Goal: Task Accomplishment & Management: Manage account settings

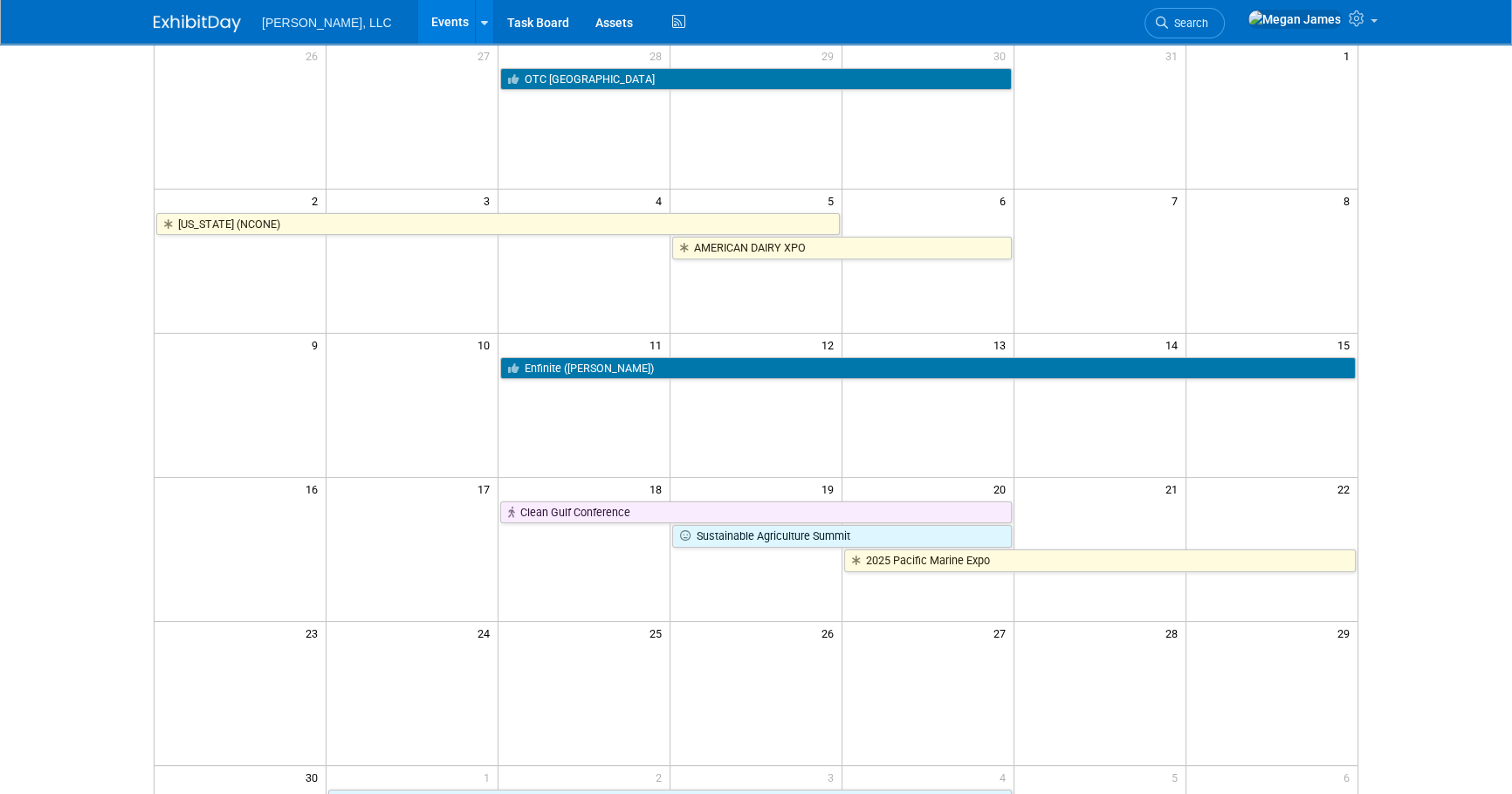
scroll to position [78, 0]
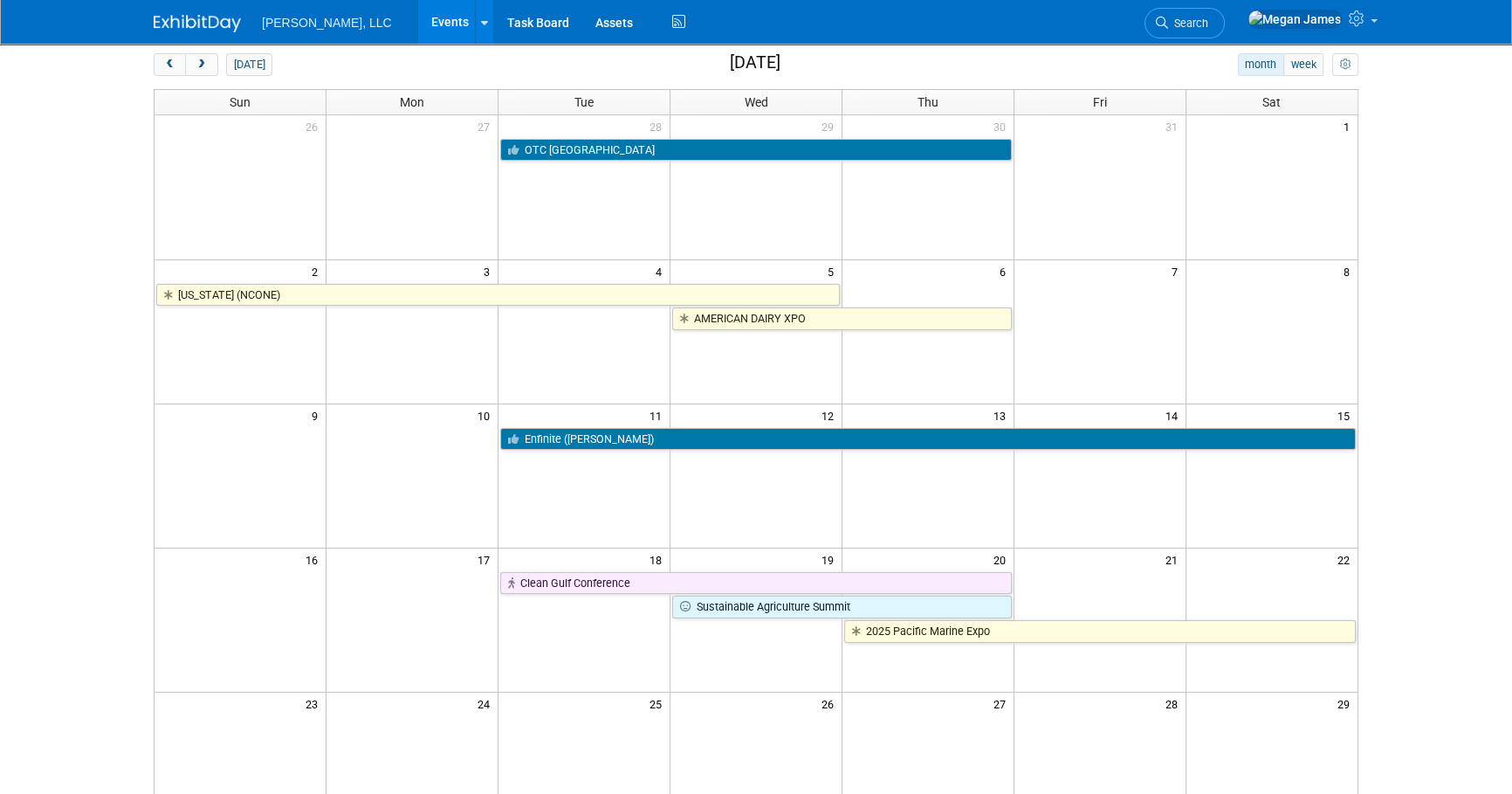
drag, startPoint x: 1430, startPoint y: 192, endPoint x: 1386, endPoint y: 350, distance: 164.0
click at [990, 200] on body "Boerger, LLC Events Add Event Bulk Upload Events Shareable Event Boards Recentl…" at bounding box center [756, 319] width 1512 height 794
click at [990, 563] on body "Boerger, LLC Events Add Event Bulk Upload Events Shareable Event Boards Recentl…" at bounding box center [756, 319] width 1512 height 794
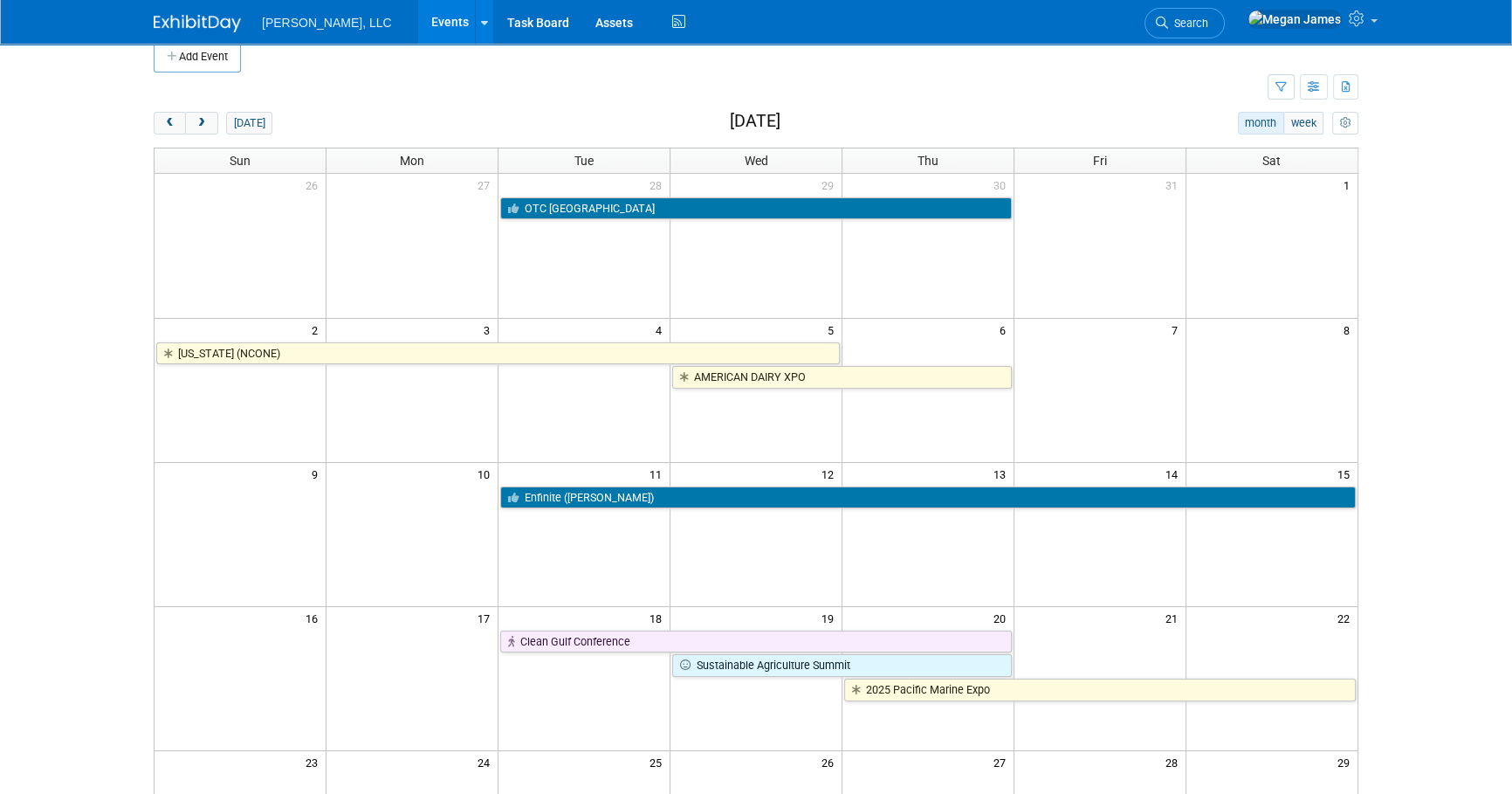
scroll to position [0, 0]
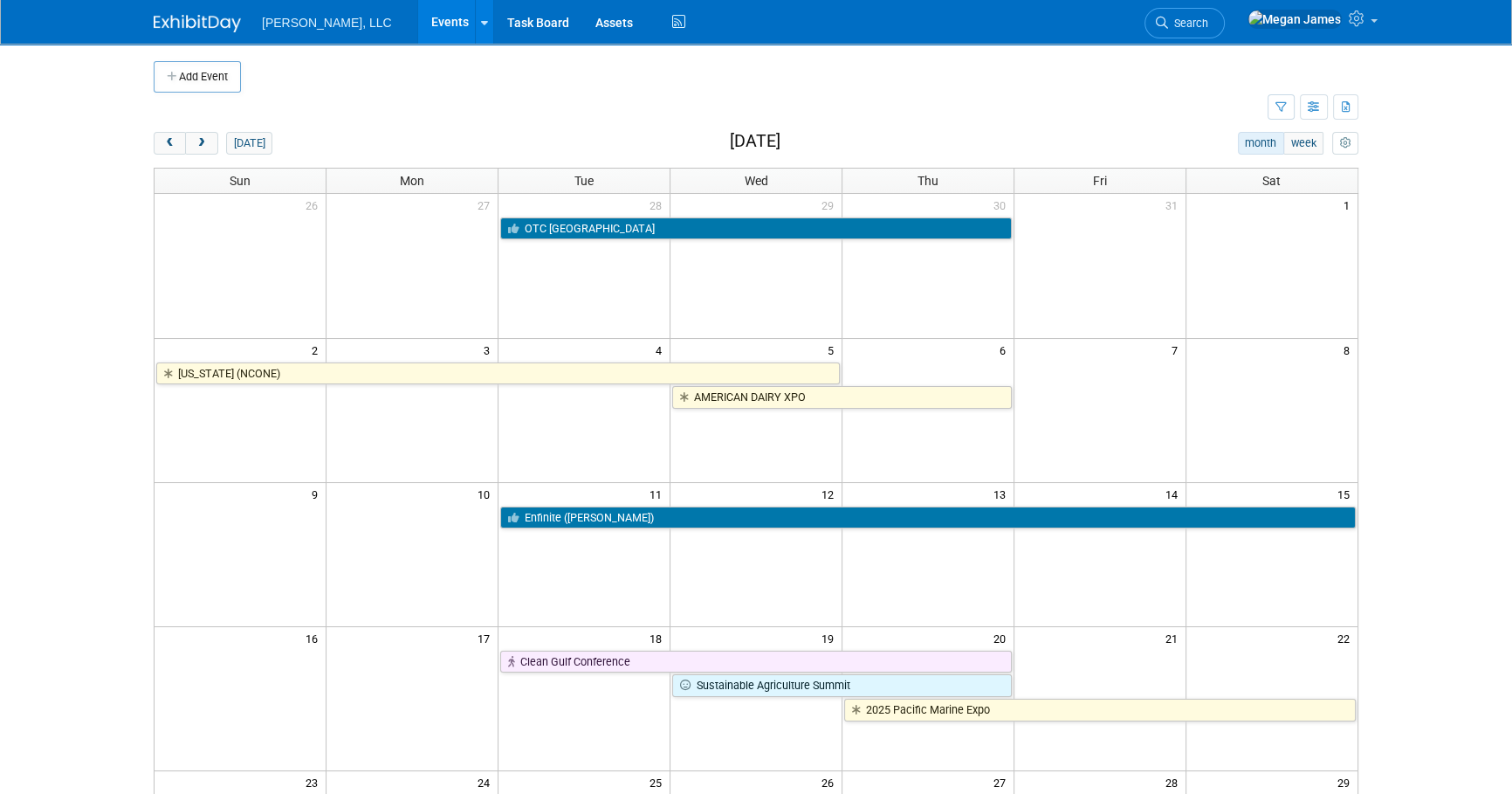
click at [990, 563] on body "Boerger, LLC Events Add Event Bulk Upload Events Shareable Event Boards Recentl…" at bounding box center [756, 397] width 1512 height 794
click at [454, 115] on td at bounding box center [710, 108] width 1114 height 31
click at [990, 336] on body "Boerger, LLC Events Add Event Bulk Upload Events Shareable Event Boards Recentl…" at bounding box center [756, 397] width 1512 height 794
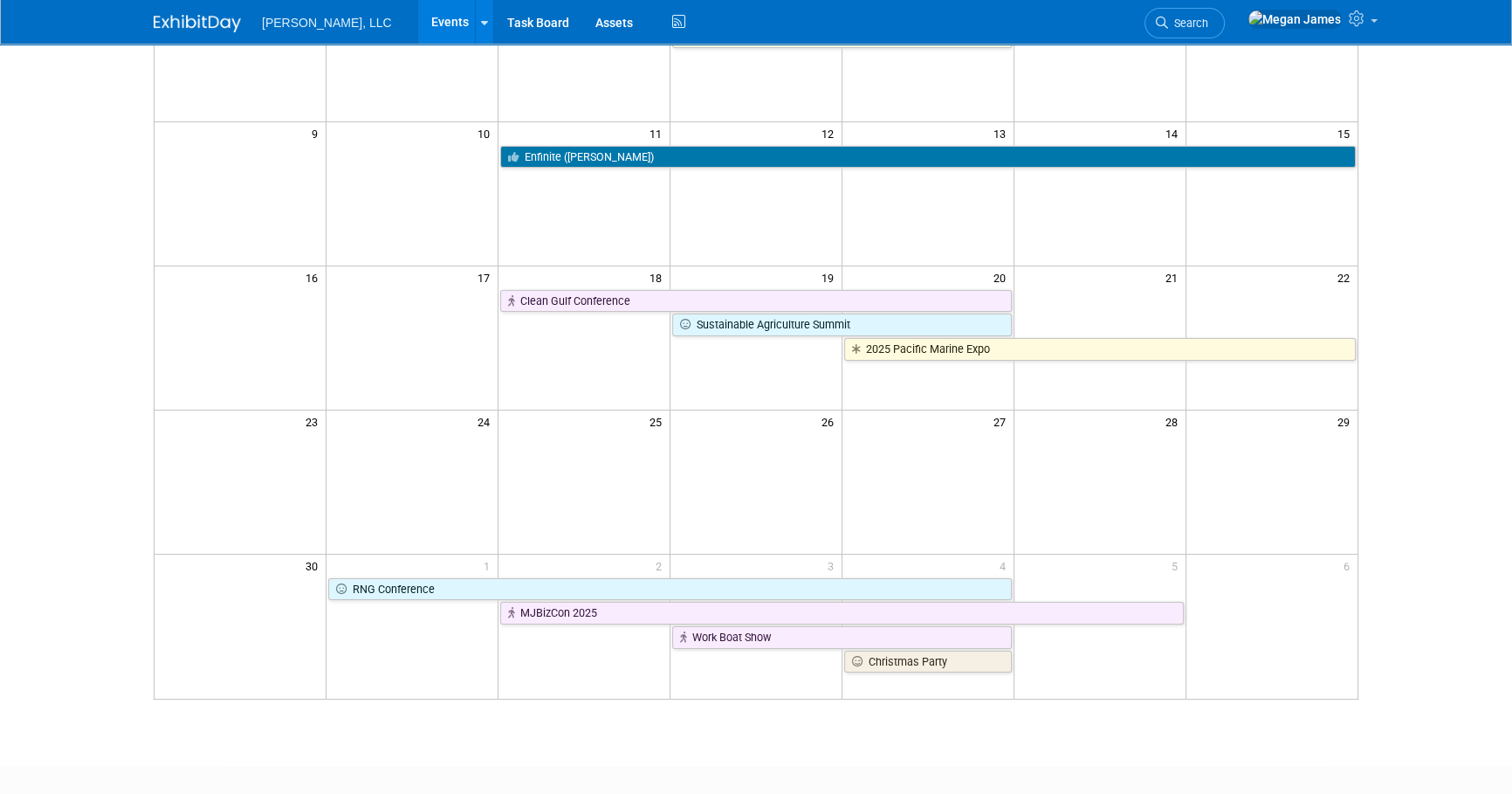
scroll to position [397, 0]
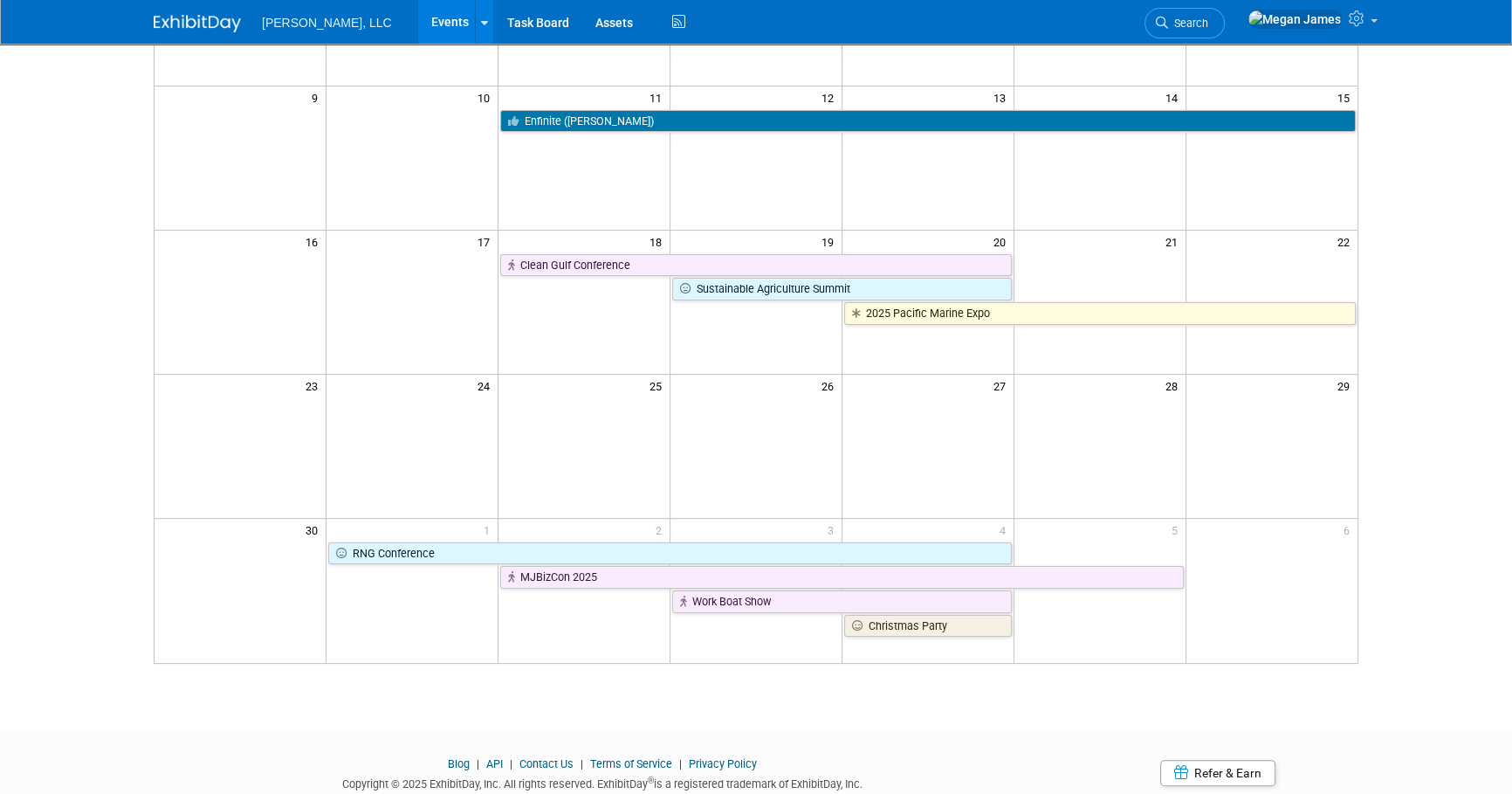
click at [990, 397] on html "Boerger, LLC Events Add Event Bulk Upload Events Shareable Event Boards Recentl…" at bounding box center [756, 0] width 1512 height 794
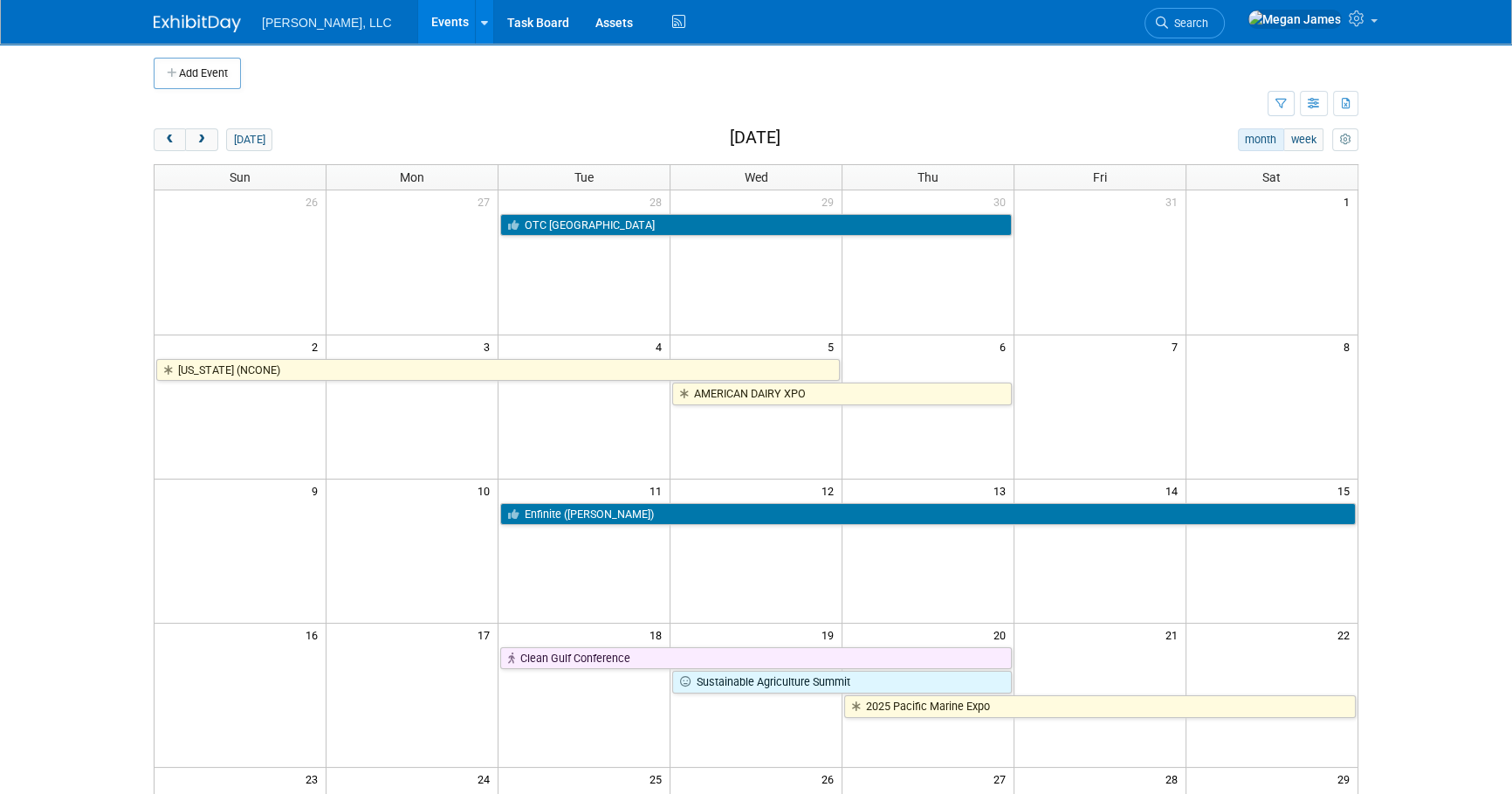
scroll to position [0, 0]
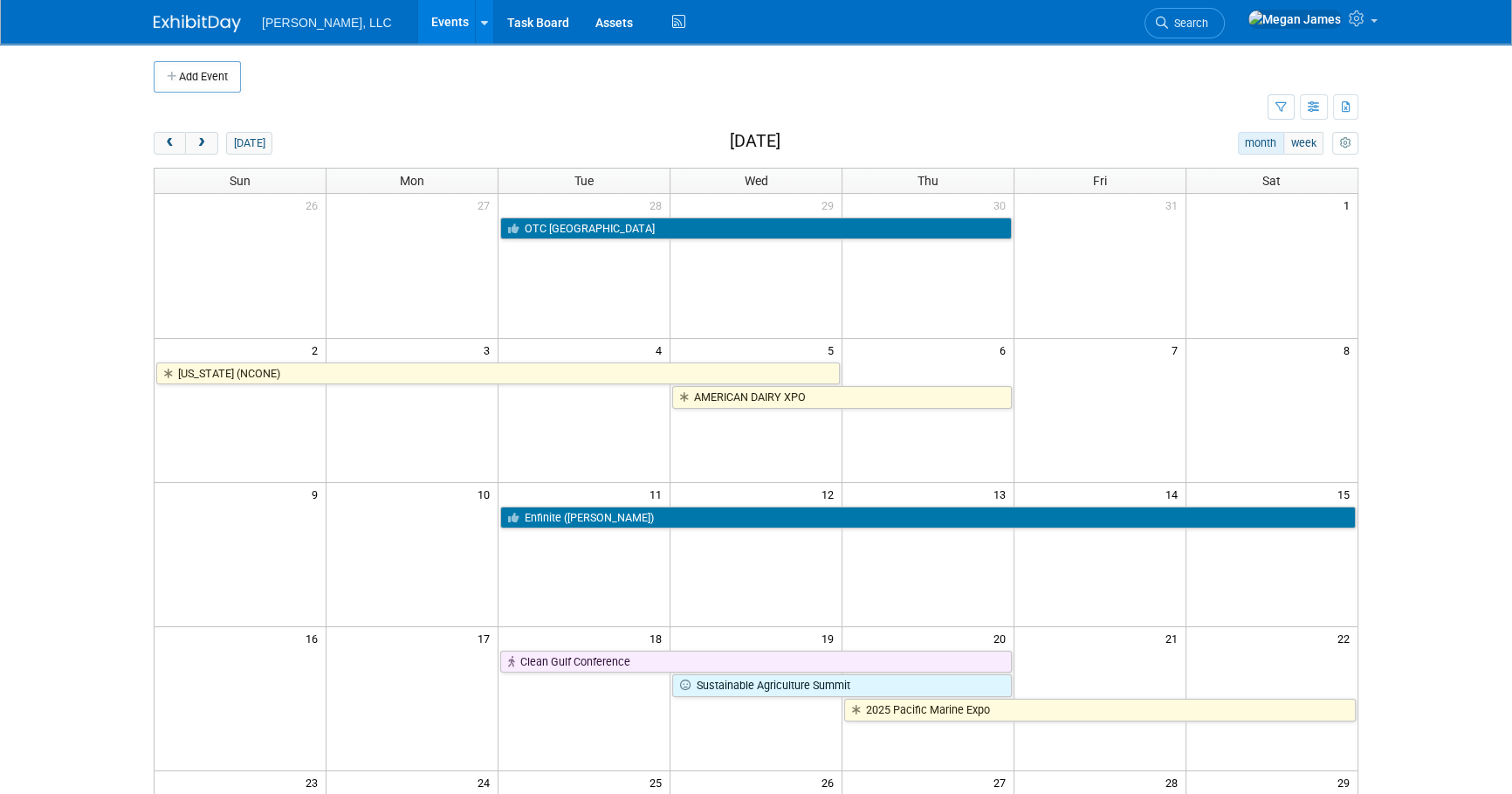
click at [990, 413] on body "Boerger, LLC Events Add Event Bulk Upload Events Shareable Event Boards Recentl…" at bounding box center [756, 397] width 1512 height 794
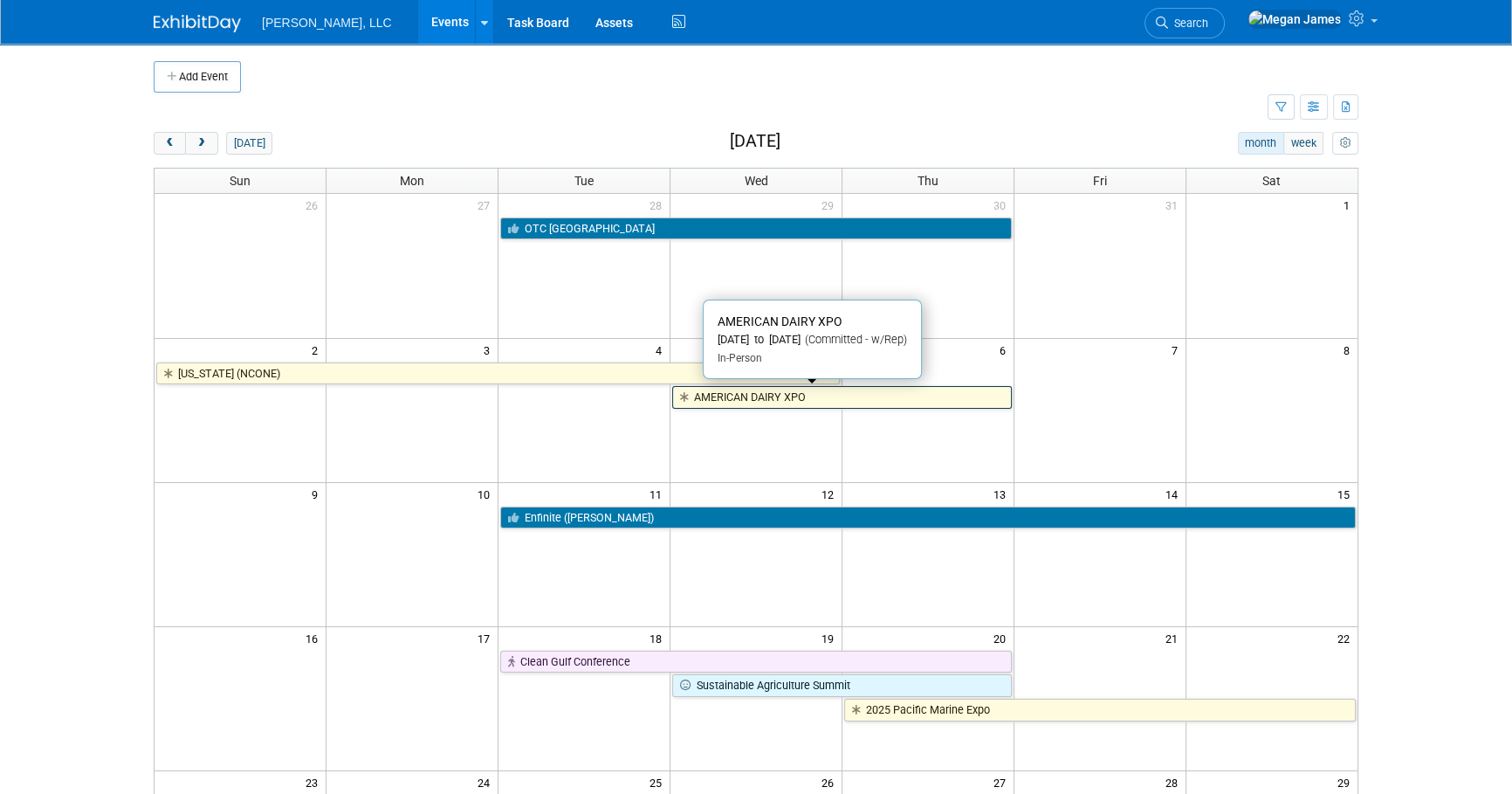
click at [808, 401] on link "AMERICAN DAIRY XPO" at bounding box center [841, 397] width 339 height 23
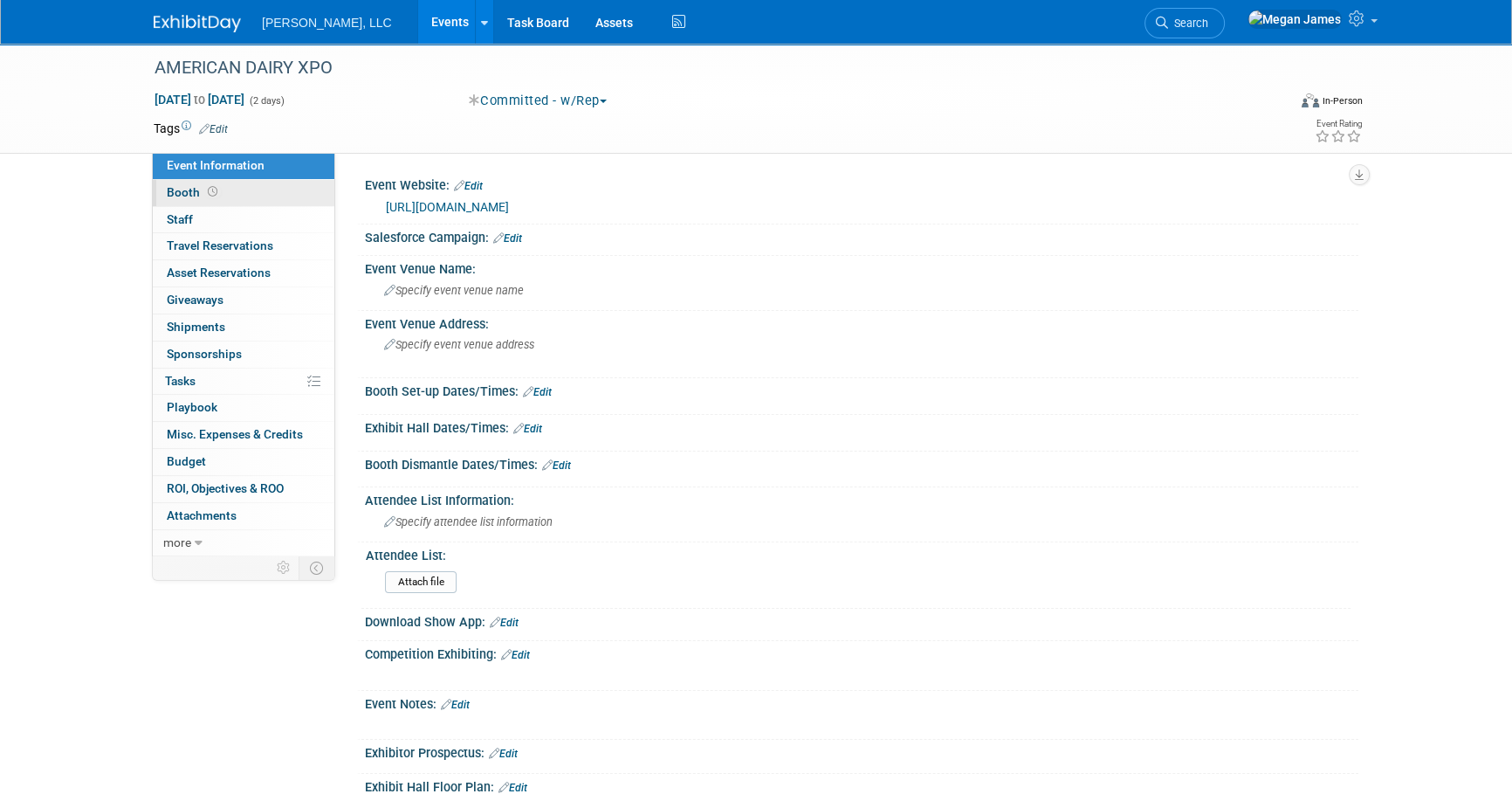
click at [249, 193] on link "Booth" at bounding box center [242, 193] width 181 height 26
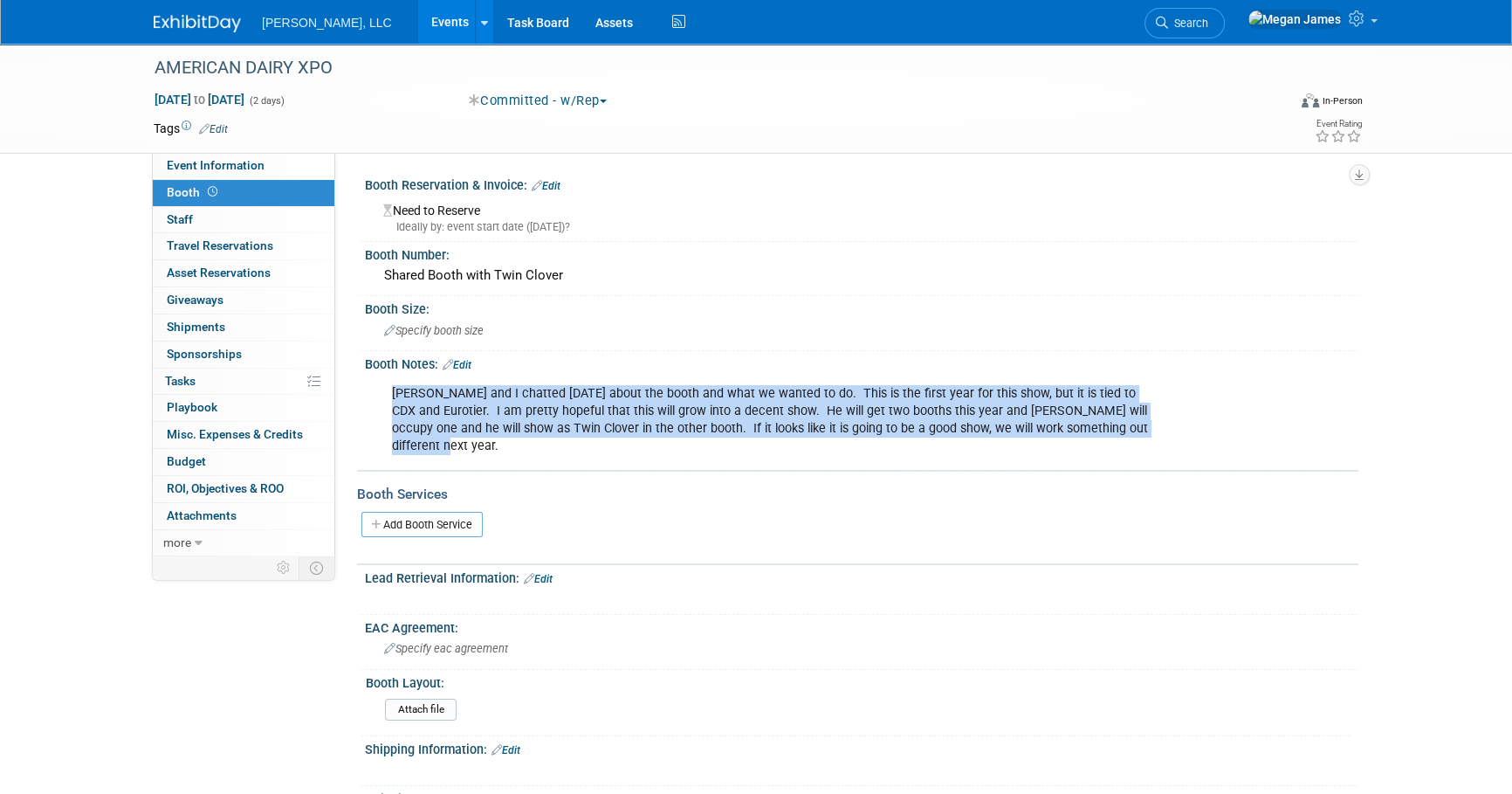
drag, startPoint x: 392, startPoint y: 397, endPoint x: 1145, endPoint y: 430, distance: 753.7
click at [1145, 430] on div "Daryl and I chatted yesterday about the booth and what we wanted to do. This is…" at bounding box center [773, 420] width 787 height 87
drag, startPoint x: 1021, startPoint y: 426, endPoint x: 380, endPoint y: 392, distance: 641.9
click at [380, 392] on div "Daryl and I chatted yesterday about the booth and what we wanted to do. This is…" at bounding box center [773, 420] width 787 height 87
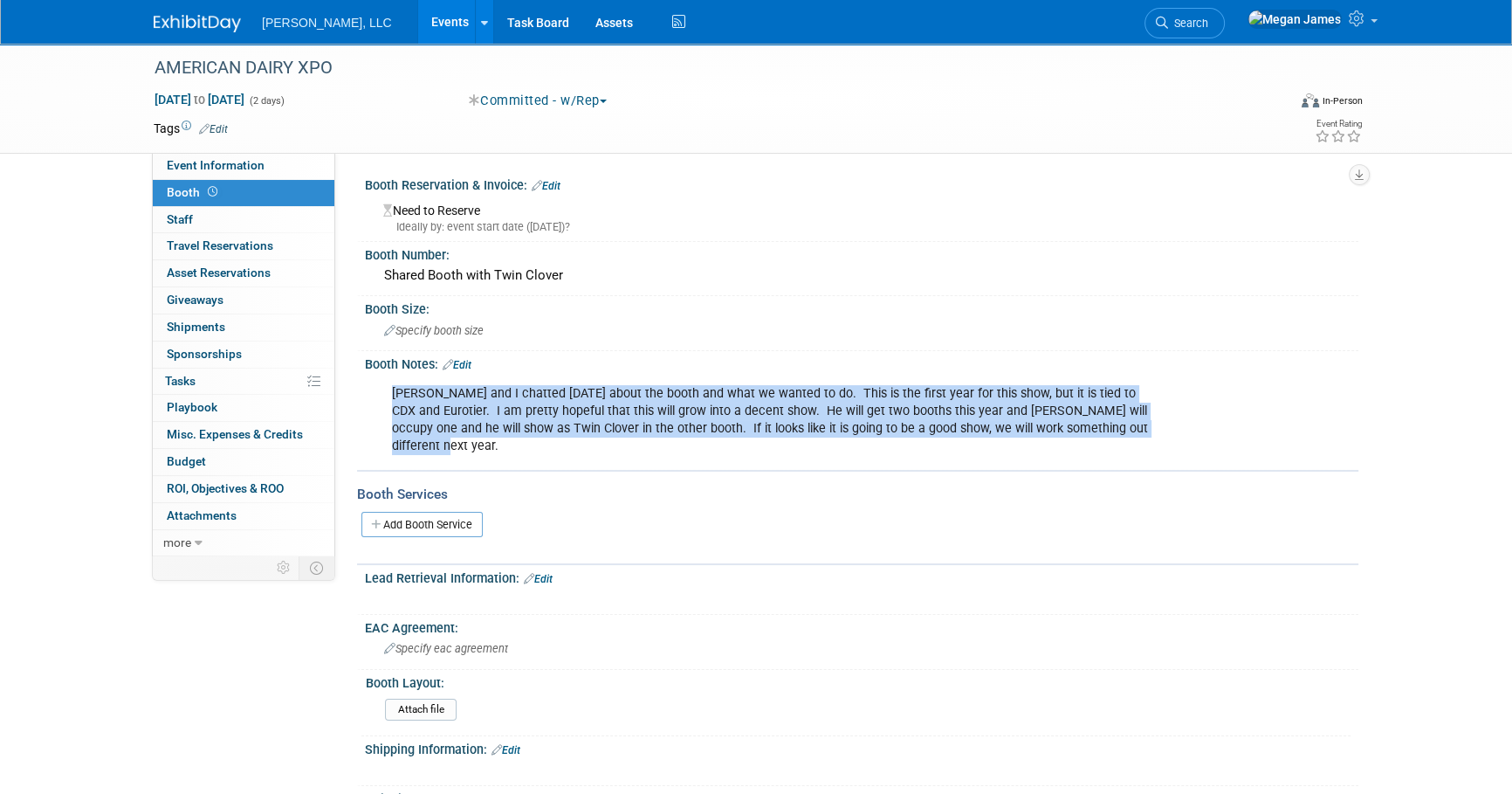
drag, startPoint x: 380, startPoint y: 392, endPoint x: 737, endPoint y: 412, distance: 357.6
click at [737, 412] on div "Daryl and I chatted yesterday about the booth and what we wanted to do. This is…" at bounding box center [773, 420] width 787 height 87
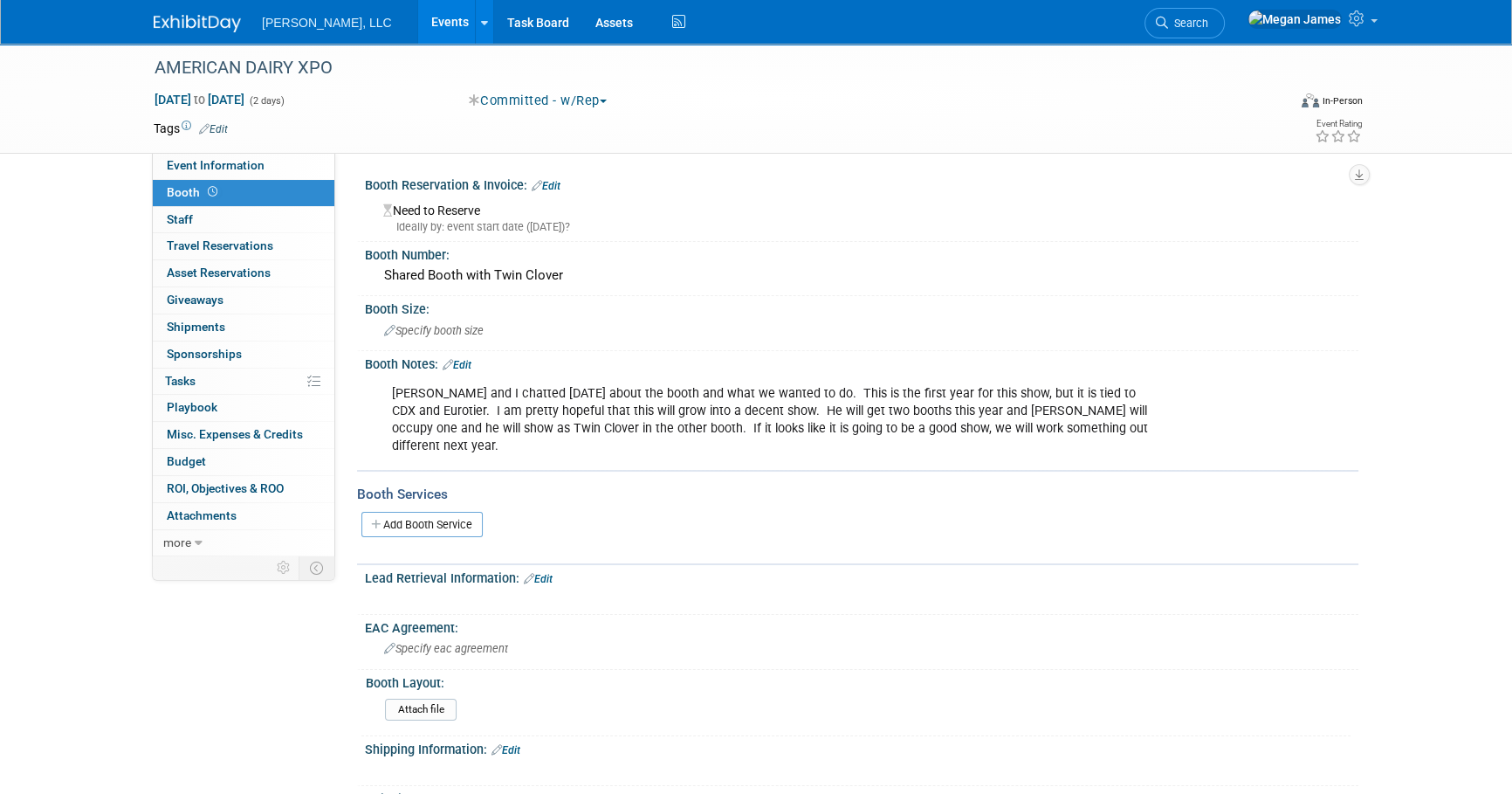
click at [738, 427] on div "Daryl and I chatted yesterday about the booth and what we wanted to do. This is…" at bounding box center [773, 420] width 787 height 87
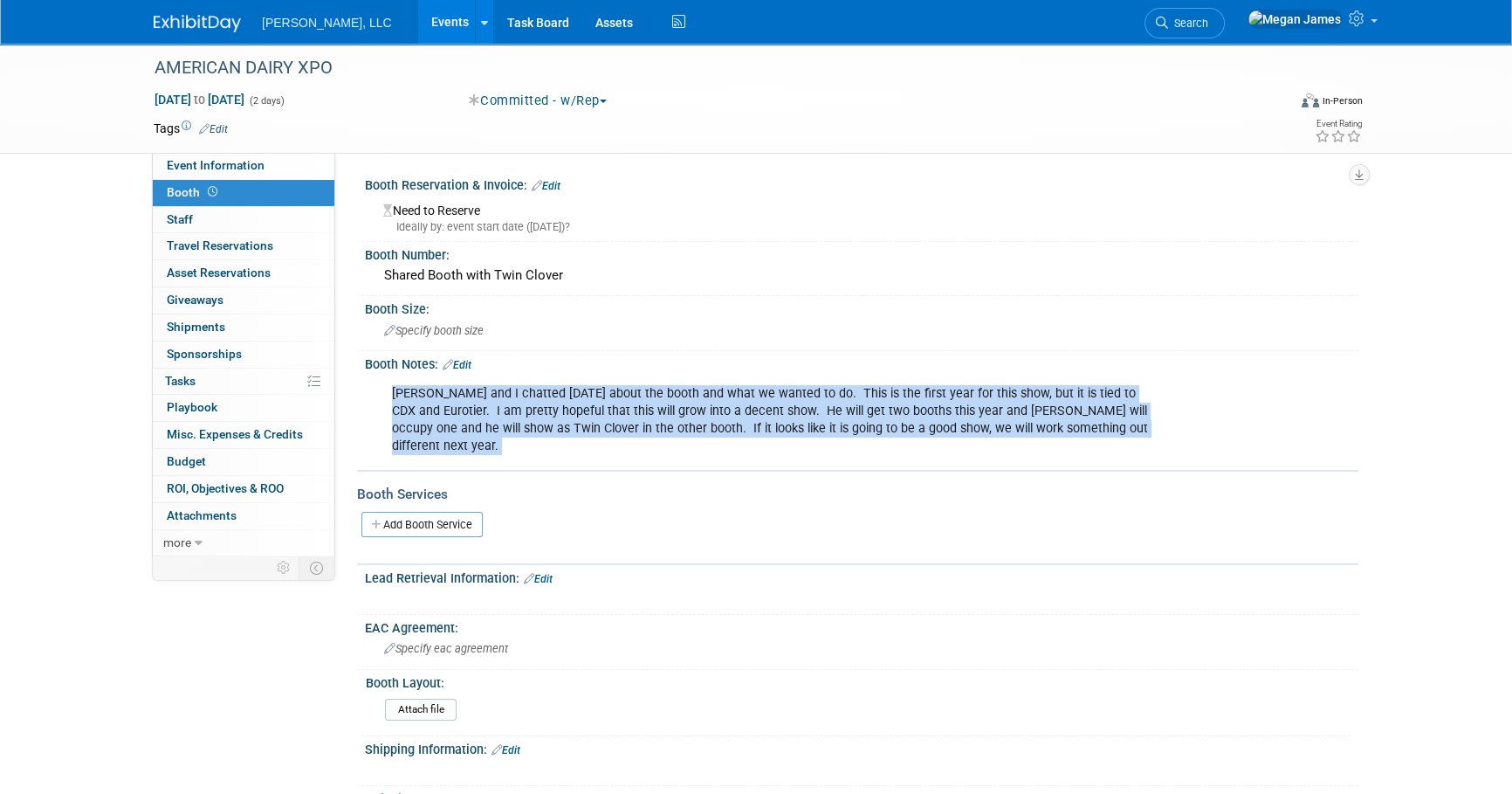
click at [738, 427] on div "Daryl and I chatted yesterday about the booth and what we wanted to do. This is…" at bounding box center [773, 420] width 787 height 87
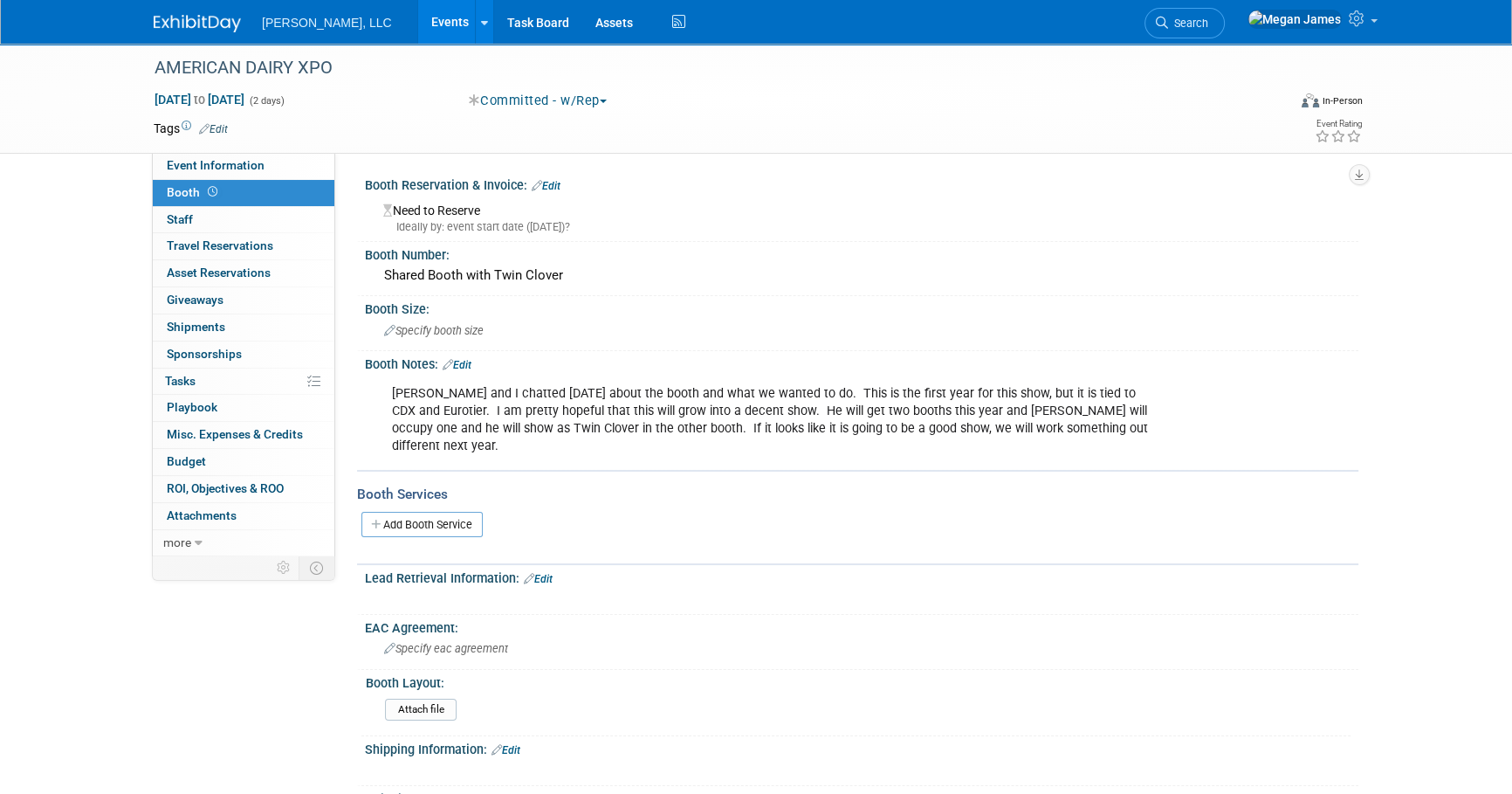
click at [1287, 448] on div "Booth Notes: Edit Daryl and I chatted yesterday about the booth and what we wan…" at bounding box center [858, 411] width 1001 height 120
click at [297, 166] on link "Event Information" at bounding box center [242, 165] width 181 height 26
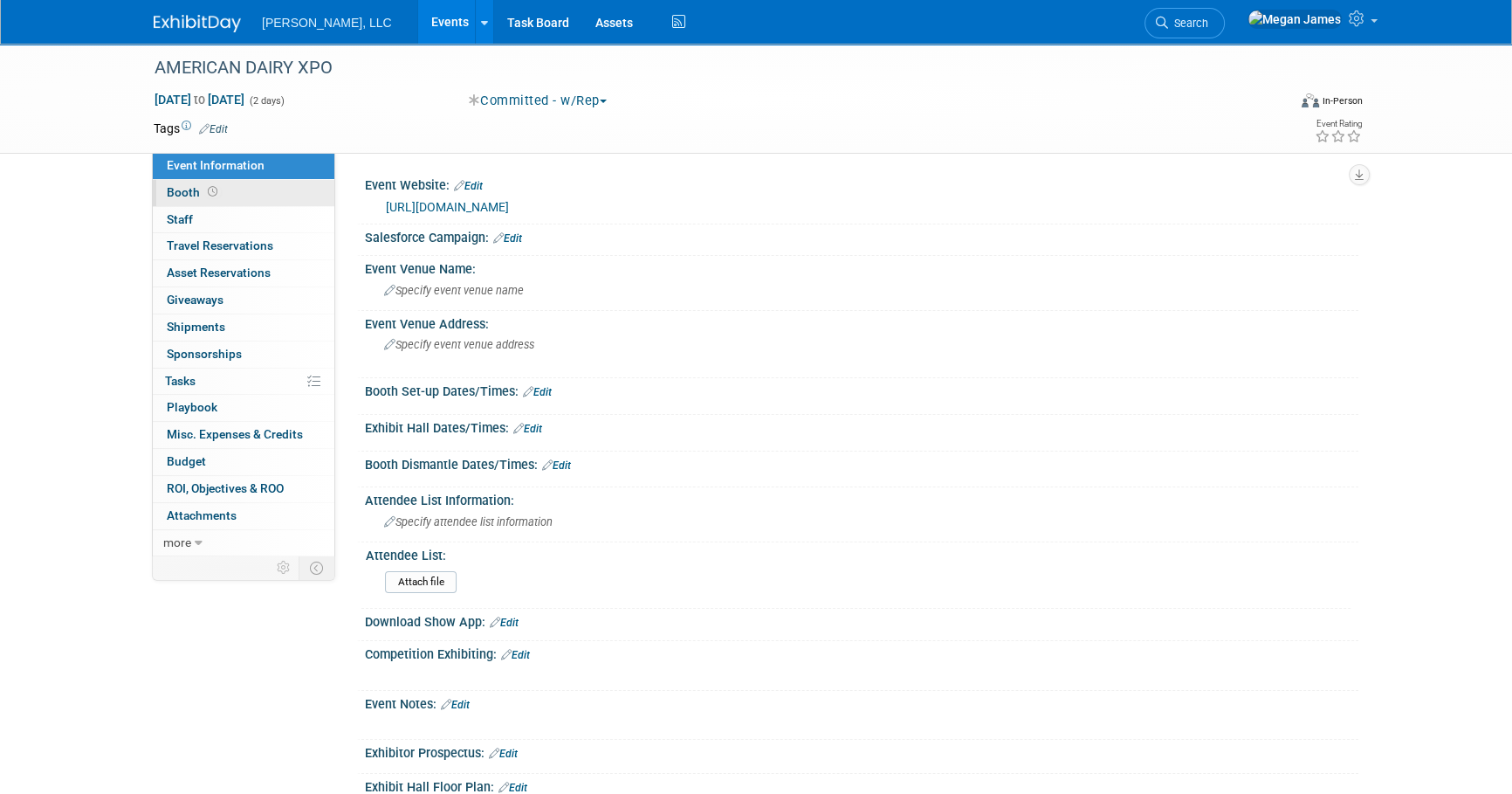
click at [262, 181] on link "Booth" at bounding box center [242, 193] width 181 height 26
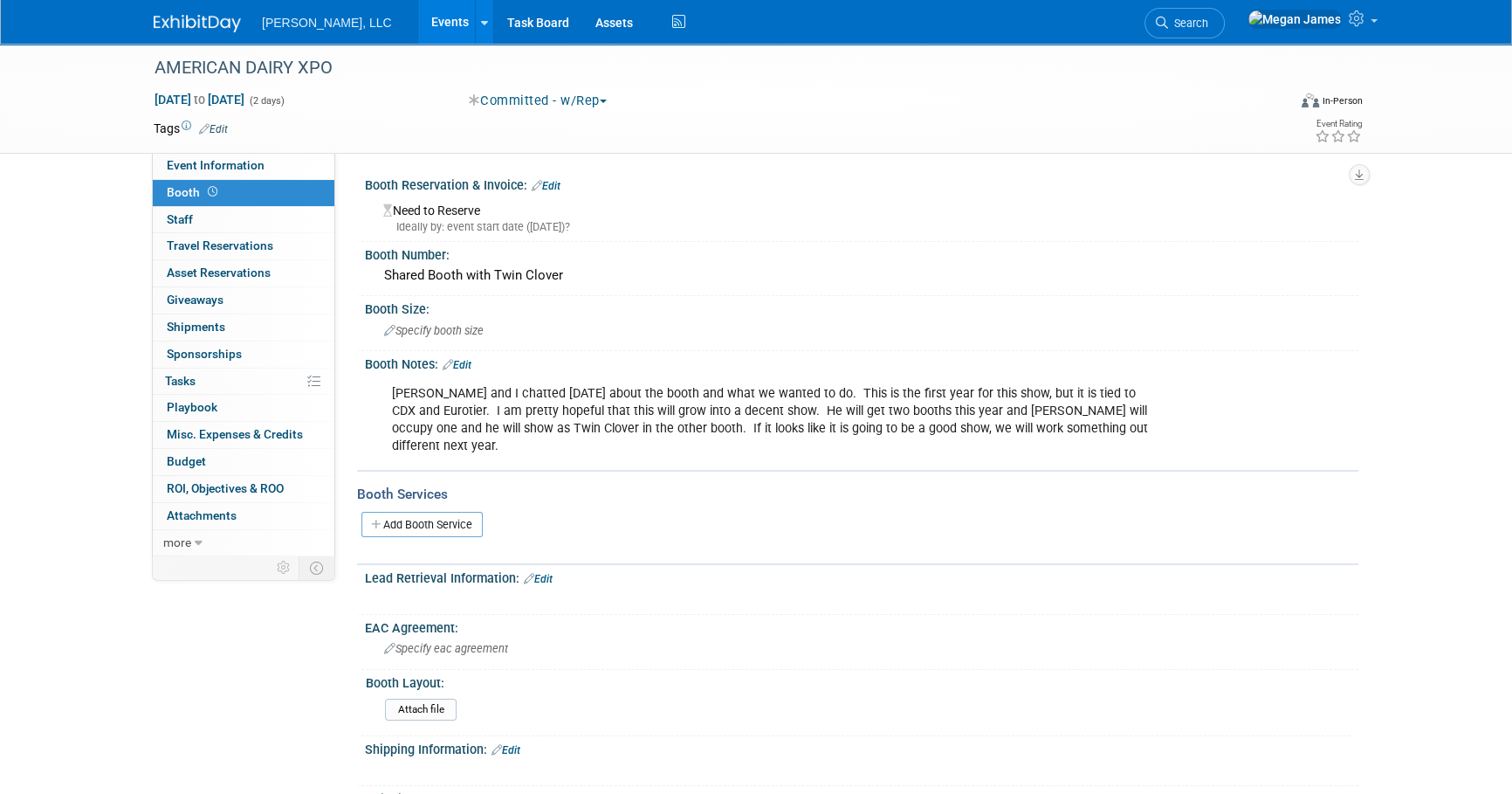
click at [419, 17] on link "Events" at bounding box center [450, 22] width 63 height 44
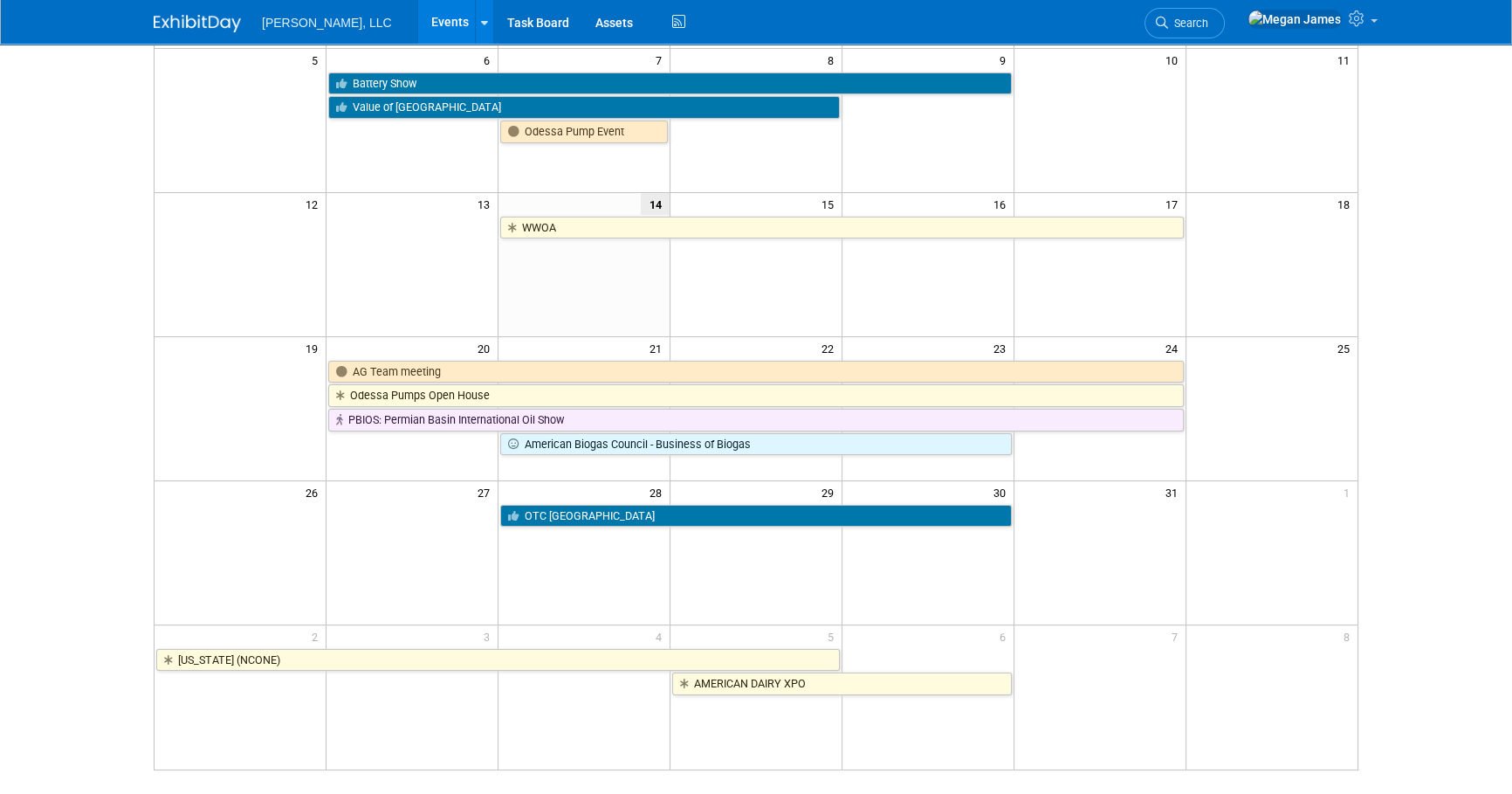
scroll to position [317, 0]
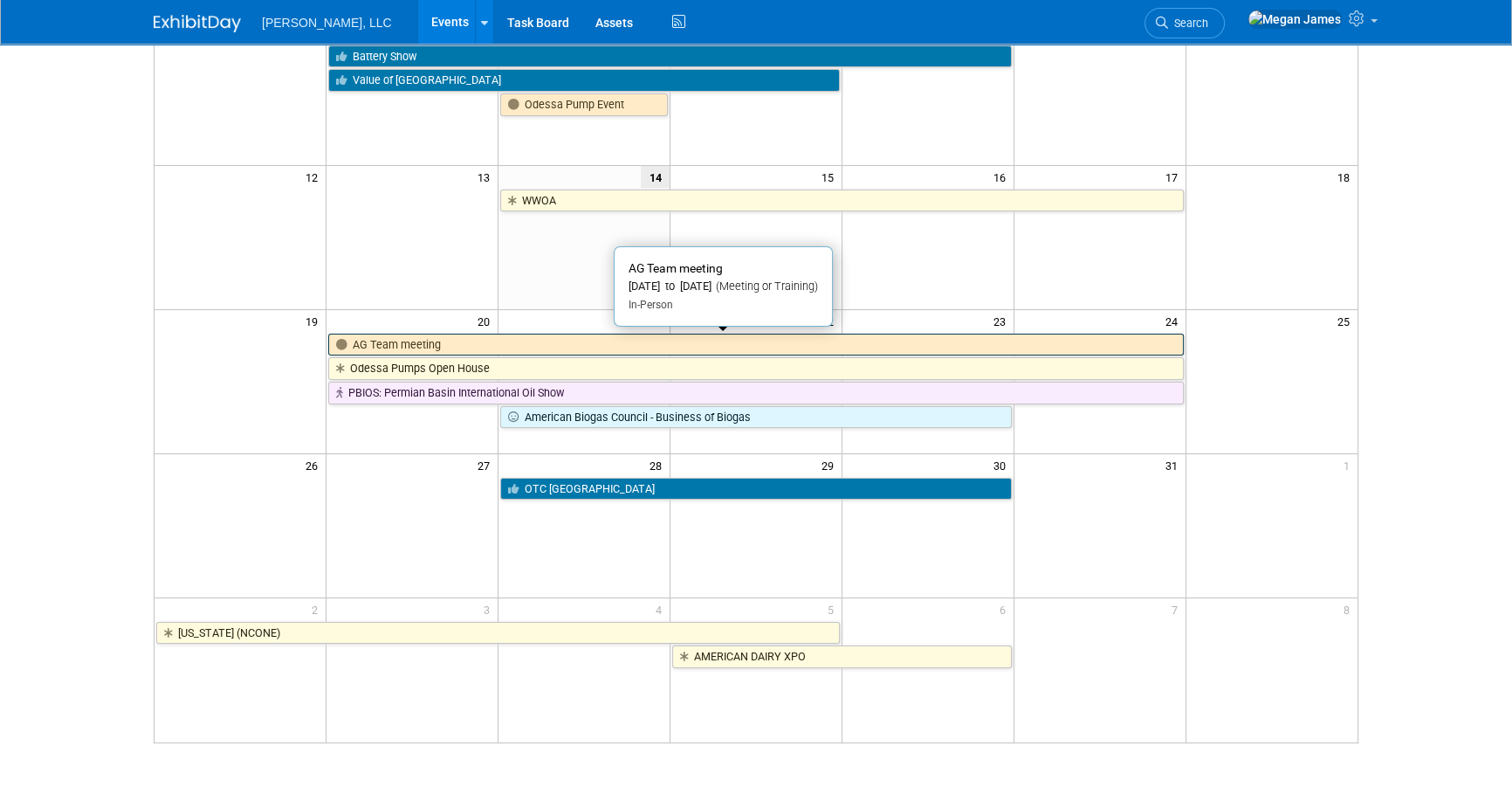
click at [414, 347] on link "AG Team meeting" at bounding box center [756, 345] width 855 height 23
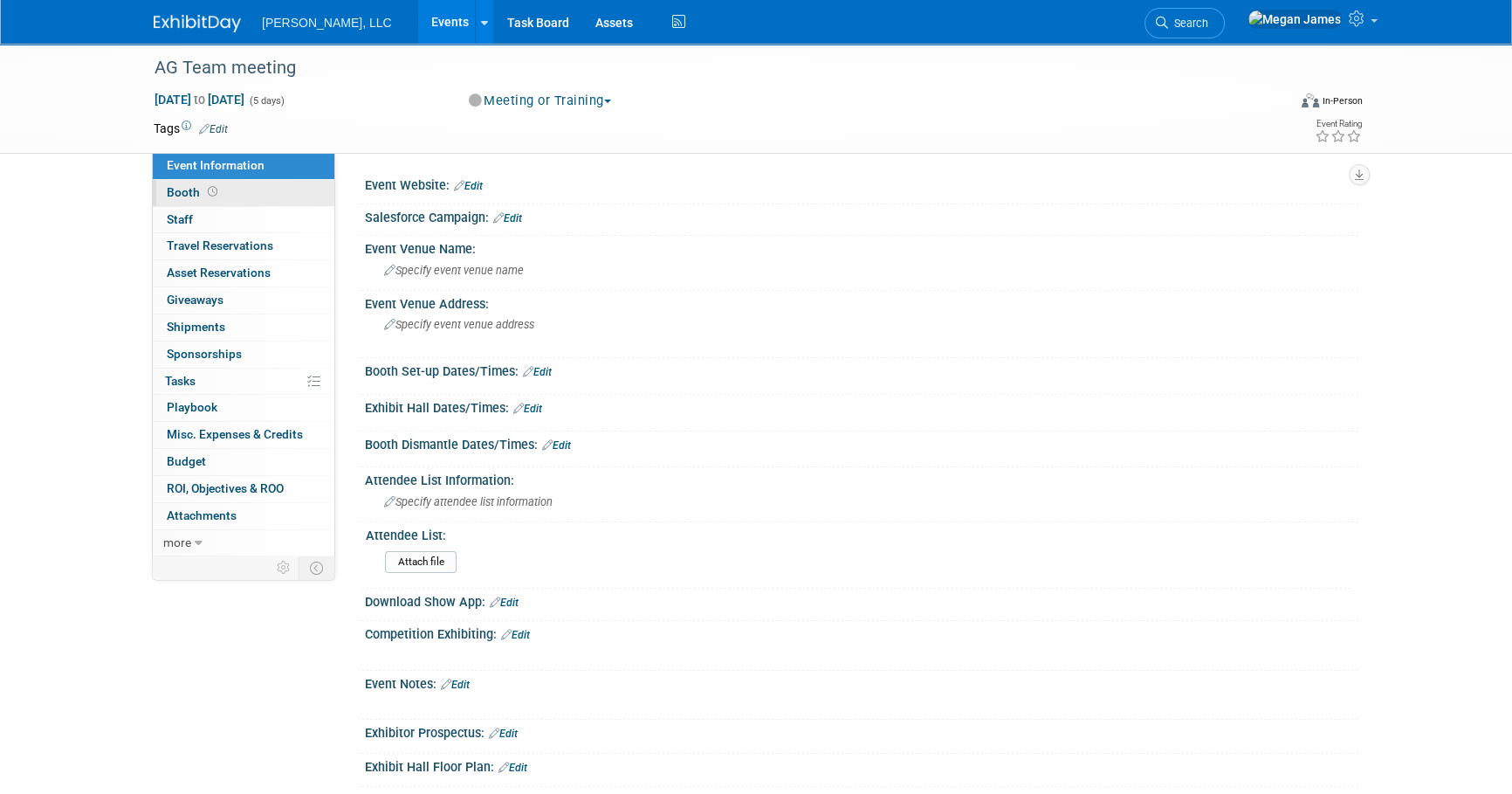
click at [230, 196] on link "Booth" at bounding box center [242, 193] width 181 height 26
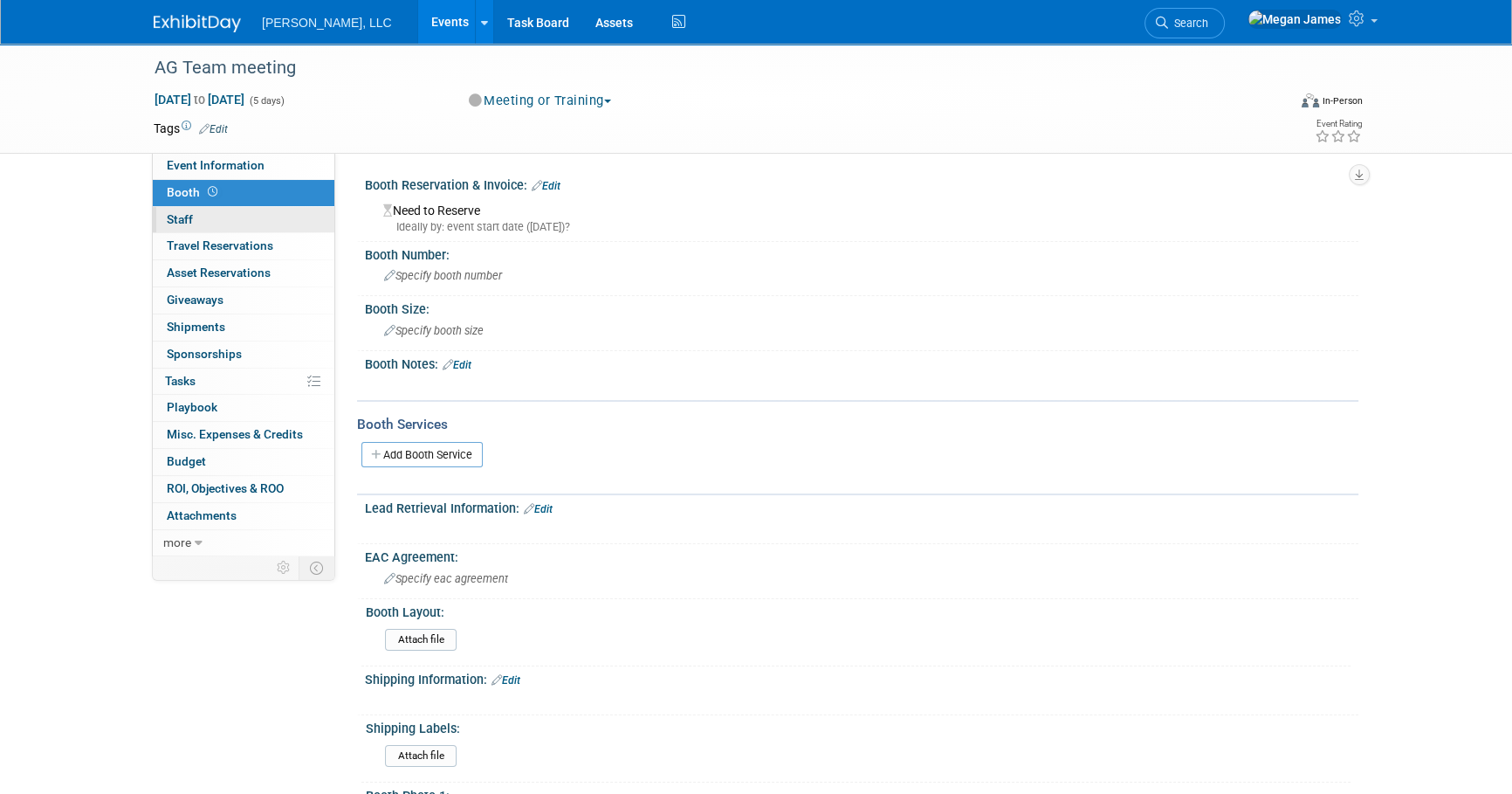
click at [255, 225] on link "0 Staff 0" at bounding box center [242, 220] width 181 height 26
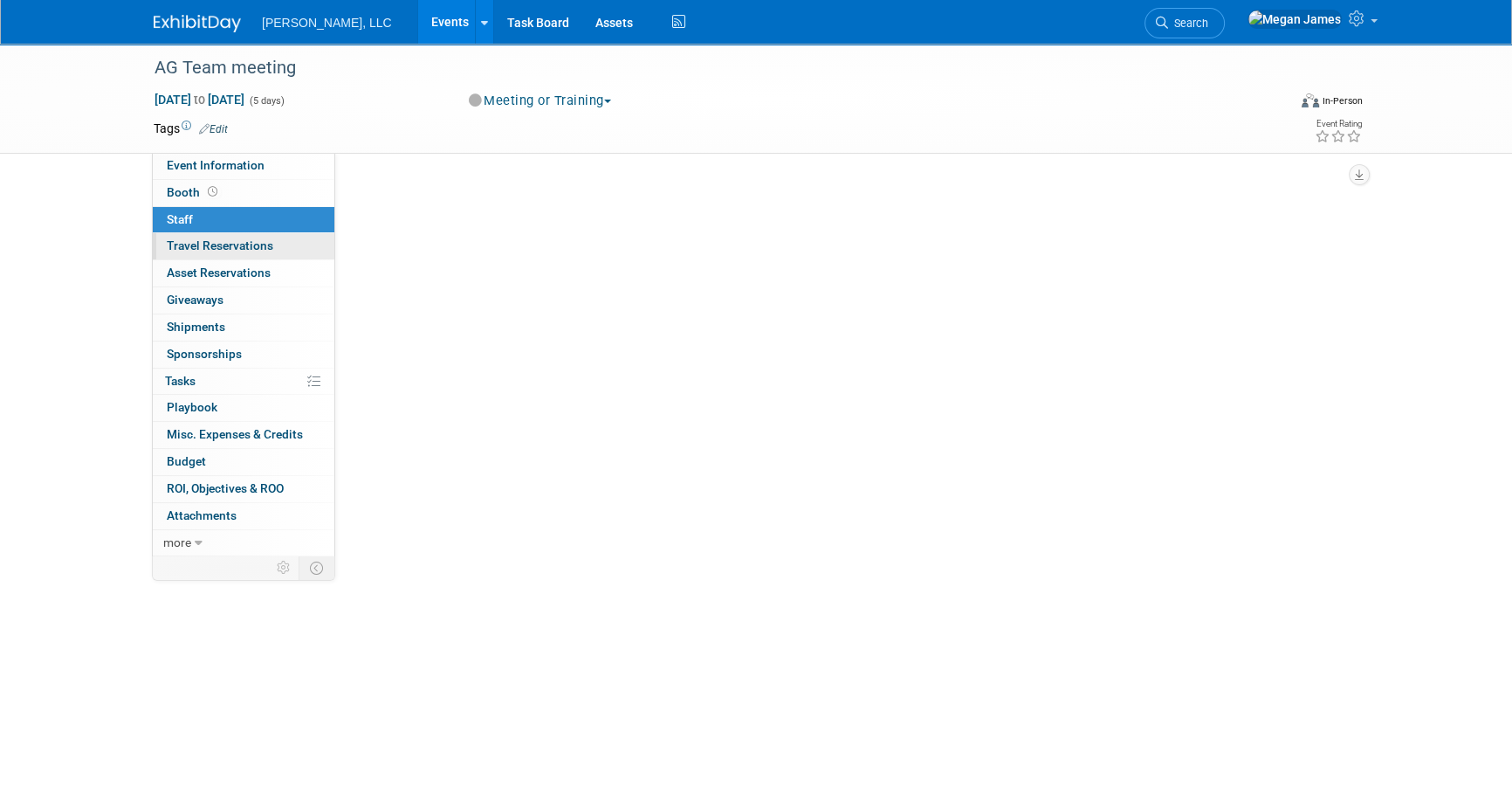
click at [284, 248] on link "0 Travel Reservations 0" at bounding box center [242, 247] width 181 height 26
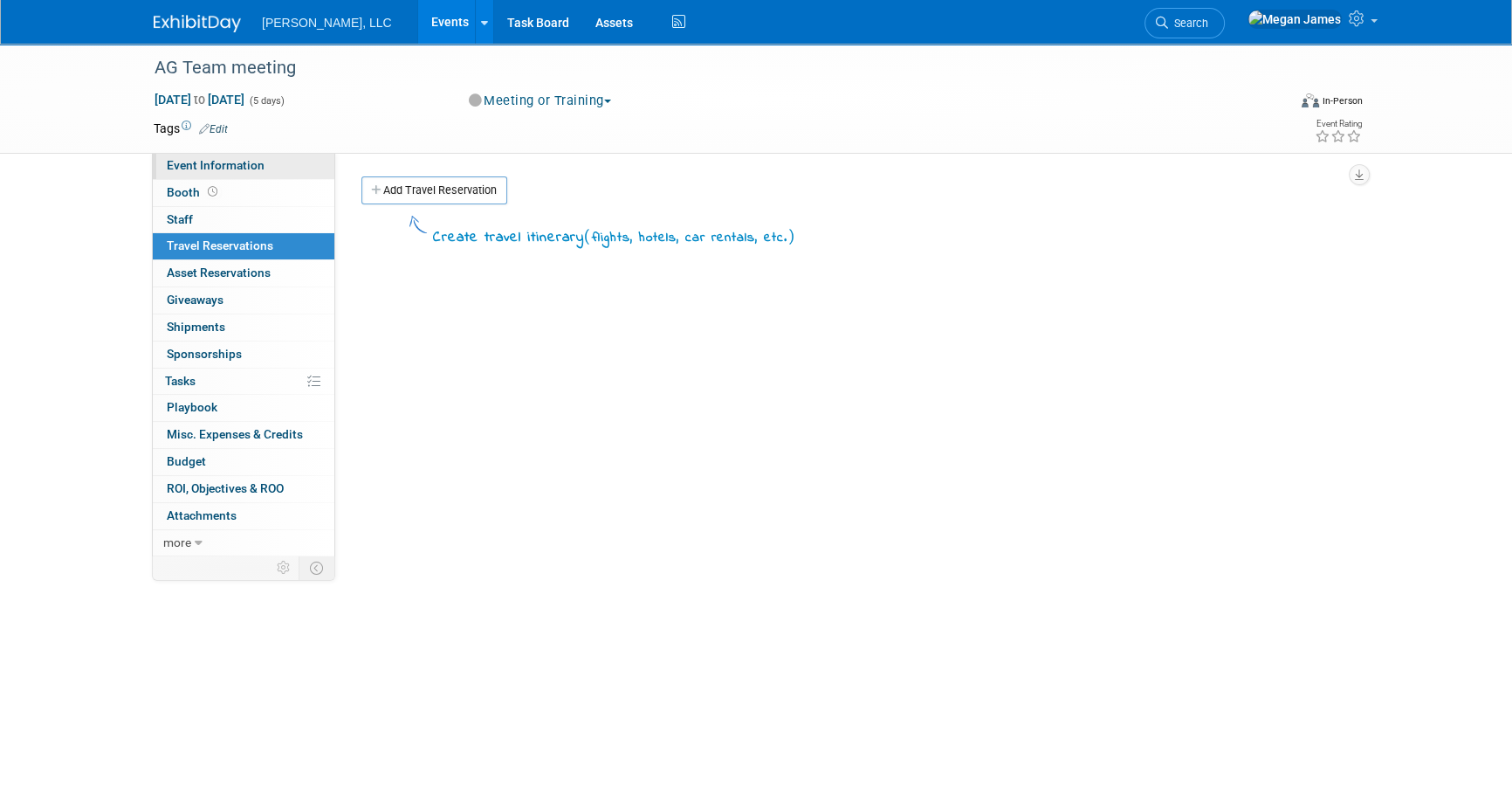
click at [315, 162] on link "Event Information" at bounding box center [242, 165] width 181 height 26
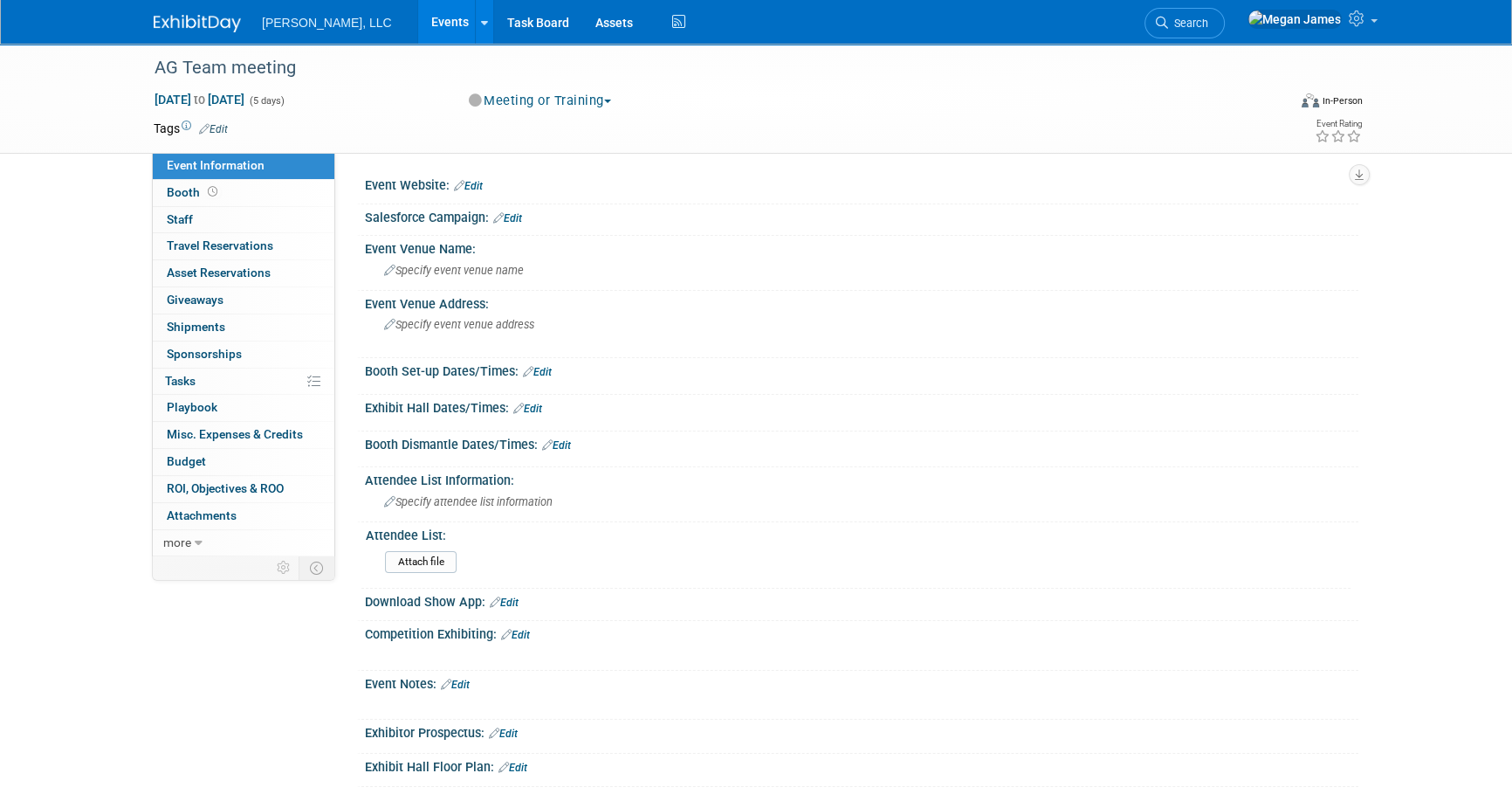
click at [419, 19] on link "Events" at bounding box center [450, 22] width 63 height 44
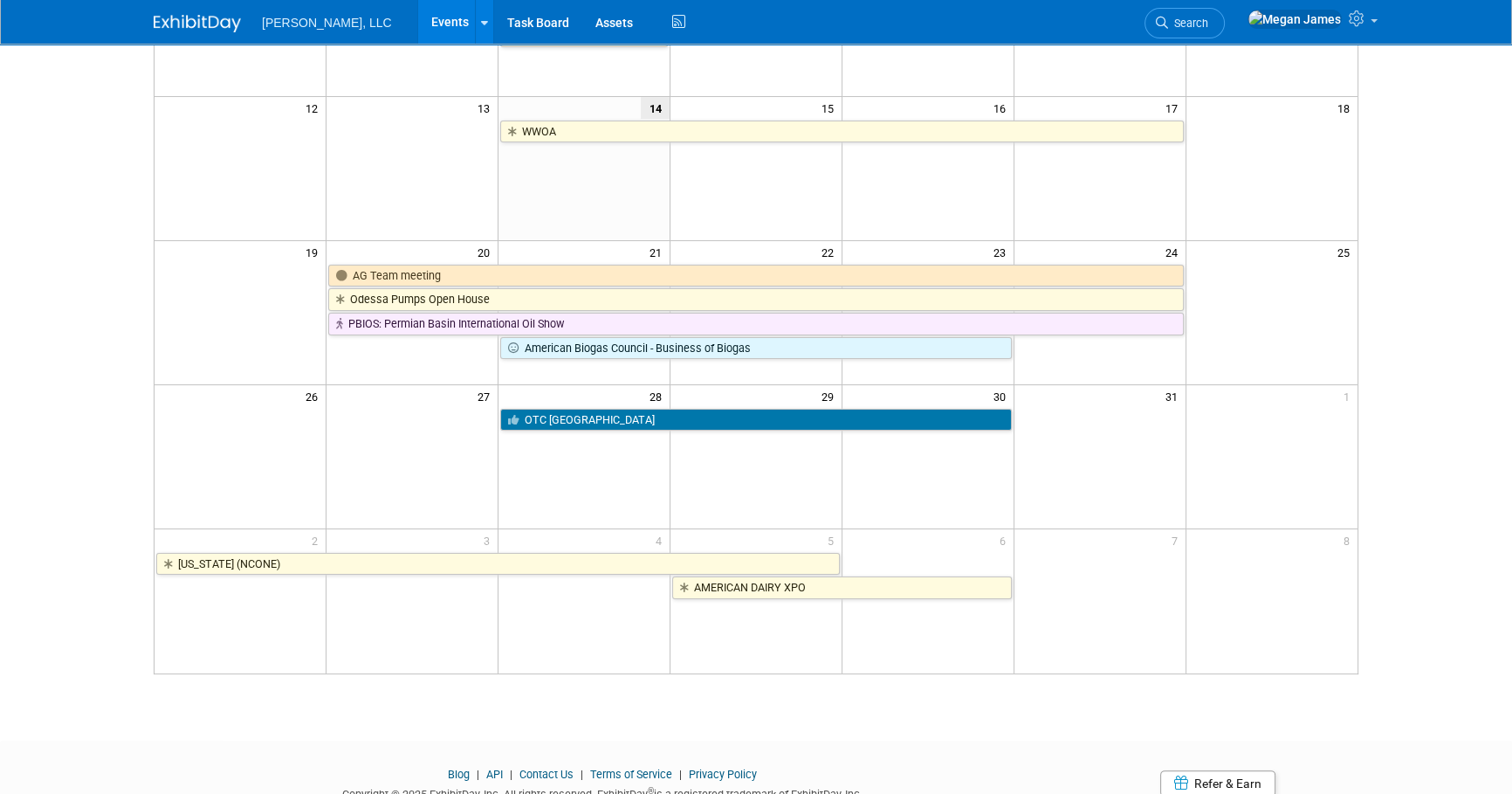
scroll to position [454, 0]
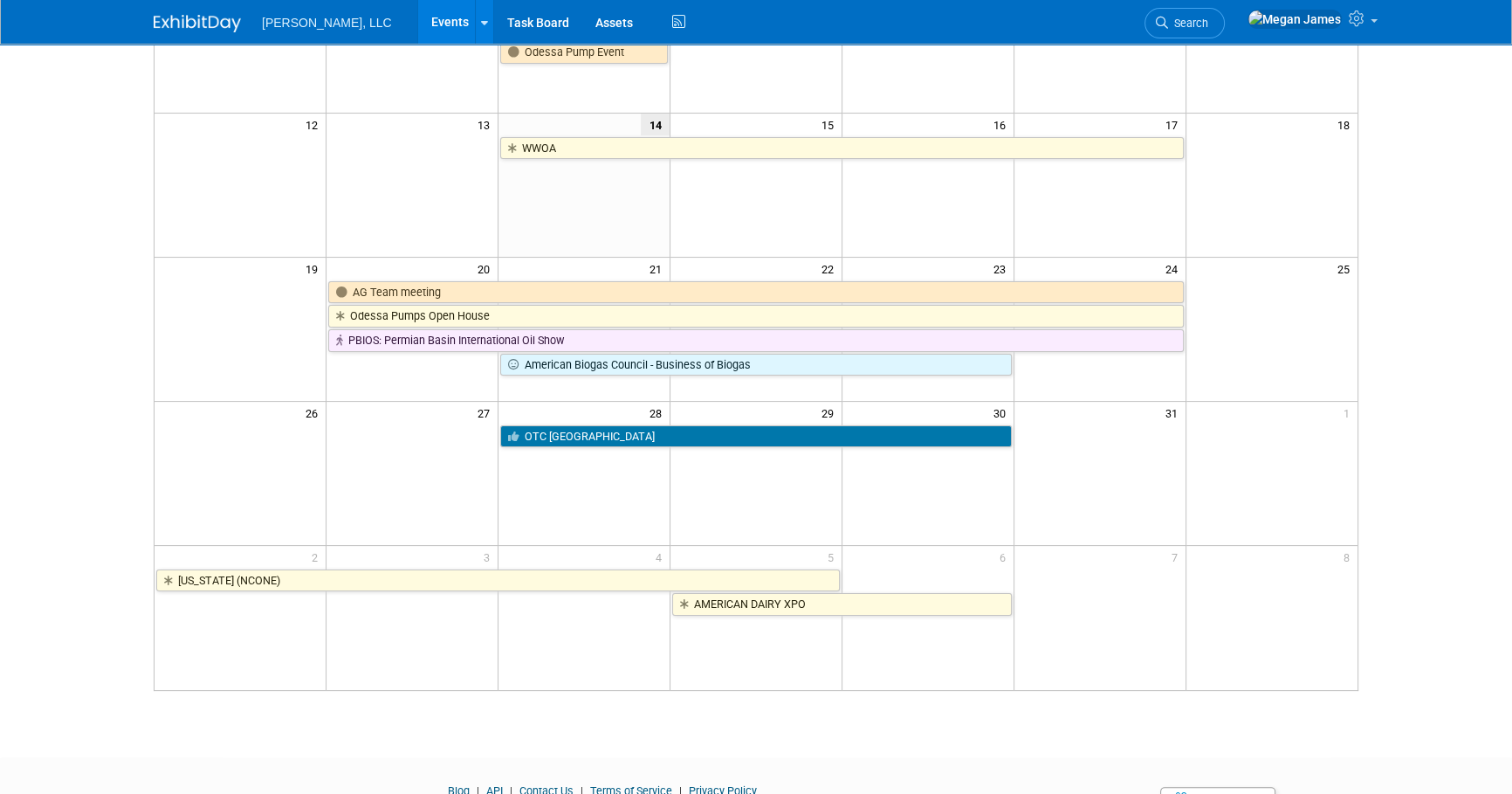
scroll to position [371, 0]
click at [1500, 423] on html "Boerger, LLC Events Add Event Bulk Upload Events Shareable Event Boards Recentl…" at bounding box center [756, 26] width 1512 height 794
click at [1423, 401] on body "Boerger, LLC Events Add Event Bulk Upload Events Shareable Event Boards Recentl…" at bounding box center [756, 26] width 1512 height 794
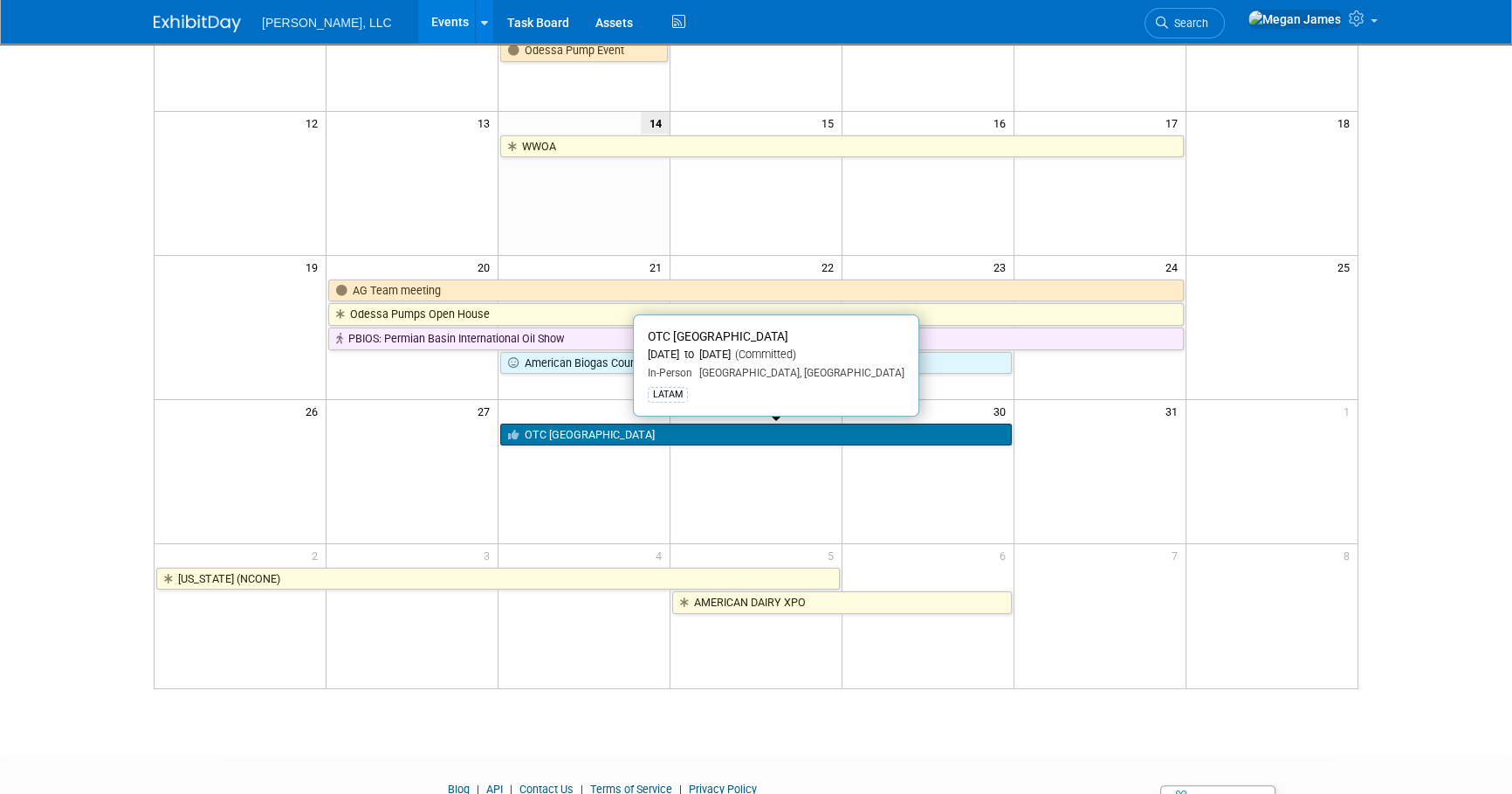
click at [589, 433] on link "OTC [GEOGRAPHIC_DATA]" at bounding box center [755, 435] width 512 height 23
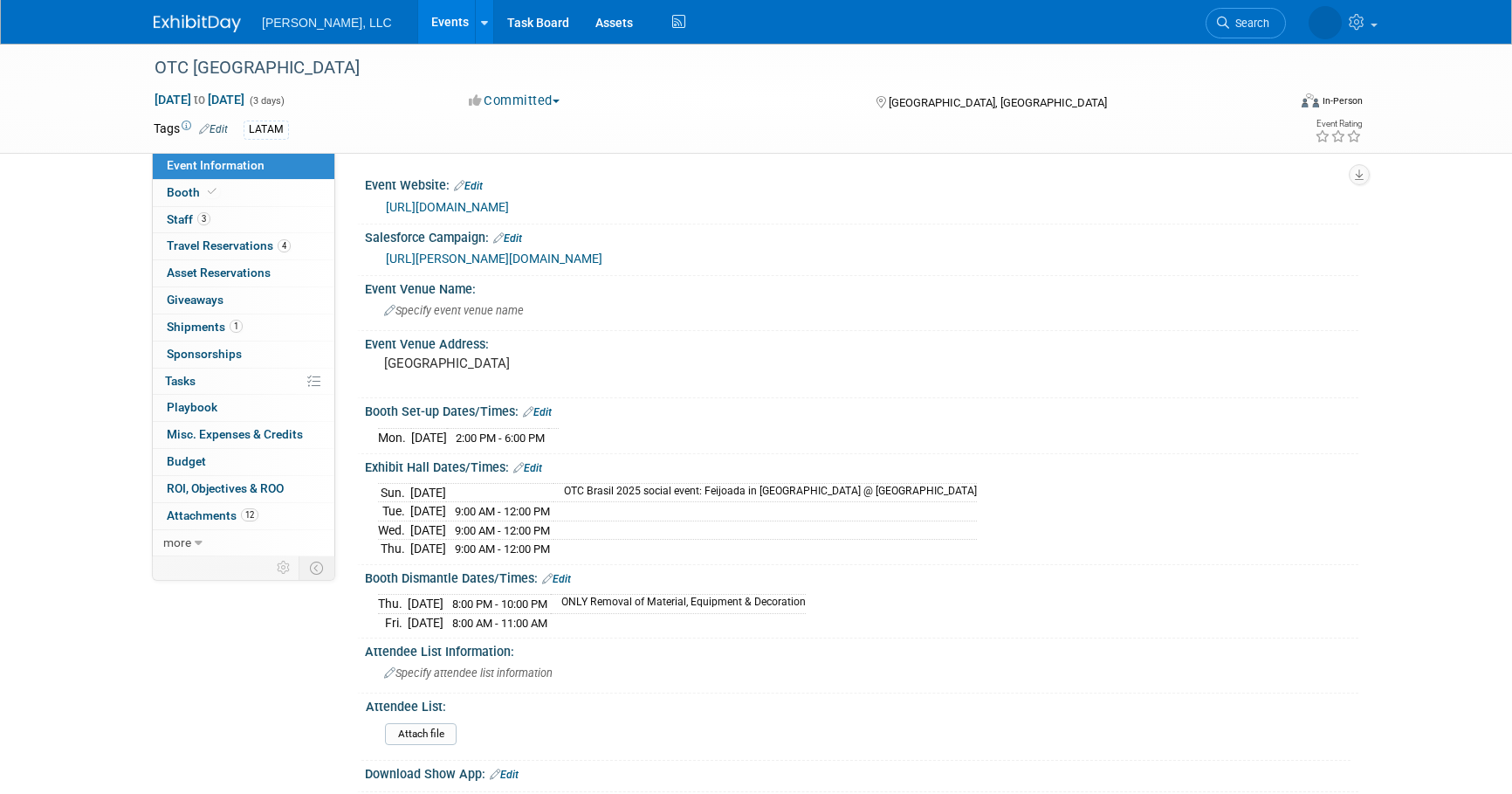
select select "Industrial"
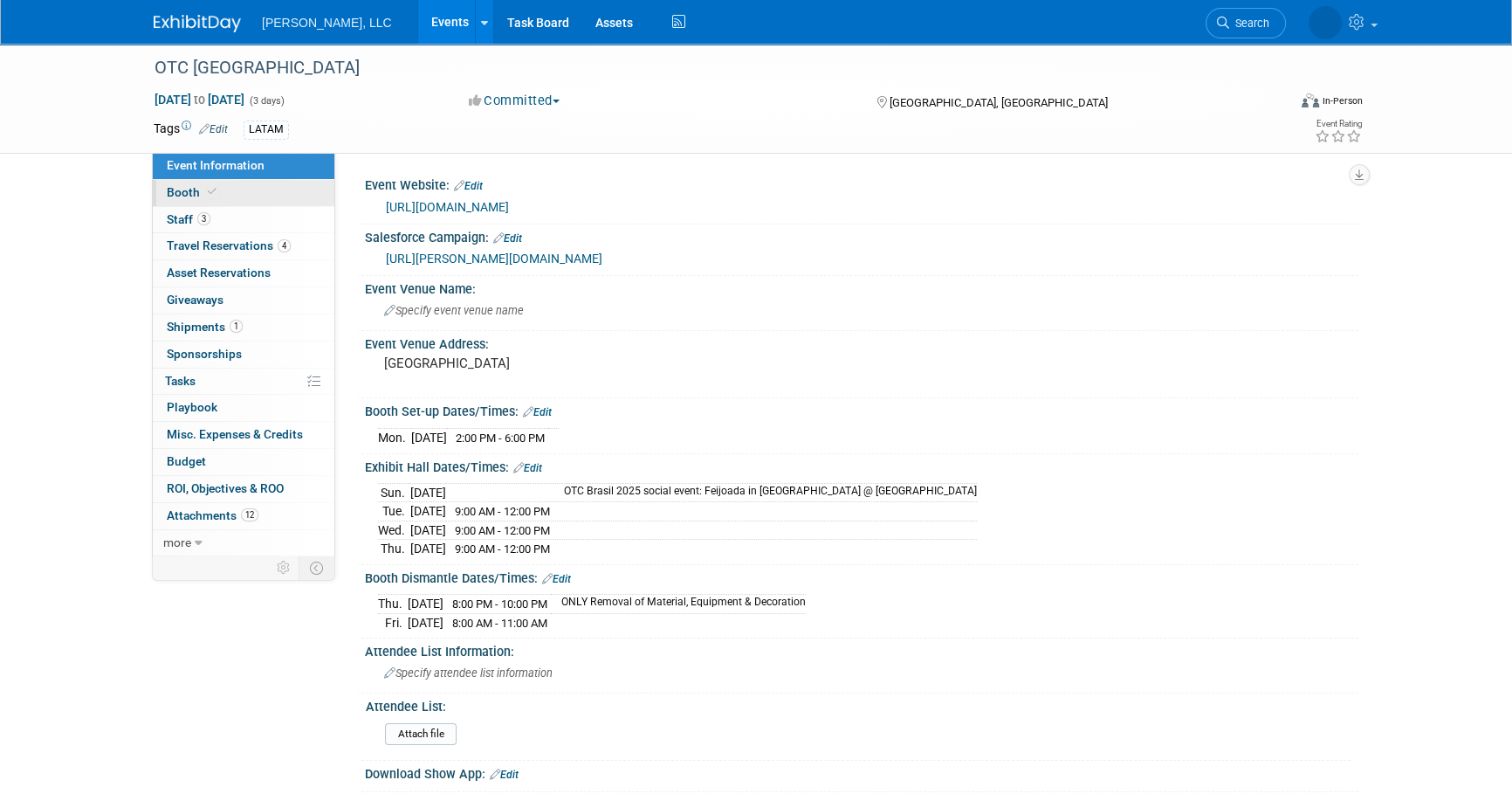
click at [294, 194] on link "Booth" at bounding box center [242, 193] width 181 height 26
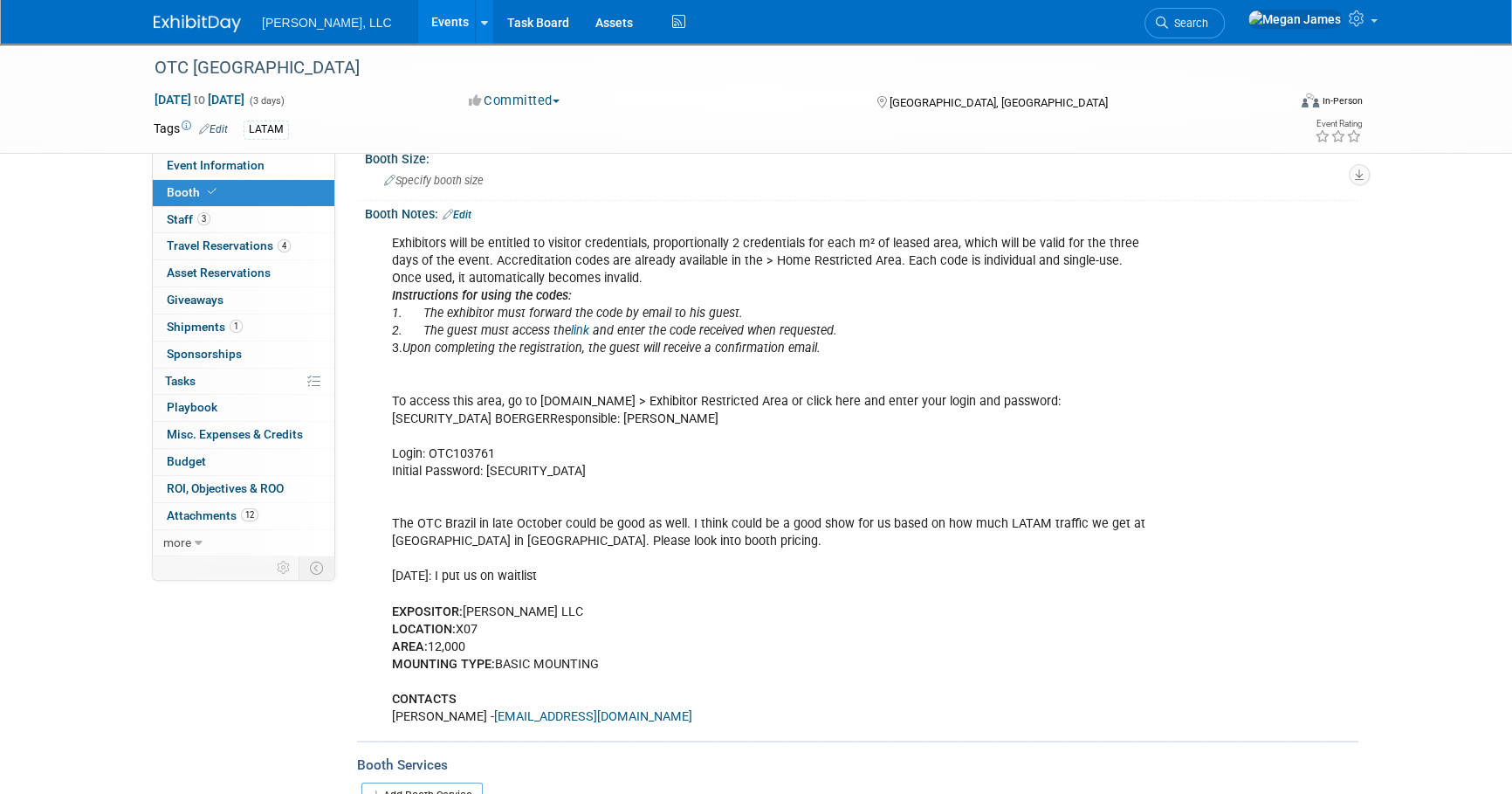
scroll to position [158, 0]
click at [585, 324] on icon "link" at bounding box center [580, 330] width 19 height 15
click at [1397, 349] on div "OTC Brazil Oct 28, 2025 to Oct 30, 2025 (3 days) Oct 28, 2025 to Oct 30, 2025 C…" at bounding box center [756, 621] width 1512 height 1471
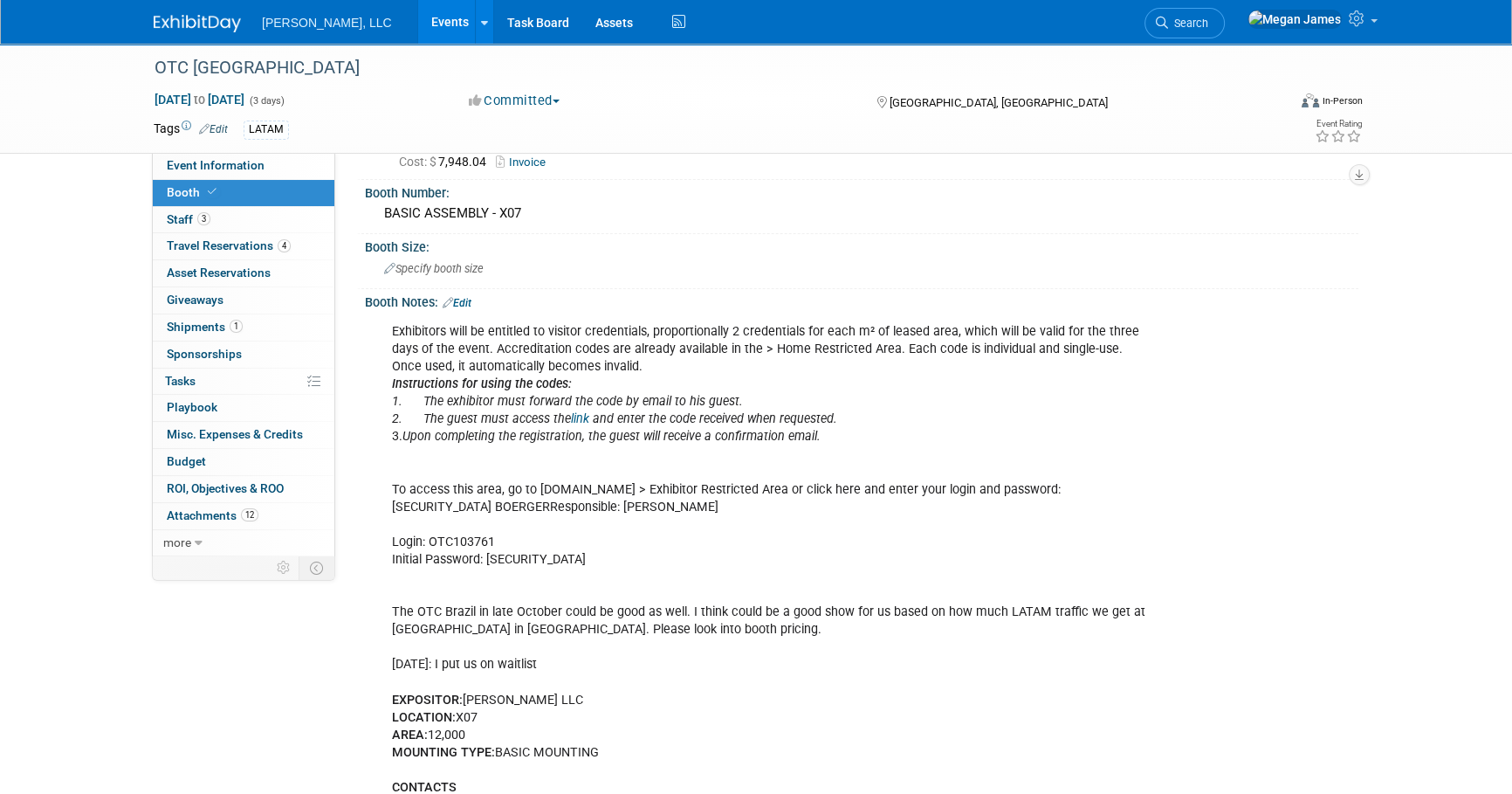
scroll to position [0, 0]
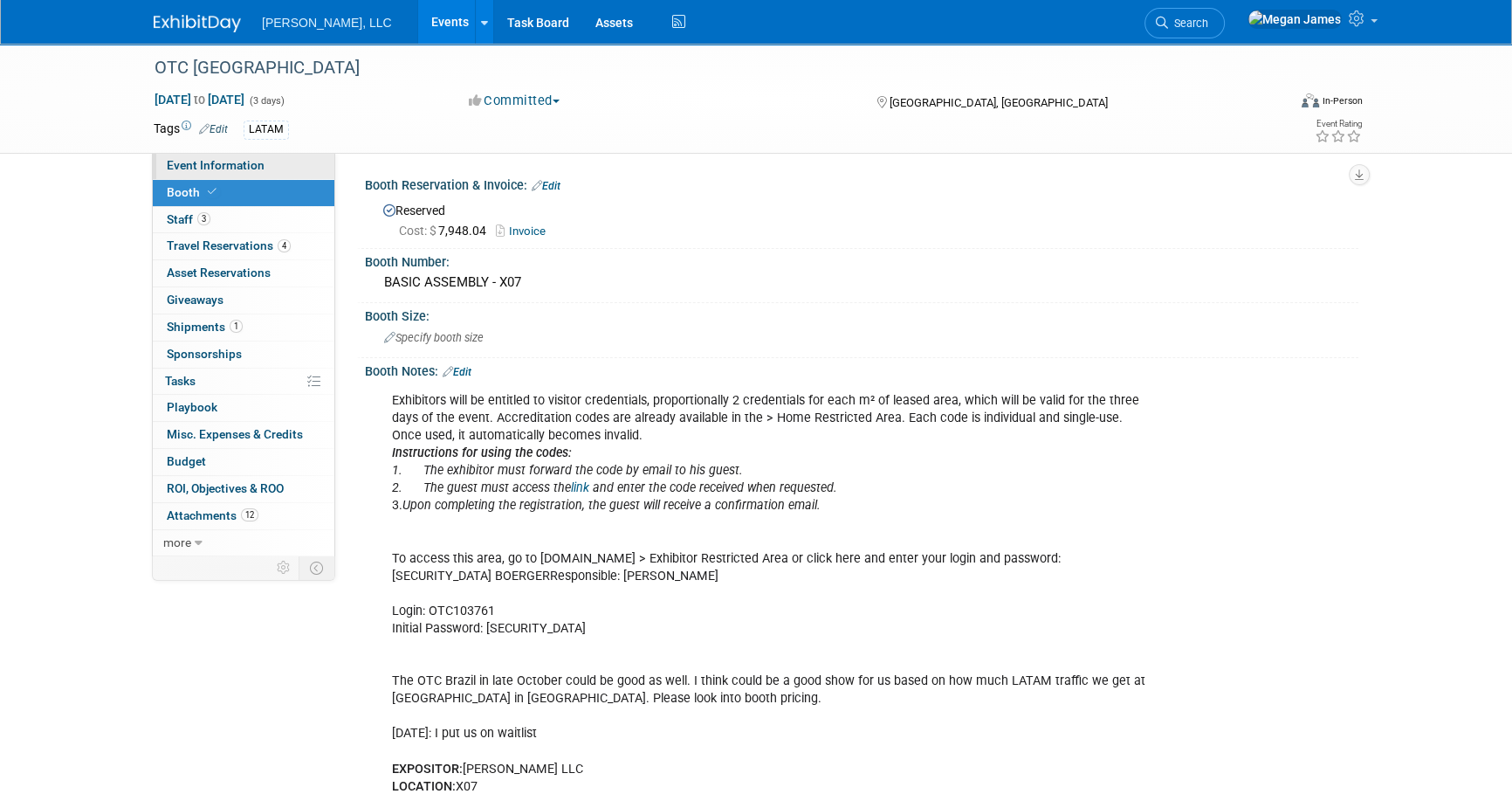
click at [308, 168] on link "Event Information" at bounding box center [242, 165] width 181 height 26
select select "Industrial"
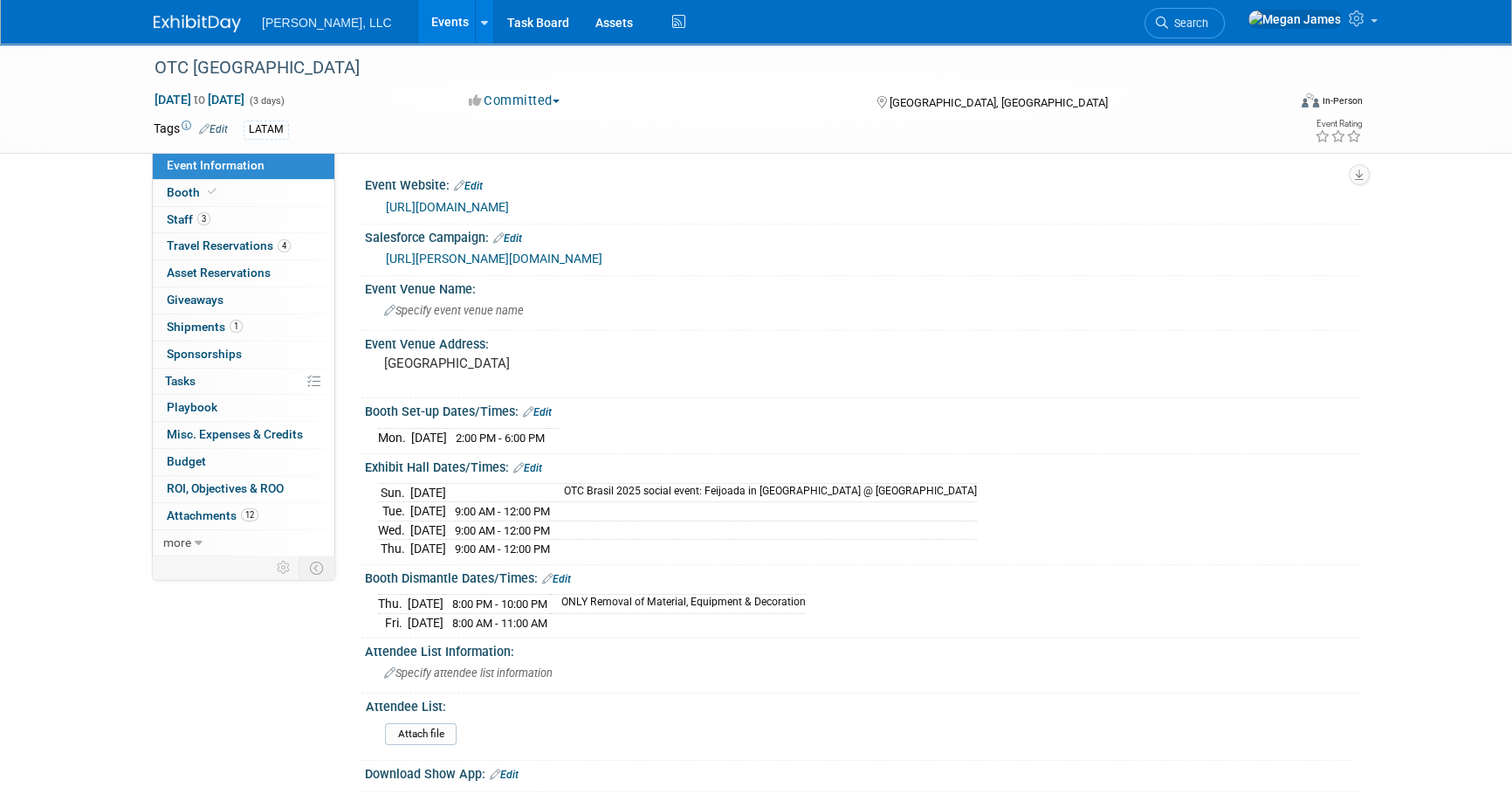
click at [419, 27] on link "Events" at bounding box center [450, 22] width 63 height 44
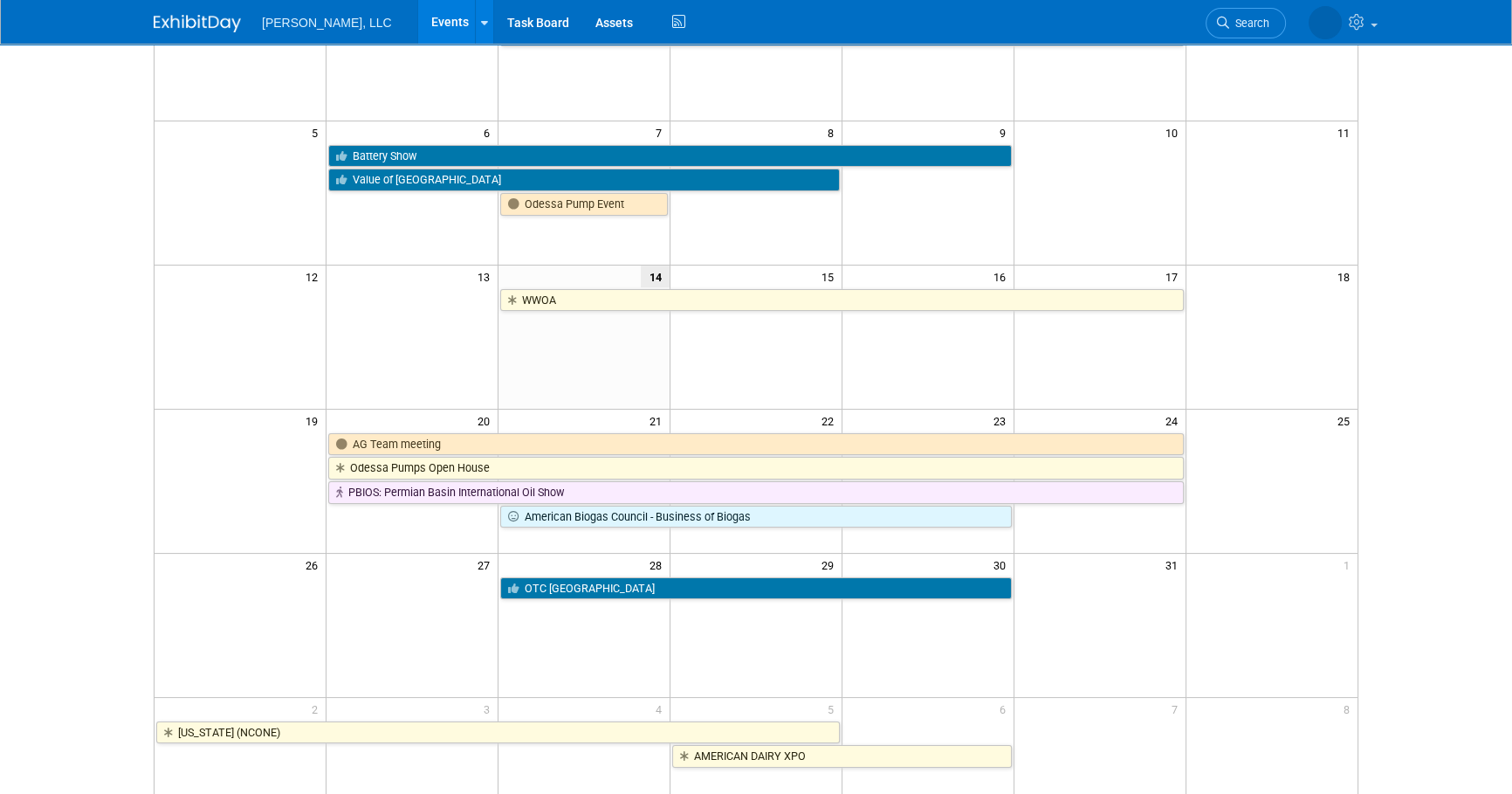
scroll to position [238, 0]
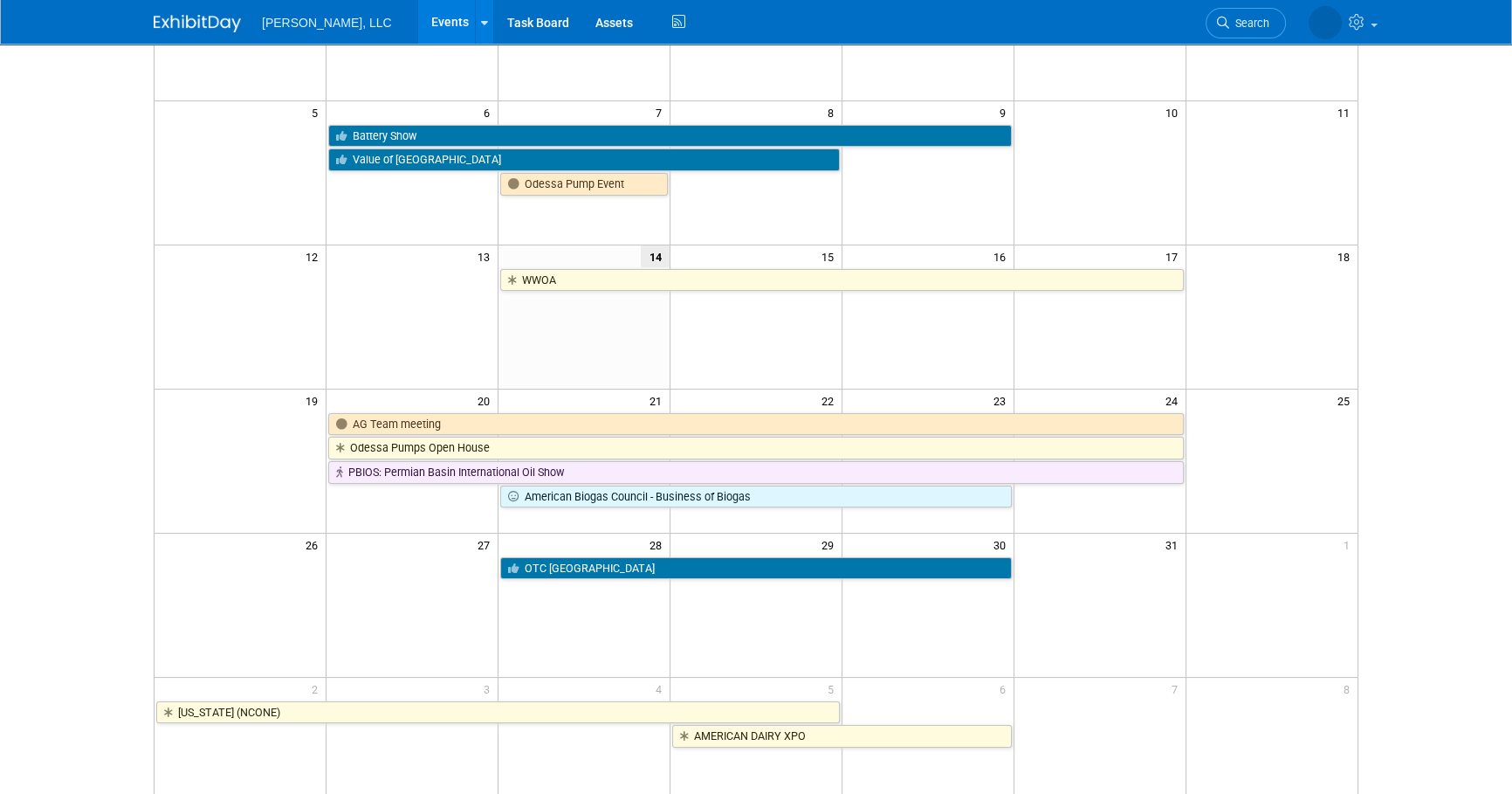
drag, startPoint x: 1452, startPoint y: 478, endPoint x: 1446, endPoint y: 507, distance: 29.6
click at [1452, 478] on body "[PERSON_NAME], LLC Events Add Event Bulk Upload Events Shareable Event Boards R…" at bounding box center [756, 159] width 1512 height 794
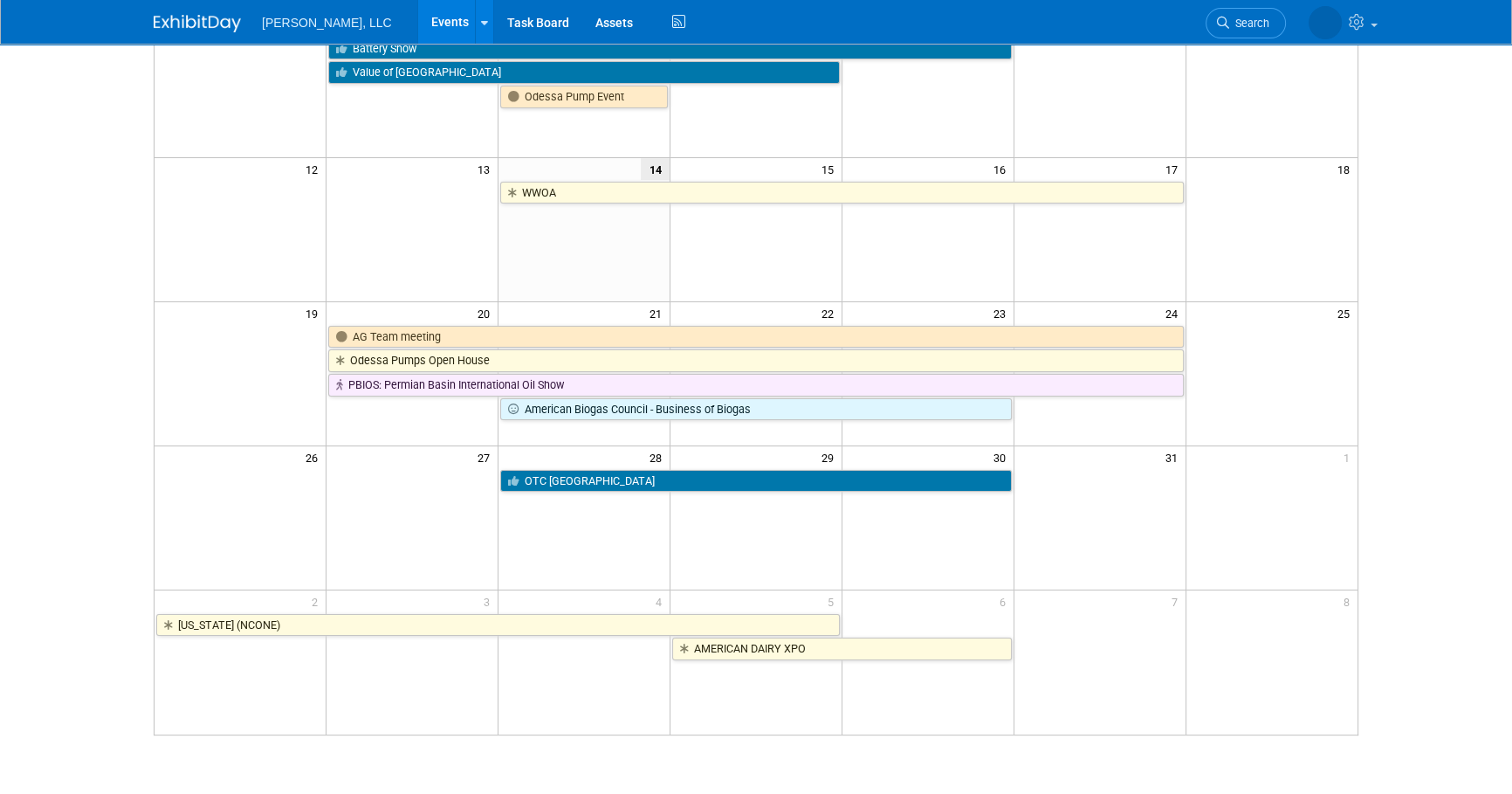
scroll to position [0, 0]
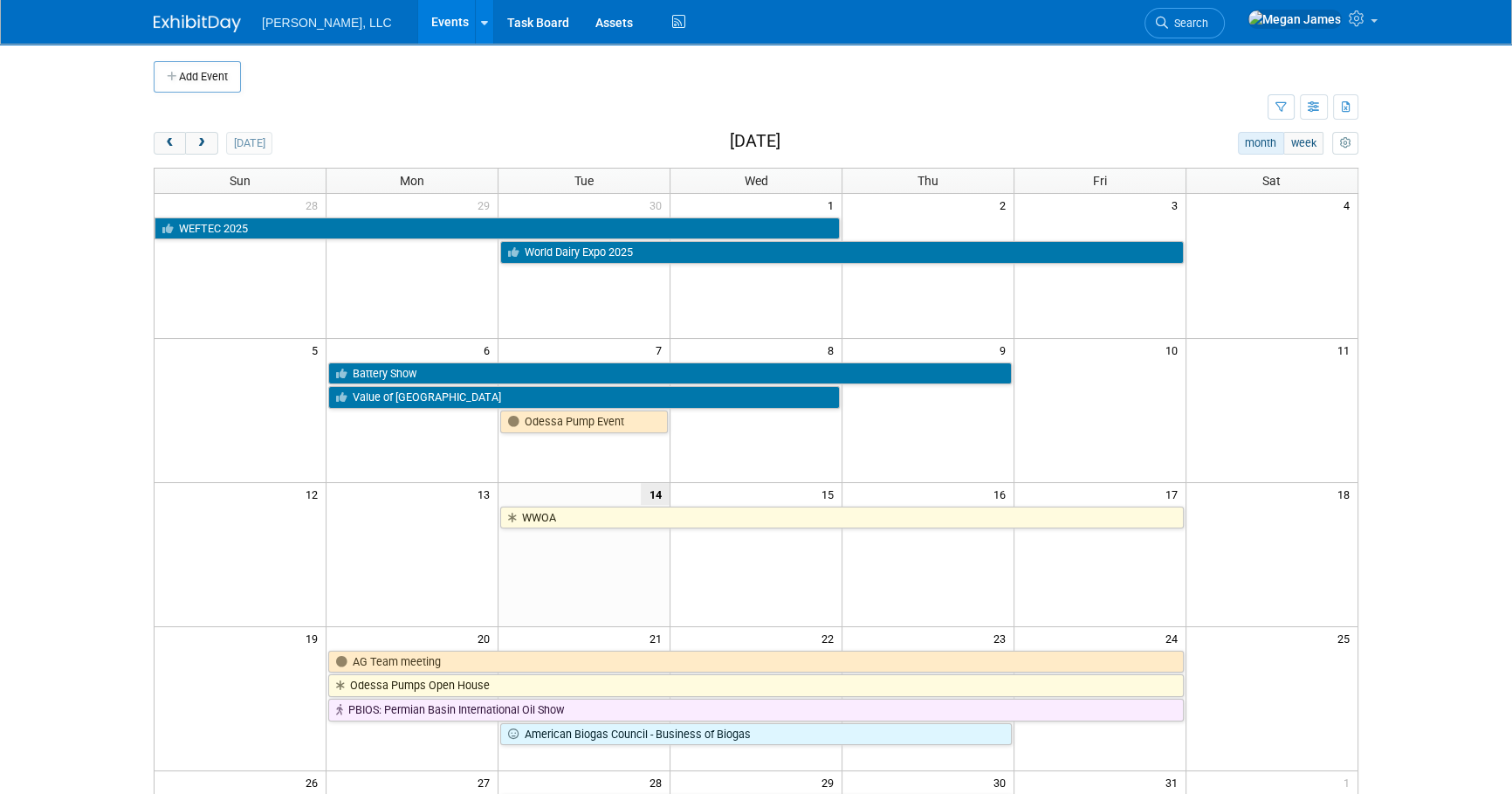
drag, startPoint x: 1408, startPoint y: 394, endPoint x: 715, endPoint y: 418, distance: 693.4
click at [1408, 394] on body "[PERSON_NAME], LLC Events Add Event Bulk Upload Events Shareable Event Boards R…" at bounding box center [756, 397] width 1512 height 794
click at [70, 407] on body "[PERSON_NAME], LLC Events Add Event Bulk Upload Events Shareable Event Boards R…" at bounding box center [756, 397] width 1512 height 794
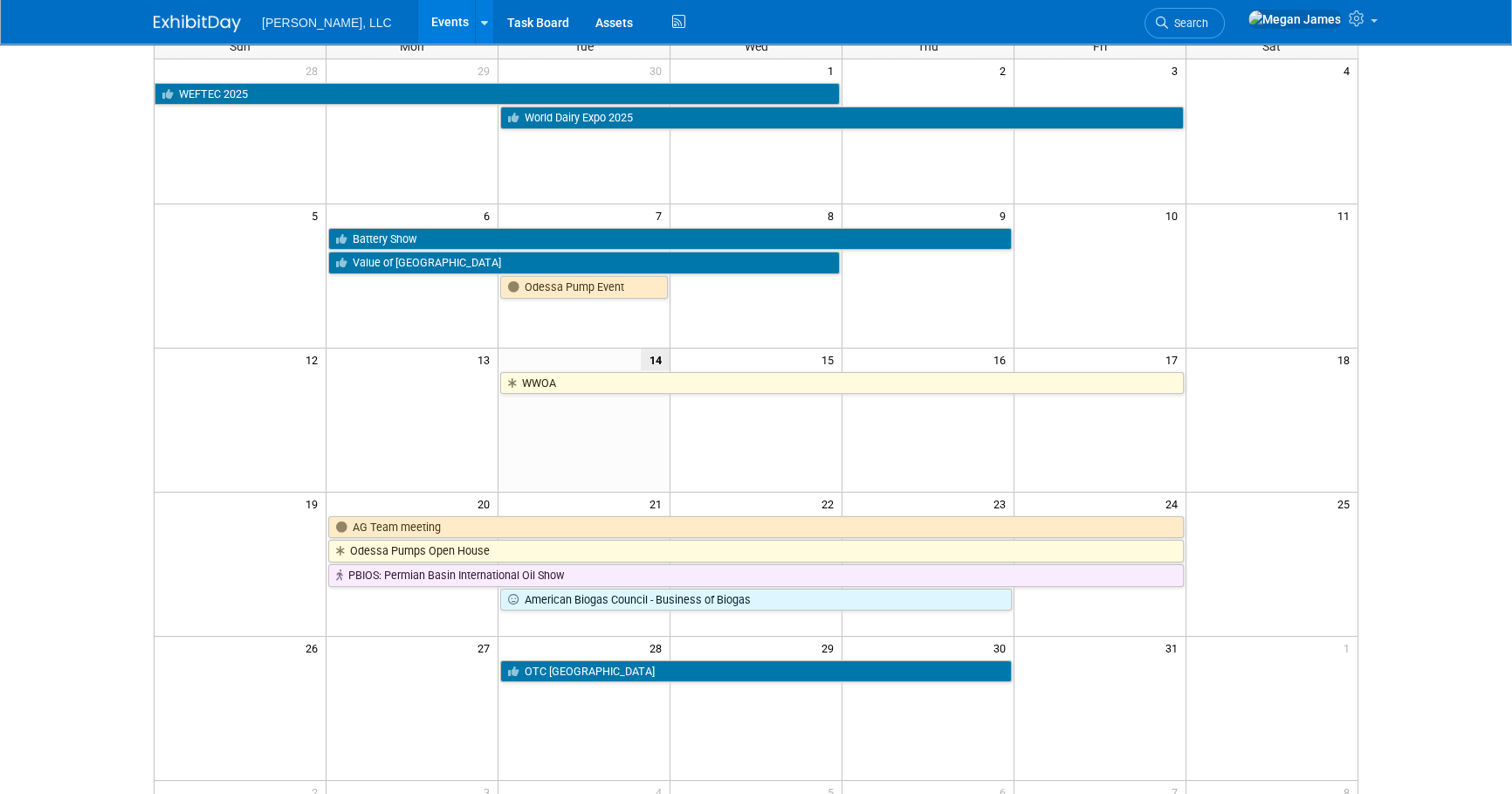
scroll to position [158, 0]
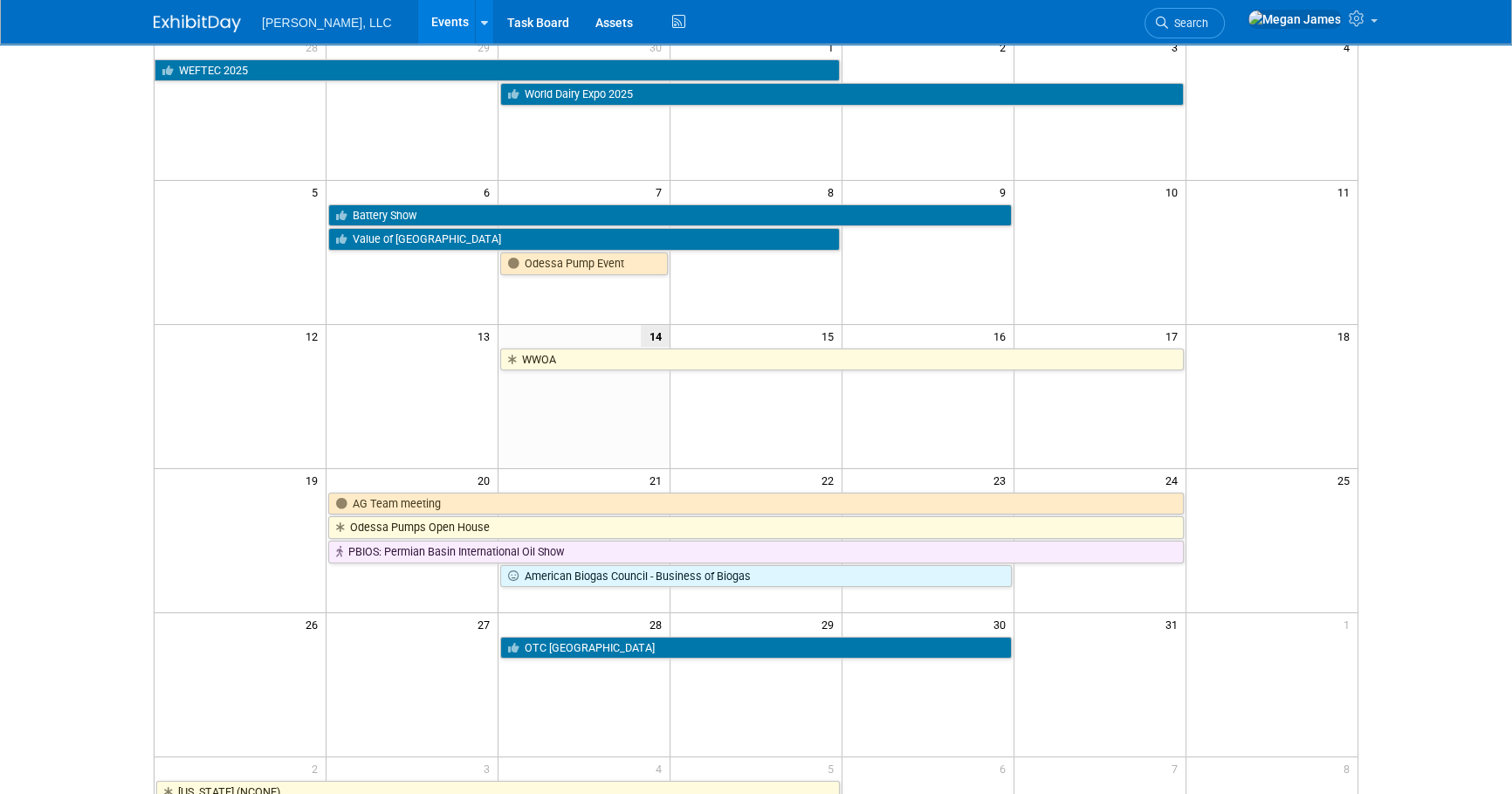
click at [70, 407] on body "[PERSON_NAME], LLC Events Add Event Bulk Upload Events Shareable Event Boards R…" at bounding box center [756, 239] width 1512 height 794
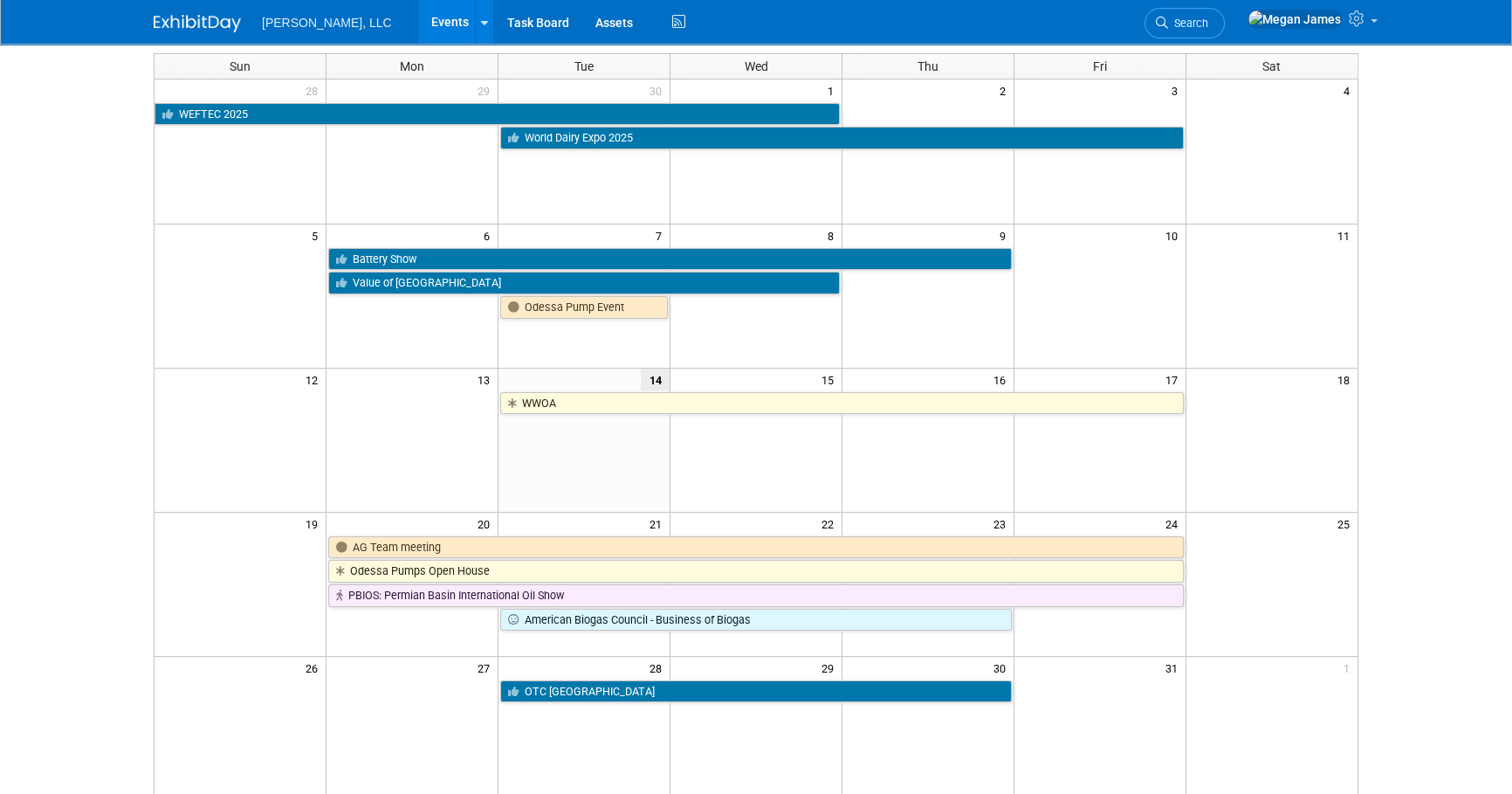
scroll to position [238, 0]
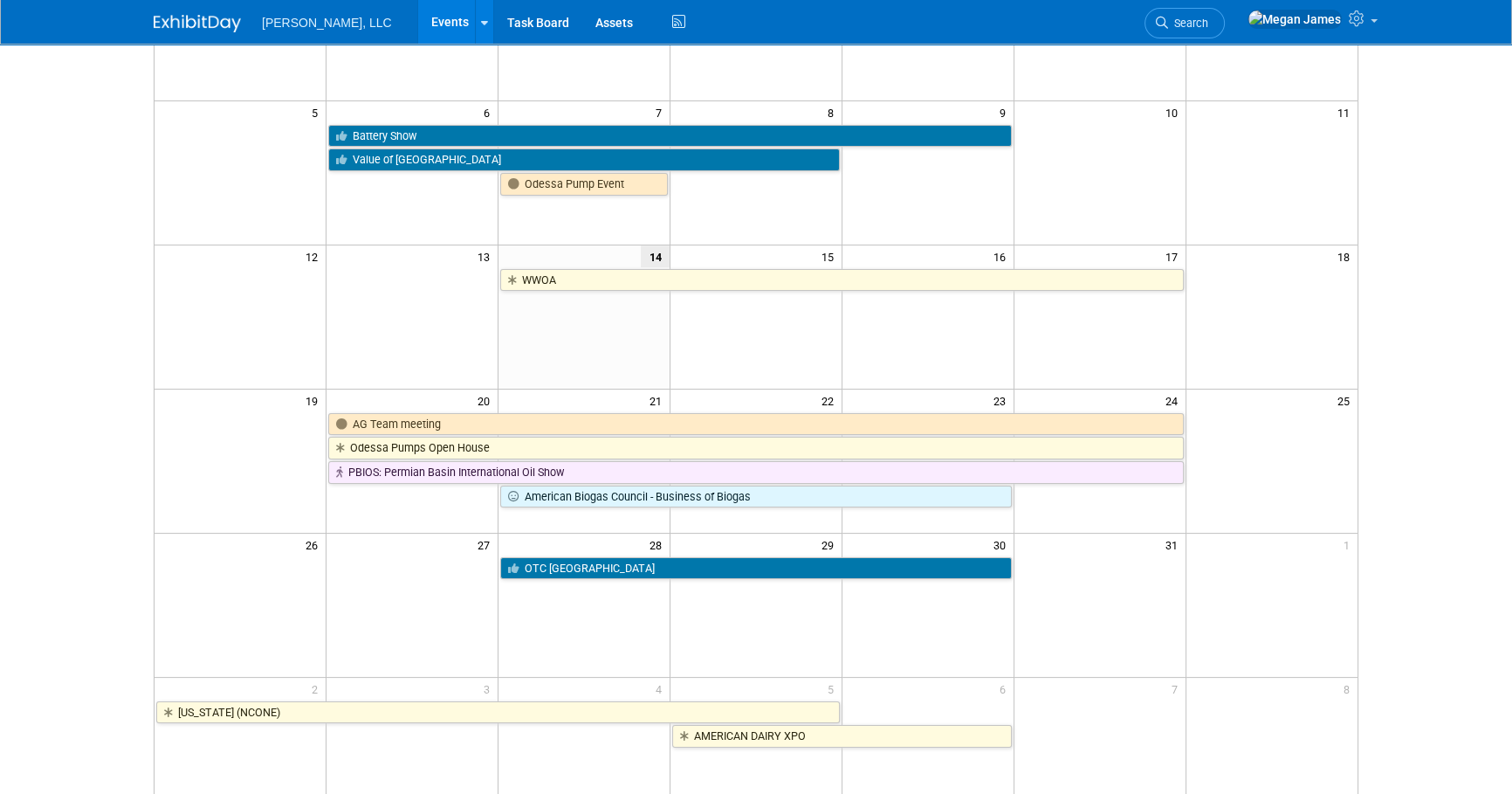
click at [62, 296] on body "[PERSON_NAME], LLC Events Add Event Bulk Upload Events Shareable Event Boards R…" at bounding box center [756, 159] width 1512 height 794
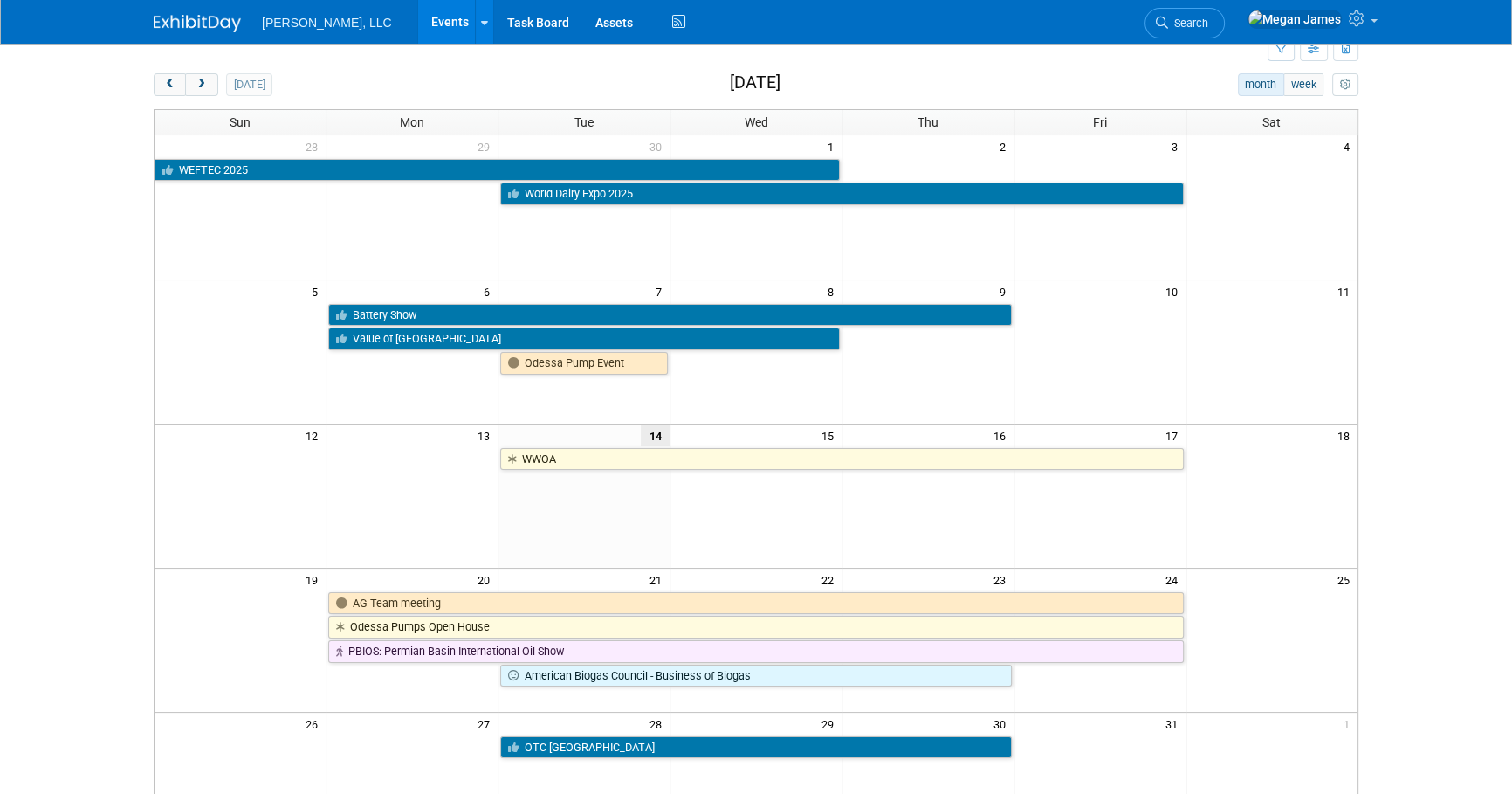
scroll to position [62, 0]
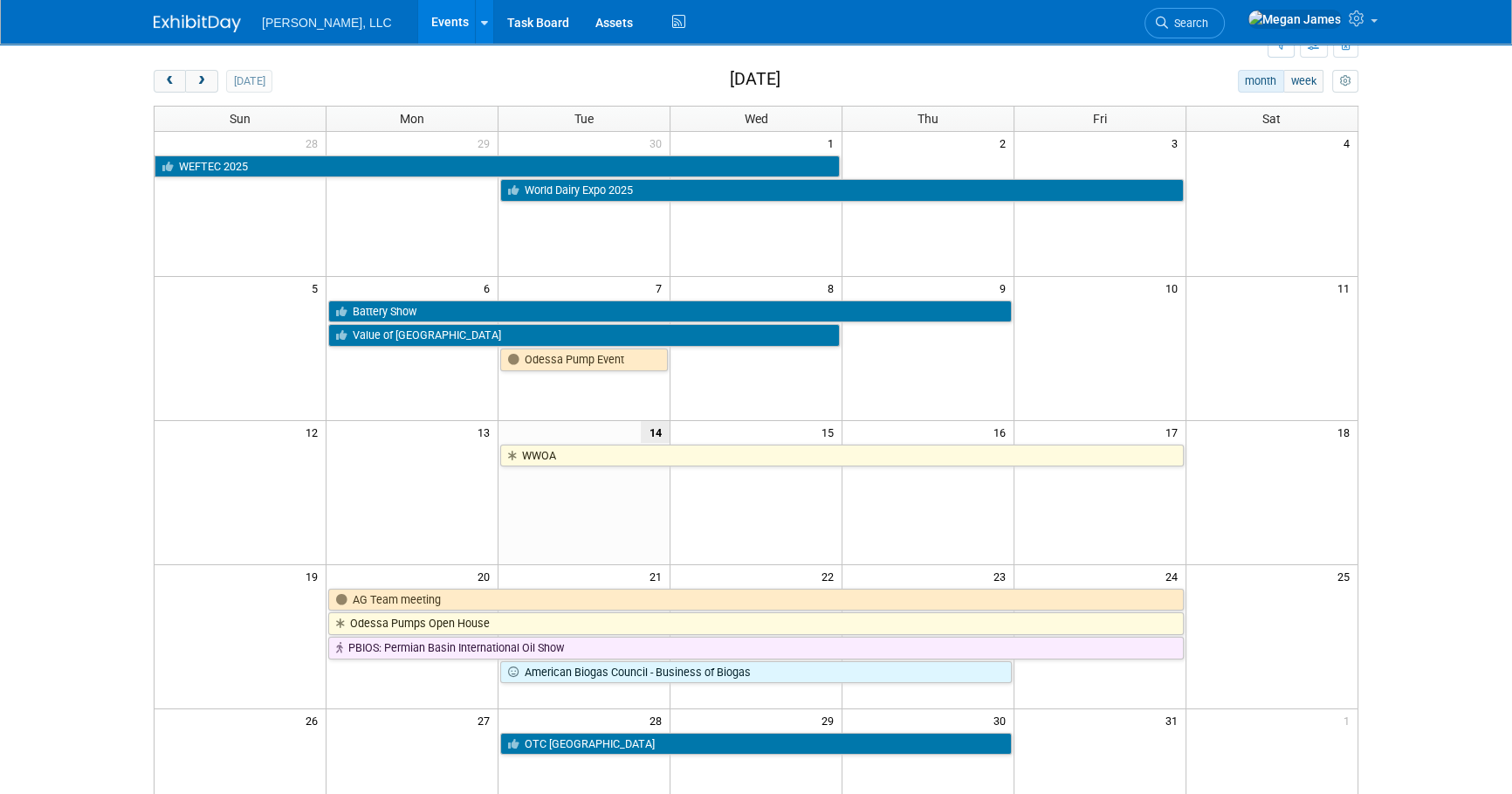
click at [1445, 345] on body "[PERSON_NAME], LLC Events Add Event Bulk Upload Events Shareable Event Boards R…" at bounding box center [756, 335] width 1512 height 794
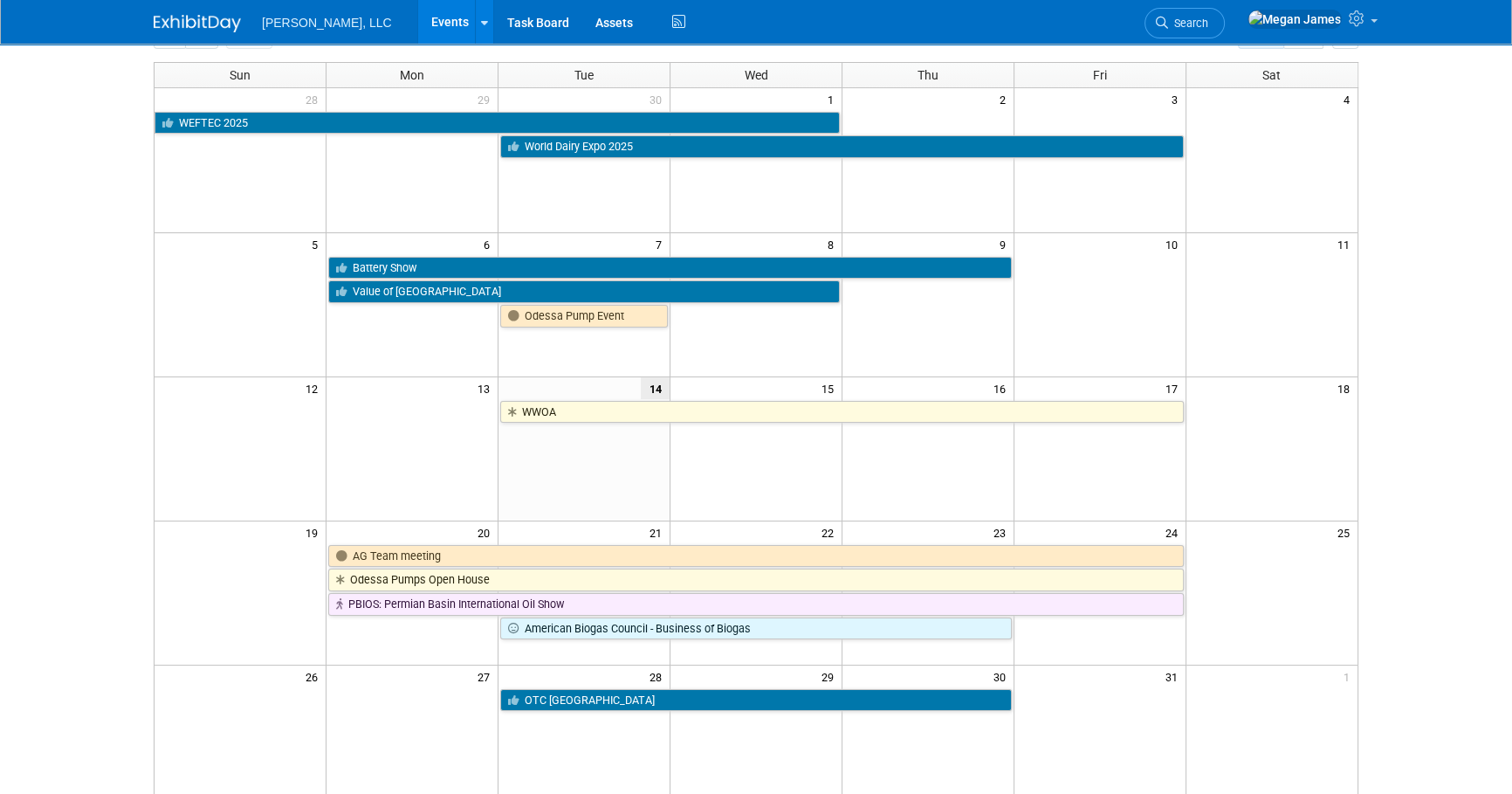
scroll to position [0, 0]
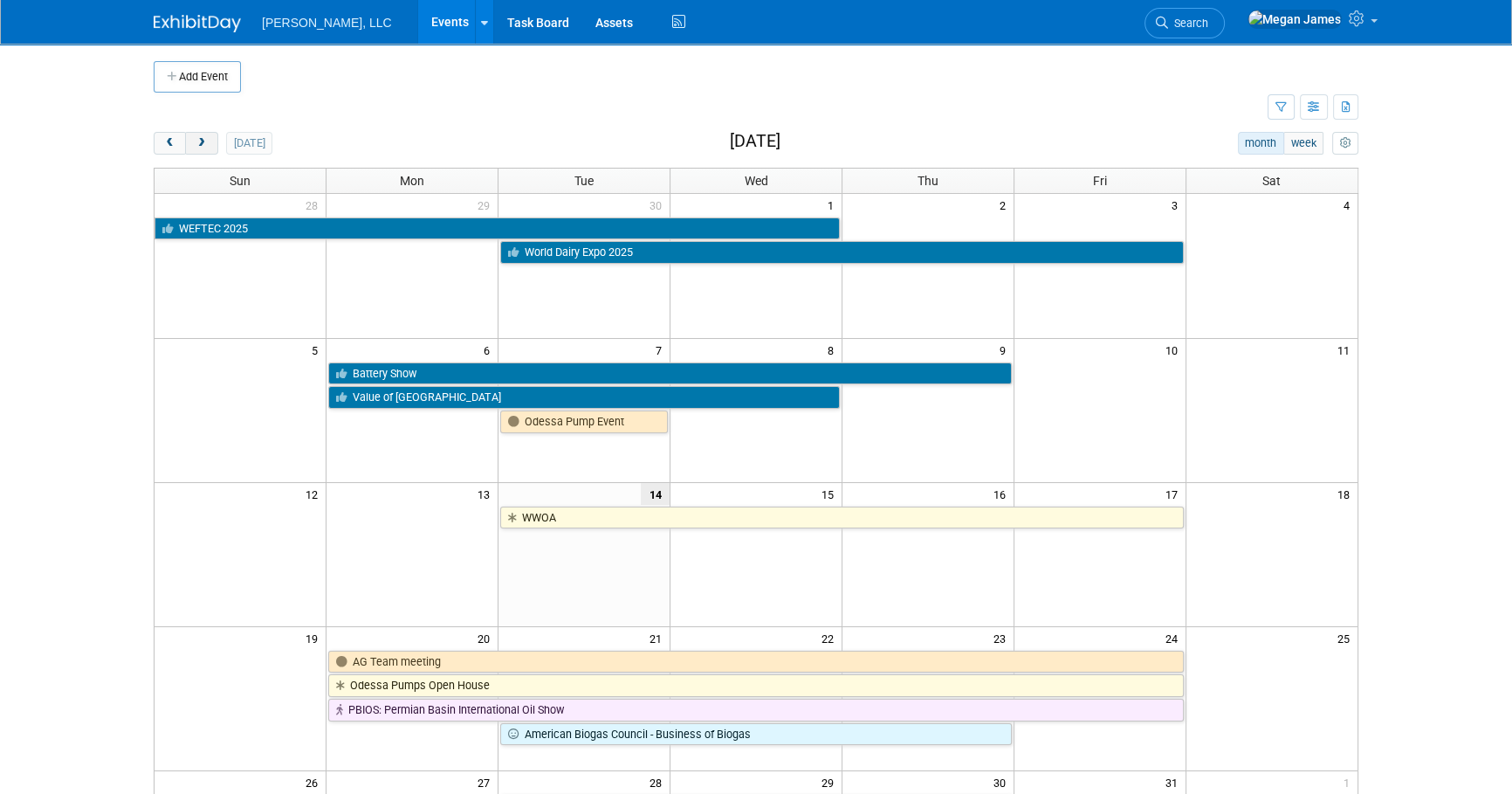
click at [200, 139] on span "next" at bounding box center [201, 143] width 13 height 11
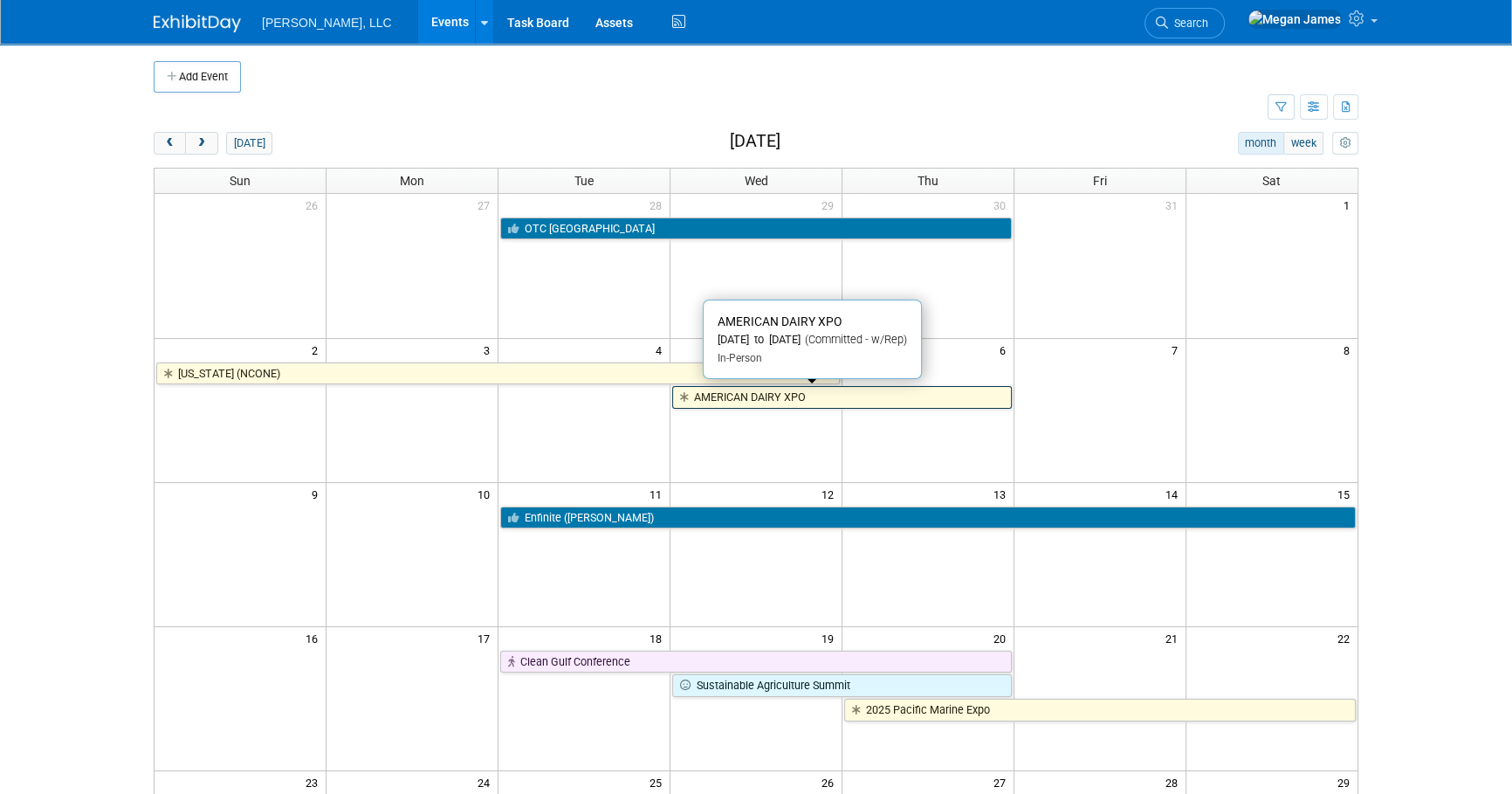
click at [819, 401] on link "AMERICAN DAIRY XPO" at bounding box center [841, 397] width 339 height 23
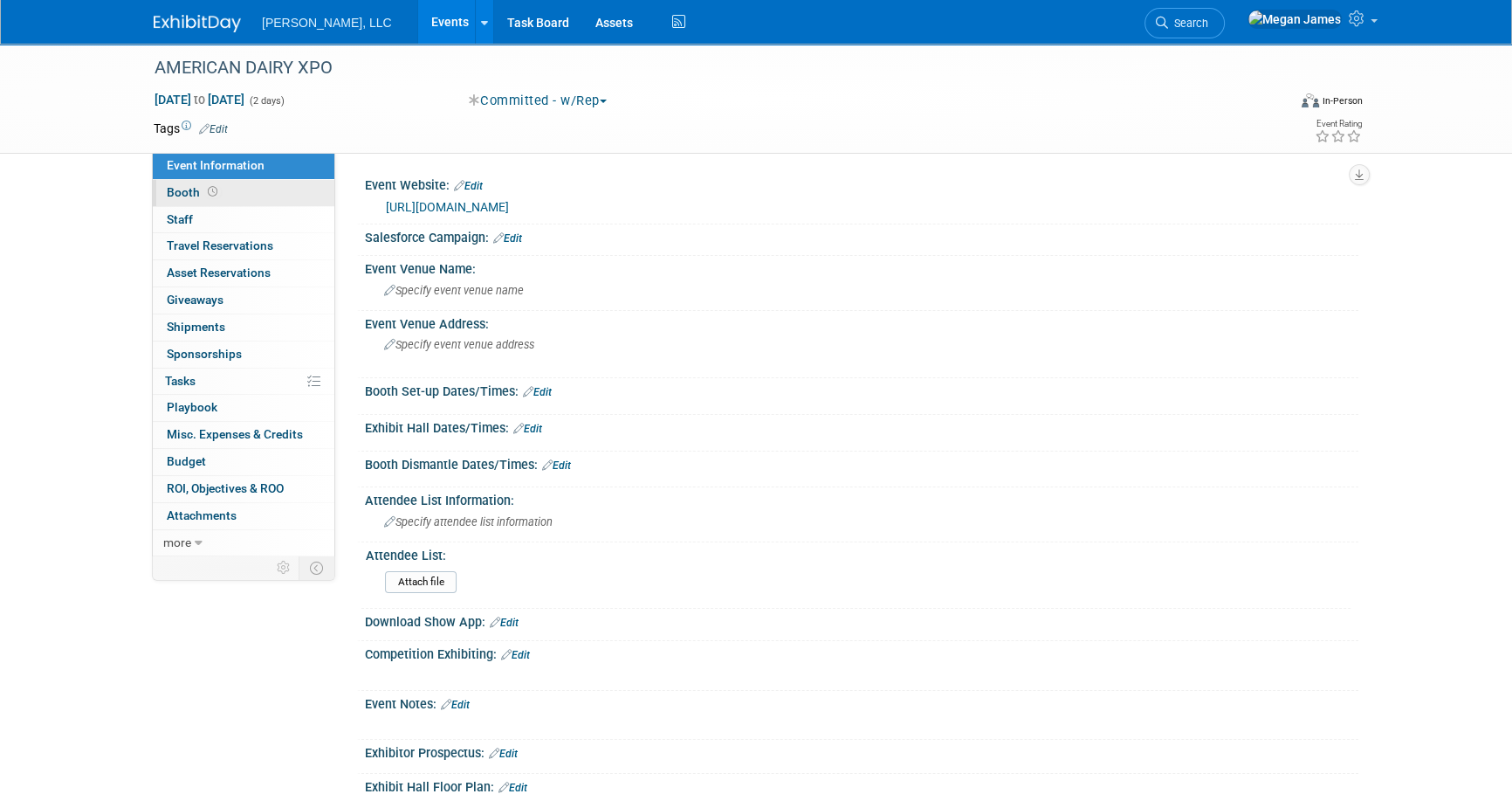
click at [224, 184] on link "Booth" at bounding box center [242, 193] width 181 height 26
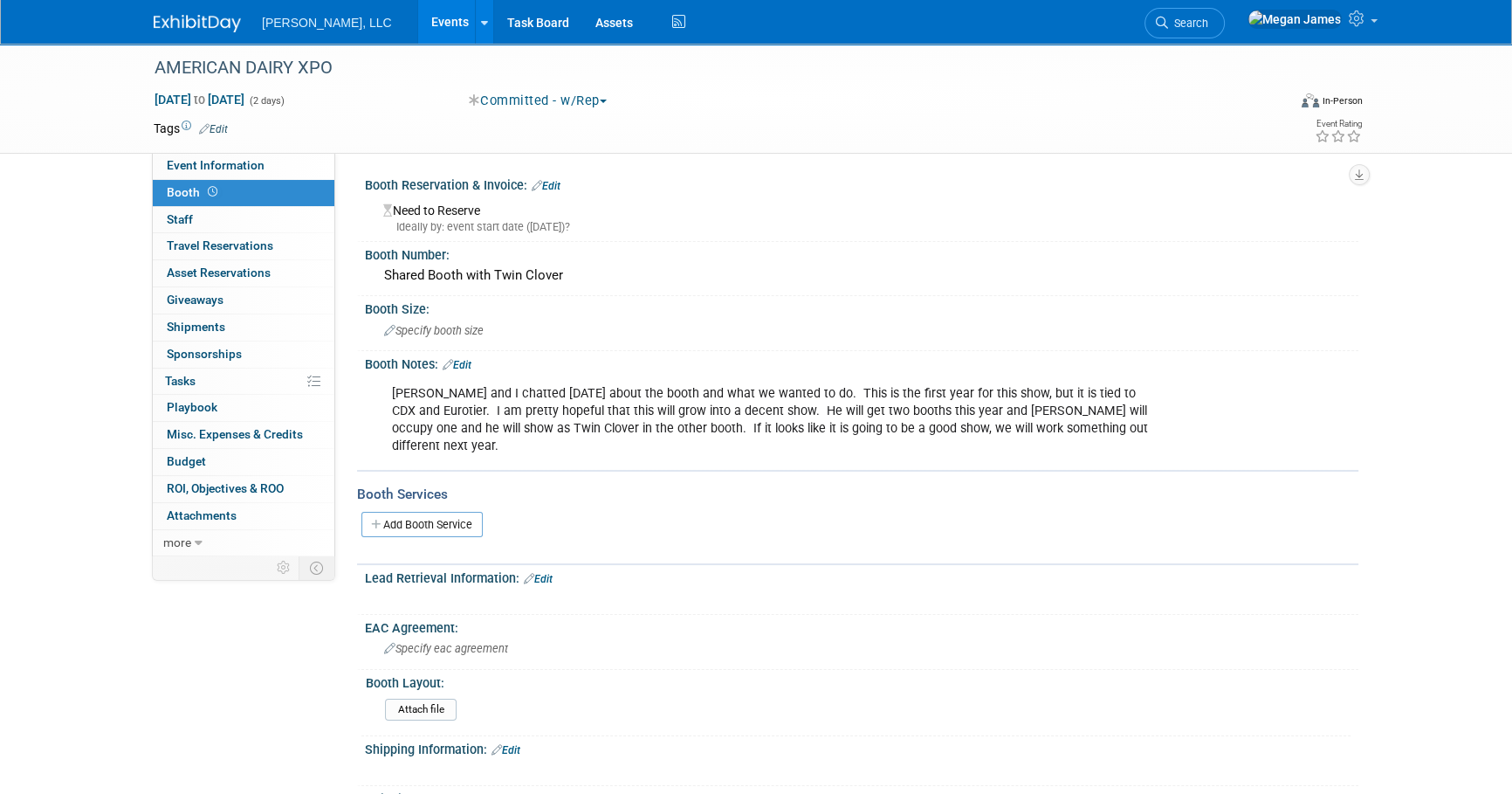
click at [469, 360] on link "Edit" at bounding box center [456, 365] width 29 height 12
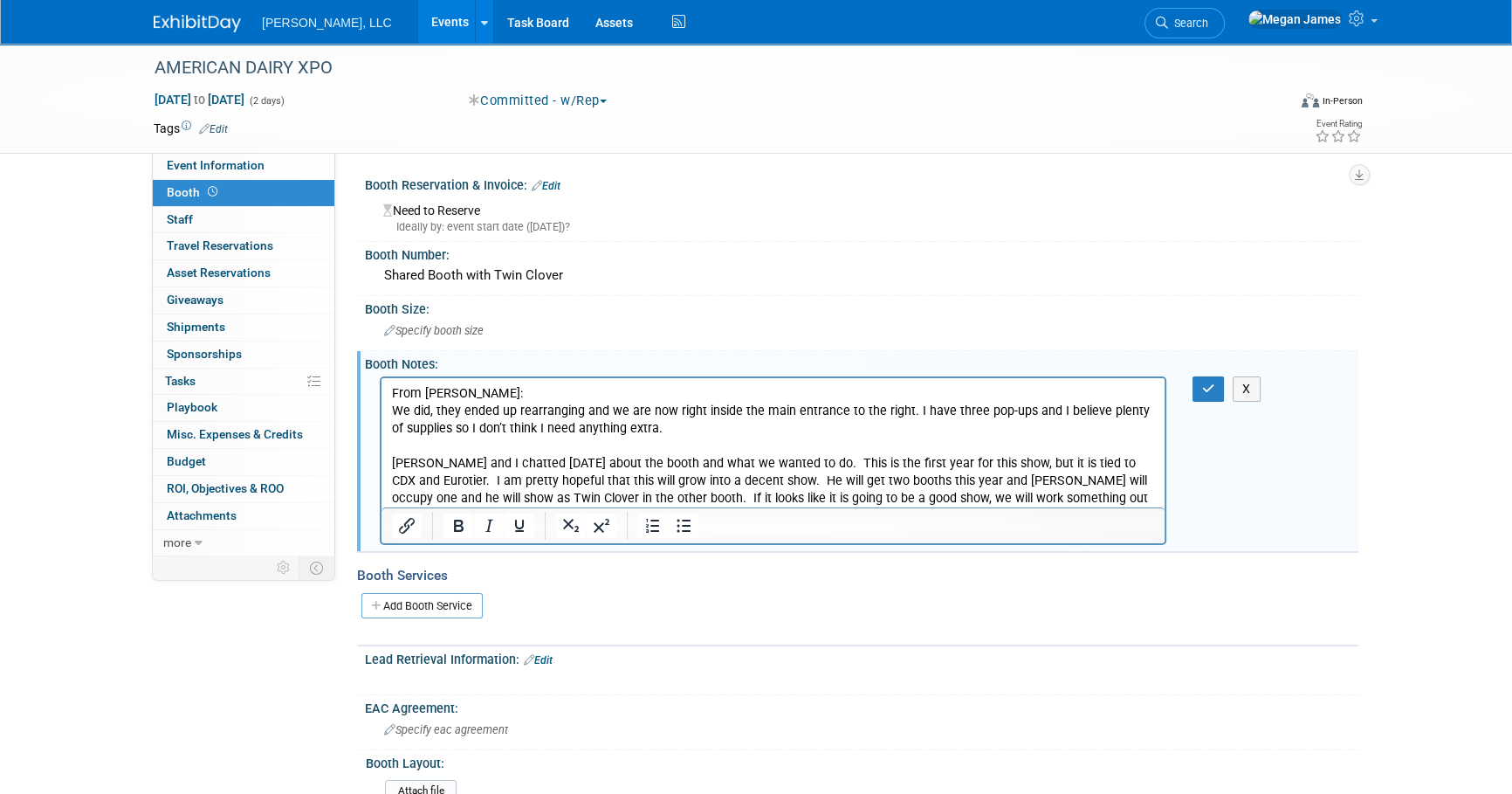
click at [524, 454] on p "Daryl and I chatted yesterday about the booth and what we wanted to do. This is…" at bounding box center [773, 489] width 763 height 70
click at [519, 448] on p "Rich Text Area. Press ALT-0 for help." at bounding box center [773, 446] width 763 height 18
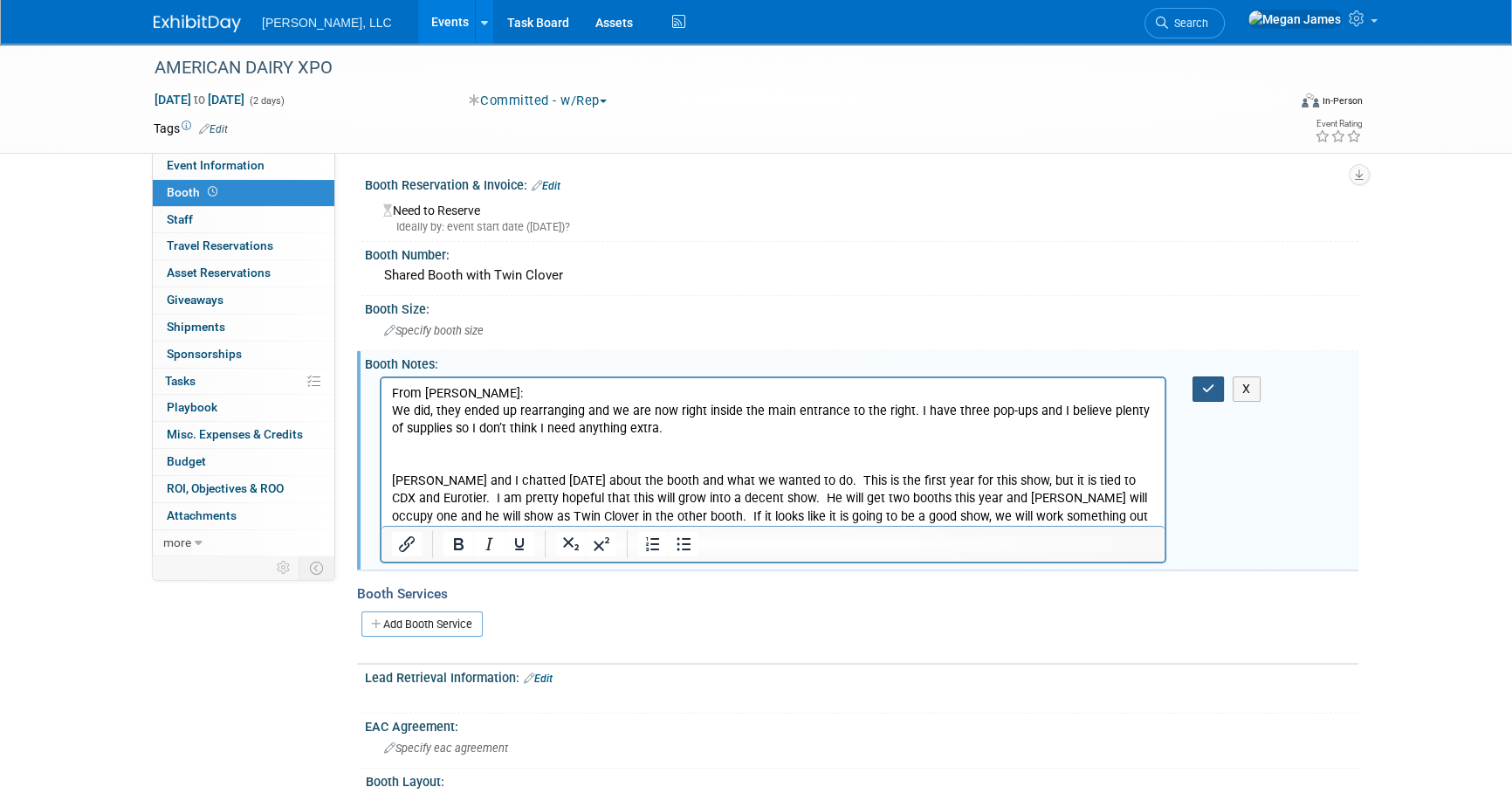
click at [1212, 377] on button "button" at bounding box center [1208, 389] width 33 height 26
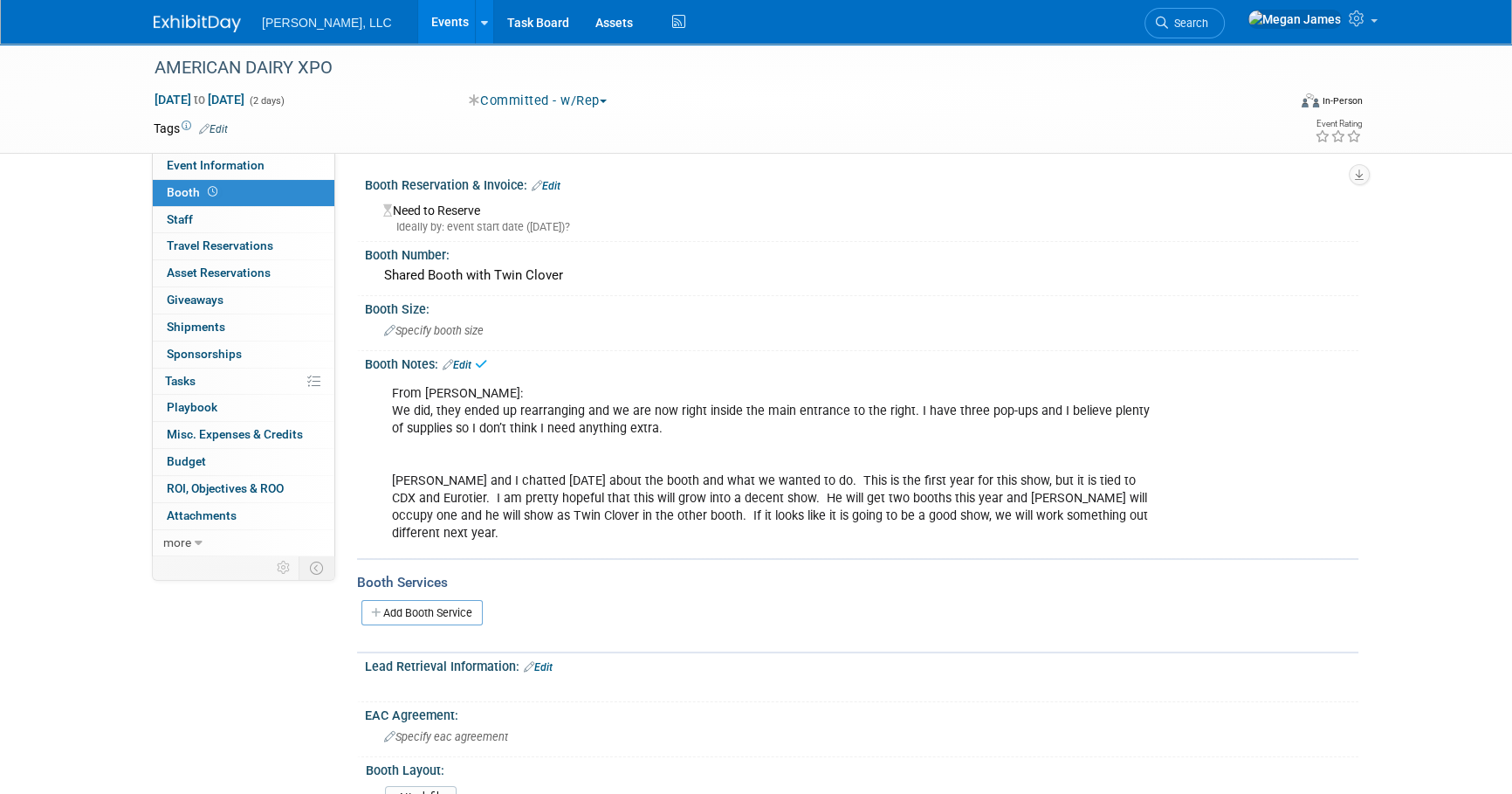
click at [419, 20] on link "Events" at bounding box center [450, 22] width 63 height 44
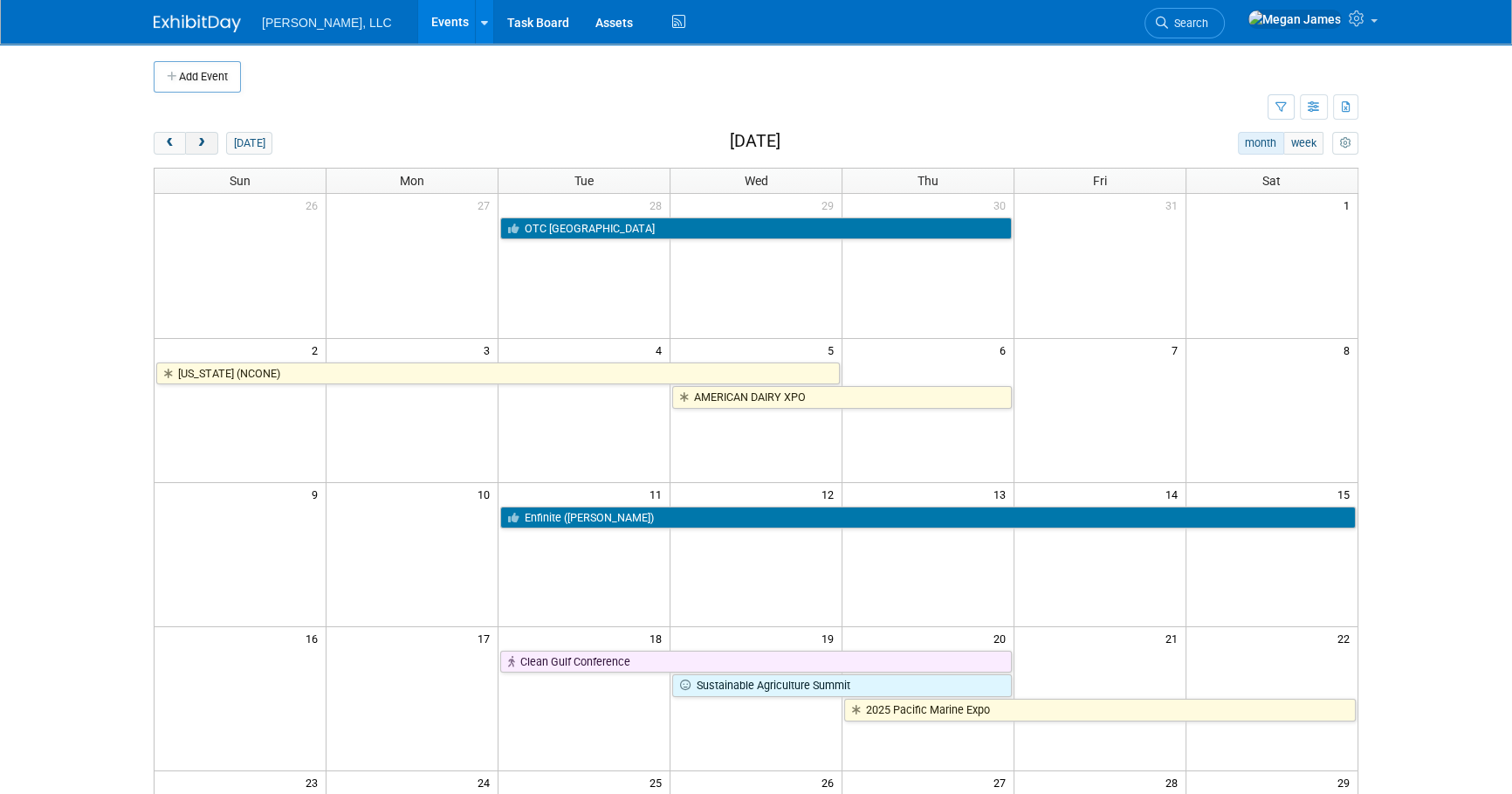
click at [215, 145] on button "next" at bounding box center [201, 143] width 33 height 23
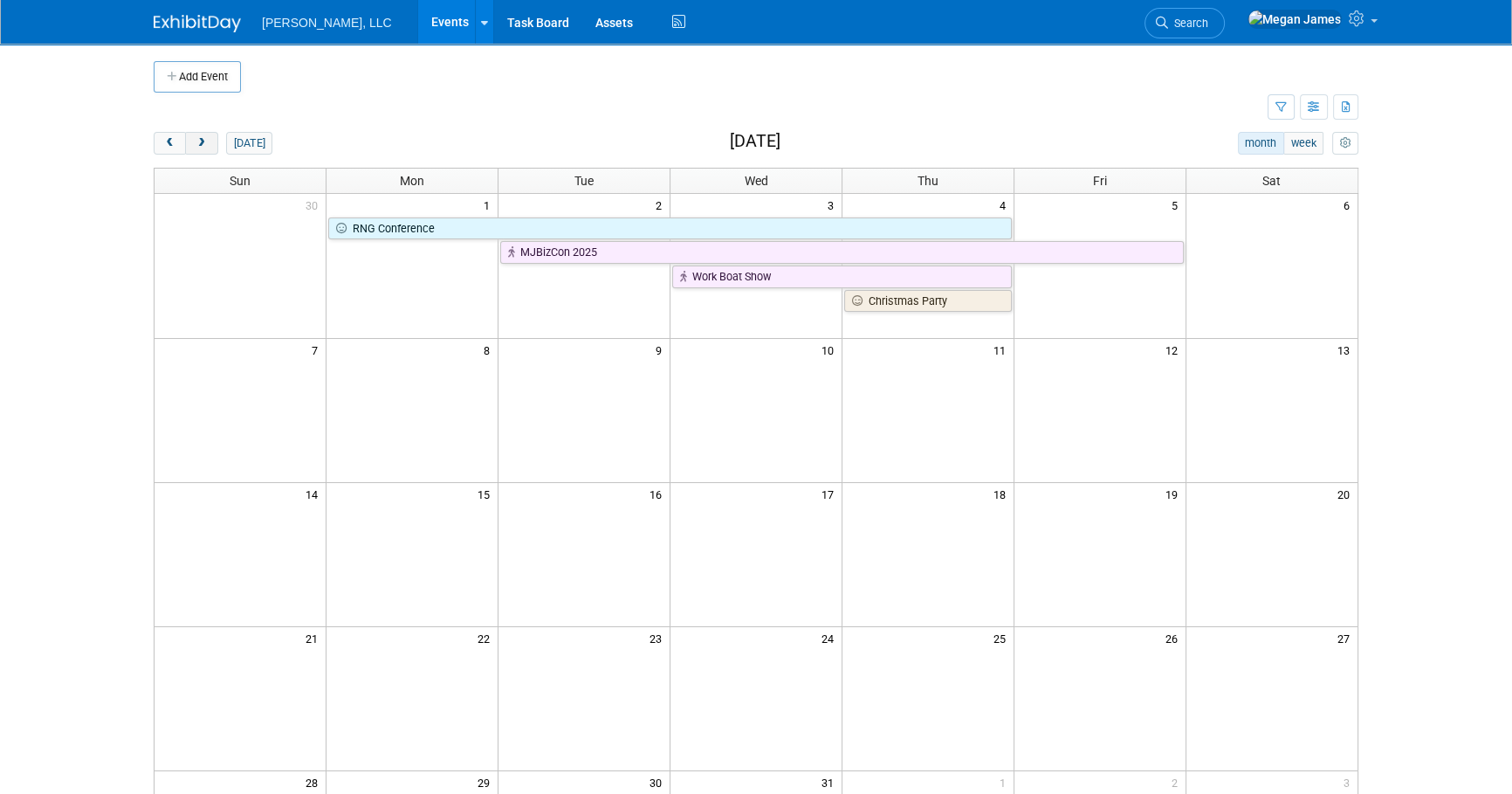
click at [215, 145] on button "next" at bounding box center [201, 143] width 33 height 23
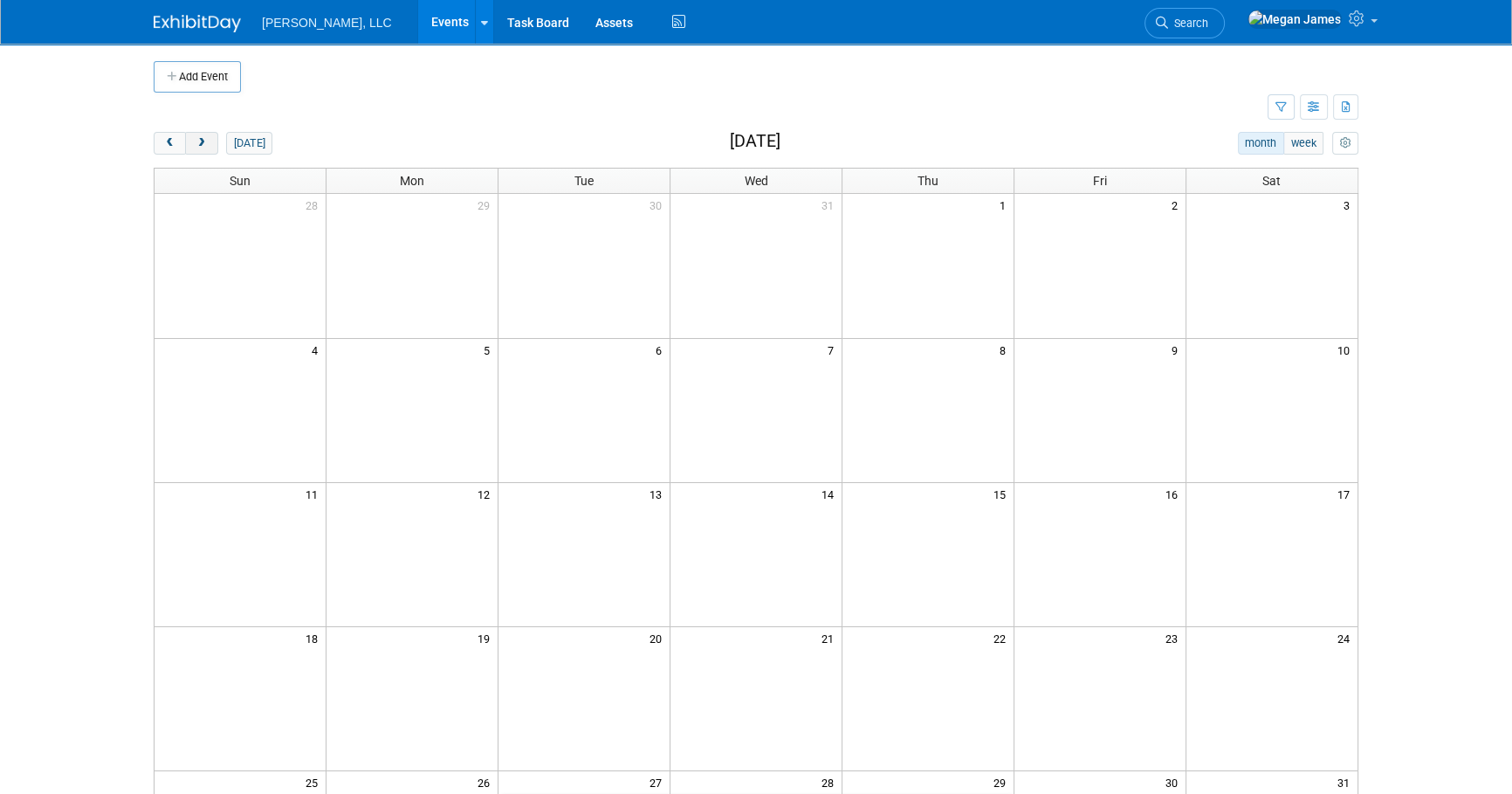
click at [215, 145] on button "next" at bounding box center [201, 143] width 33 height 23
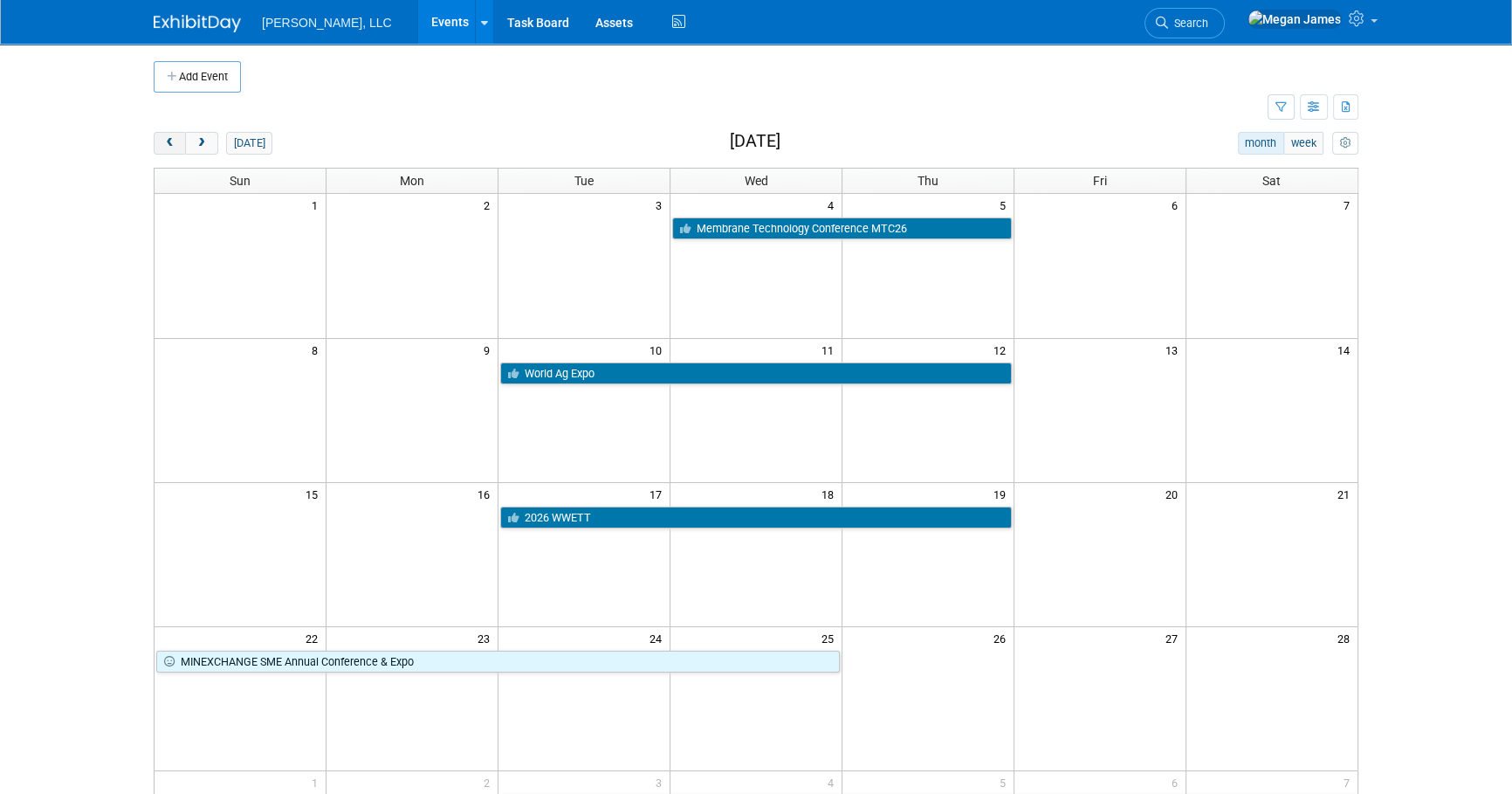
click at [176, 143] on button "prev" at bounding box center [169, 143] width 33 height 23
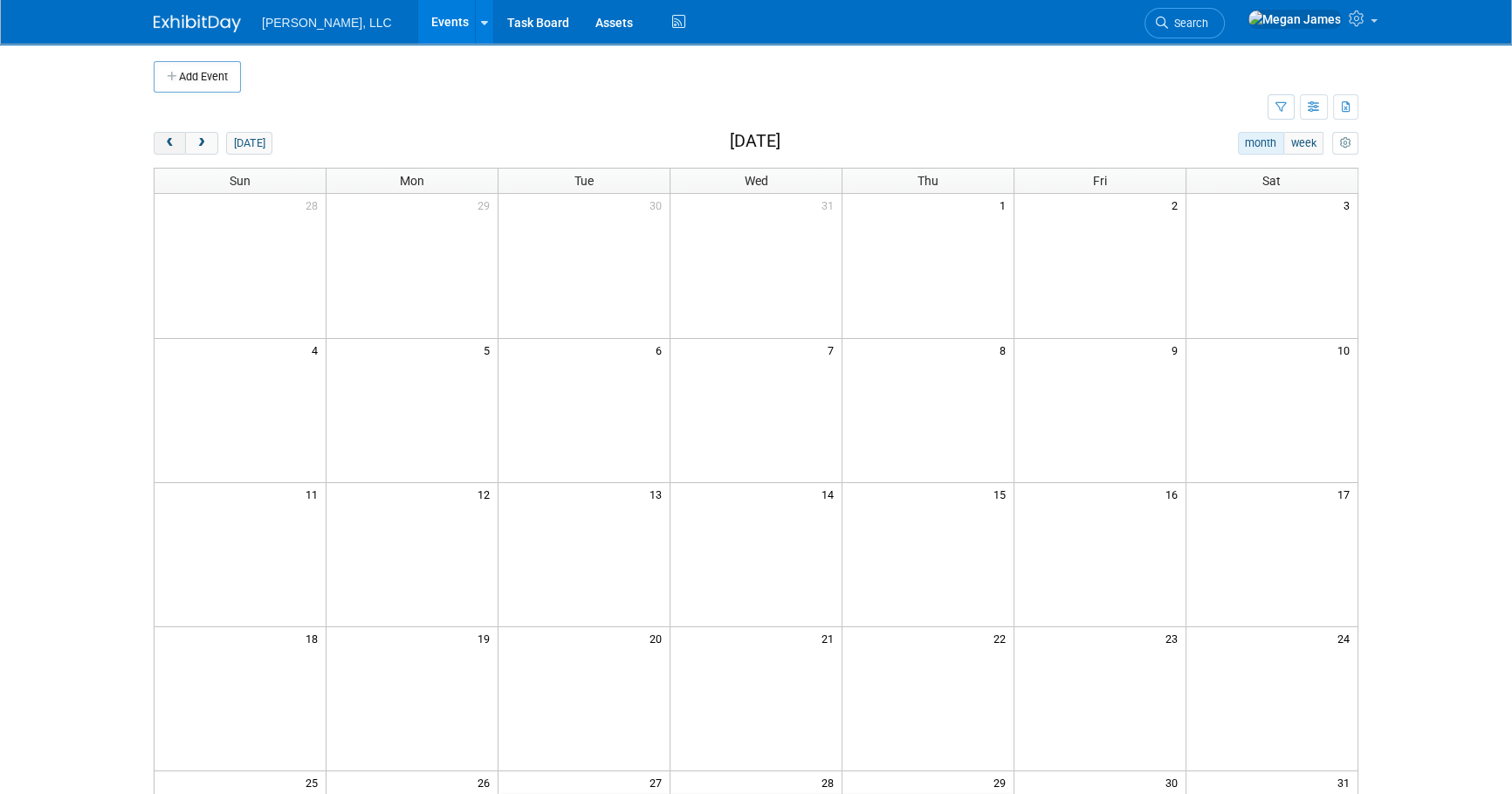
click at [172, 148] on span "prev" at bounding box center [169, 143] width 13 height 11
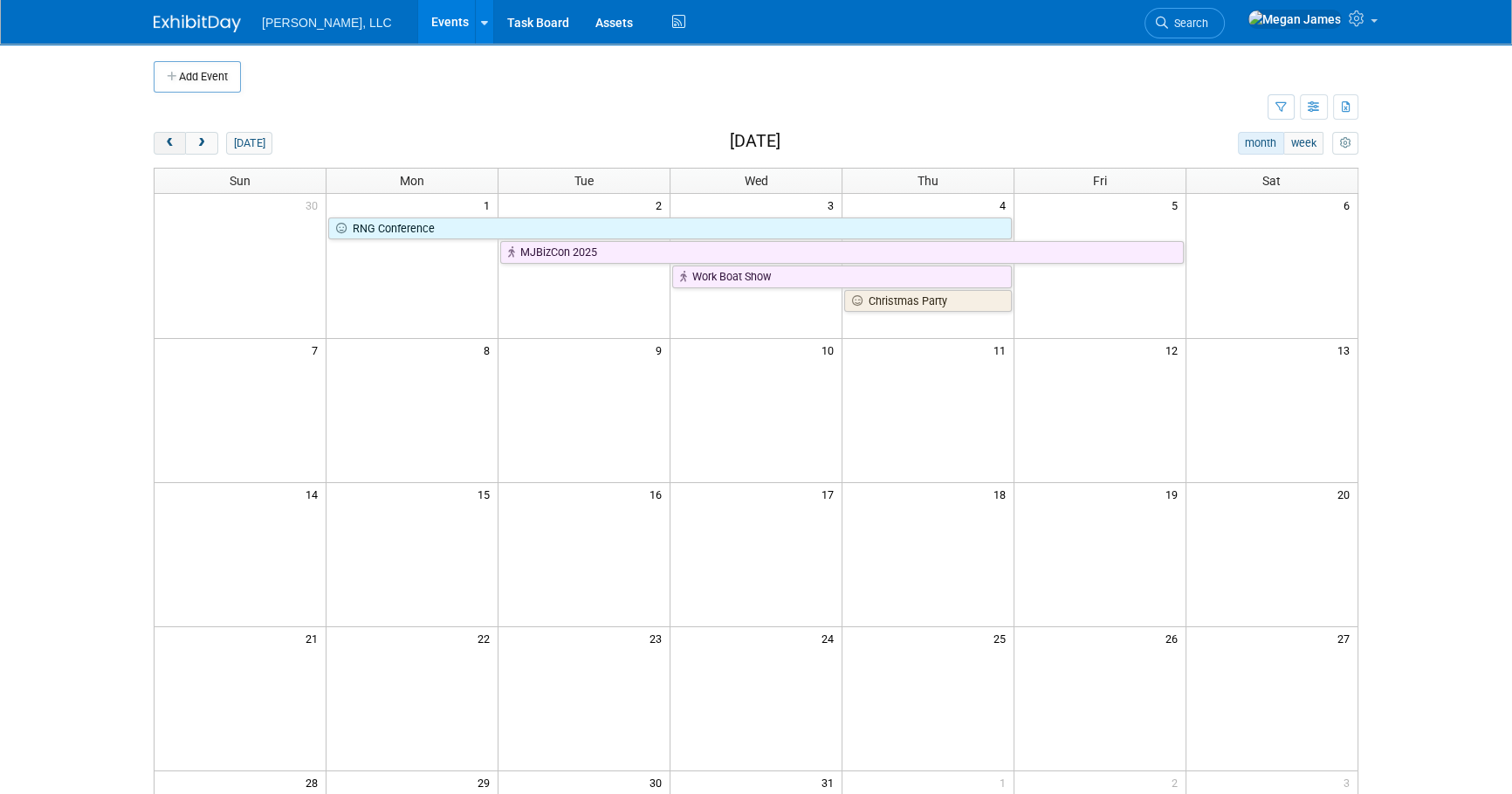
click at [172, 148] on span "prev" at bounding box center [169, 143] width 13 height 11
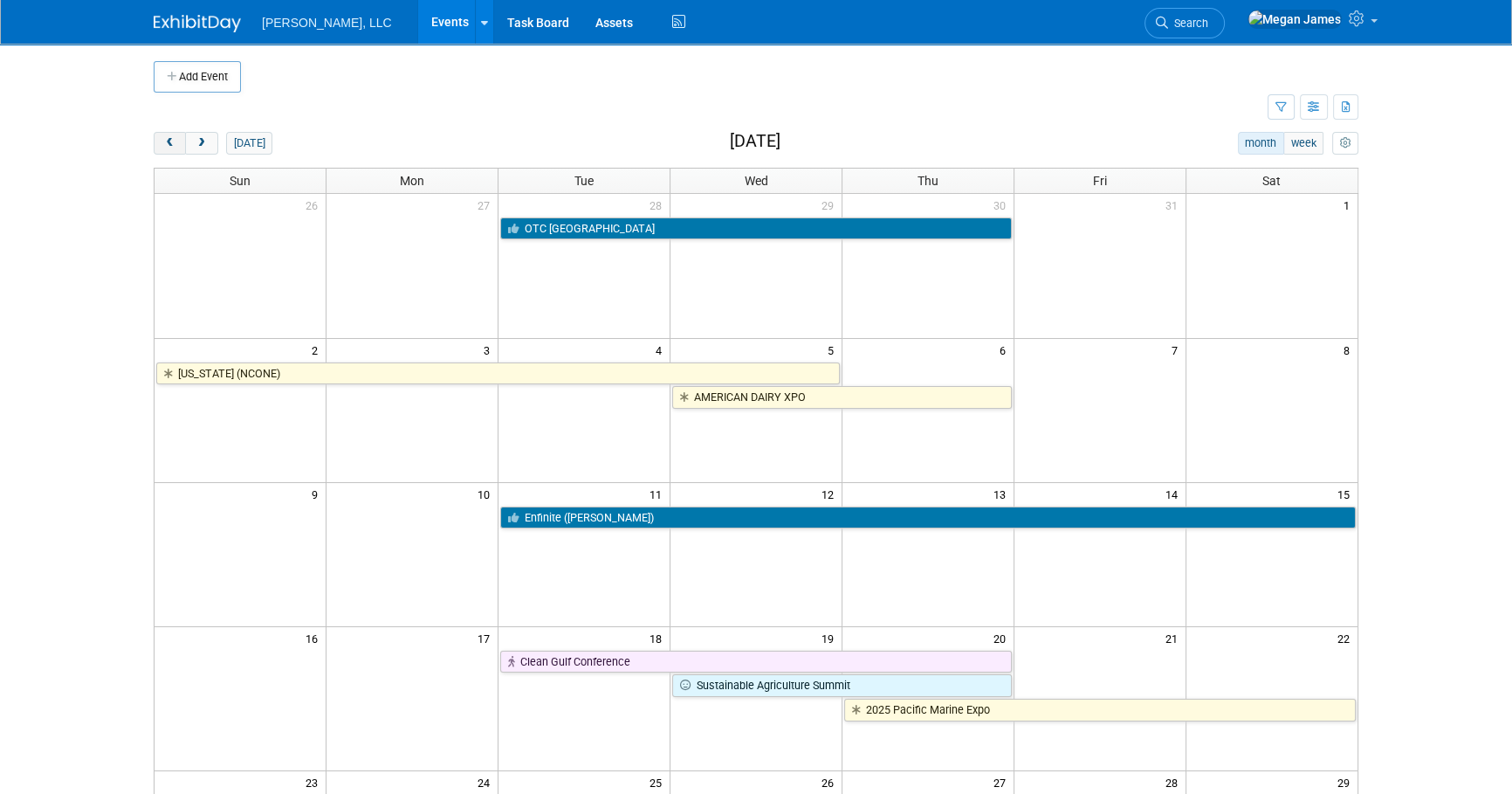
click at [172, 148] on span "prev" at bounding box center [169, 143] width 13 height 11
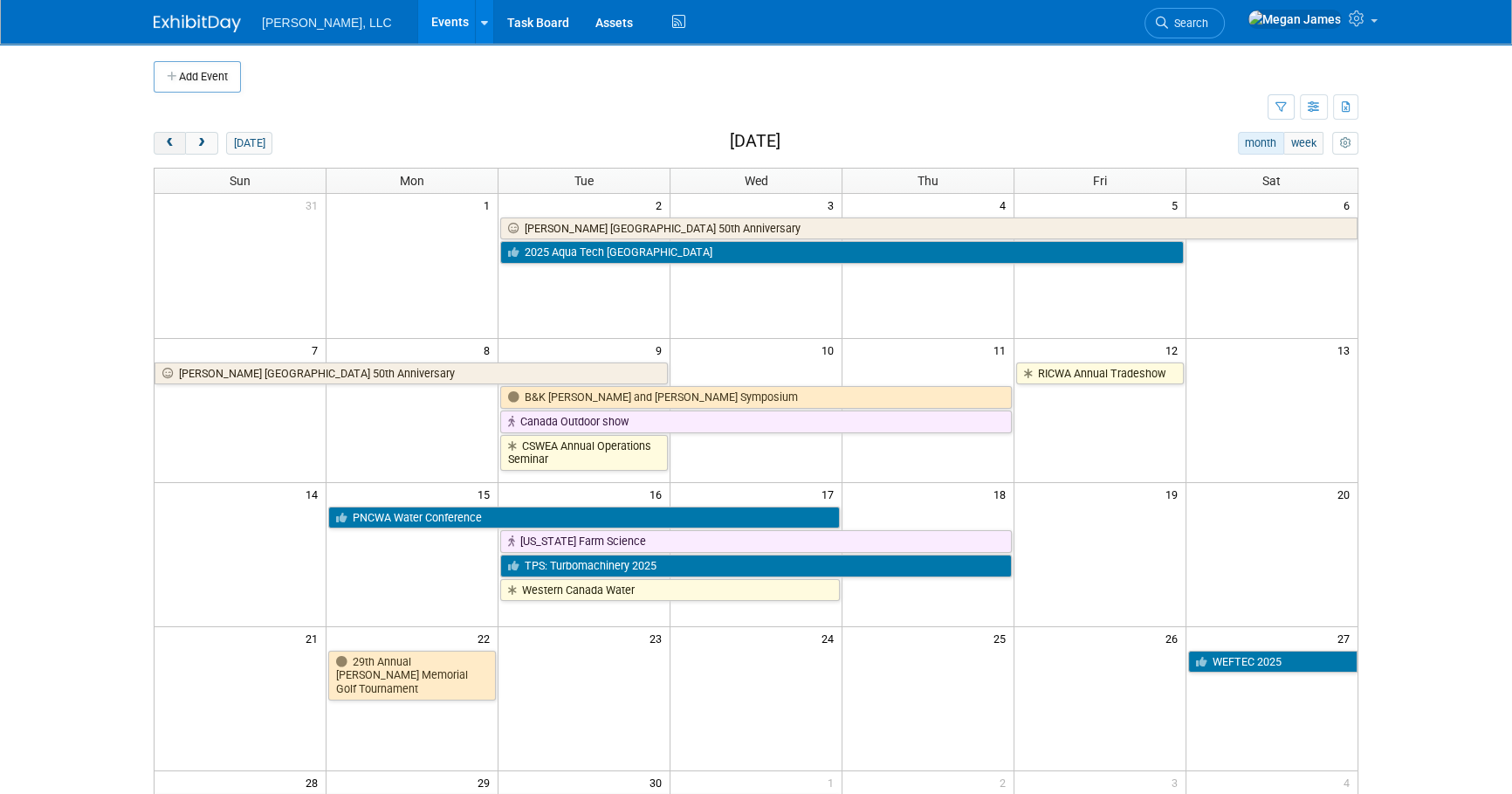
click at [172, 148] on span "prev" at bounding box center [169, 143] width 13 height 11
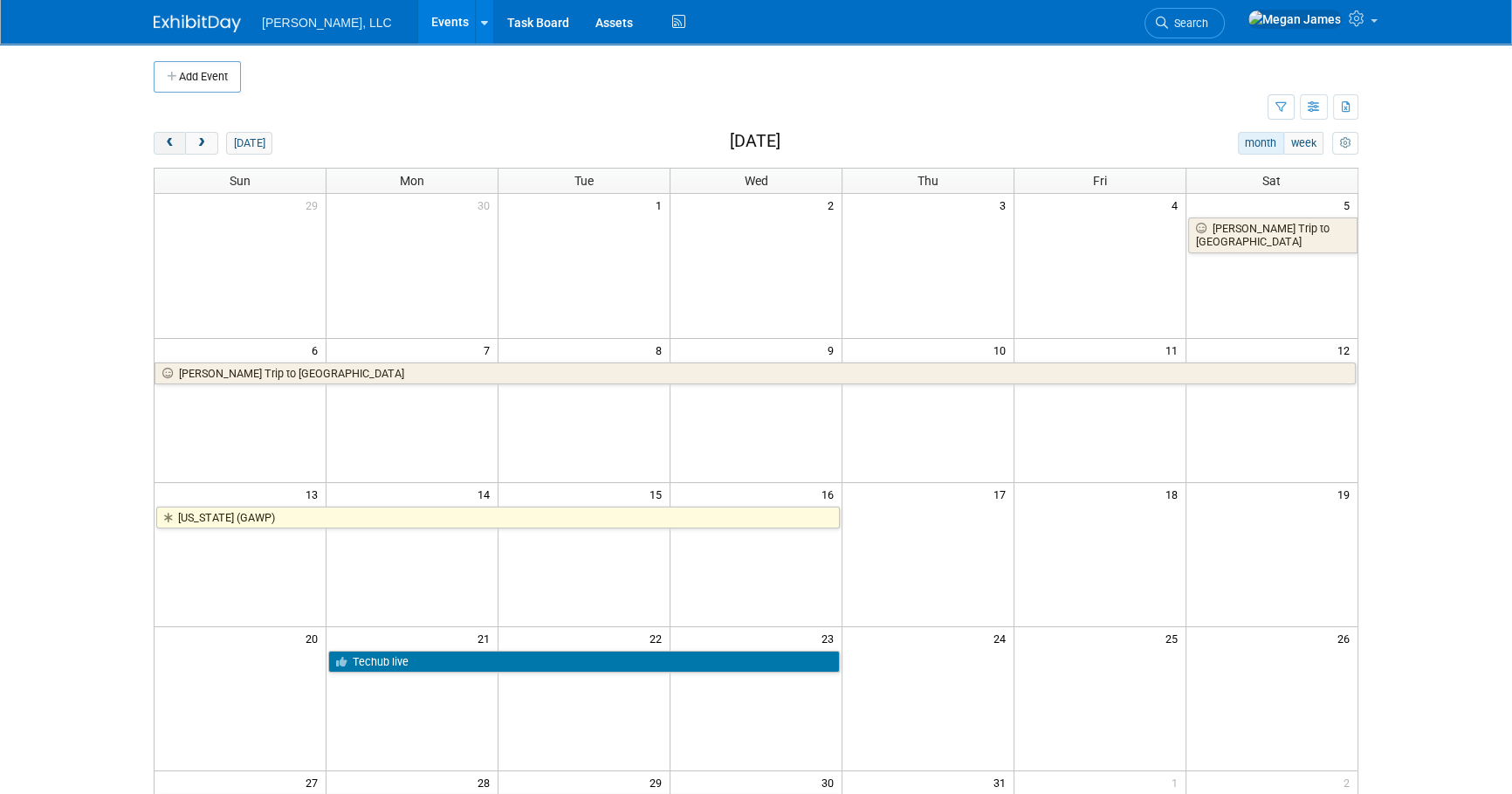
click at [172, 148] on span "prev" at bounding box center [169, 143] width 13 height 11
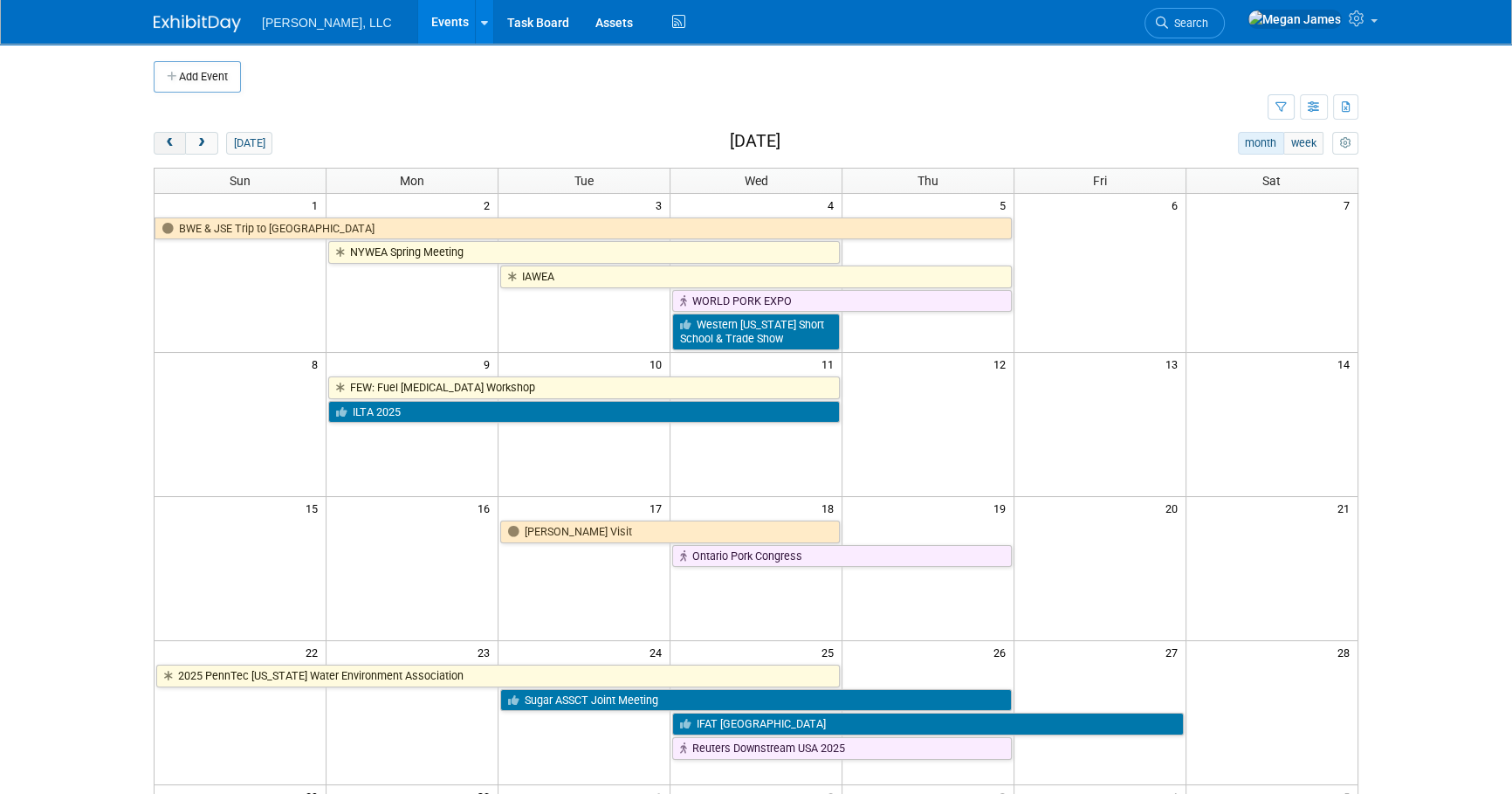
click at [172, 148] on span "prev" at bounding box center [169, 143] width 13 height 11
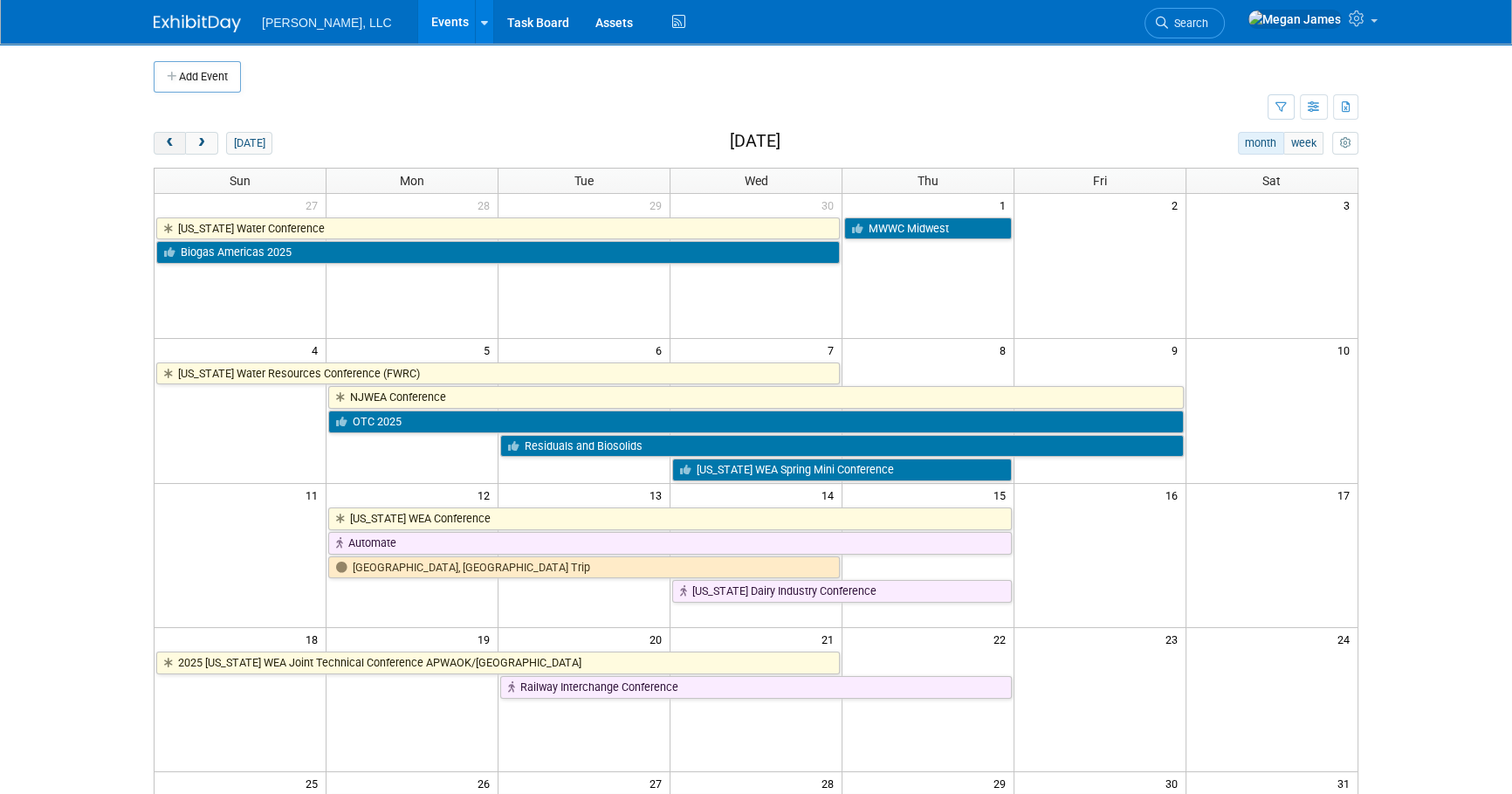
click at [172, 148] on span "prev" at bounding box center [169, 143] width 13 height 11
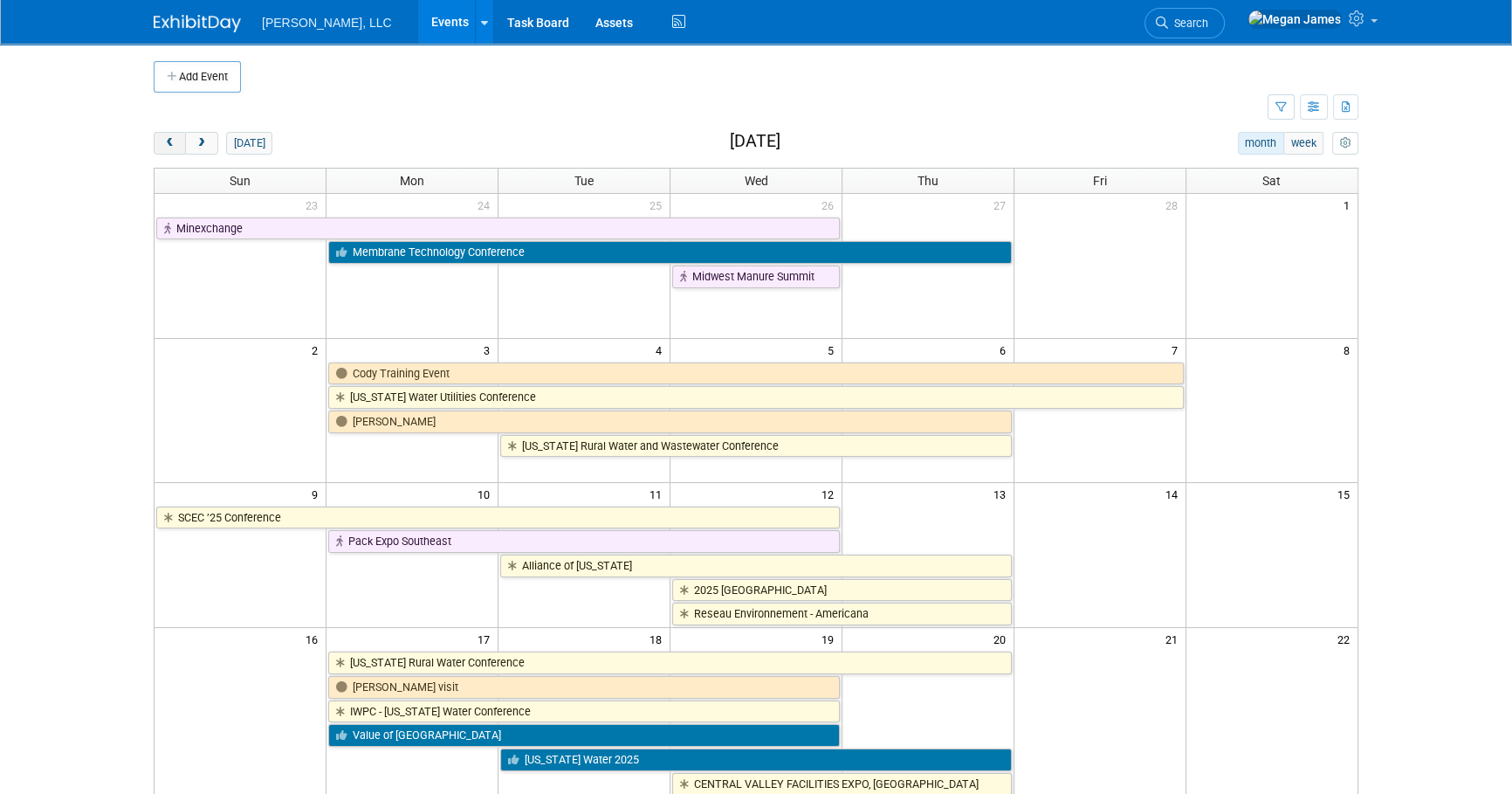
click at [172, 148] on span "prev" at bounding box center [169, 143] width 13 height 11
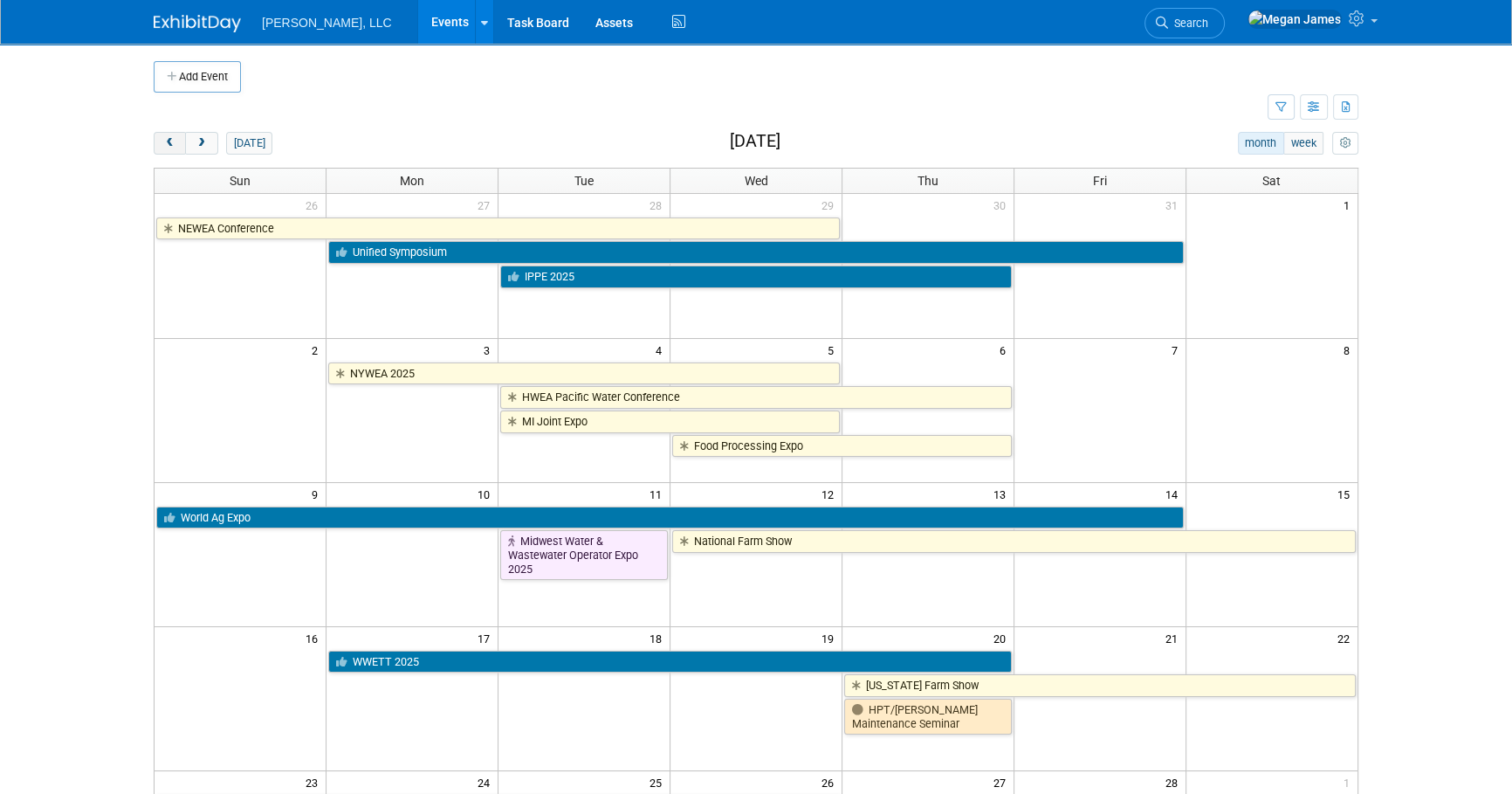
click at [172, 148] on span "prev" at bounding box center [169, 143] width 13 height 11
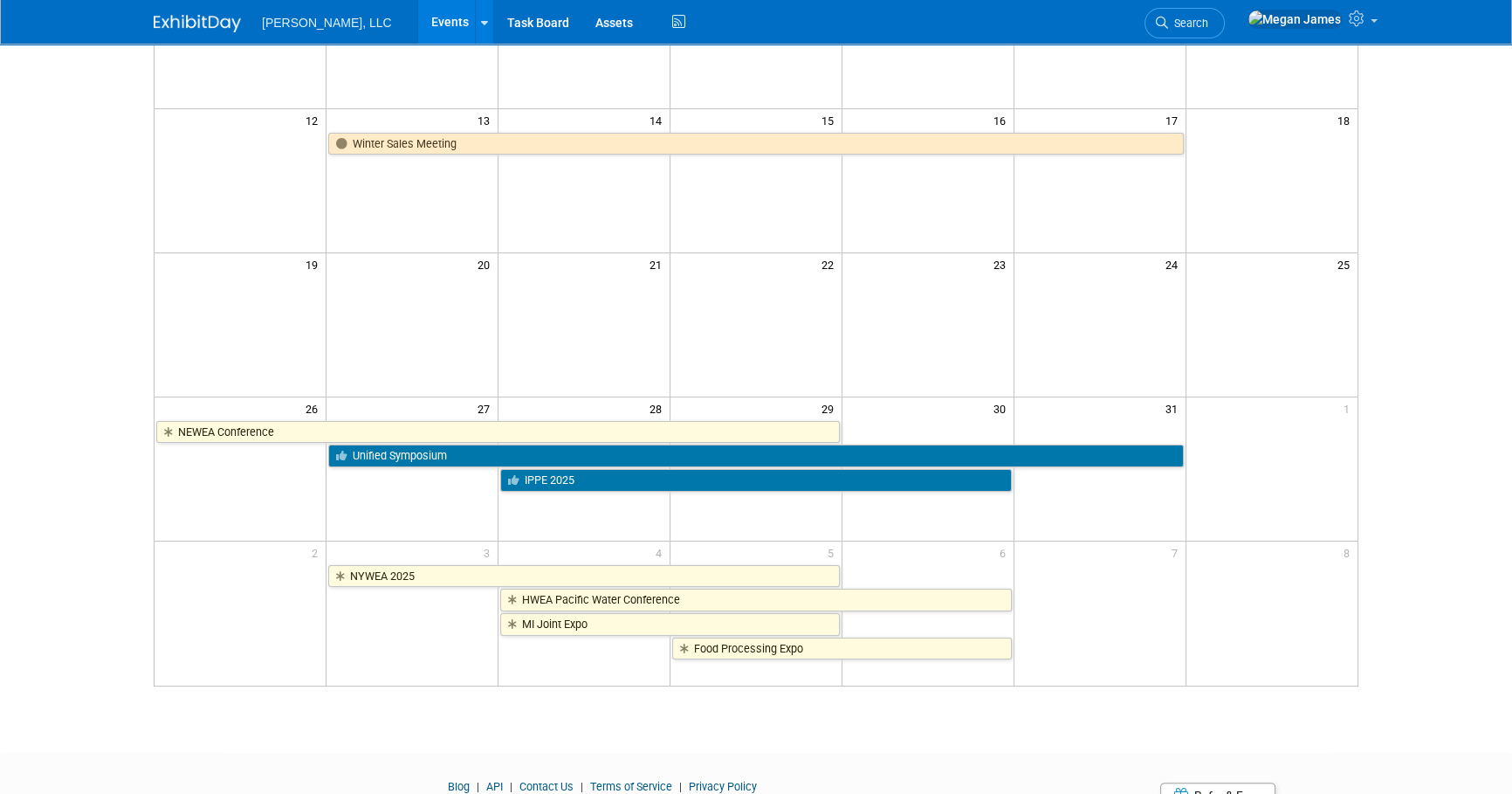
scroll to position [454, 0]
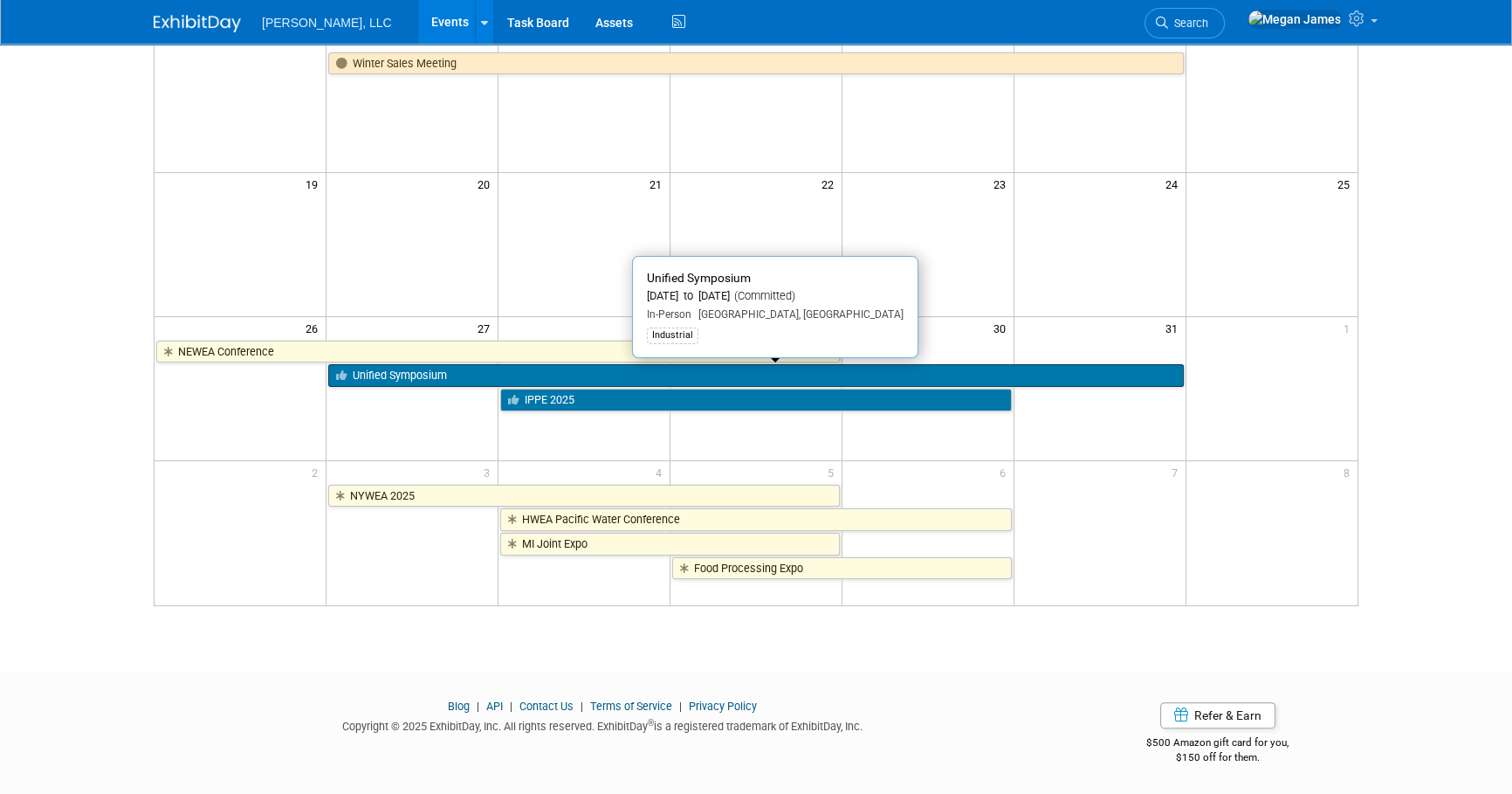
click at [404, 368] on link "Unified Symposium" at bounding box center [756, 375] width 855 height 23
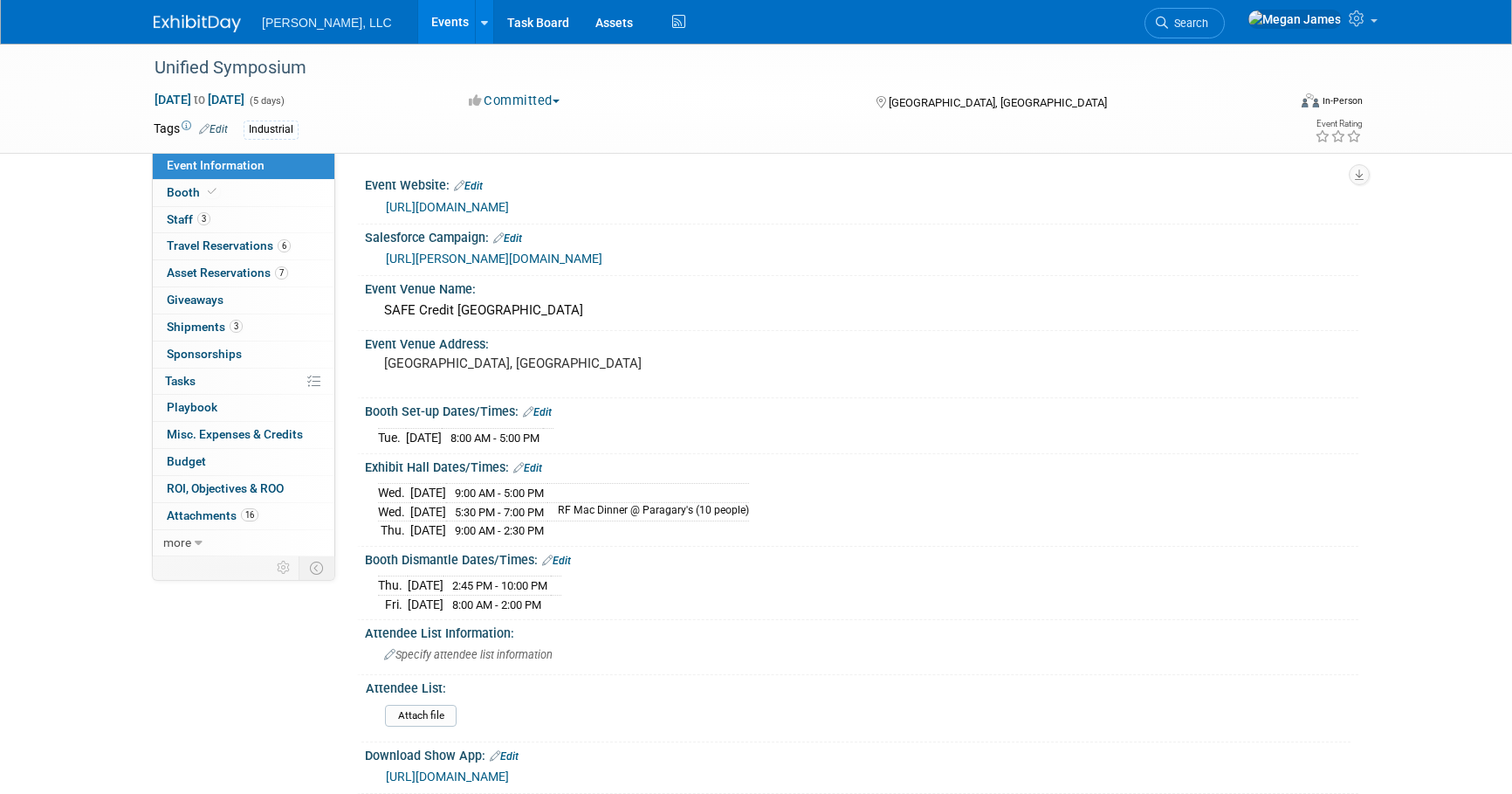
select select "Industrial"
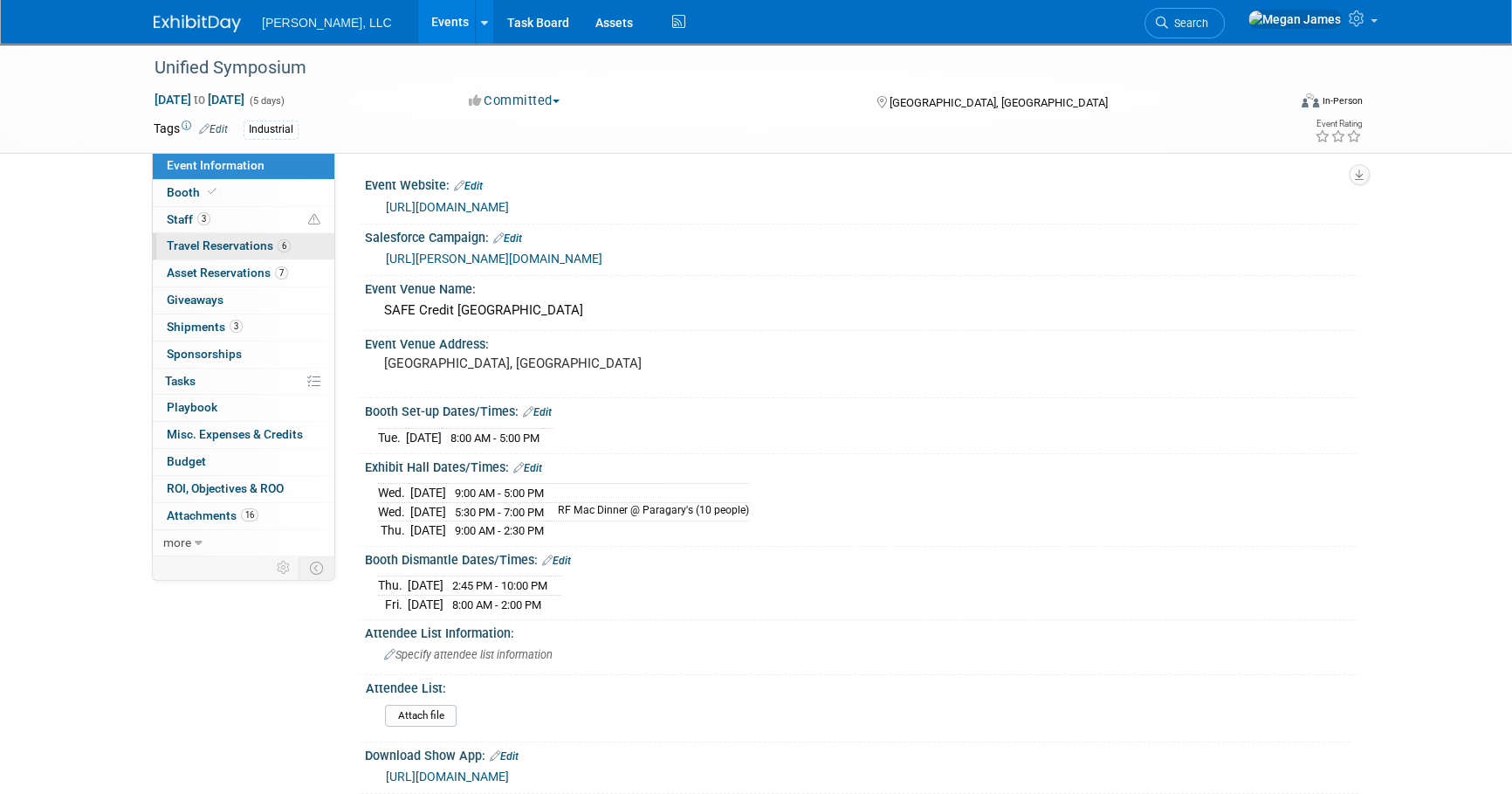
click at [217, 253] on link "6 Travel Reservations 6" at bounding box center [242, 247] width 181 height 26
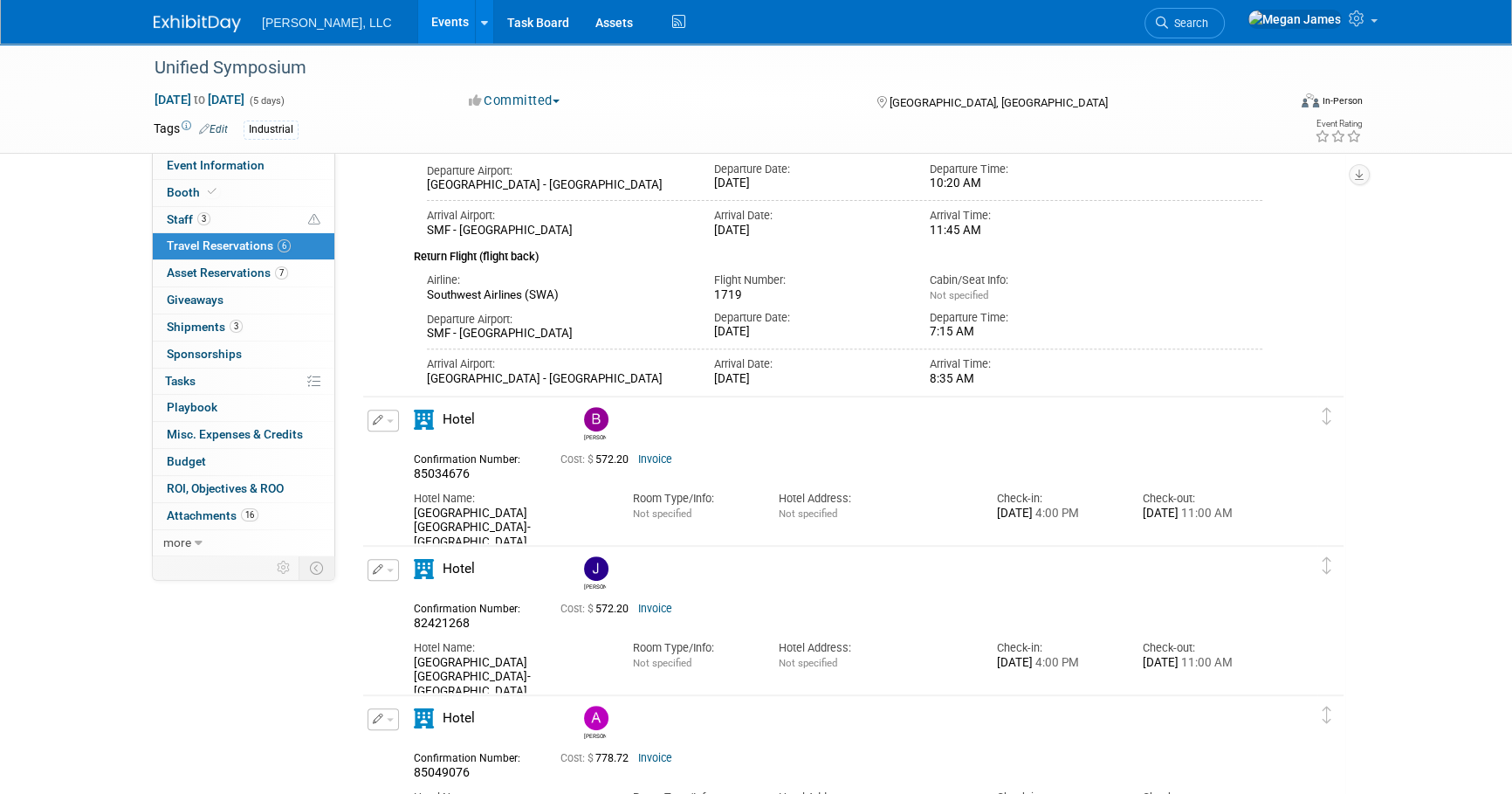
click at [1484, 653] on div "Unified Symposium [DATE] to [DATE] (5 days) [DATE] to [DATE] Committed Committe…" at bounding box center [756, 64] width 1512 height 1627
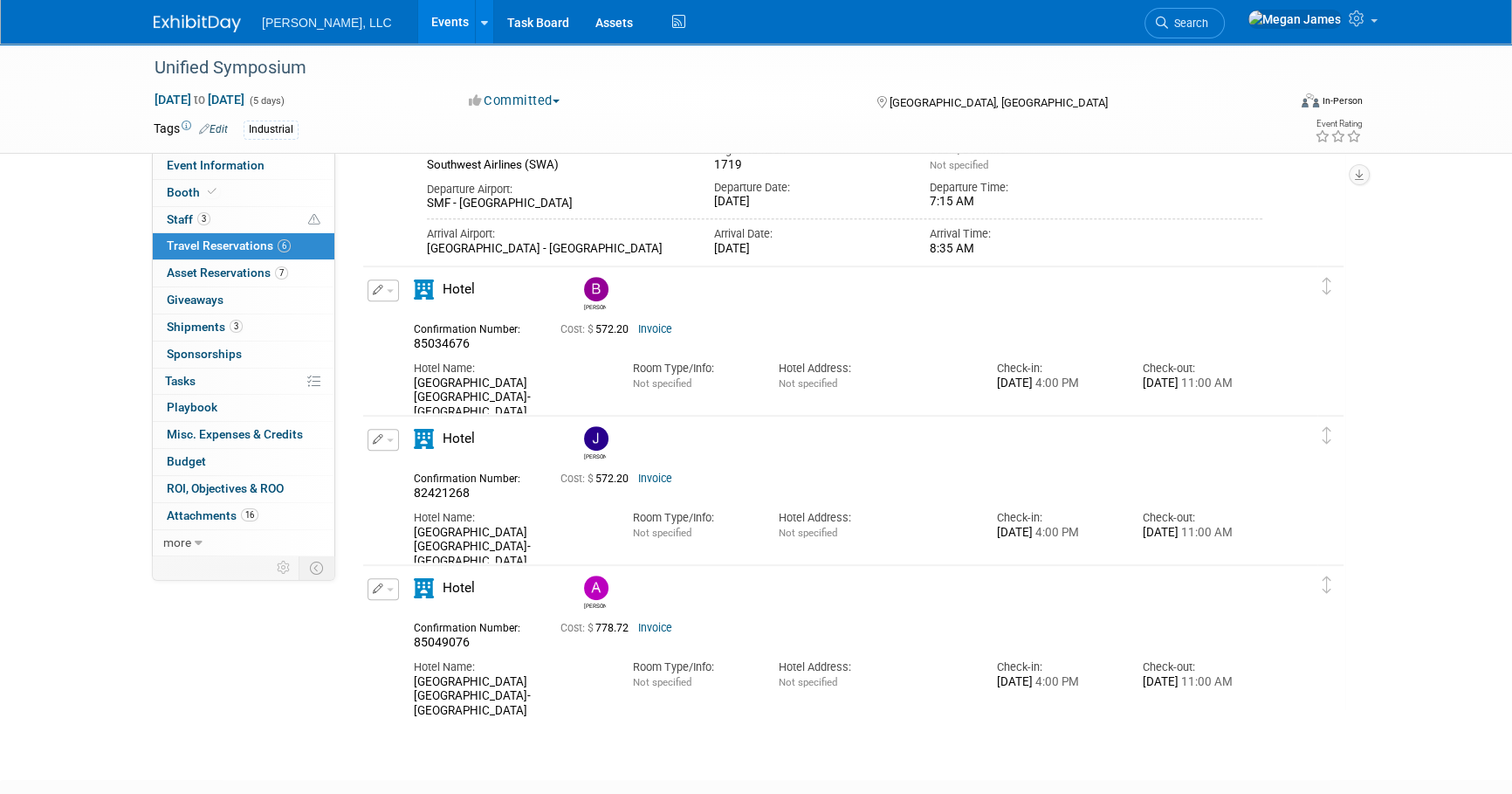
scroll to position [871, 0]
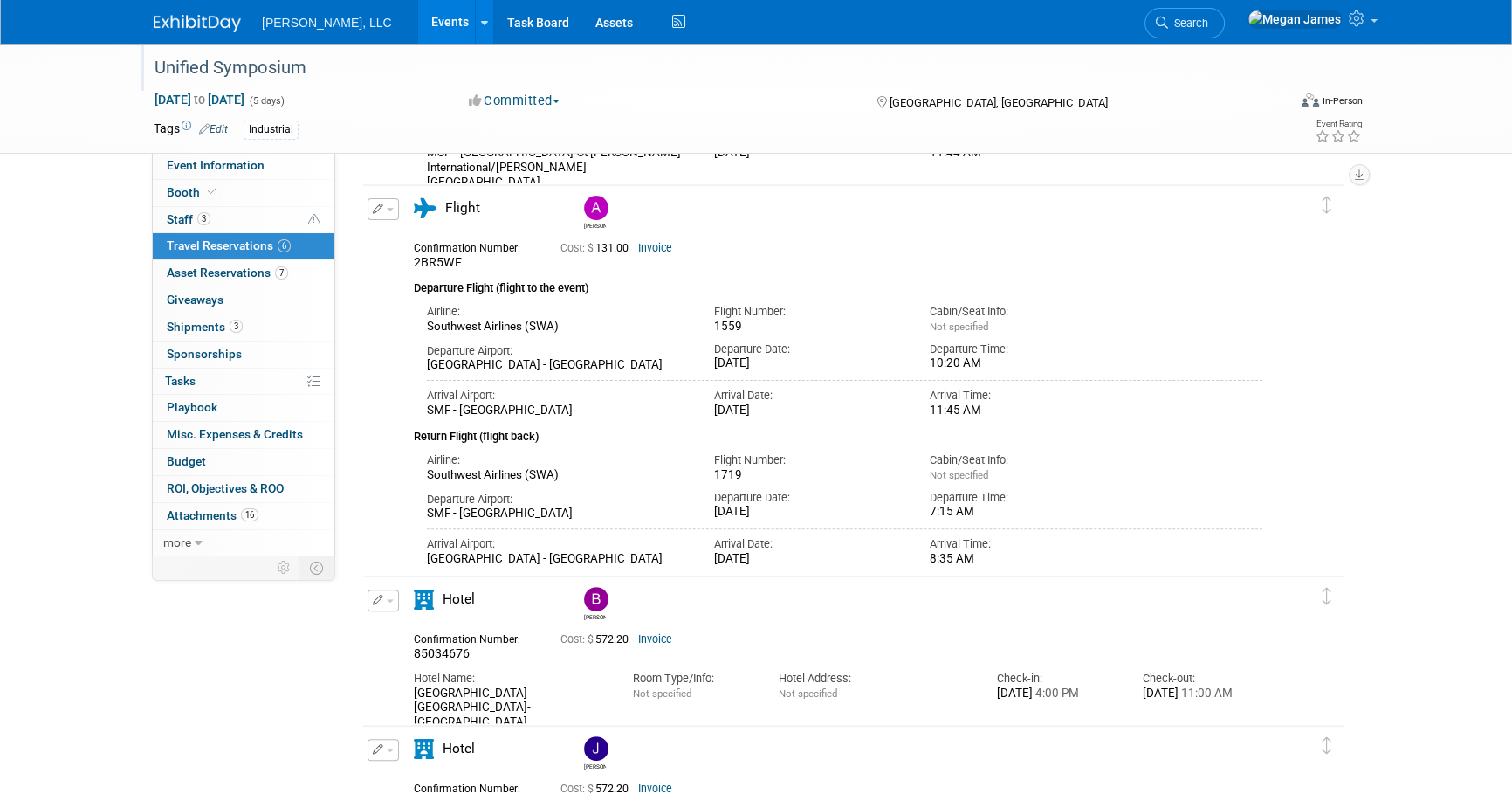
scroll to position [474, 0]
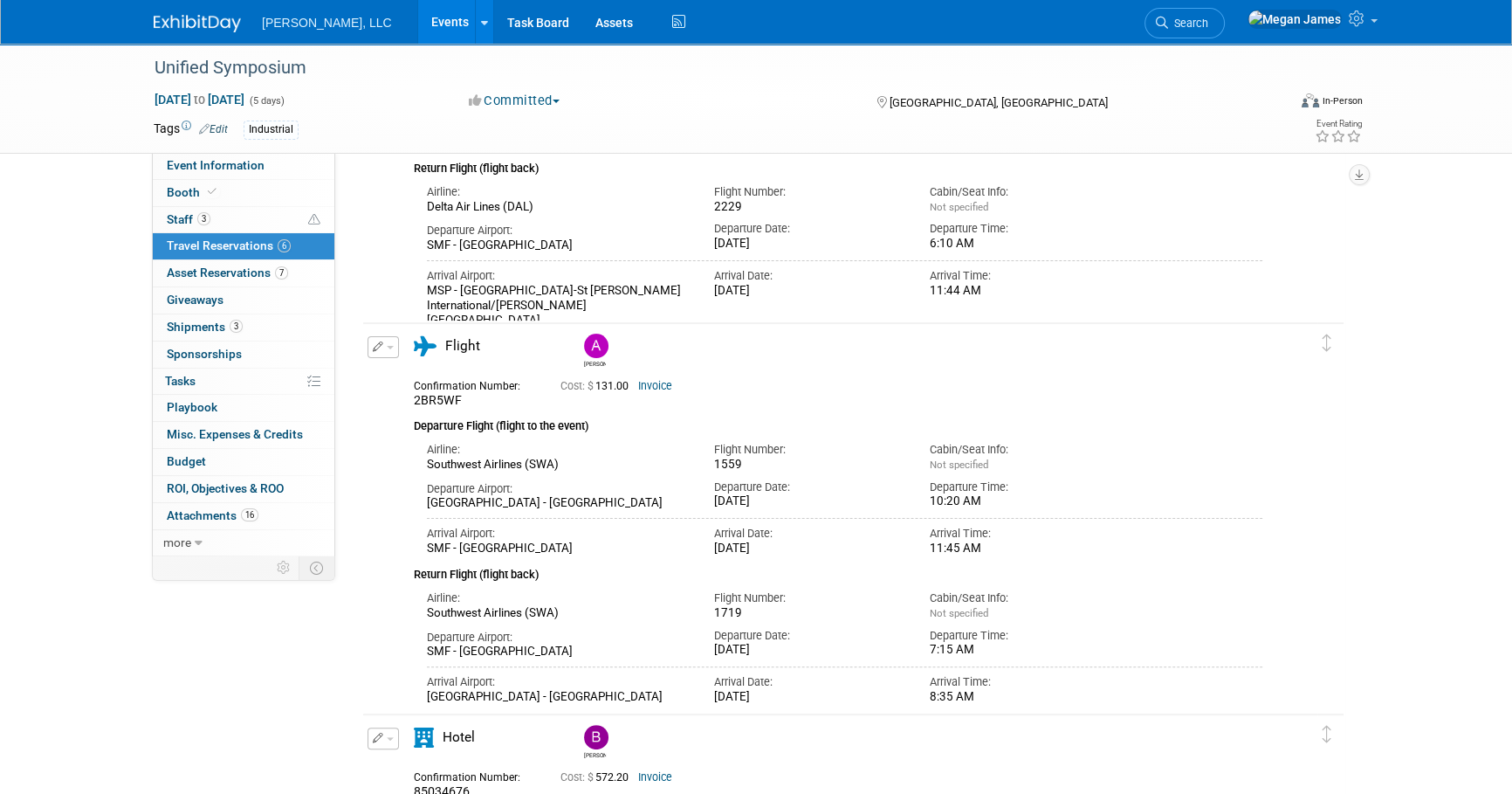
click at [419, 30] on link "Events" at bounding box center [450, 22] width 63 height 44
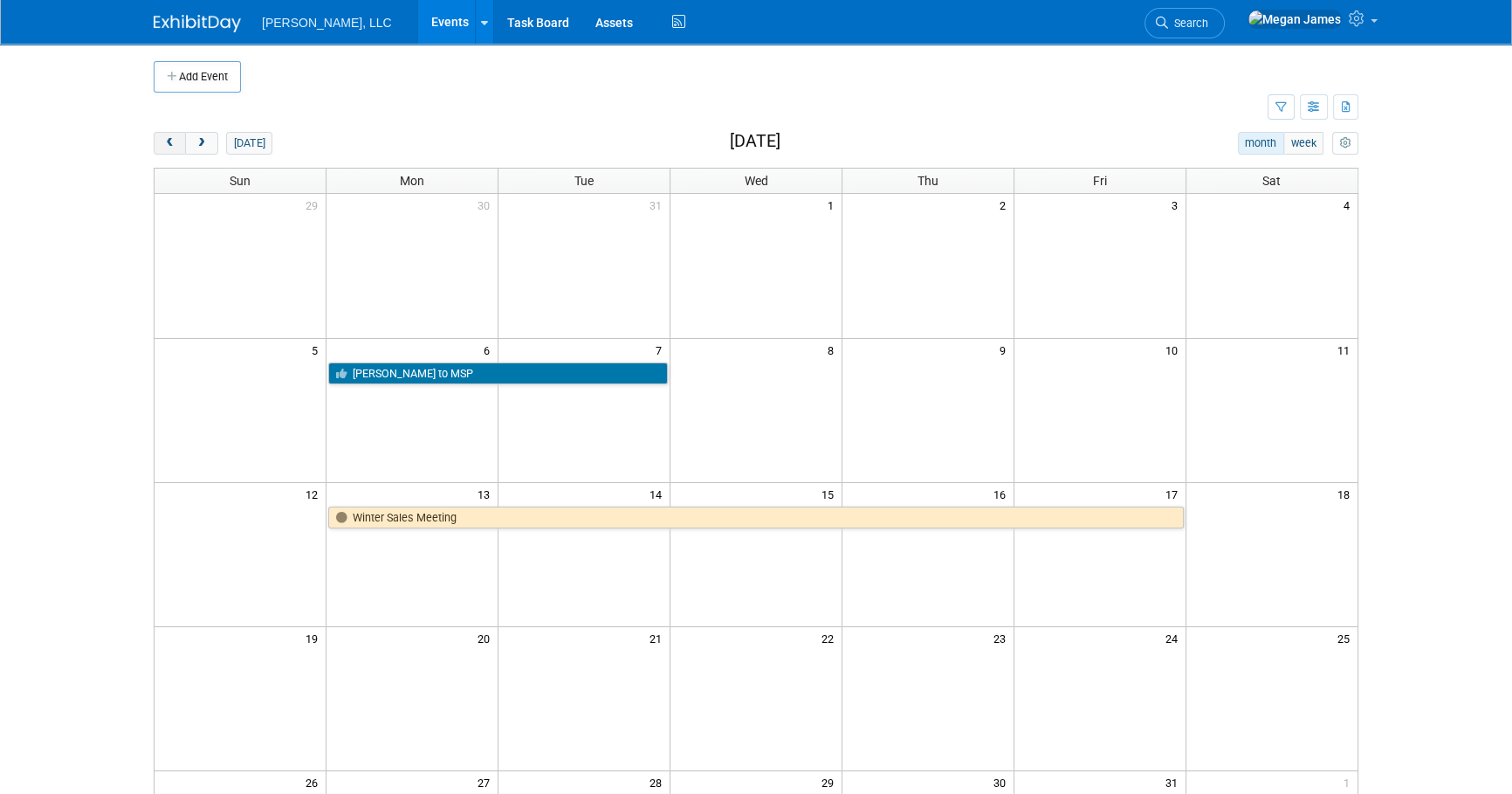
click at [158, 147] on button "prev" at bounding box center [169, 143] width 33 height 23
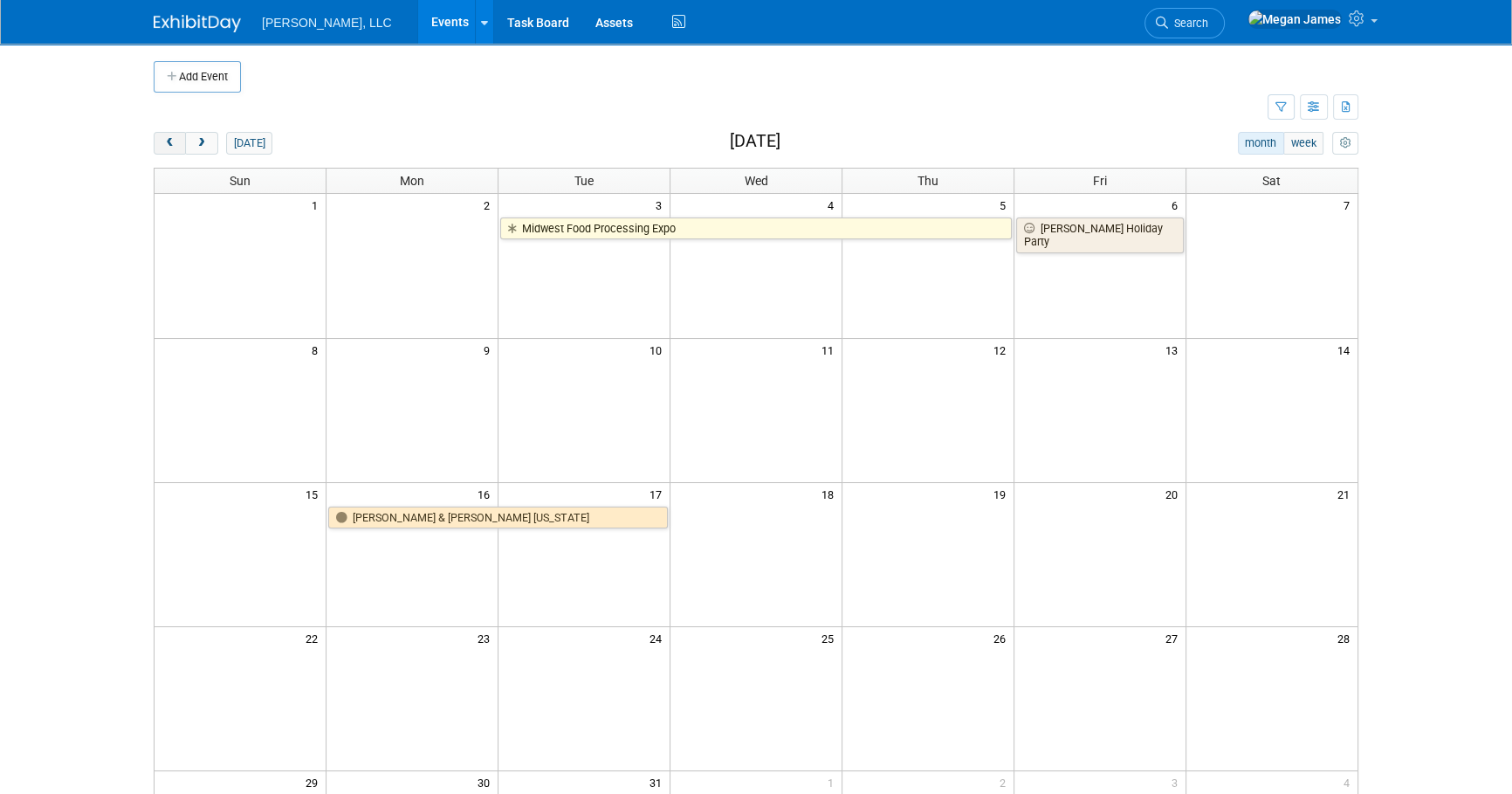
click at [158, 147] on button "prev" at bounding box center [169, 143] width 33 height 23
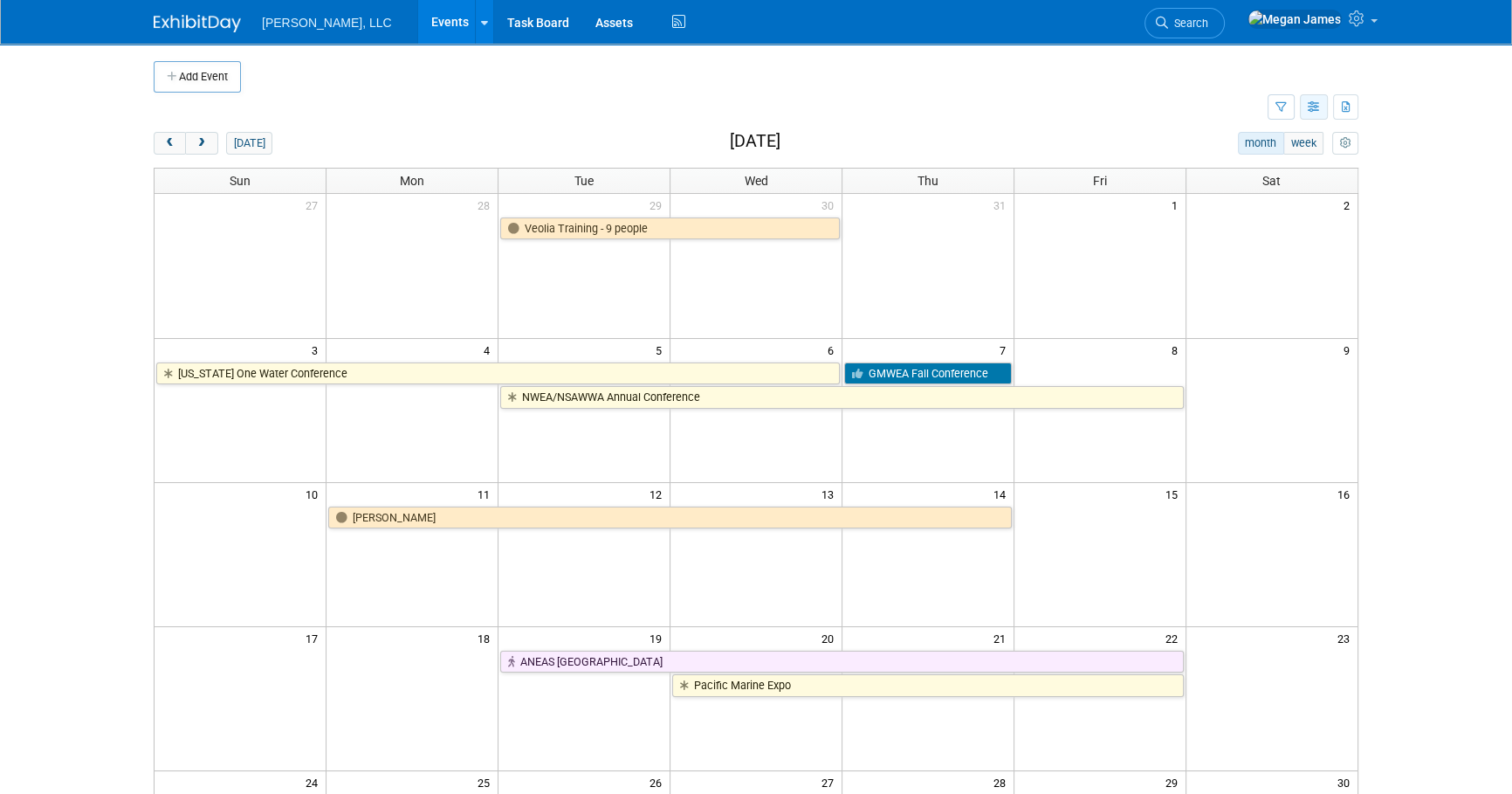
click at [1316, 108] on icon "button" at bounding box center [1313, 107] width 13 height 11
click at [1253, 170] on link "List View" at bounding box center [1240, 167] width 146 height 25
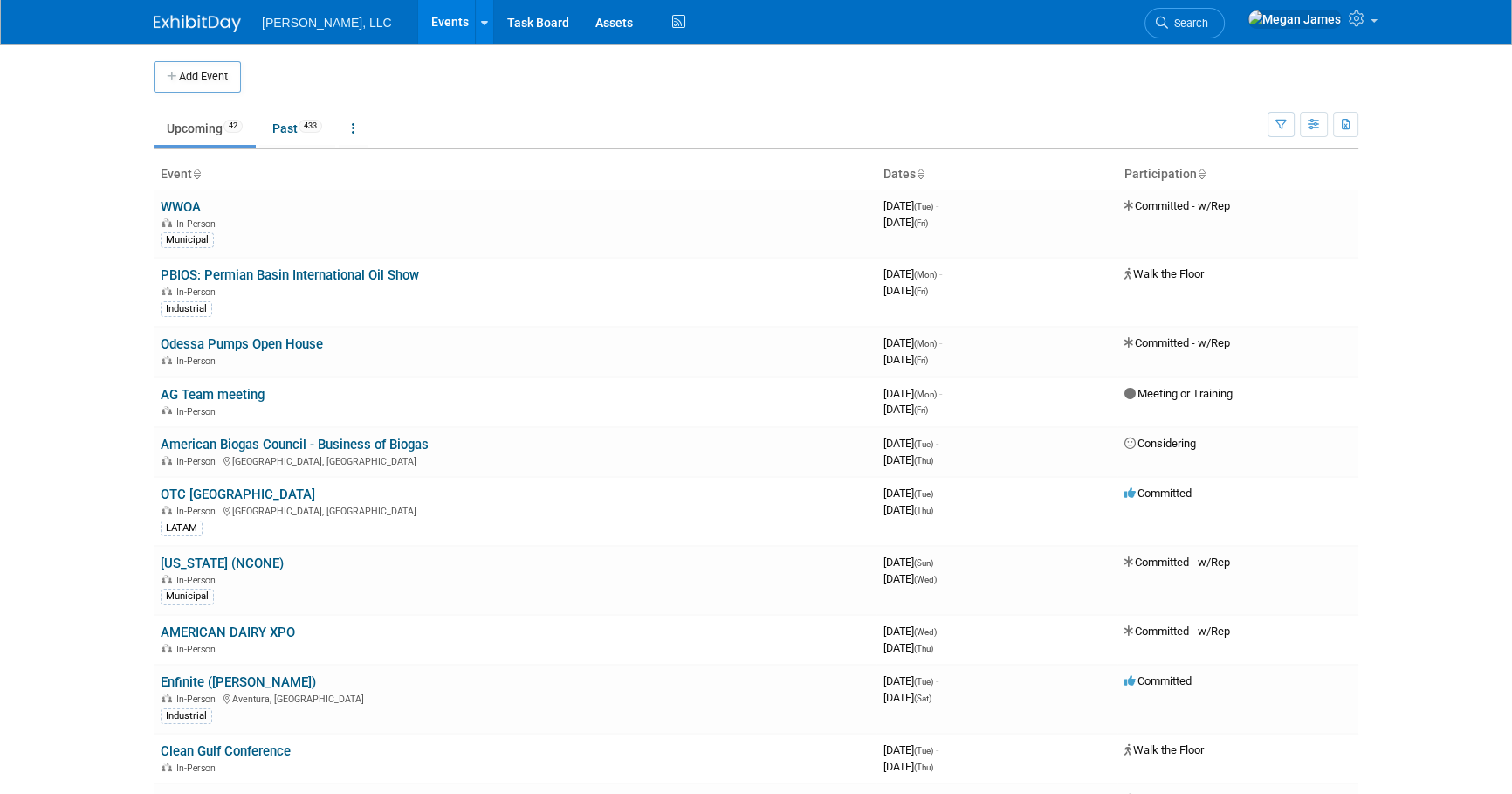
click at [1460, 351] on body "Boerger, LLC Events Add Event Bulk Upload Events Shareable Event Boards Recentl…" at bounding box center [756, 397] width 1512 height 794
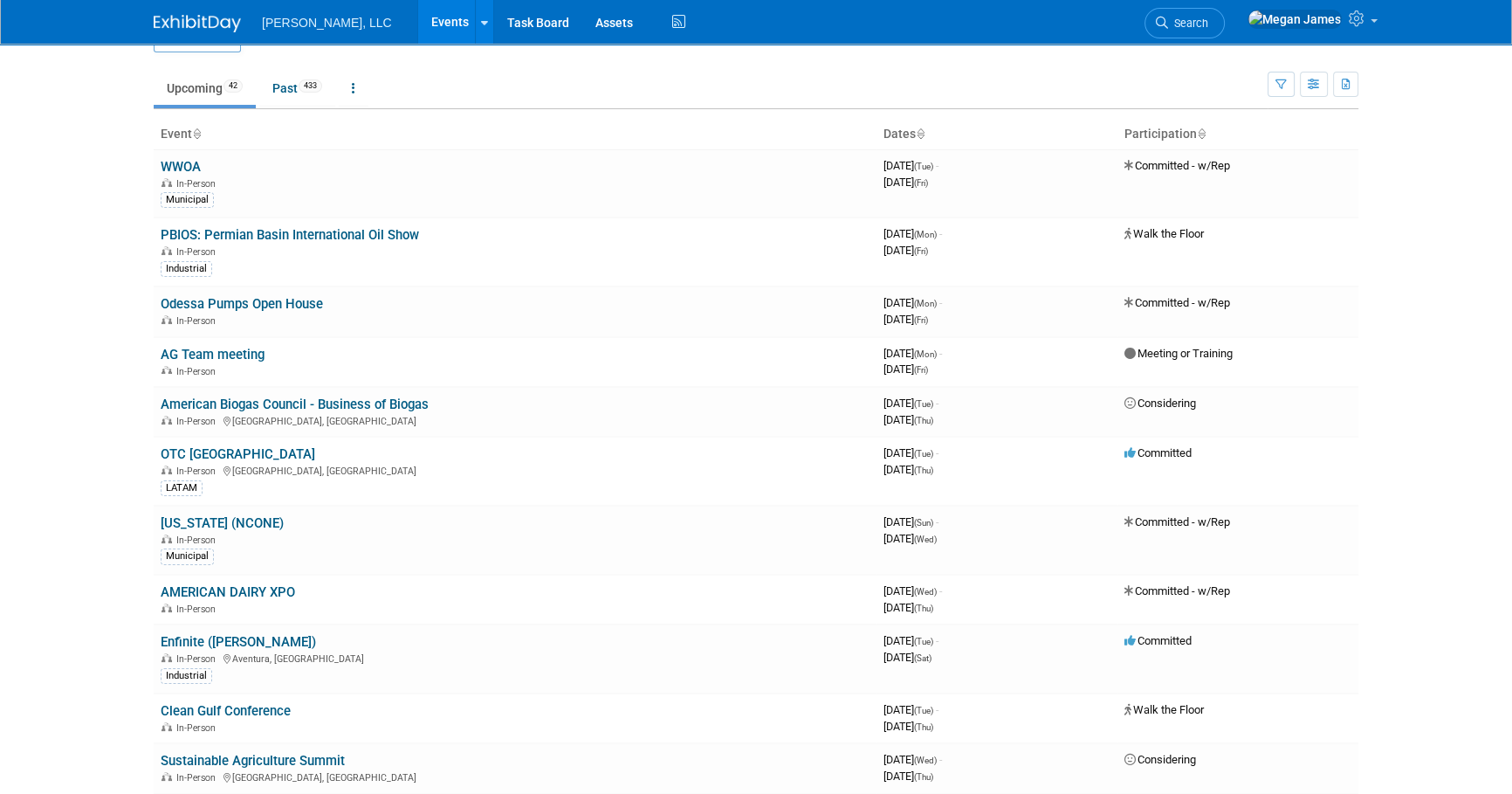
scroll to position [78, 0]
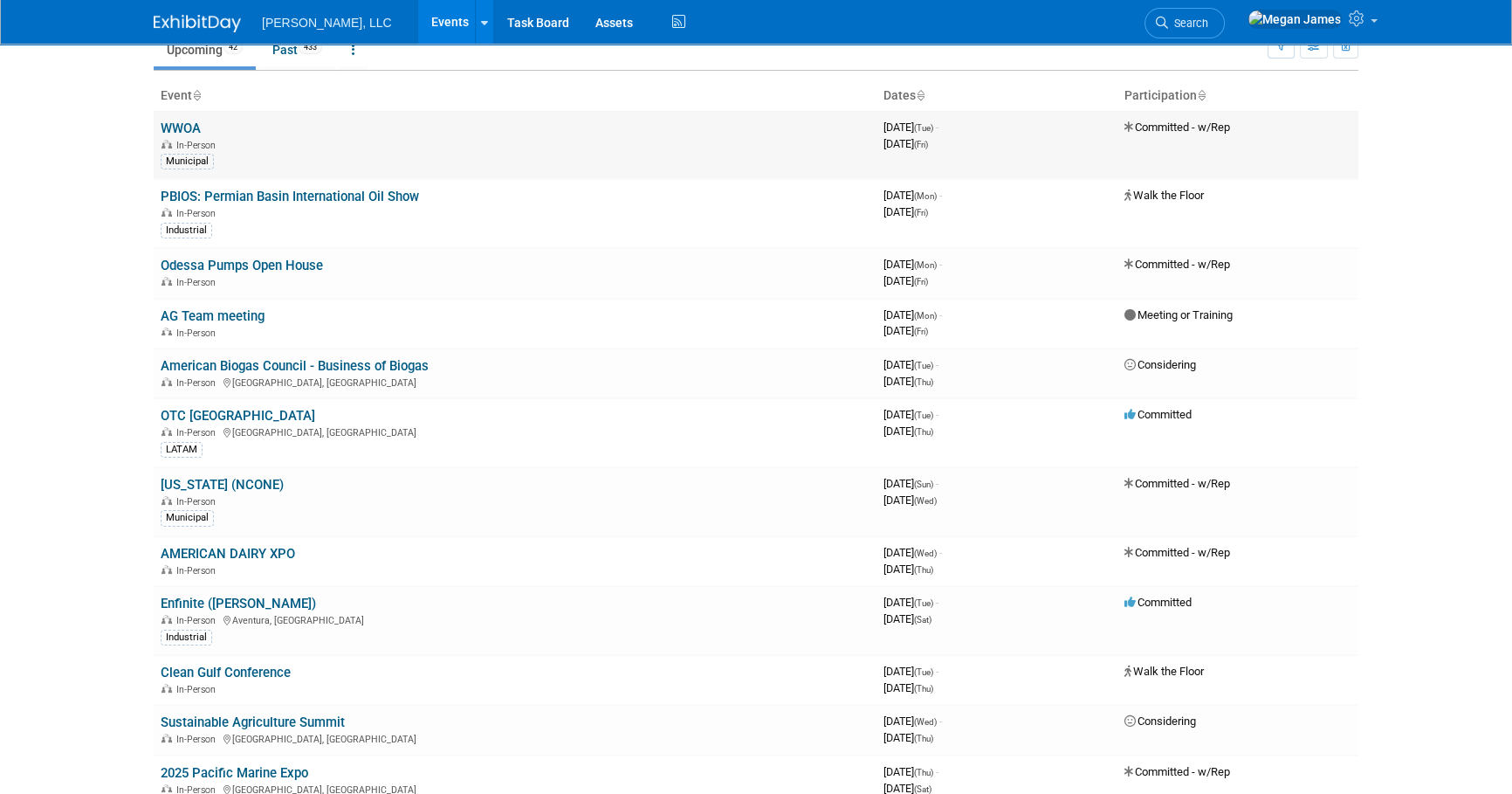
click at [188, 132] on link "WWOA" at bounding box center [180, 129] width 41 height 16
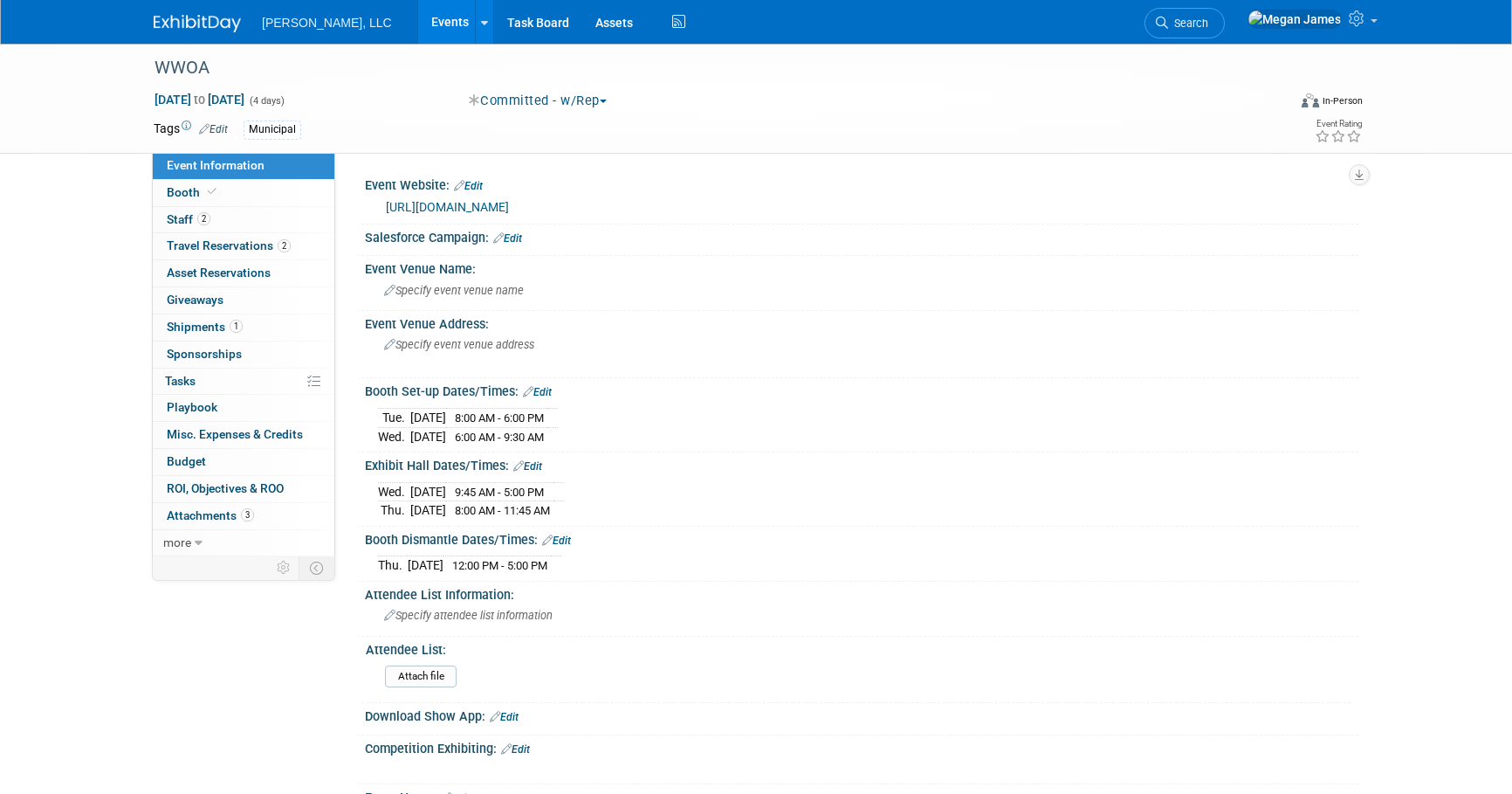
select select "Municipal"
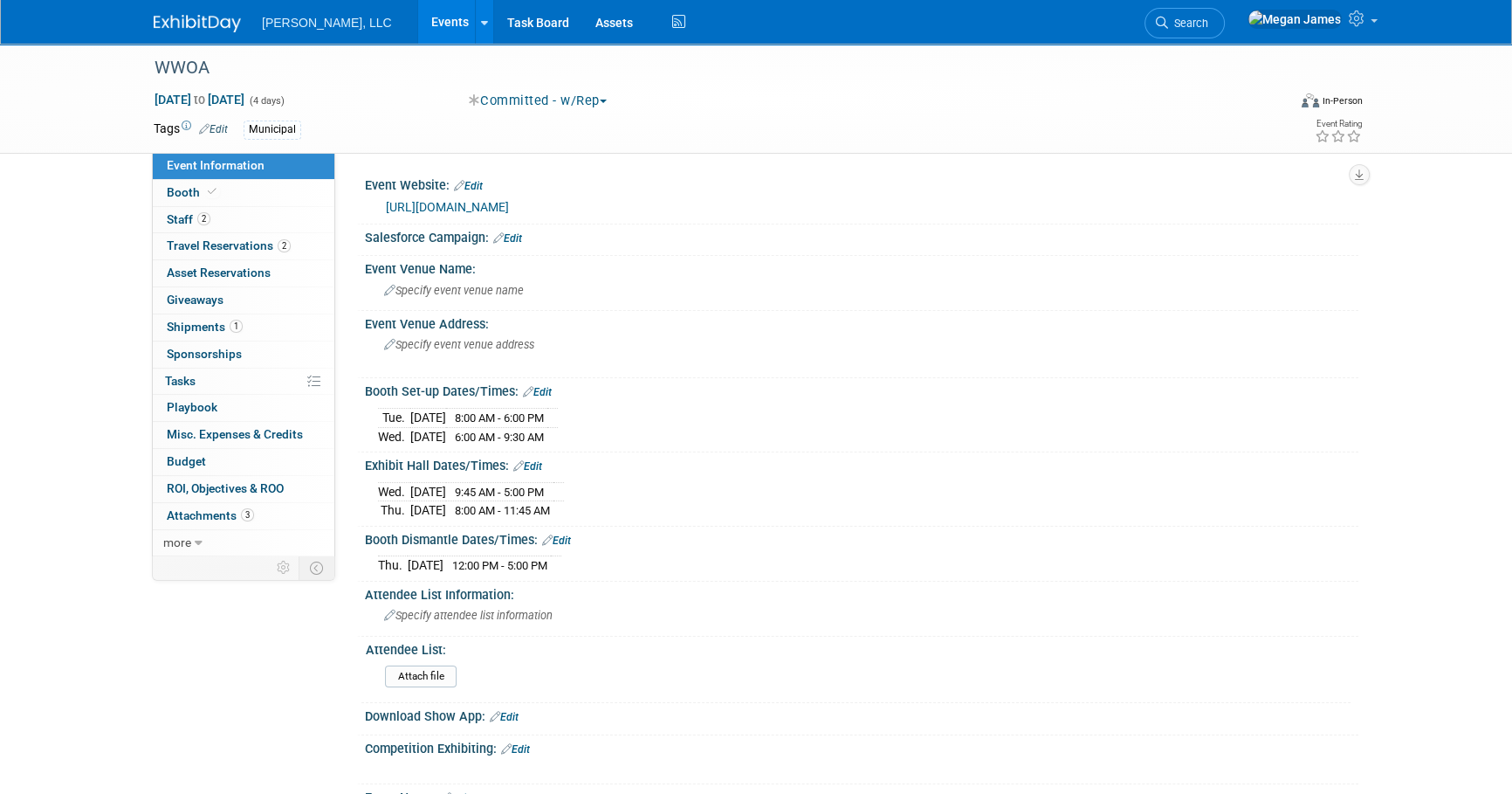
drag, startPoint x: 368, startPoint y: 485, endPoint x: 655, endPoint y: 500, distance: 287.4
click at [655, 500] on div "[DATE] 9:45 AM - 5:00 PM [DATE] 8:00 AM - 11:45 AM Save Changes Cancel" at bounding box center [862, 497] width 993 height 49
click at [1470, 624] on div "WWOA [DATE] to [DATE] (4 days) [DATE] to [DATE] Committed - w/Rep Committed Con…" at bounding box center [756, 566] width 1512 height 1046
click at [419, 26] on link "Events" at bounding box center [450, 22] width 63 height 44
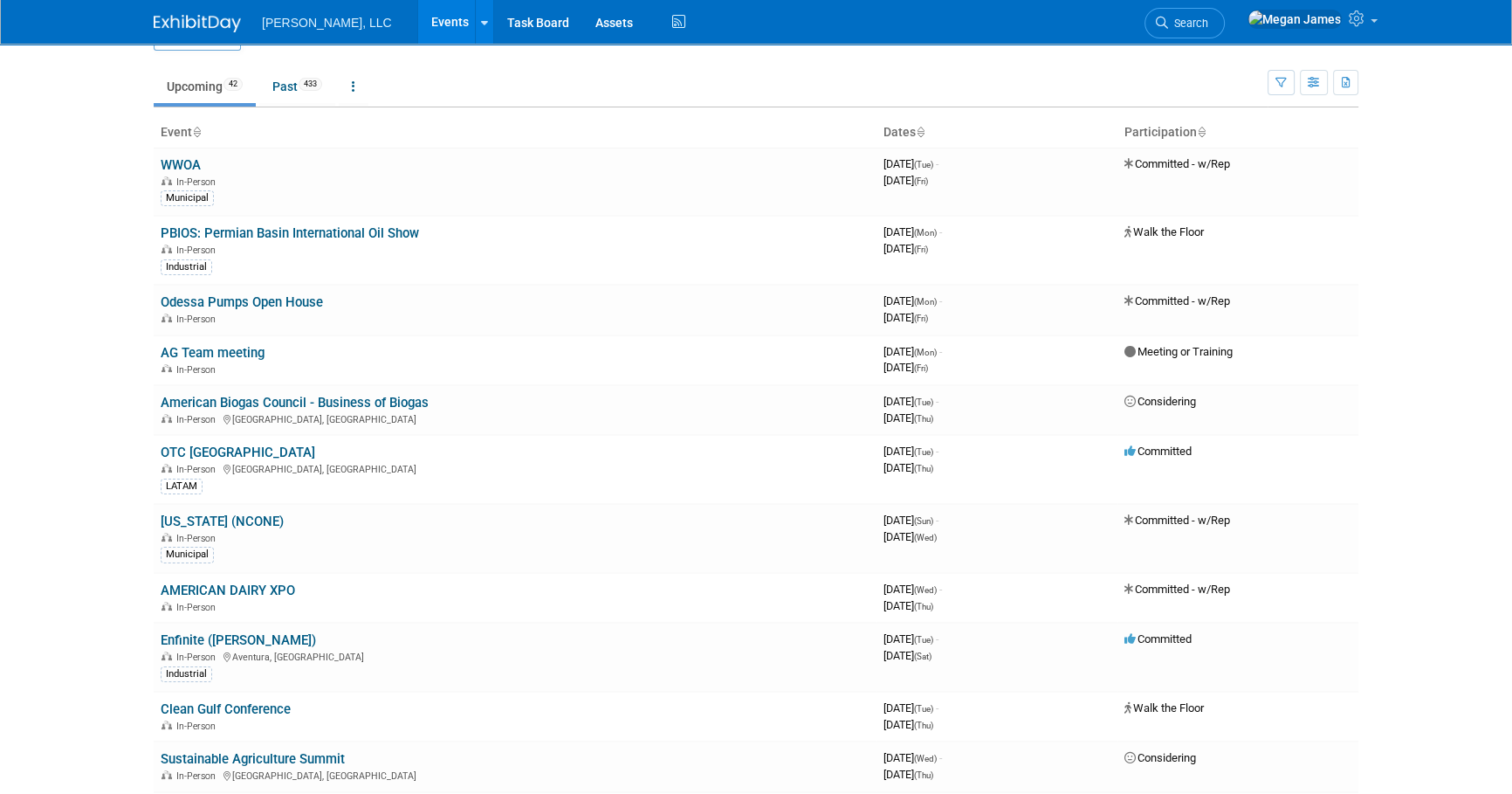
scroll to position [78, 0]
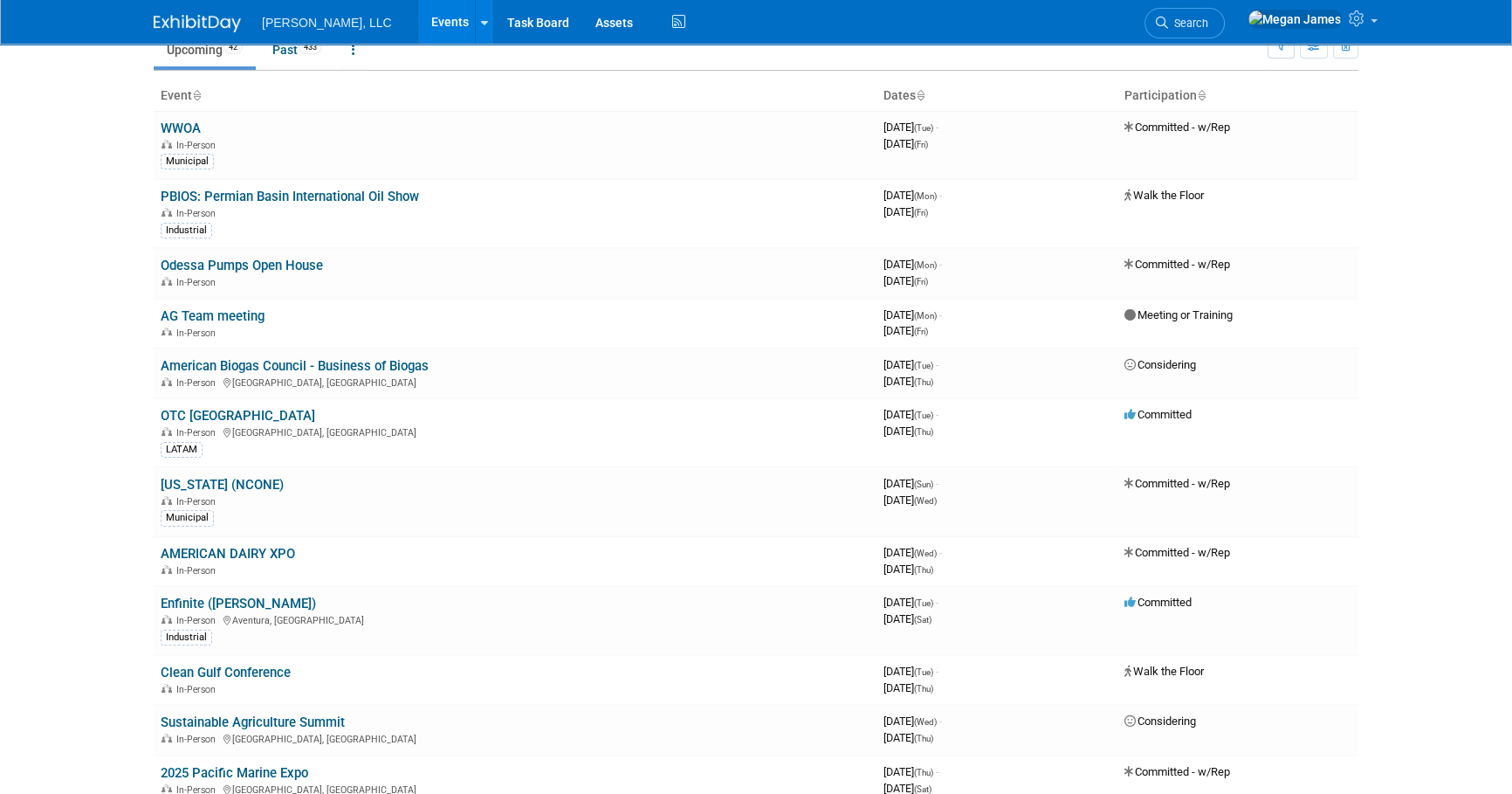
click at [92, 341] on body "Boerger, LLC Events Add Event Bulk Upload Events Shareable Event Boards Recentl…" at bounding box center [756, 319] width 1512 height 794
drag, startPoint x: 157, startPoint y: 262, endPoint x: 358, endPoint y: 323, distance: 210.1
drag, startPoint x: 358, startPoint y: 323, endPoint x: 163, endPoint y: 367, distance: 199.9
click at [163, 367] on td "American Biogas Council - Business of Biogas In-Person St. Louis, MO" at bounding box center [515, 373] width 722 height 50
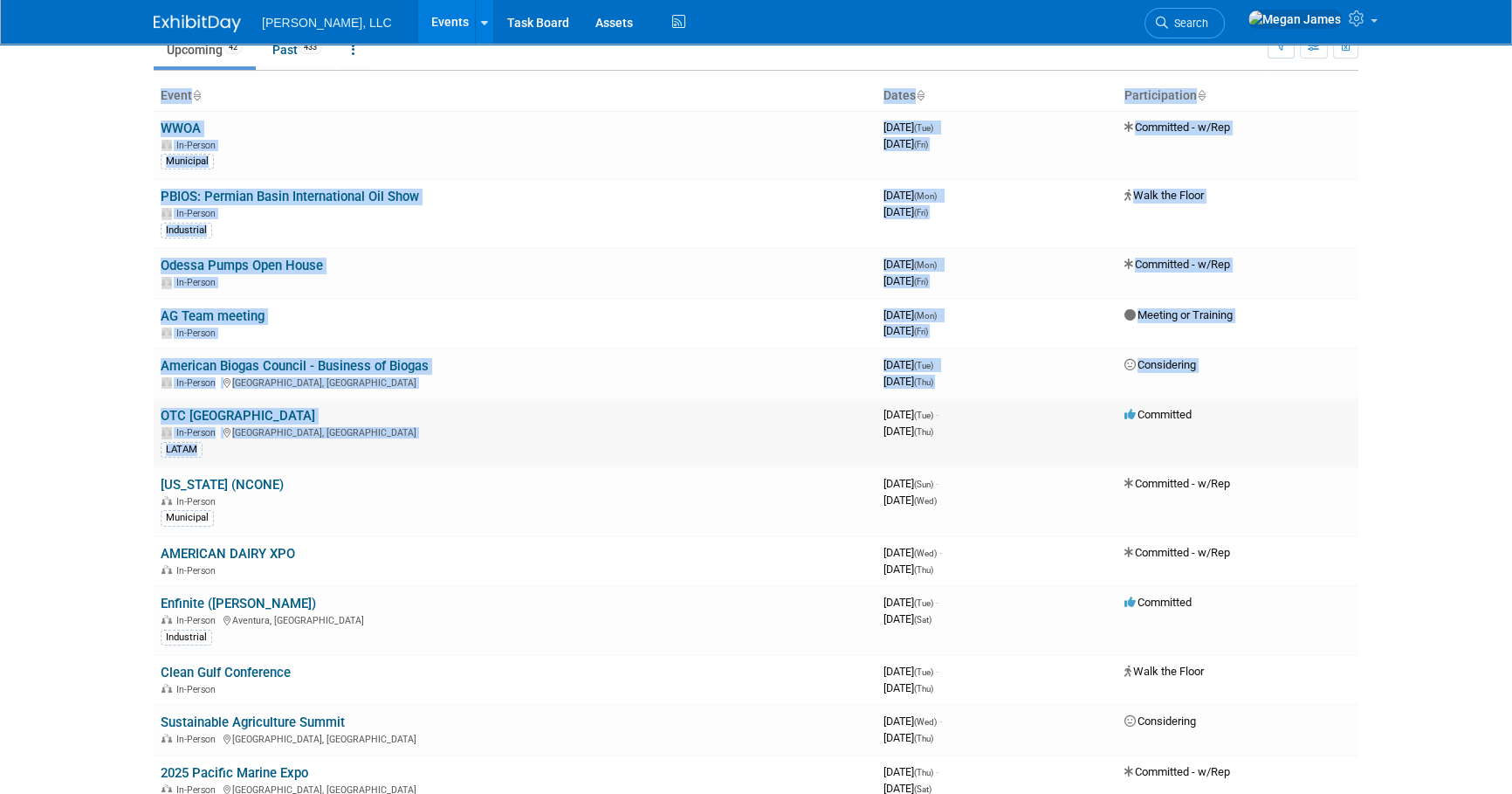
drag, startPoint x: 163, startPoint y: 367, endPoint x: 398, endPoint y: 458, distance: 252.0
click at [128, 469] on body "Boerger, LLC Events Add Event Bulk Upload Events Shareable Event Boards Recentl…" at bounding box center [756, 319] width 1512 height 794
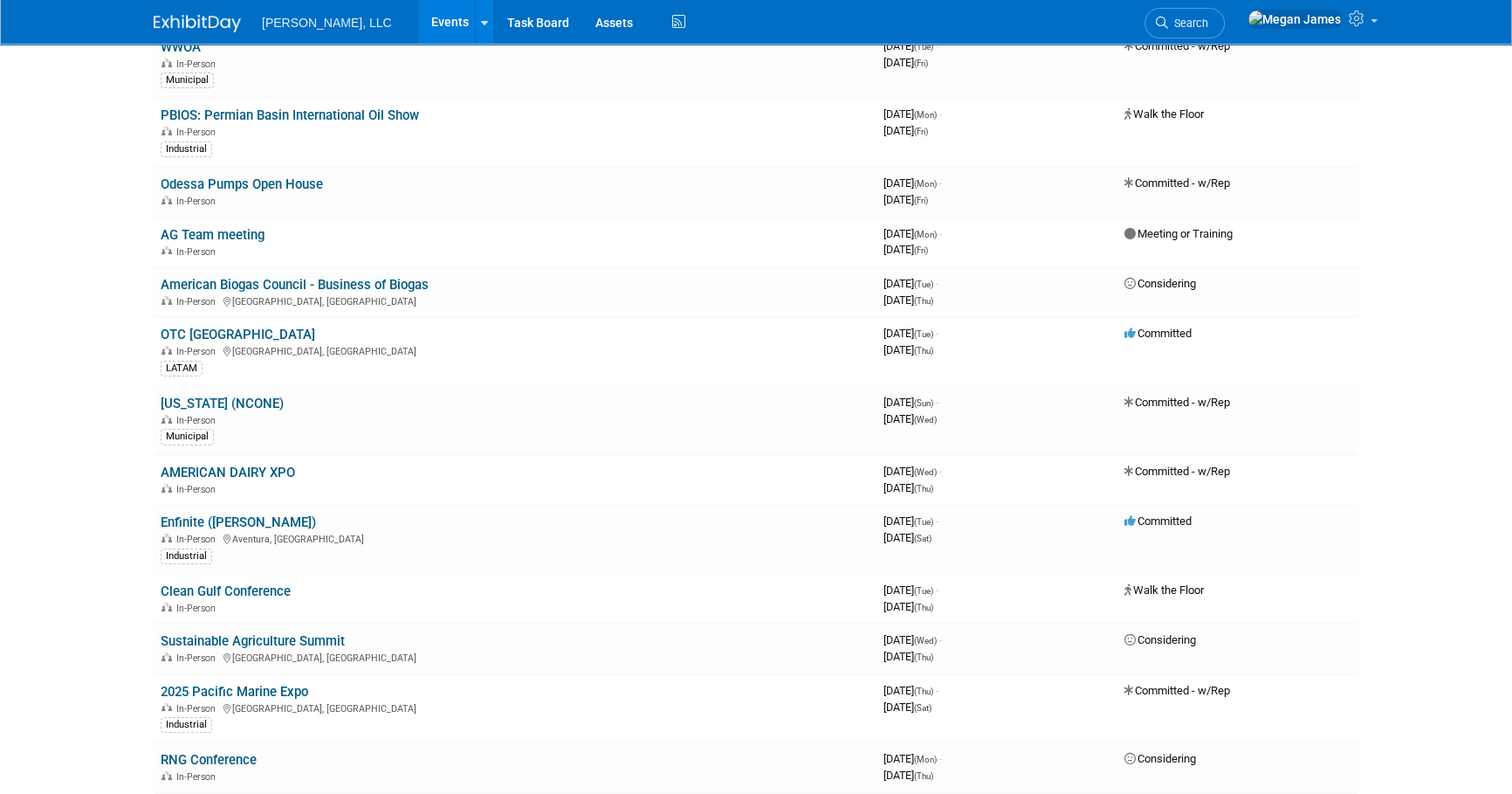
scroll to position [238, 0]
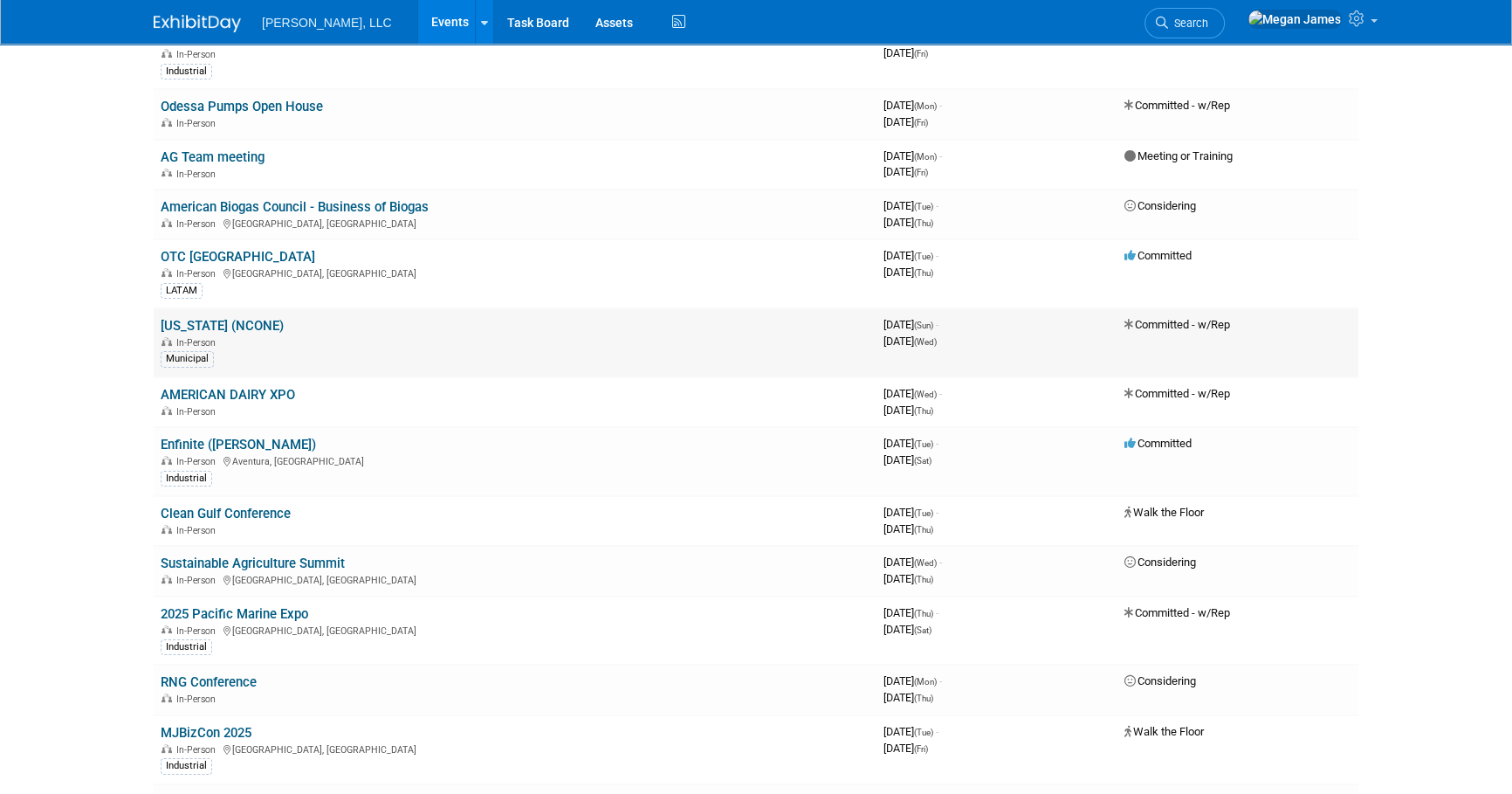
click at [269, 323] on link "[US_STATE] (NCONE)" at bounding box center [222, 326] width 123 height 16
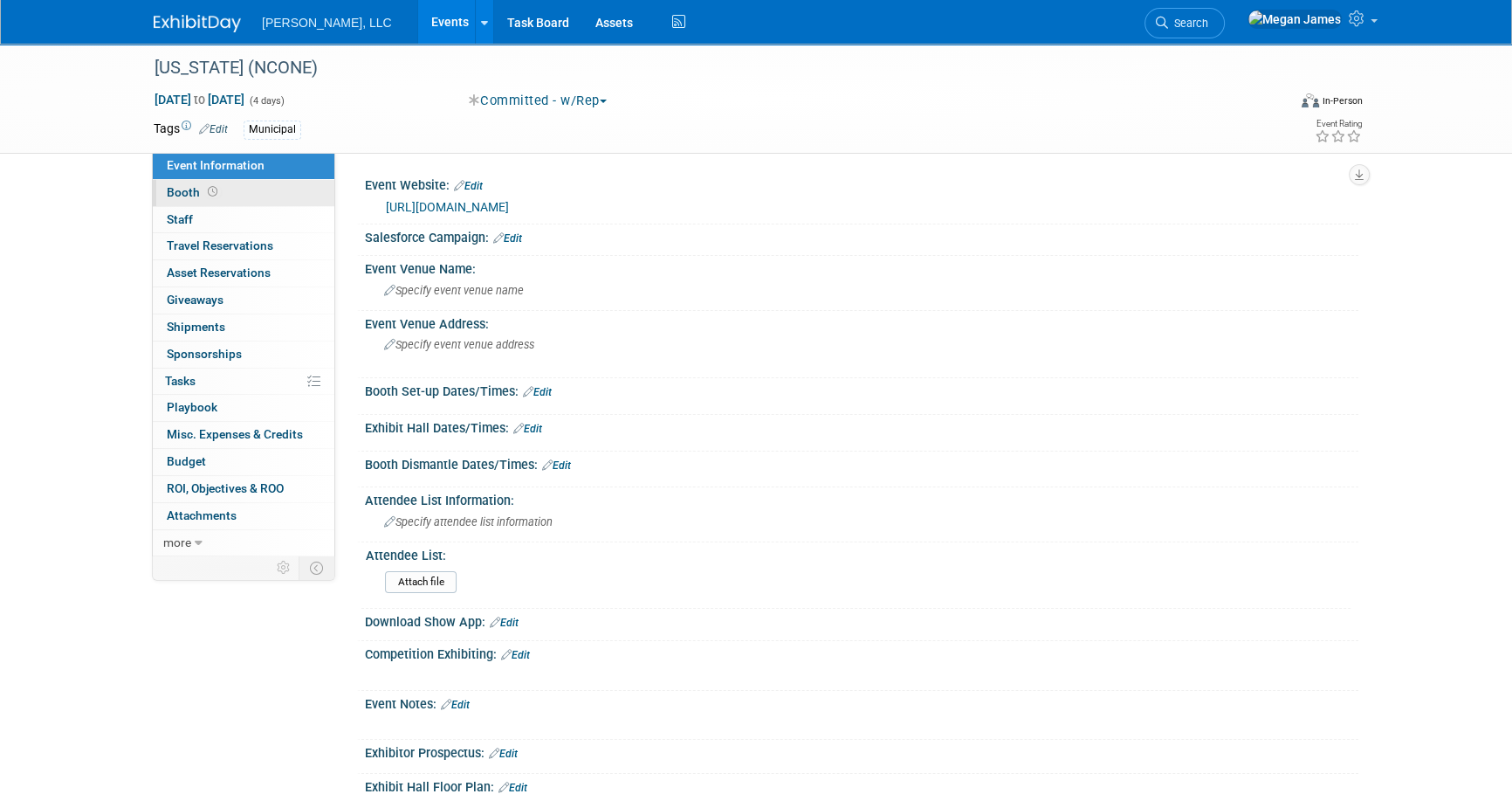
click at [259, 199] on link "Booth" at bounding box center [242, 193] width 181 height 26
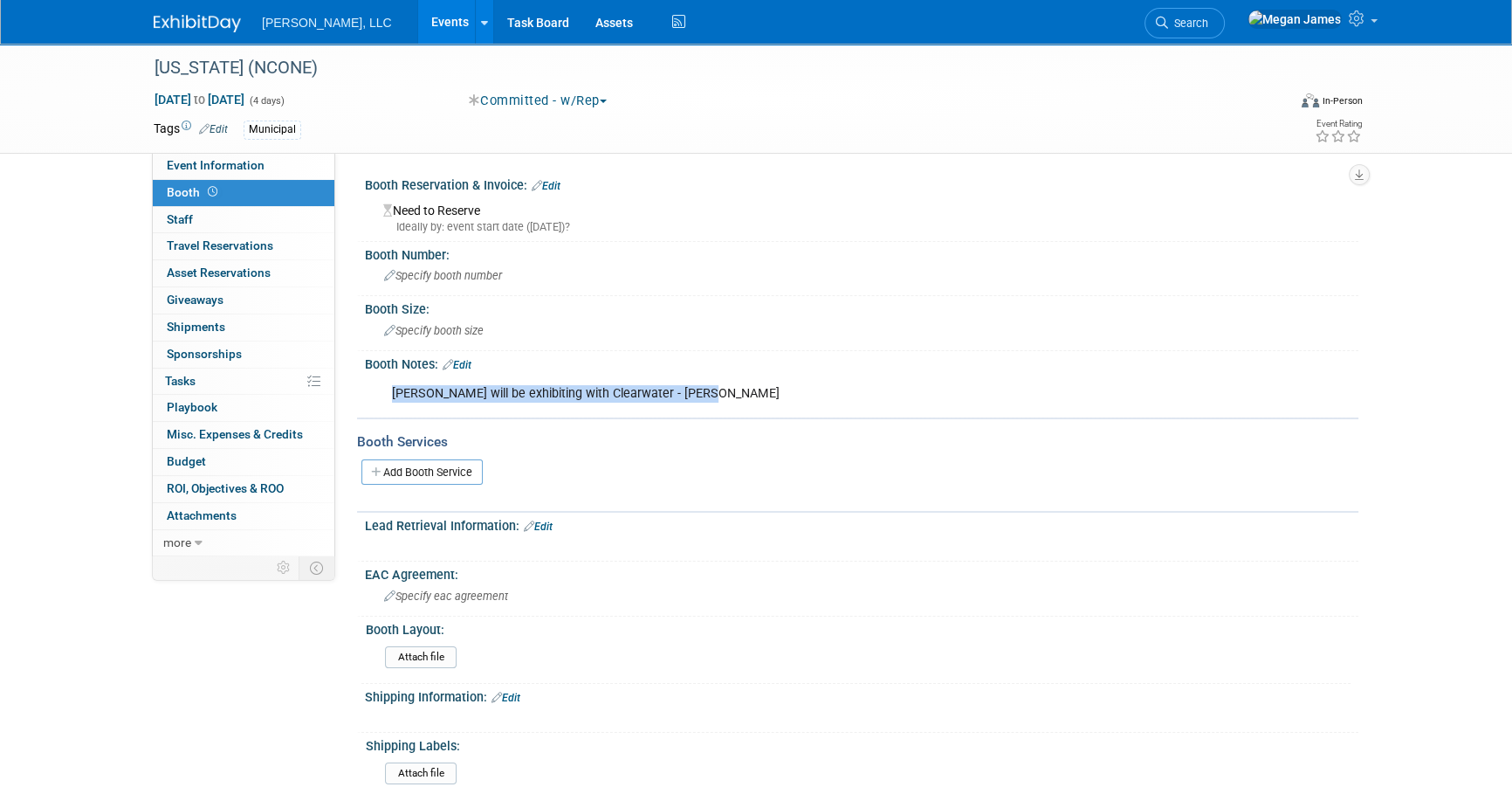
drag, startPoint x: 388, startPoint y: 392, endPoint x: 726, endPoint y: 393, distance: 338.0
click at [726, 393] on div "Boerger will be exhibiting with Clearwater - Eric Kimber" at bounding box center [773, 393] width 787 height 35
click at [419, 15] on link "Events" at bounding box center [450, 22] width 63 height 44
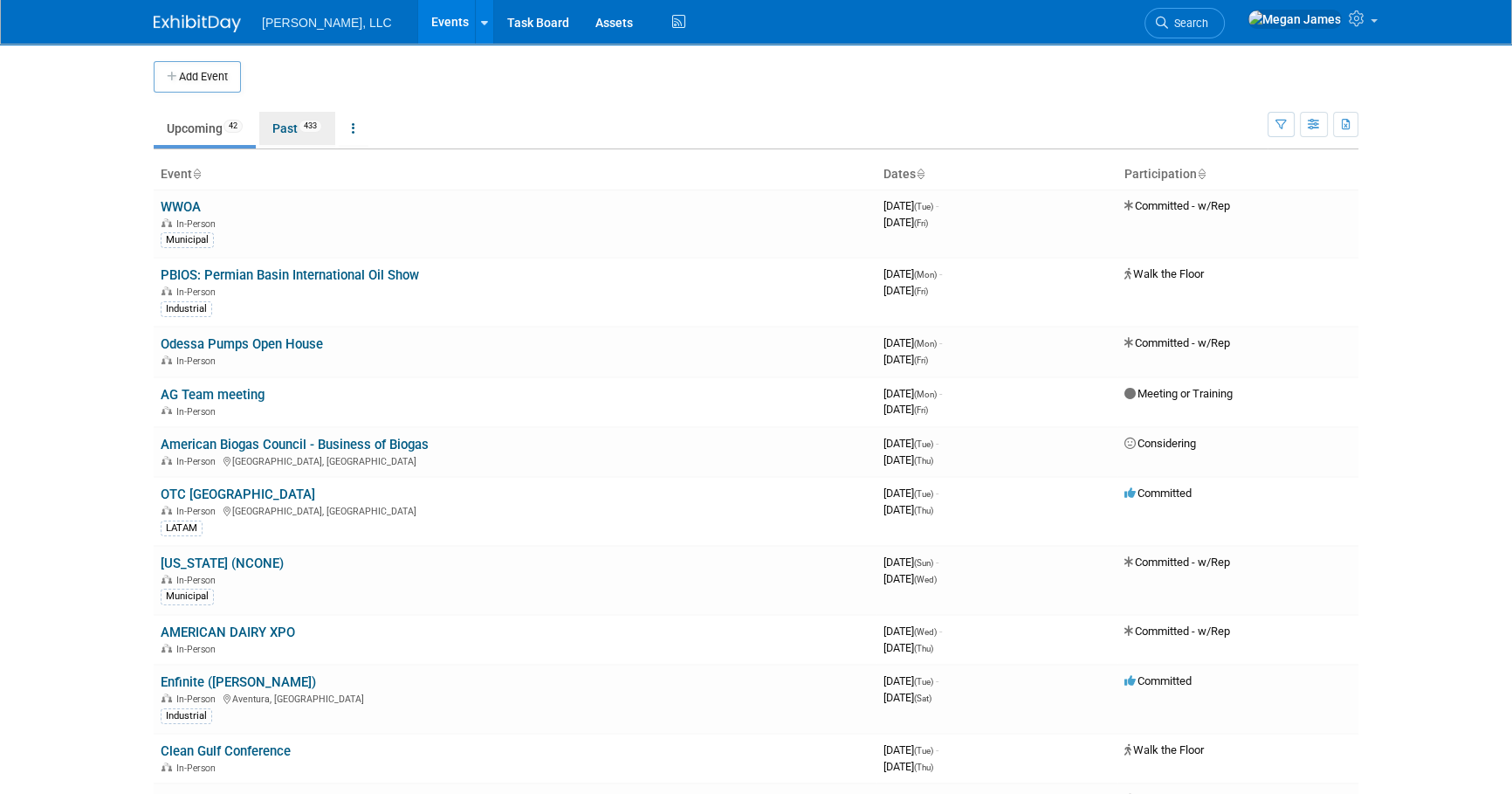
click at [290, 139] on link "Past 433" at bounding box center [297, 129] width 76 height 34
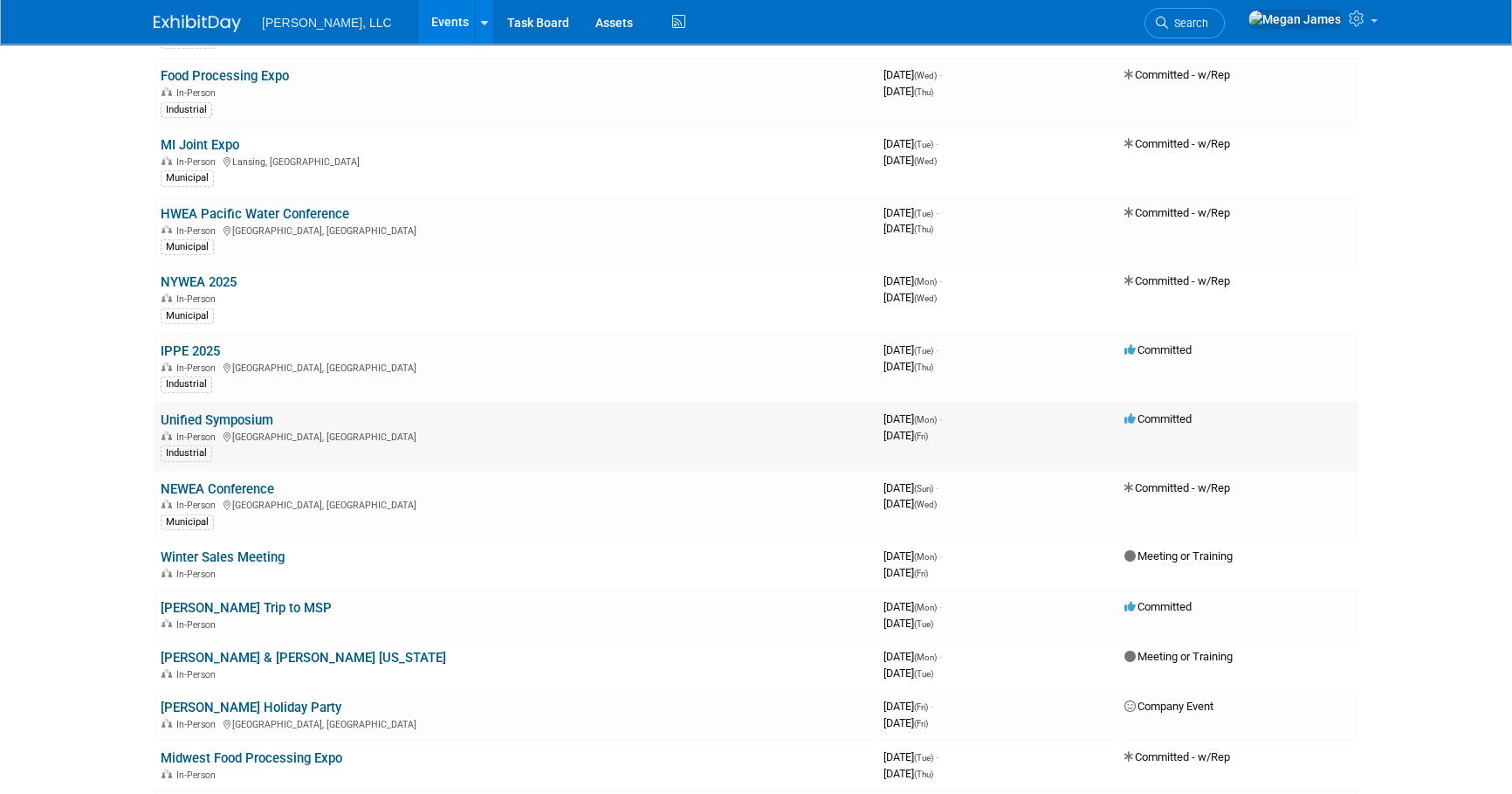
scroll to position [6590, 0]
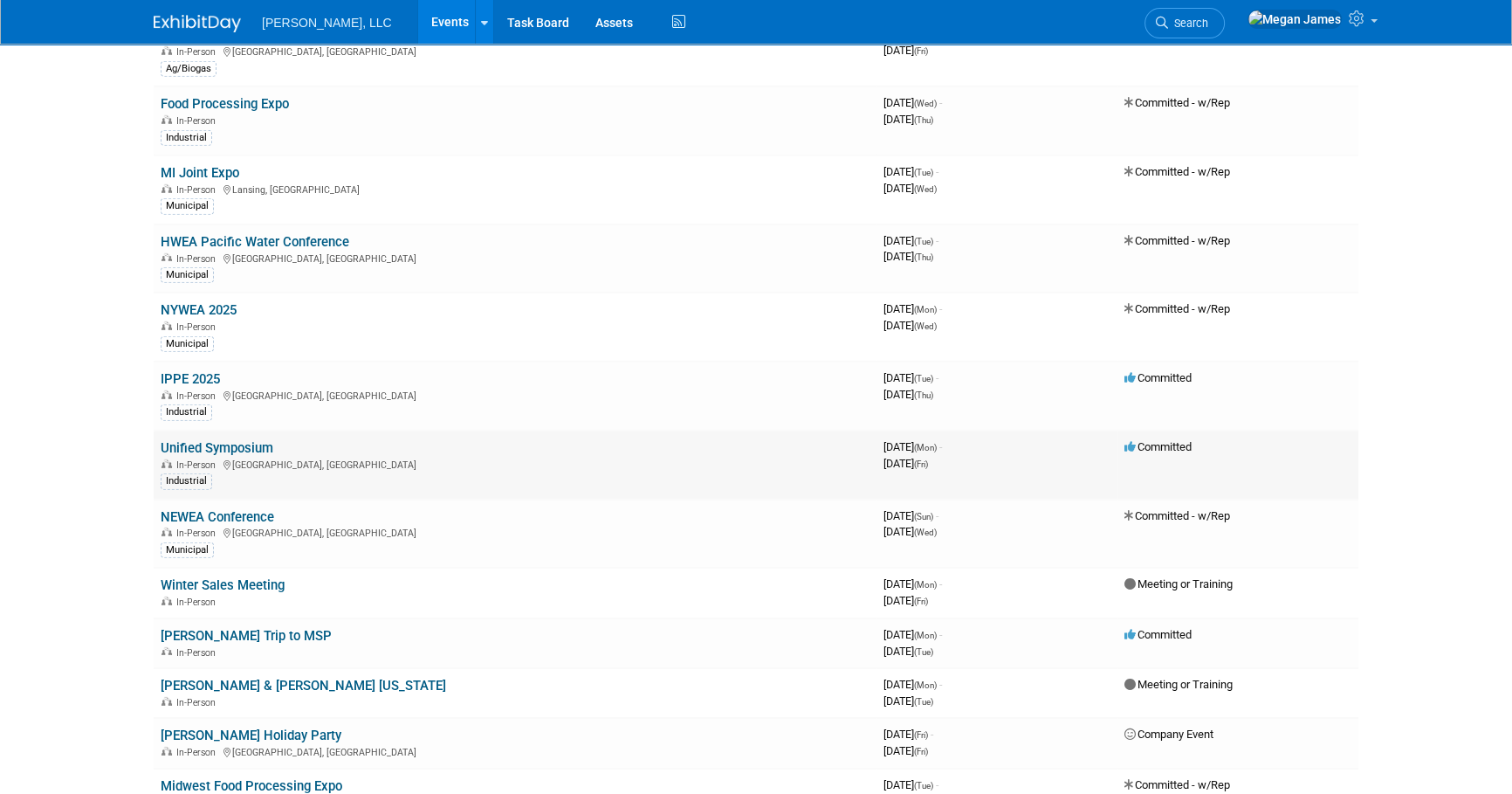
click at [251, 441] on link "Unified Symposium" at bounding box center [217, 448] width 113 height 16
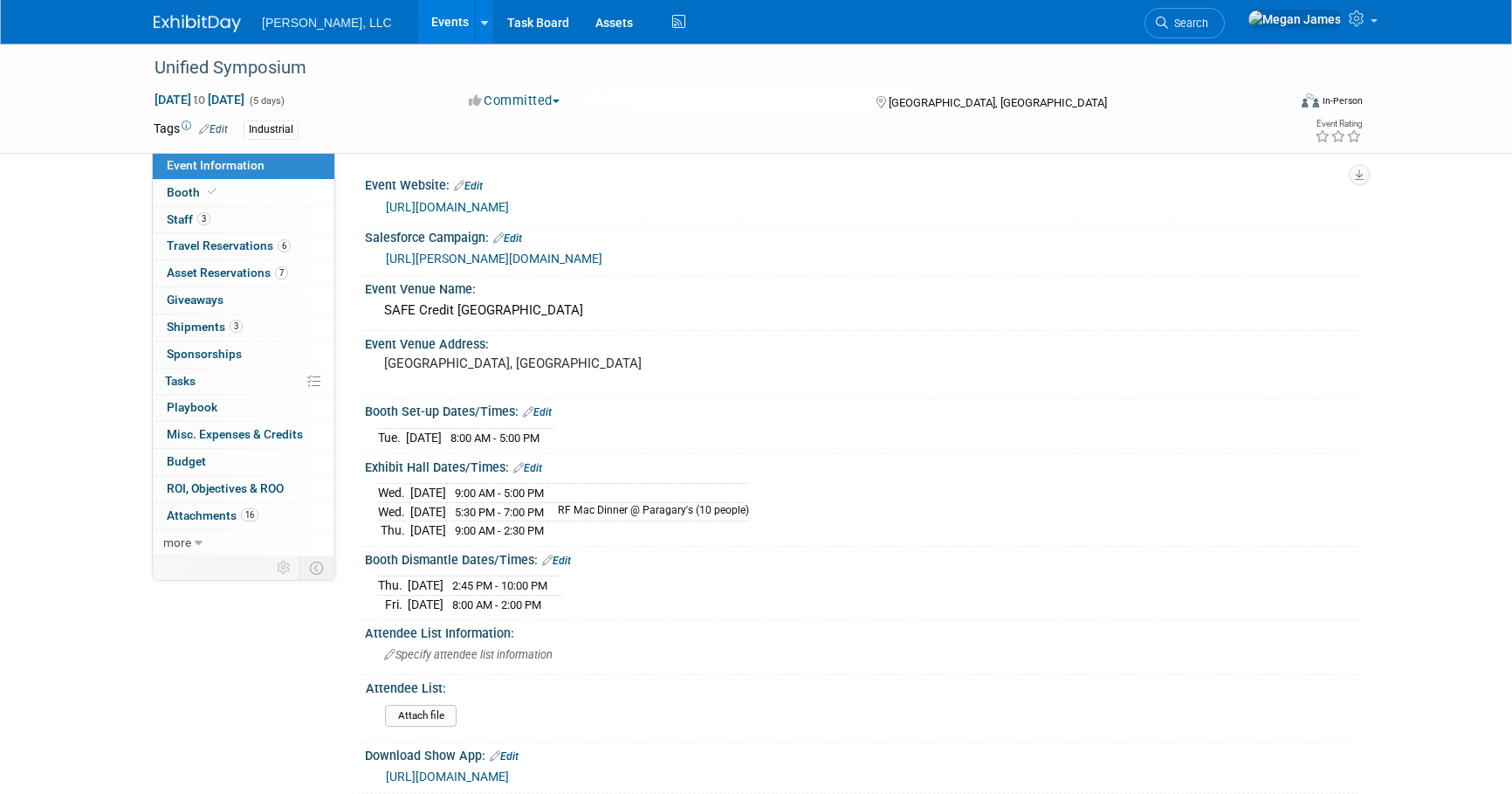
select select "Industrial"
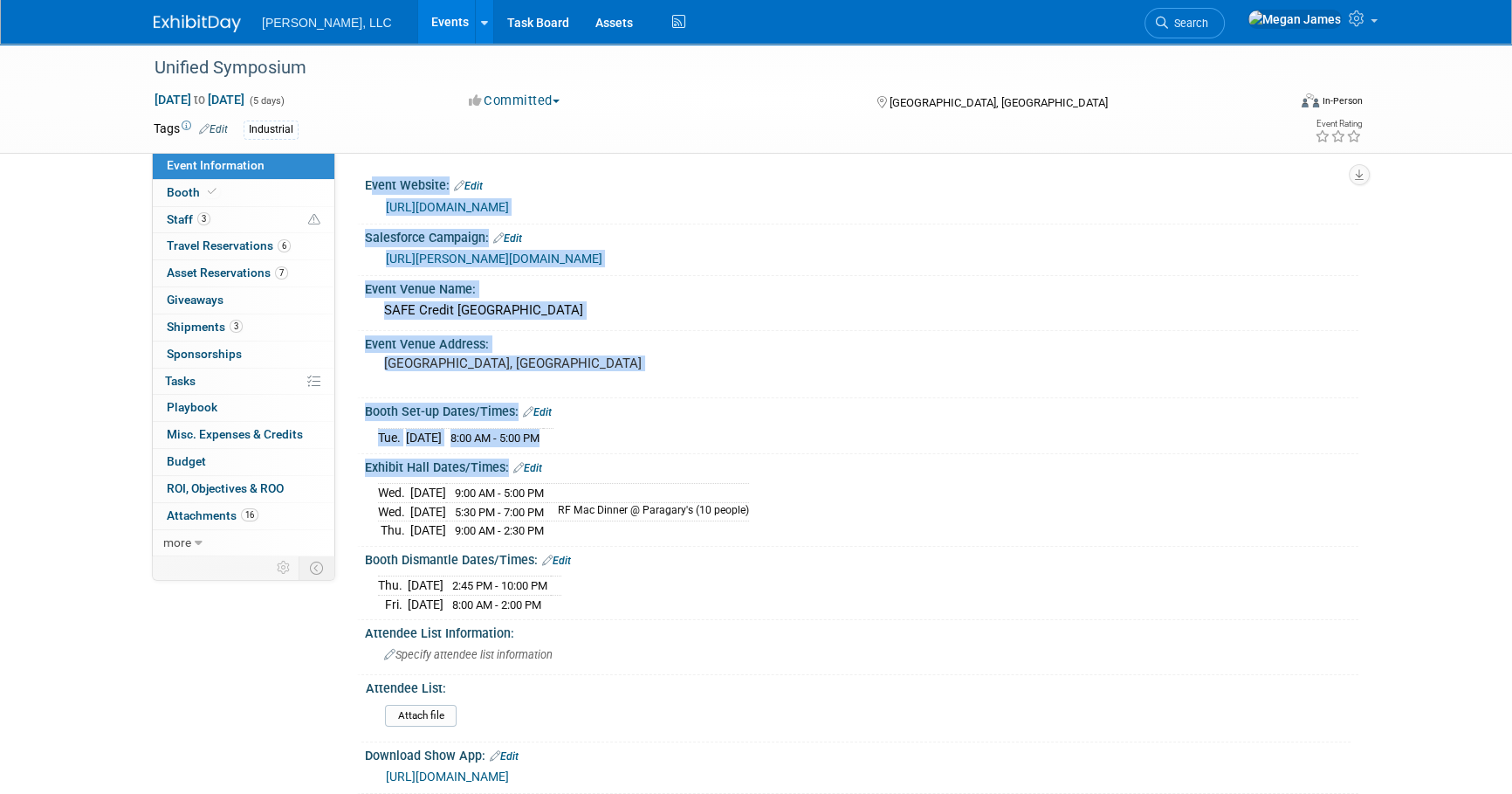
drag, startPoint x: 355, startPoint y: 465, endPoint x: 642, endPoint y: 538, distance: 296.1
click at [642, 538] on div "Event Website: Edit https://www.unifiedsymposium.org/ Salesforce Campaign: Edit…" at bounding box center [847, 353] width 1023 height 403
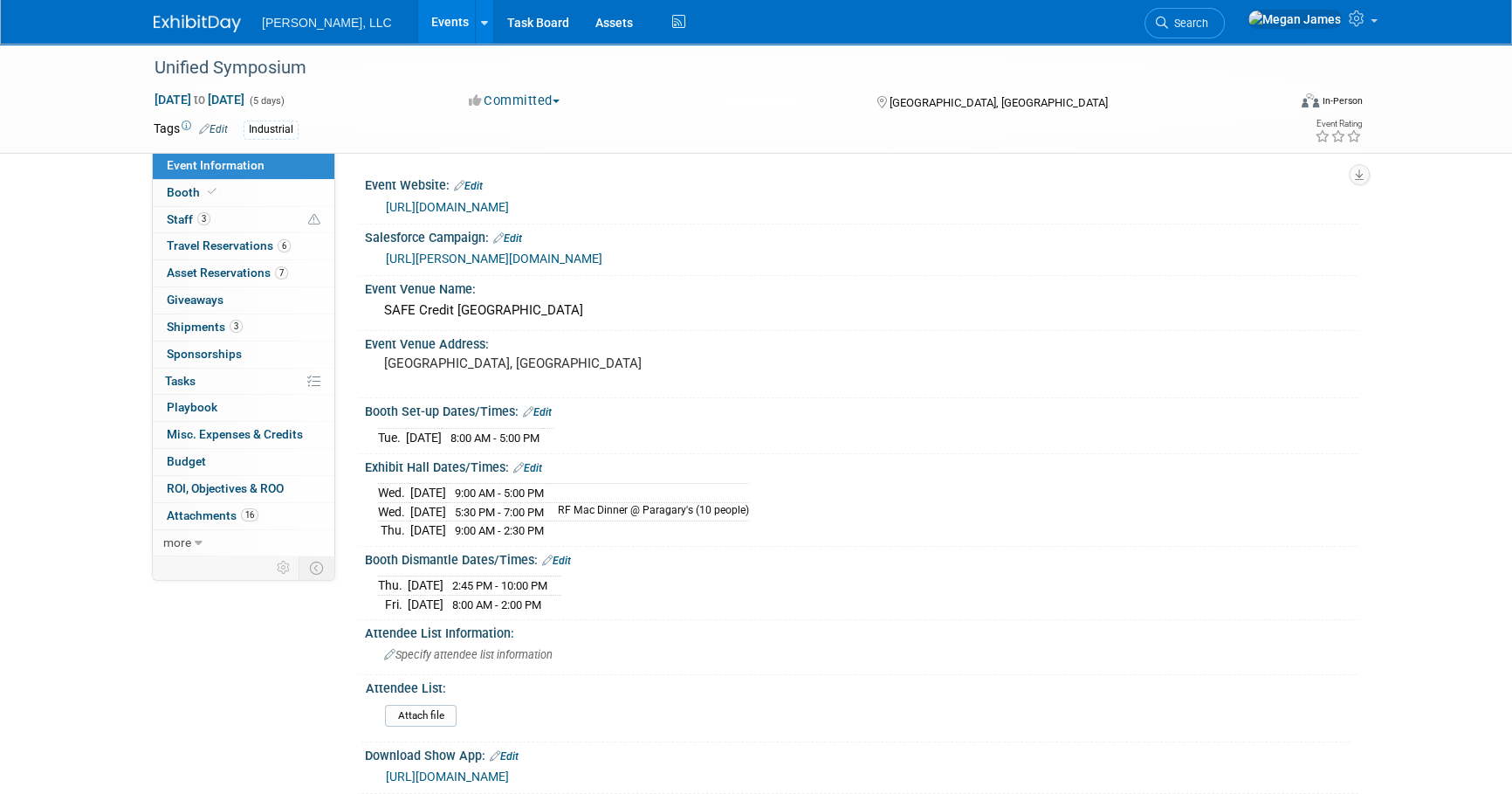
click at [642, 539] on div "Exhibit Hall Dates/Times: Edit Wed. Jan 29, 2025 9:00 AM - 5:00 PM Wed. Jan 29,…" at bounding box center [858, 501] width 1001 height 93
drag, startPoint x: 414, startPoint y: 528, endPoint x: 357, endPoint y: 397, distance: 142.9
click at [361, 397] on div "Event Website: Edit https://www.unifiedsymposium.org/ Salesforce Campaign: Edit…" at bounding box center [853, 645] width 984 height 946
drag, startPoint x: 357, startPoint y: 397, endPoint x: 683, endPoint y: 569, distance: 368.6
click at [683, 571] on div "Thu. Jan 30, 2025 2:45 PM - 10:00 PM Fri. Jan 31, 2025 8:00 AM - 2:00 PM" at bounding box center [861, 592] width 967 height 42
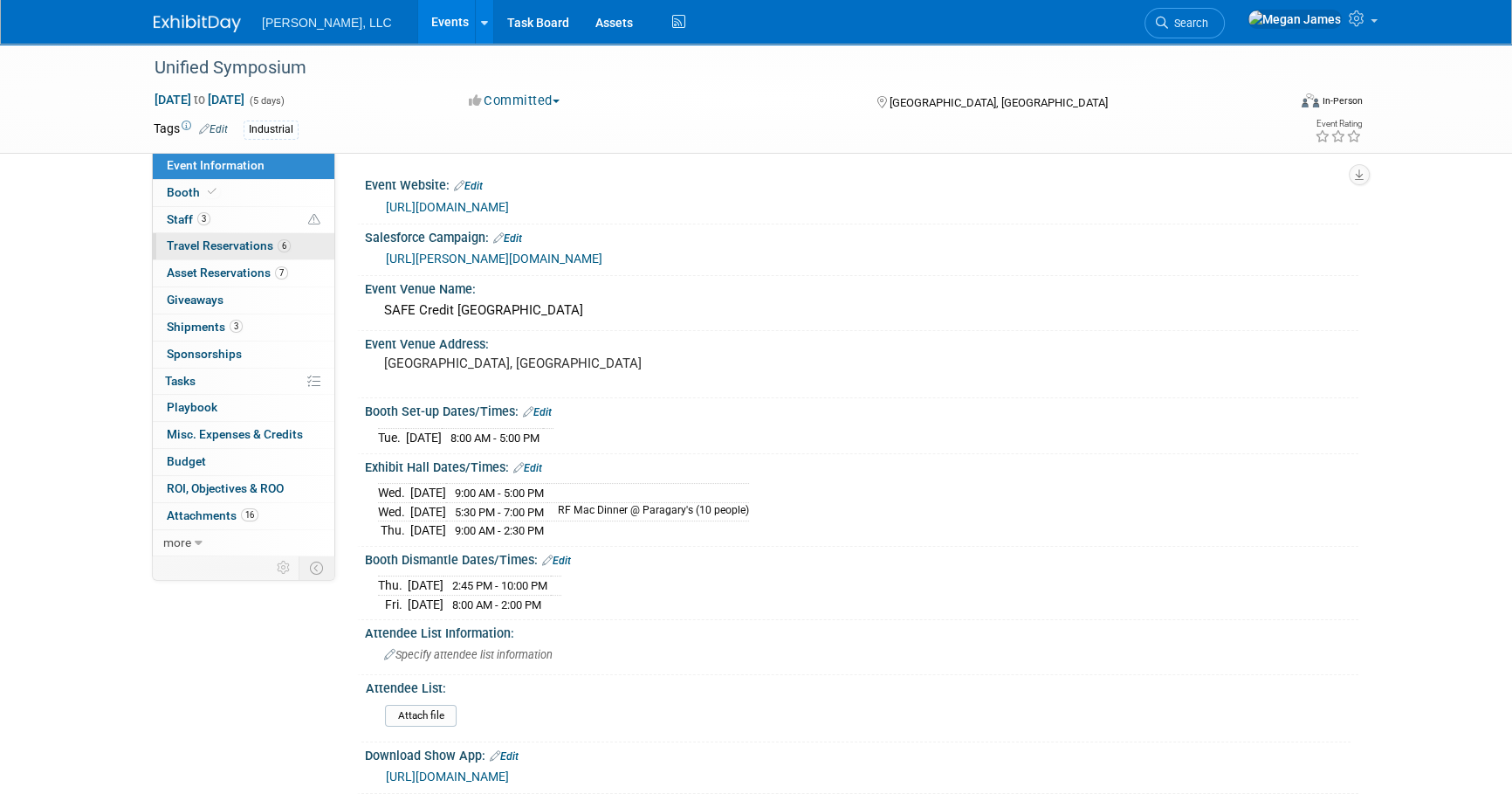
click at [239, 242] on span "Travel Reservations 6" at bounding box center [228, 246] width 124 height 14
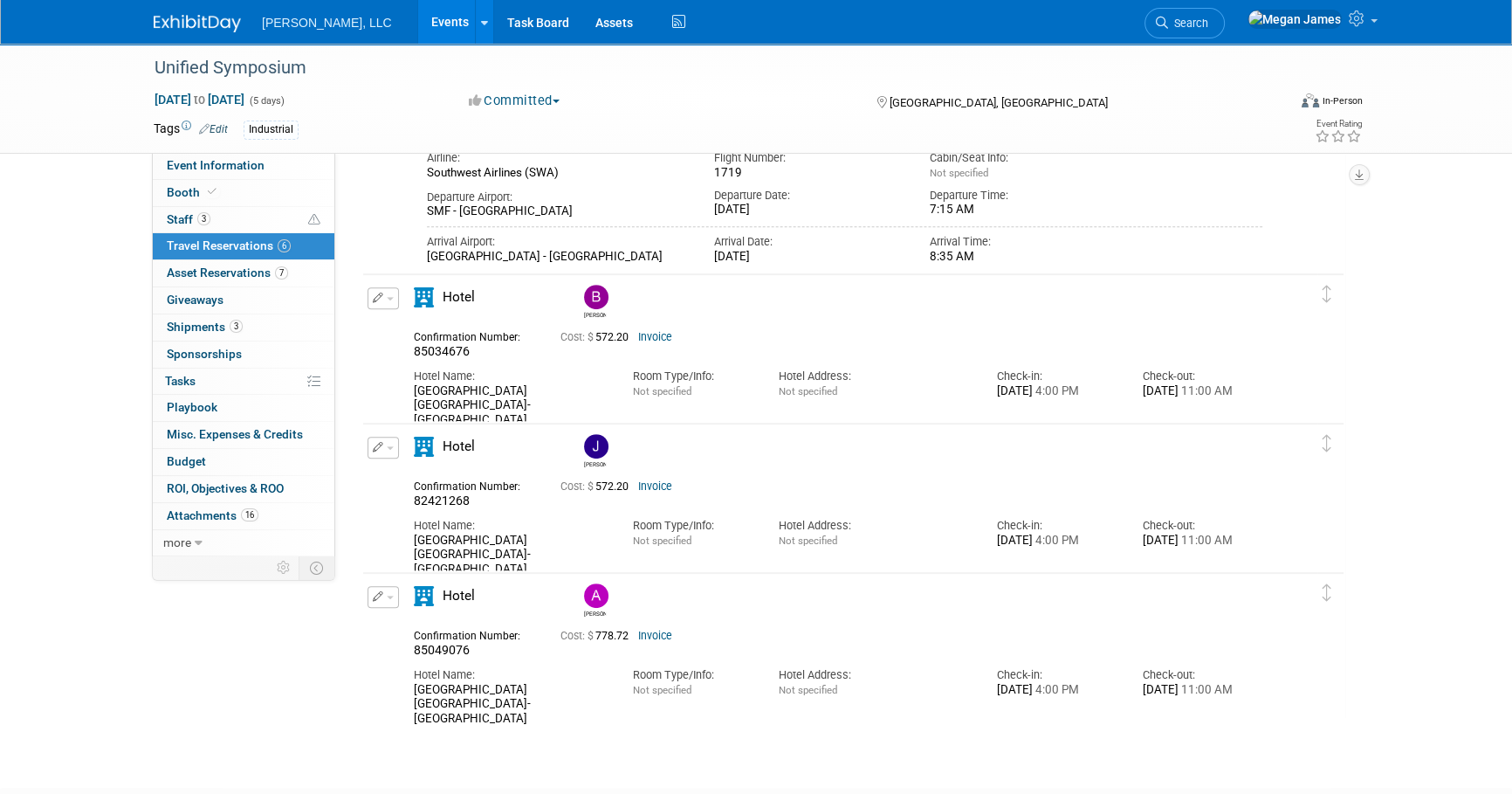
scroll to position [1031, 0]
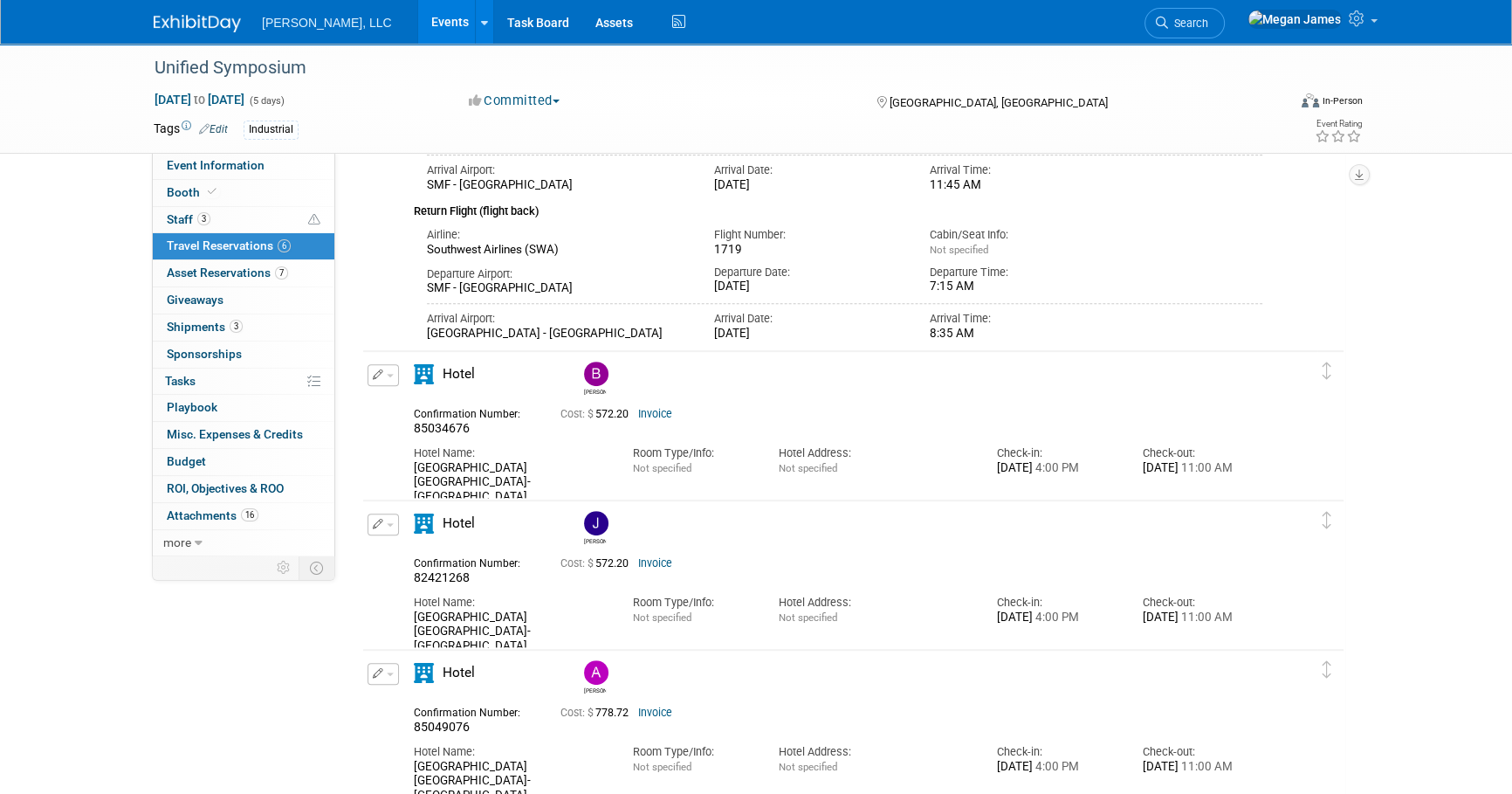
scroll to position [553, 0]
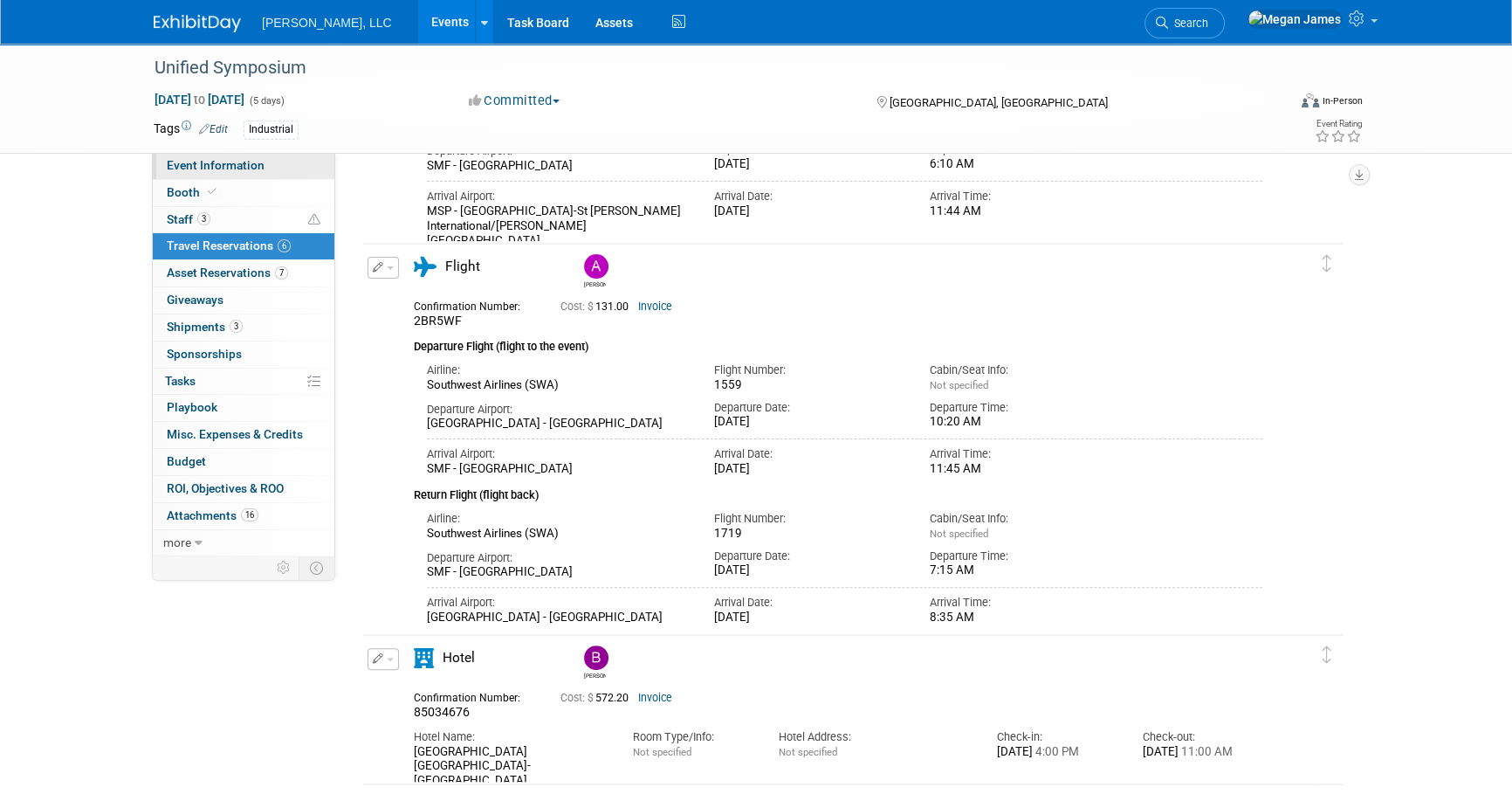
click at [273, 170] on link "Event Information" at bounding box center [242, 165] width 181 height 26
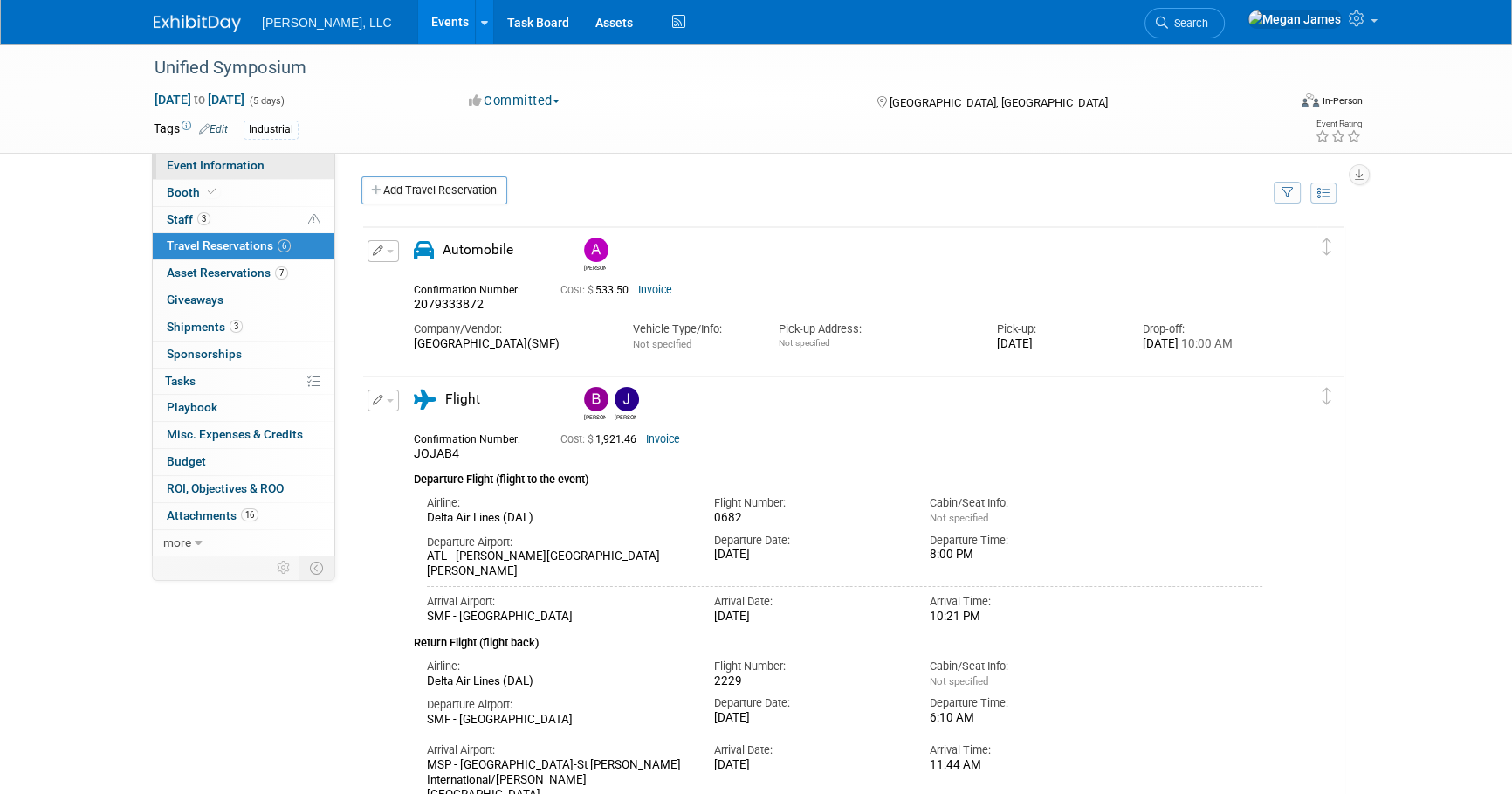
select select "Industrial"
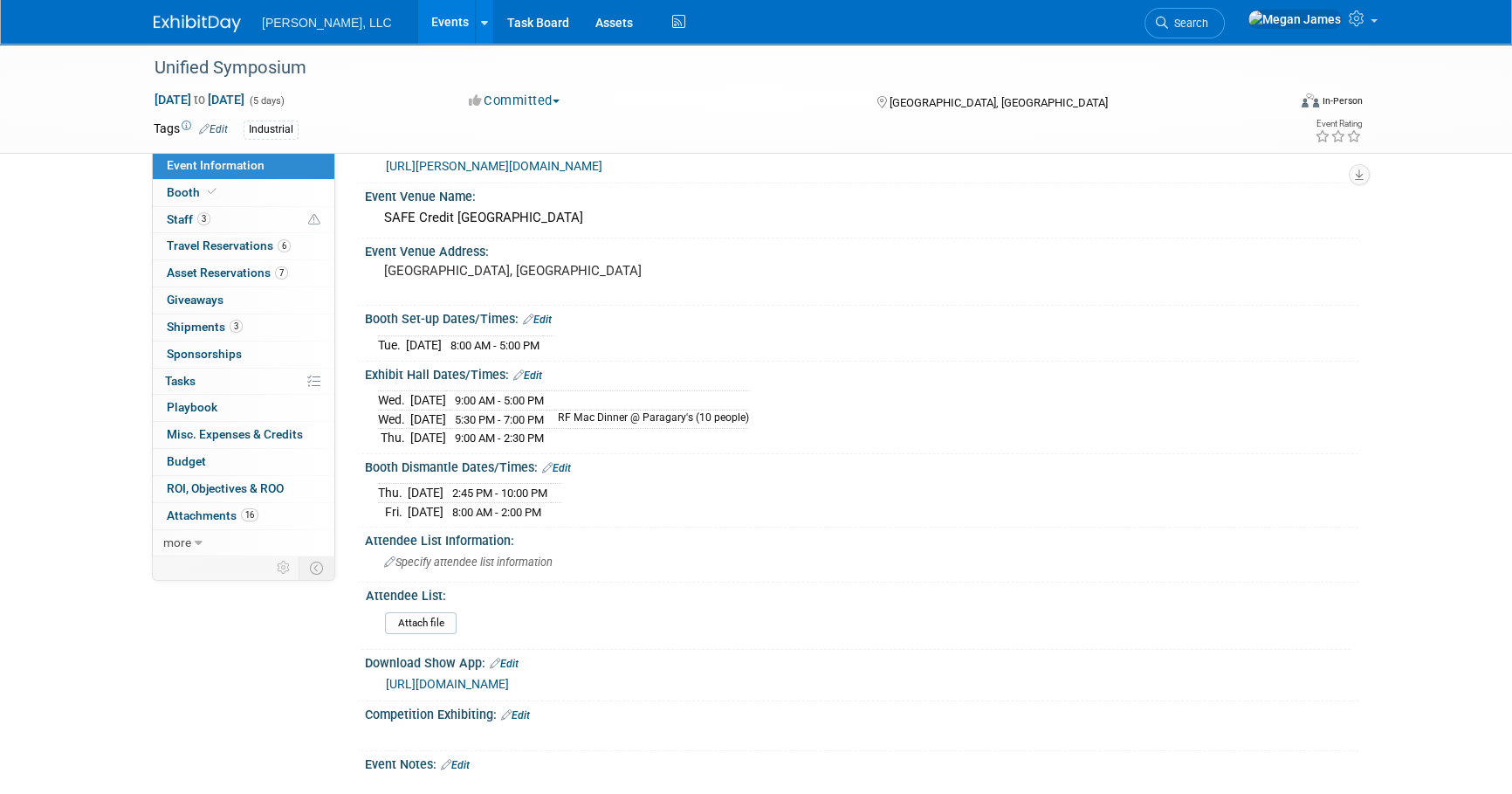
scroll to position [238, 0]
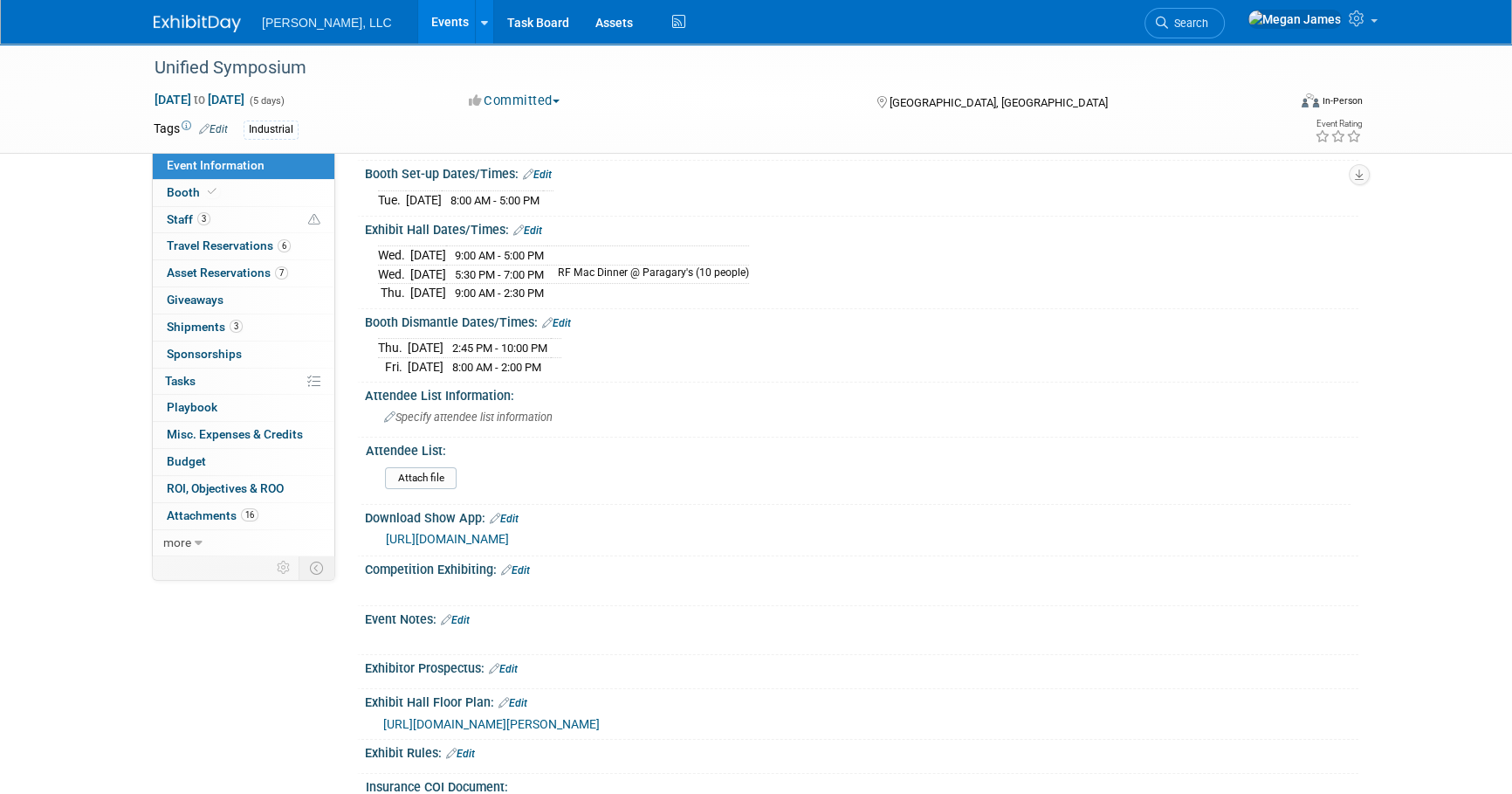
click at [419, 18] on link "Events" at bounding box center [450, 22] width 63 height 44
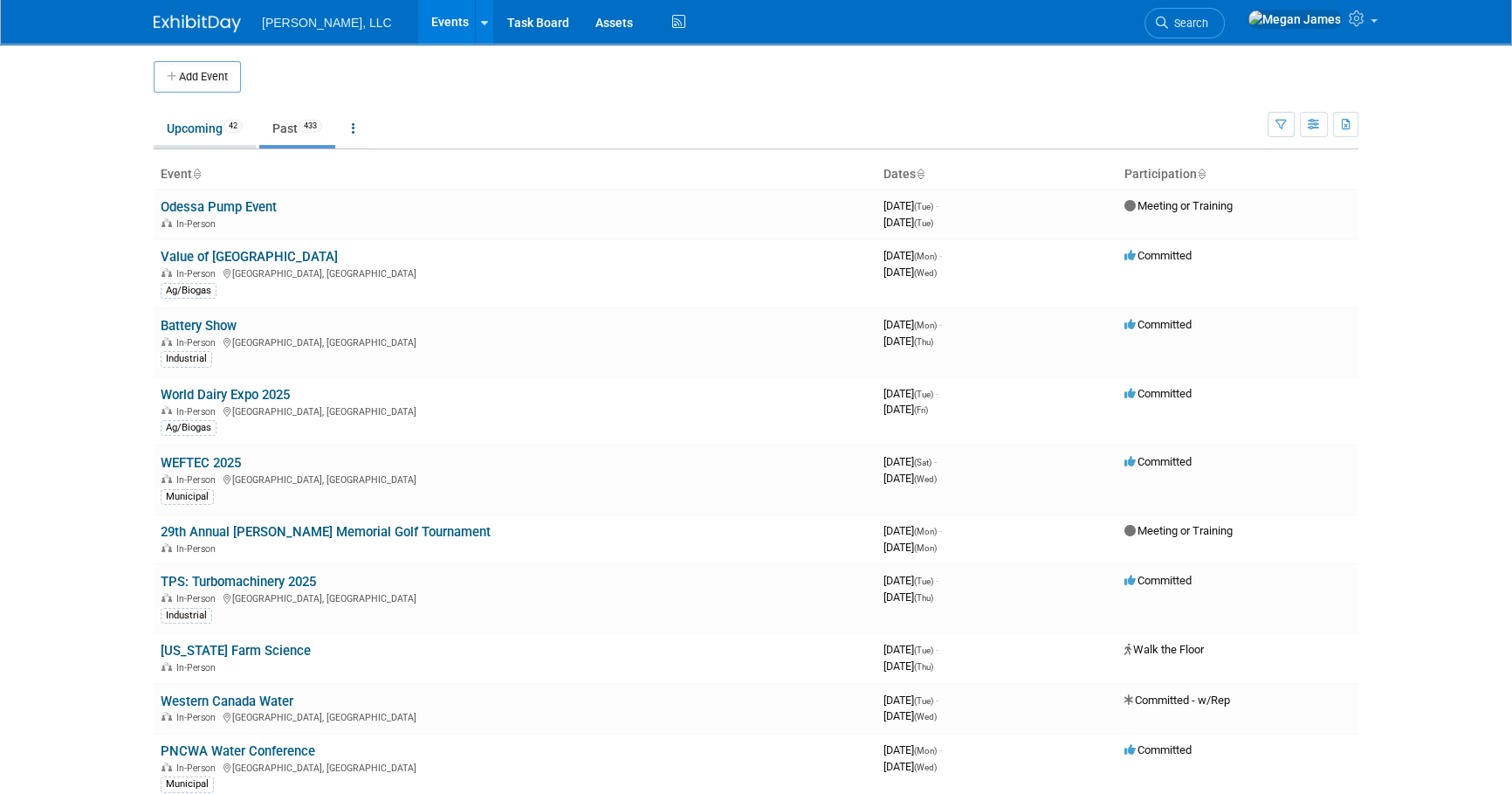
click at [211, 138] on link "Upcoming 42" at bounding box center [204, 129] width 102 height 34
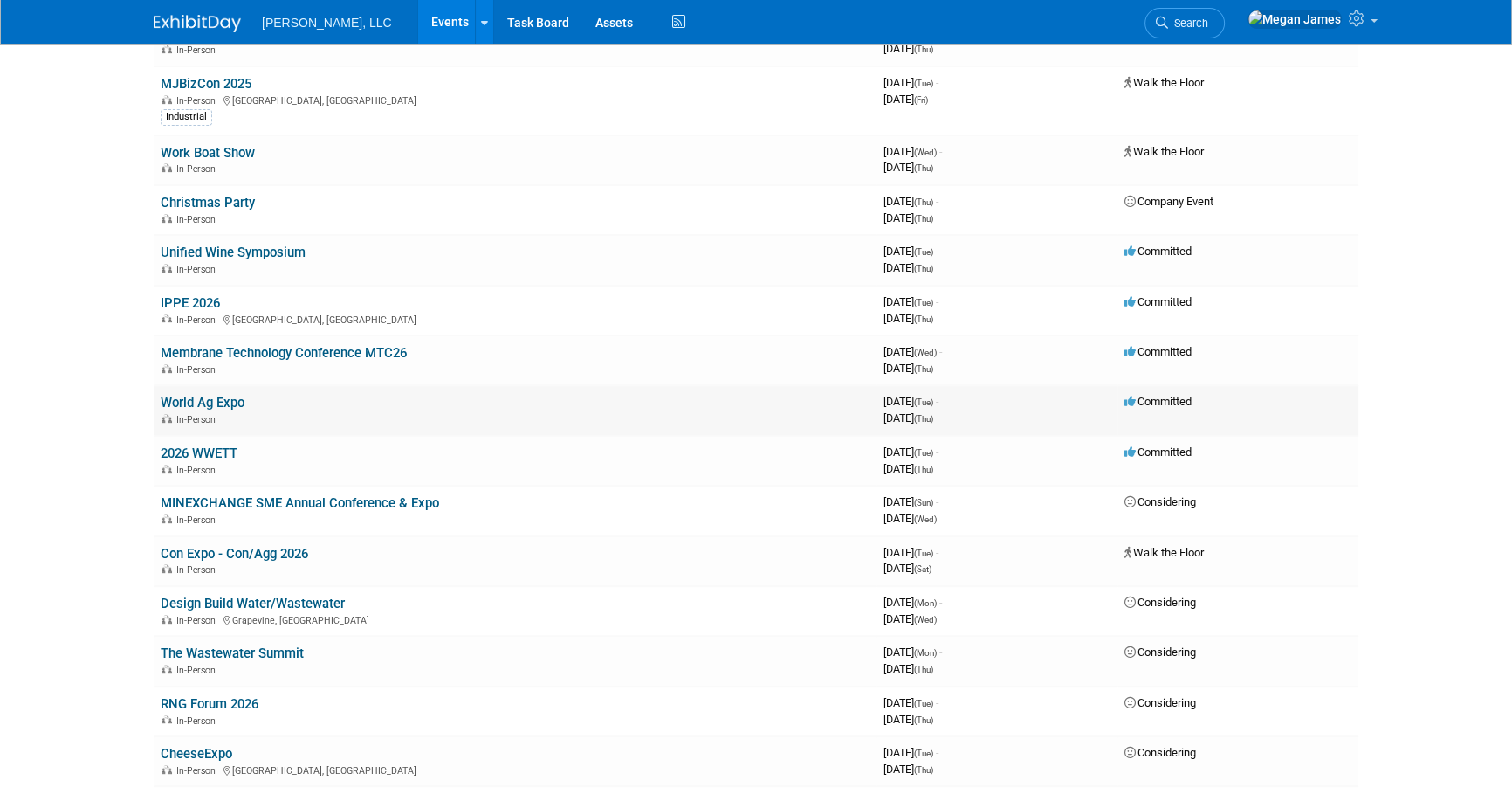
scroll to position [873, 0]
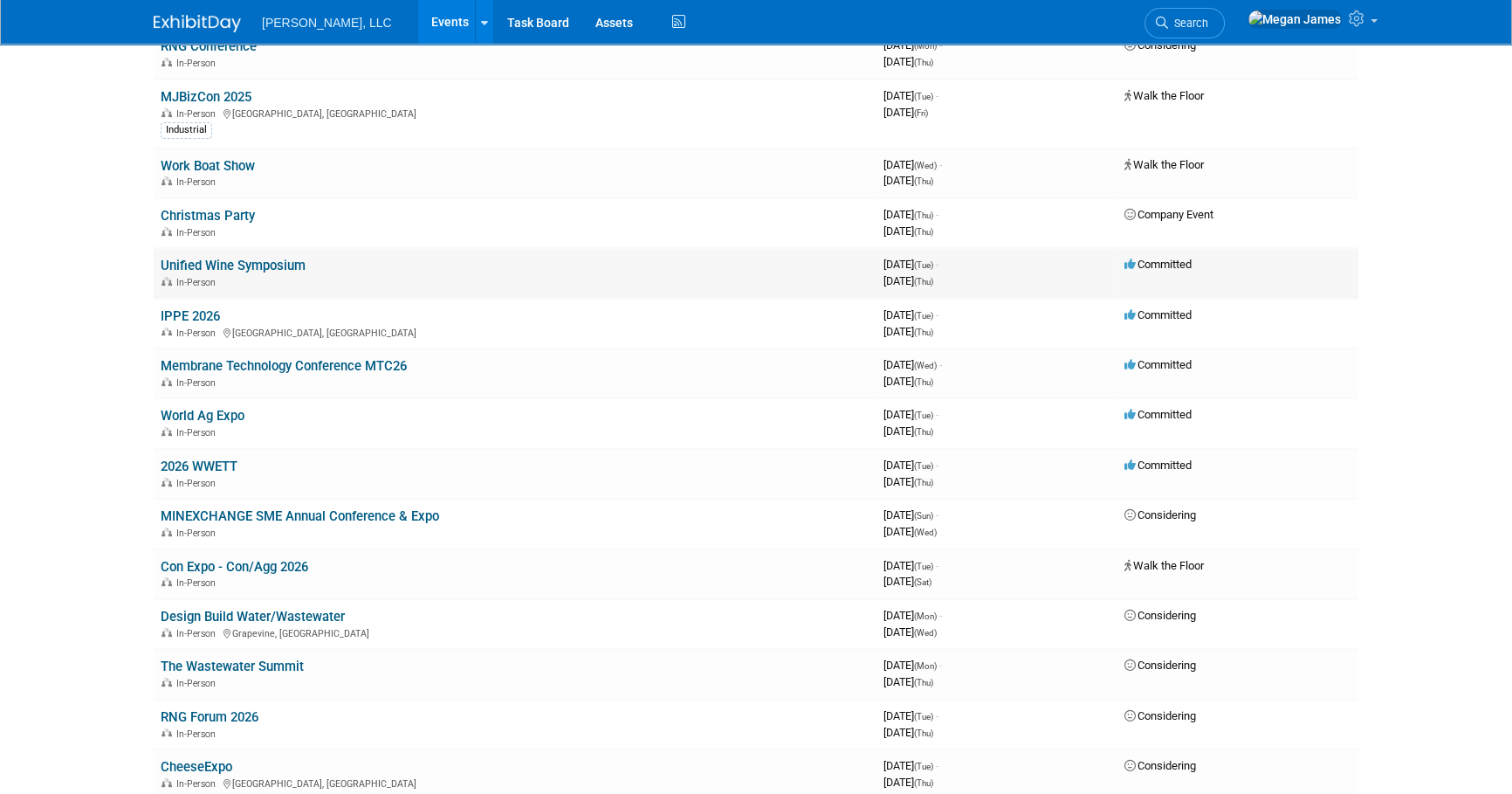
click at [217, 263] on link "Unified Wine Symposium" at bounding box center [233, 265] width 144 height 16
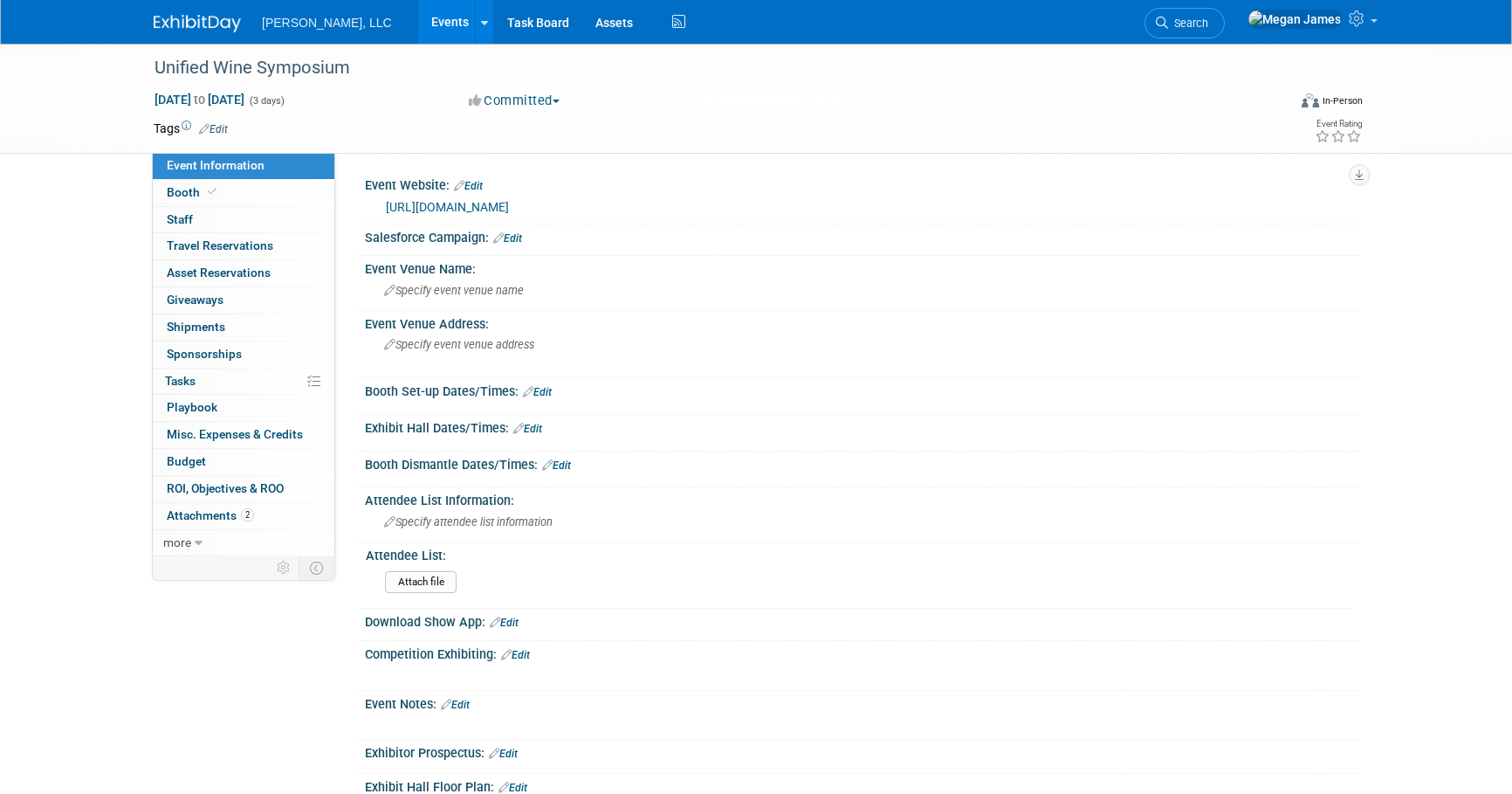
select select "Industrial"
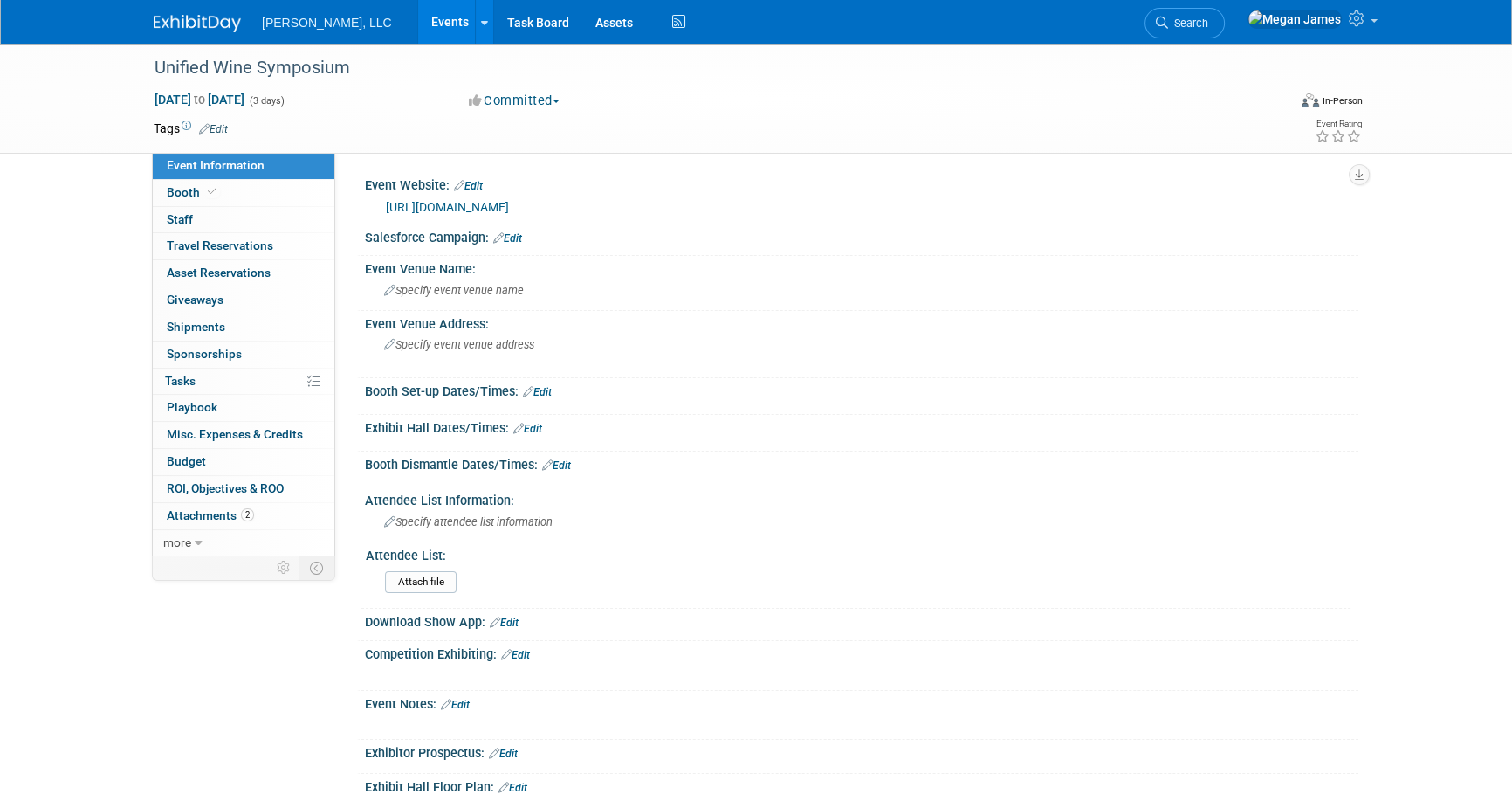
click at [419, 16] on link "Events" at bounding box center [450, 22] width 63 height 44
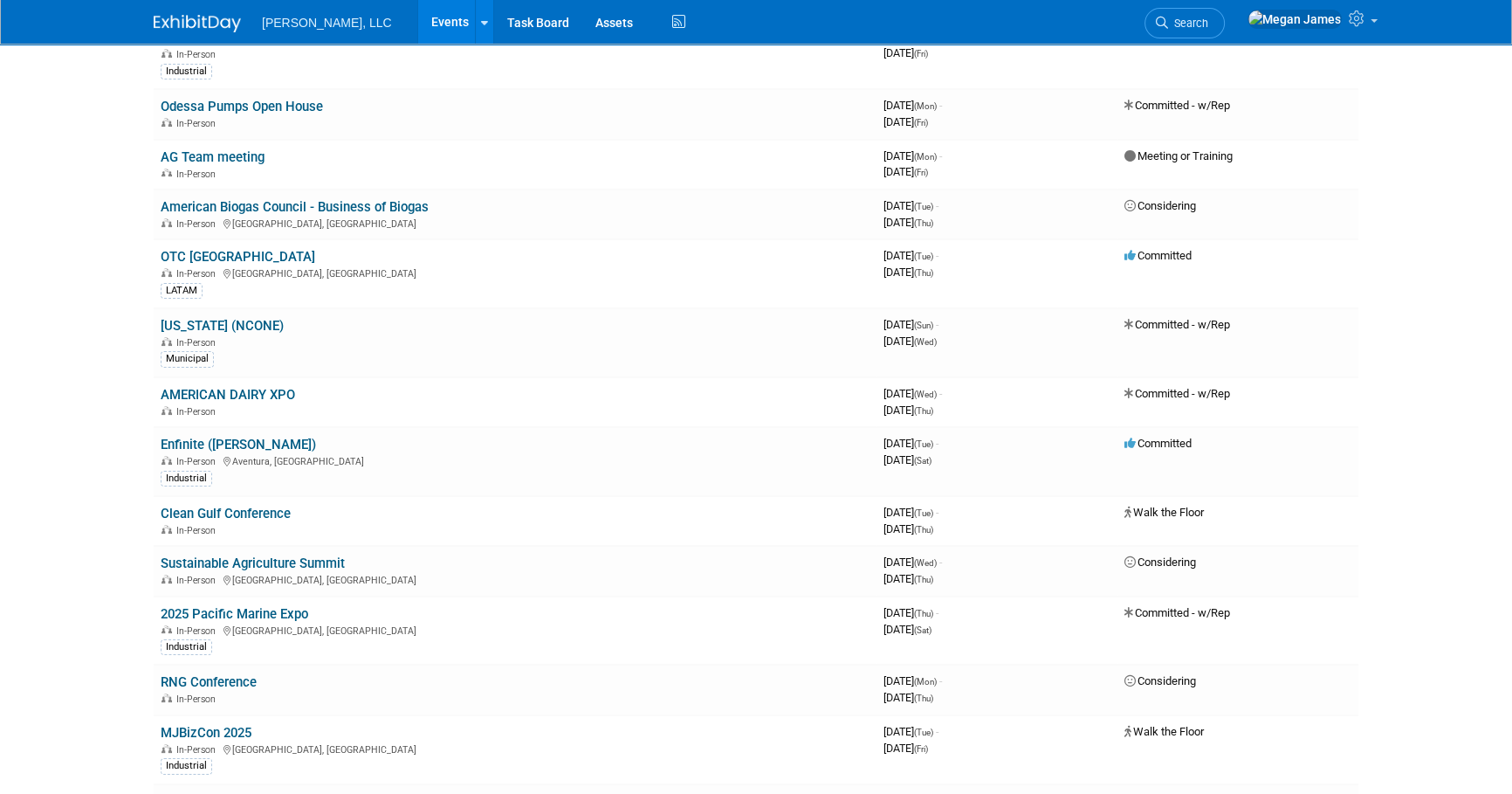
scroll to position [317, 0]
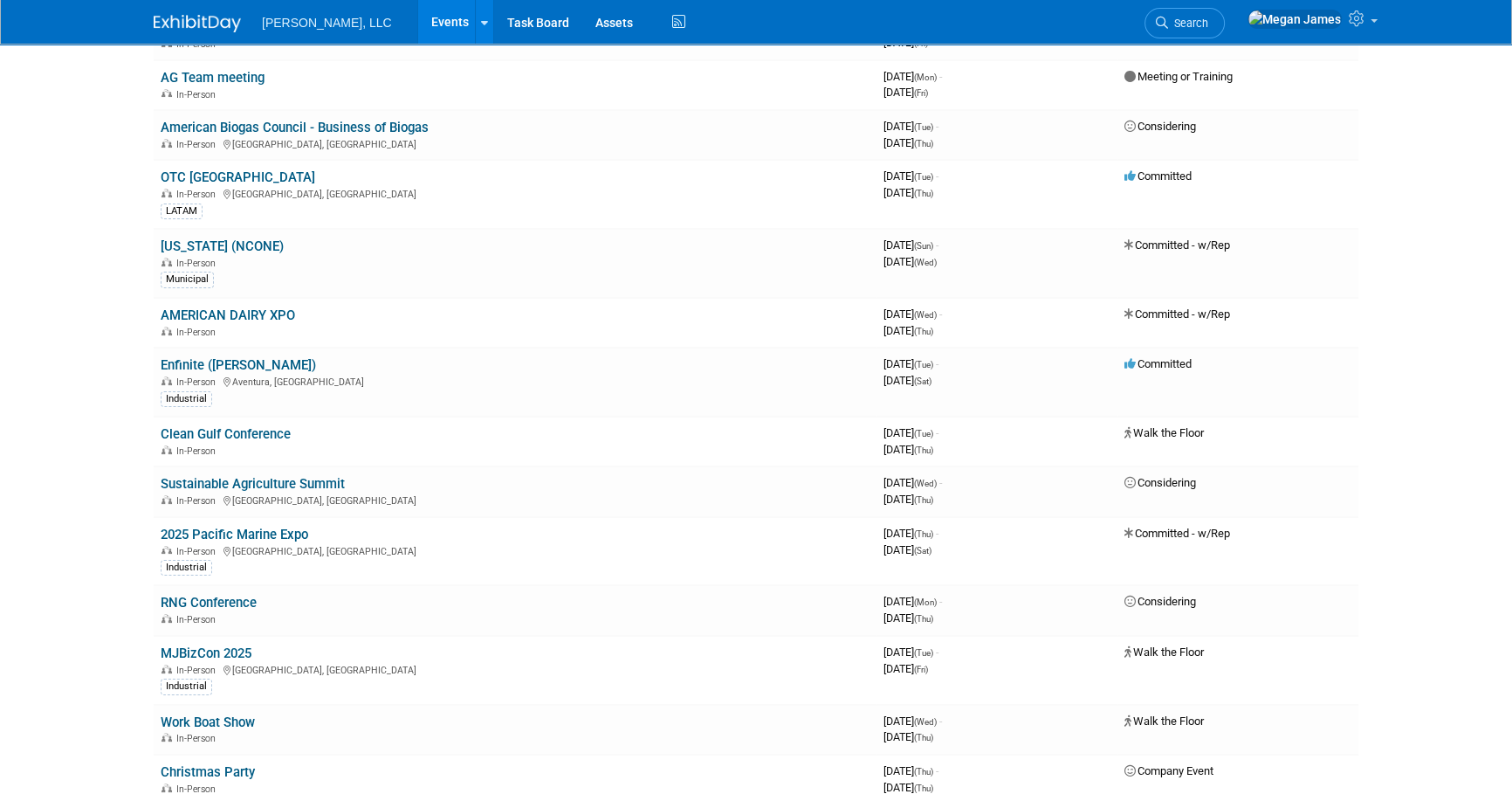
drag, startPoint x: 44, startPoint y: 362, endPoint x: 52, endPoint y: 371, distance: 12.0
click at [44, 362] on body "[PERSON_NAME], LLC Events Add Event Bulk Upload Events Shareable Event Boards R…" at bounding box center [756, 80] width 1512 height 794
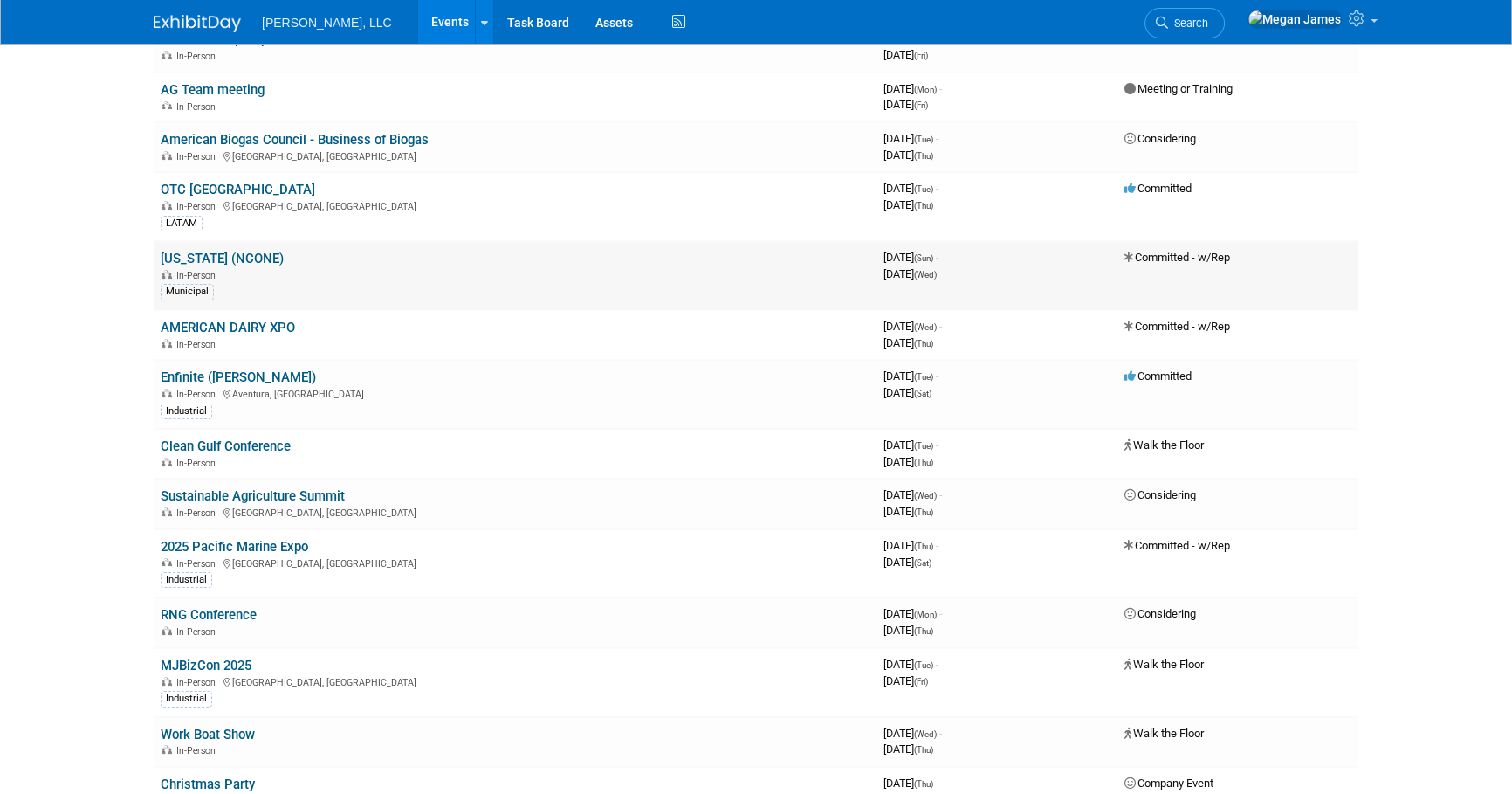
scroll to position [0, 0]
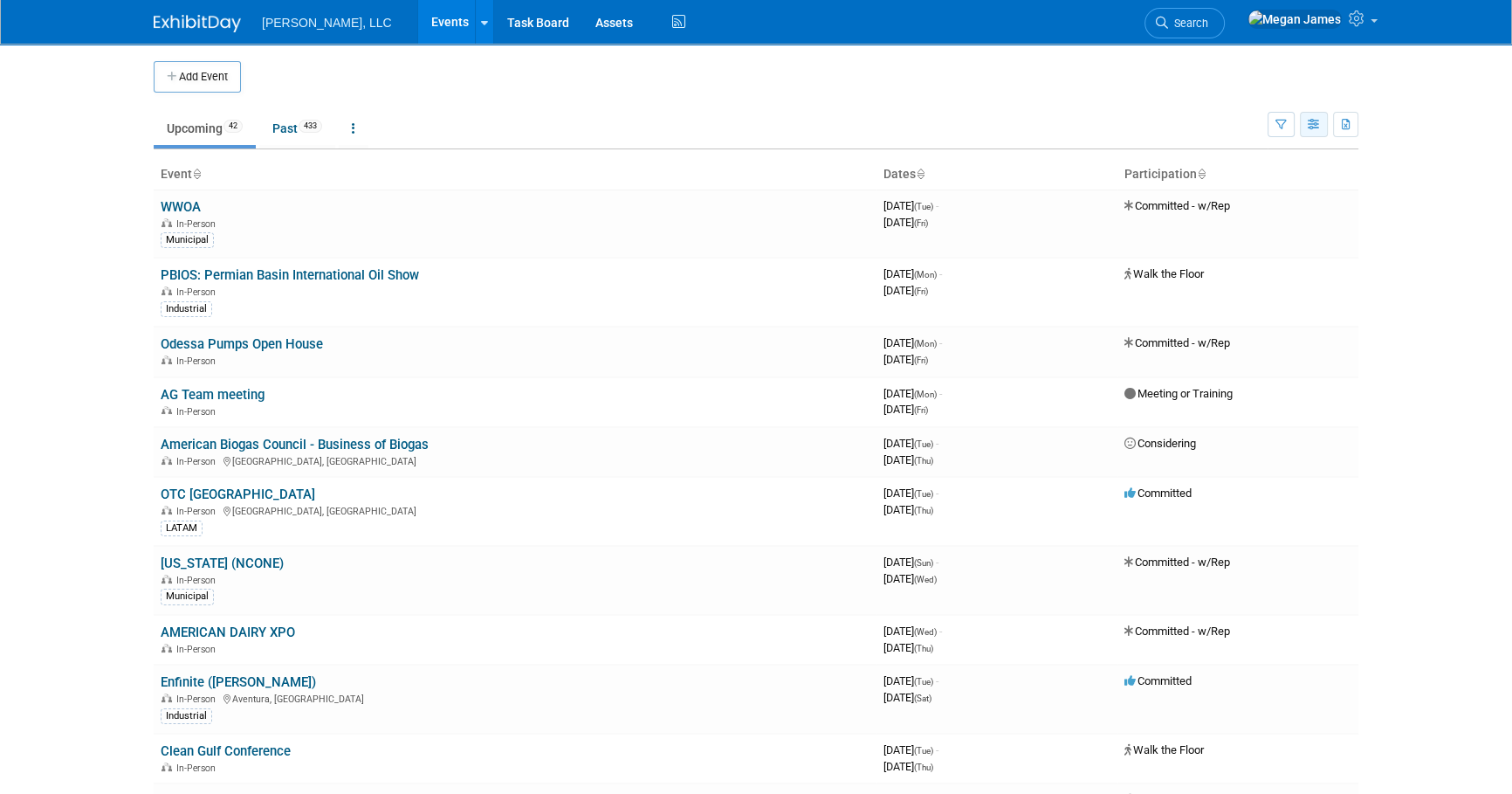
click at [1310, 129] on icon "button" at bounding box center [1313, 125] width 13 height 11
click at [1278, 243] on link "Calendar View" at bounding box center [1240, 239] width 146 height 25
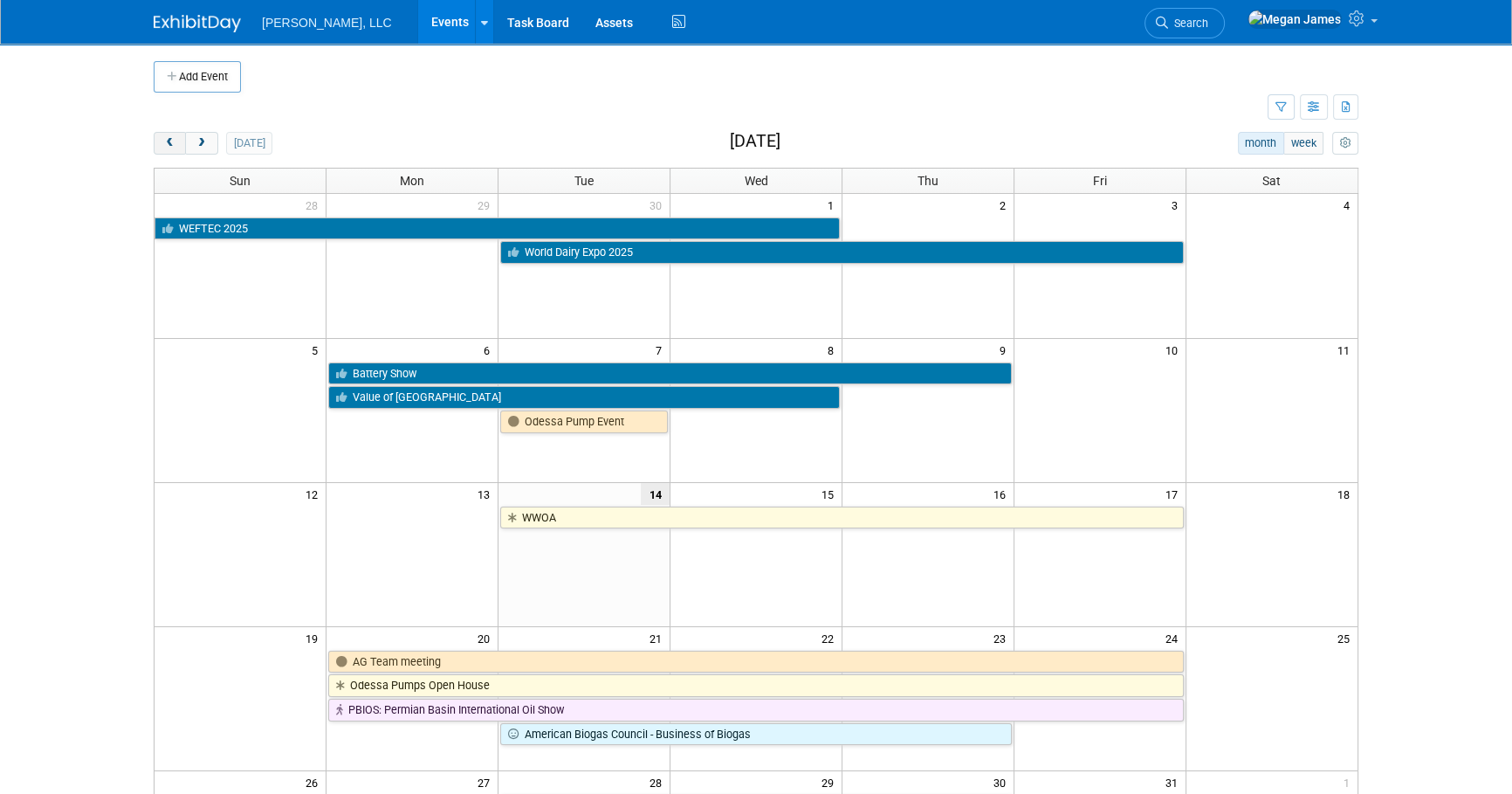
click at [174, 149] on button "prev" at bounding box center [169, 143] width 33 height 23
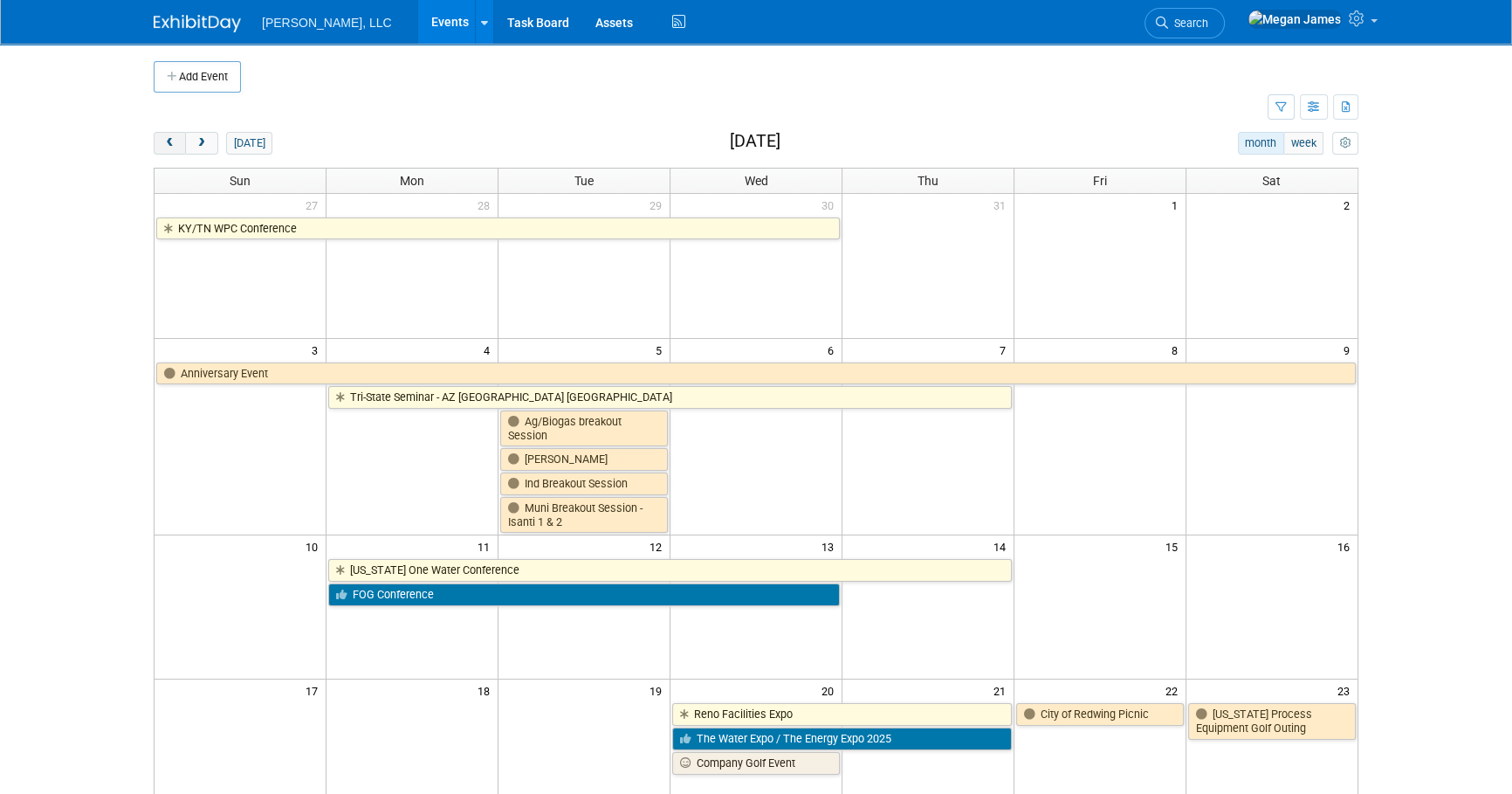
click at [174, 149] on button "prev" at bounding box center [169, 143] width 33 height 23
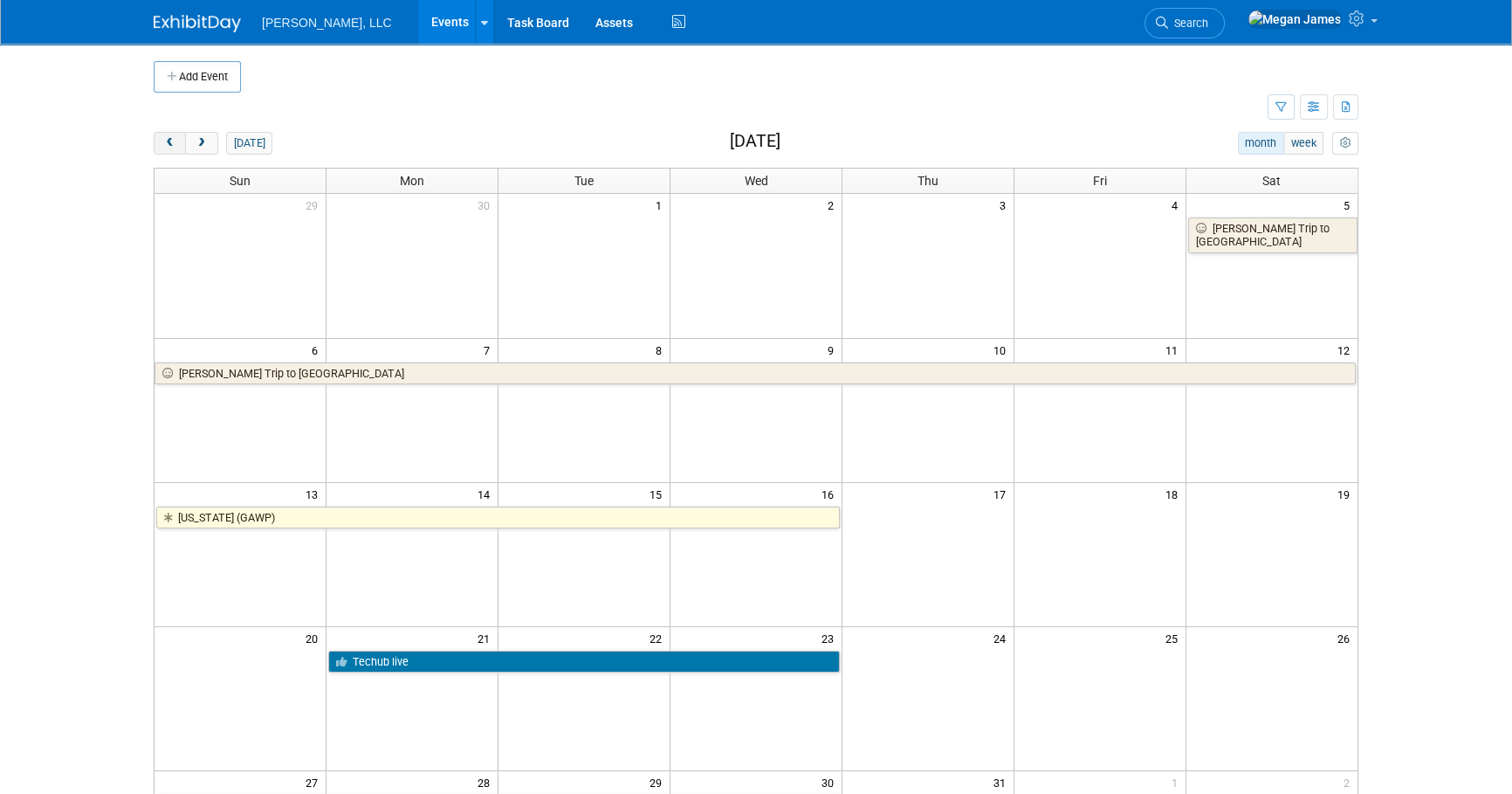
click at [174, 149] on button "prev" at bounding box center [169, 143] width 33 height 23
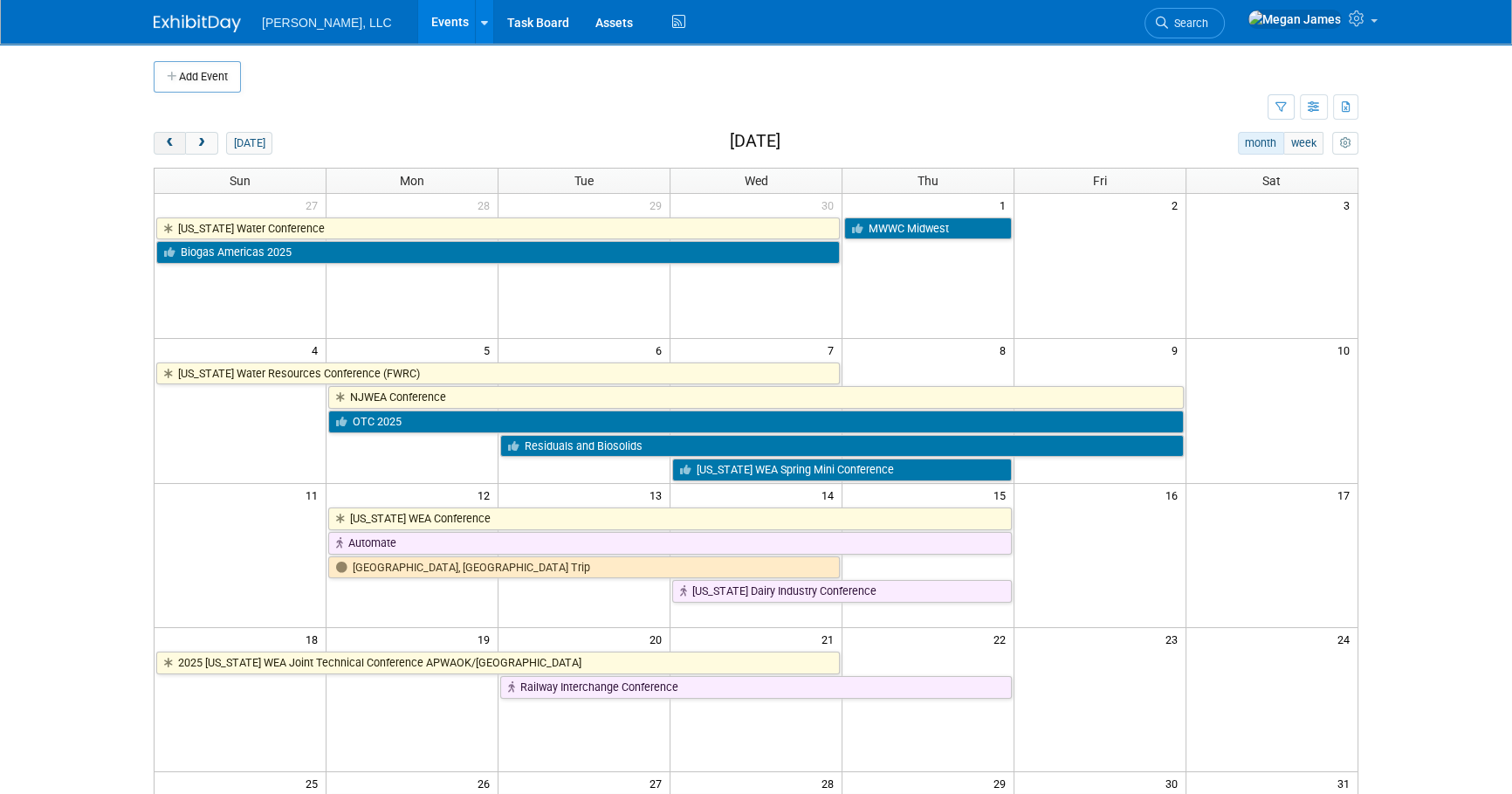
click at [174, 149] on button "prev" at bounding box center [169, 143] width 33 height 23
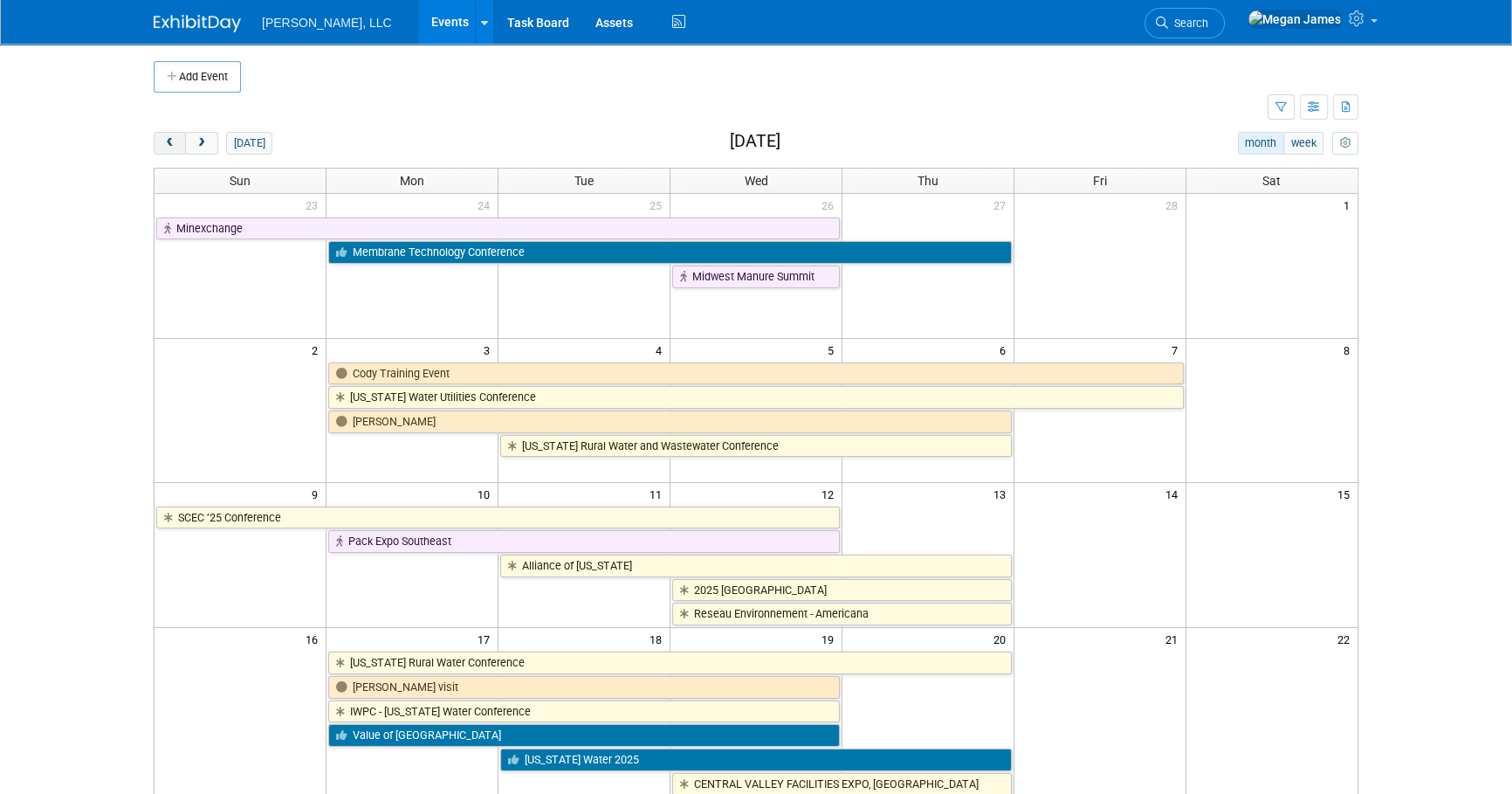
click at [174, 149] on button "prev" at bounding box center [169, 143] width 33 height 23
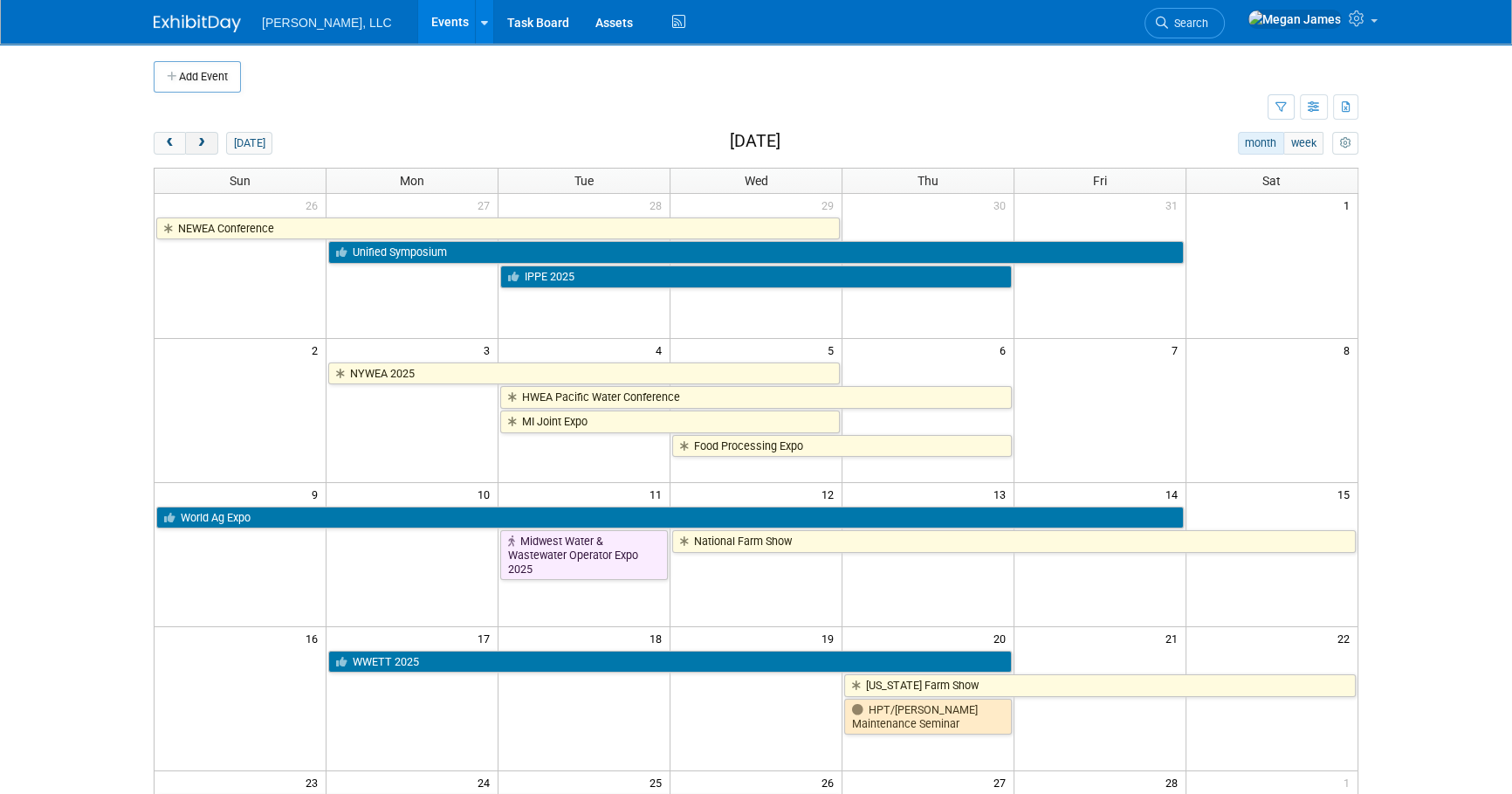
click at [196, 144] on span "next" at bounding box center [201, 143] width 13 height 11
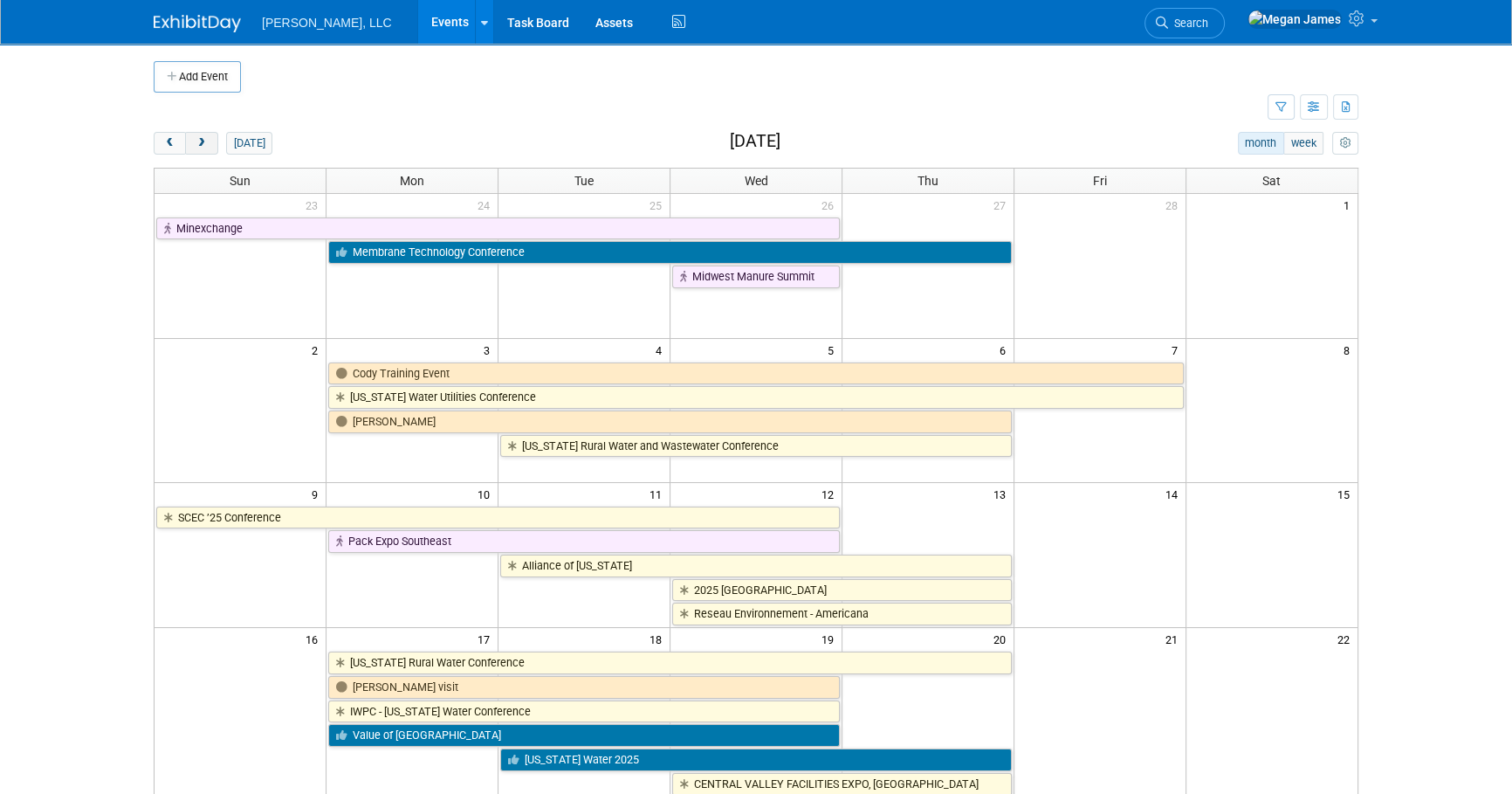
click at [196, 144] on span "next" at bounding box center [201, 143] width 13 height 11
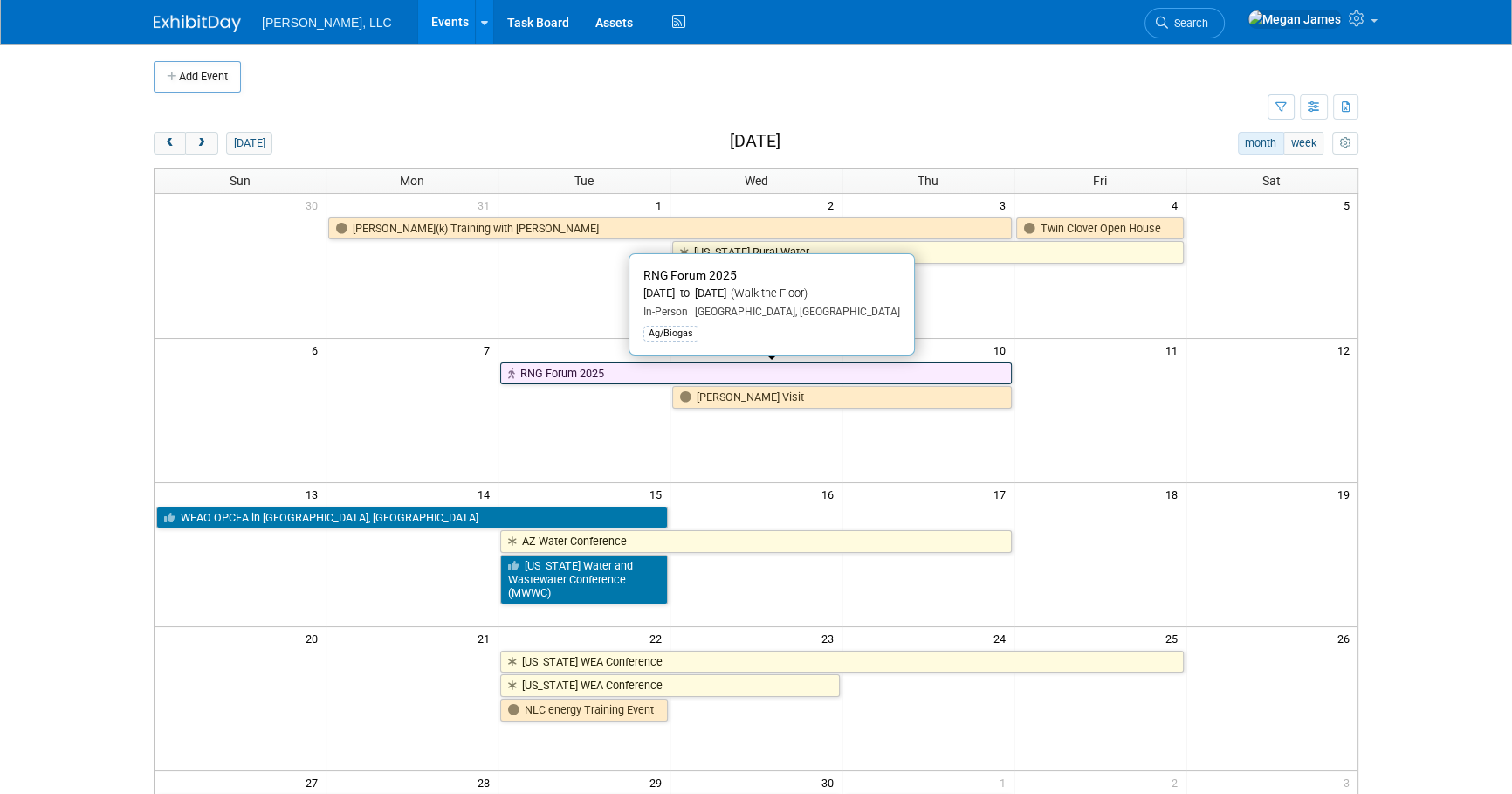
click at [629, 375] on link "RNG Forum 2025" at bounding box center [755, 373] width 512 height 23
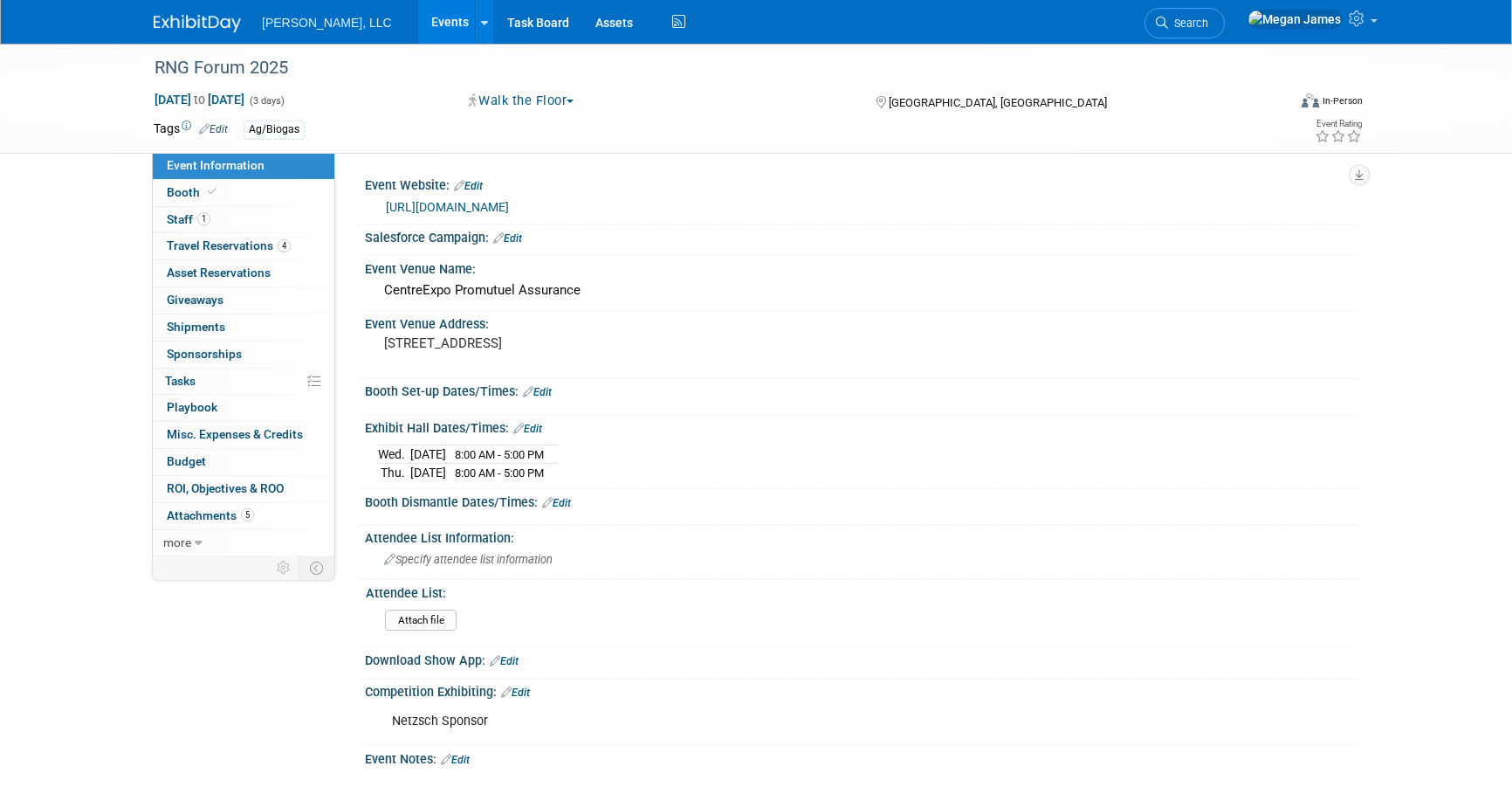
select select "Ag/Biogas"
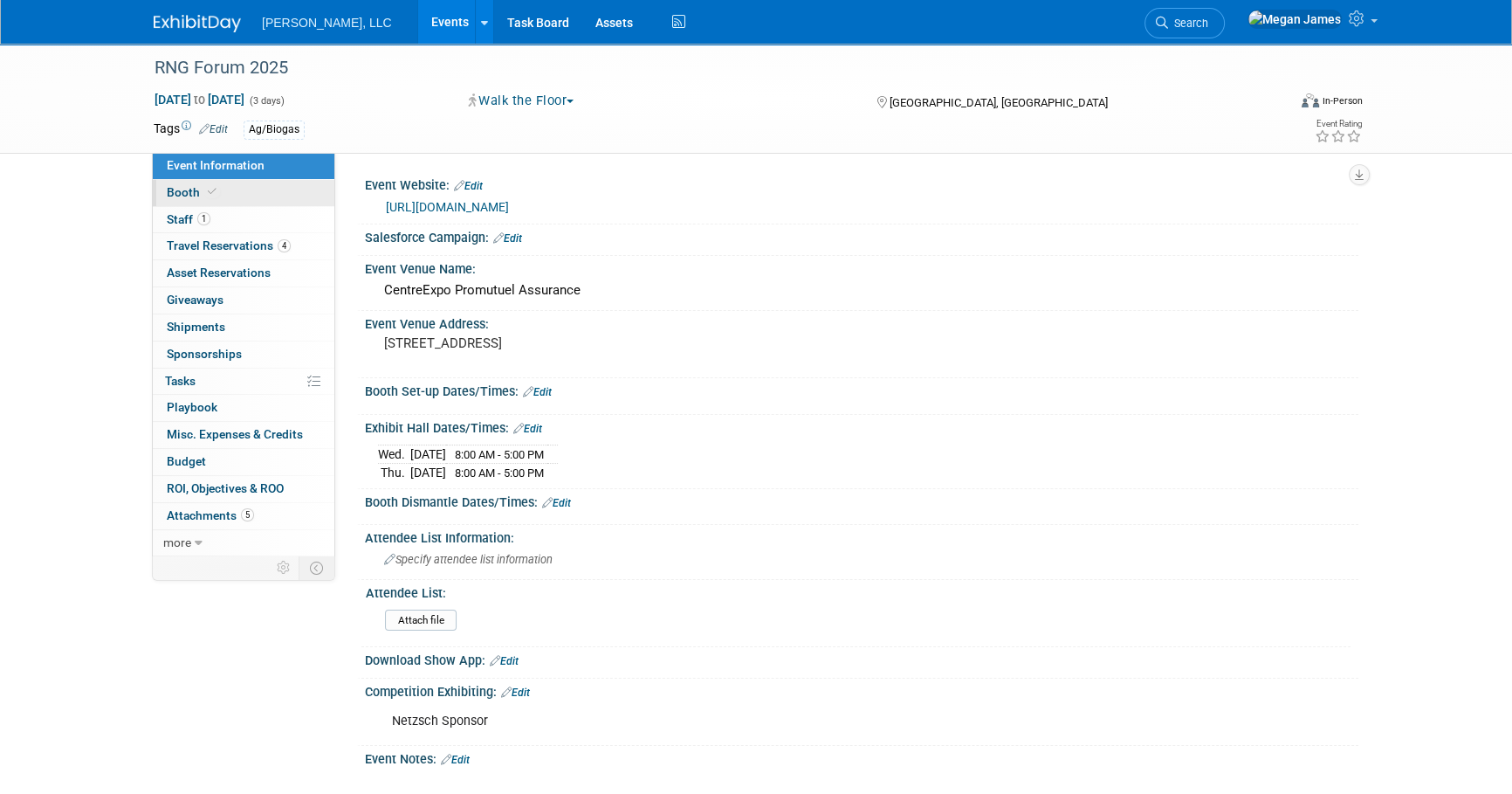
click at [278, 189] on link "Booth" at bounding box center [242, 193] width 181 height 26
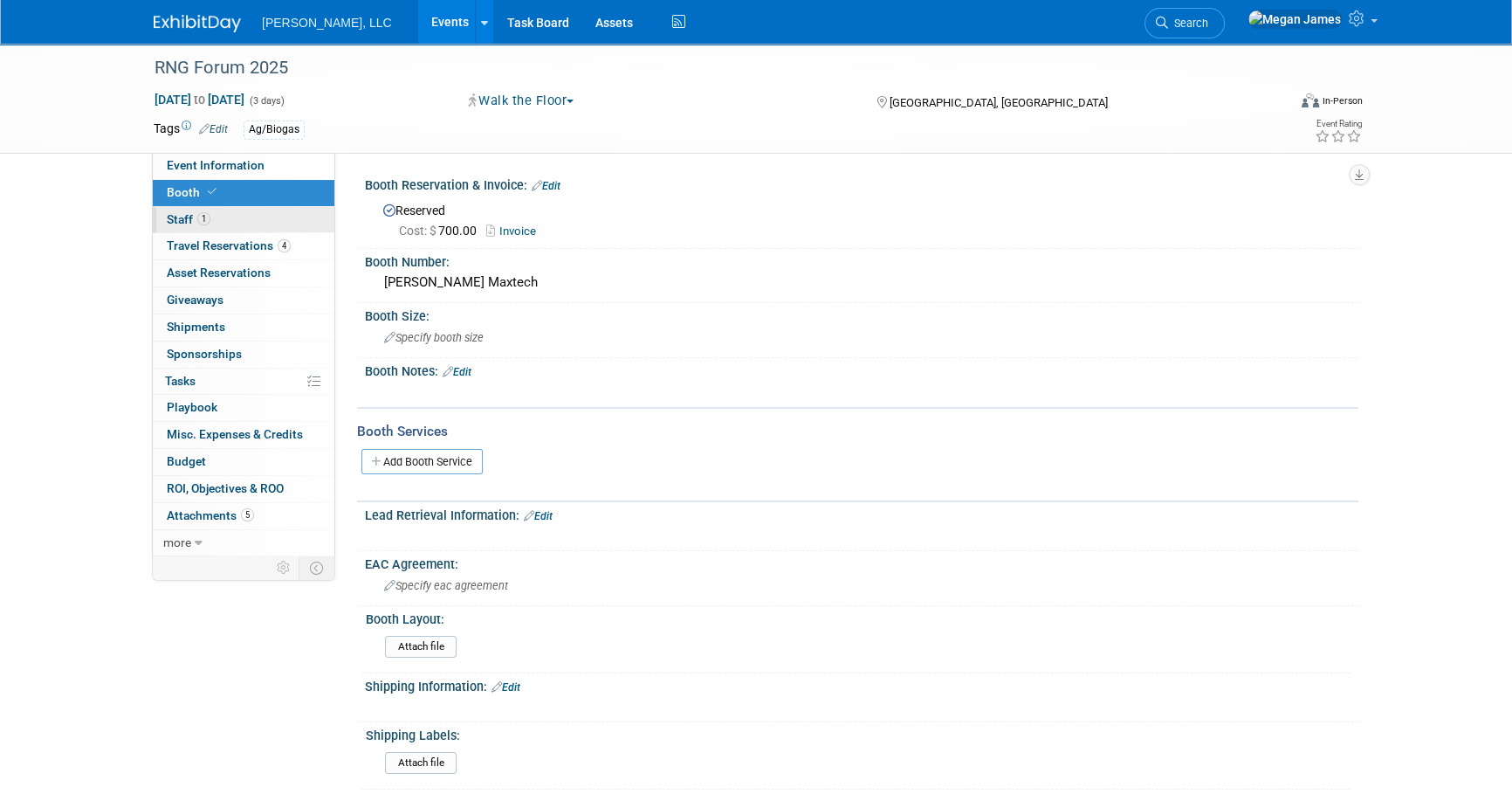
click at [276, 225] on link "1 Staff 1" at bounding box center [242, 220] width 181 height 26
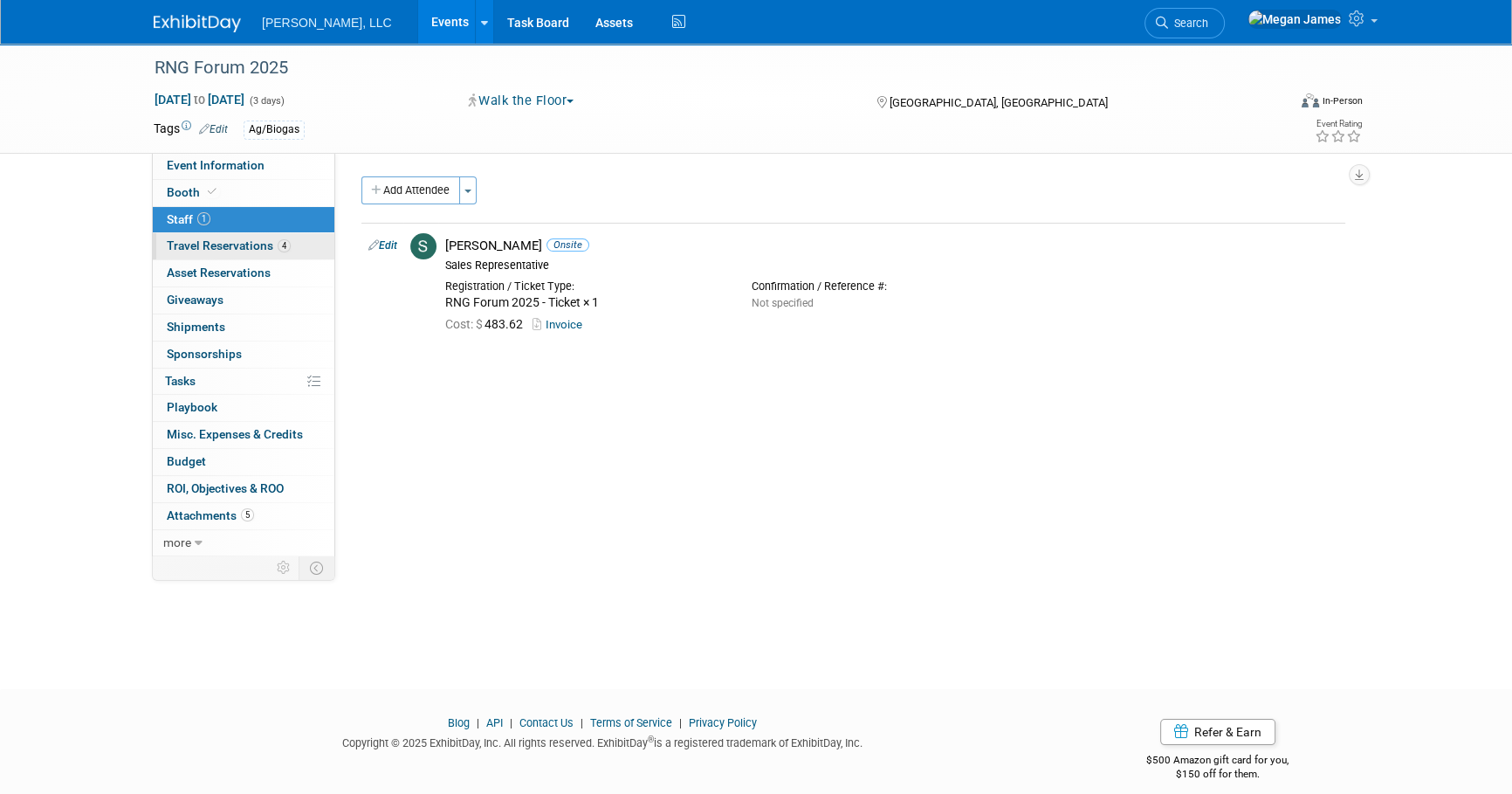
click at [288, 248] on link "4 Travel Reservations 4" at bounding box center [242, 247] width 181 height 26
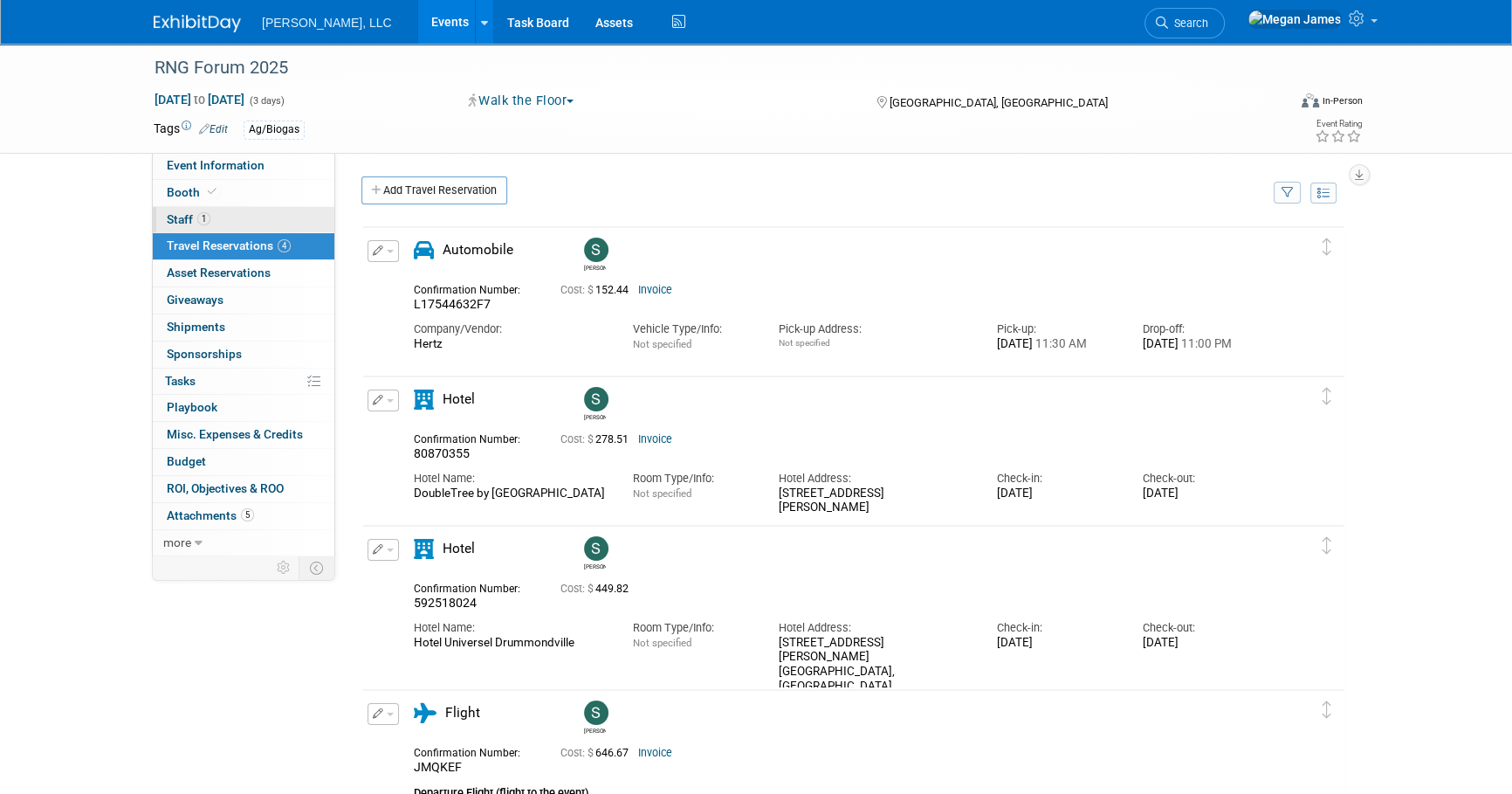
click at [281, 220] on link "1 Staff 1" at bounding box center [242, 220] width 181 height 26
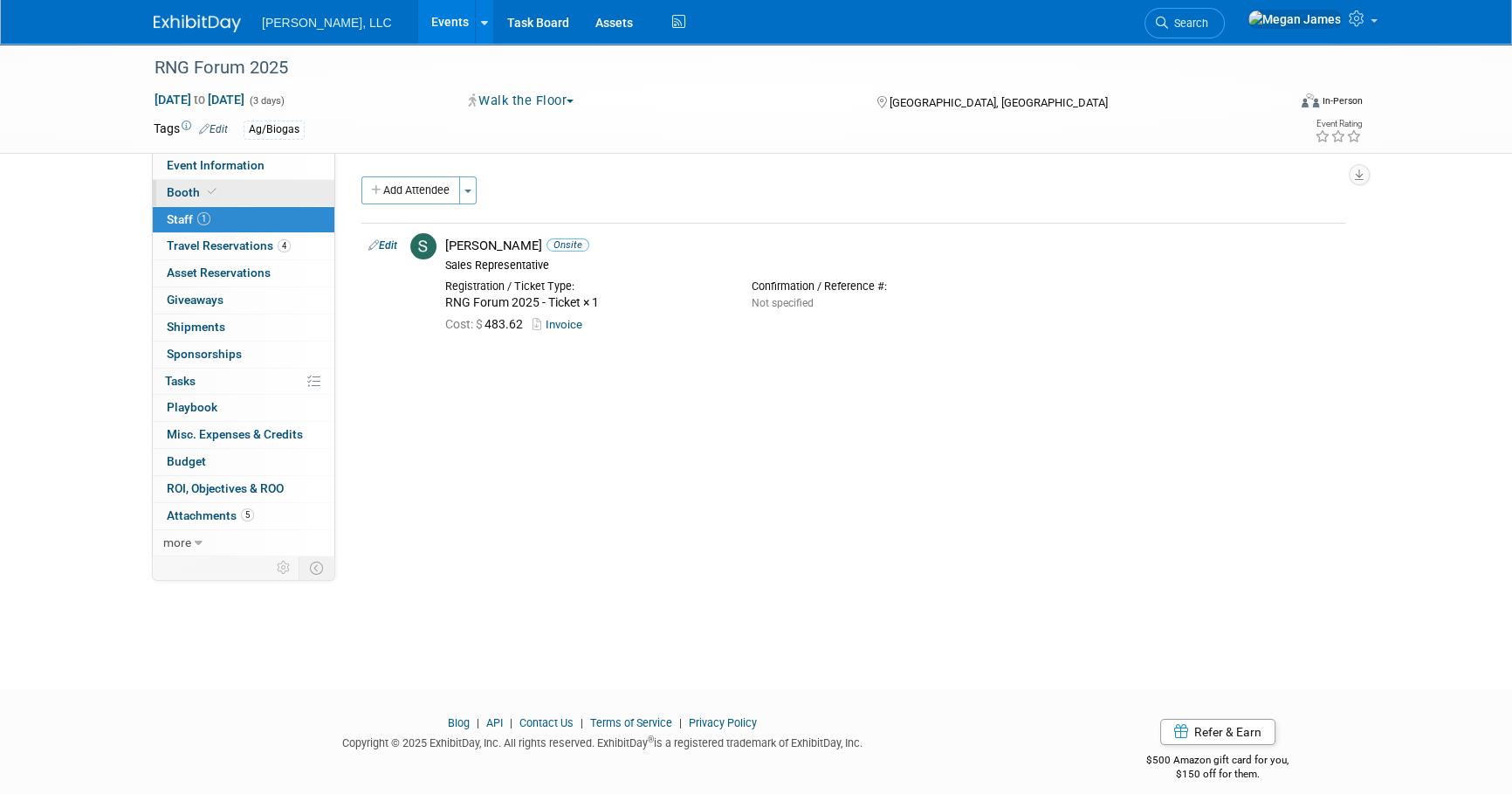
click at [292, 198] on link "Booth" at bounding box center [242, 193] width 181 height 26
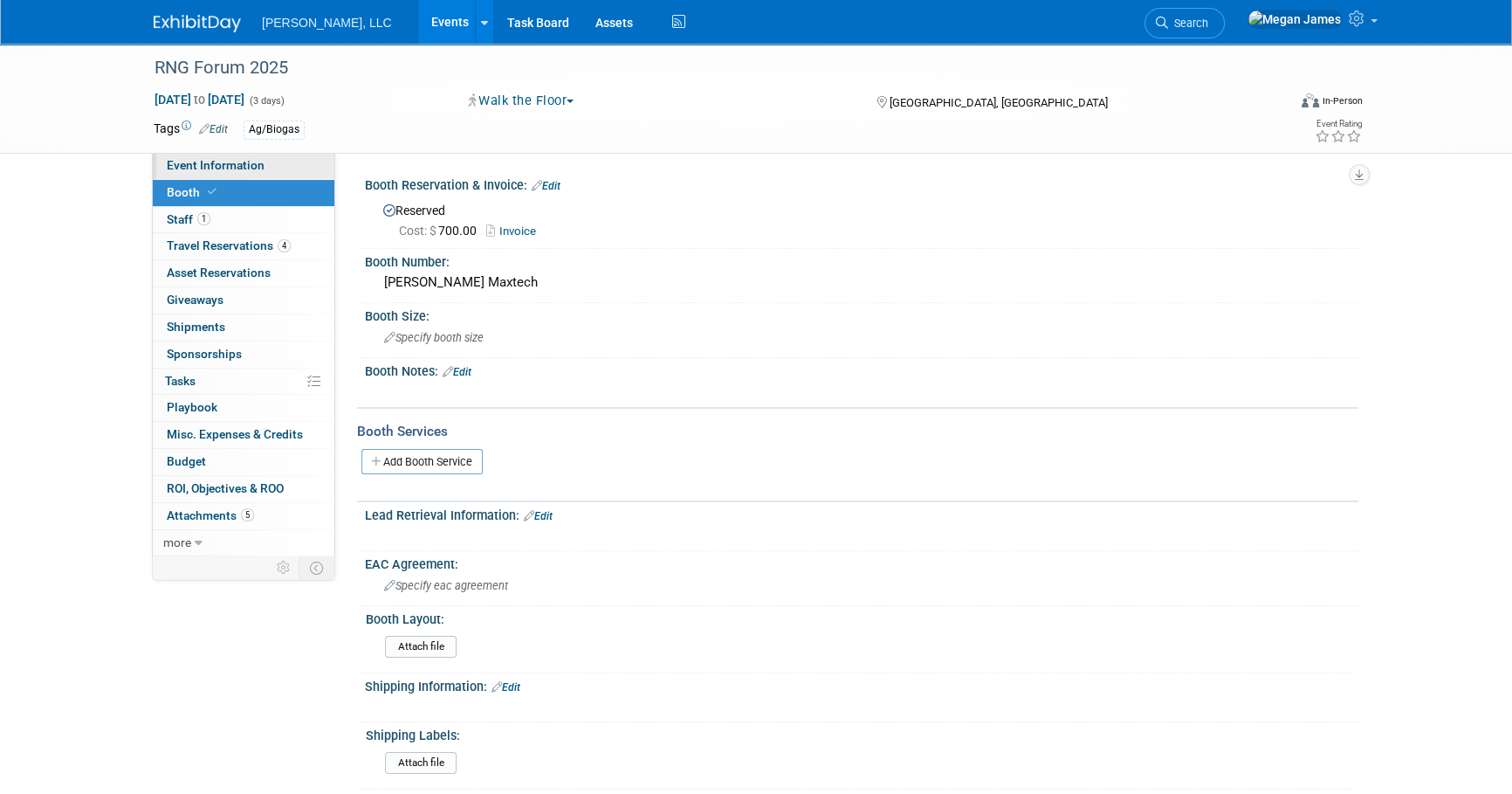
click at [302, 159] on link "Event Information" at bounding box center [242, 165] width 181 height 26
select select "Ag/Biogas"
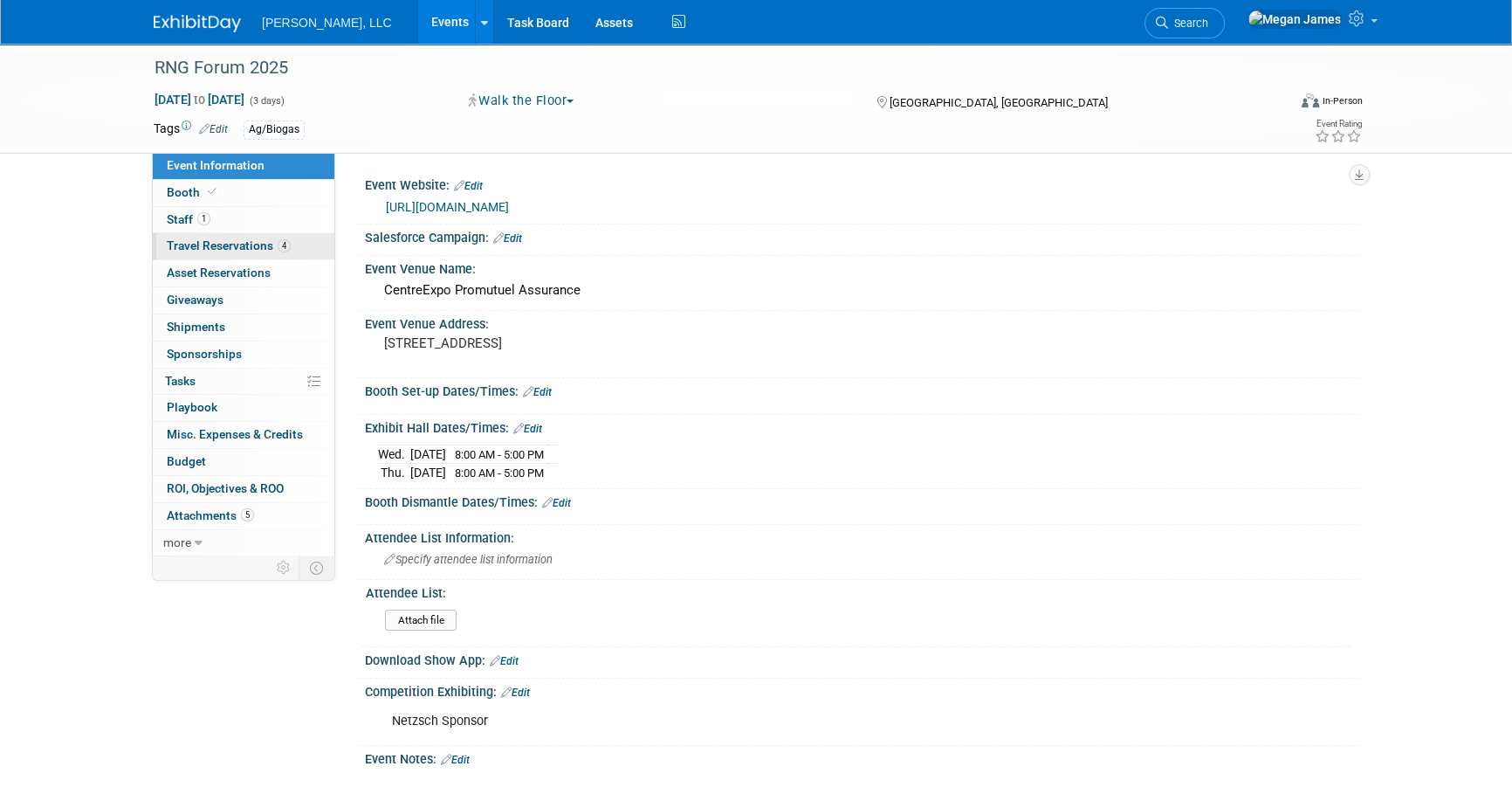
click at [303, 241] on link "4 Travel Reservations 4" at bounding box center [242, 247] width 181 height 26
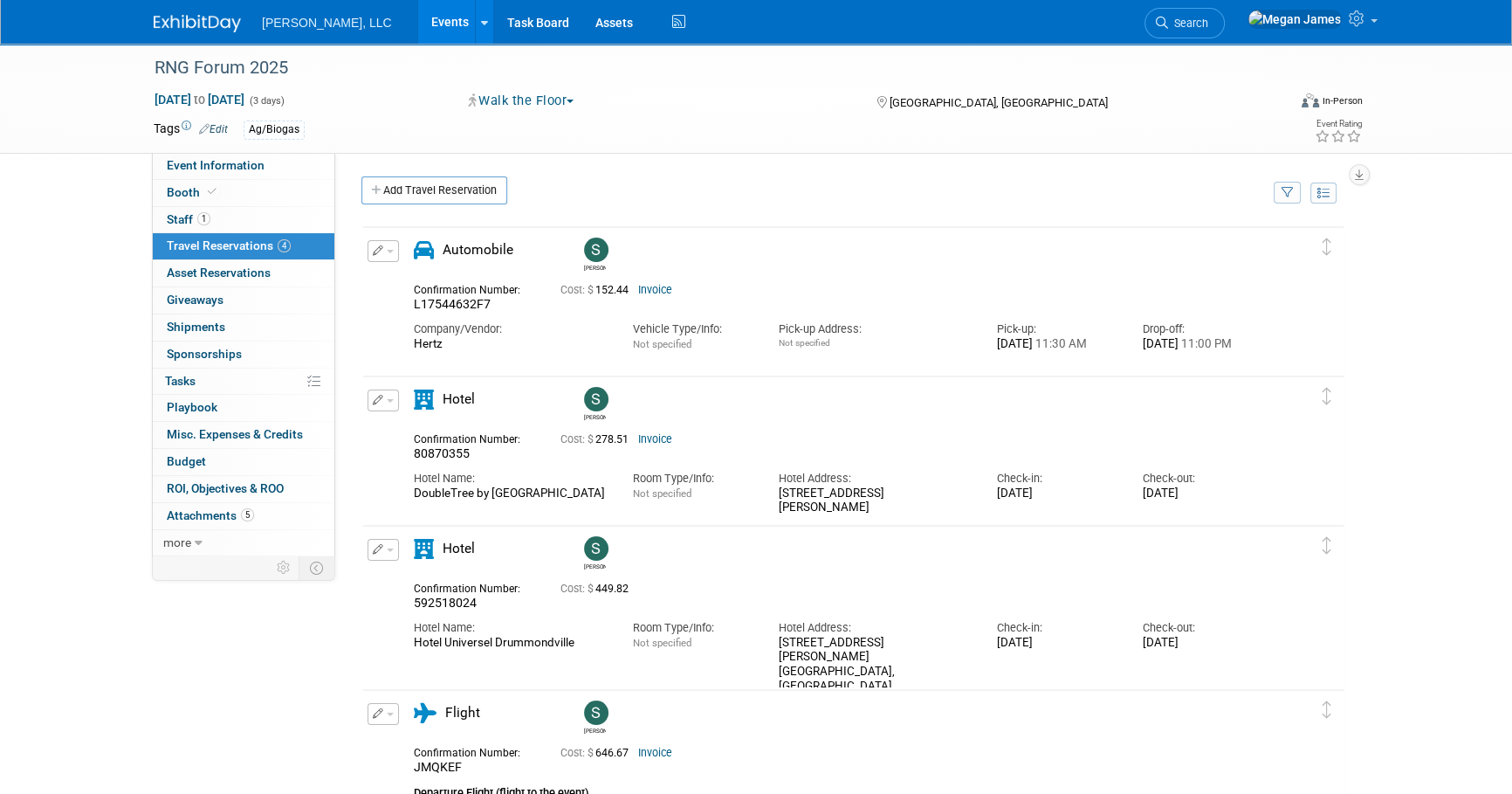
click at [1499, 425] on div "RNG Forum 2025 Apr 8, 2025 to Apr 10, 2025 (3 days) Apr 8, 2025 to Apr 10, 2025…" at bounding box center [756, 609] width 1512 height 1131
click at [1469, 427] on div "RNG Forum 2025 Apr 8, 2025 to Apr 10, 2025 (3 days) Apr 8, 2025 to Apr 10, 2025…" at bounding box center [756, 609] width 1512 height 1131
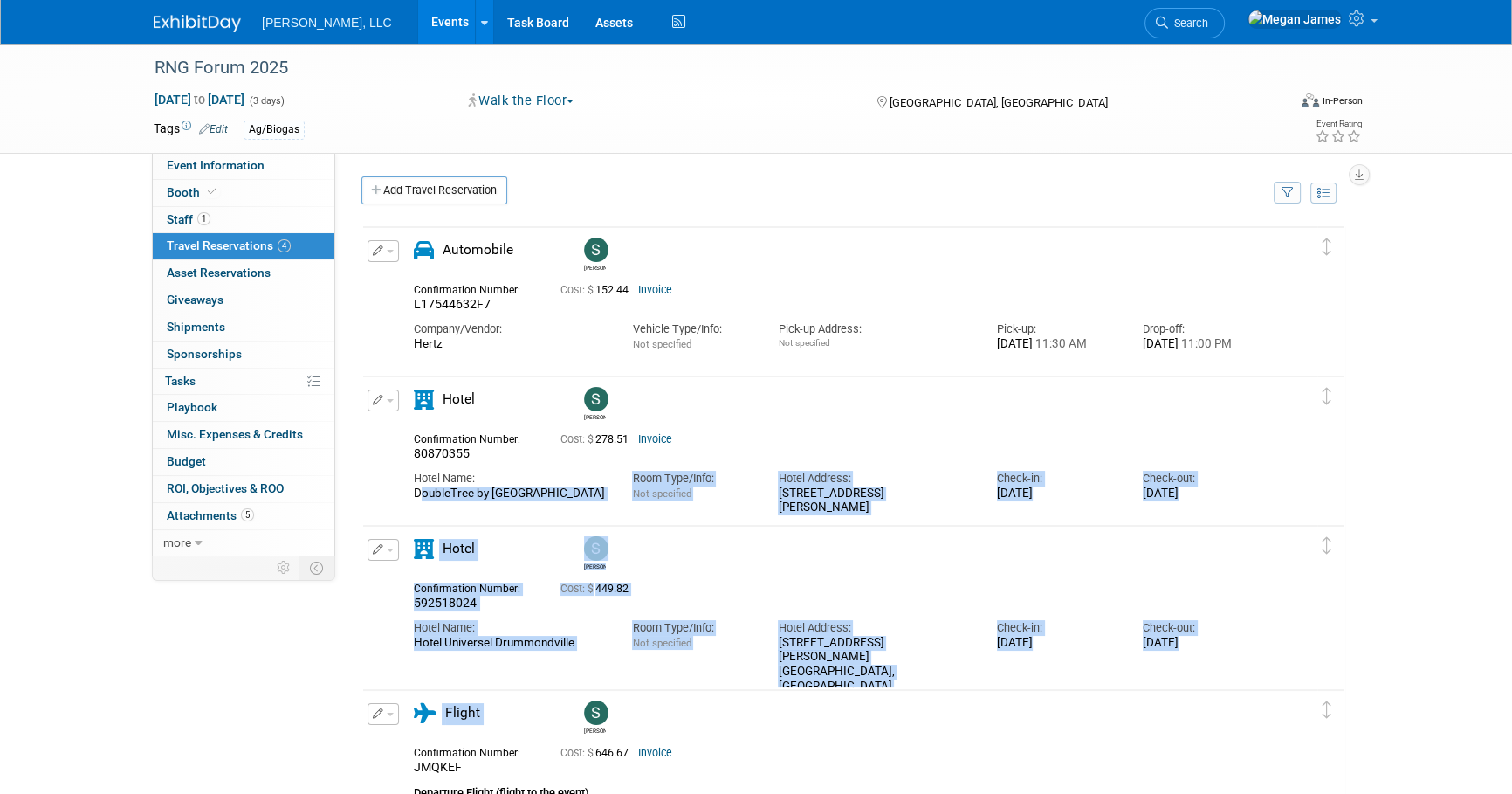
drag, startPoint x: 412, startPoint y: 493, endPoint x: 867, endPoint y: 689, distance: 495.4
click at [867, 689] on div at bounding box center [853, 681] width 984 height 914
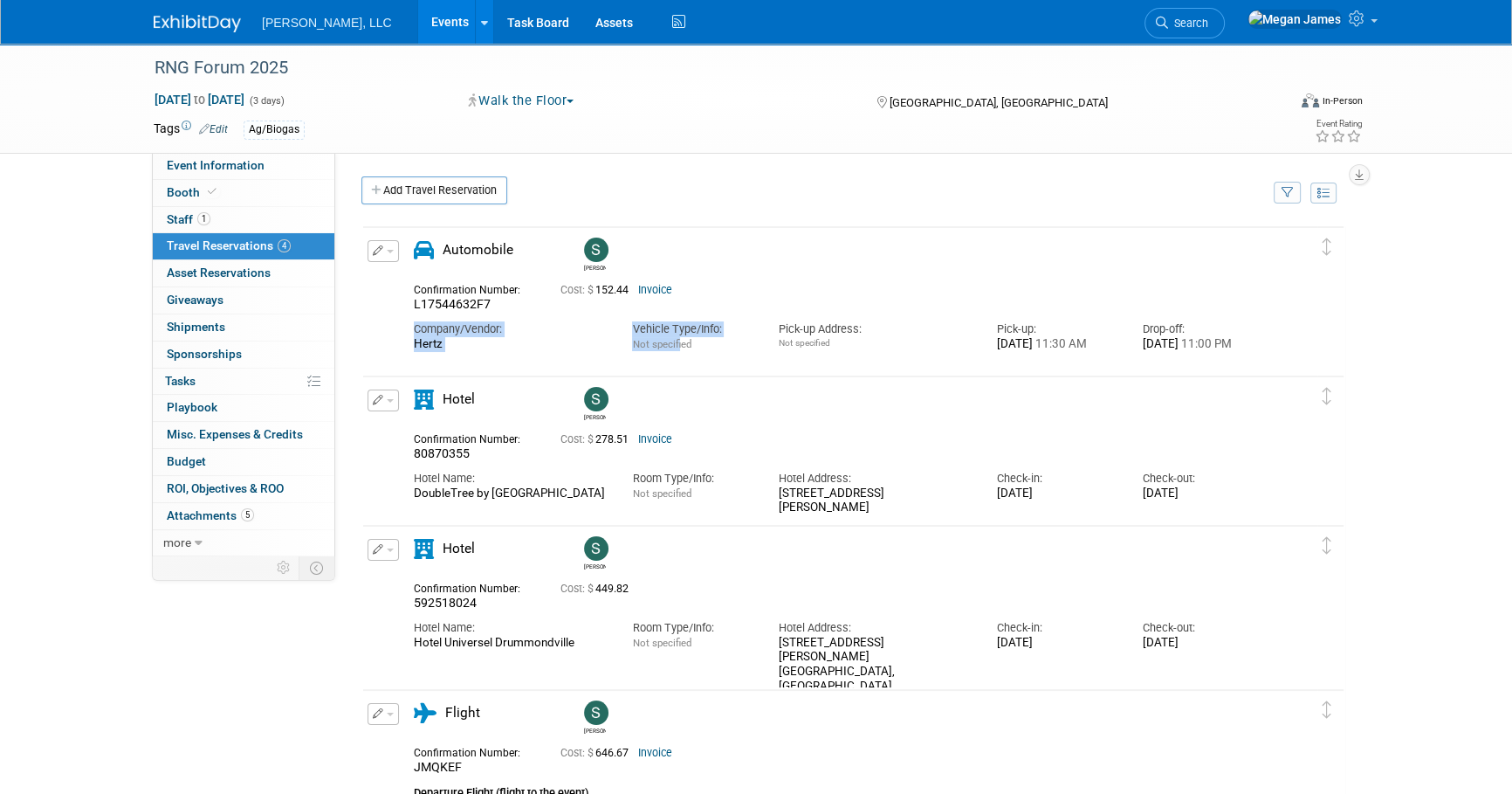
drag, startPoint x: 370, startPoint y: 331, endPoint x: 681, endPoint y: 352, distance: 311.7
click at [681, 352] on div "Edit Reservation Sam 152.44" at bounding box center [840, 299] width 954 height 118
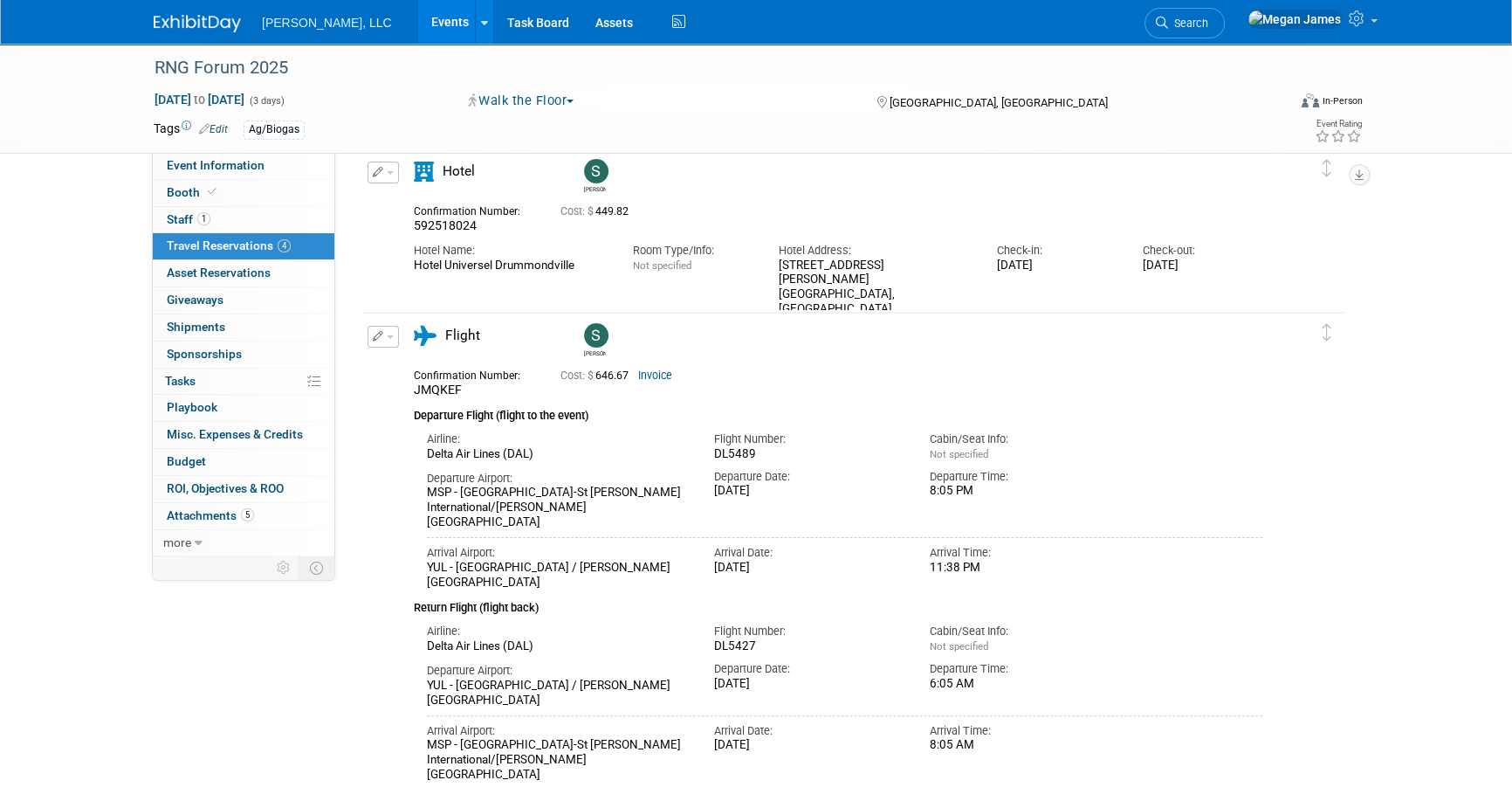
scroll to position [476, 0]
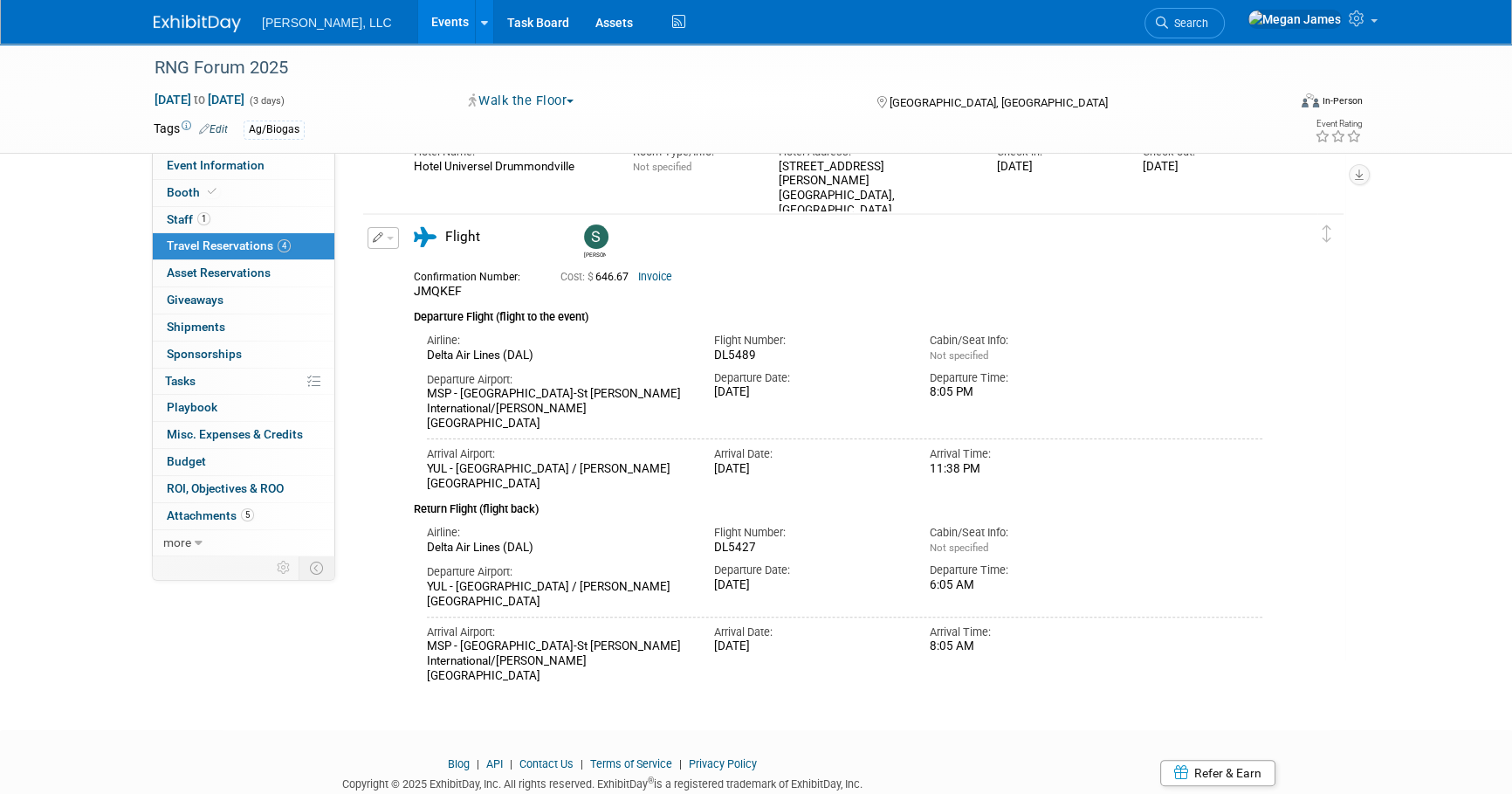
drag, startPoint x: 458, startPoint y: 270, endPoint x: 967, endPoint y: 687, distance: 658.0
click at [967, 687] on div "RNG Forum 2025 Apr 8, 2025 to Apr 10, 2025 (3 days) Apr 8, 2025 to Apr 10, 2025…" at bounding box center [756, 133] width 1512 height 1131
drag, startPoint x: 967, startPoint y: 687, endPoint x: 1321, endPoint y: 598, distance: 365.0
click at [1321, 598] on td at bounding box center [1330, 451] width 26 height 475
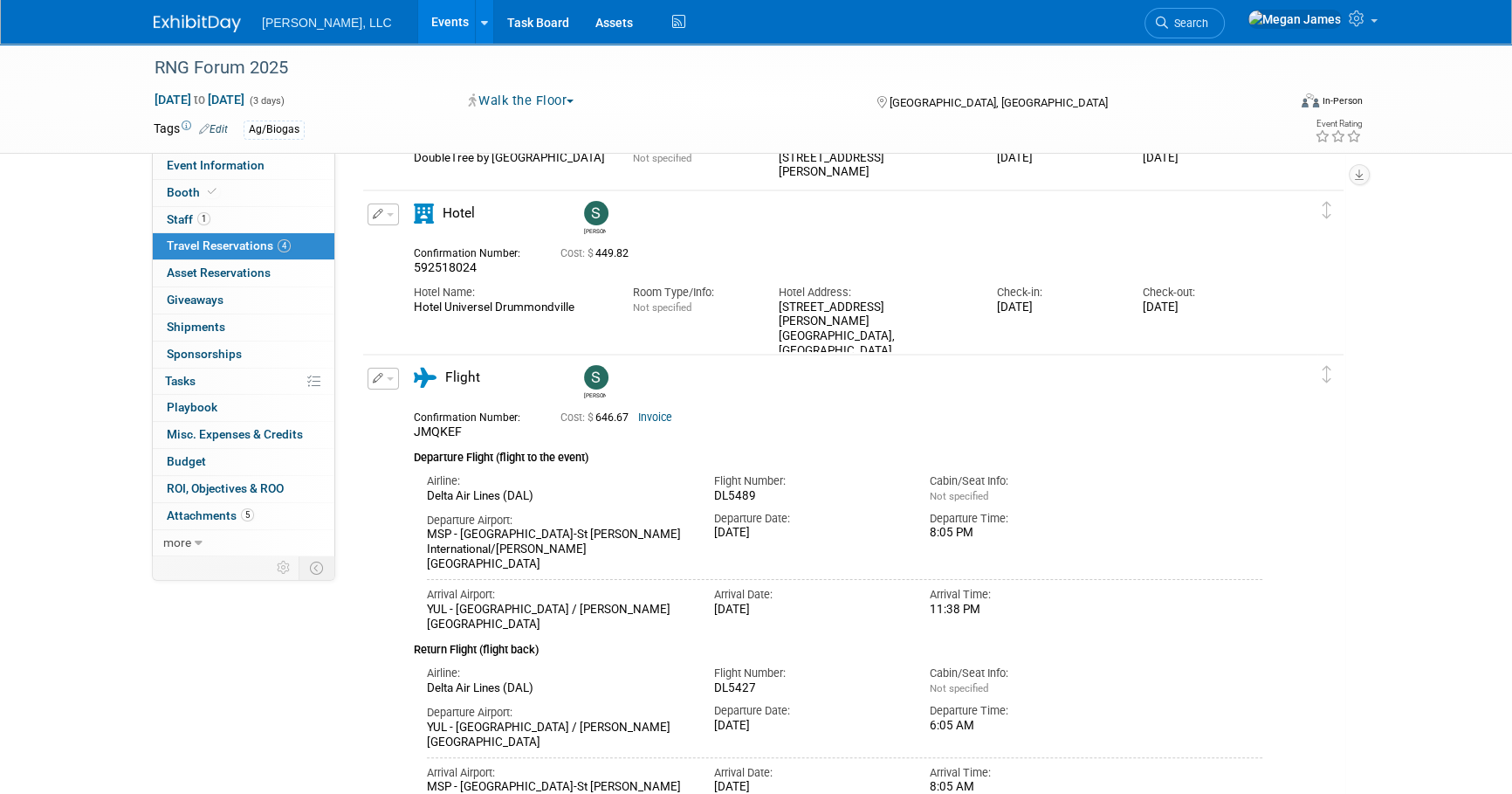
scroll to position [0, 0]
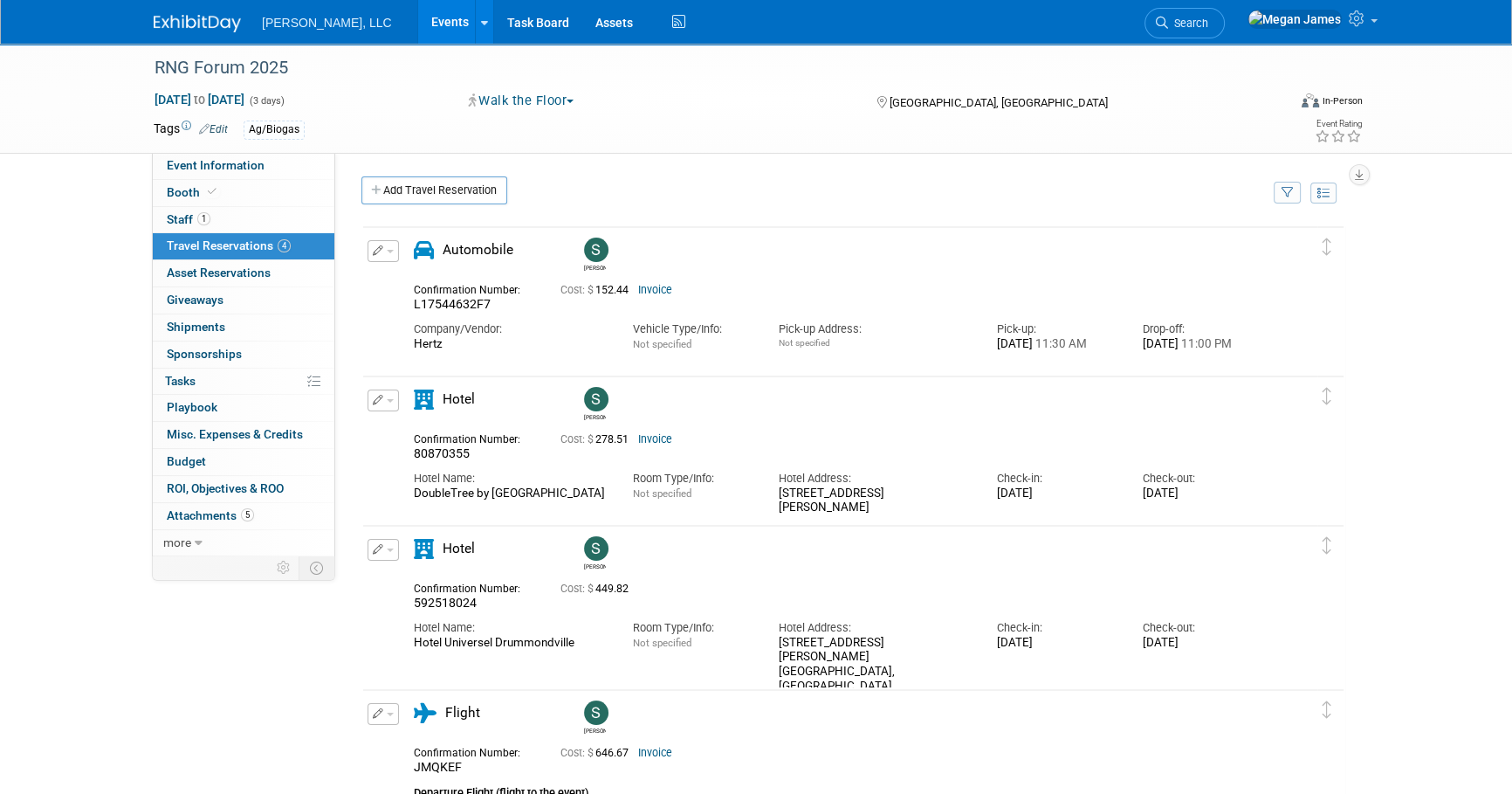
click at [419, 13] on link "Events" at bounding box center [450, 22] width 63 height 44
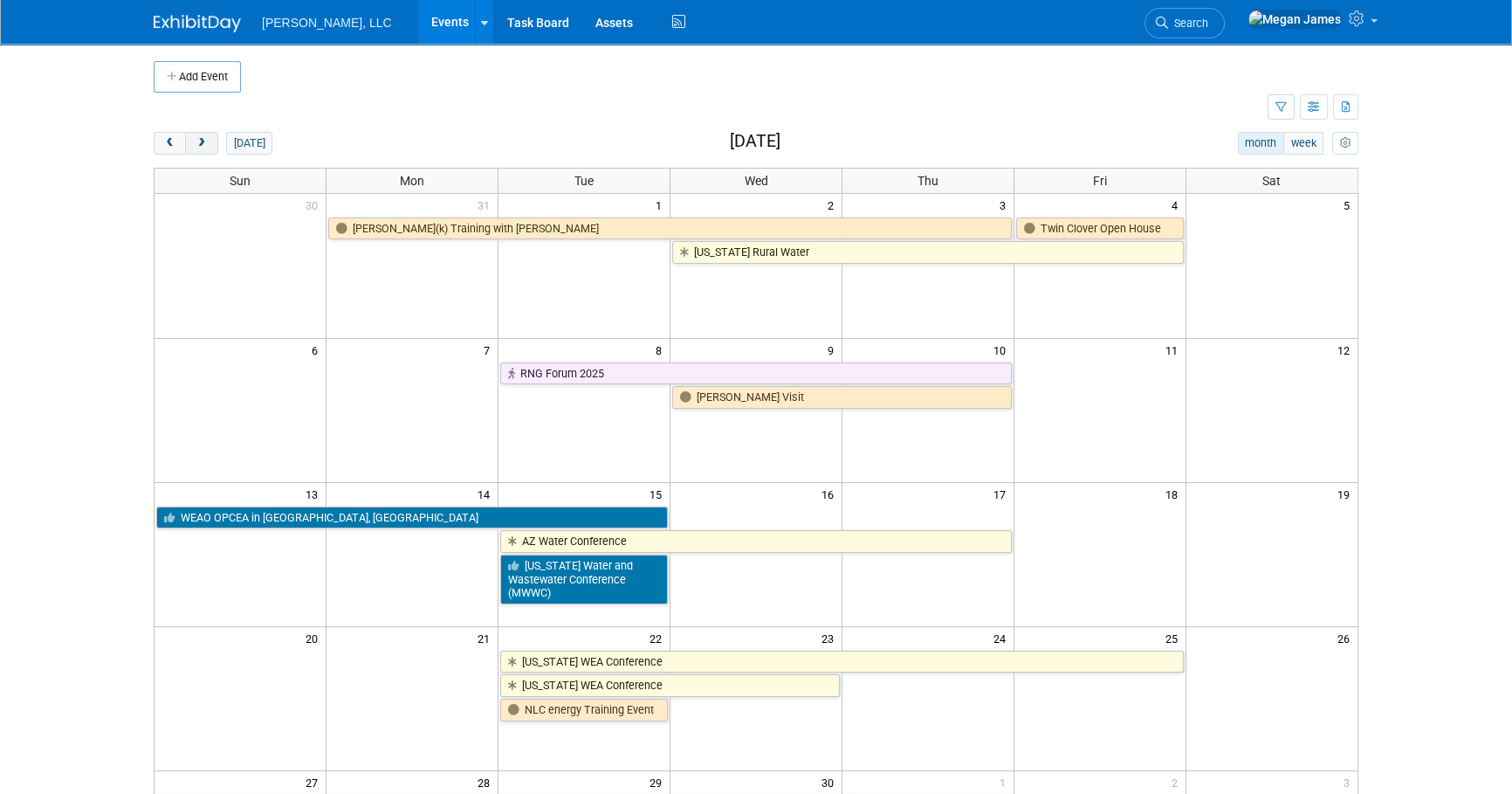
click at [209, 145] on button "next" at bounding box center [201, 143] width 33 height 23
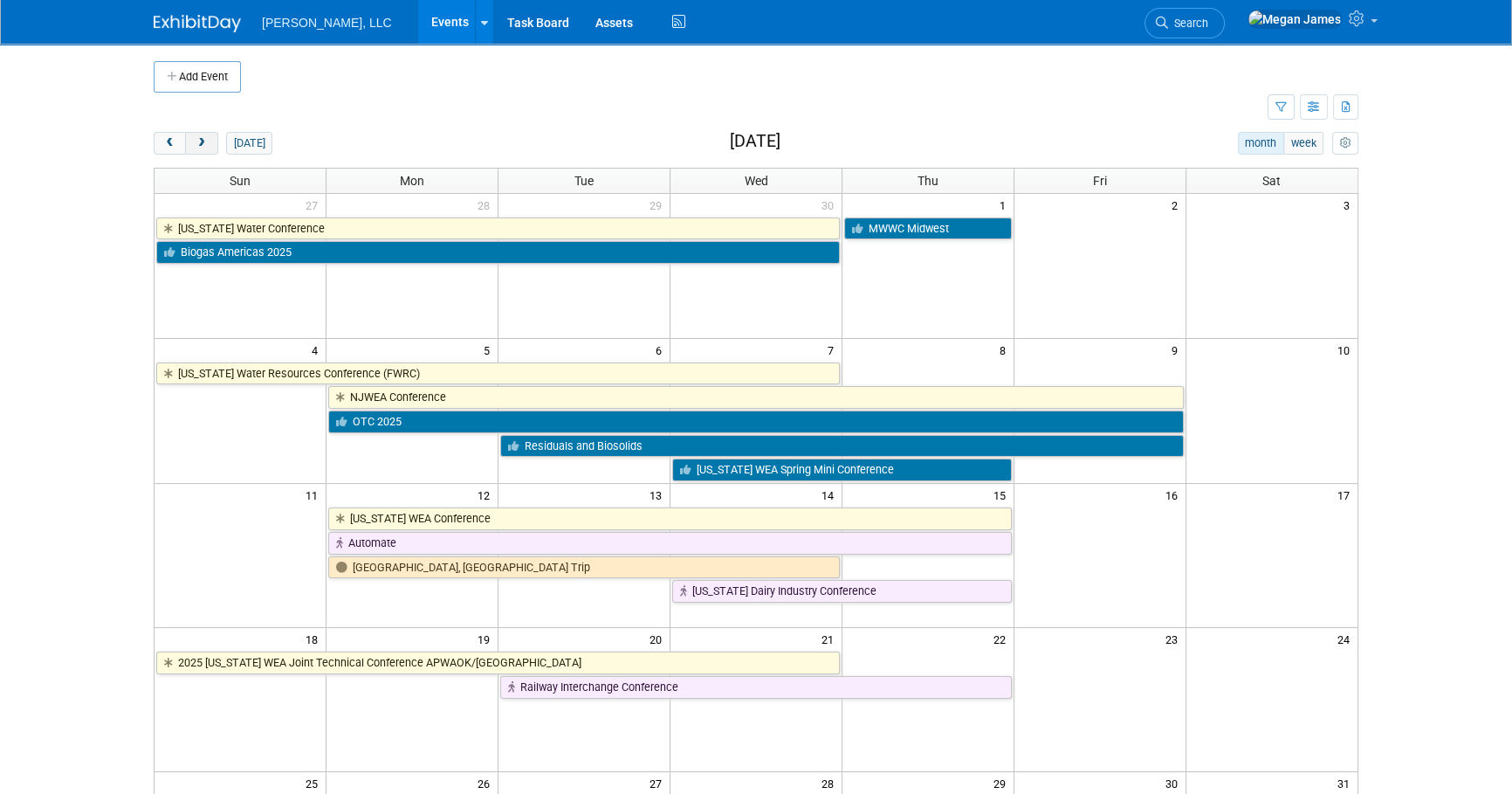
click at [209, 145] on button "next" at bounding box center [201, 143] width 33 height 23
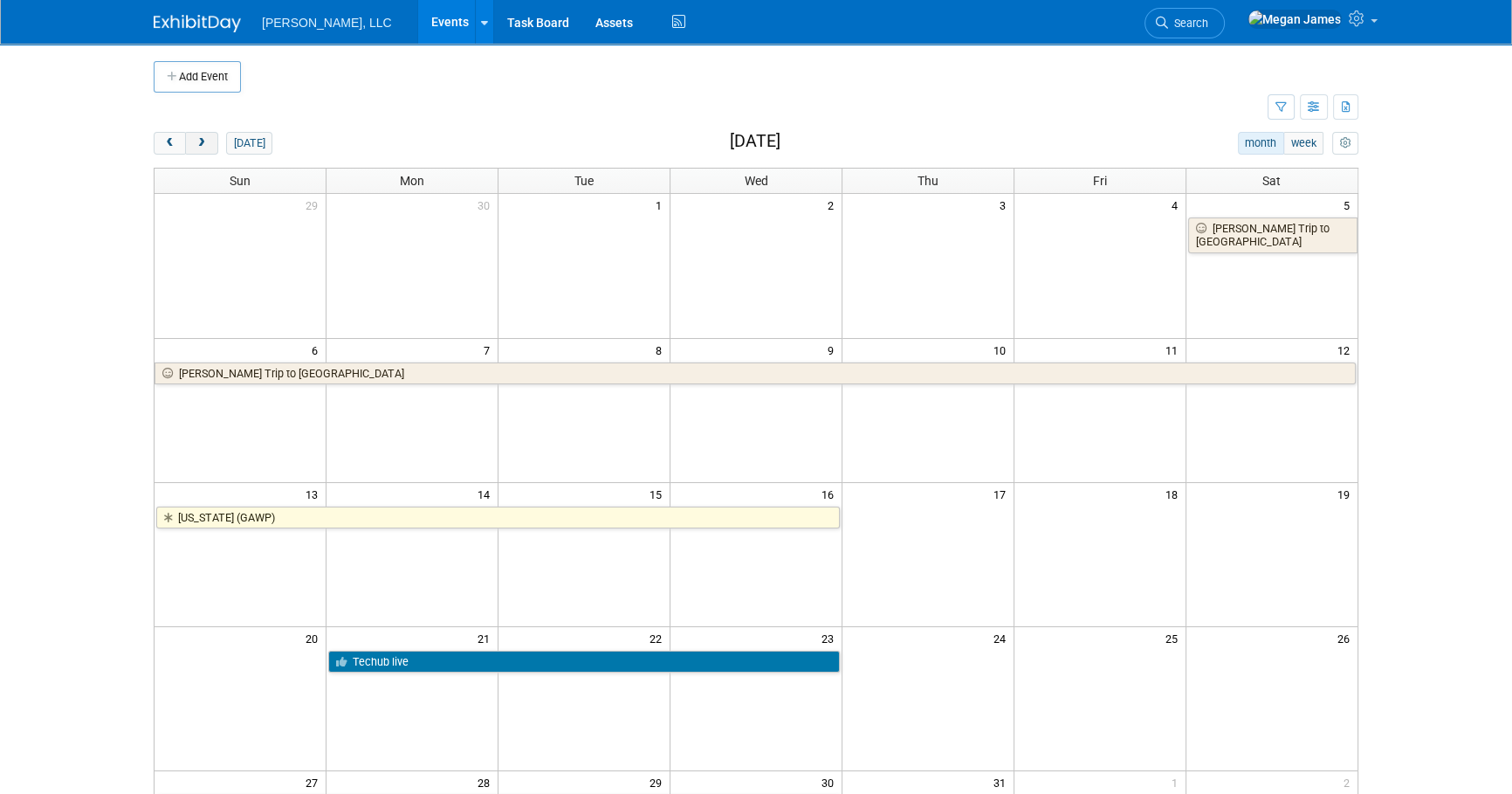
click at [209, 145] on button "next" at bounding box center [201, 143] width 33 height 23
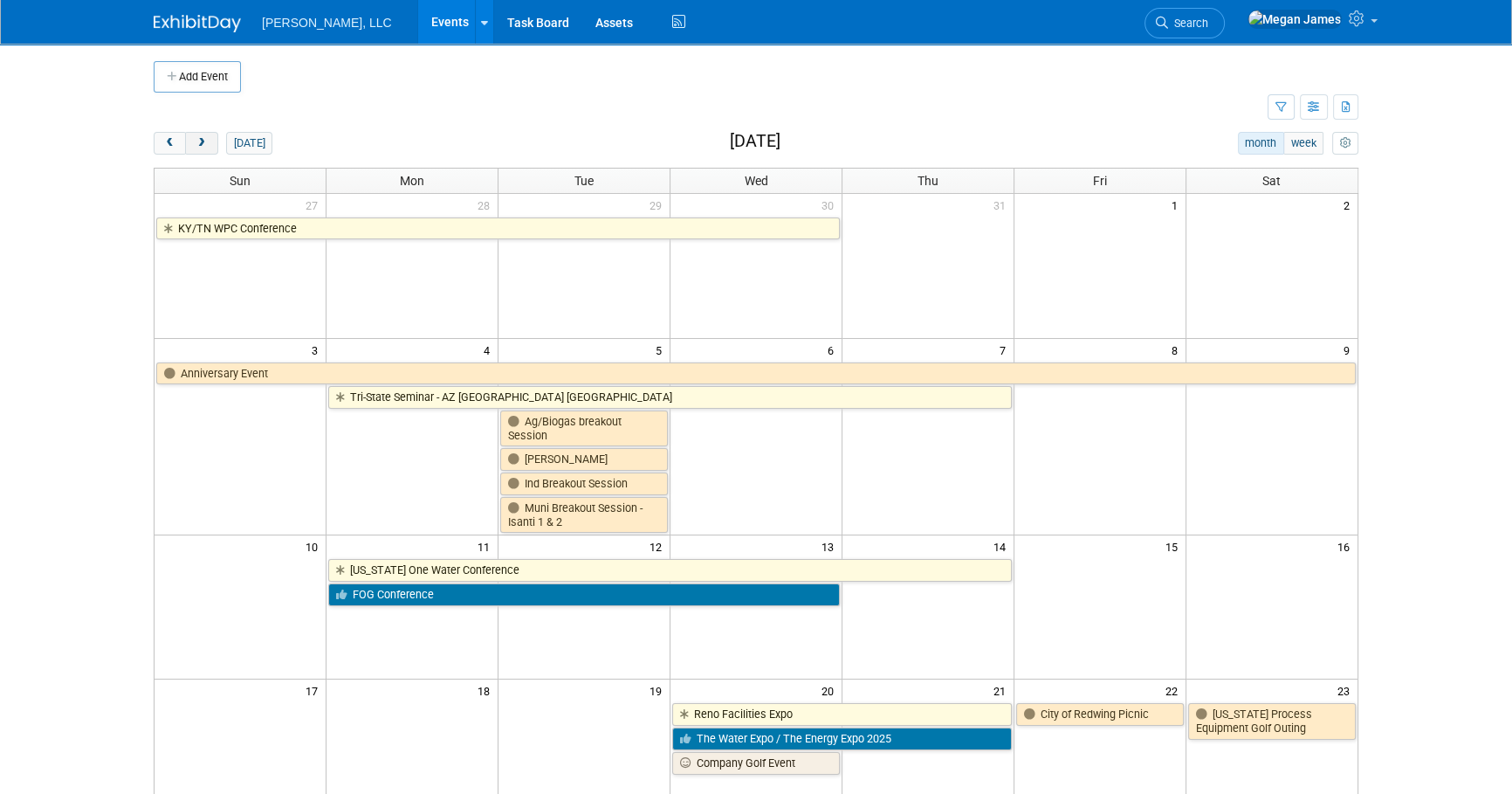
click at [209, 145] on button "next" at bounding box center [201, 143] width 33 height 23
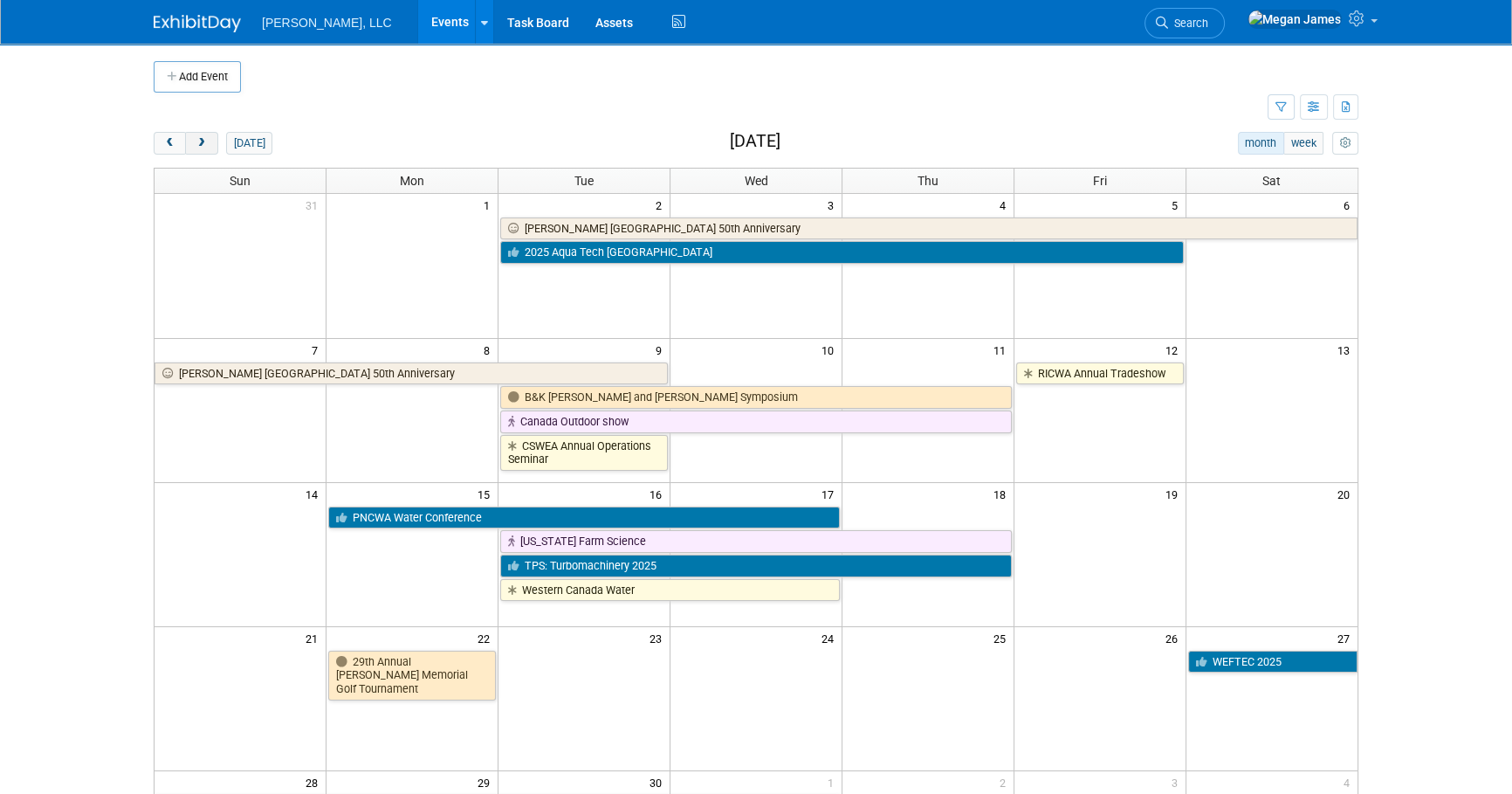
click at [209, 145] on button "next" at bounding box center [201, 143] width 33 height 23
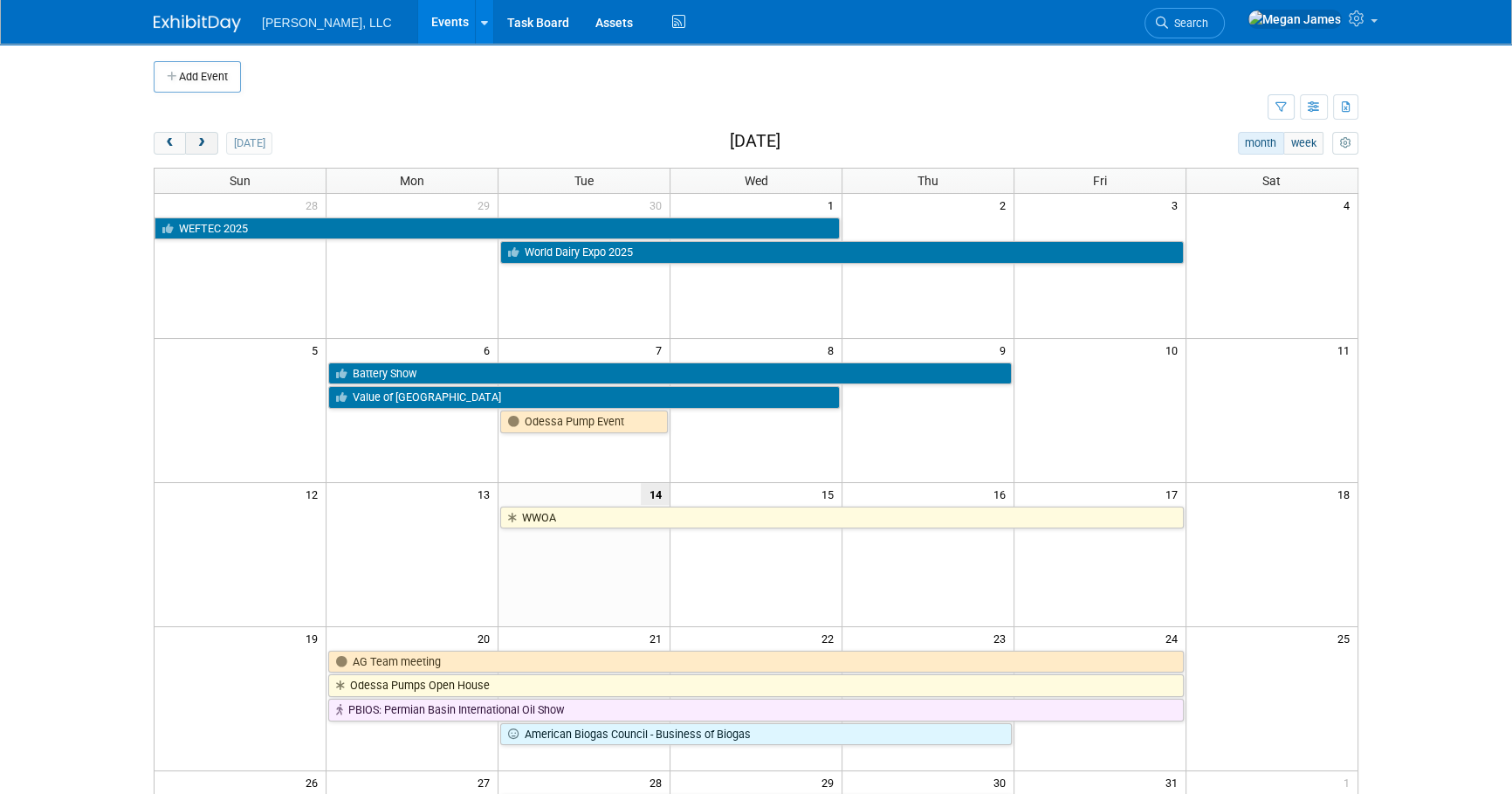
click at [209, 144] on button "next" at bounding box center [201, 143] width 33 height 23
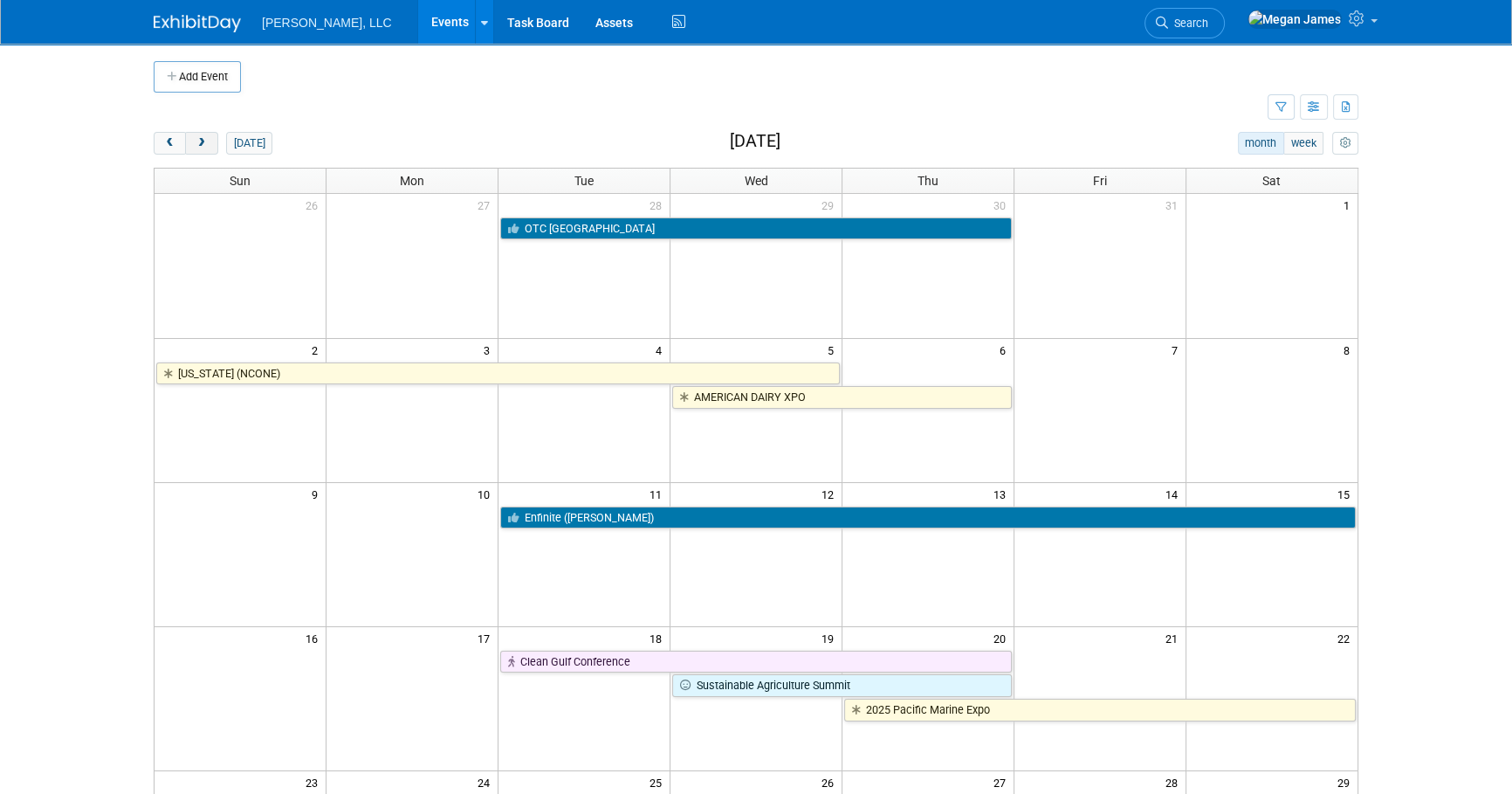
click at [208, 144] on button "next" at bounding box center [201, 143] width 33 height 23
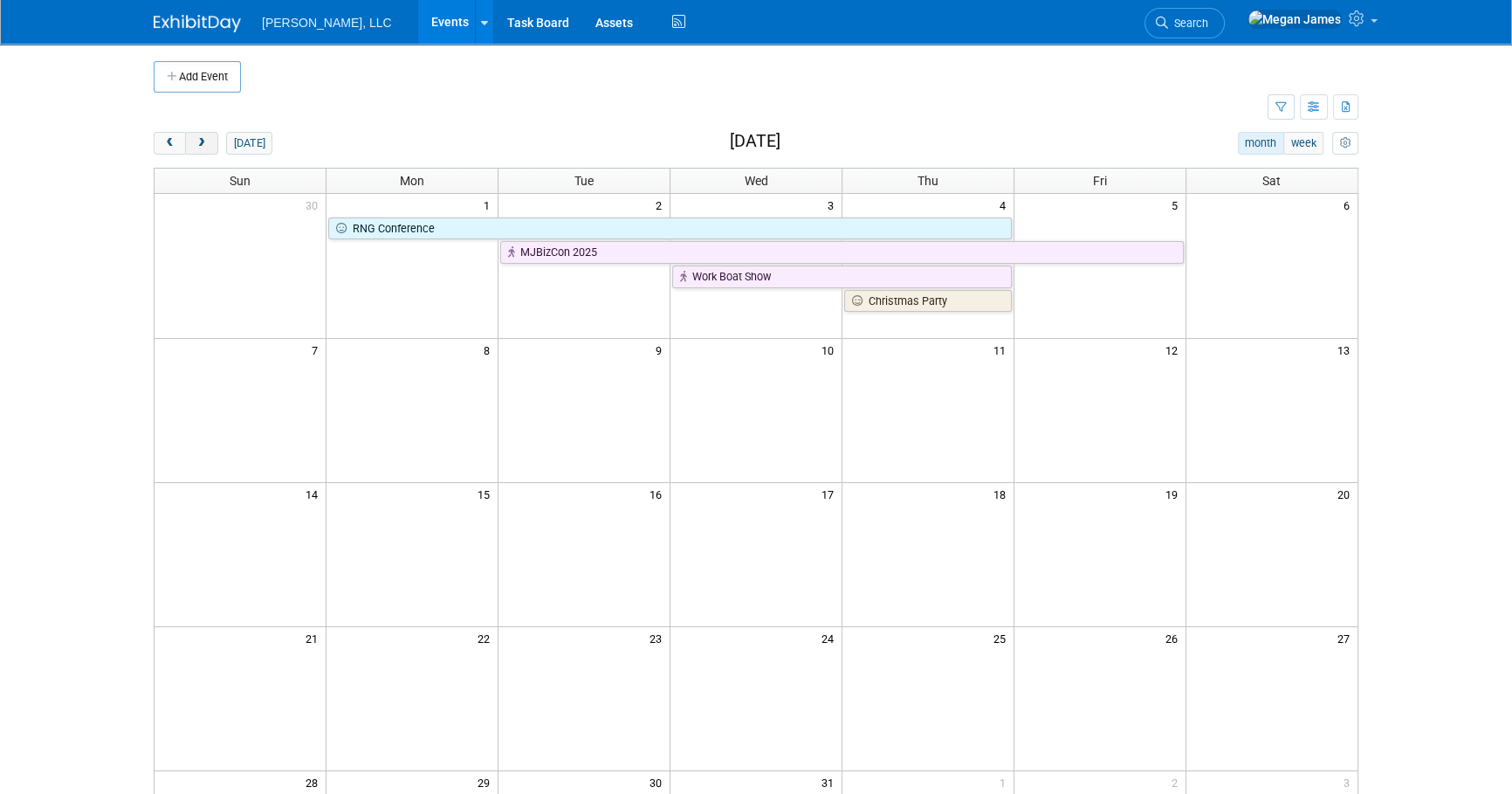
click at [207, 143] on span "next" at bounding box center [201, 143] width 13 height 11
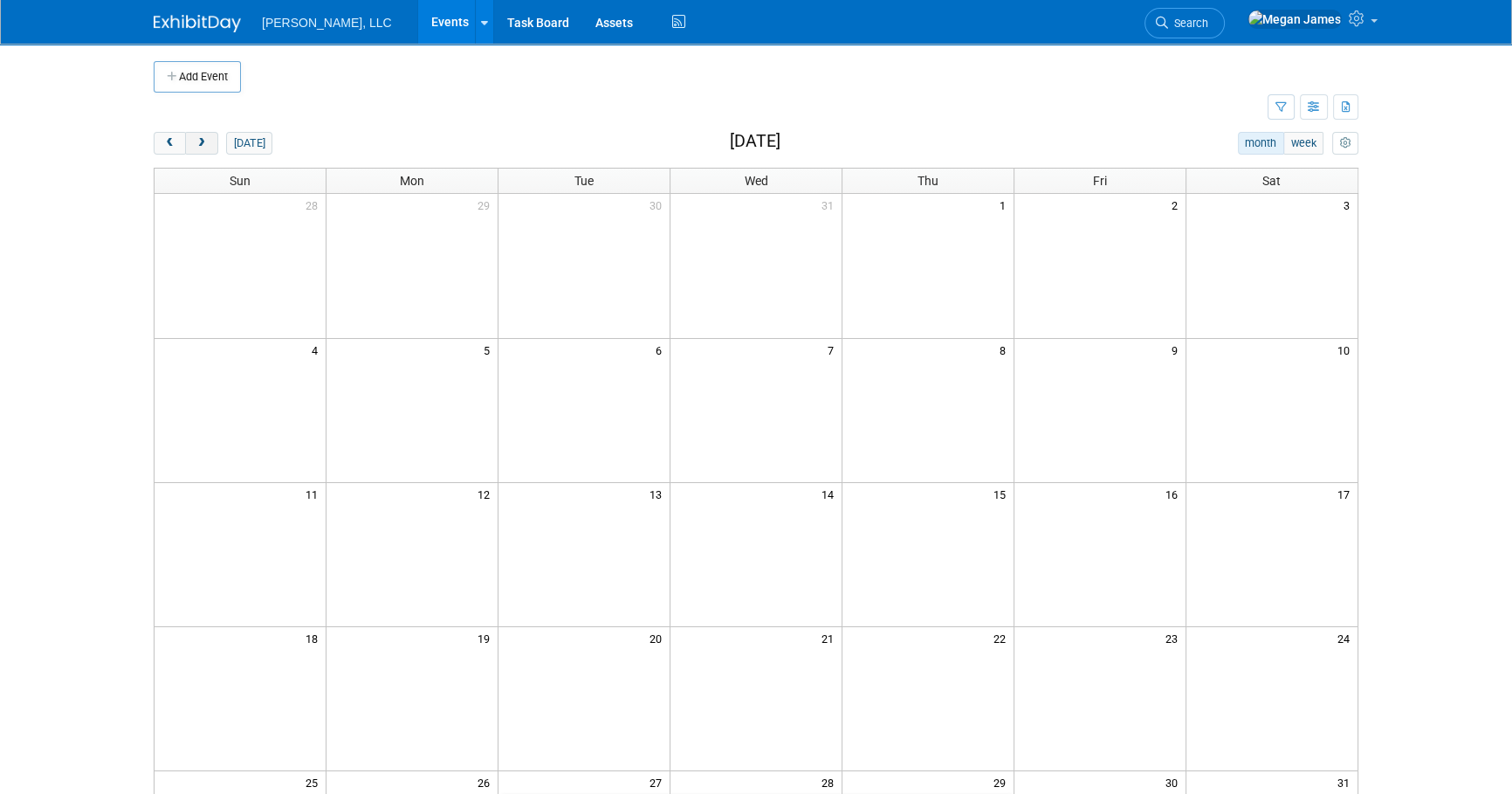
click at [204, 141] on span "next" at bounding box center [201, 143] width 13 height 11
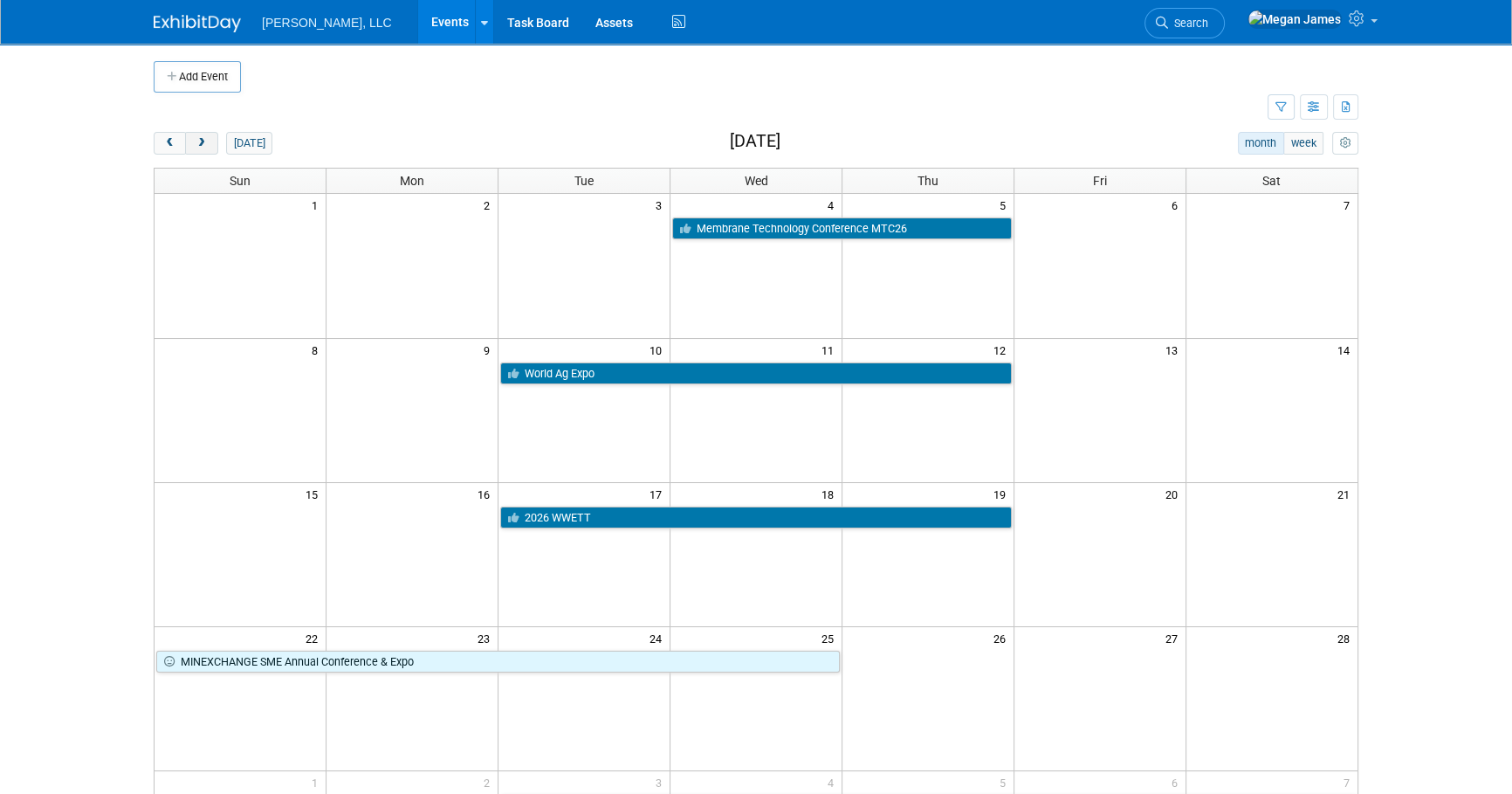
click at [202, 140] on span "next" at bounding box center [201, 143] width 13 height 11
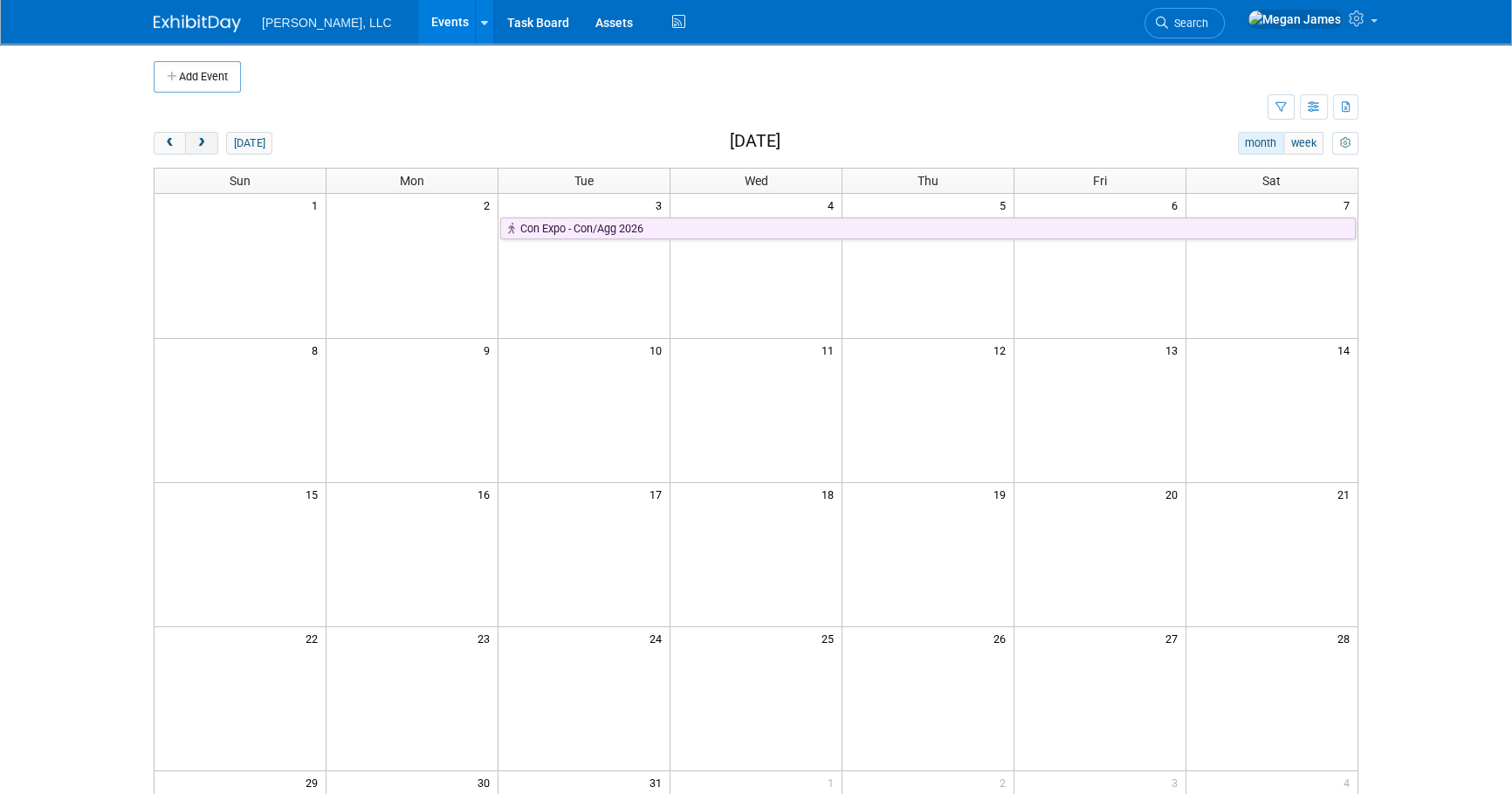
click at [200, 136] on button "next" at bounding box center [201, 143] width 33 height 23
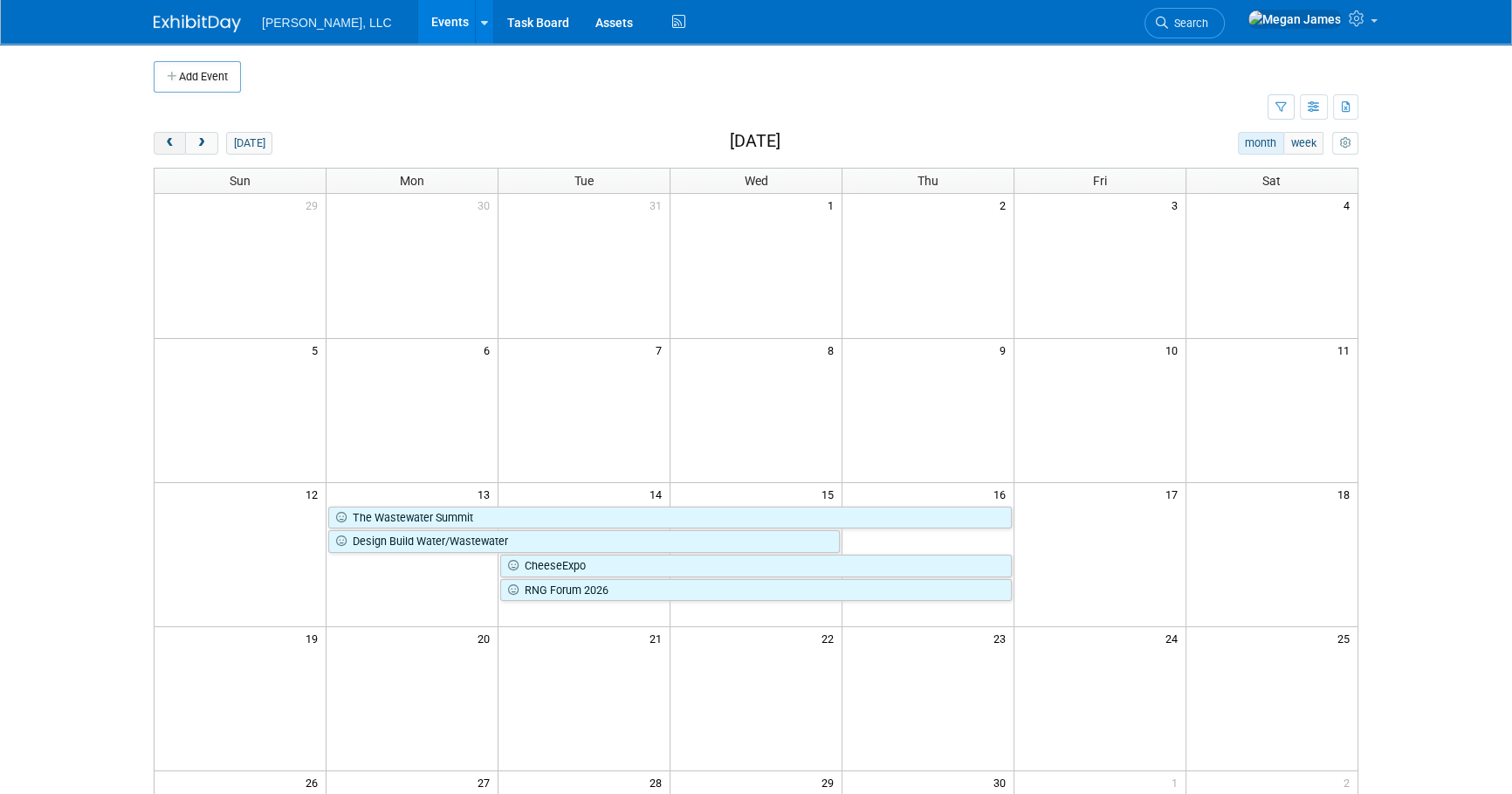
click at [165, 148] on span "prev" at bounding box center [169, 143] width 13 height 11
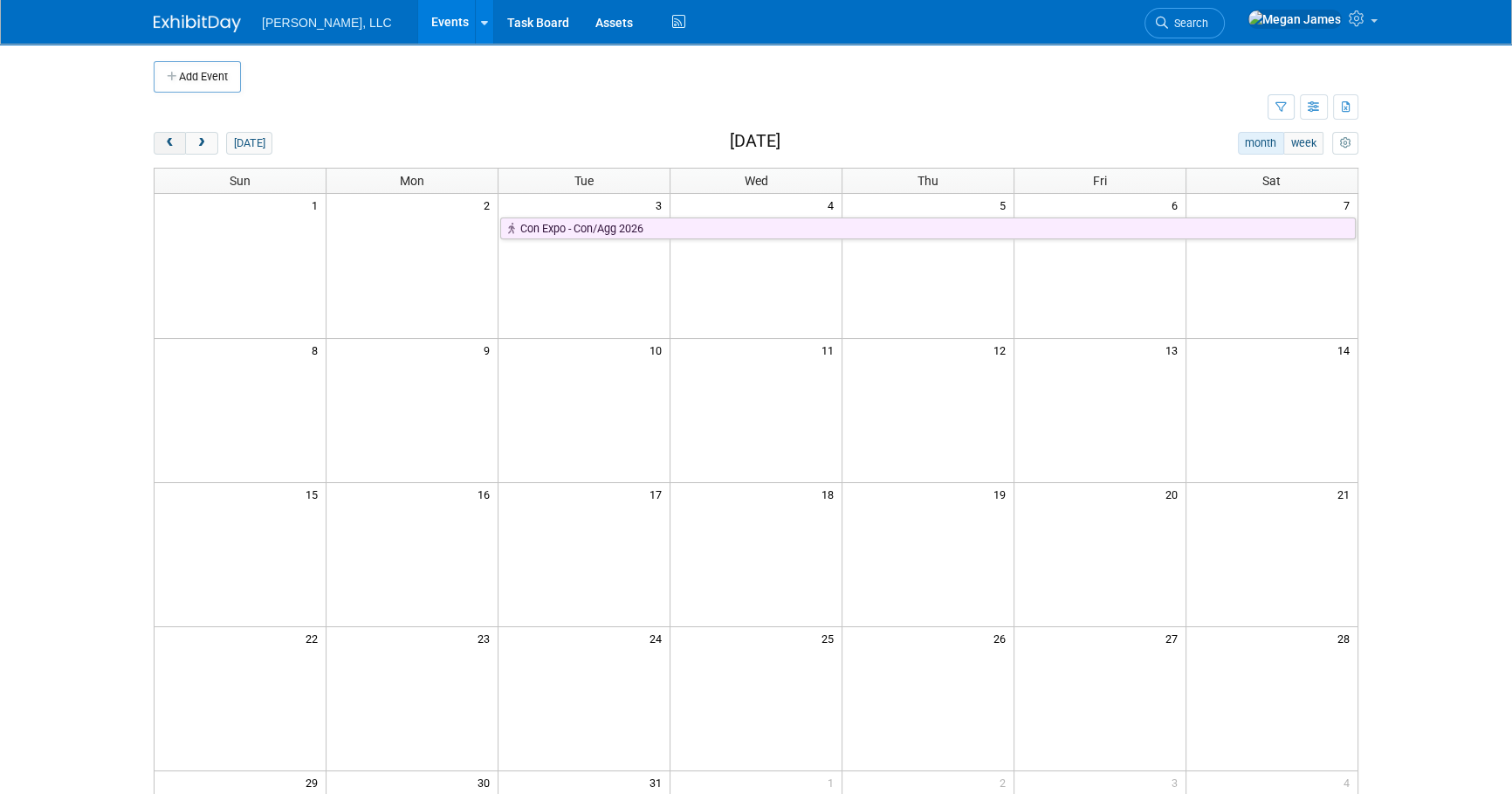
click at [165, 148] on span "prev" at bounding box center [169, 143] width 13 height 11
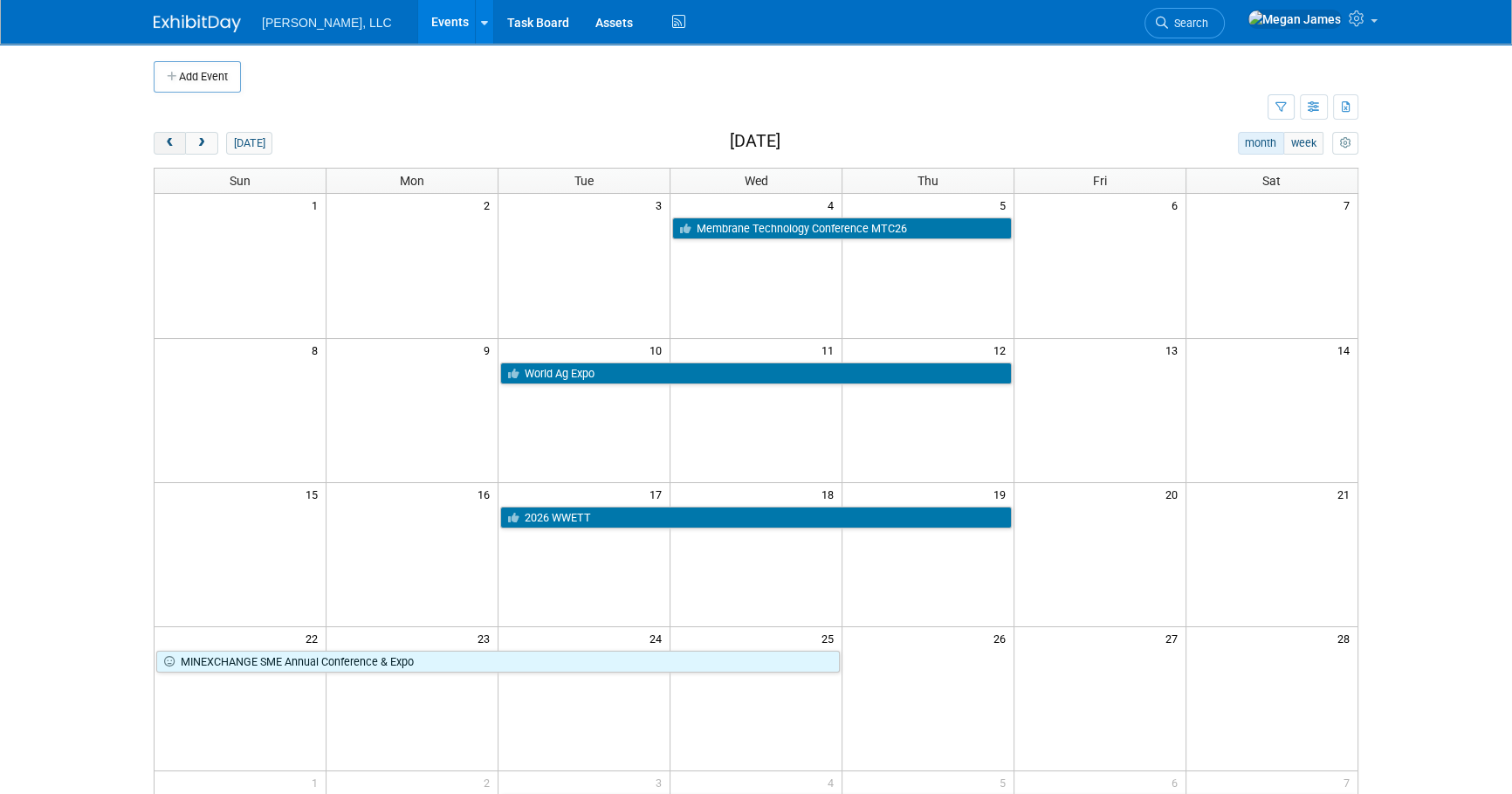
click at [165, 148] on span "prev" at bounding box center [169, 143] width 13 height 11
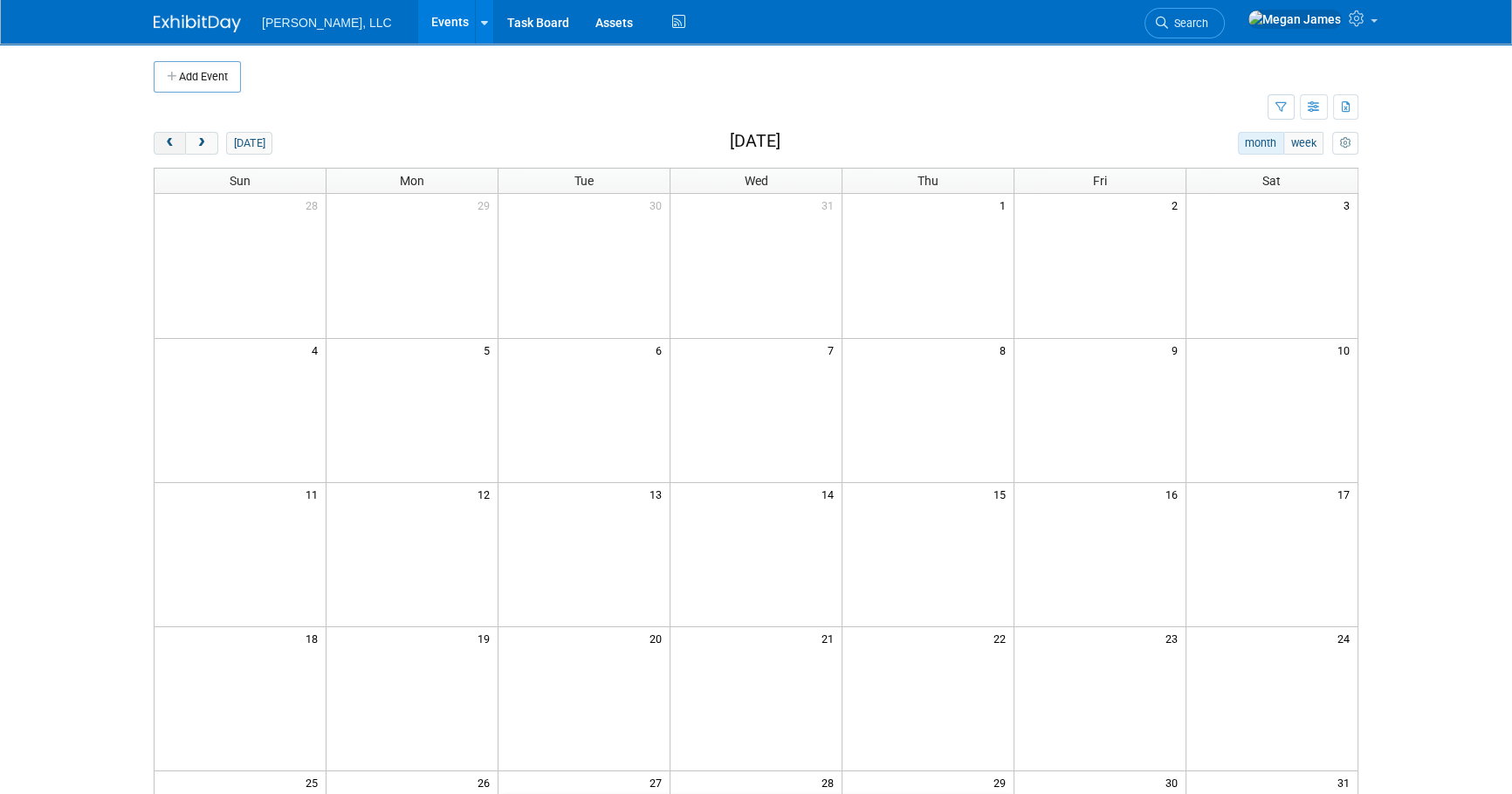
click at [165, 148] on span "prev" at bounding box center [169, 143] width 13 height 11
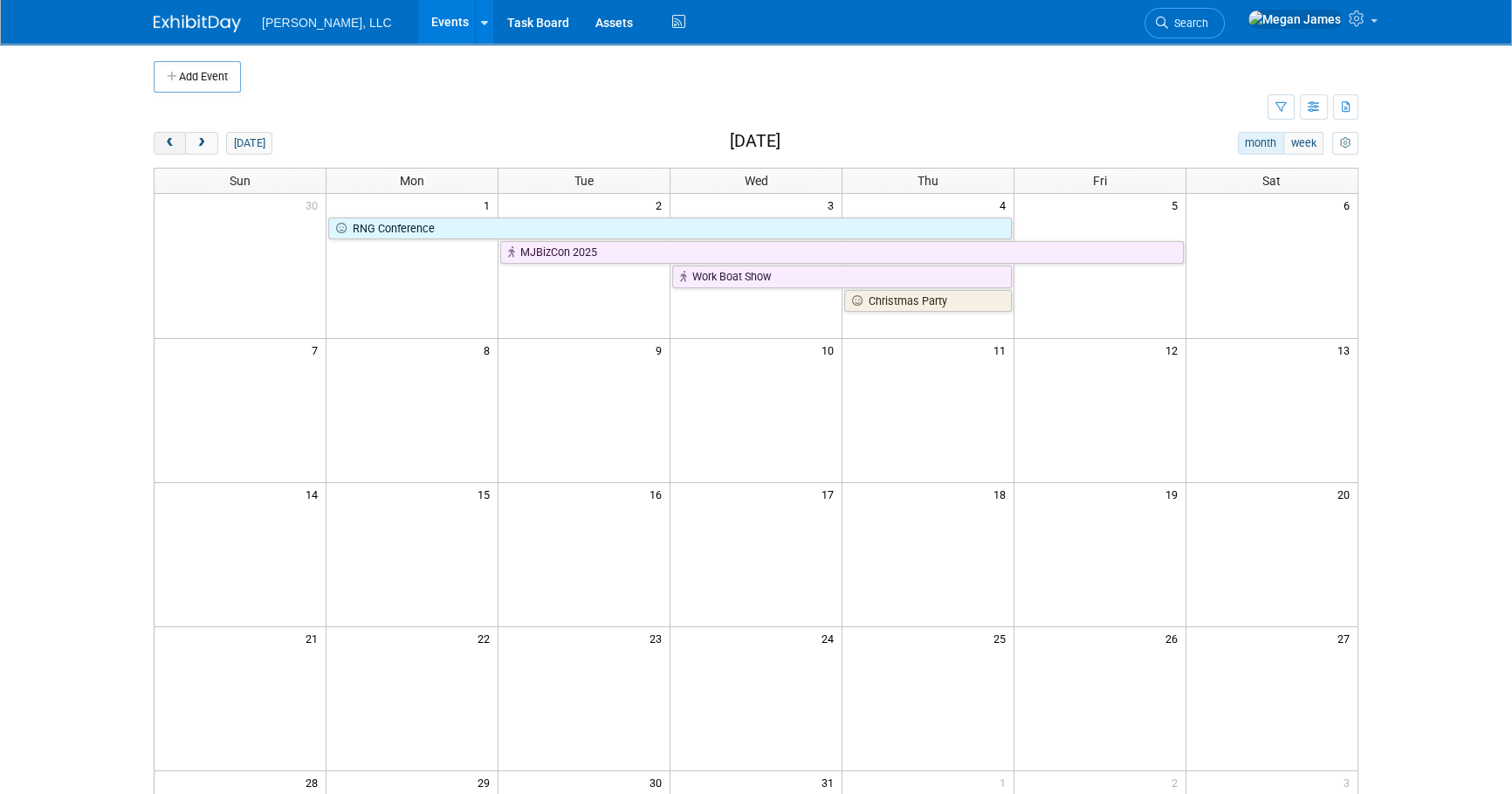
click at [165, 148] on span "prev" at bounding box center [169, 143] width 13 height 11
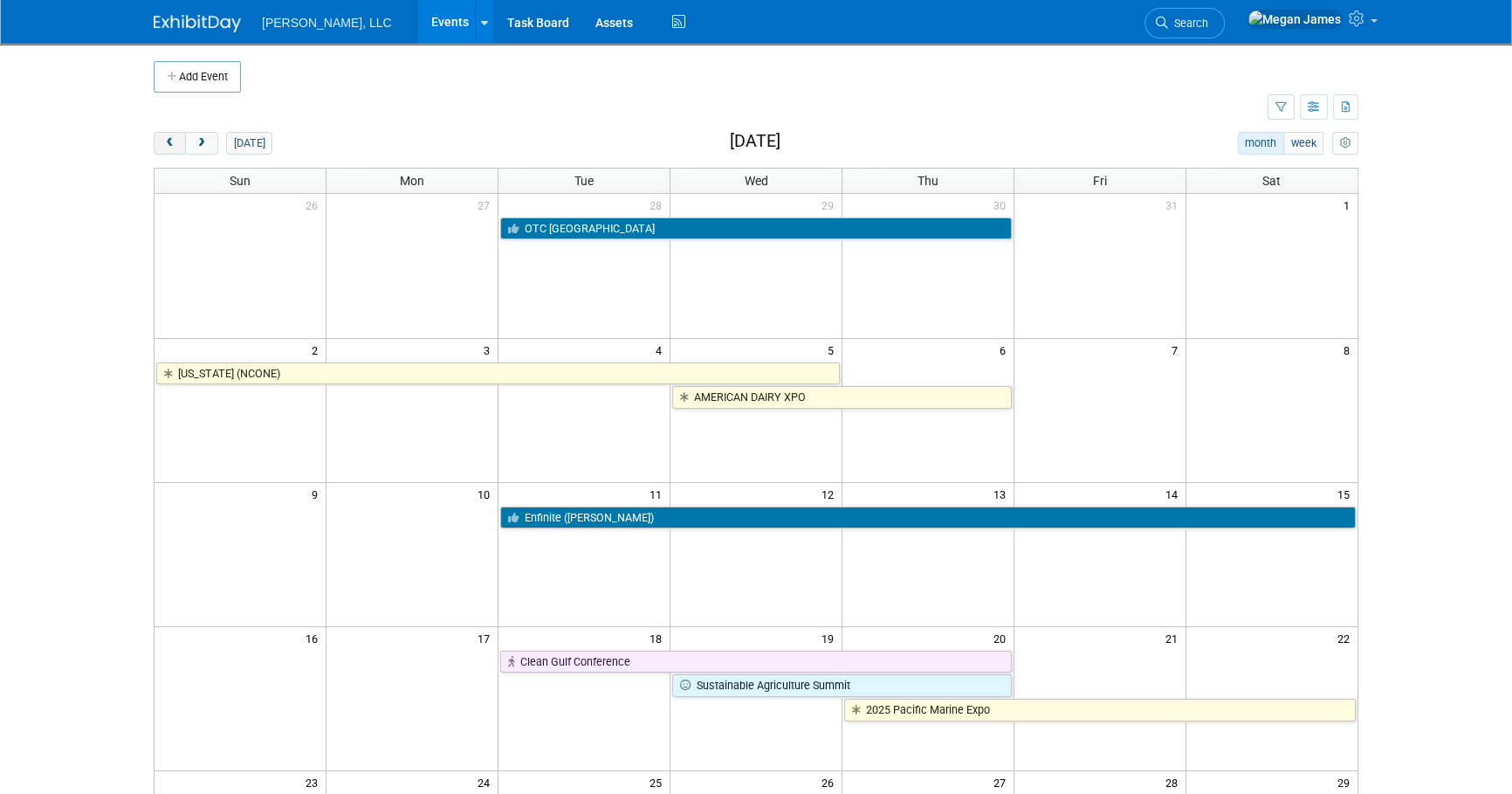
click at [165, 148] on span "prev" at bounding box center [169, 143] width 13 height 11
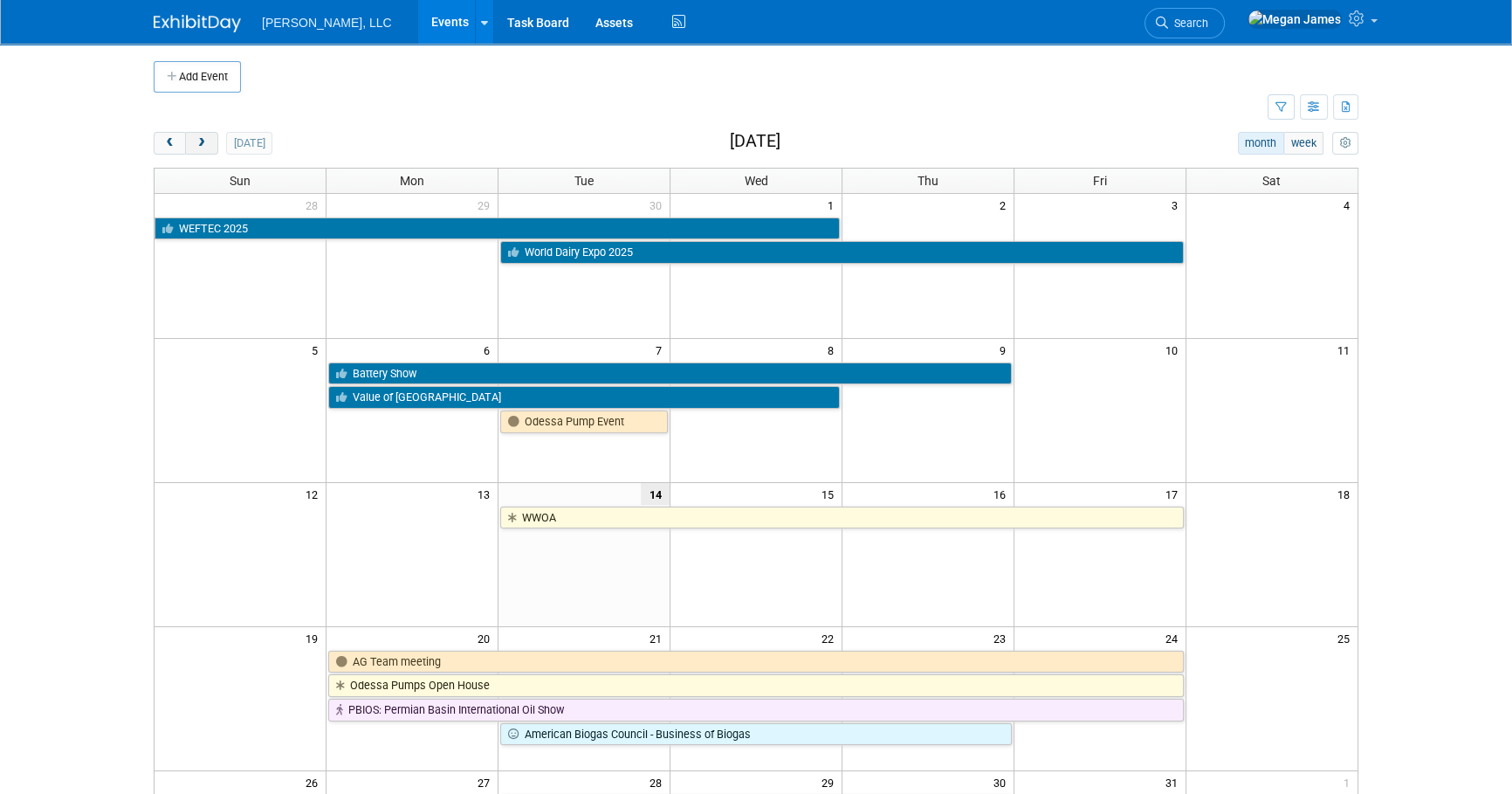
click at [202, 144] on span "next" at bounding box center [201, 143] width 13 height 11
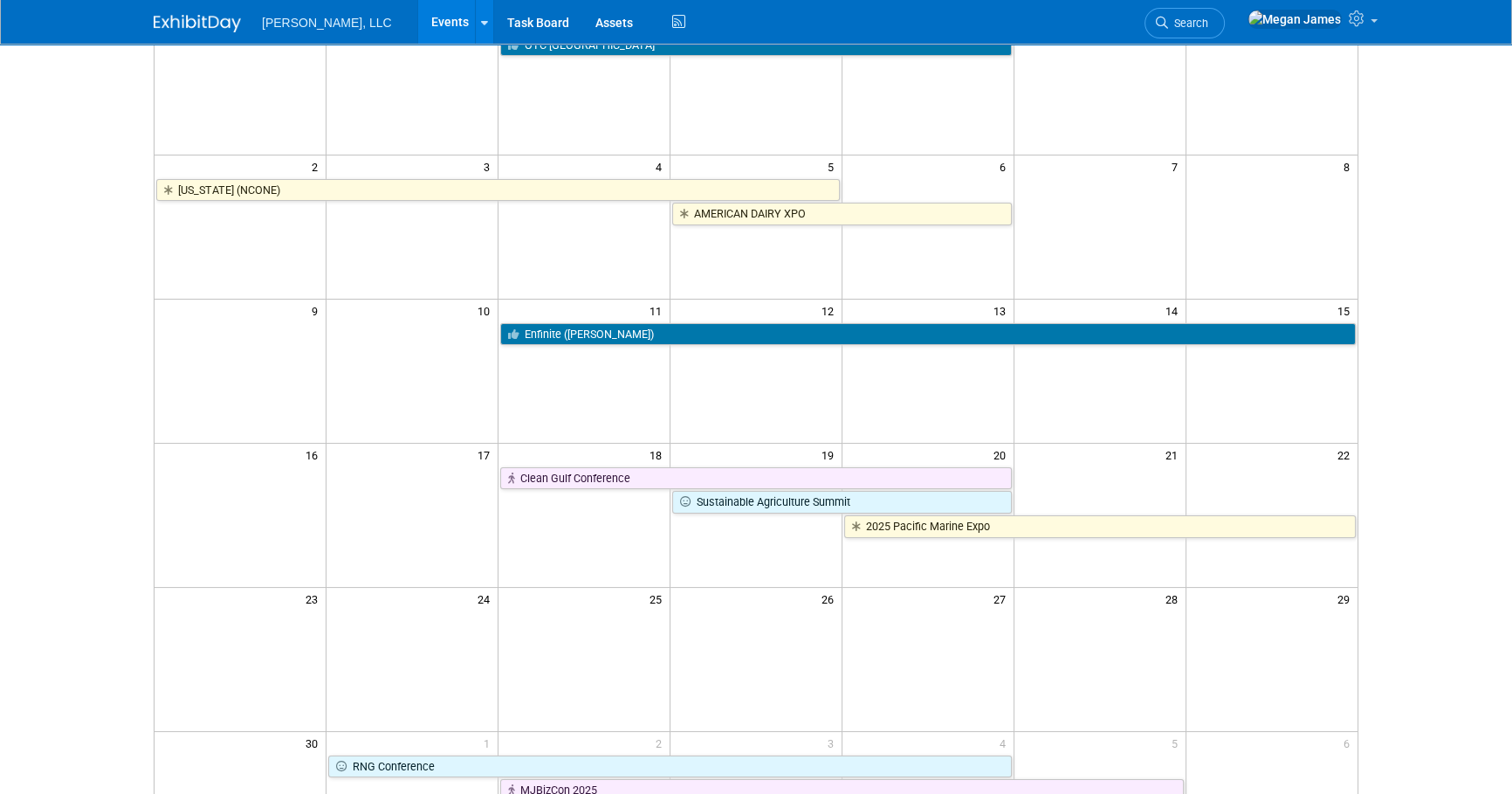
scroll to position [78, 0]
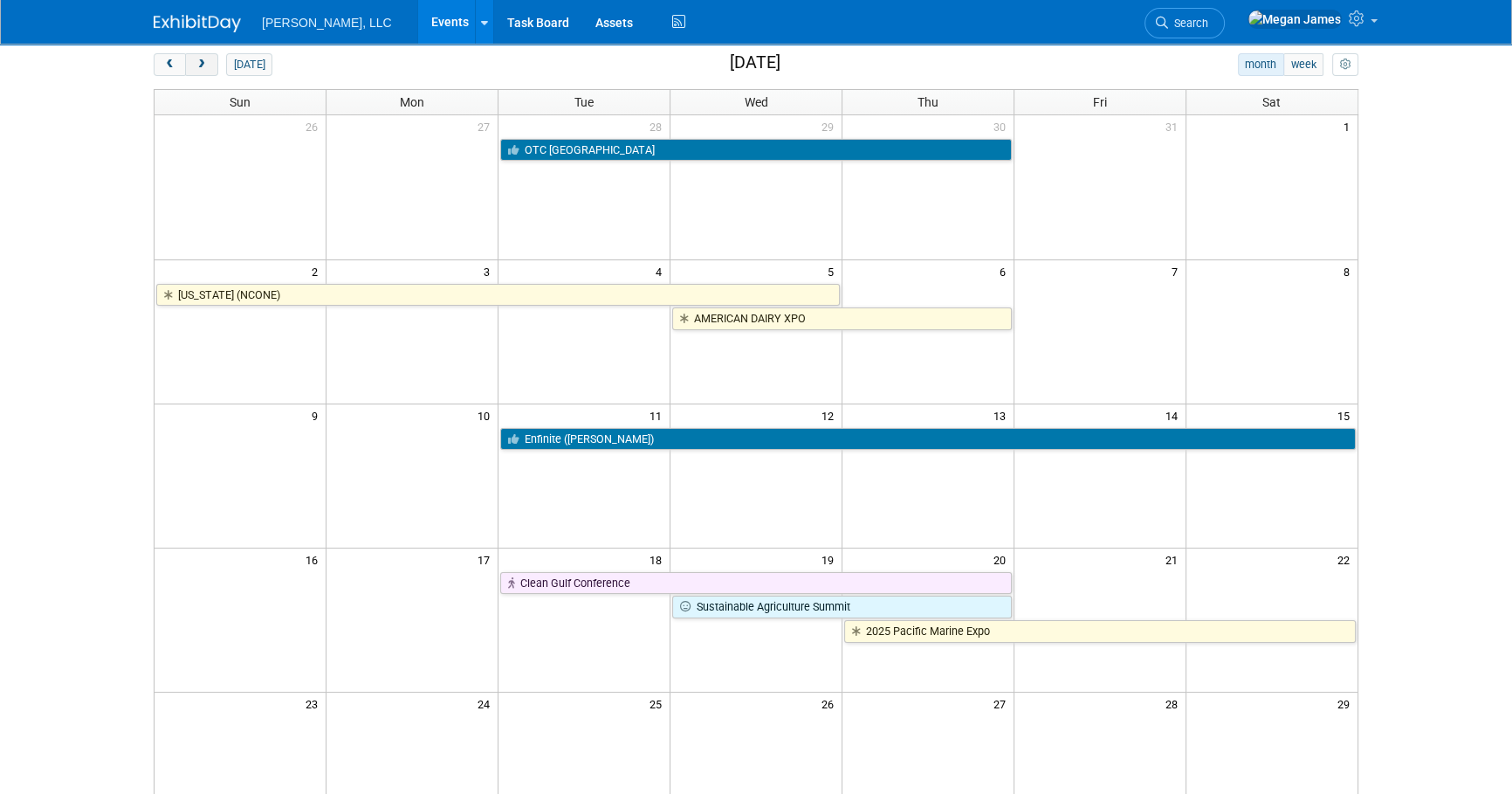
click at [203, 67] on span "next" at bounding box center [201, 64] width 13 height 11
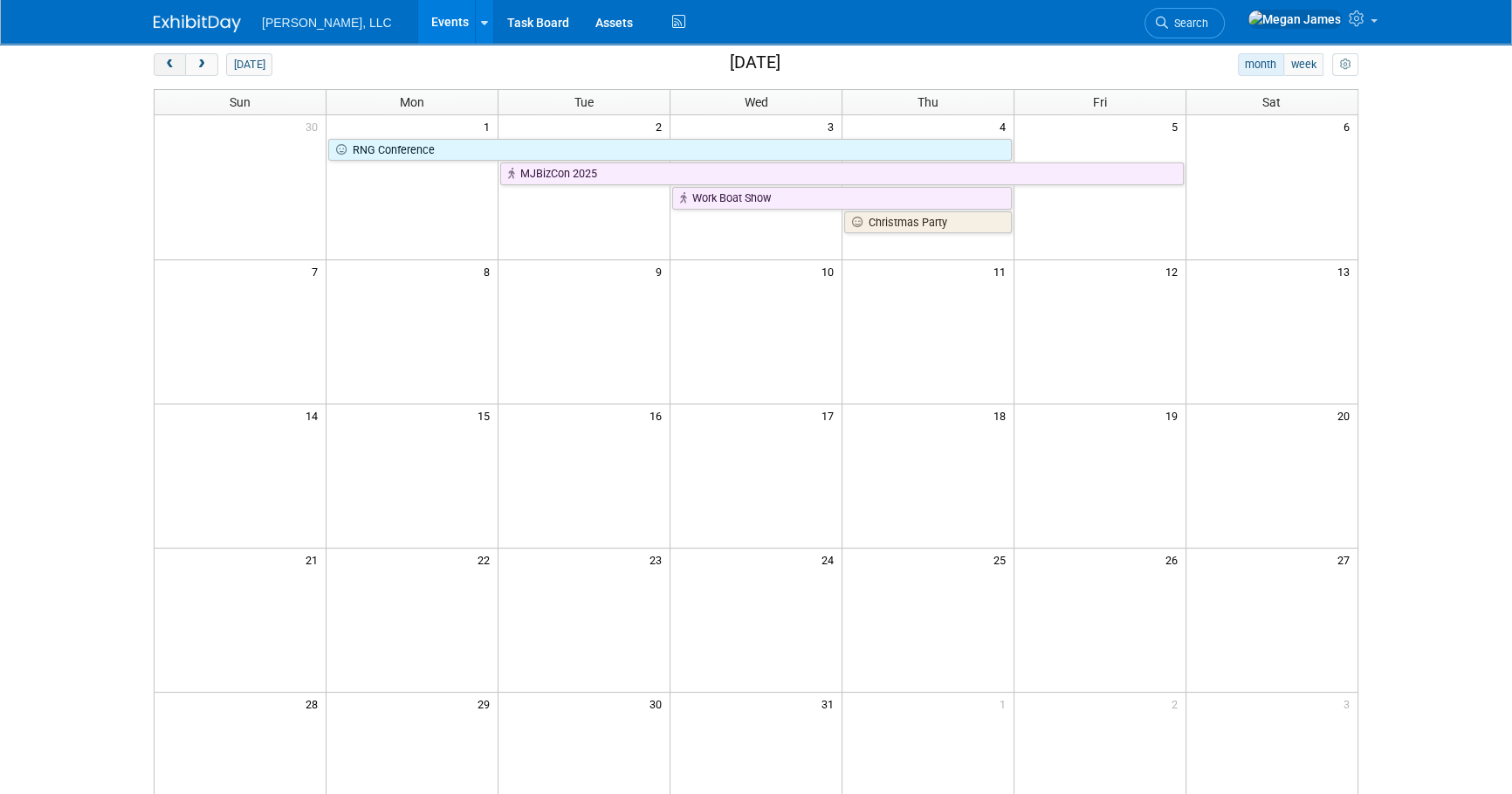
click at [158, 63] on button "prev" at bounding box center [169, 64] width 33 height 23
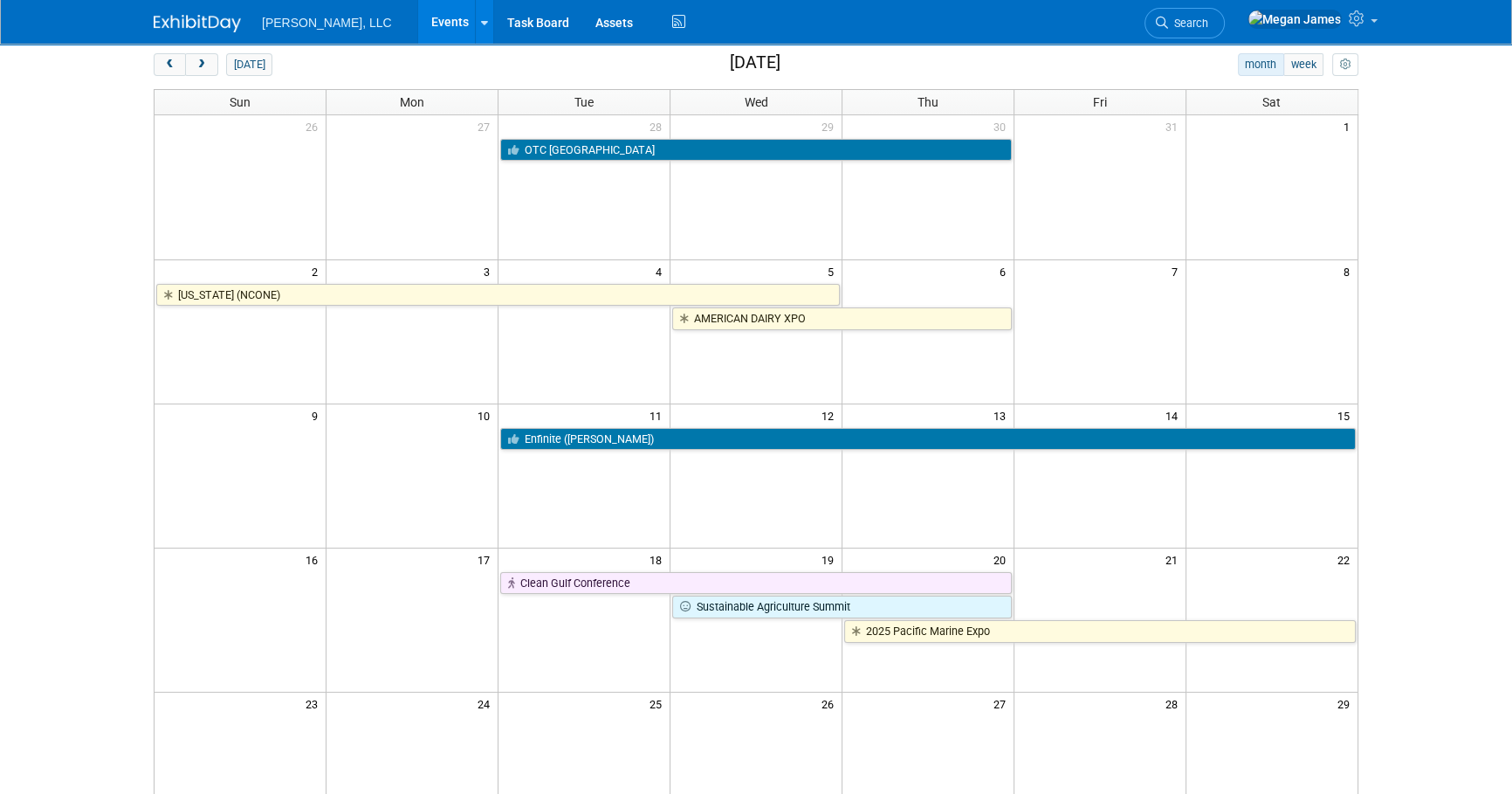
click at [1426, 471] on body "Boerger, LLC Events Add Event Bulk Upload Events Shareable Event Boards Recentl…" at bounding box center [756, 319] width 1512 height 794
click at [1410, 448] on body "Boerger, LLC Events Add Event Bulk Upload Events Shareable Event Boards Recentl…" at bounding box center [756, 319] width 1512 height 794
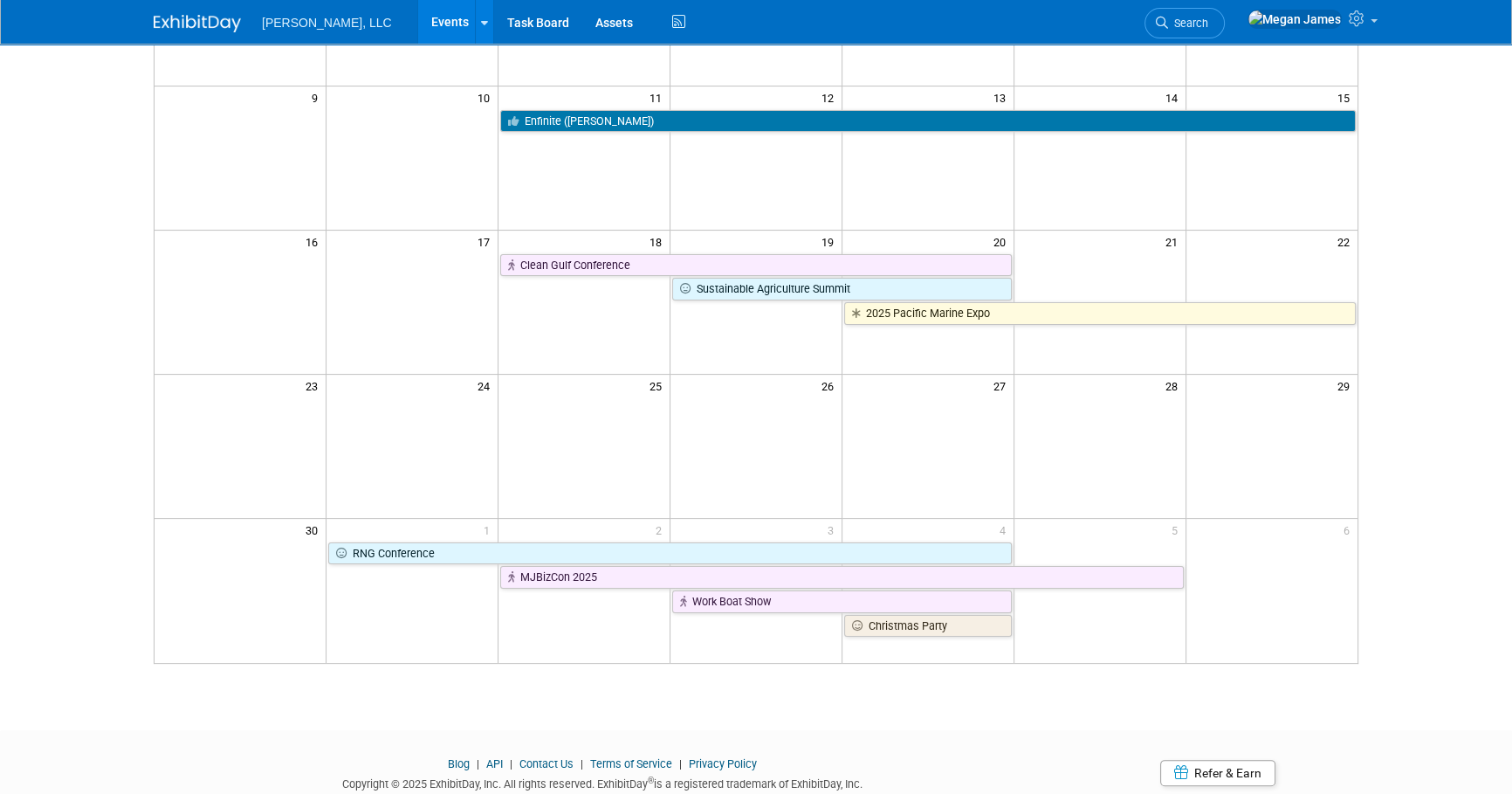
scroll to position [0, 0]
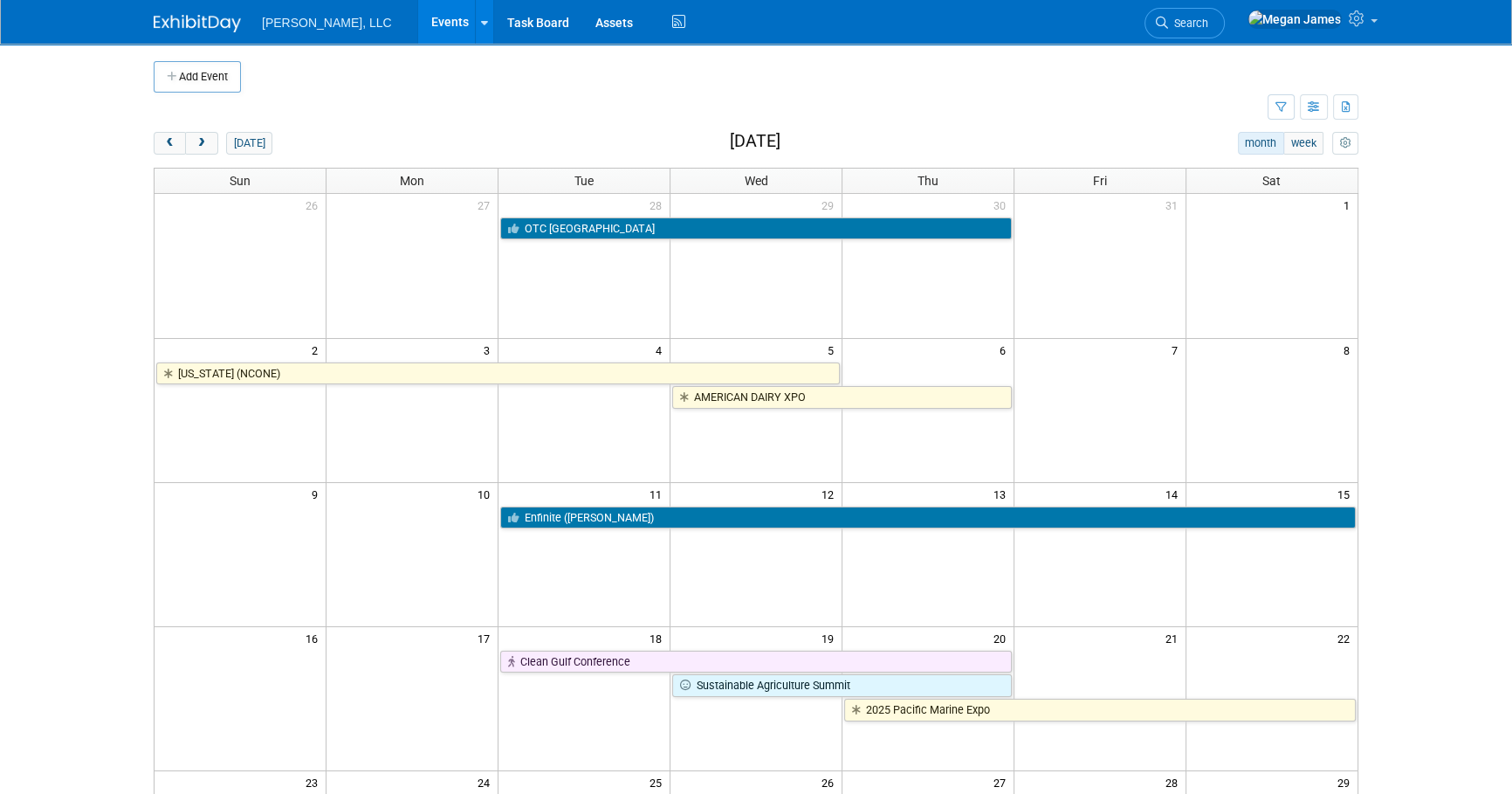
click at [1446, 577] on body "Boerger, LLC Events Add Event Bulk Upload Events Shareable Event Boards Recentl…" at bounding box center [756, 397] width 1512 height 794
click at [1442, 577] on body "Boerger, LLC Events Add Event Bulk Upload Events Shareable Event Boards Recentl…" at bounding box center [756, 397] width 1512 height 794
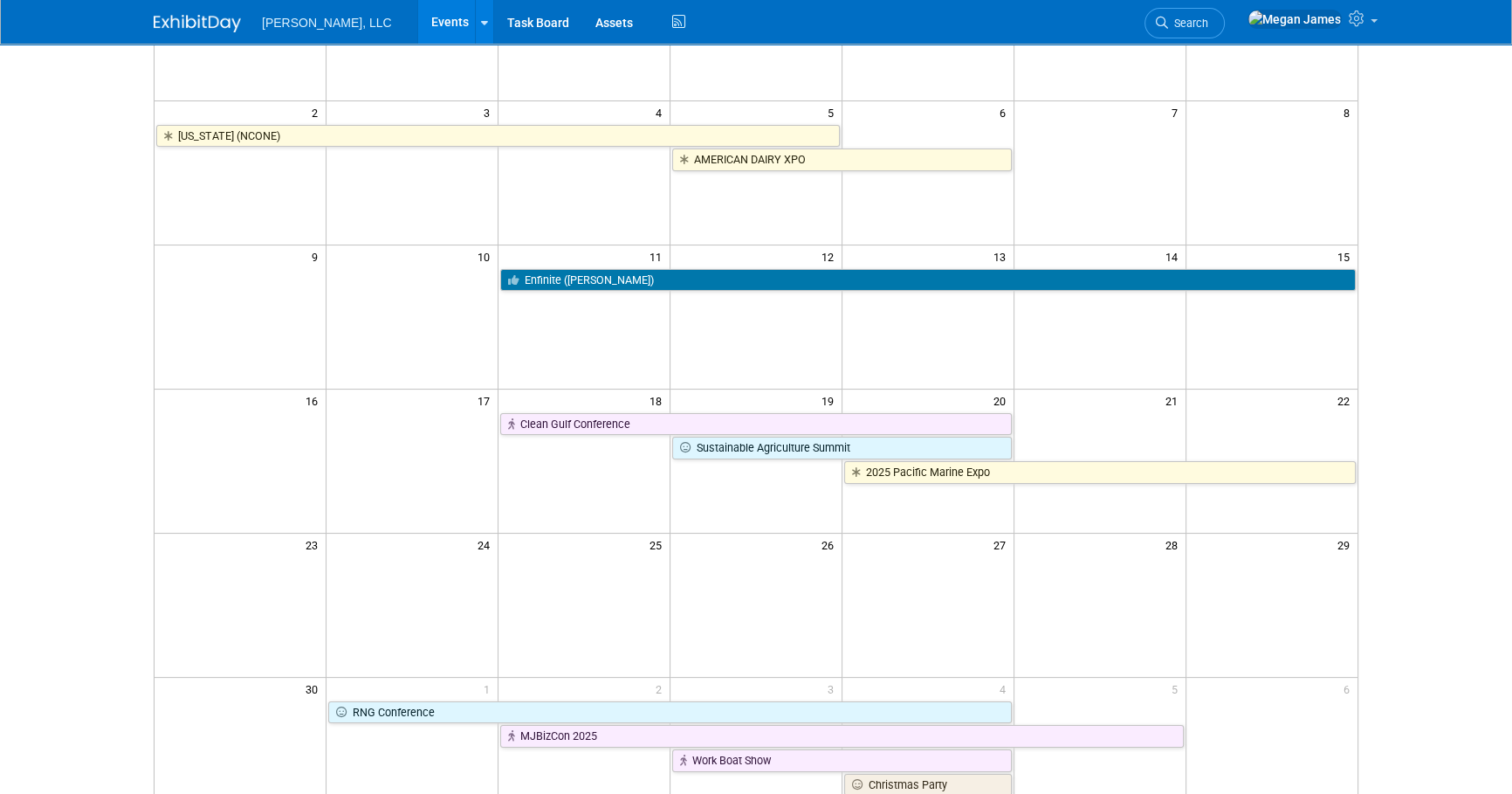
scroll to position [78, 0]
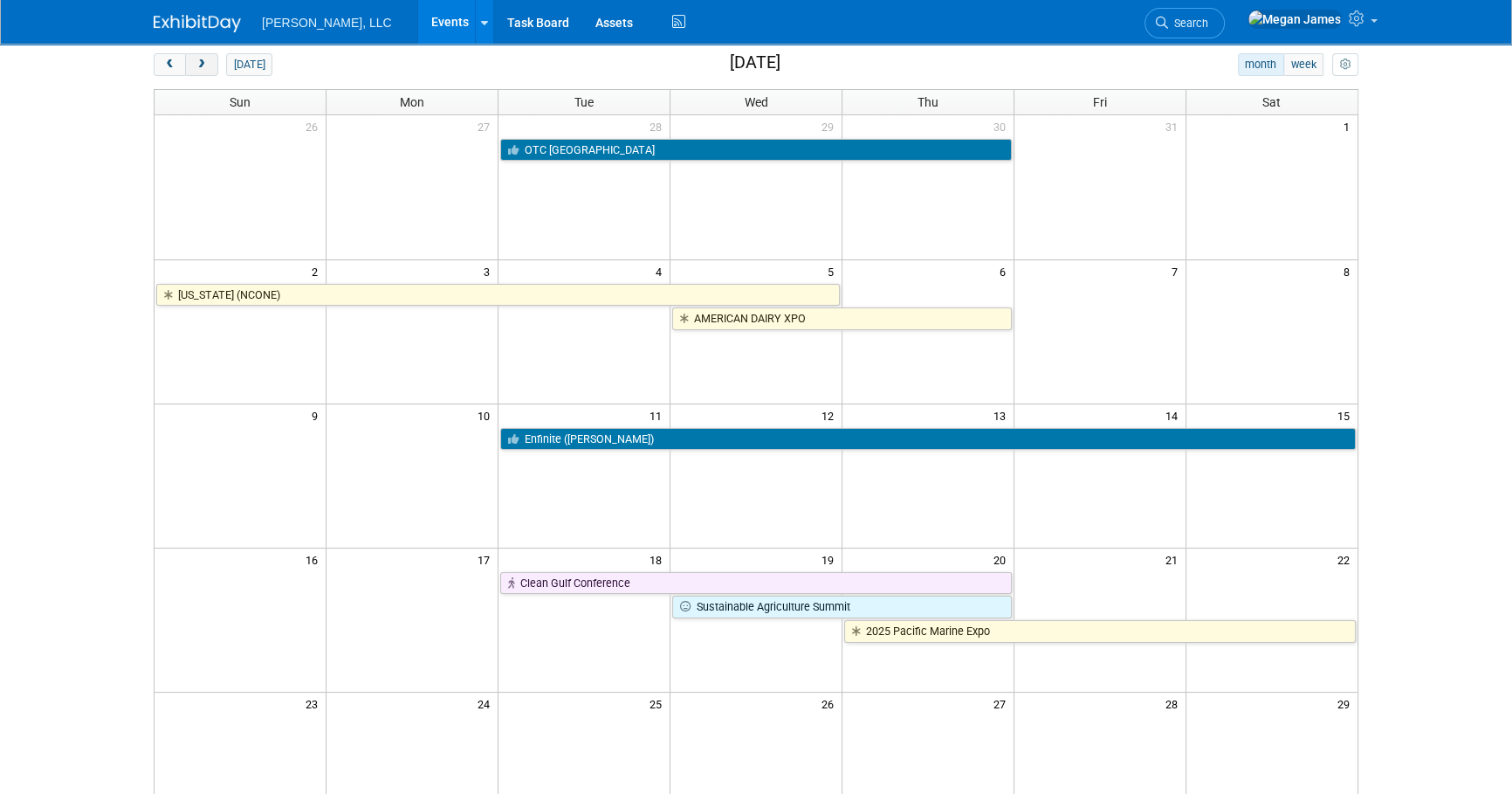
click at [198, 67] on span "next" at bounding box center [201, 64] width 13 height 11
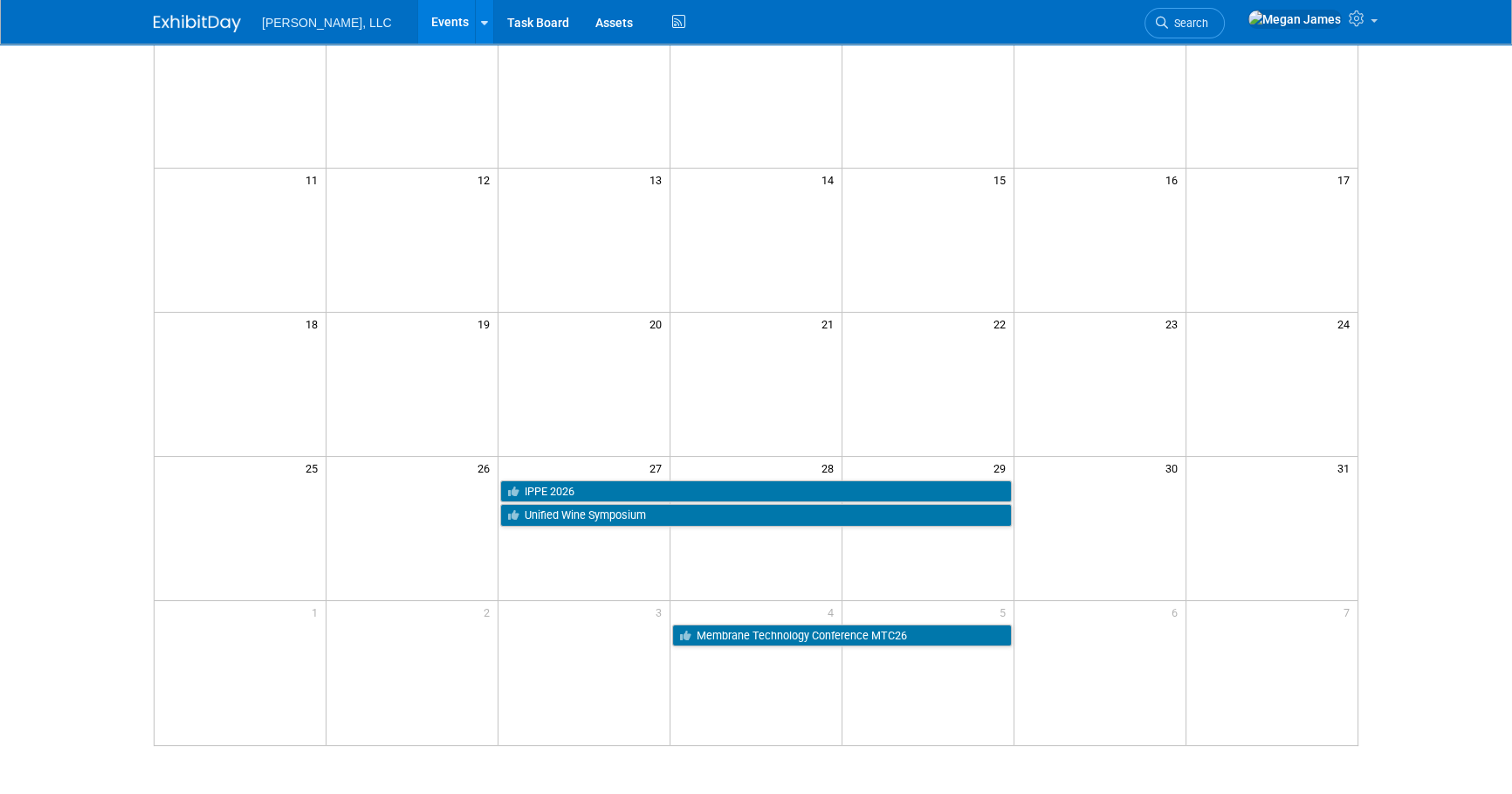
scroll to position [317, 0]
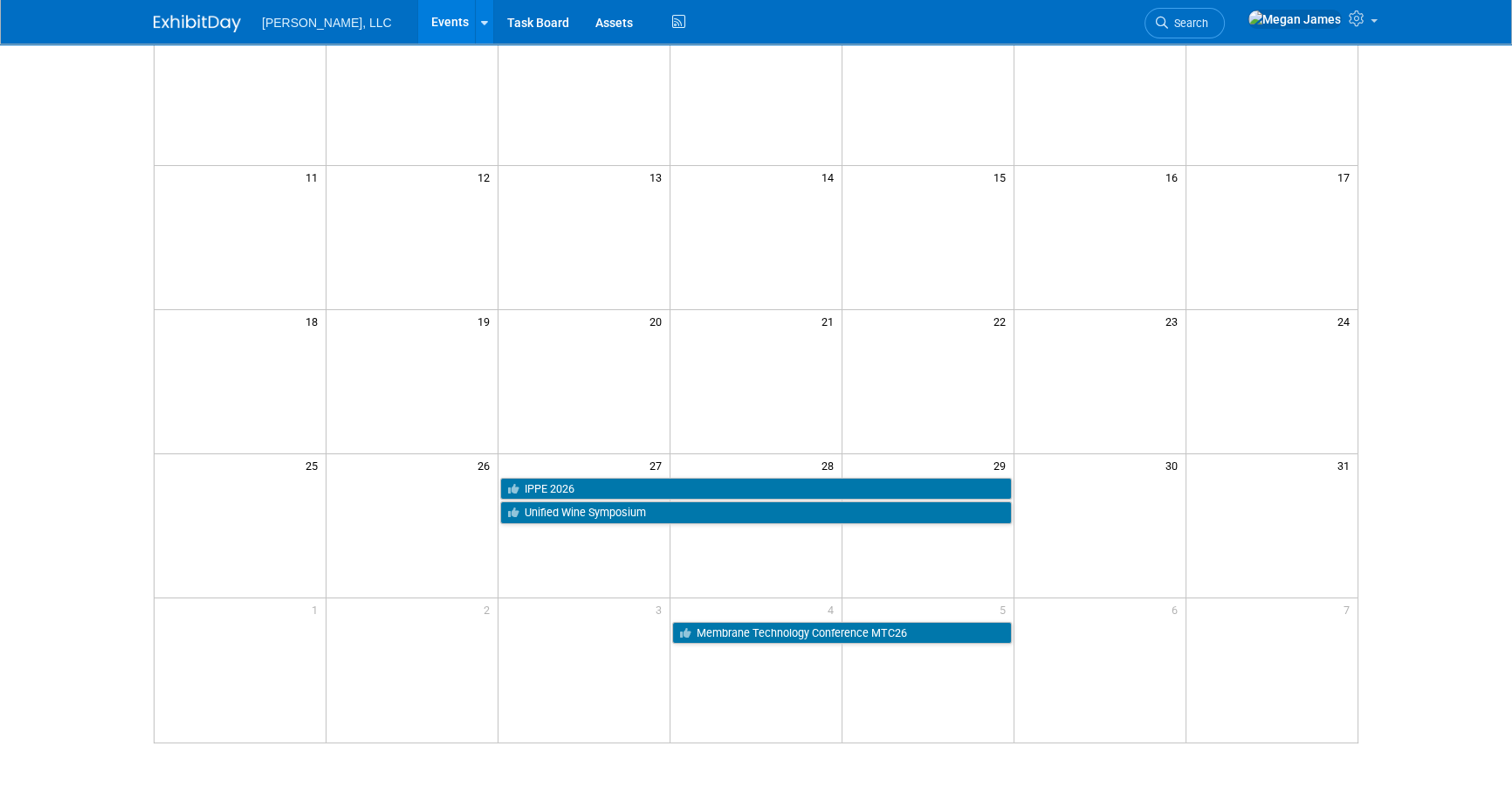
click at [1425, 459] on body "Boerger, LLC Events Add Event Bulk Upload Events Shareable Event Boards Recentl…" at bounding box center [756, 80] width 1512 height 794
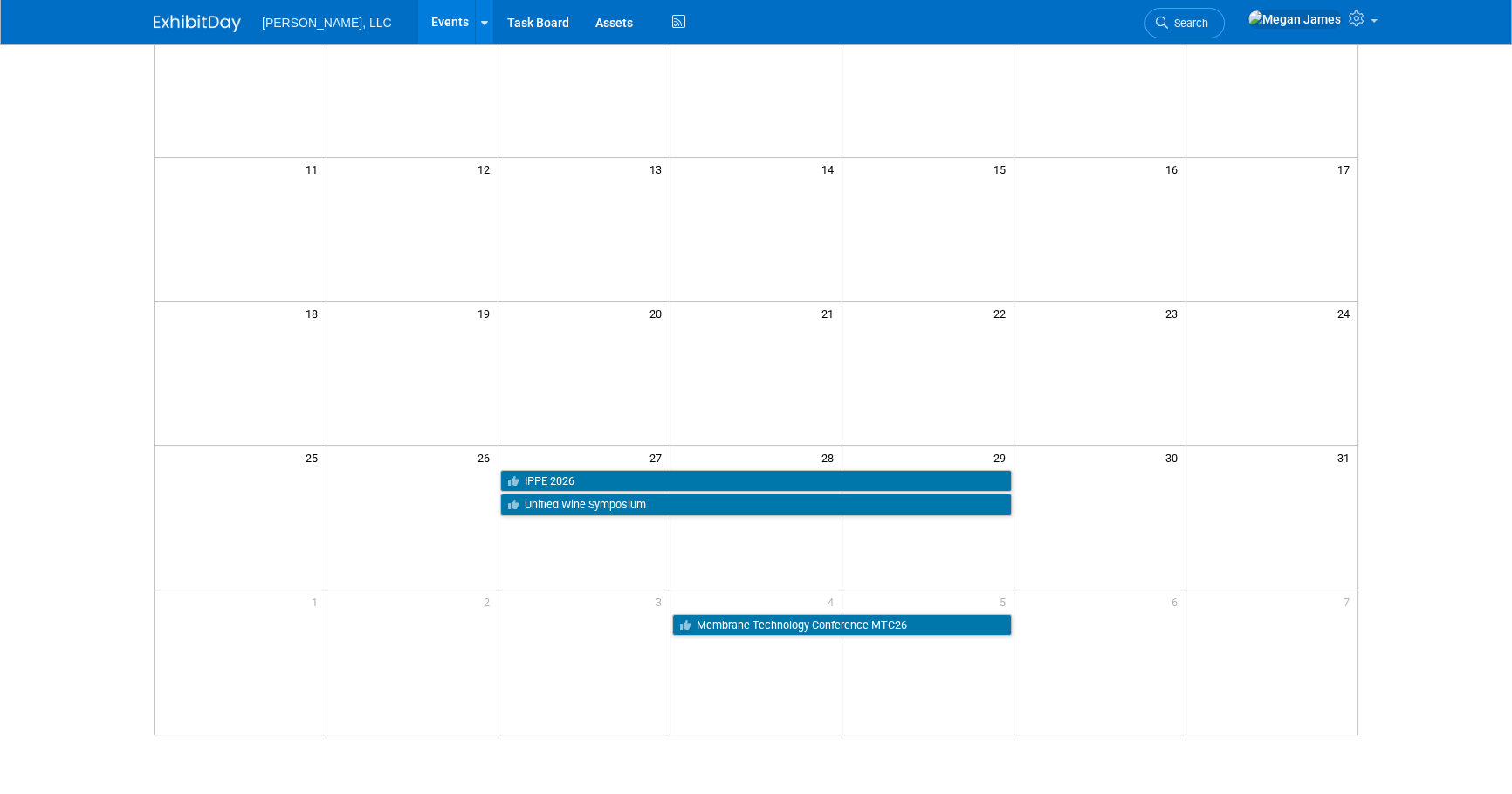
scroll to position [397, 0]
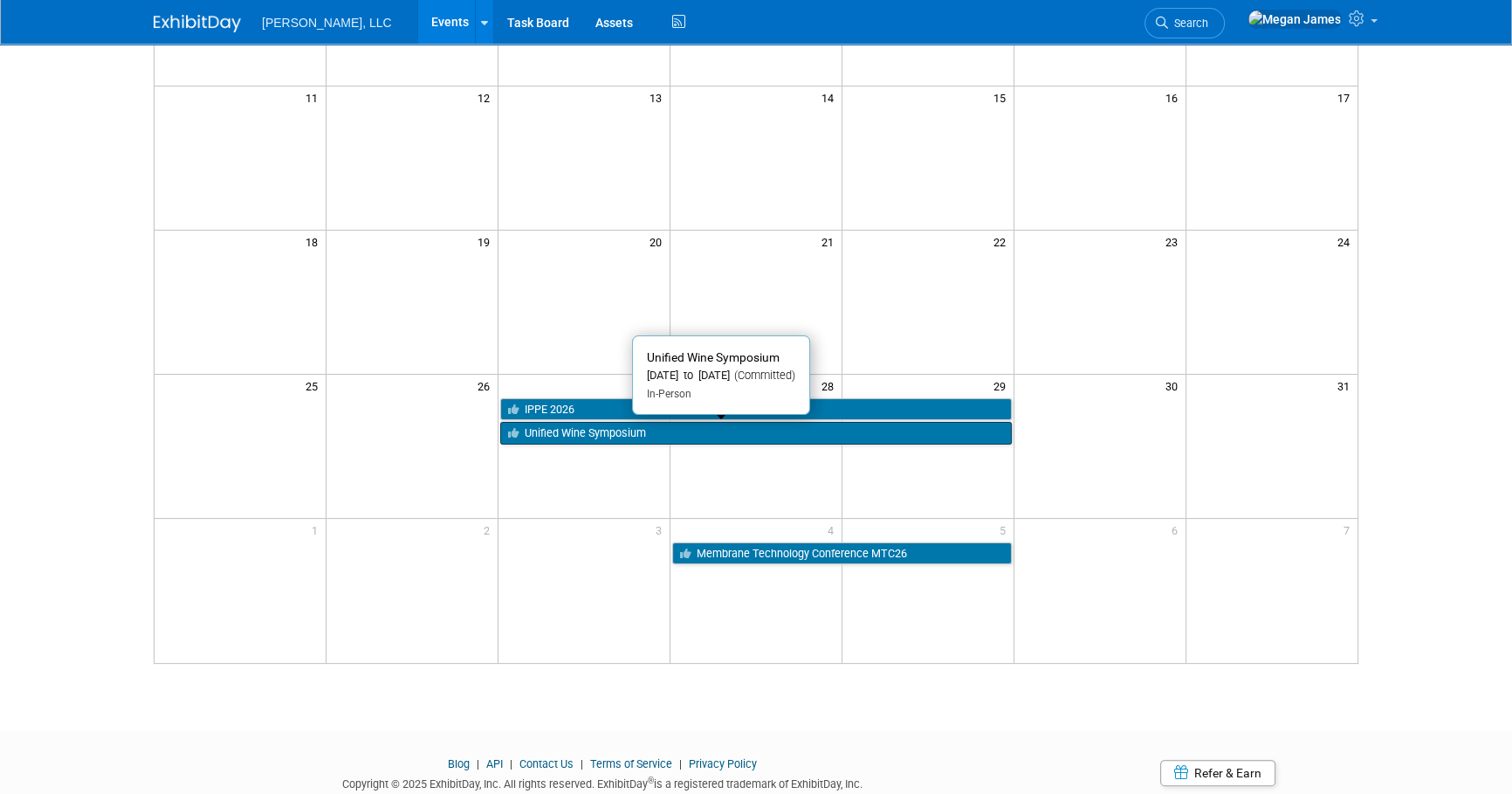
click at [583, 425] on link "Unified Wine Symposium" at bounding box center [755, 433] width 512 height 23
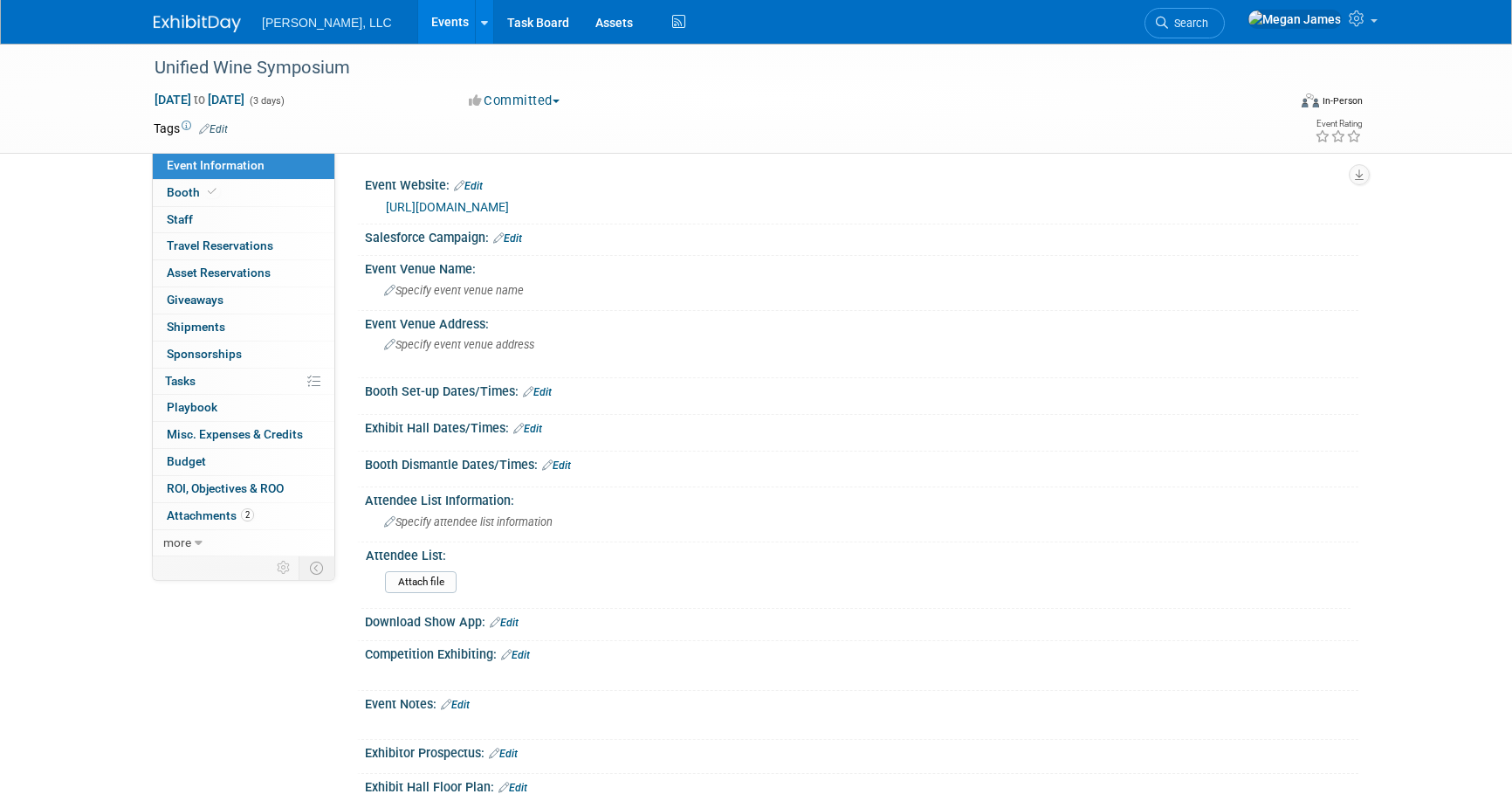
select select "Industrial"
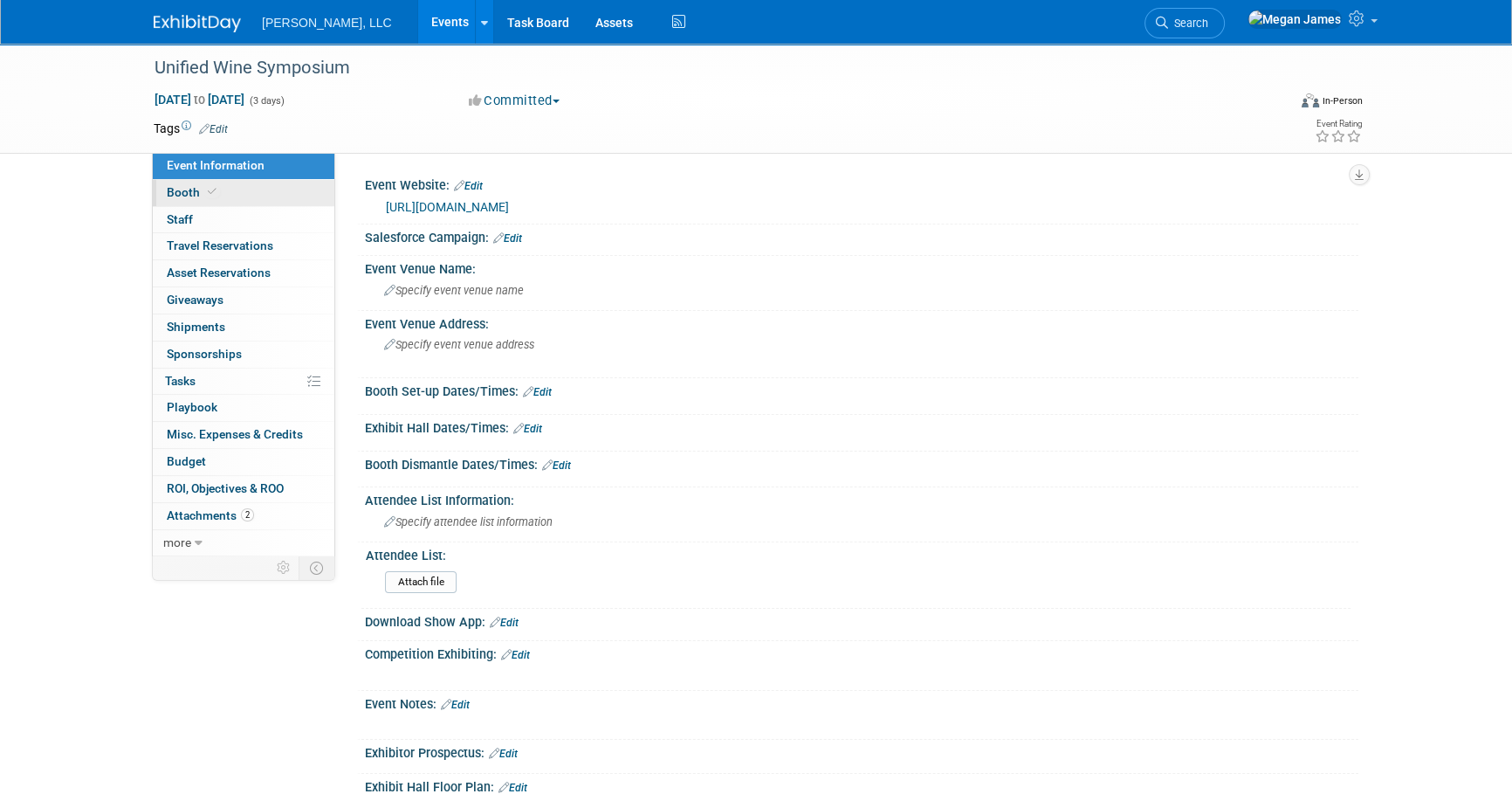
drag, startPoint x: 281, startPoint y: 189, endPoint x: 288, endPoint y: 202, distance: 14.8
click at [281, 189] on link "Booth" at bounding box center [242, 193] width 181 height 26
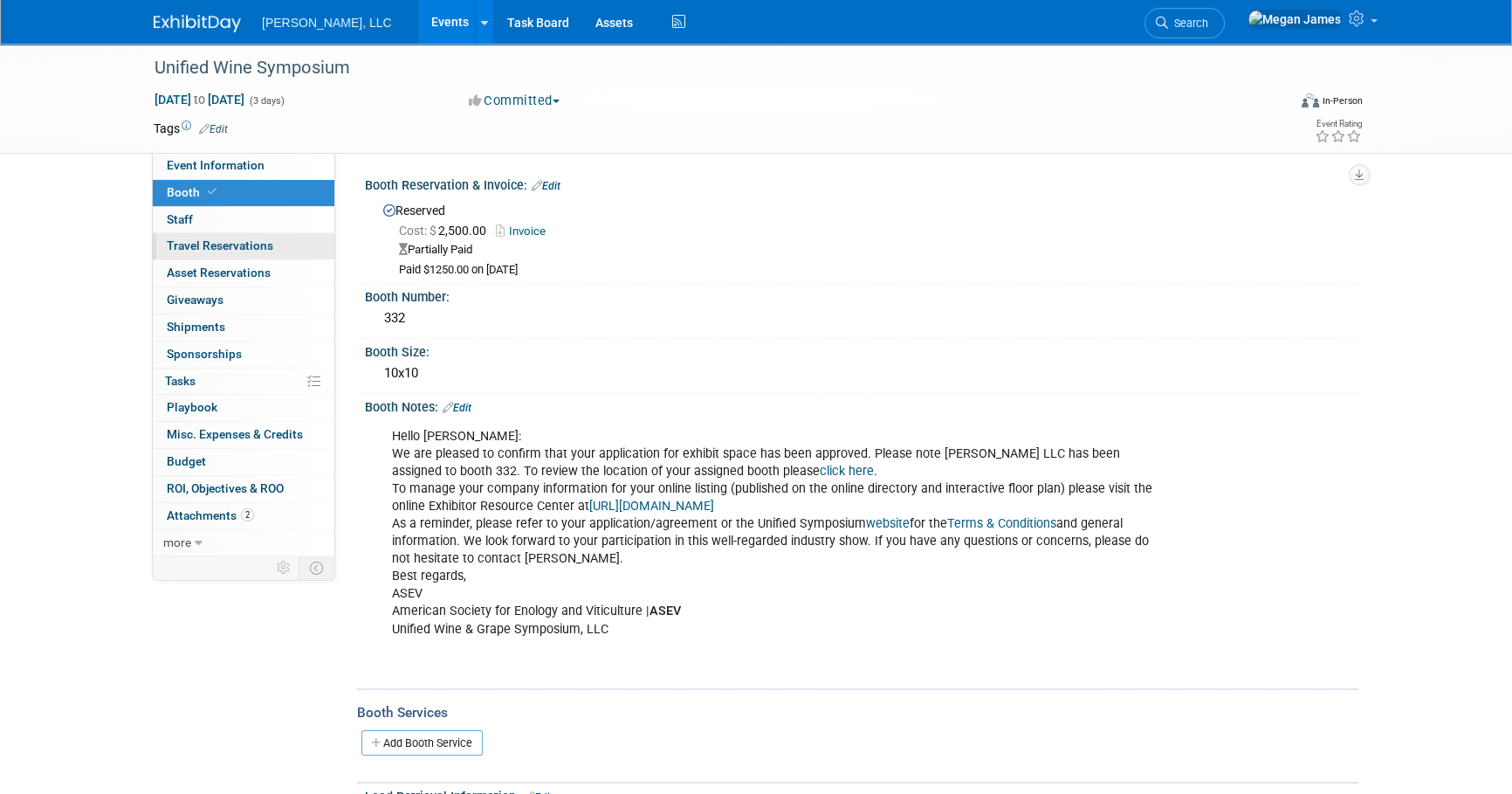
click at [285, 244] on link "0 Travel Reservations 0" at bounding box center [242, 247] width 181 height 26
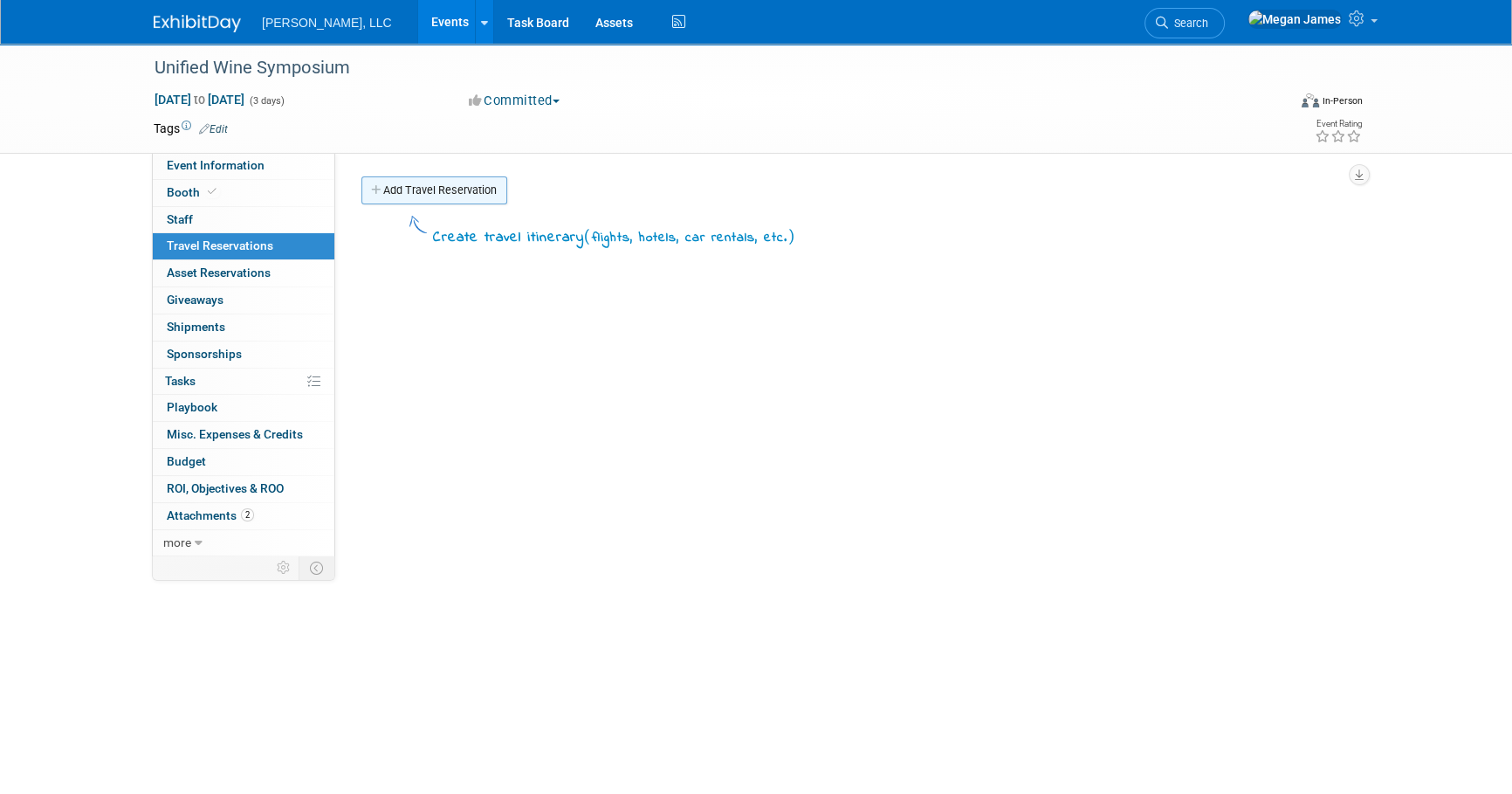
click at [448, 193] on link "Add Travel Reservation" at bounding box center [433, 190] width 145 height 28
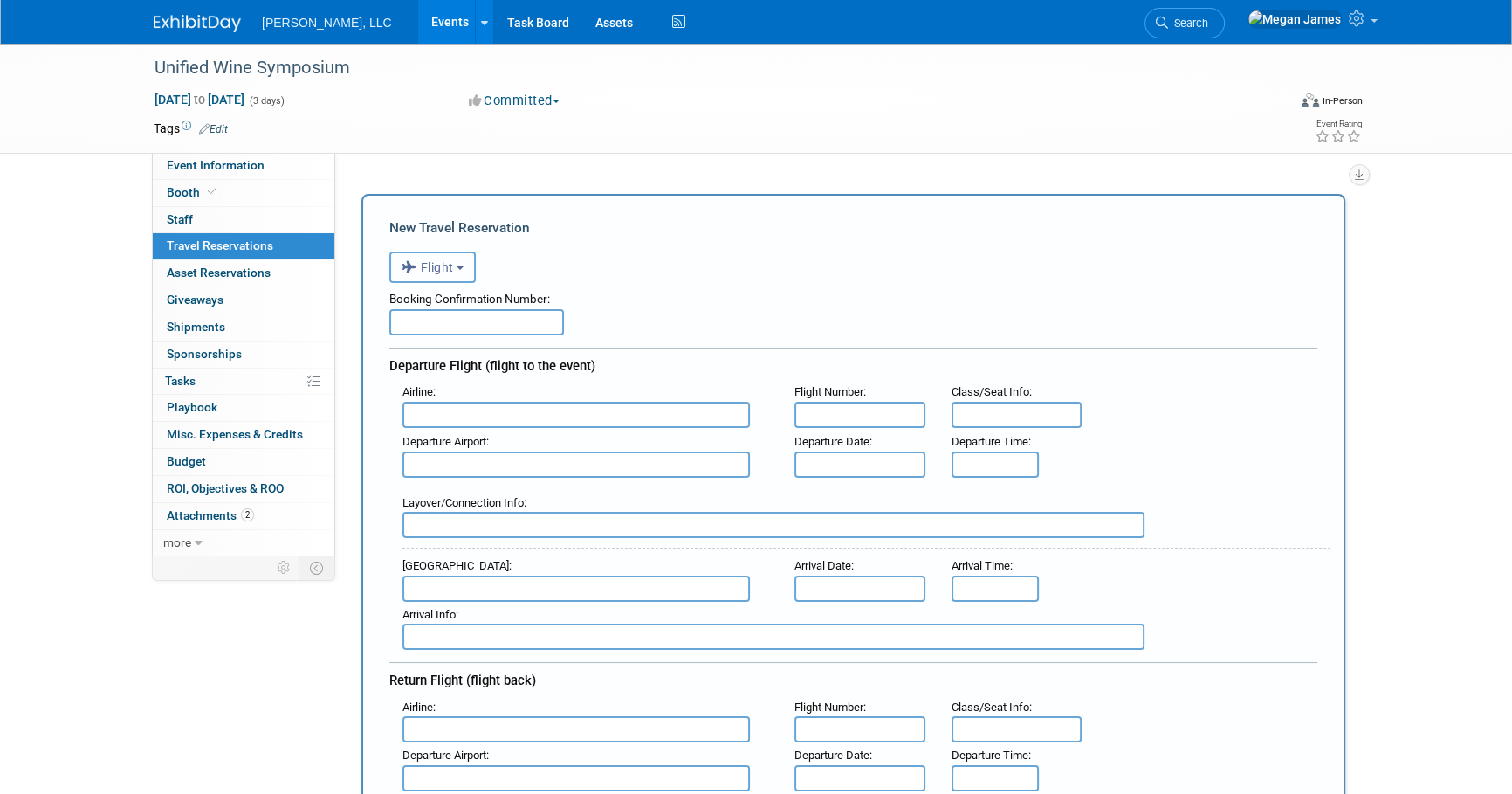
click at [425, 270] on span "Flight" at bounding box center [427, 267] width 52 height 14
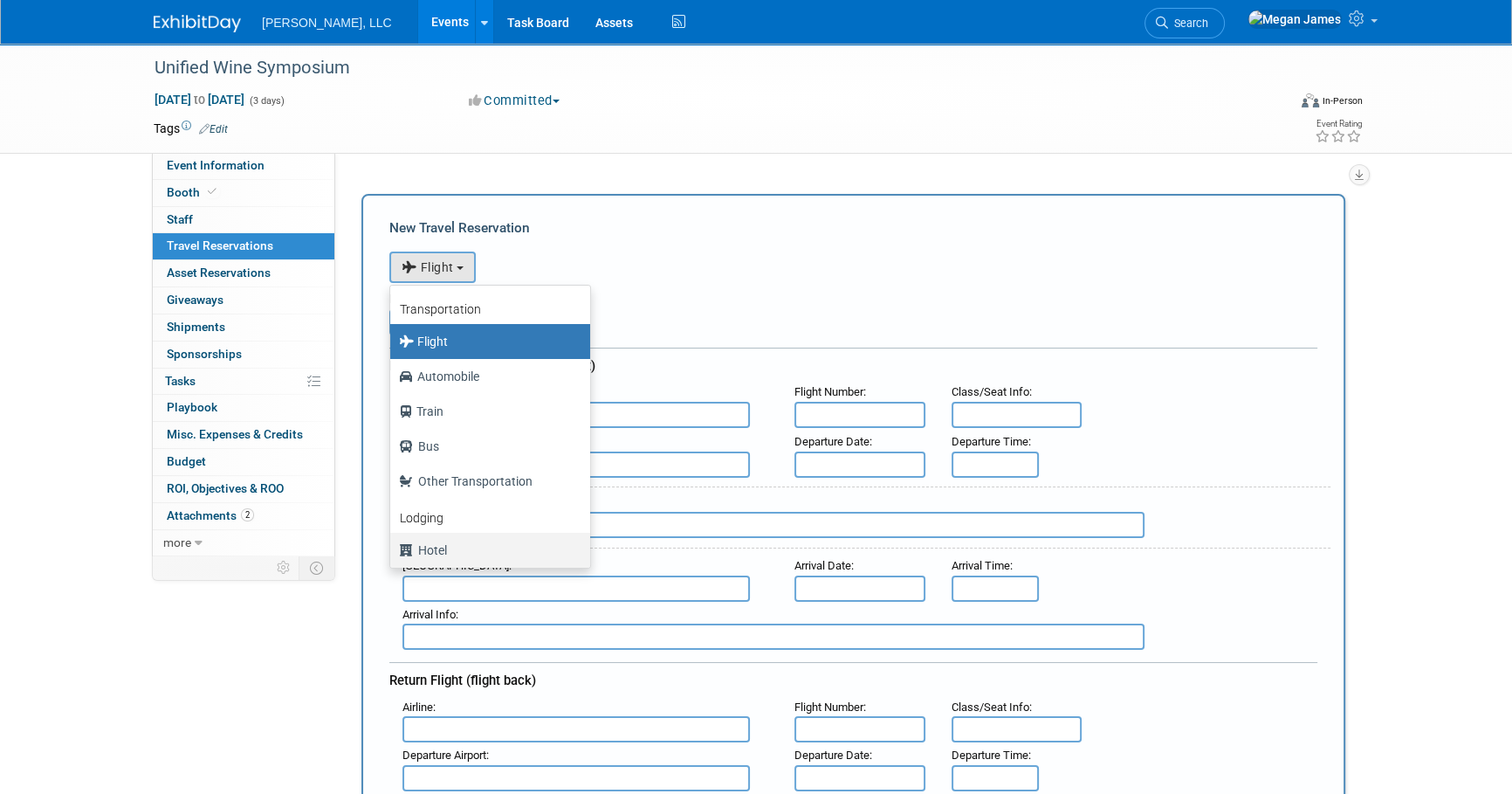
click at [469, 547] on label "Hotel" at bounding box center [486, 550] width 174 height 28
click at [393, 547] on input "Hotel" at bounding box center [387, 547] width 11 height 11
select select "6"
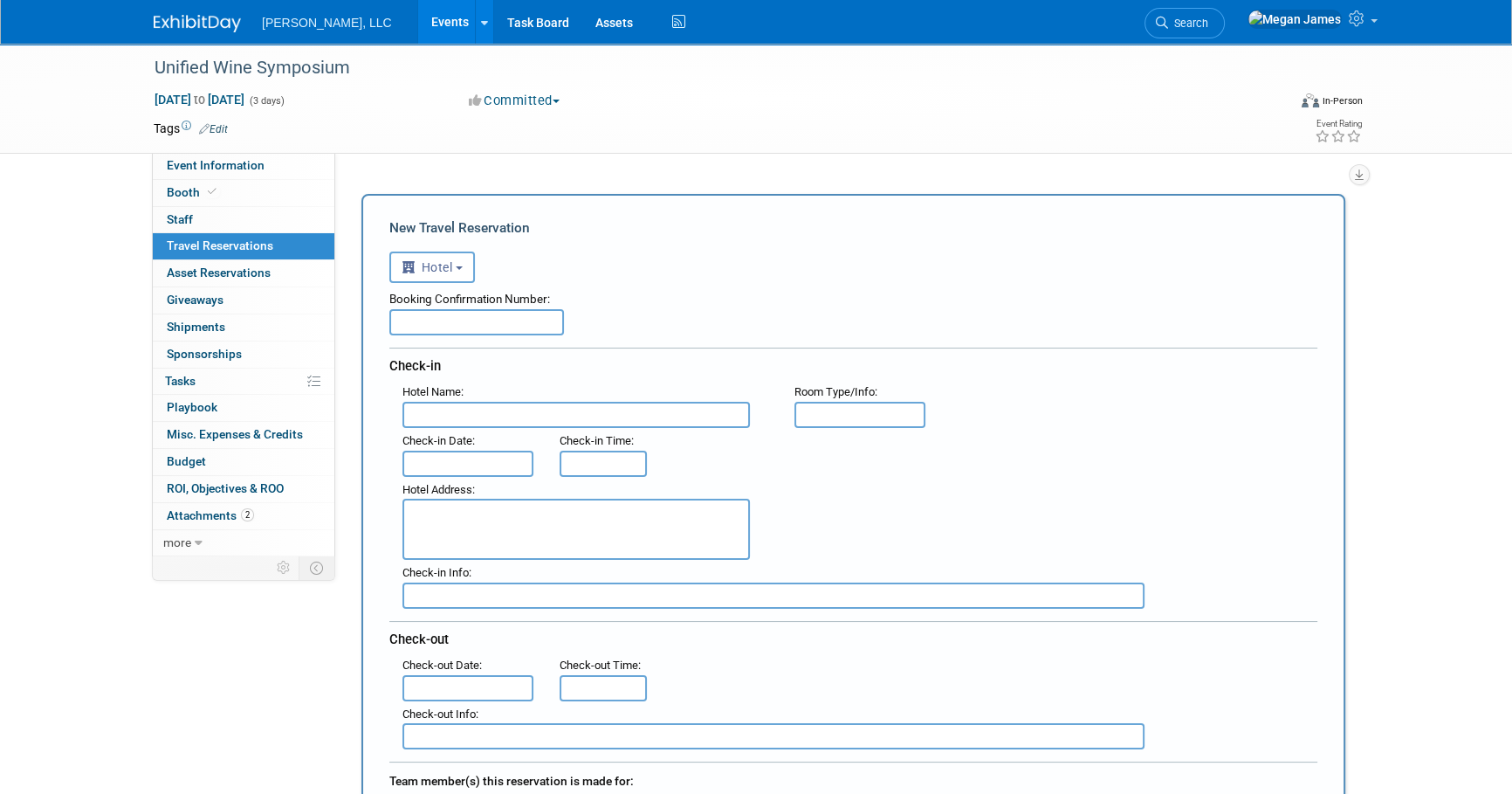
click at [701, 334] on div "Booking Confirmation Number:" at bounding box center [853, 309] width 928 height 52
click at [483, 317] on input "text" at bounding box center [476, 322] width 174 height 26
paste input "87879813"
type input "87879813"
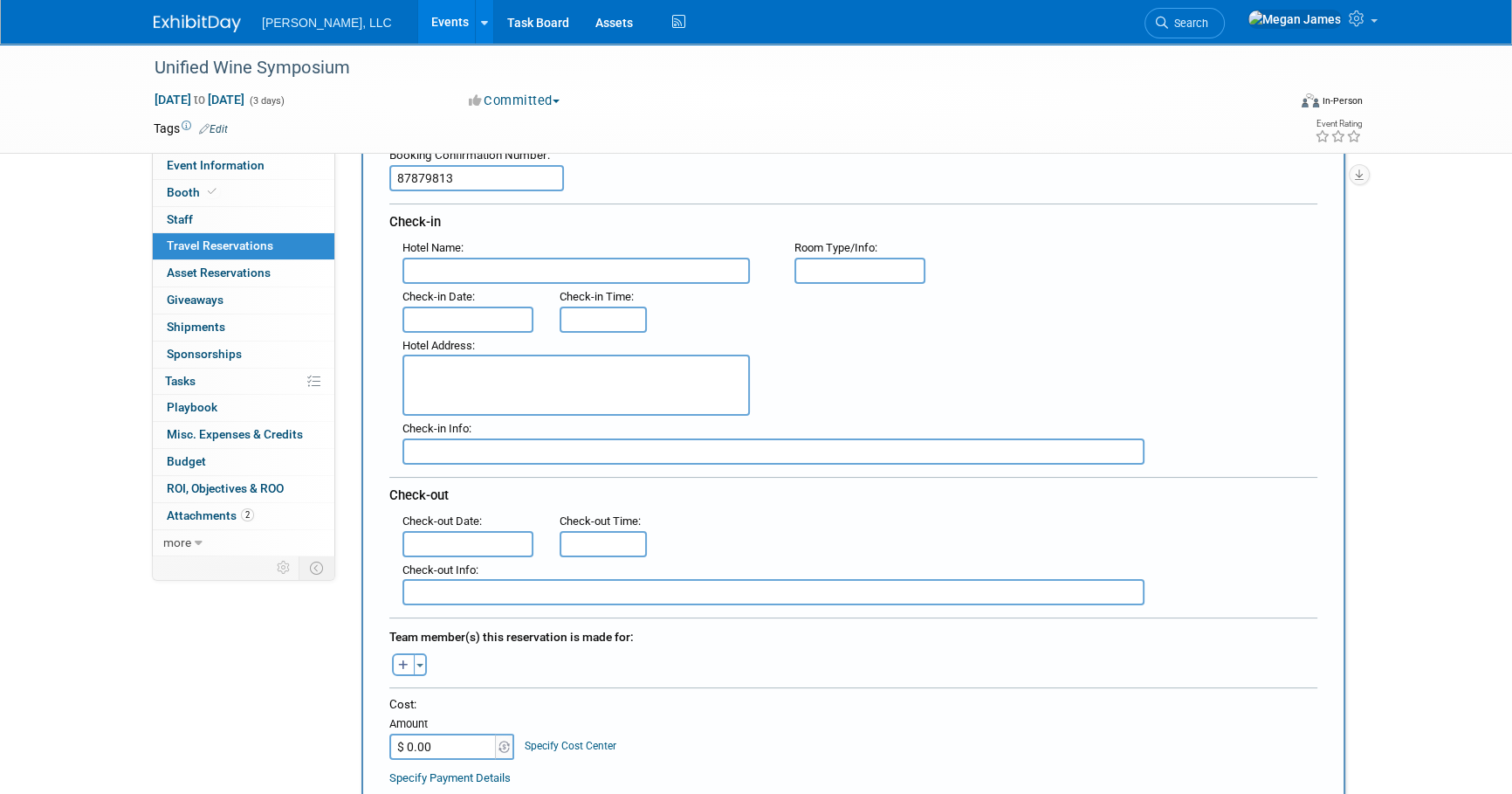
scroll to position [317, 0]
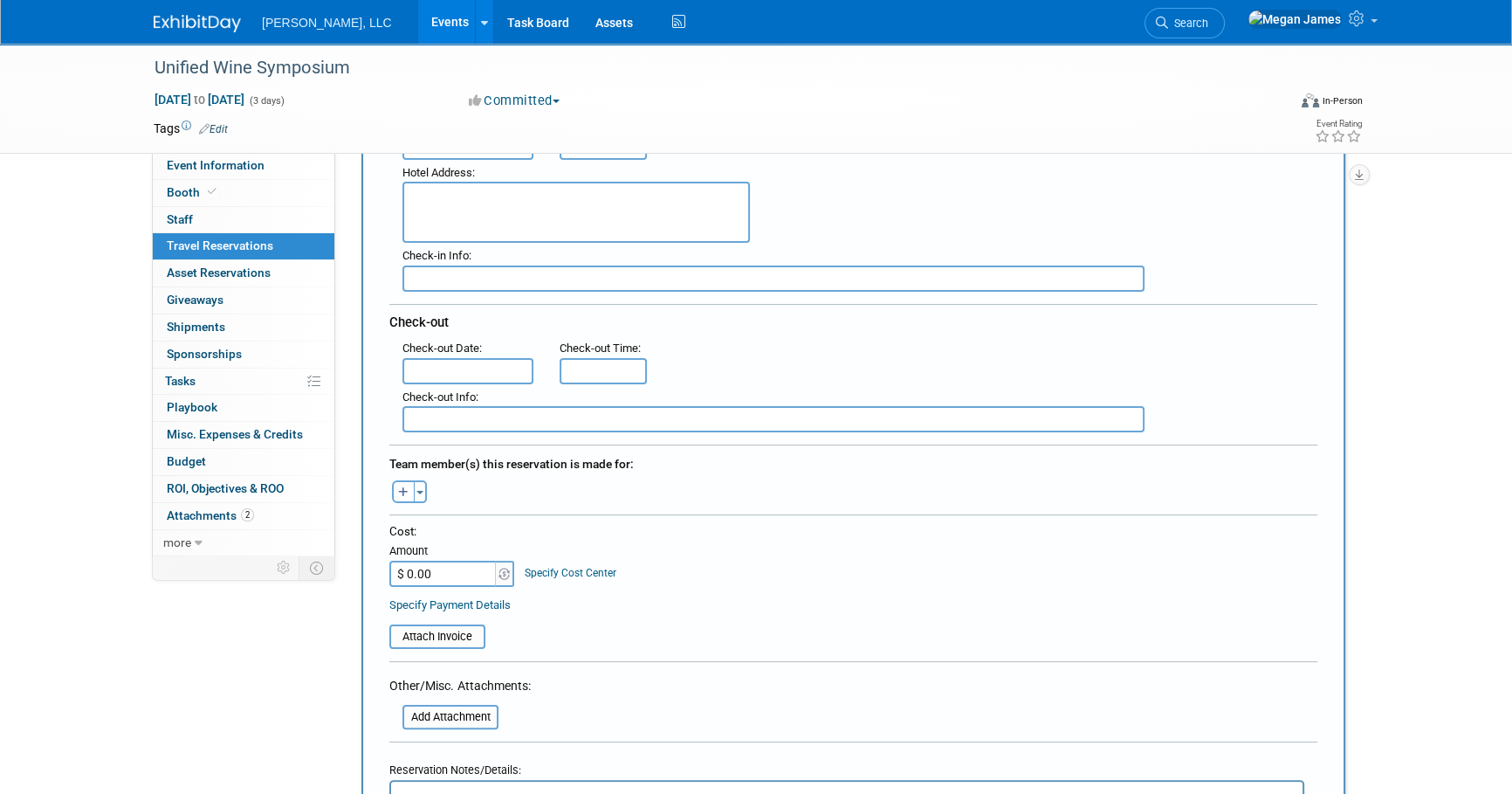
click at [463, 574] on input "$ 0.00" at bounding box center [443, 573] width 109 height 26
paste input "2,372.05"
type input "$ 2,372.05"
click at [826, 588] on div "Cost: Amount $ 2,372.05 Specify Cost Center Cost Center -- Not Specified --" at bounding box center [853, 568] width 928 height 91
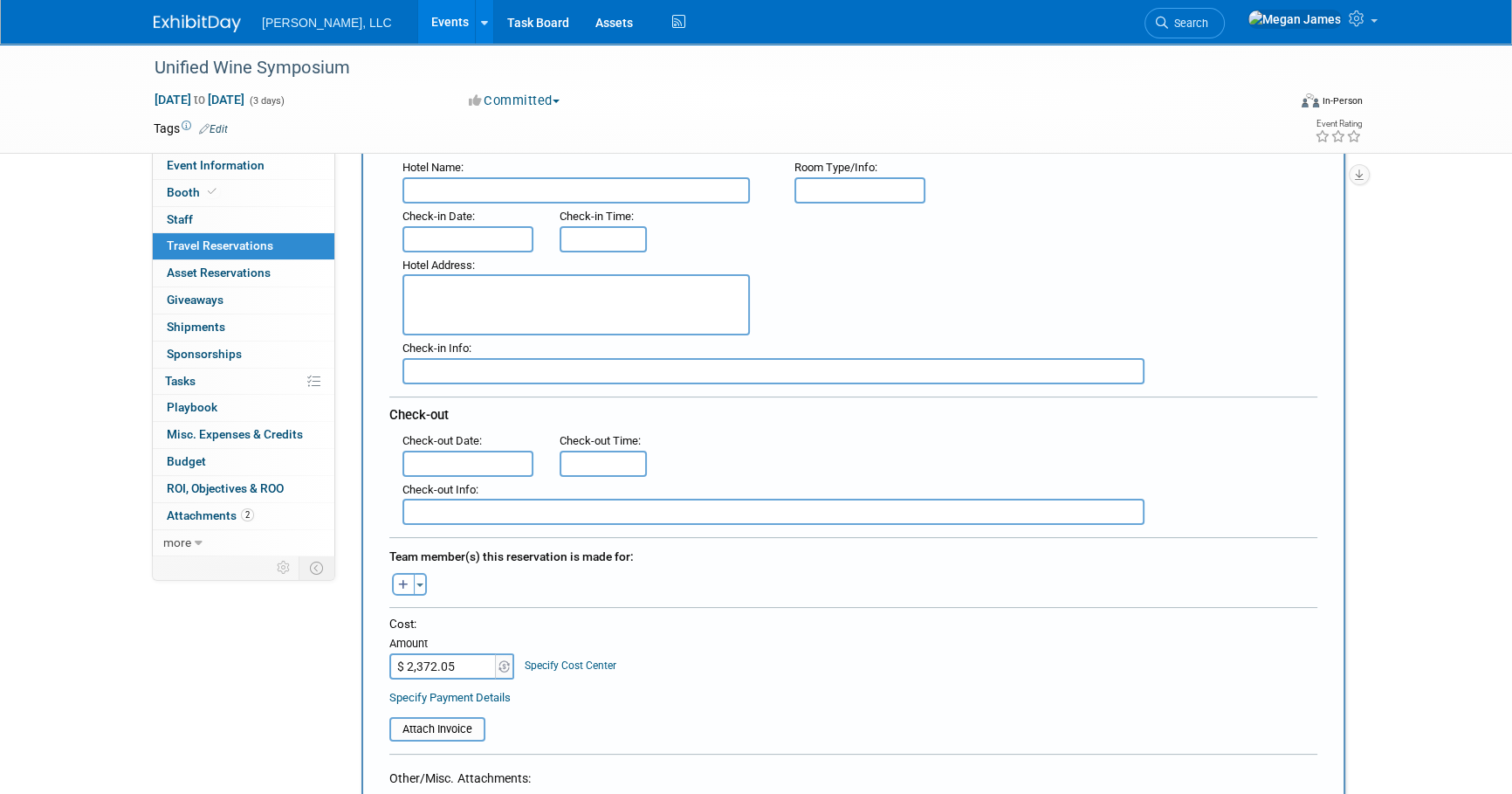
scroll to position [78, 0]
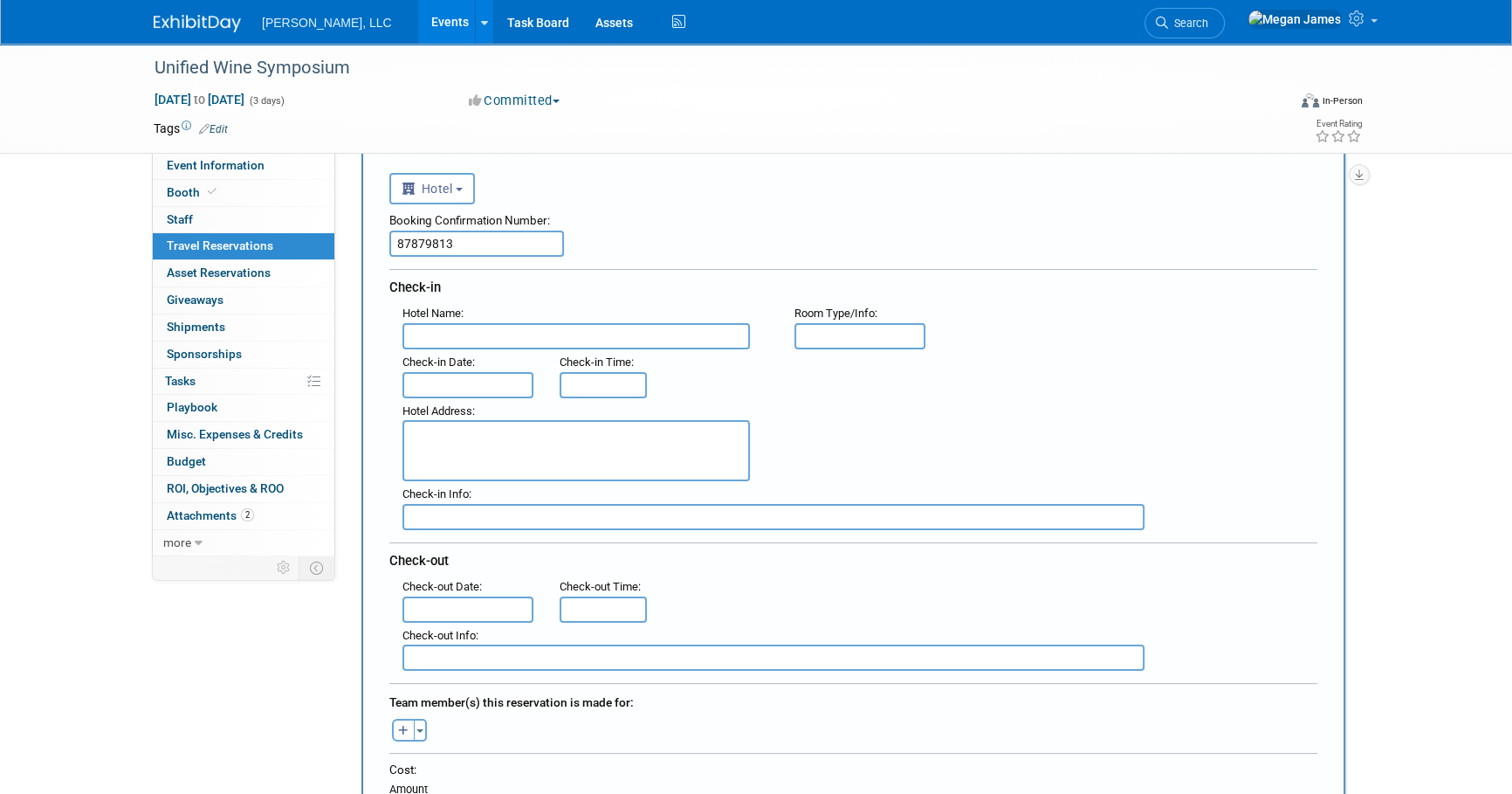
click at [522, 339] on input "text" at bounding box center [576, 336] width 347 height 26
paste input "Residence Inn by Marriott Sacramento Downtown at Capitol Park"
type input "Residence Inn by Marriott Sacramento Downtown at Capitol Park"
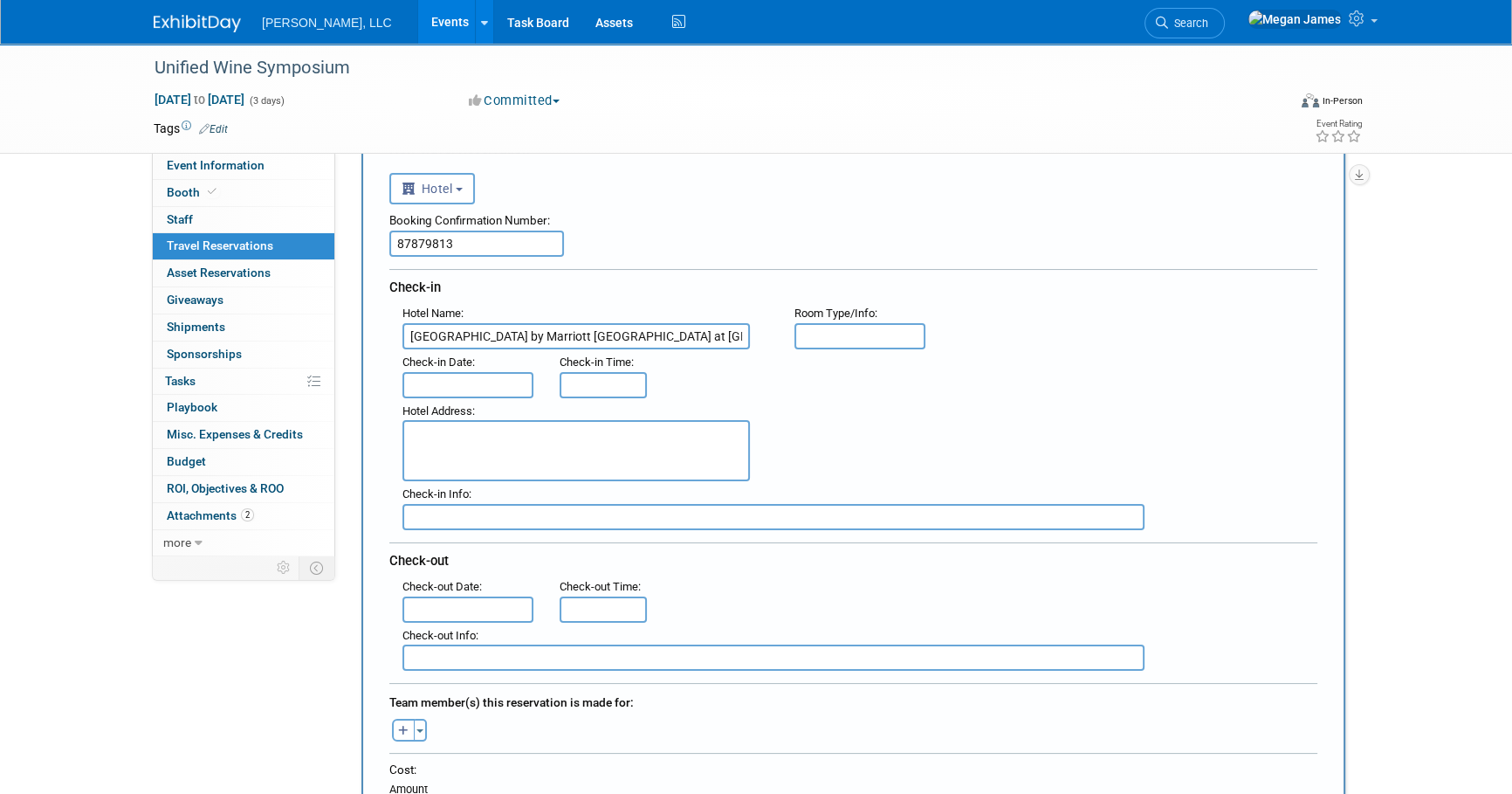
click at [487, 393] on body "Boerger, LLC Events Add Event Bulk Upload Events Shareable Event Boards Recentl…" at bounding box center [756, 319] width 1512 height 794
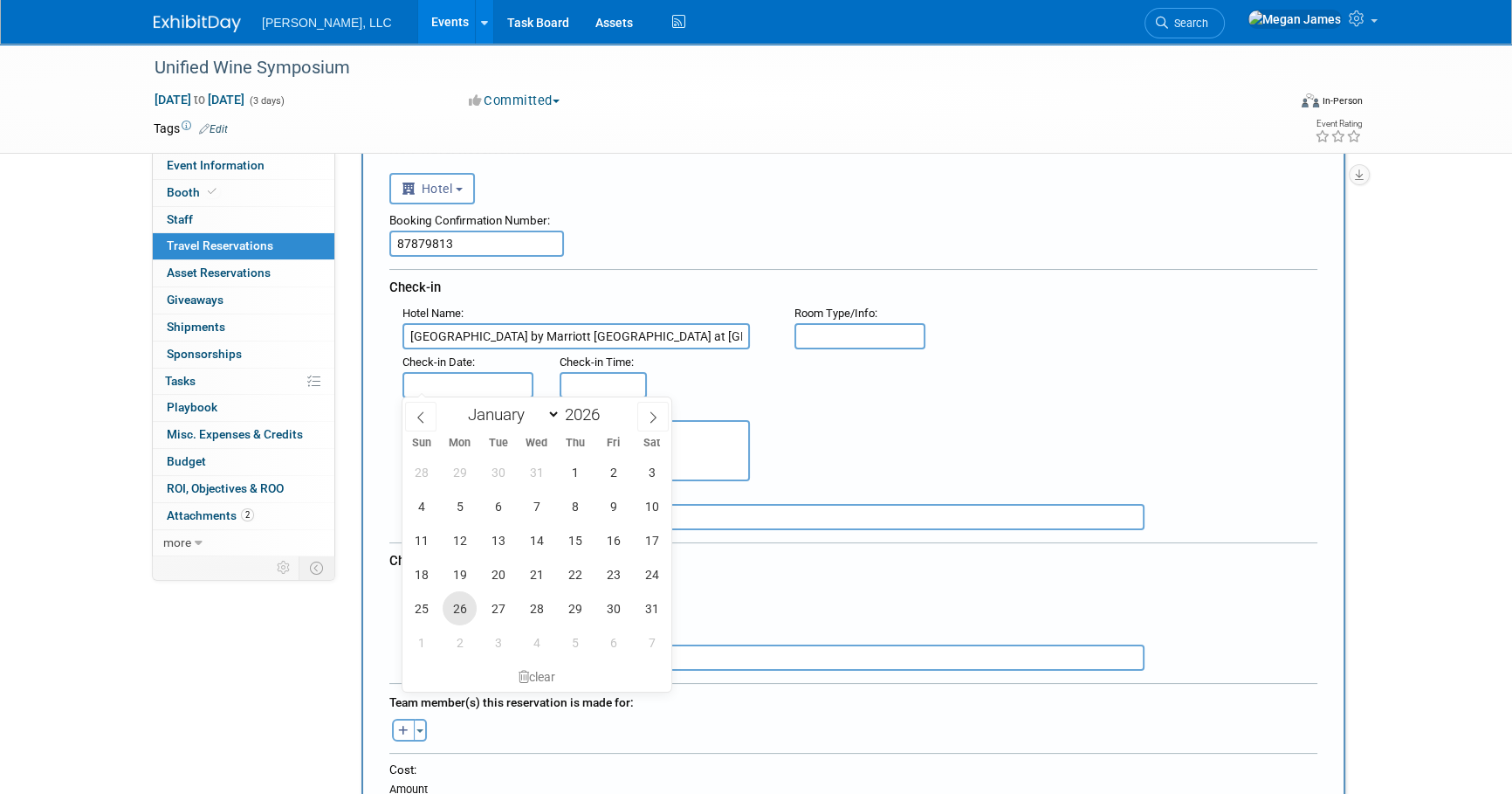
click at [463, 603] on span "26" at bounding box center [459, 608] width 34 height 34
type input "Jan 26, 2026"
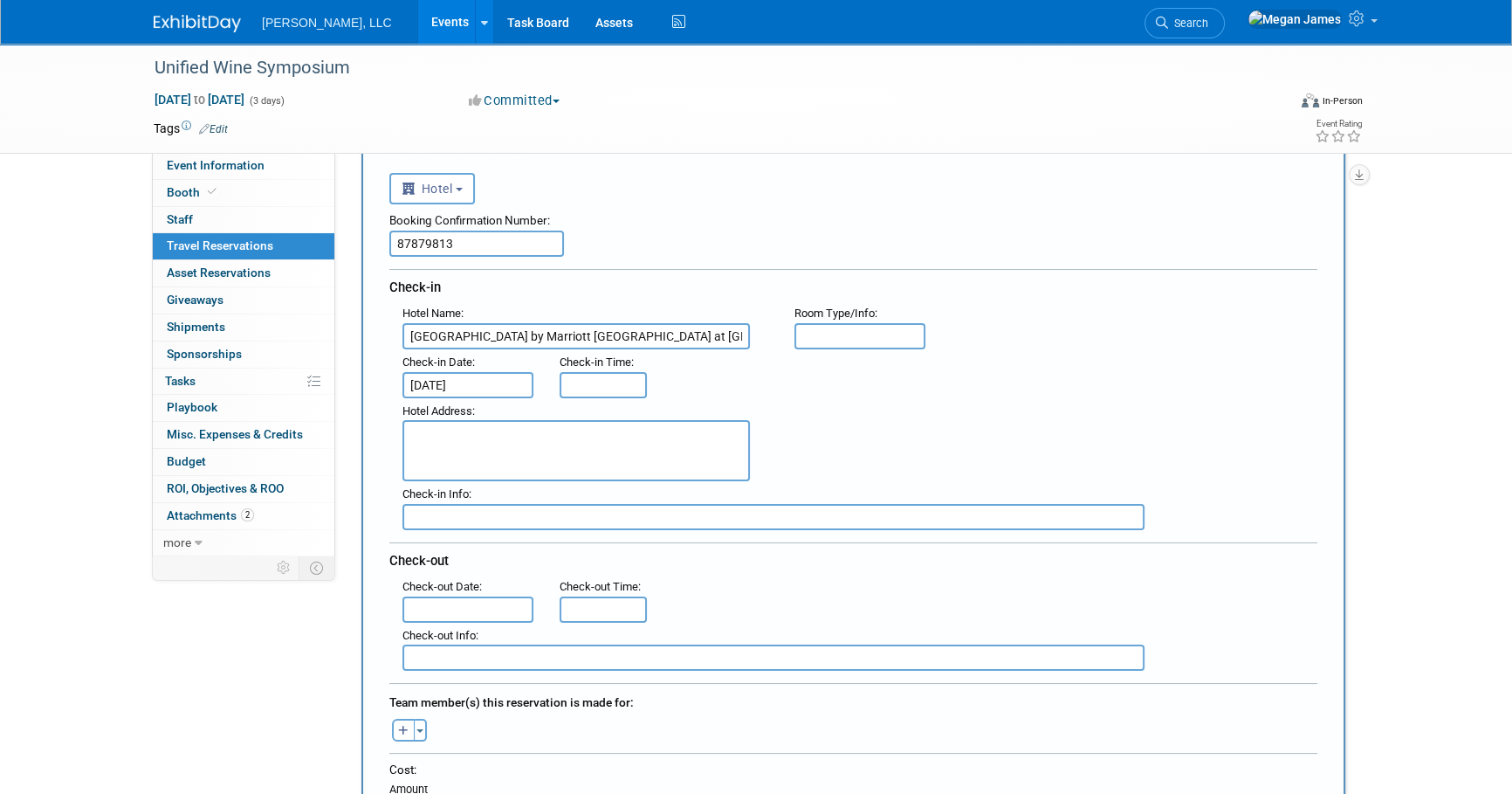
click at [480, 610] on input "text" at bounding box center [468, 610] width 131 height 26
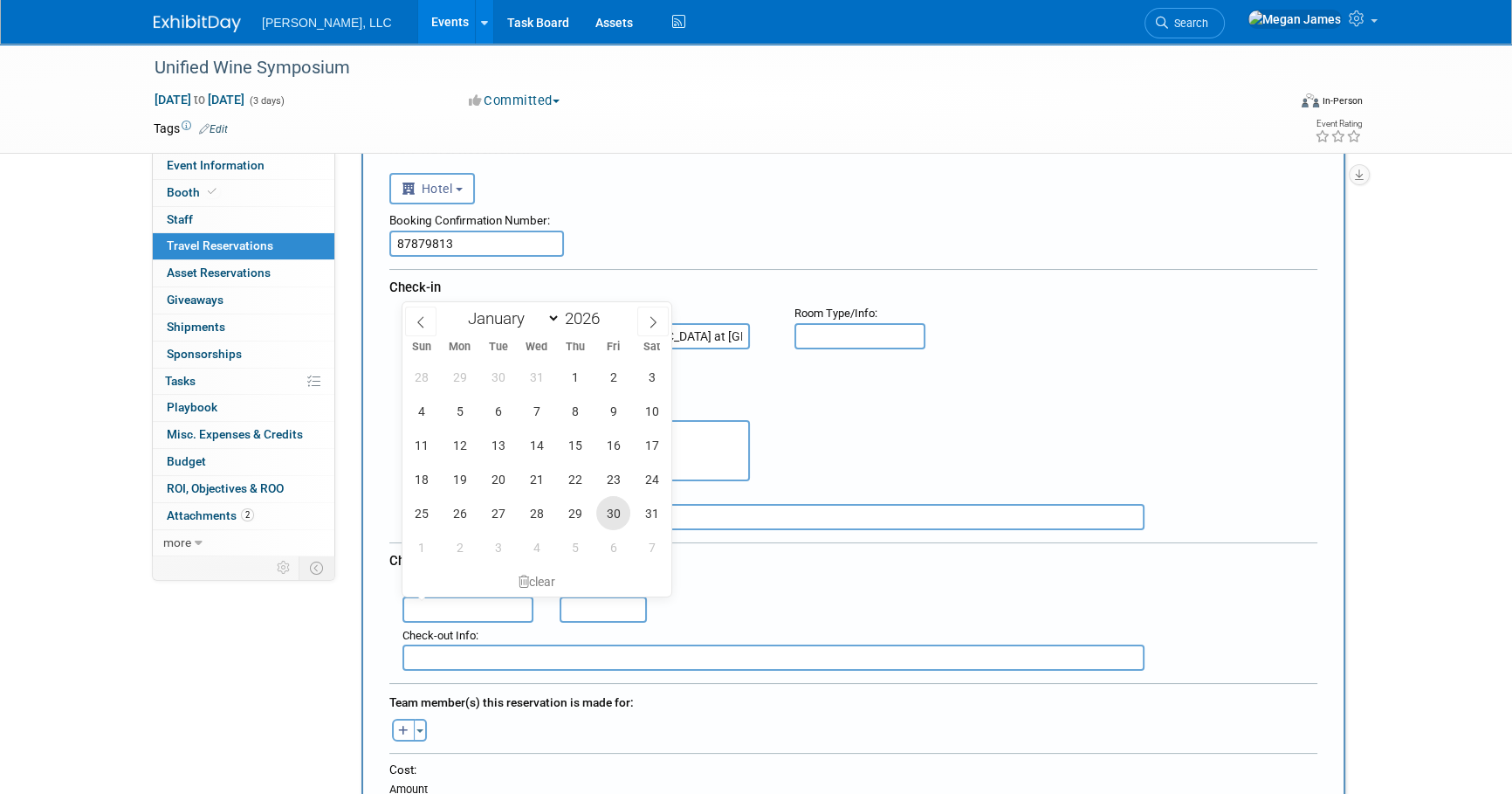
click at [604, 513] on span "30" at bounding box center [614, 513] width 34 height 34
type input "Jan 30, 2026"
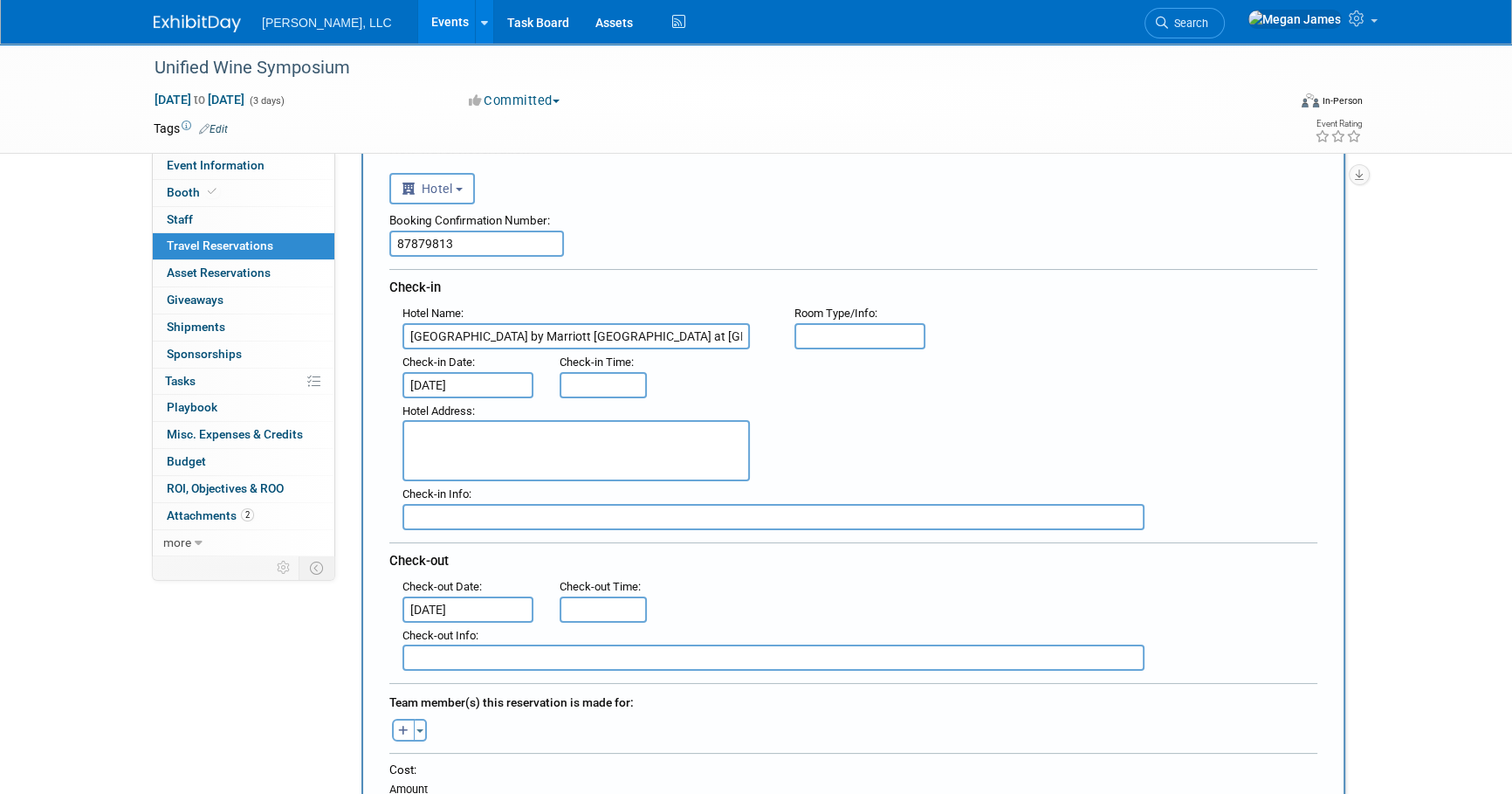
click at [895, 455] on div "Hotel Address :" at bounding box center [859, 440] width 941 height 84
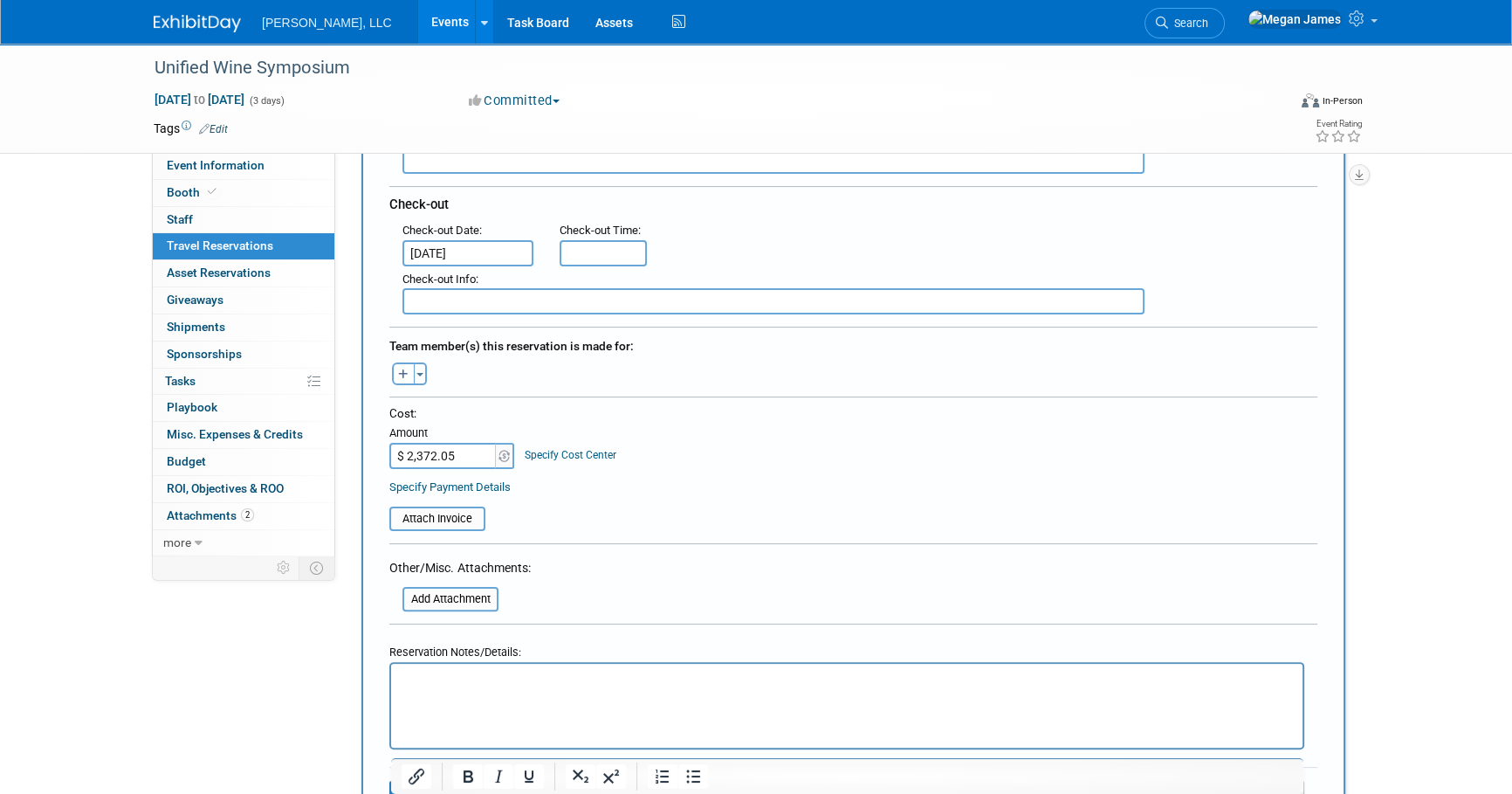
scroll to position [476, 0]
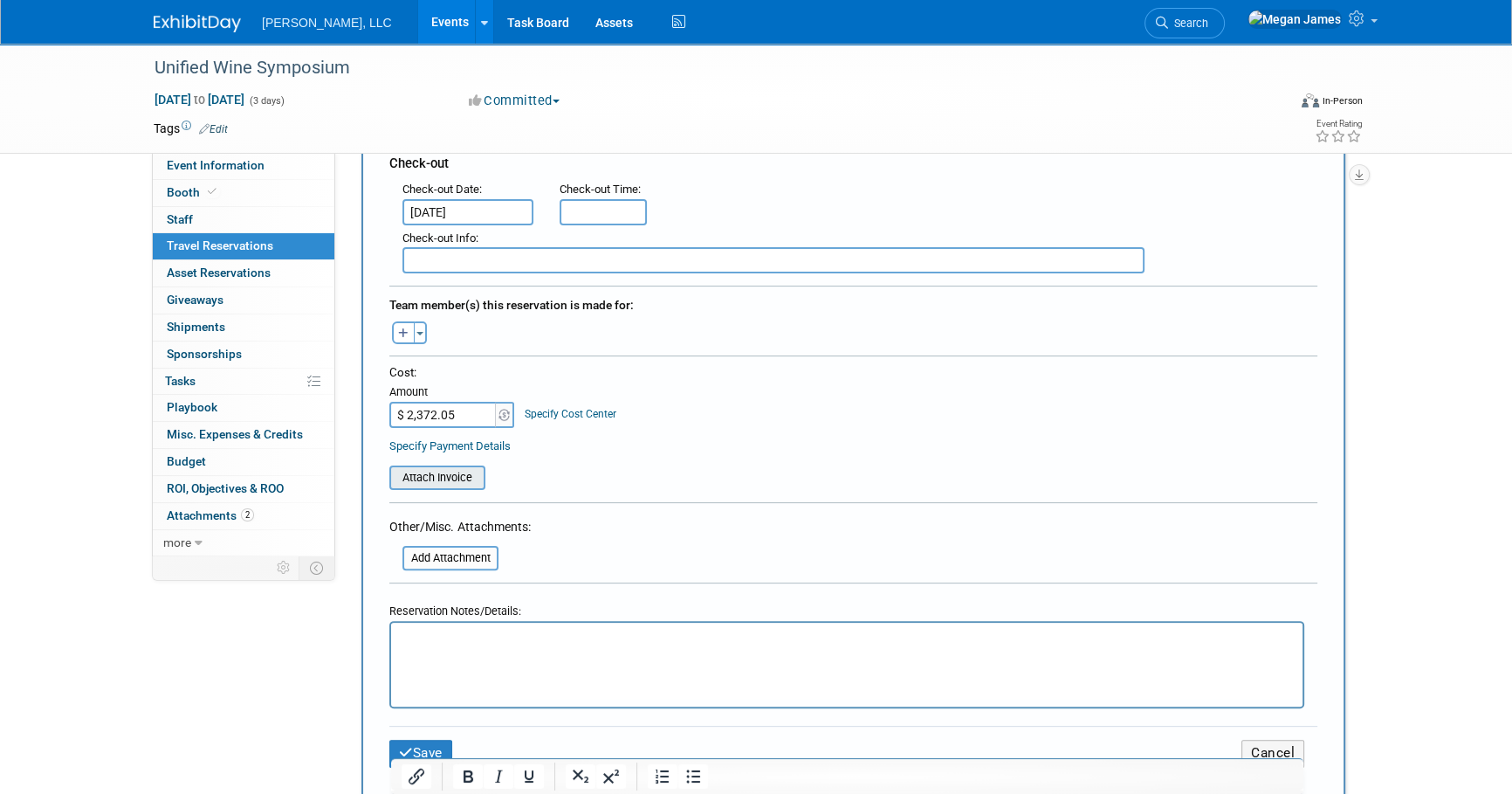
click at [447, 477] on input "file" at bounding box center [380, 477] width 208 height 21
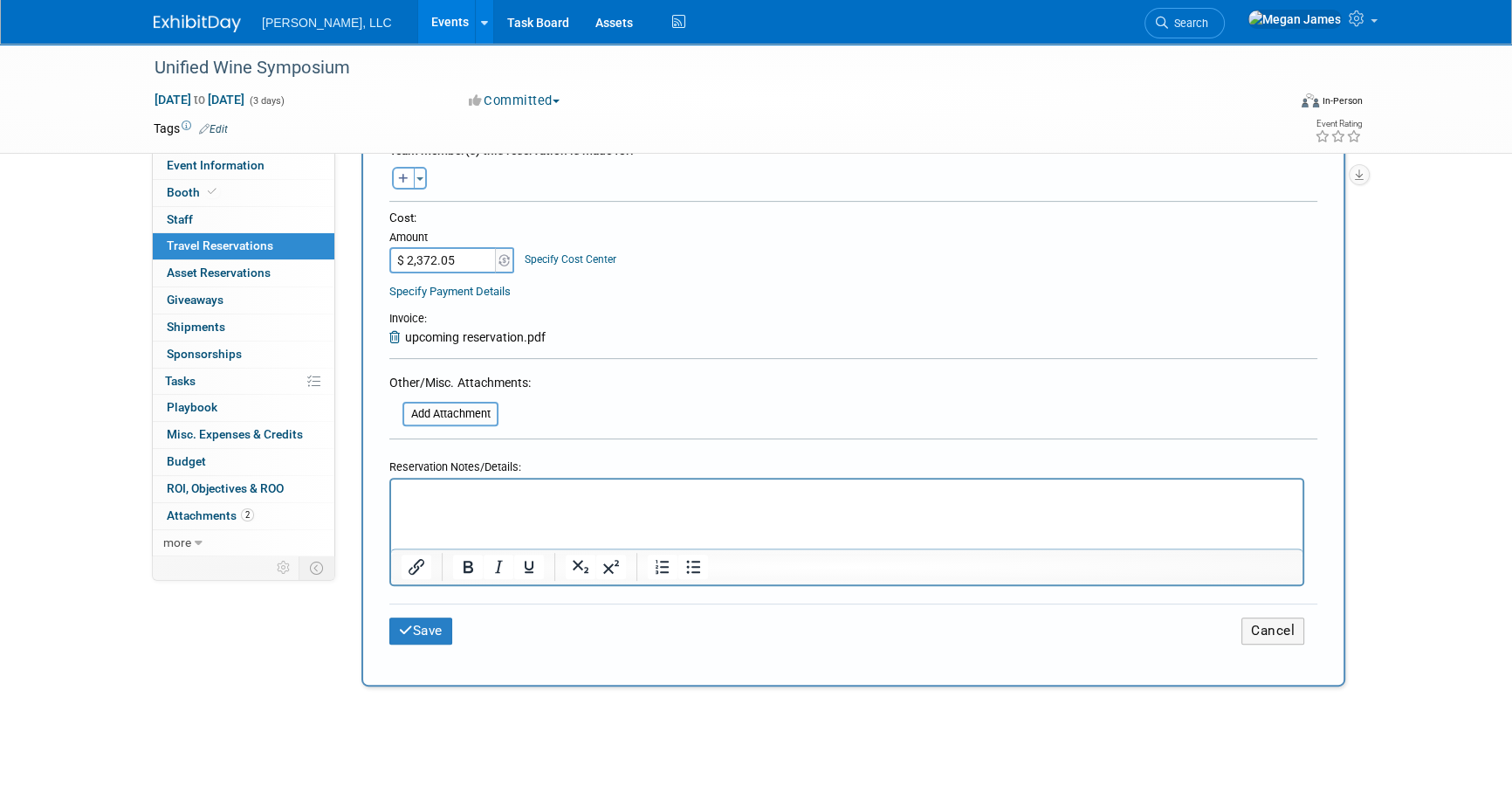
scroll to position [635, 0]
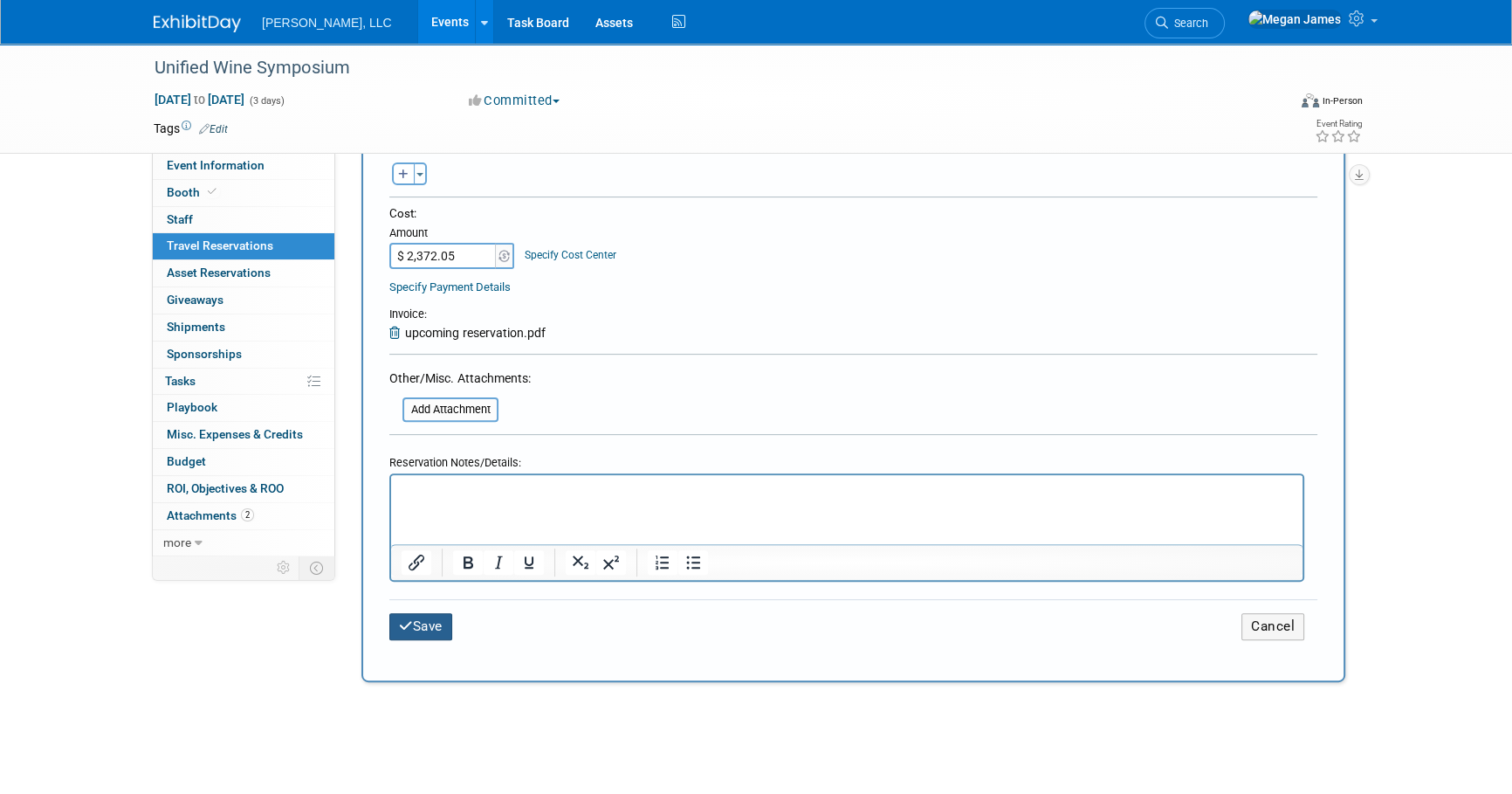
click at [429, 619] on button "Save" at bounding box center [421, 626] width 63 height 27
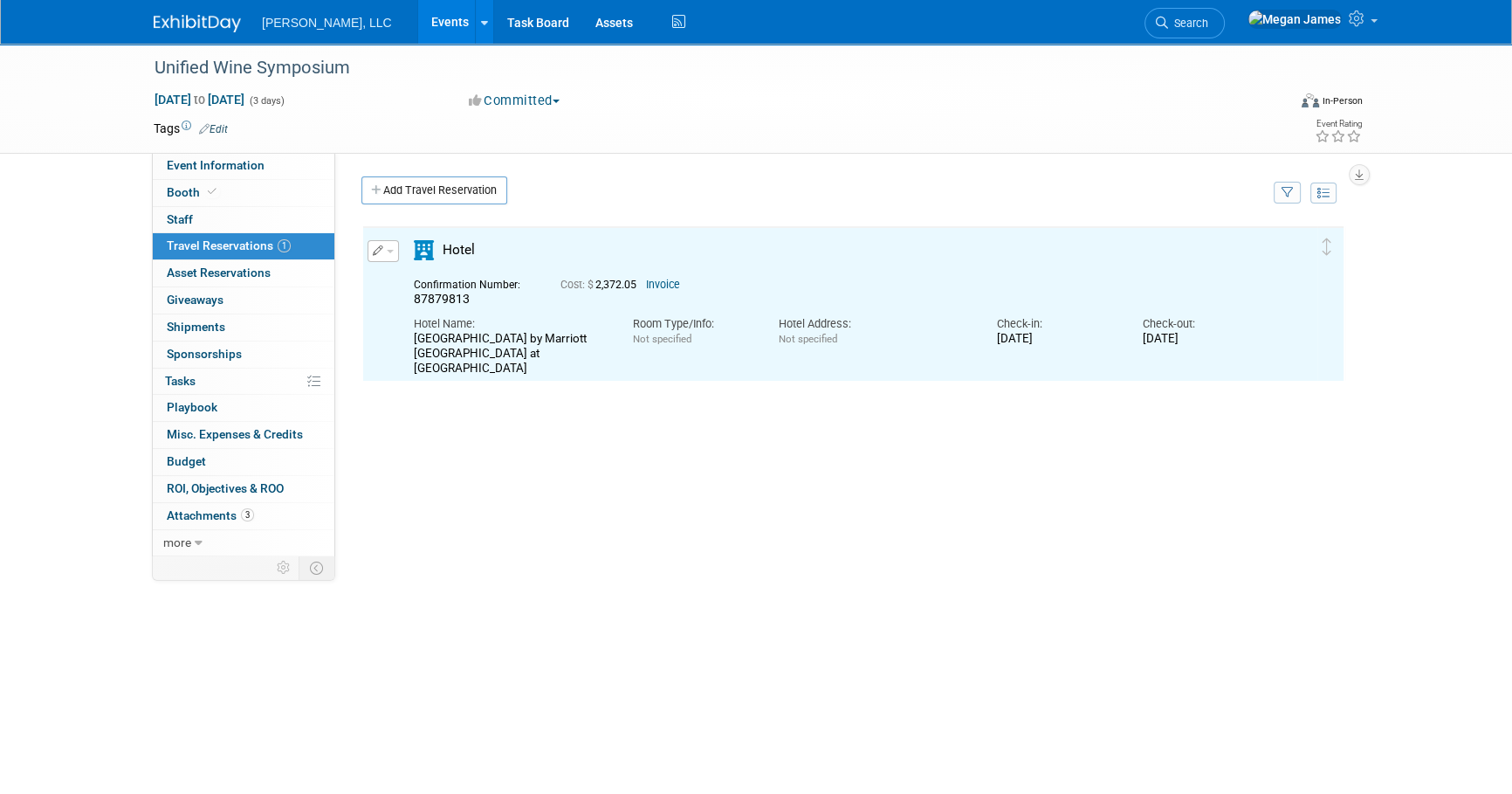
scroll to position [0, 0]
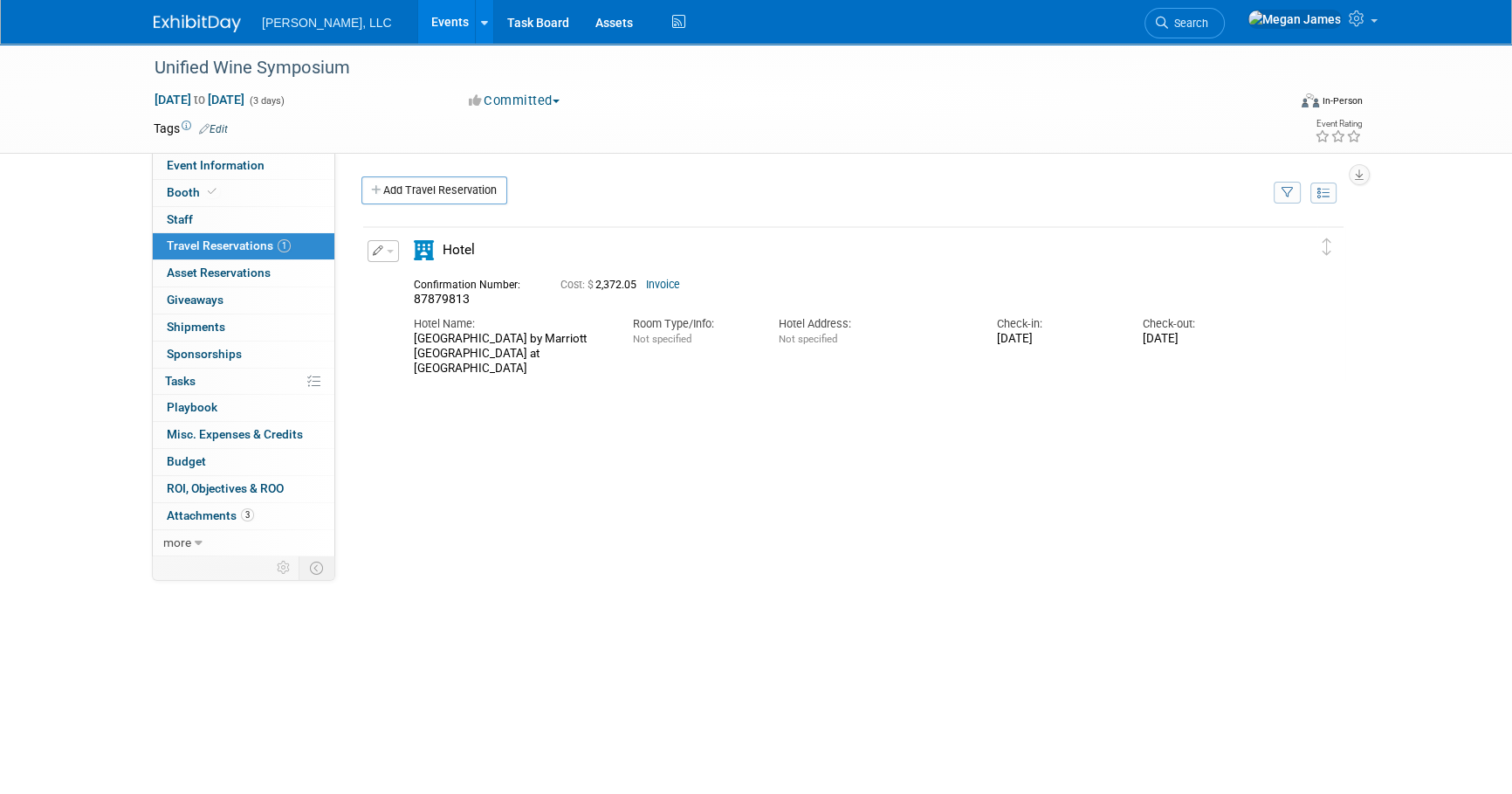
click at [489, 188] on link "Add Travel Reservation" at bounding box center [433, 190] width 145 height 28
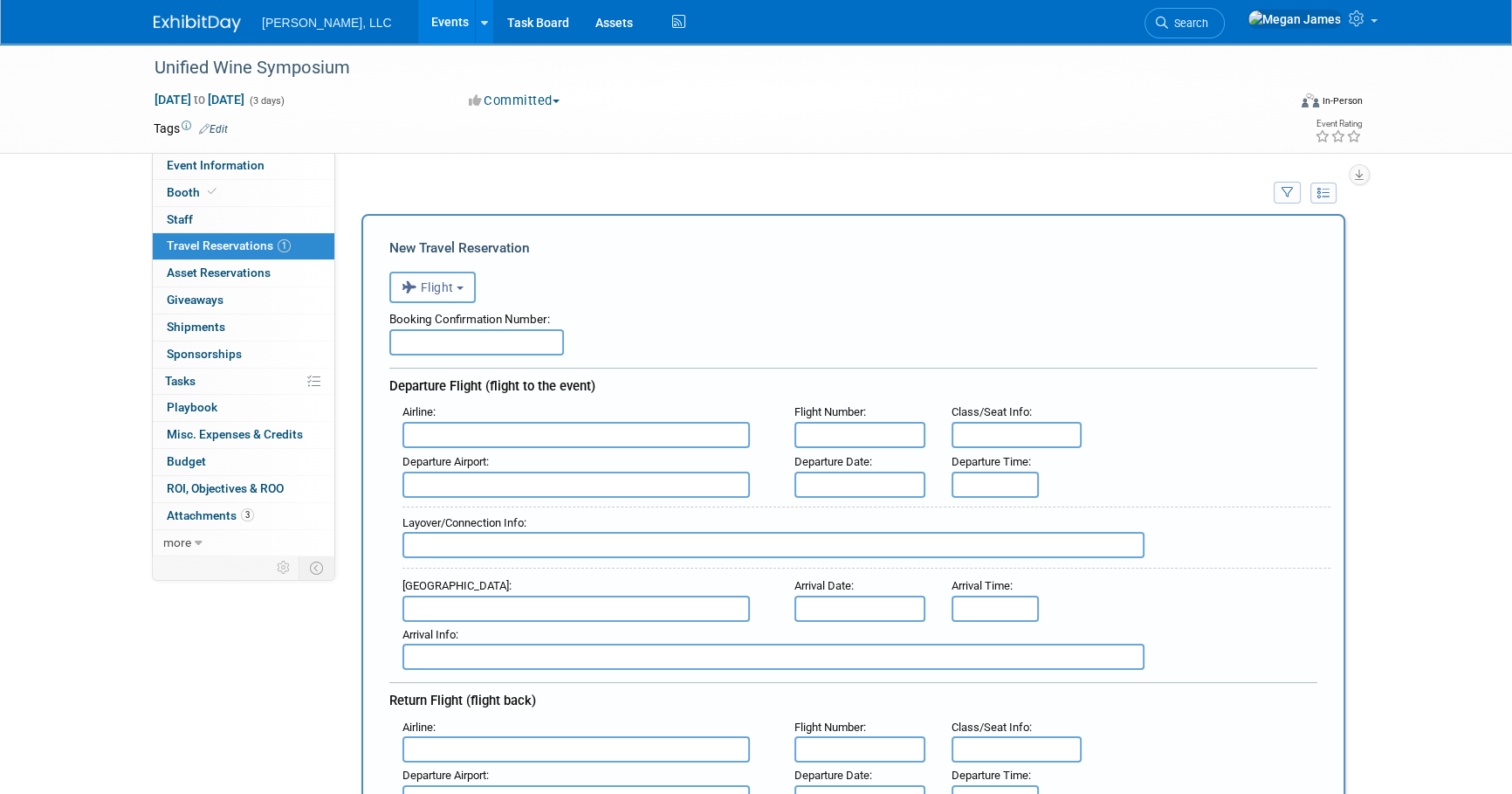
click at [458, 296] on button "Flight" at bounding box center [431, 287] width 86 height 32
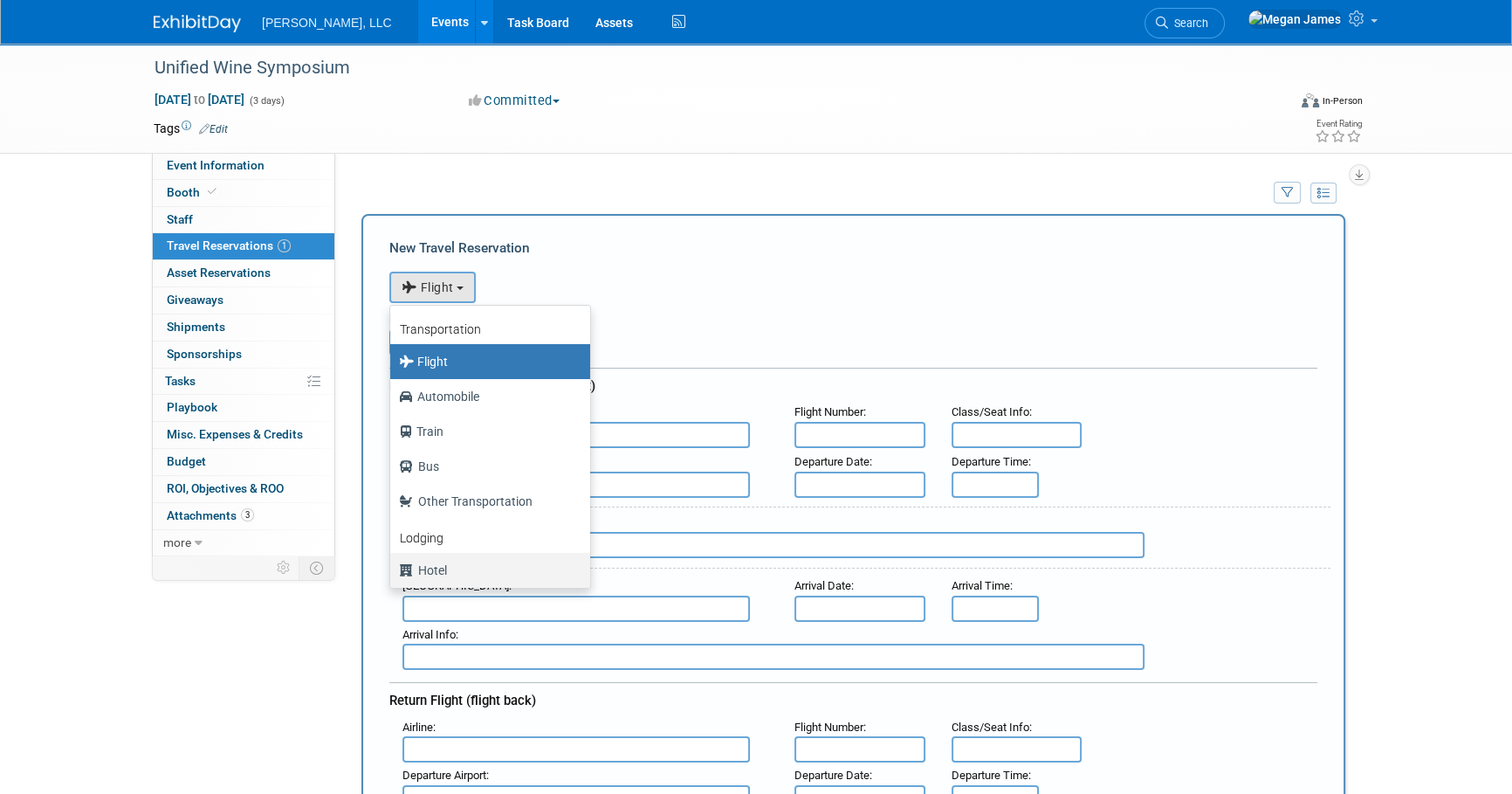
drag, startPoint x: 463, startPoint y: 567, endPoint x: 462, endPoint y: 515, distance: 52.0
click at [463, 566] on label "Hotel" at bounding box center [486, 570] width 174 height 28
click at [393, 566] on input "Hotel" at bounding box center [387, 567] width 11 height 11
select select "6"
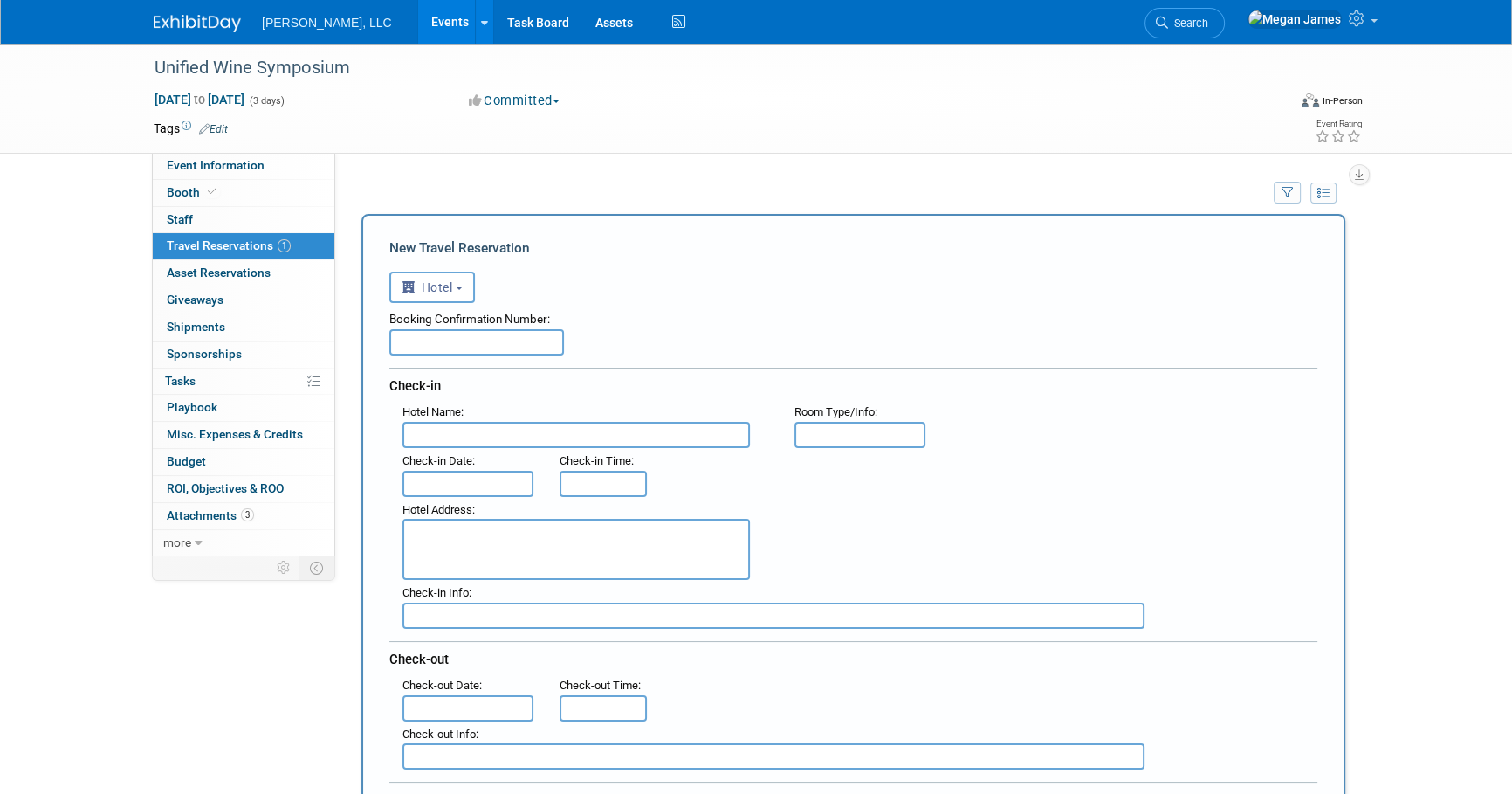
click at [455, 341] on input "text" at bounding box center [476, 343] width 174 height 26
paste input "87879849"
type input "87879849"
click at [508, 434] on input "text" at bounding box center [576, 435] width 347 height 26
click at [522, 429] on input "text" at bounding box center [576, 435] width 347 height 26
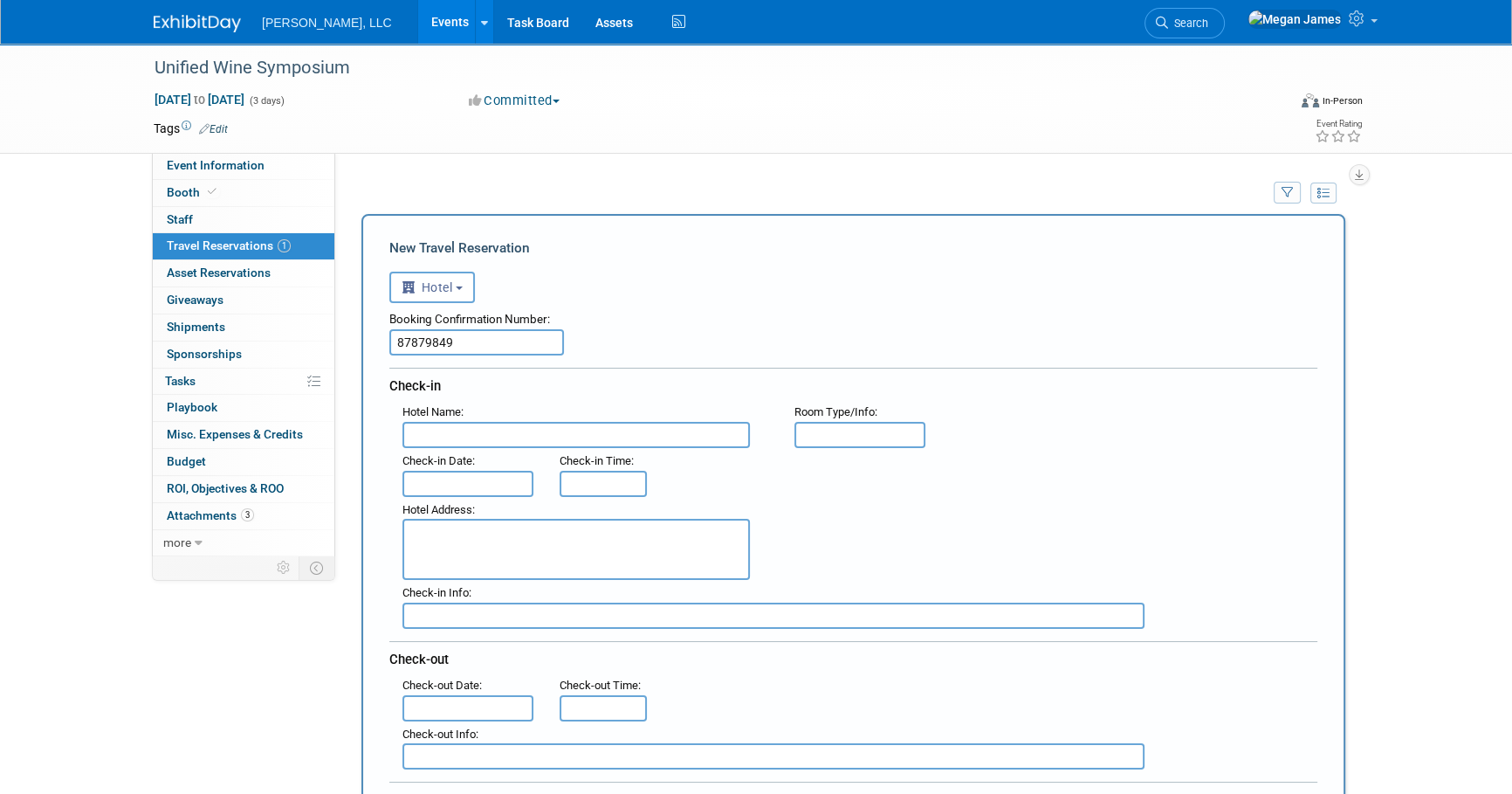
paste input "[GEOGRAPHIC_DATA] by Marriott [GEOGRAPHIC_DATA] at [GEOGRAPHIC_DATA]"
type input "[GEOGRAPHIC_DATA] by Marriott [GEOGRAPHIC_DATA] at [GEOGRAPHIC_DATA]"
click at [498, 486] on input "text" at bounding box center [468, 483] width 131 height 26
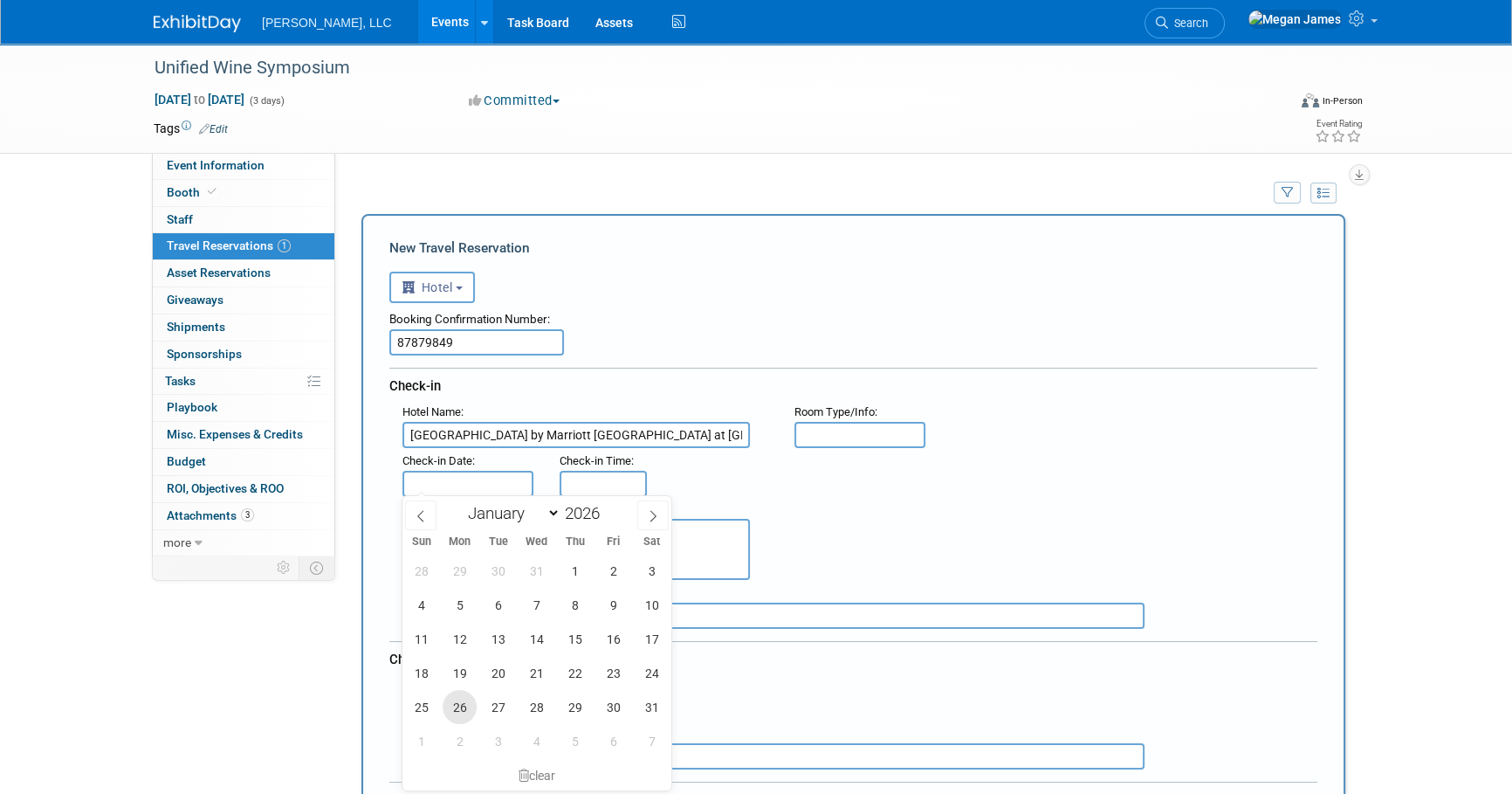
click at [463, 701] on span "26" at bounding box center [459, 707] width 34 height 34
type input "[DATE]"
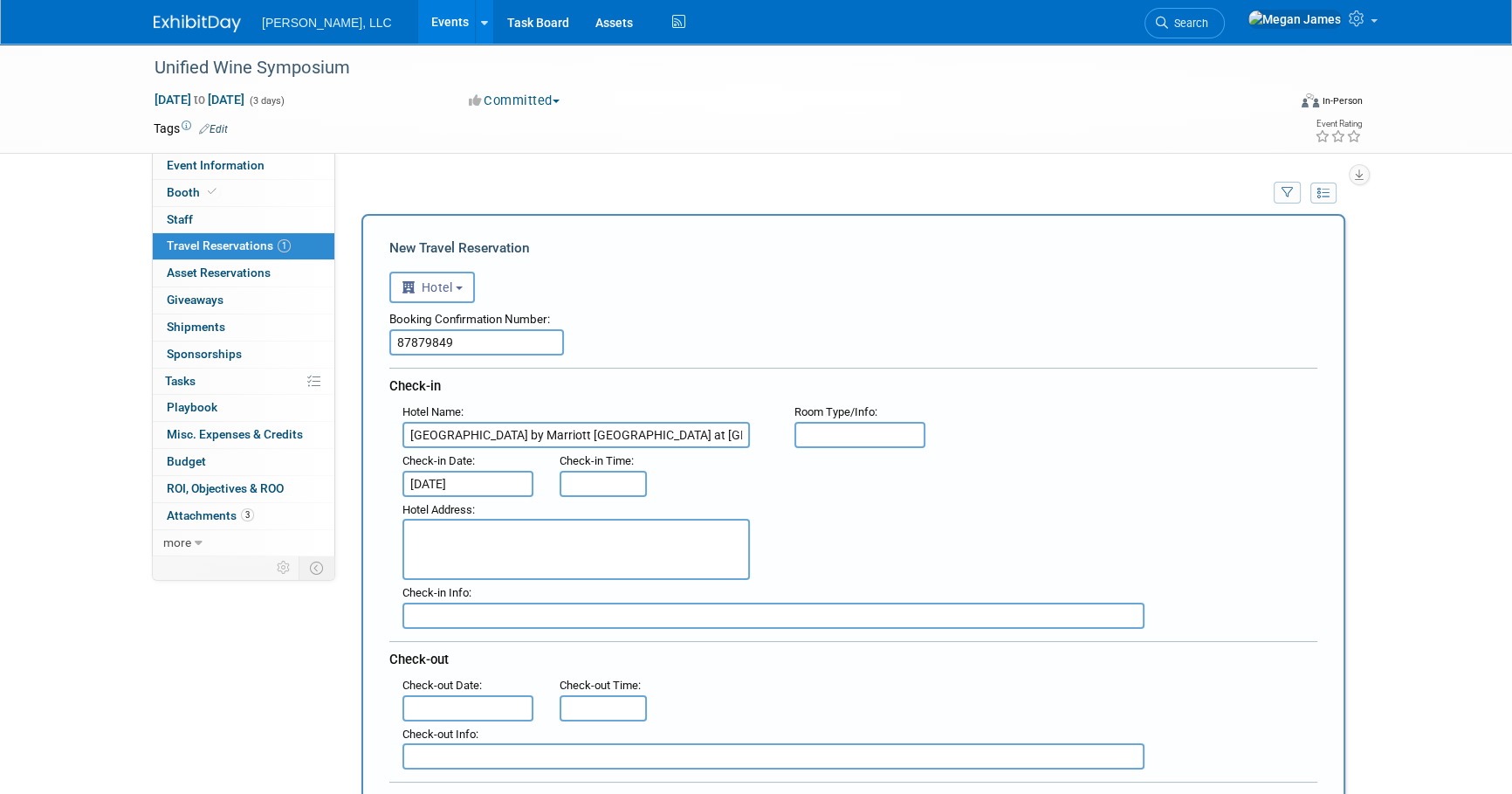
click at [504, 696] on input "text" at bounding box center [468, 708] width 131 height 26
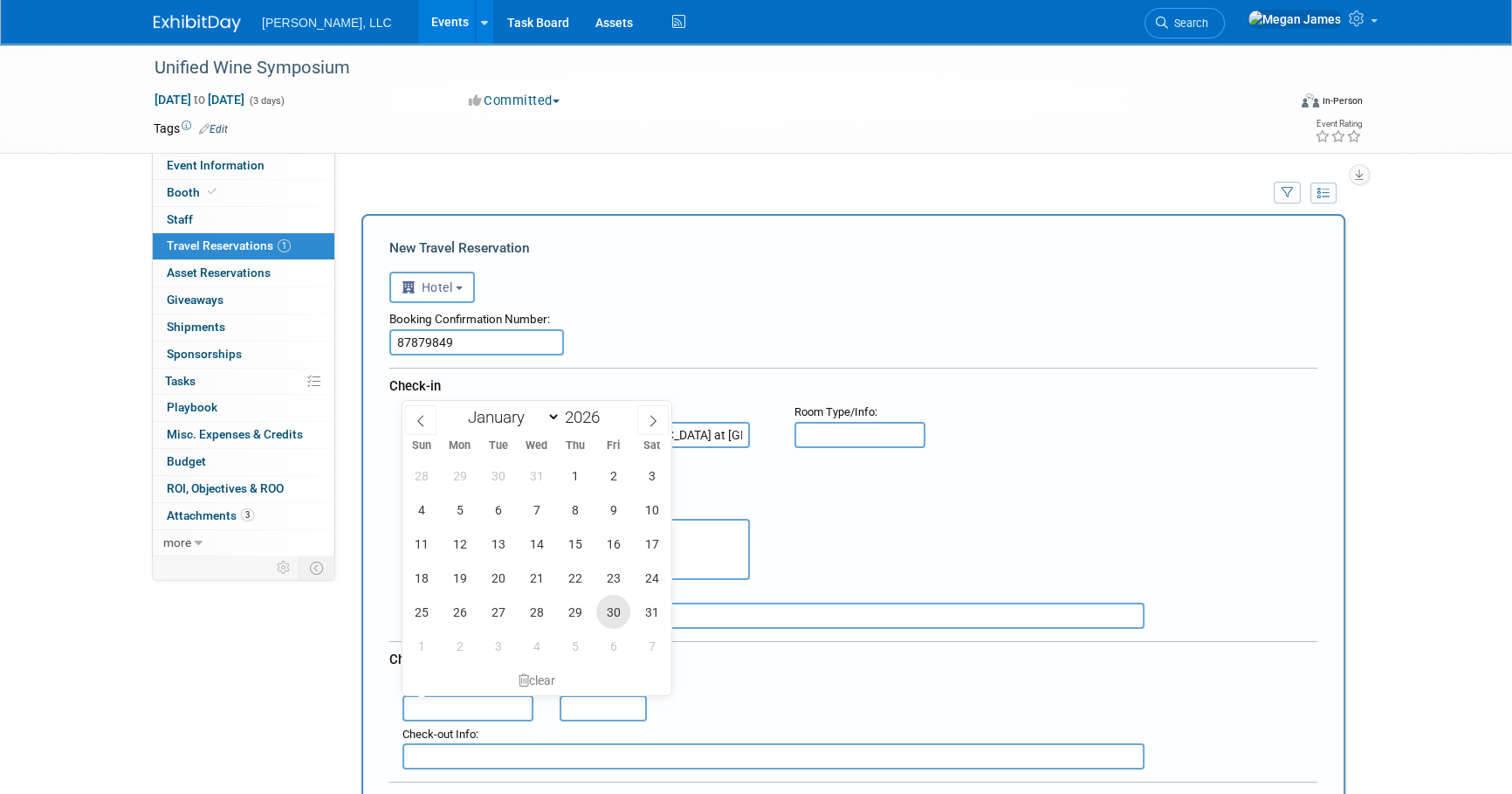
click at [606, 613] on span "30" at bounding box center [614, 612] width 34 height 34
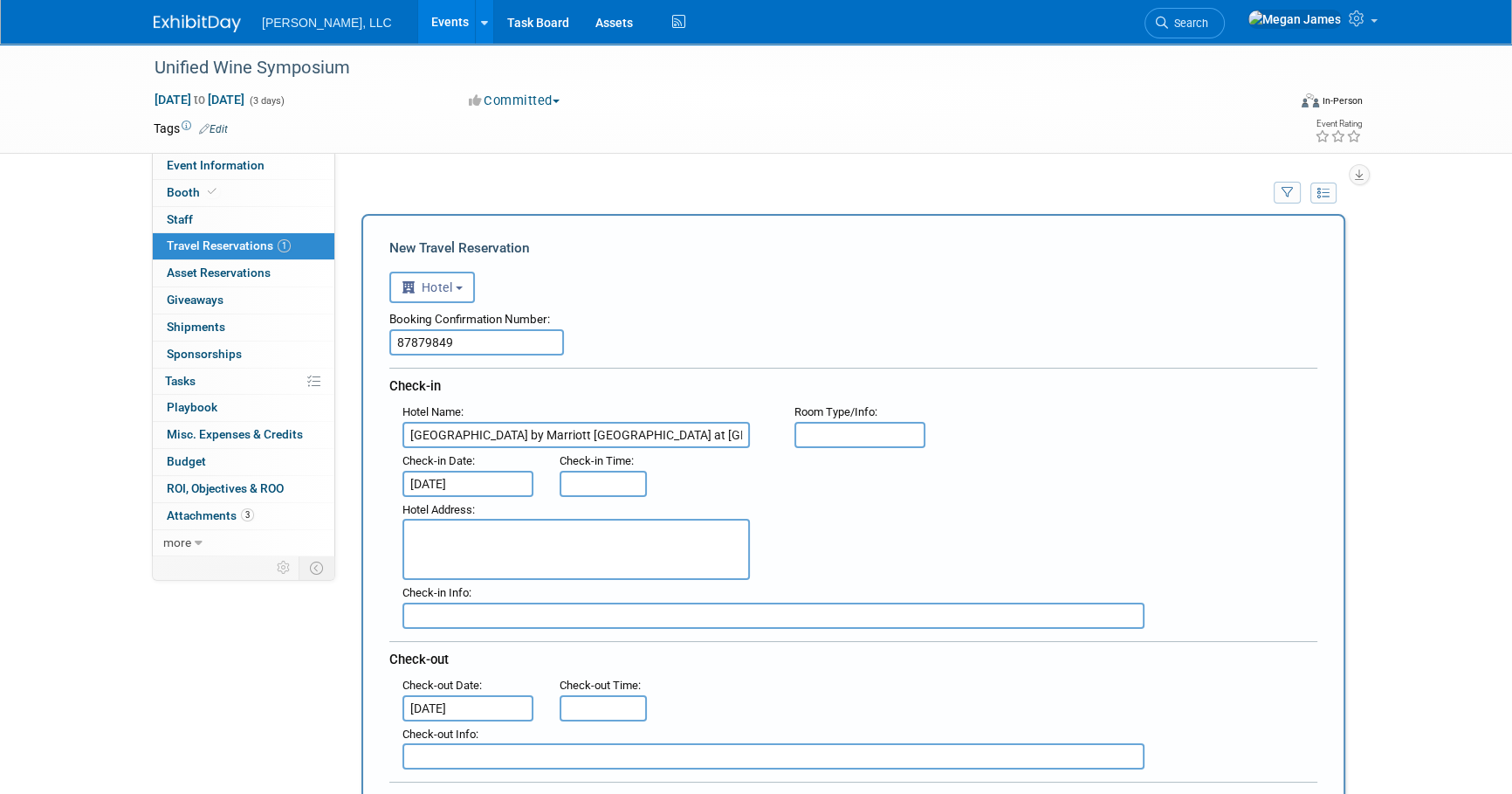
drag, startPoint x: 579, startPoint y: 547, endPoint x: 833, endPoint y: 551, distance: 254.0
click at [0, 0] on span "22" at bounding box center [0, 0] width 0 height 0
type input "Jan 22, 2026"
click at [602, 533] on textarea at bounding box center [576, 549] width 347 height 61
paste textarea "1121 15th Street, Sacramento, California 95814 USA"
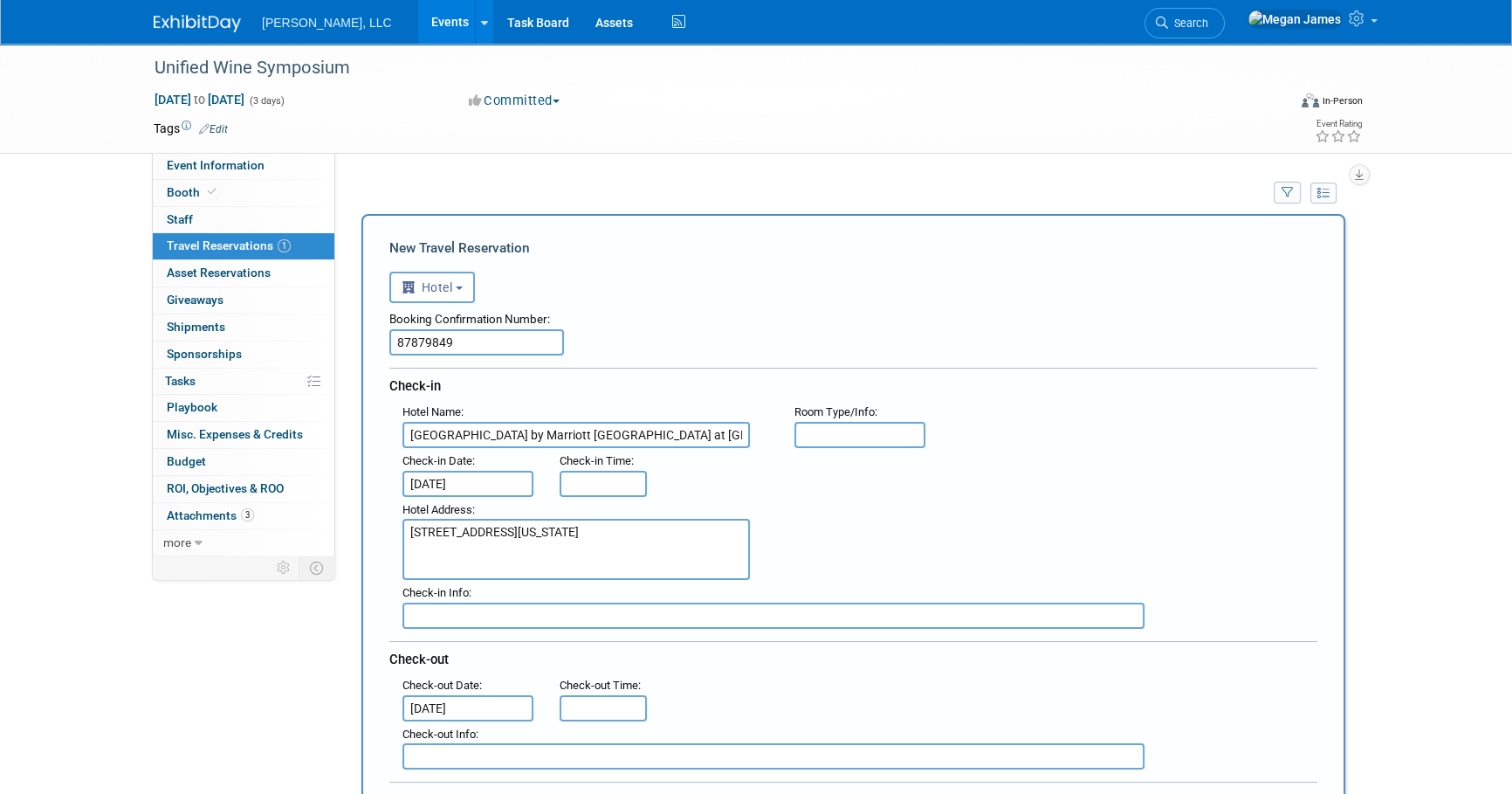
type textarea "1121 15th Street, Sacramento, California 95814 USA"
click at [907, 535] on div "Hotel Address : 1121 15th Street, Sacramento, California 95814 USA" at bounding box center [859, 539] width 941 height 84
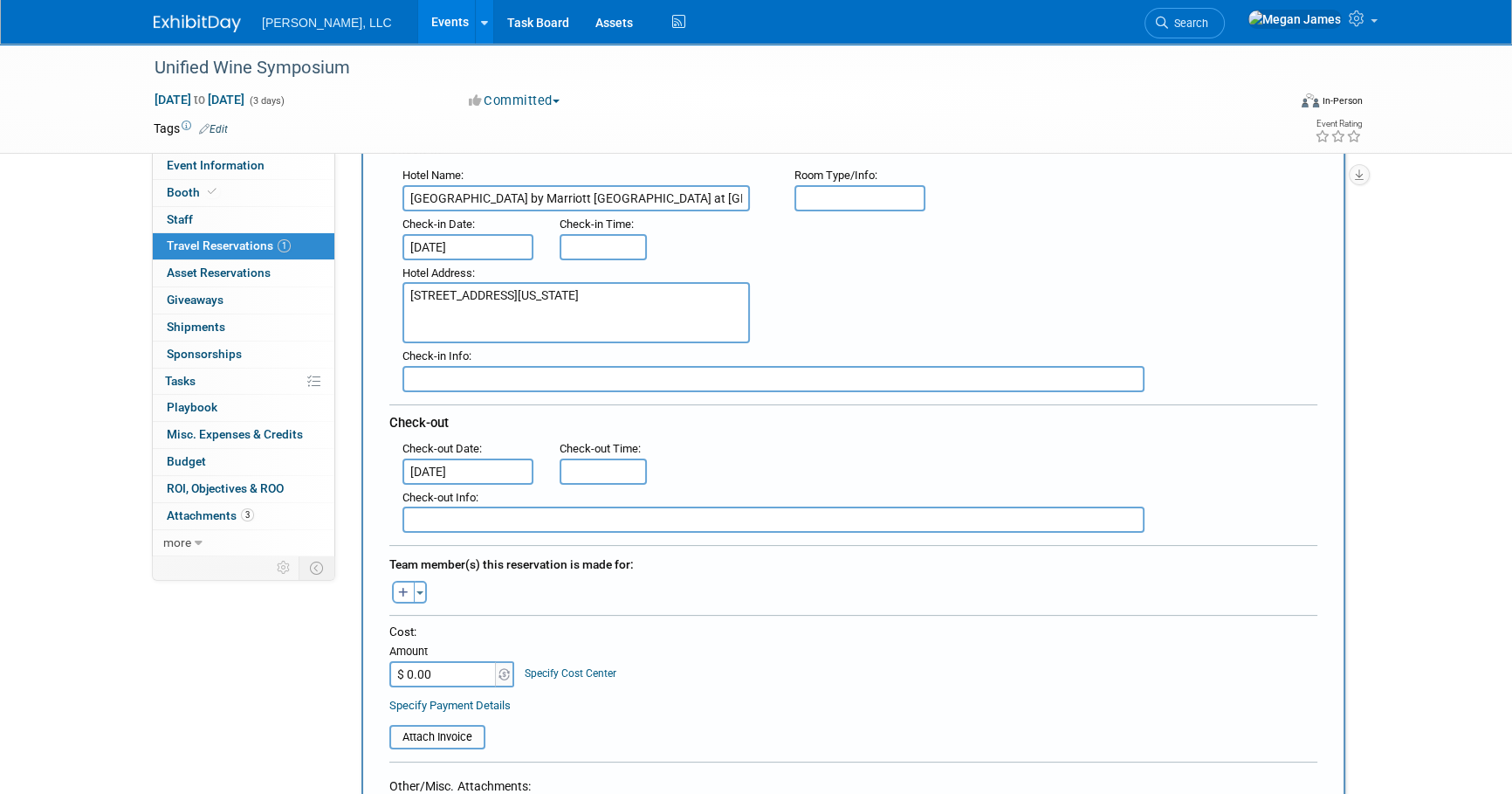
scroll to position [238, 0]
click at [474, 464] on input "Jan 22, 2026" at bounding box center [468, 470] width 131 height 26
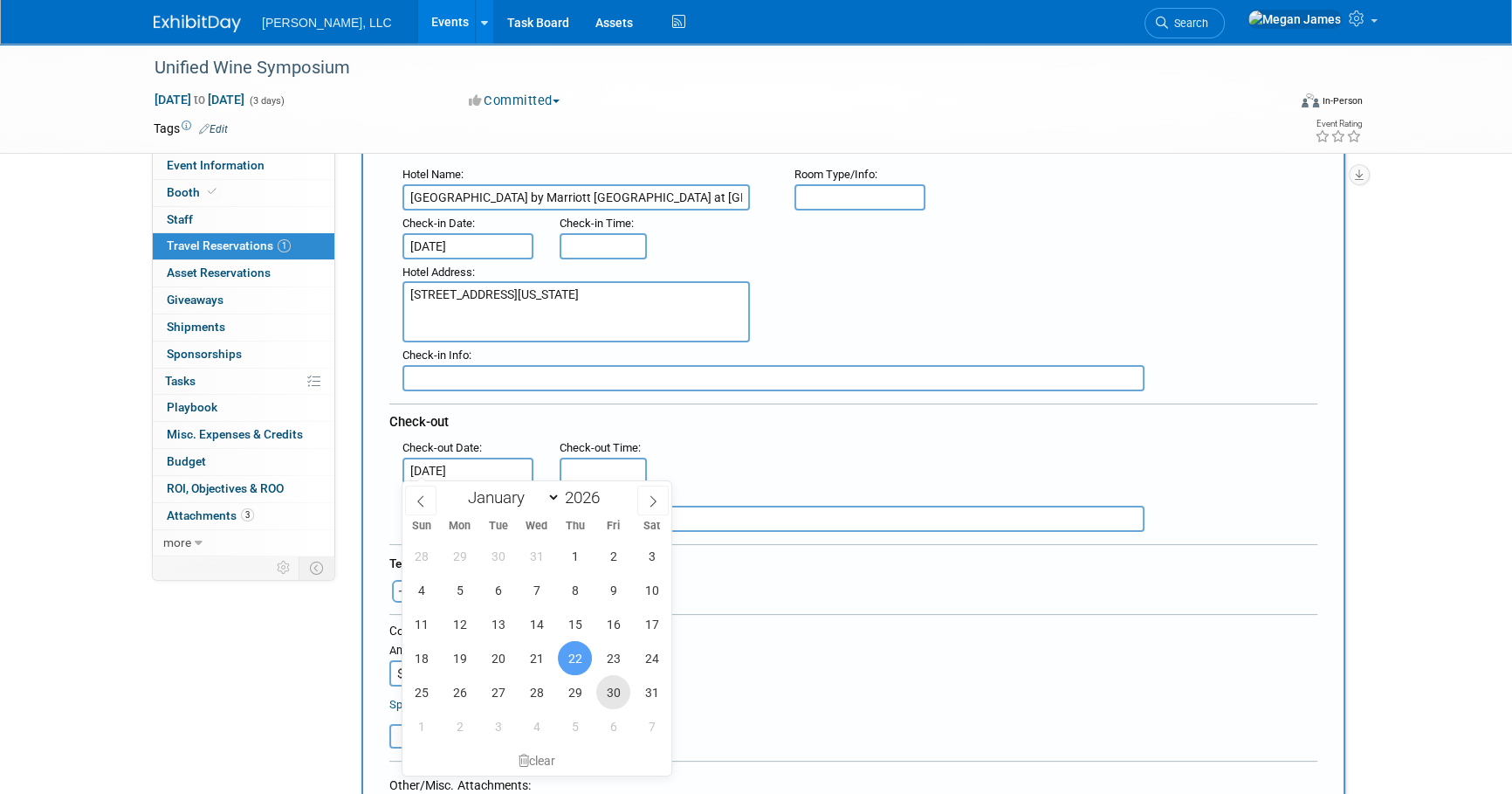
click at [605, 693] on span "30" at bounding box center [614, 692] width 34 height 34
type input "Jan 30, 2026"
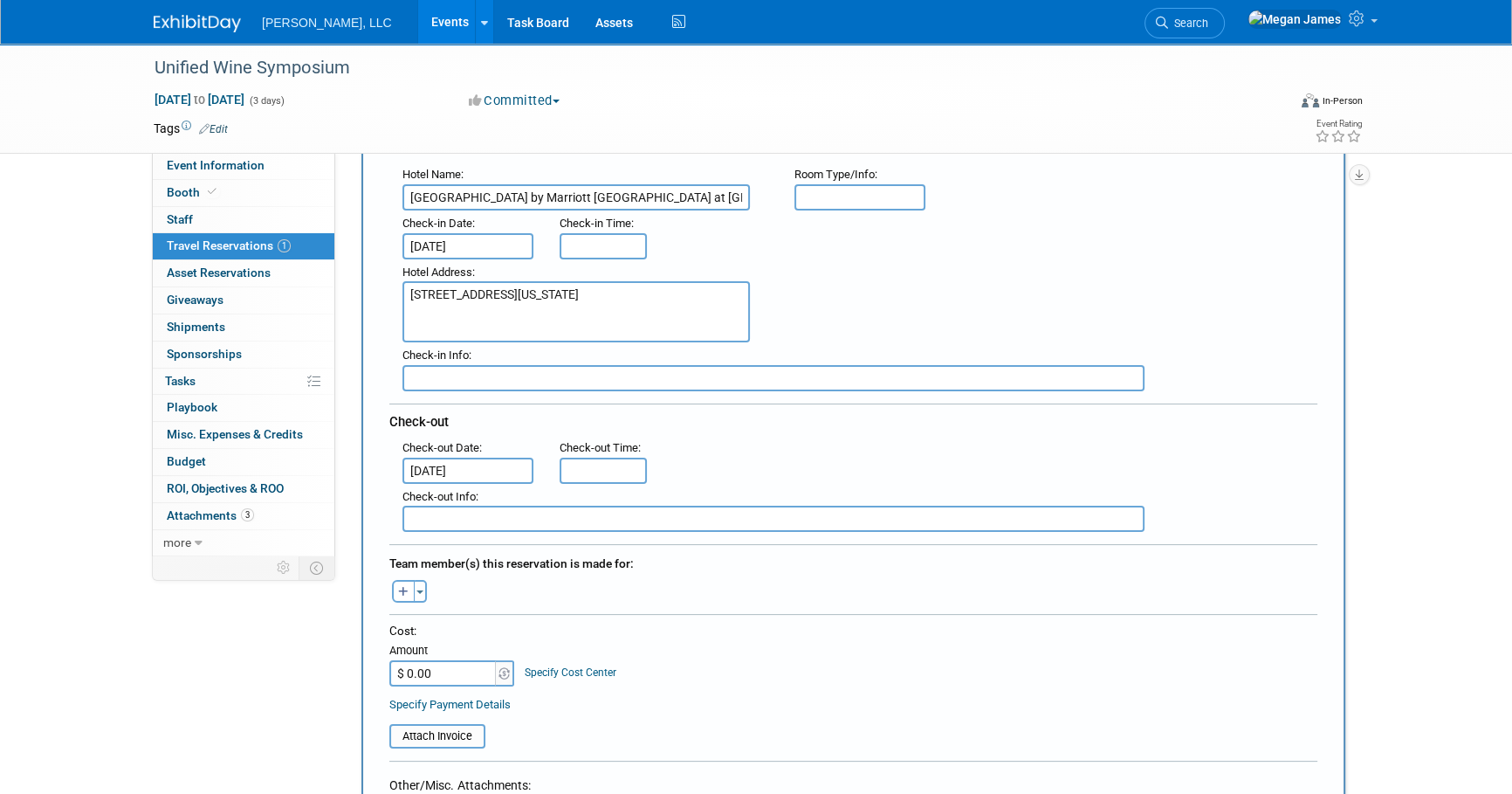
click at [908, 614] on div at bounding box center [853, 618] width 928 height 9
click at [422, 666] on input "$ 0.00" at bounding box center [443, 673] width 109 height 26
paste input "2,372.05"
type input "$ 2,372.05"
click at [844, 648] on div "Cost: Amount $ 2,372.05 Specify Cost Center Cost Center -- Not Specified --" at bounding box center [853, 654] width 928 height 63
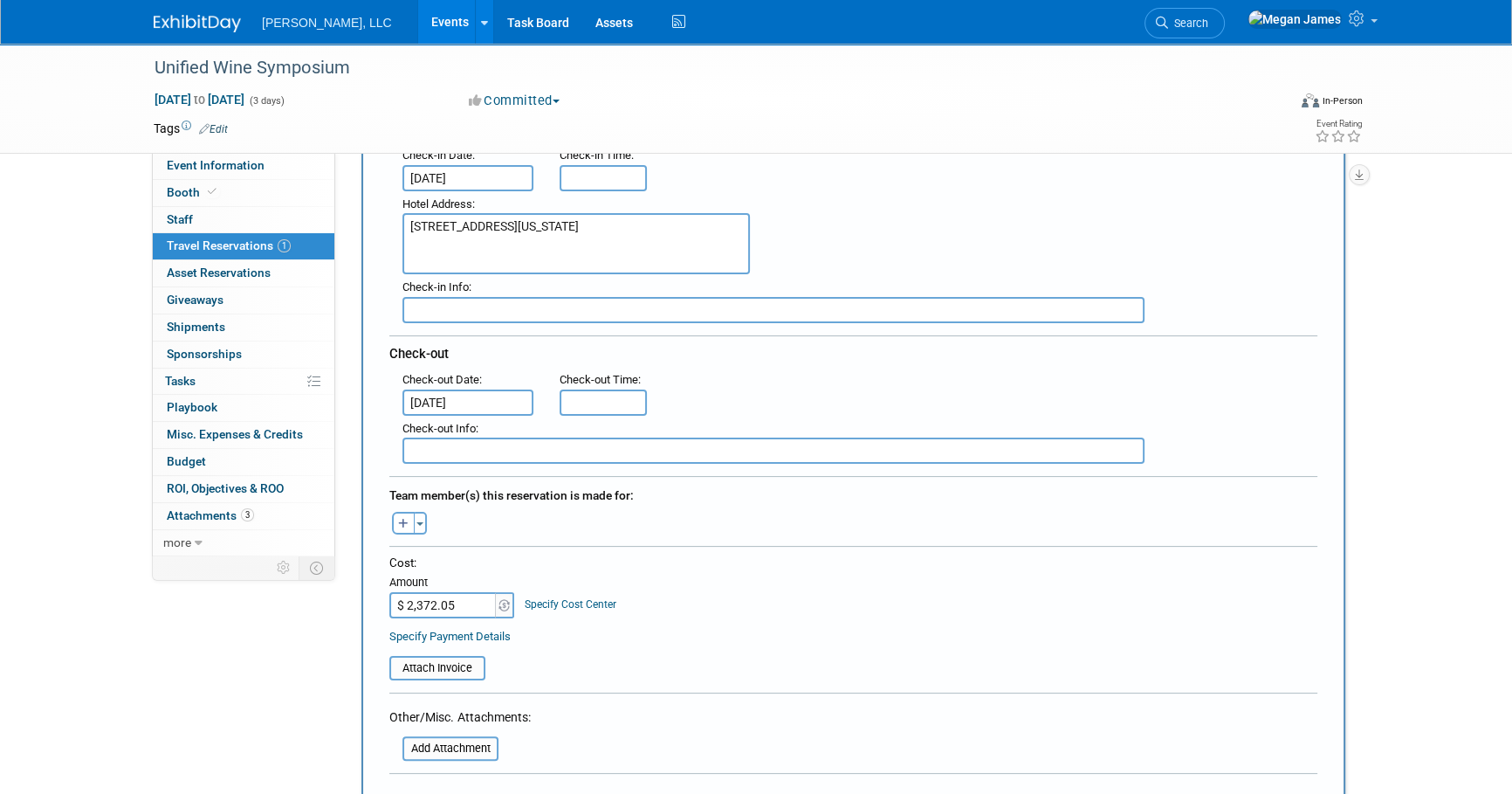
scroll to position [397, 0]
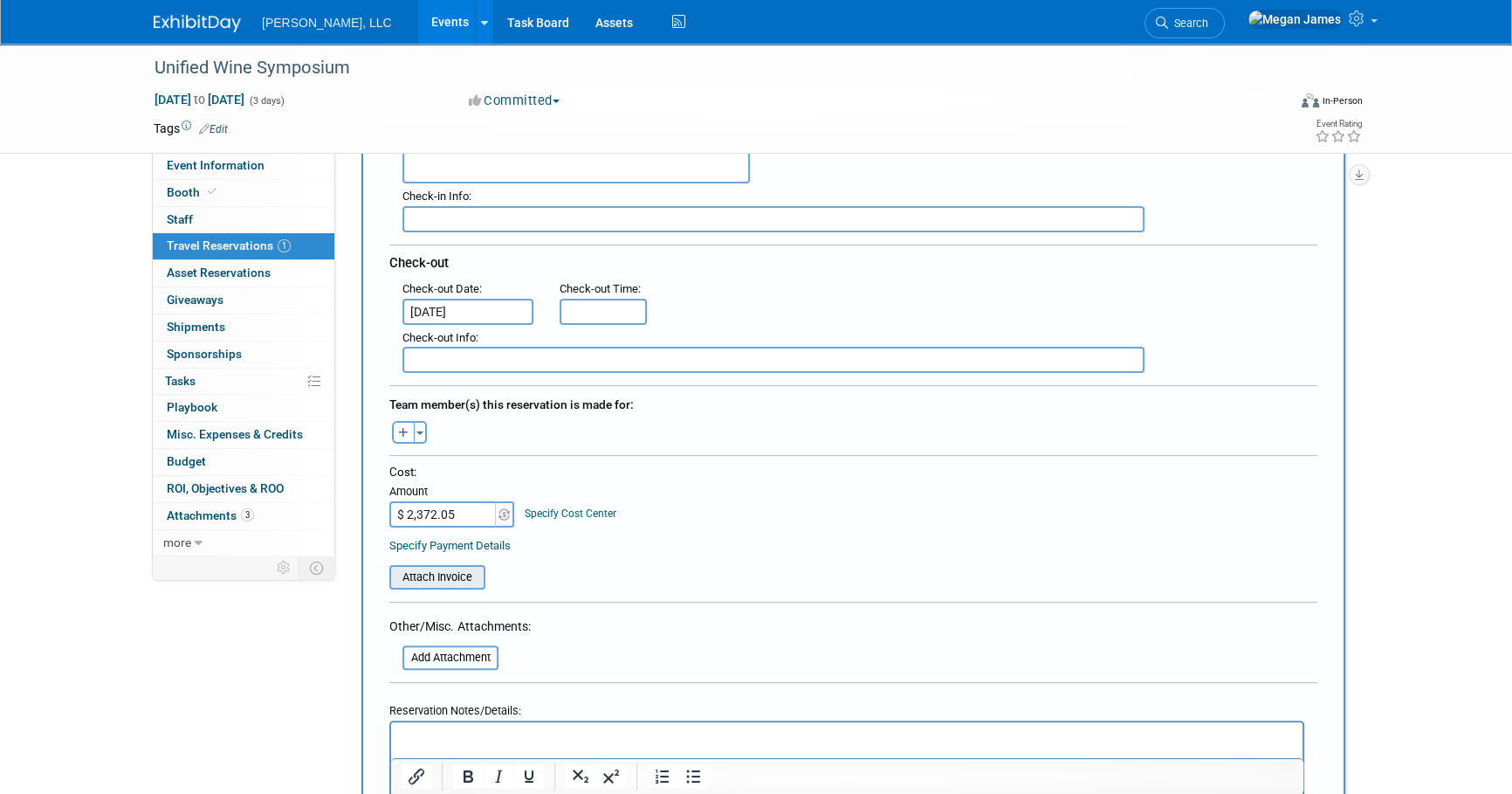
click at [441, 575] on input "file" at bounding box center [380, 577] width 208 height 21
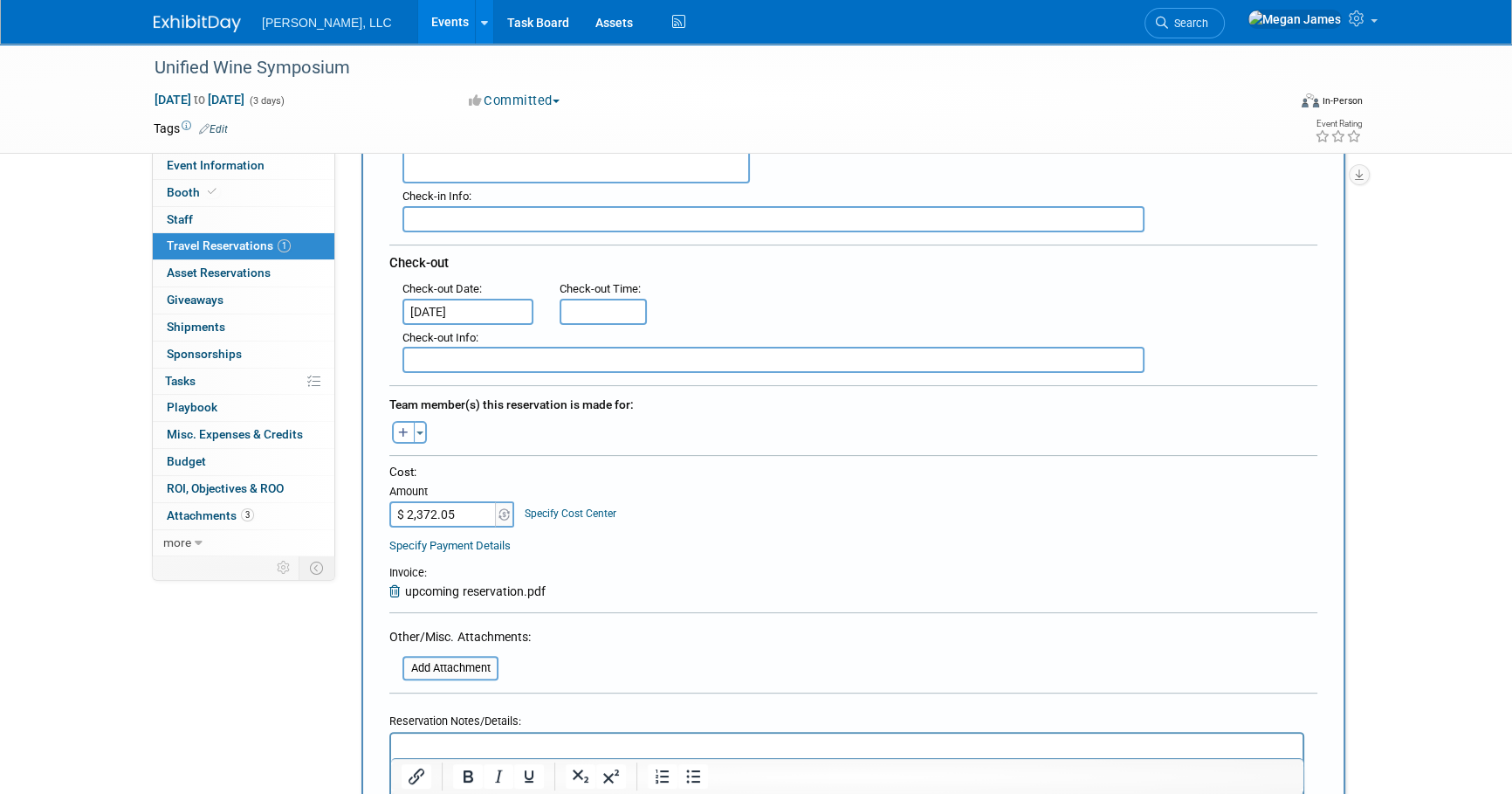
click at [937, 650] on form "<i class="fas fa-plane" style="padding: 6px 4px 6px 1px;"></i> Flight <i class=…" at bounding box center [853, 382] width 928 height 1034
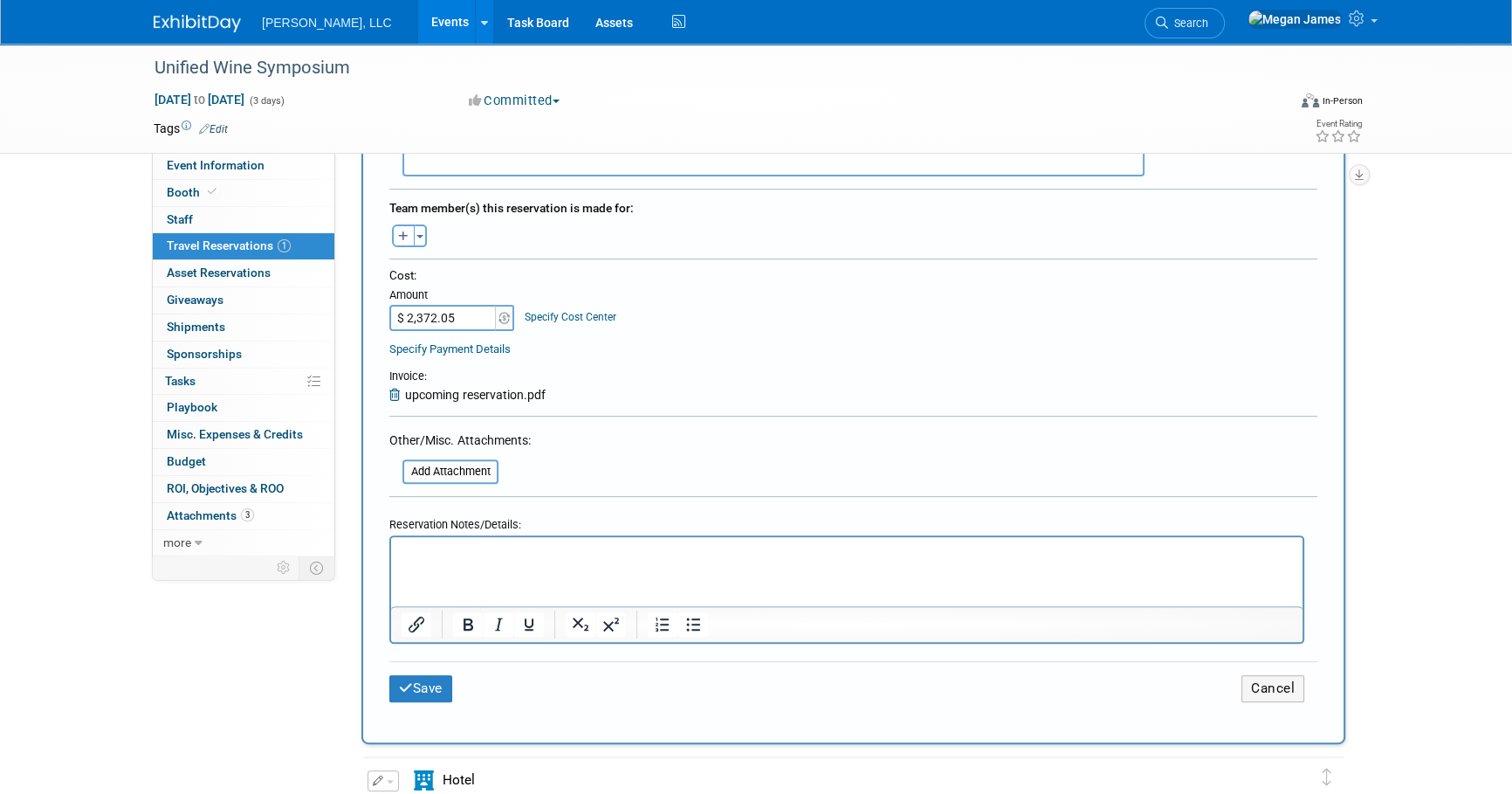
scroll to position [715, 0]
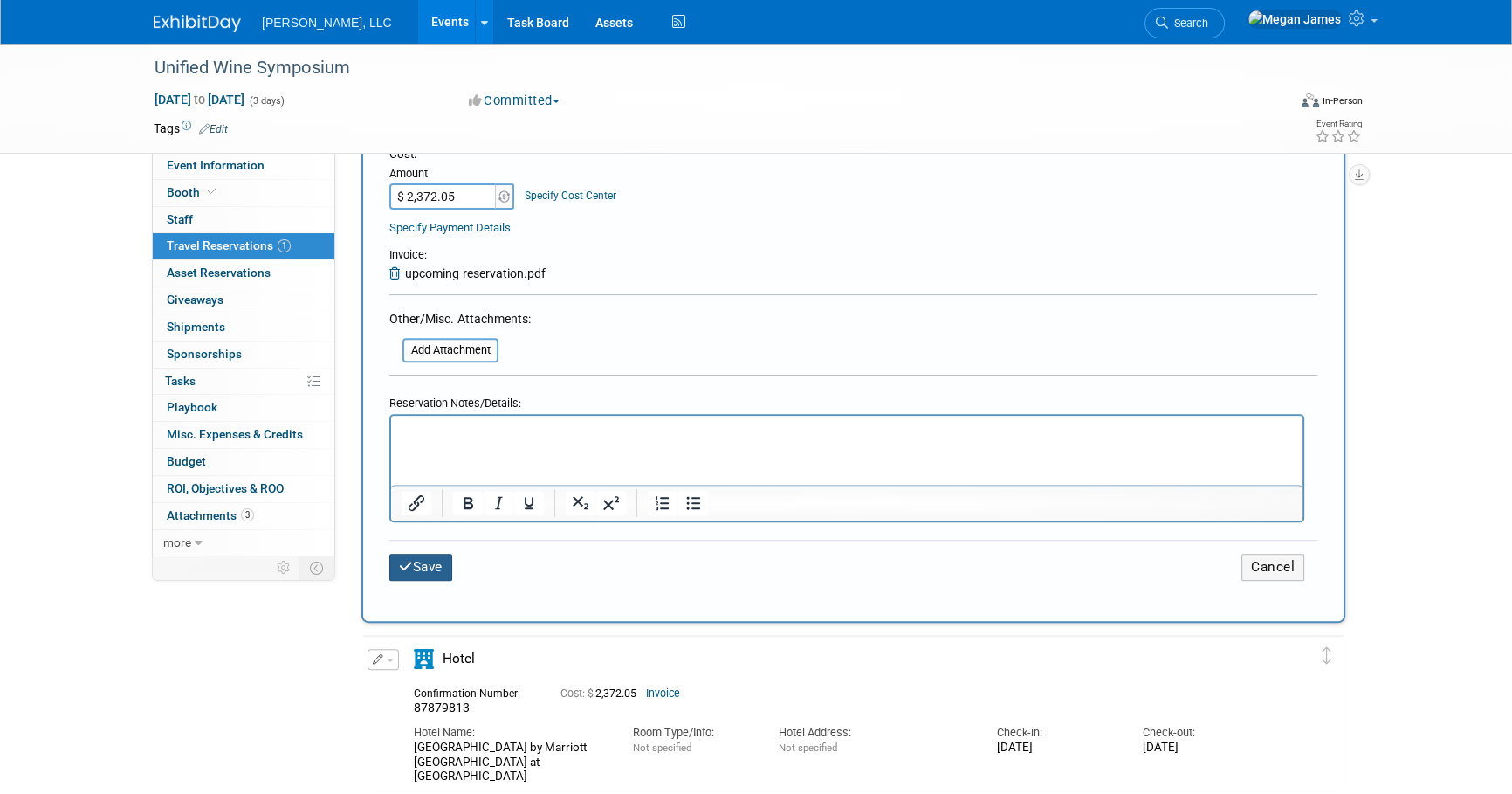
click at [441, 558] on button "Save" at bounding box center [421, 566] width 63 height 27
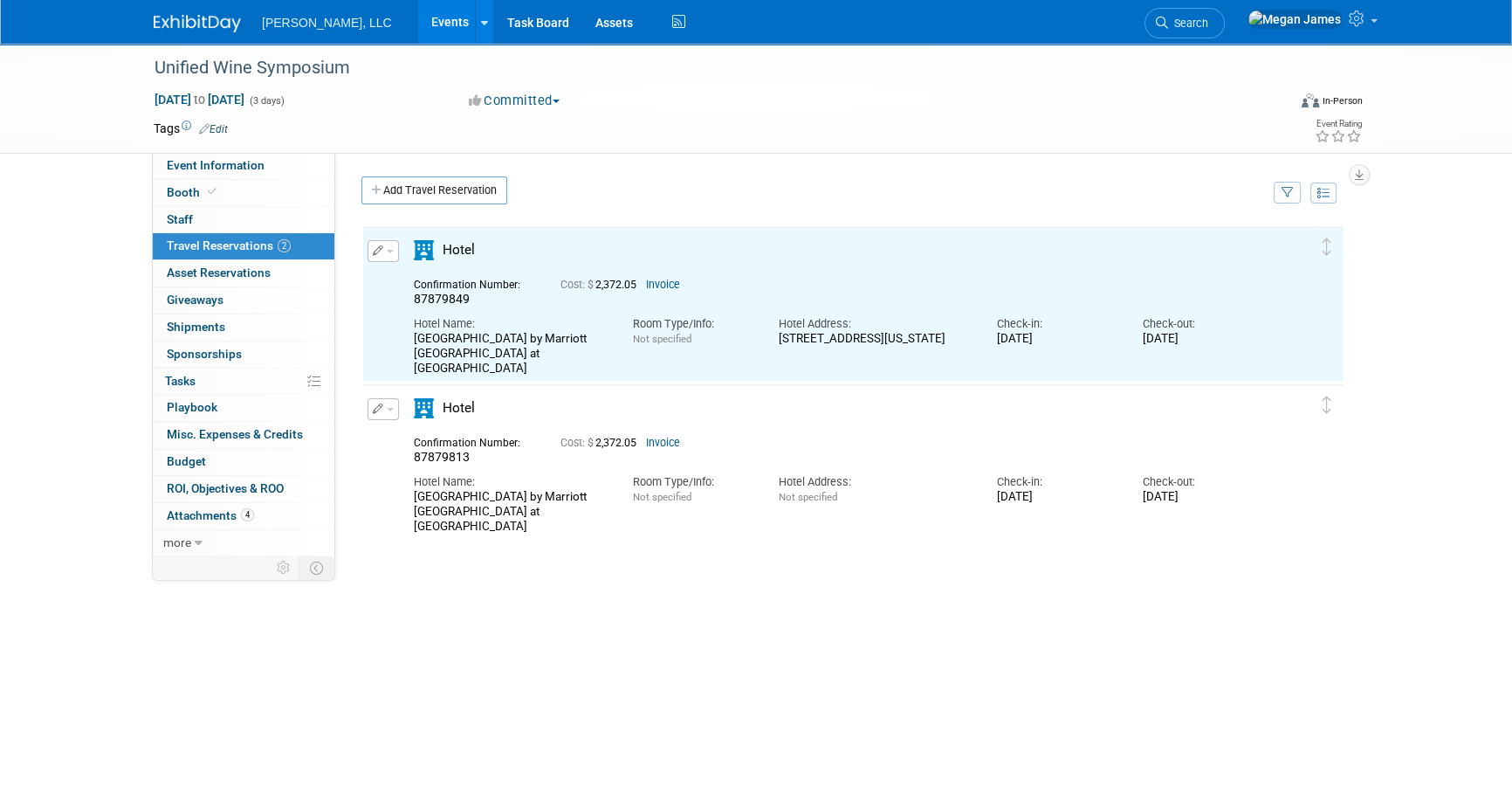
scroll to position [0, 0]
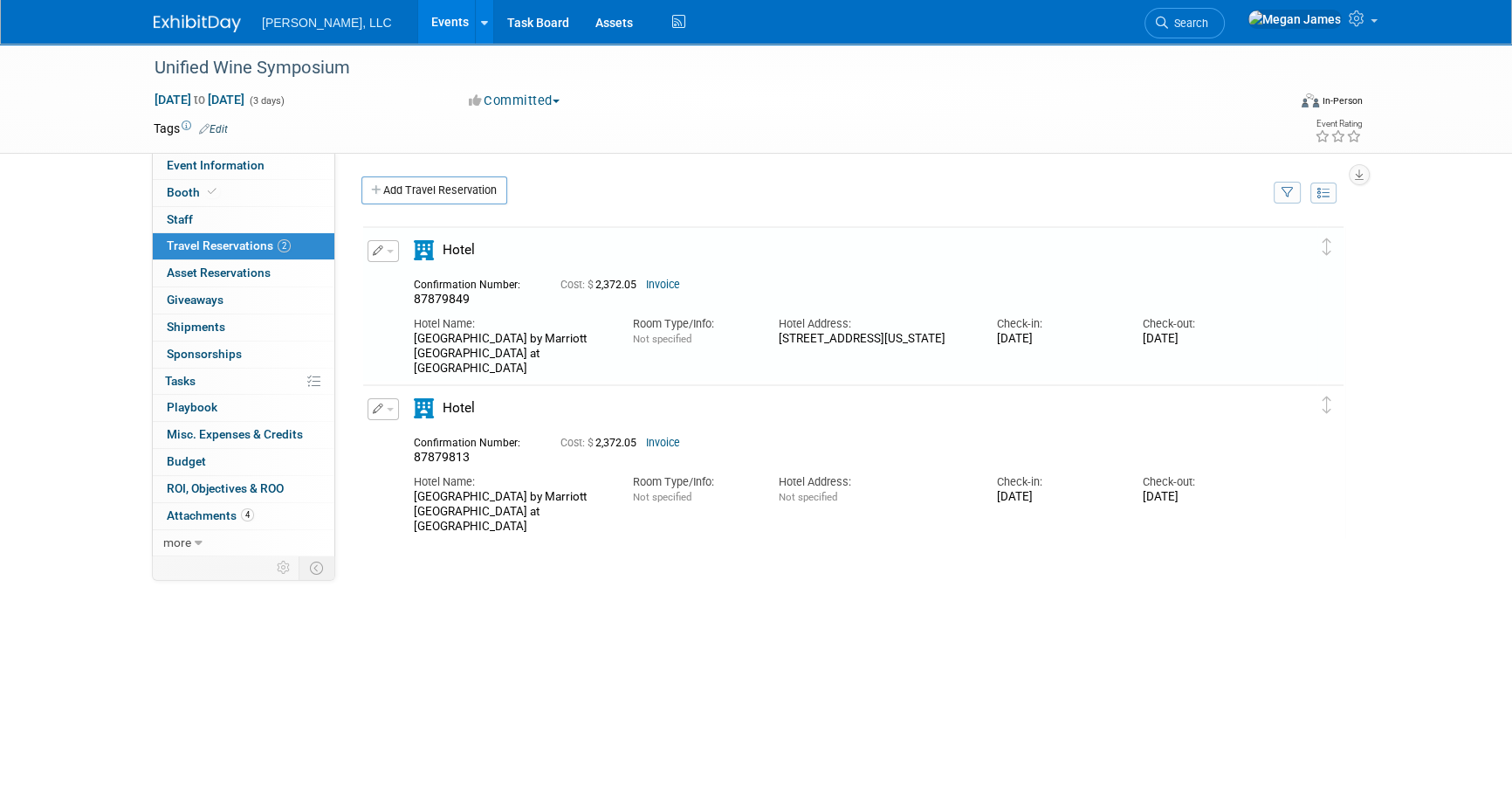
drag, startPoint x: 907, startPoint y: 354, endPoint x: 774, endPoint y: 334, distance: 134.5
click at [774, 334] on div "Hotel Address: 1121 15th Street, Sacramento, California 95814 USA" at bounding box center [874, 328] width 219 height 40
copy div "1121 15th Street, Sacramento, California 95814 USA"
click at [382, 408] on icon "button" at bounding box center [378, 409] width 11 height 11
click at [419, 436] on button "Edit Reservation" at bounding box center [441, 440] width 147 height 26
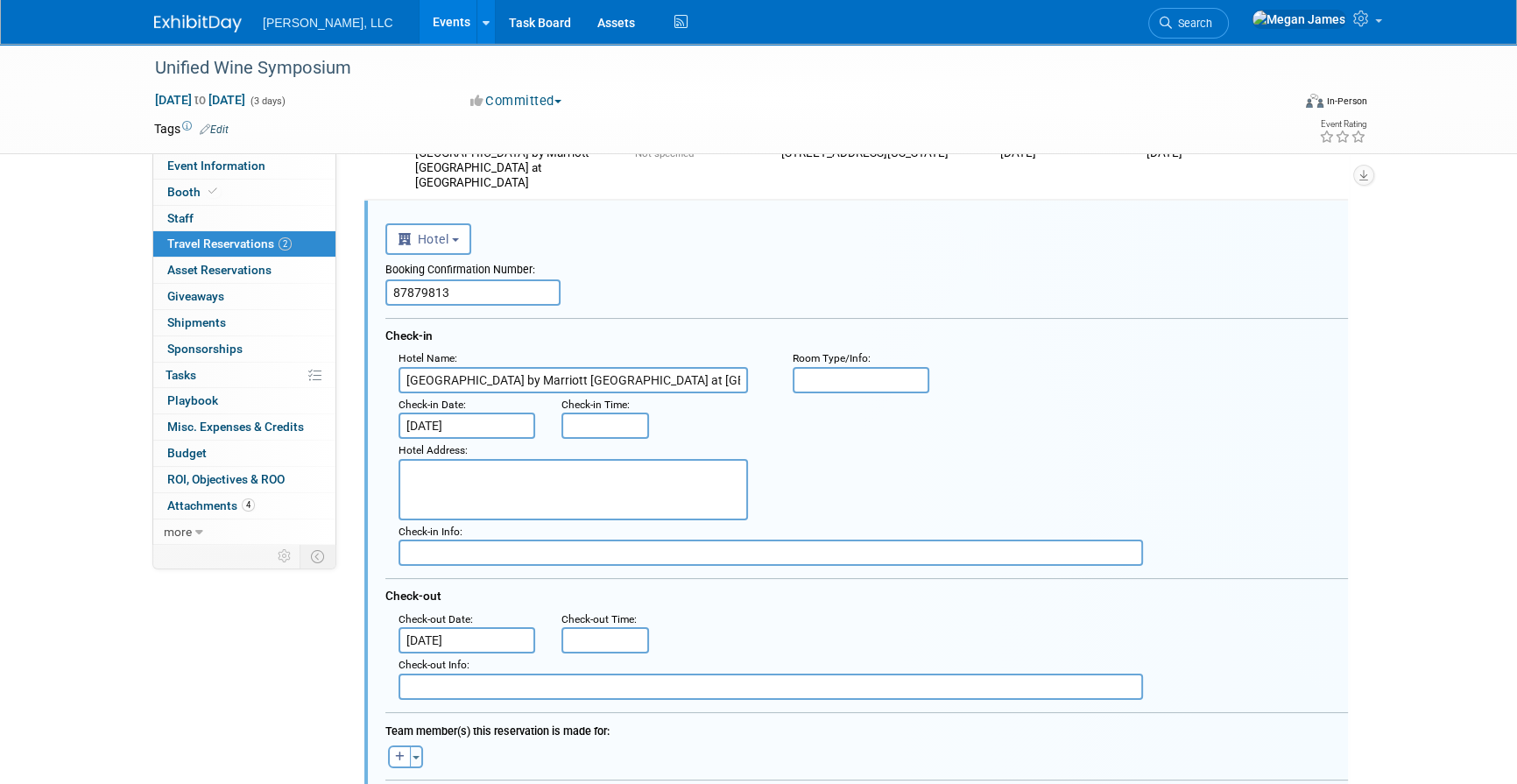
click at [490, 490] on textarea at bounding box center [573, 489] width 349 height 62
paste textarea "1121 15th Street, Sacramento, California 95814 USA"
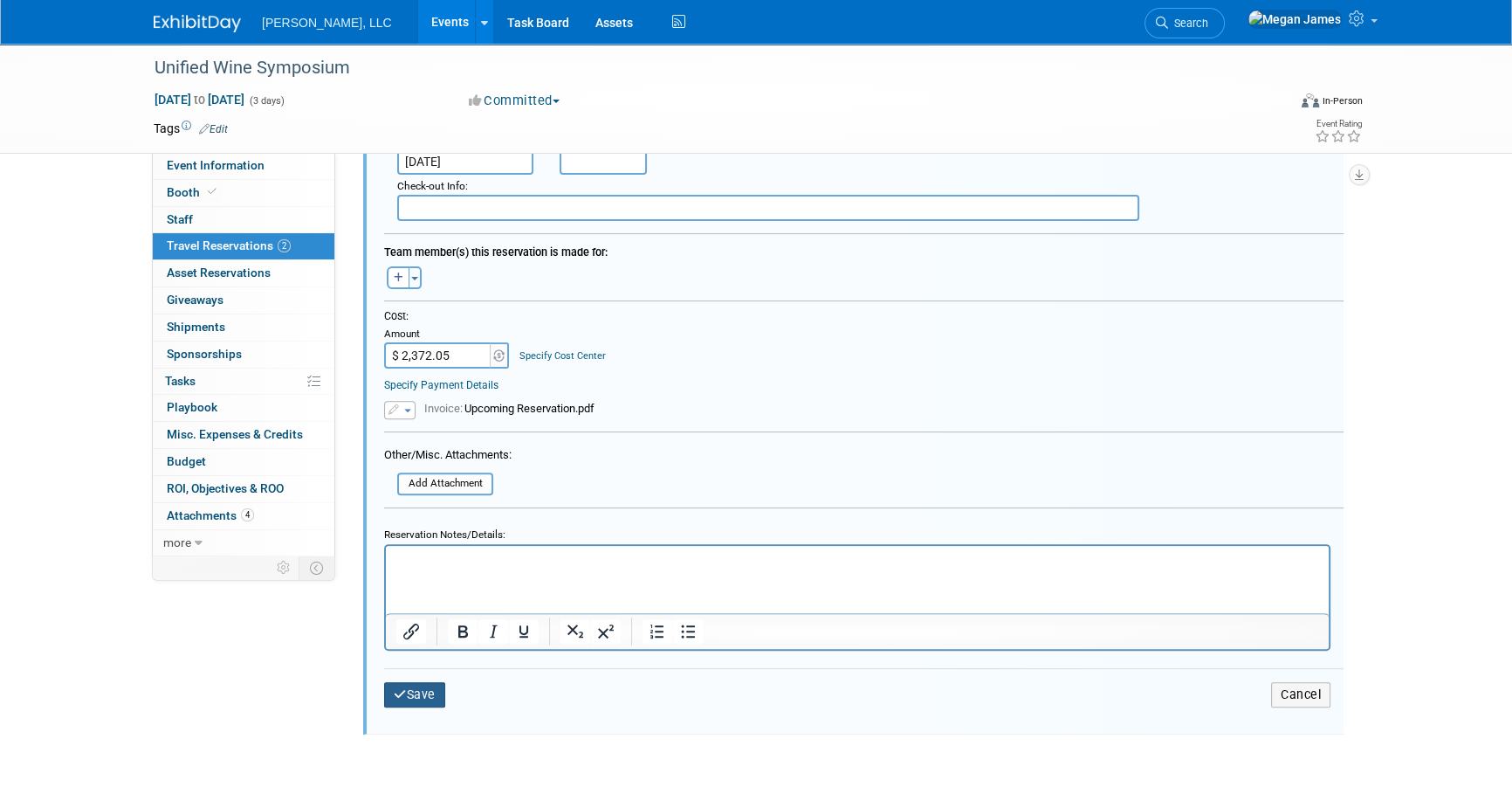
type textarea "1121 15th Street, Sacramento, California 95814 USA"
click at [425, 699] on button "Save" at bounding box center [415, 695] width 61 height 26
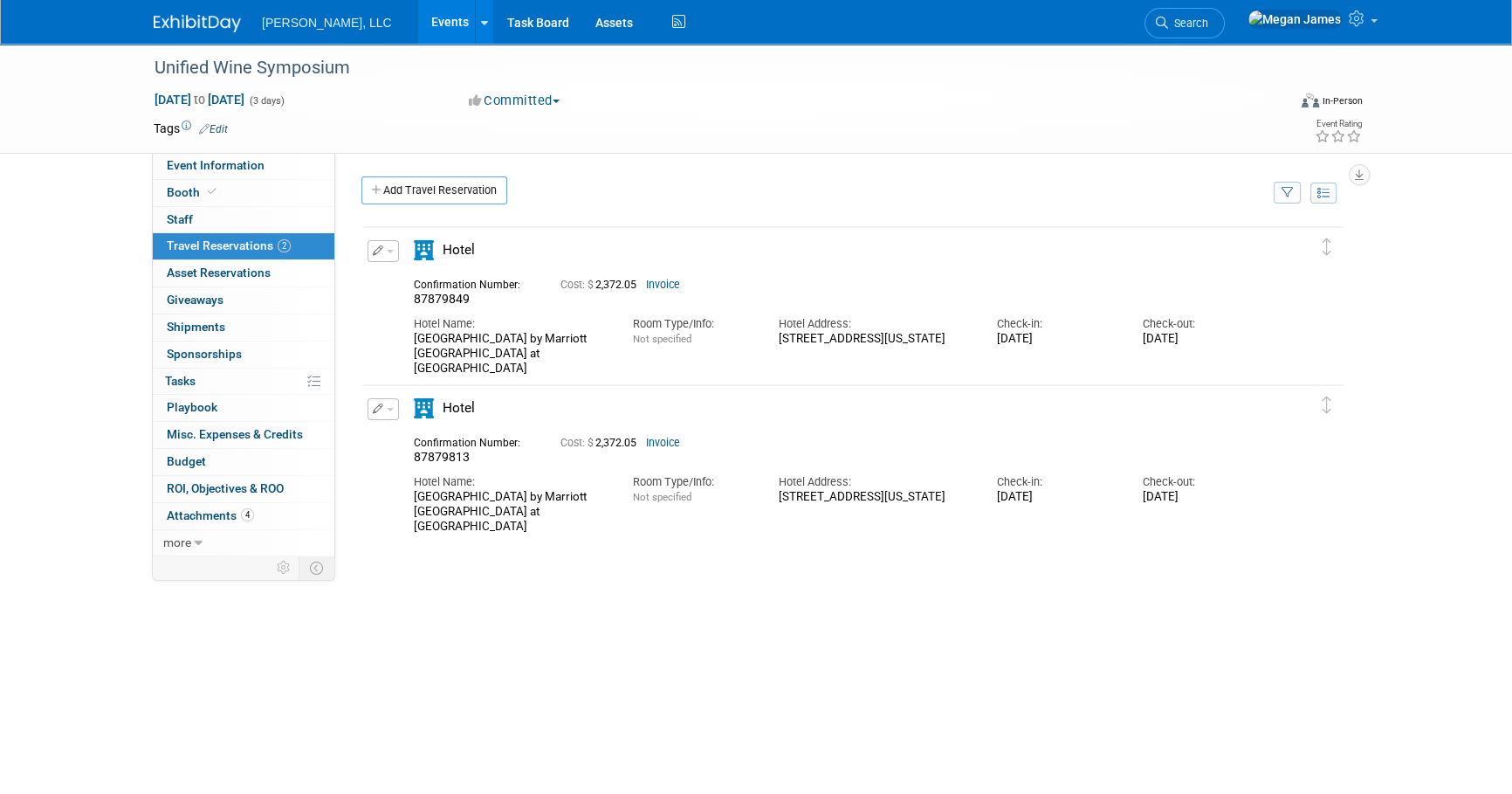
drag, startPoint x: 381, startPoint y: 248, endPoint x: 396, endPoint y: 248, distance: 15.0
click at [381, 248] on icon "button" at bounding box center [378, 250] width 11 height 11
click at [408, 312] on span "Delete Reservation" at bounding box center [452, 310] width 108 height 14
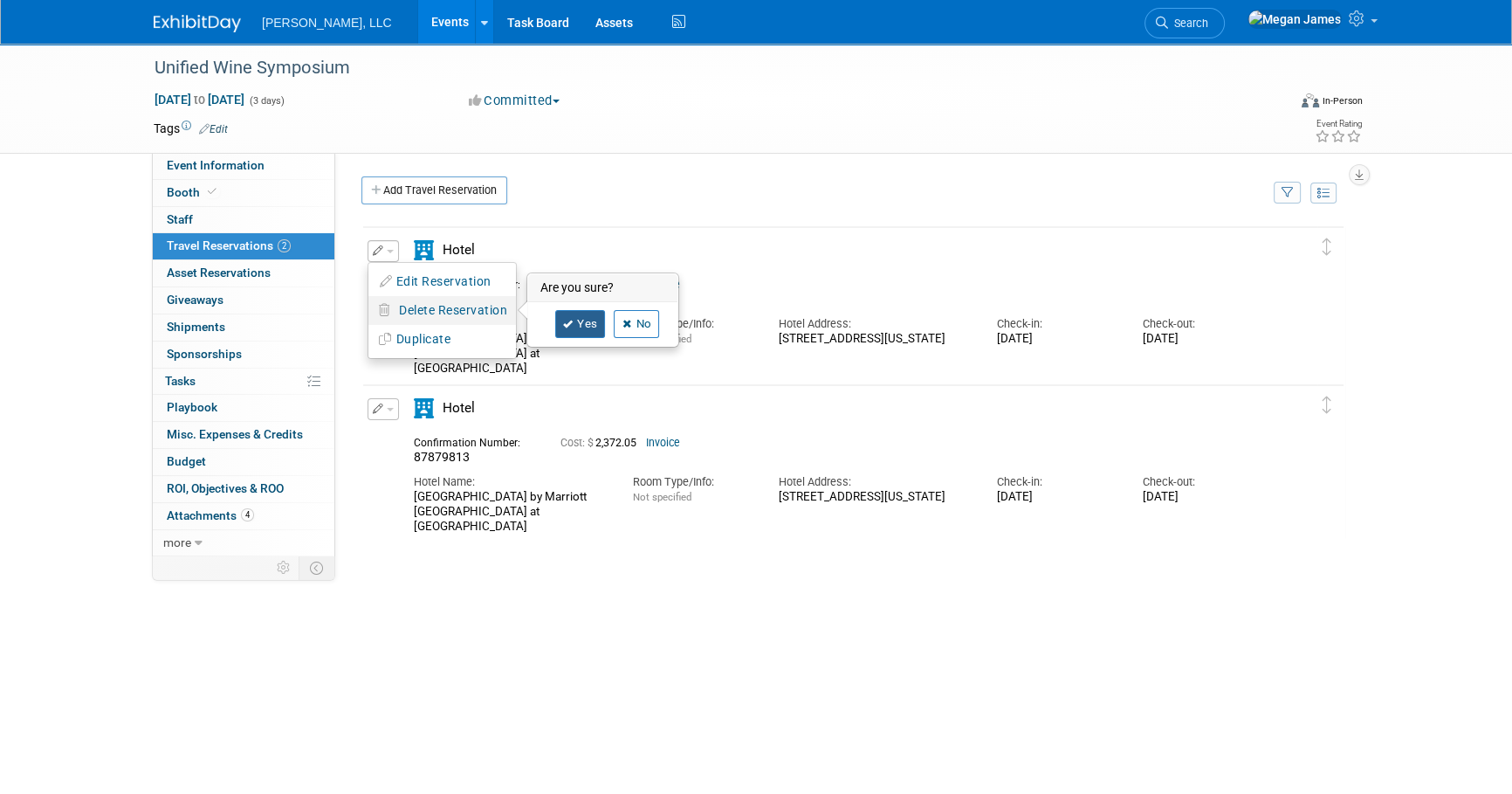
click at [584, 323] on link "Yes" at bounding box center [580, 324] width 50 height 28
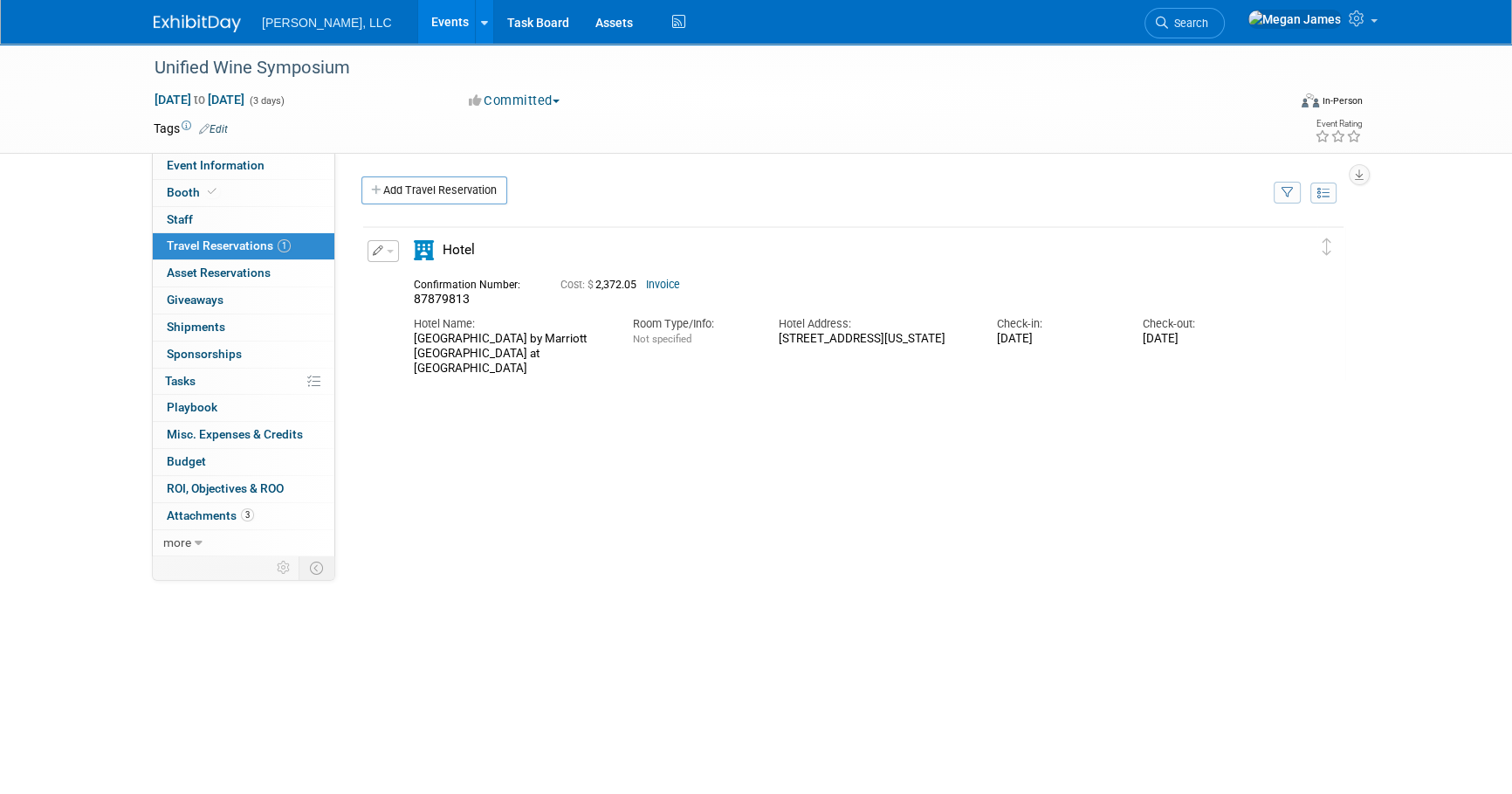
click at [395, 262] on div "Edit Reservation Delete Reservation" at bounding box center [382, 256] width 38 height 33
click at [391, 257] on button "button" at bounding box center [383, 251] width 32 height 22
click at [406, 308] on span "Delete Reservation" at bounding box center [452, 310] width 108 height 14
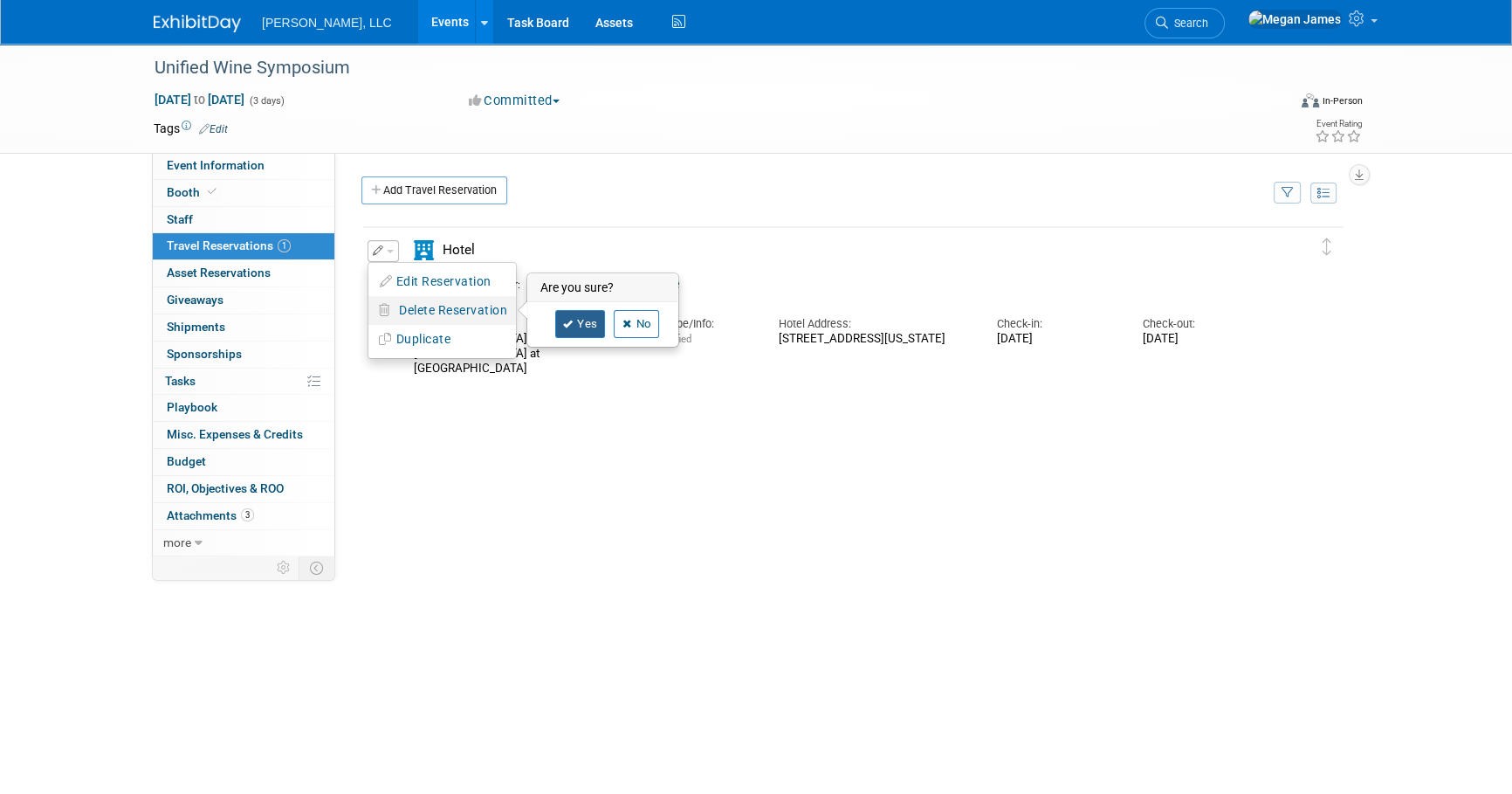
click at [581, 324] on link "Yes" at bounding box center [580, 324] width 50 height 28
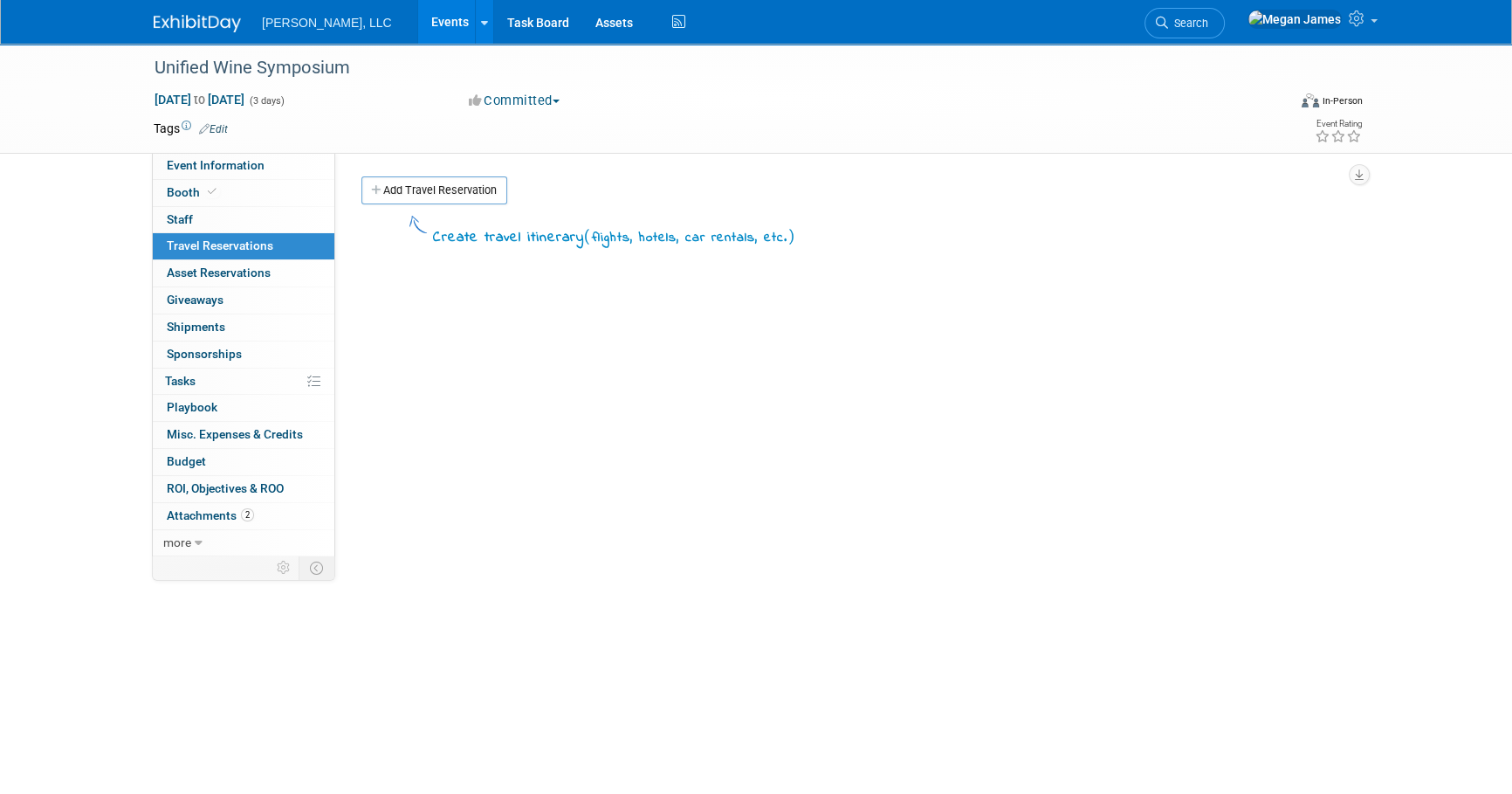
click at [585, 470] on div "Create travel itinerary ( flights, hotels, car rentals, etc. )" at bounding box center [853, 473] width 984 height 524
click at [462, 184] on link "Add Travel Reservation" at bounding box center [433, 190] width 145 height 28
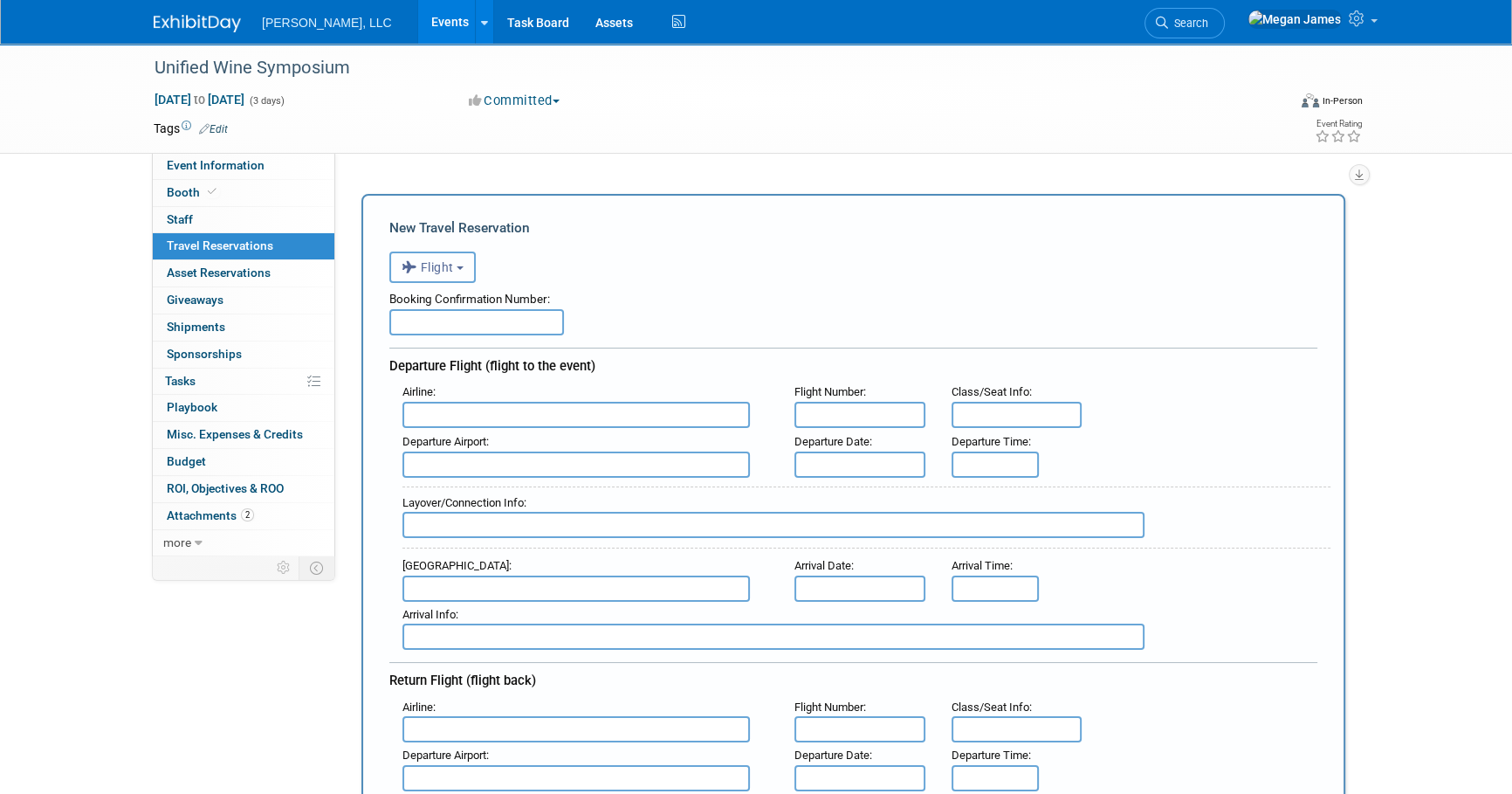
click at [454, 265] on span "Flight" at bounding box center [427, 267] width 52 height 14
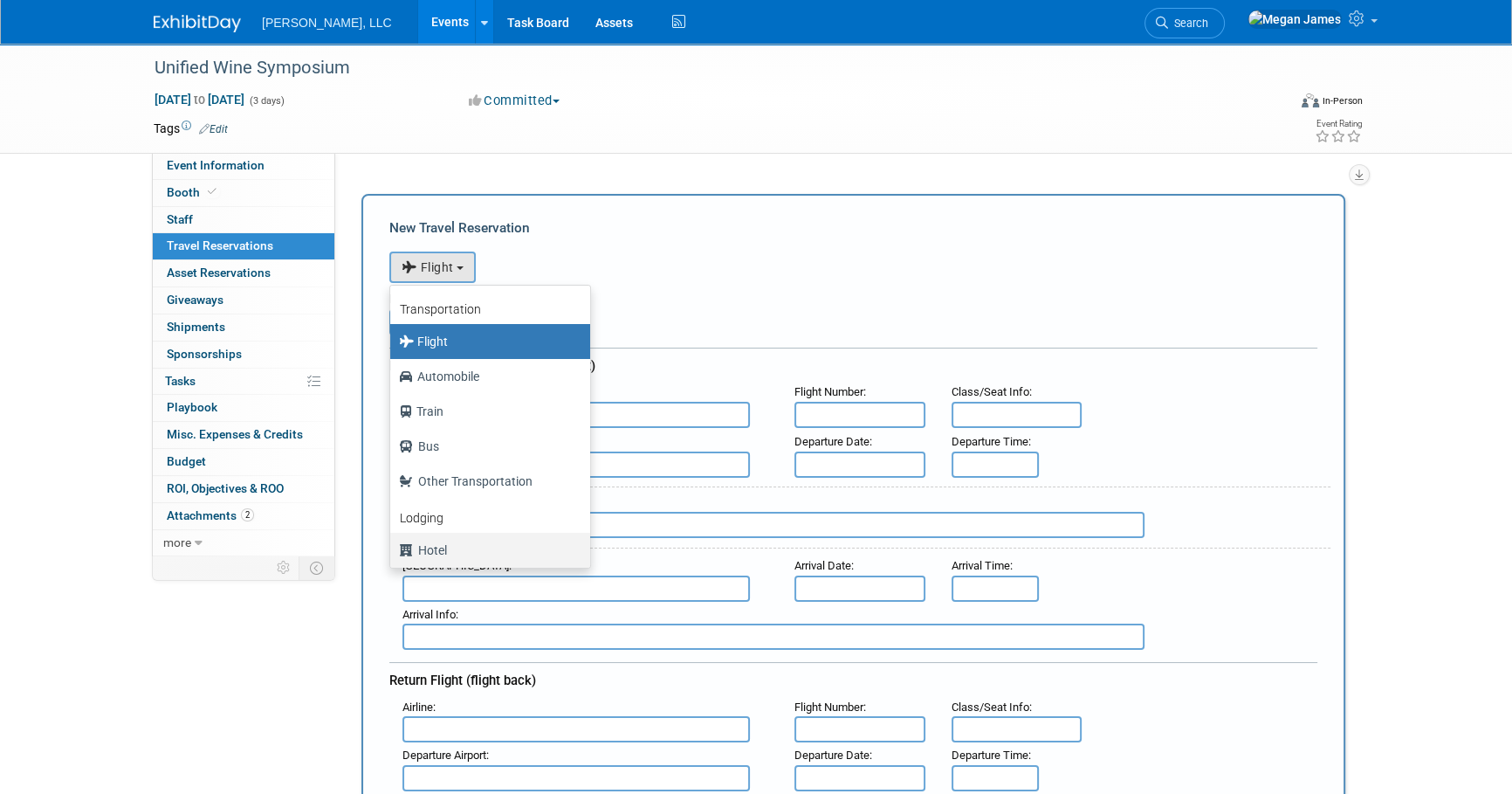
click at [472, 545] on label "Hotel" at bounding box center [486, 550] width 174 height 28
click at [393, 545] on input "Hotel" at bounding box center [387, 547] width 11 height 11
select select "6"
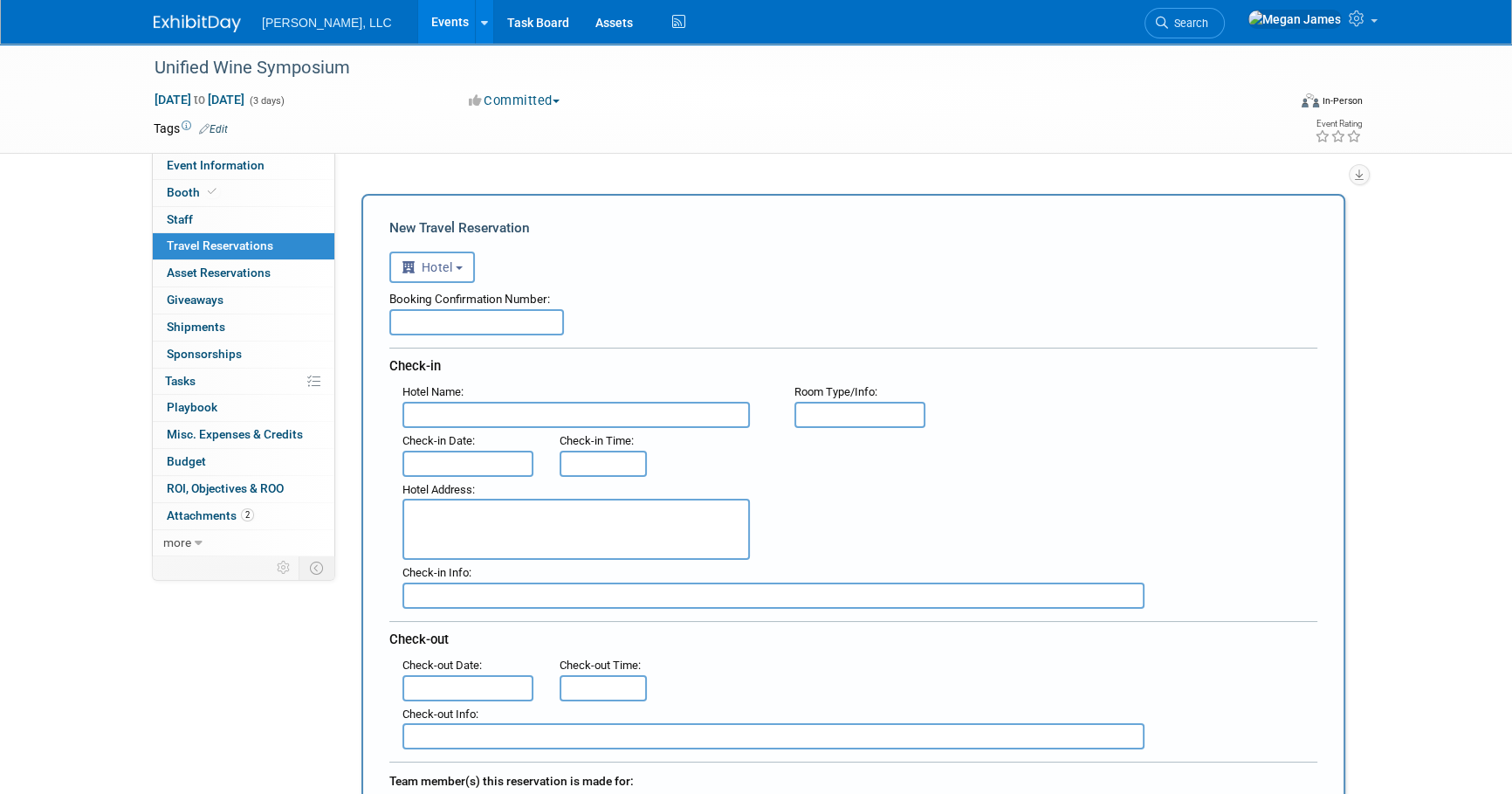
click at [626, 319] on div "Booking Confirmation Number:" at bounding box center [853, 309] width 928 height 52
click at [512, 323] on input "text" at bounding box center [476, 322] width 174 height 26
paste input "87919427"
type input "87919427"
drag, startPoint x: 518, startPoint y: 419, endPoint x: 532, endPoint y: 419, distance: 14.0
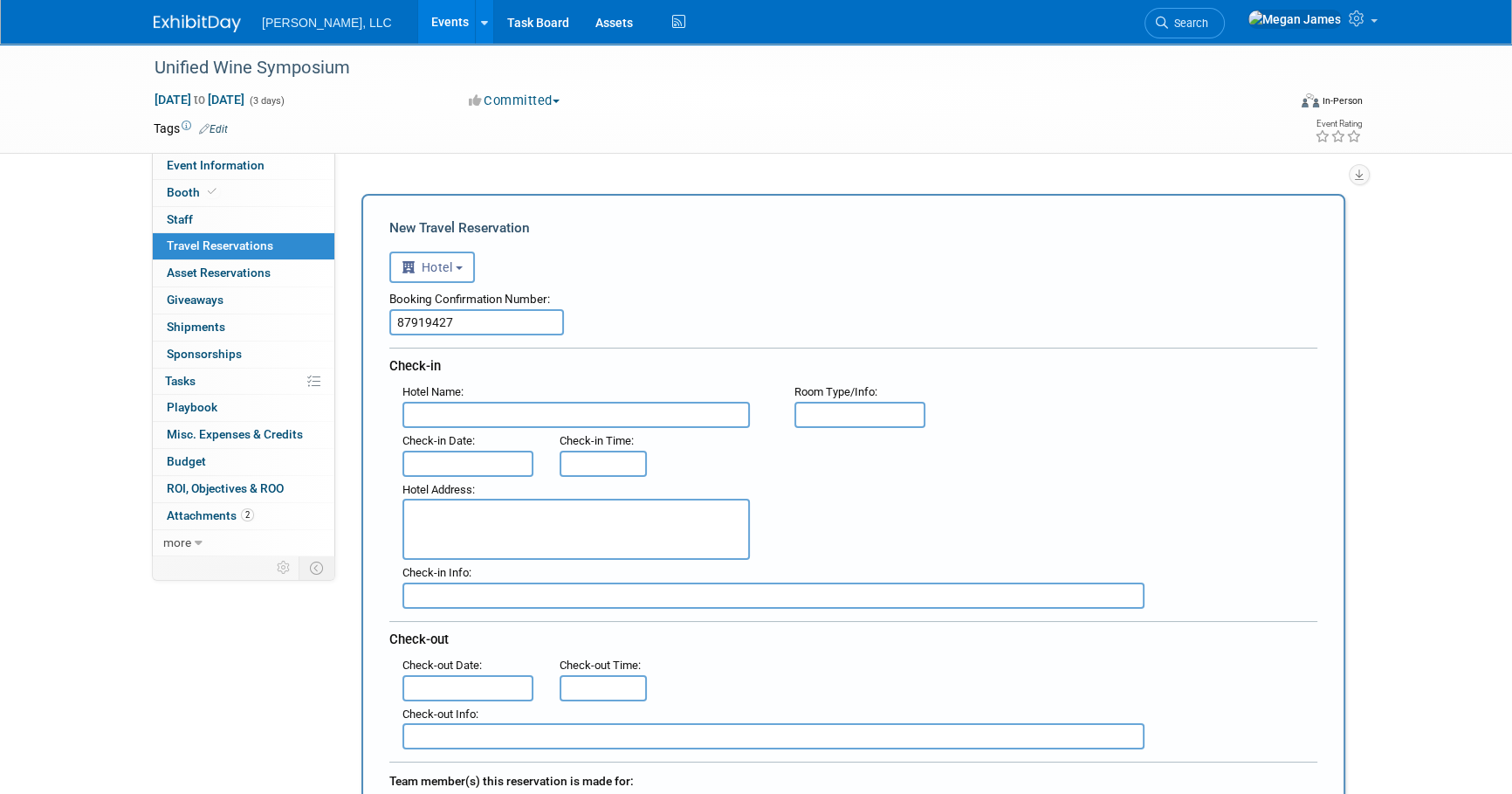
click at [518, 419] on input "text" at bounding box center [576, 415] width 347 height 26
paste input "Residence Inn by Marriott Sacramento Downtown at Capitol Park"
type input "Residence Inn by Marriott Sacramento Downtown at Capitol Park"
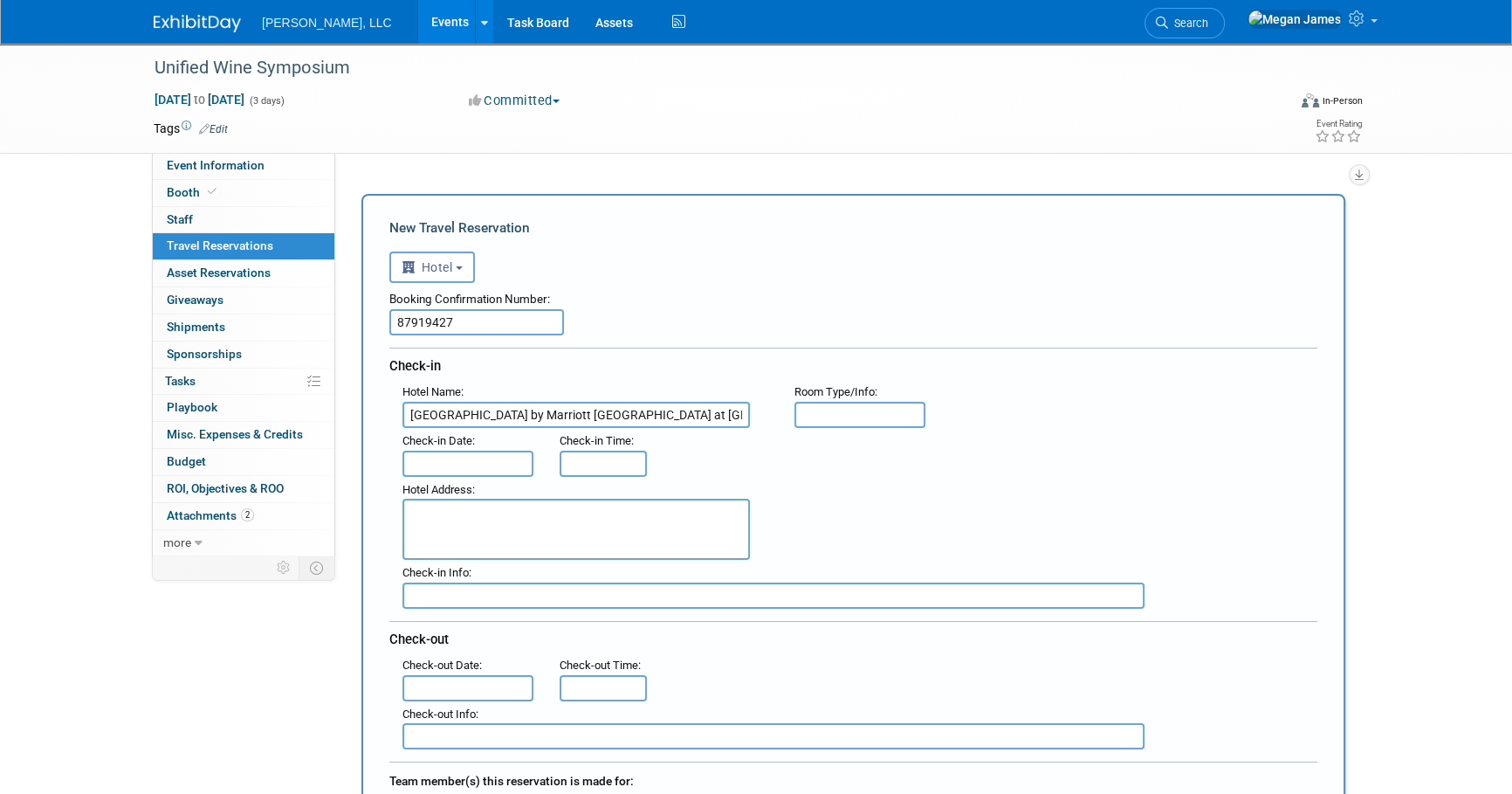
click at [641, 531] on textarea at bounding box center [576, 530] width 347 height 61
paste textarea "1121 15th Street, Sacramento, California USA, 95814"
type textarea "1121 15th Street, Sacramento, California USA, 95814"
click at [444, 454] on input "text" at bounding box center [468, 463] width 131 height 26
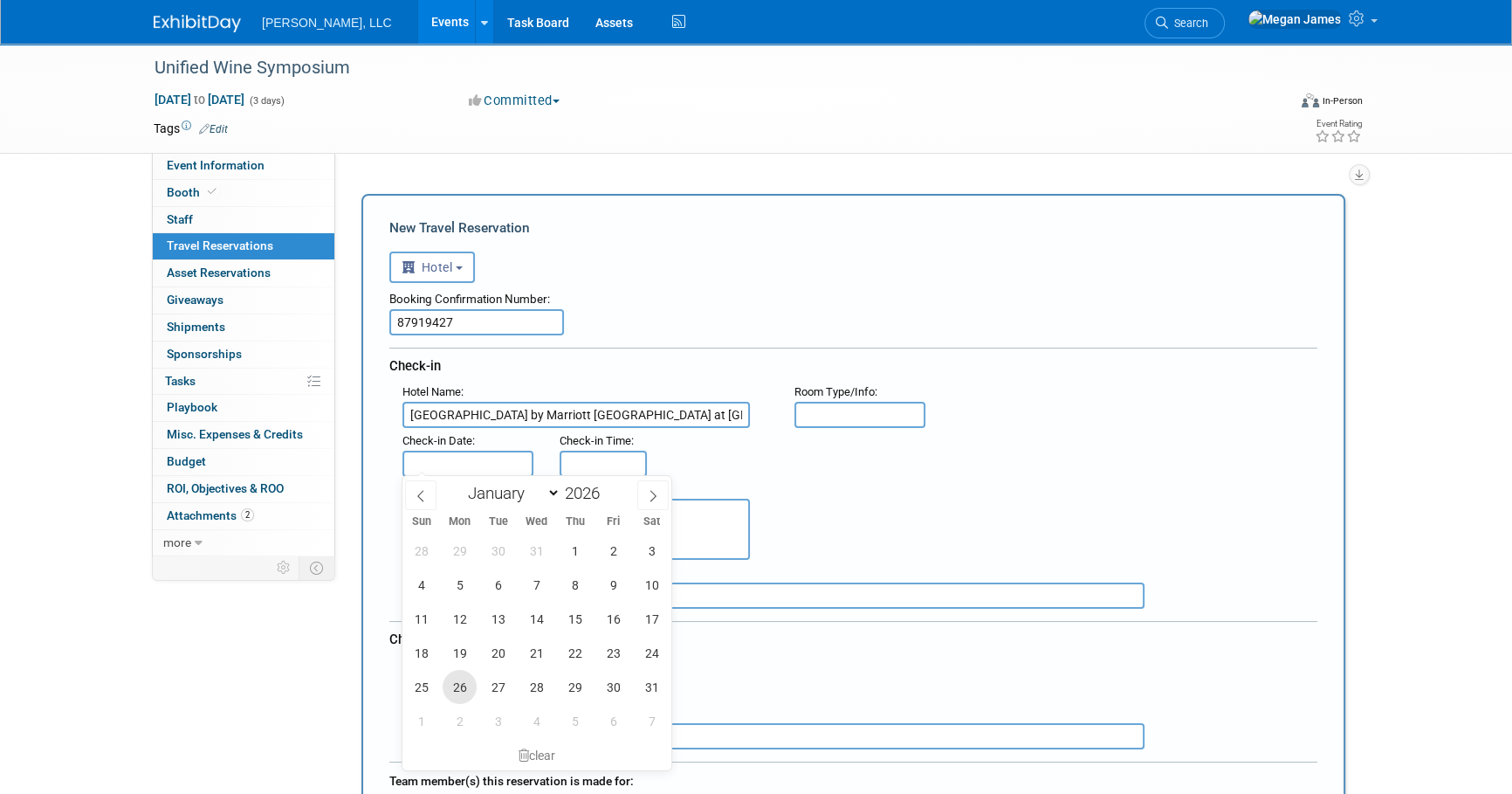
click at [463, 686] on span "26" at bounding box center [459, 687] width 34 height 34
type input "Jan 26, 2026"
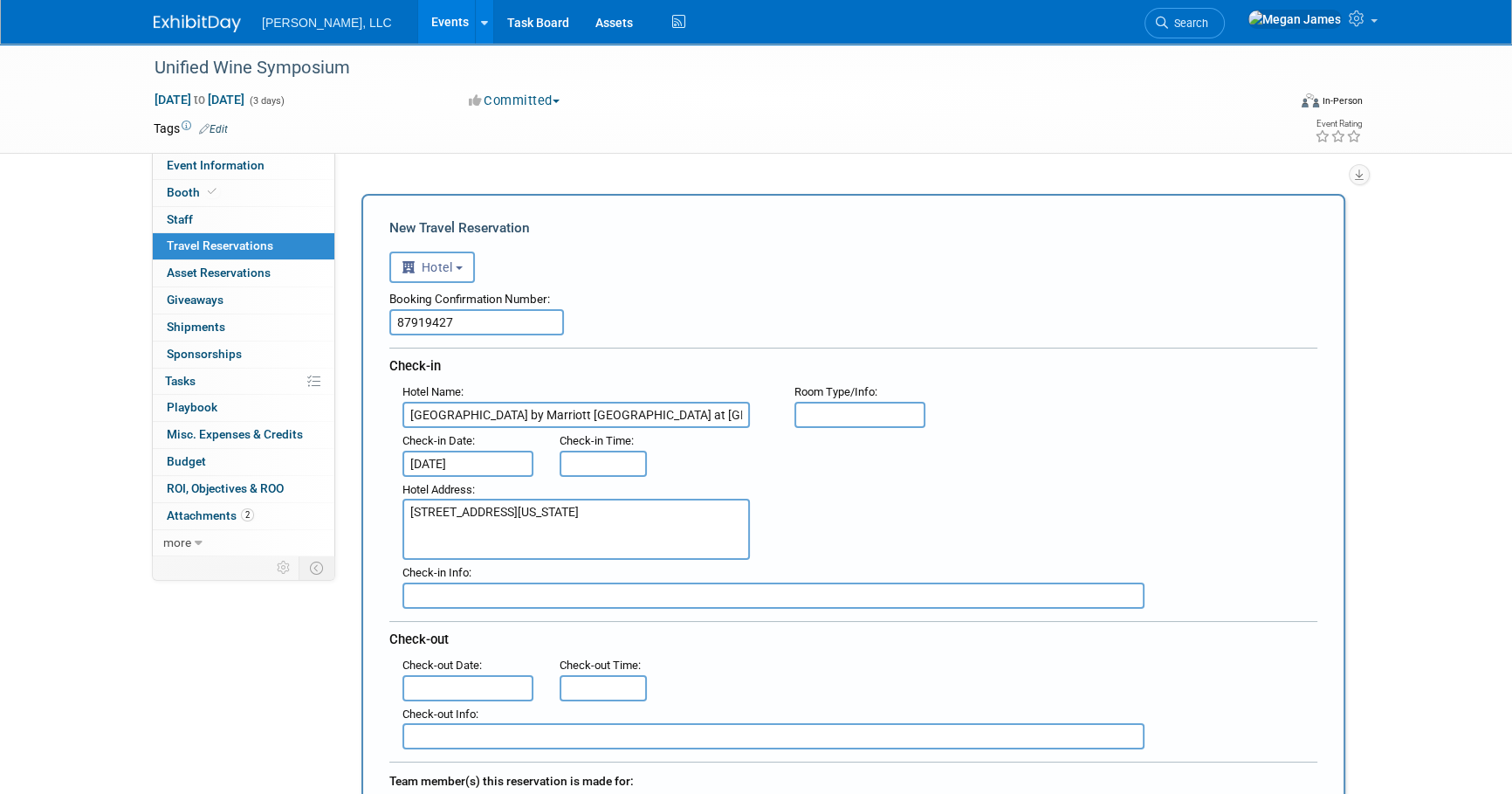
click at [499, 681] on input "text" at bounding box center [468, 688] width 131 height 26
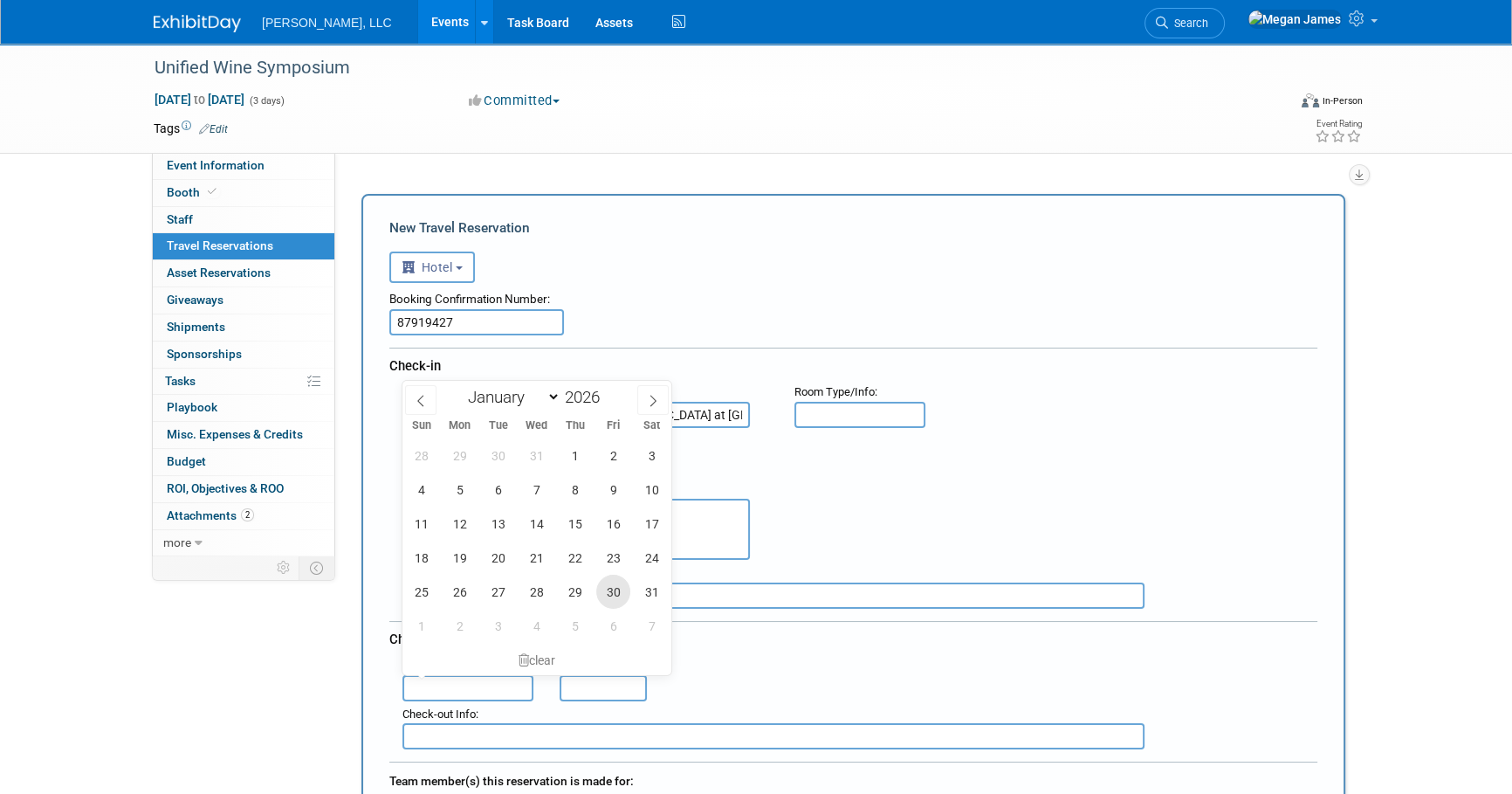
click at [612, 590] on span "30" at bounding box center [614, 591] width 34 height 34
type input "Jan 30, 2026"
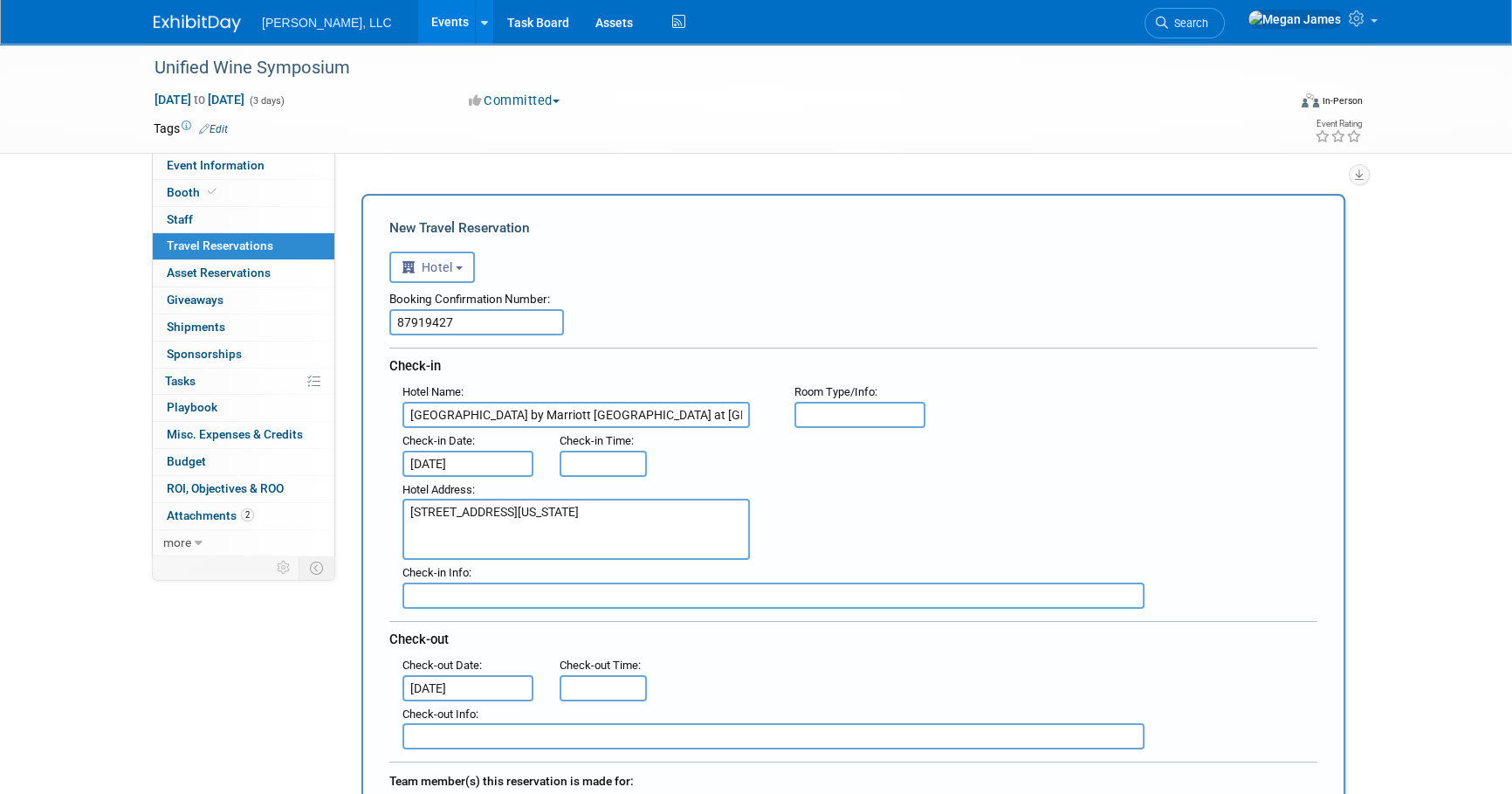
click at [868, 652] on div ": Check-out Date : Jan 30, 2026 Check-out Time :" at bounding box center [859, 676] width 941 height 49
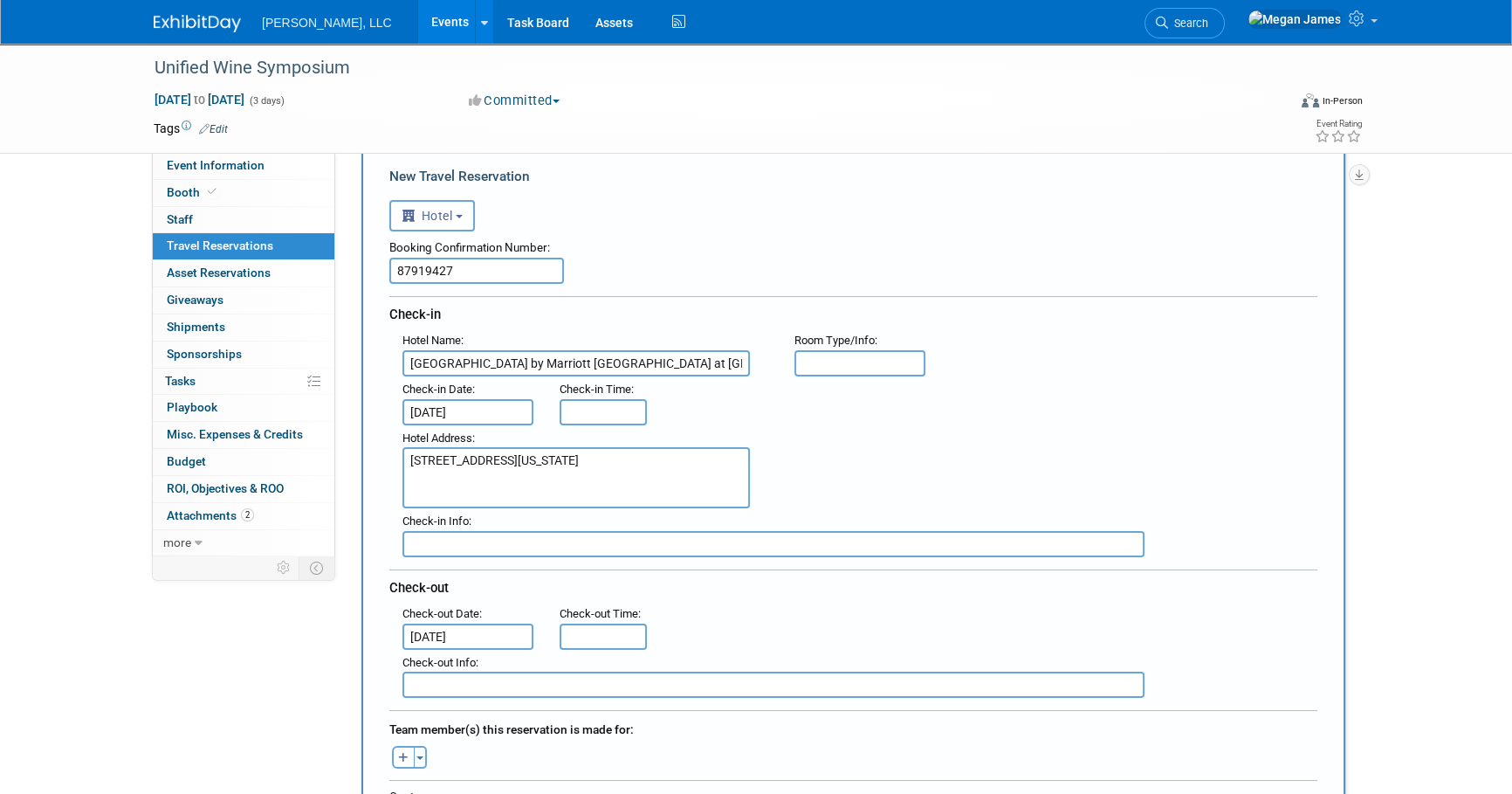
scroll to position [238, 0]
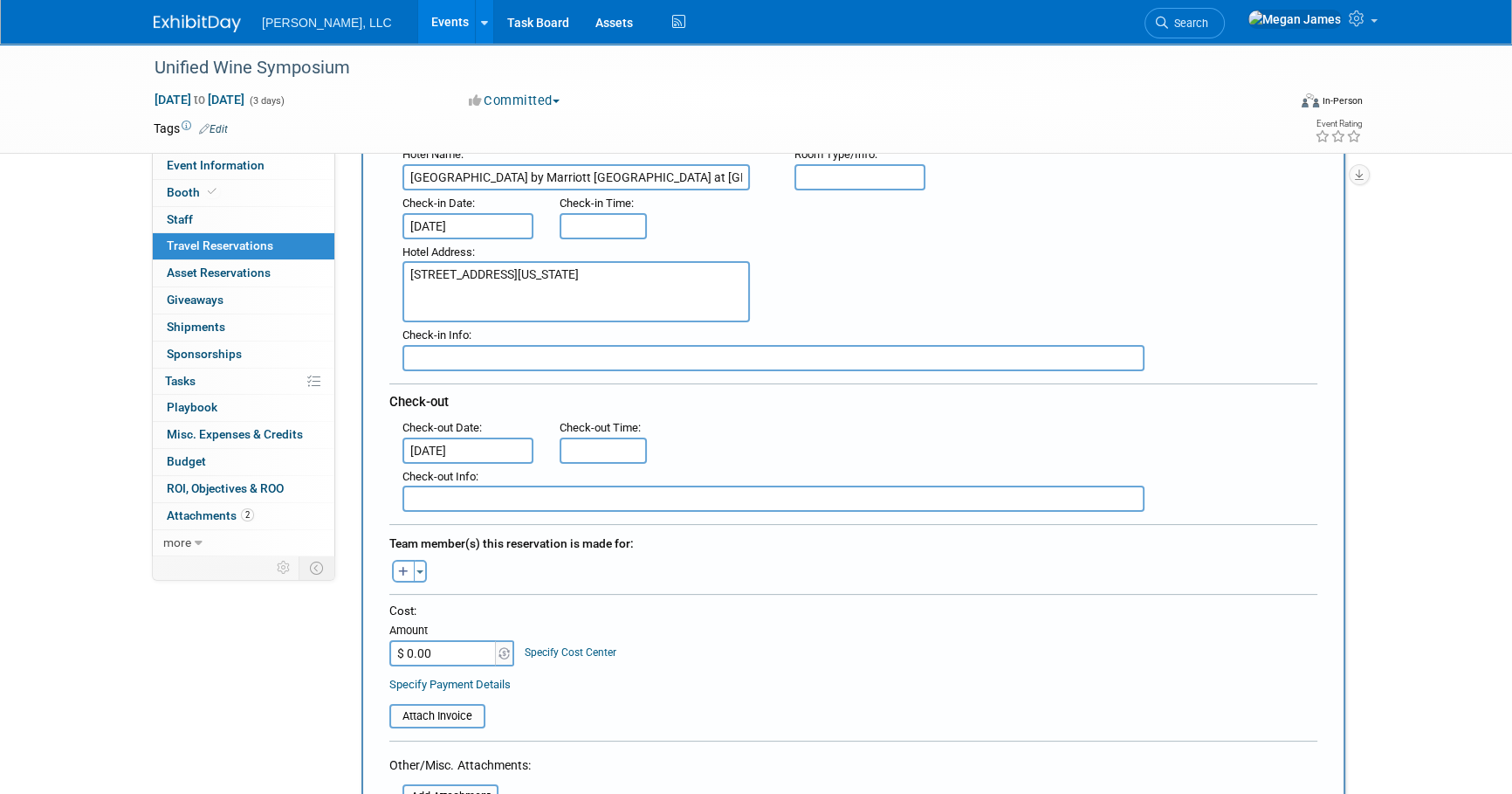
click at [438, 662] on div "Cost: Amount $ 0.00 Specify Cost Center Cost Center -- Not Specified --" at bounding box center [853, 648] width 928 height 91
click at [455, 648] on input "$ 0.00" at bounding box center [443, 653] width 109 height 26
paste input "3,286.34"
type input "$ 3,286.34"
click at [855, 713] on table "Attach Invoice" at bounding box center [853, 708] width 928 height 41
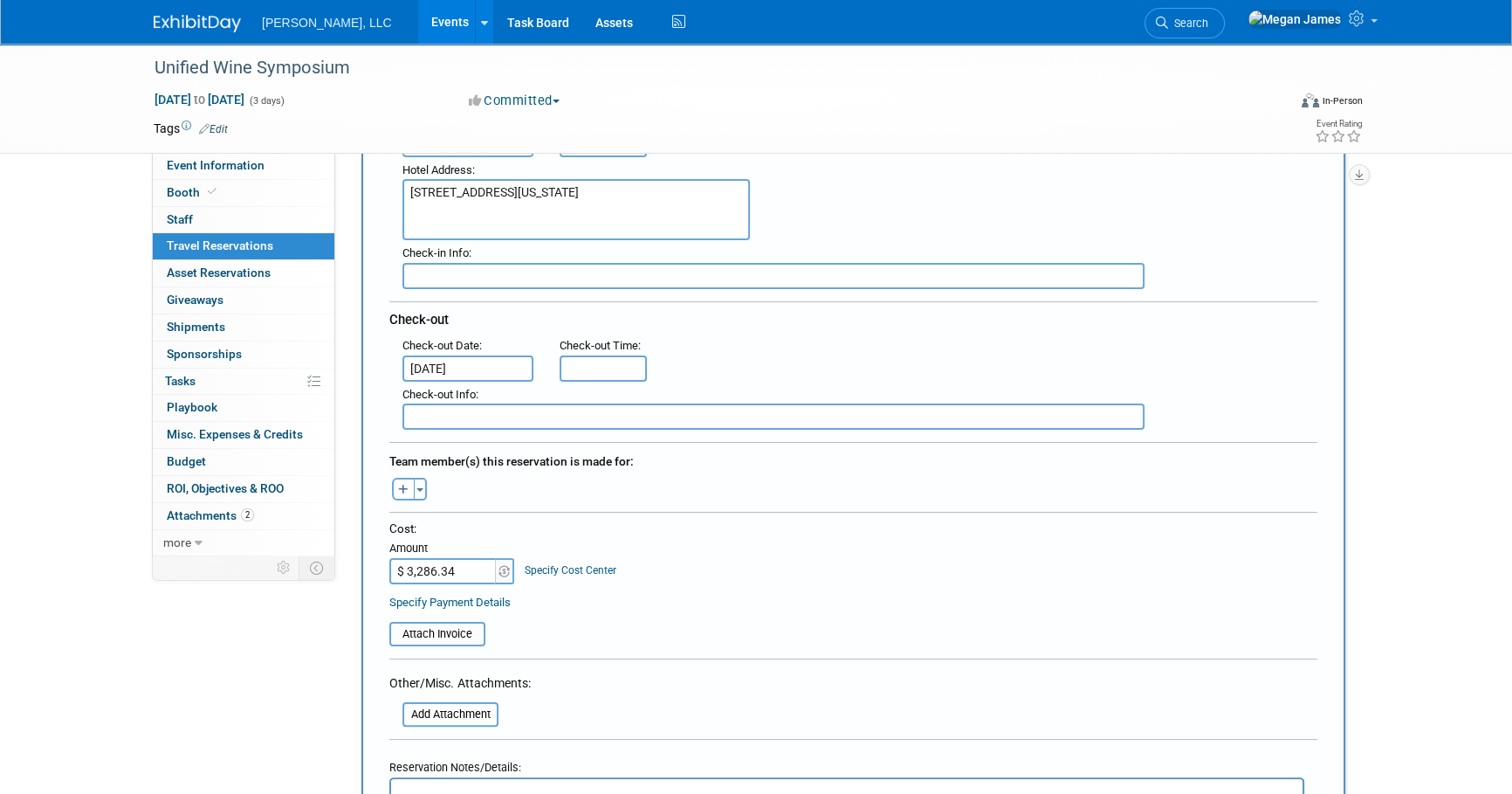
scroll to position [476, 0]
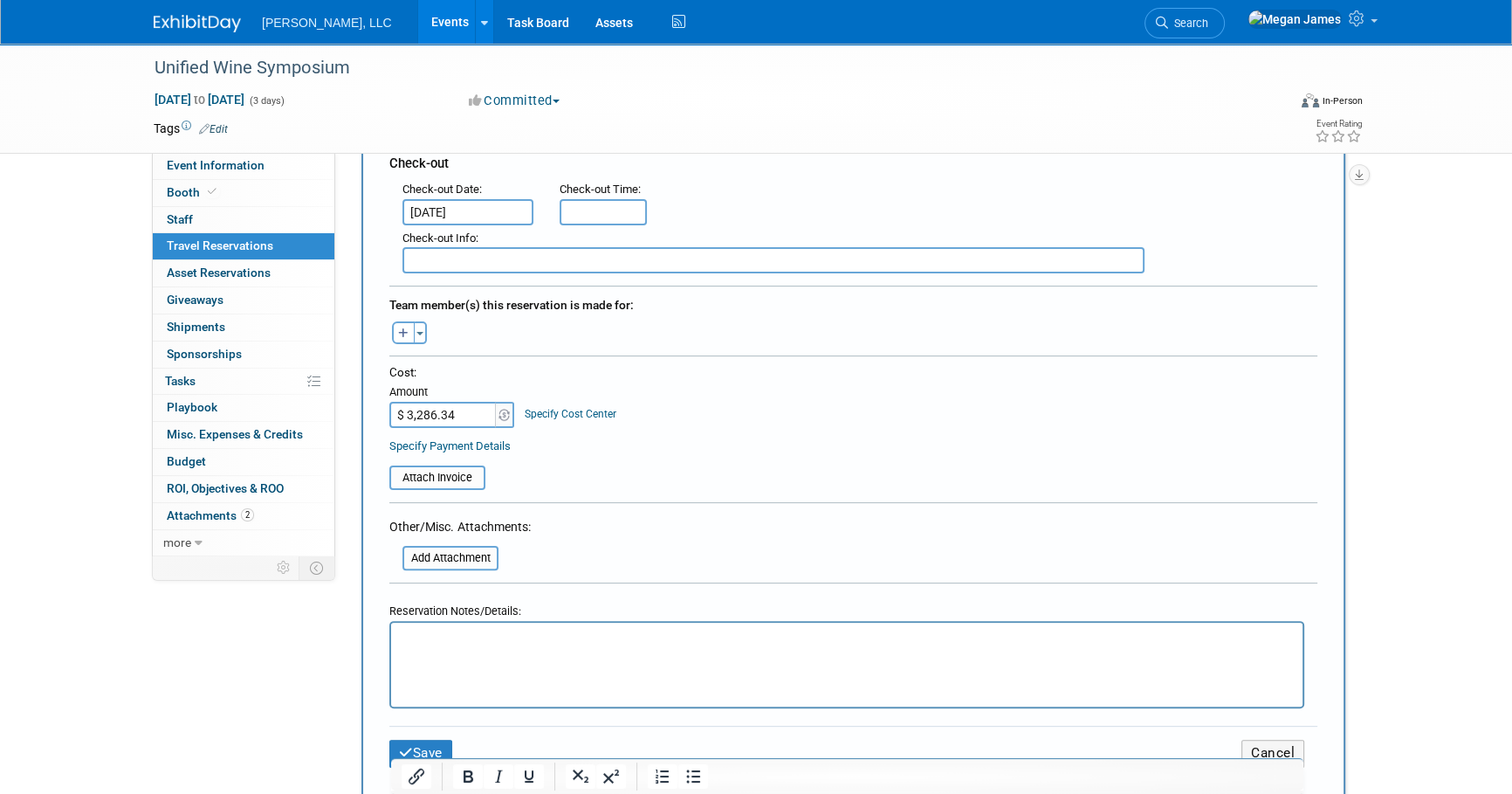
click at [524, 648] on html at bounding box center [846, 636] width 911 height 26
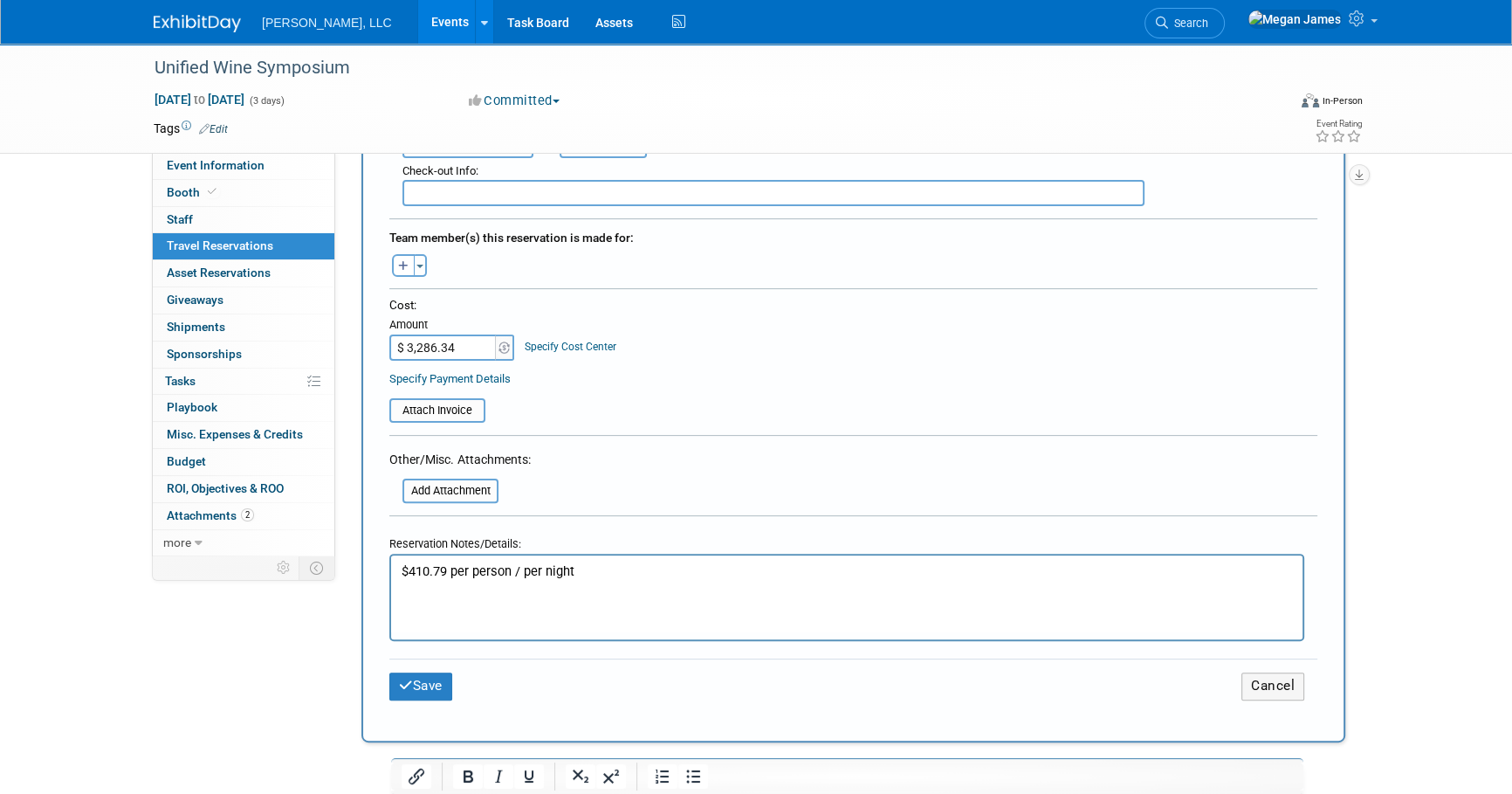
scroll to position [635, 0]
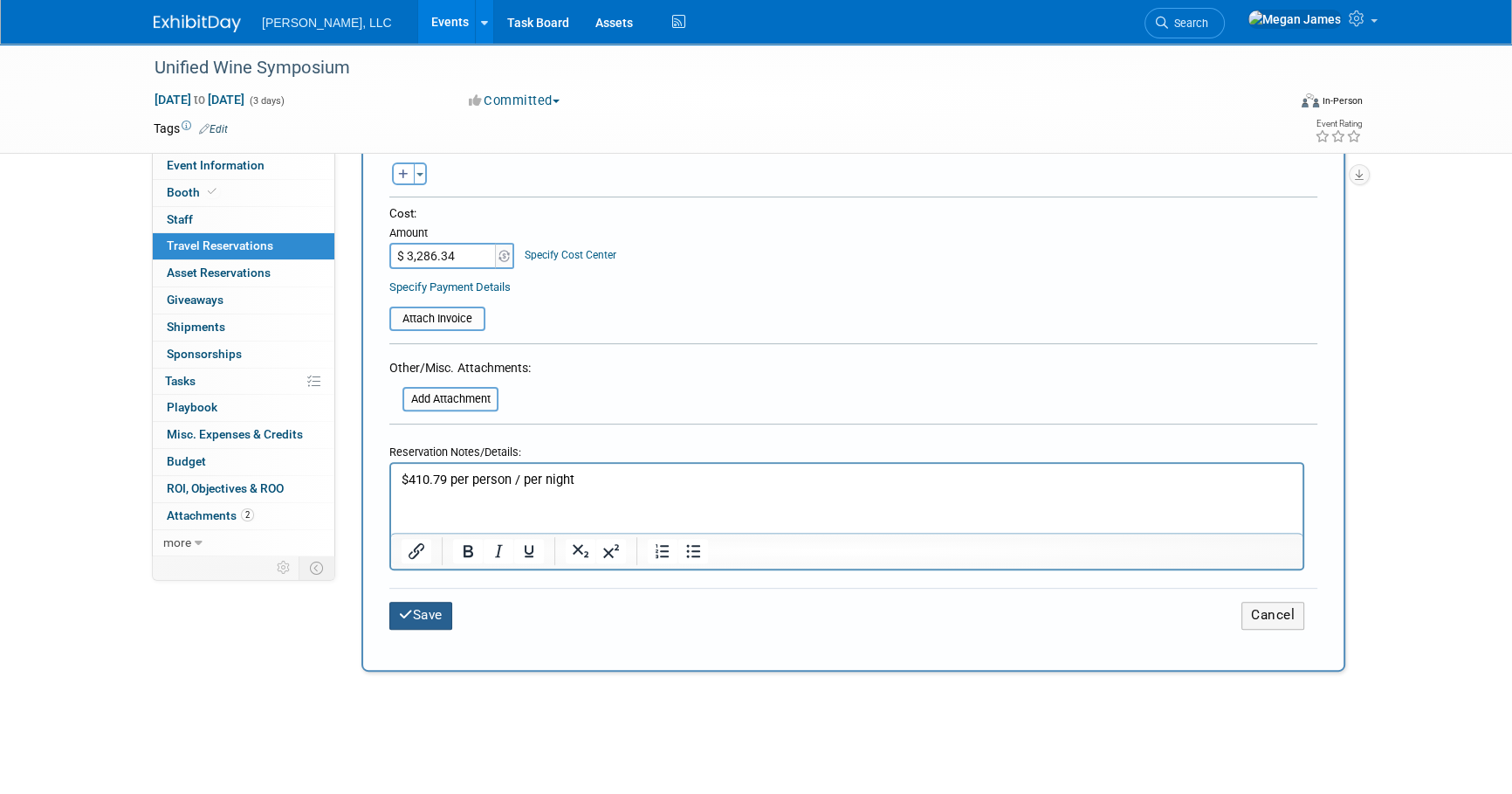
click at [435, 608] on button "Save" at bounding box center [421, 615] width 63 height 27
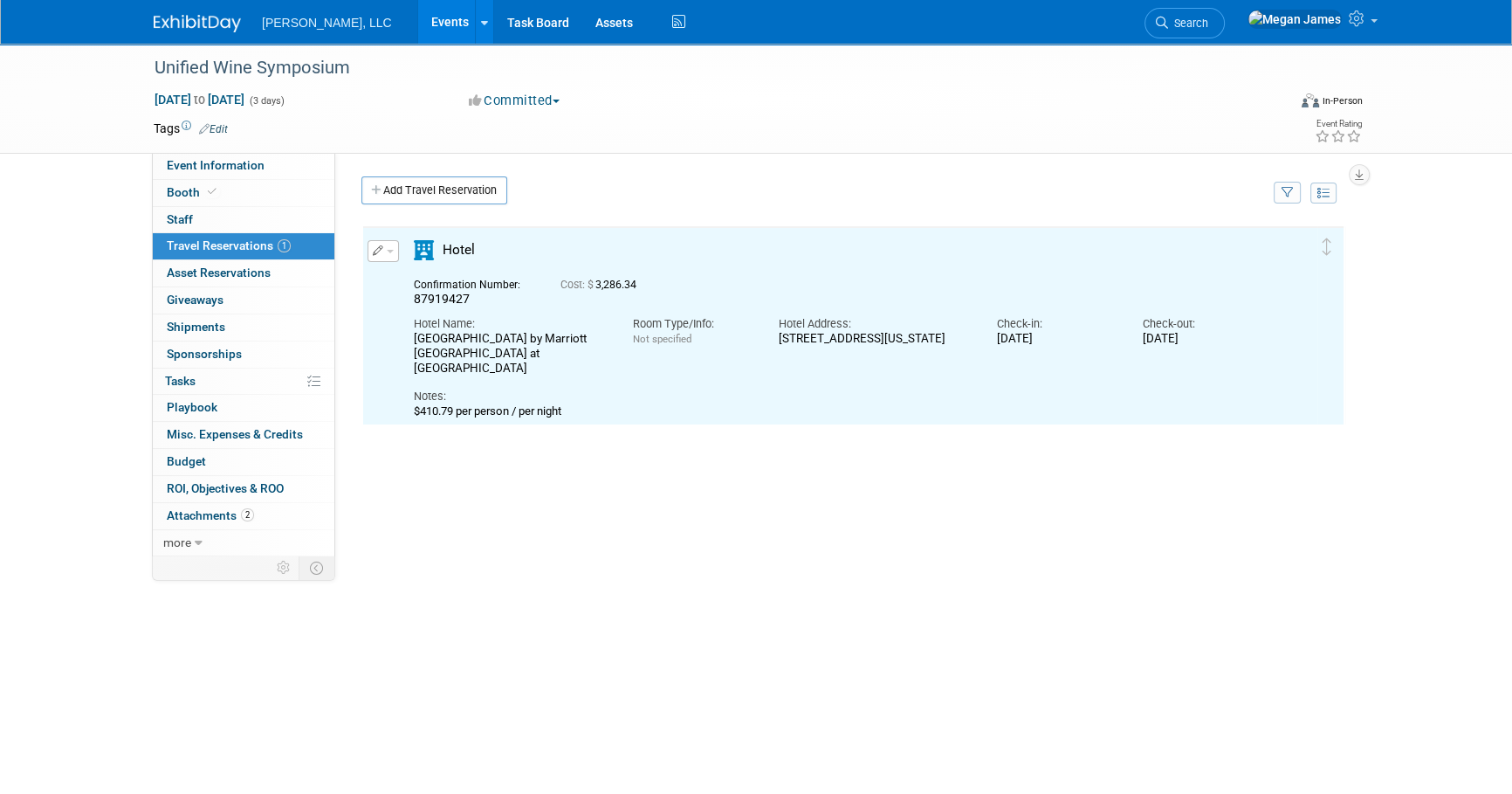
scroll to position [0, 0]
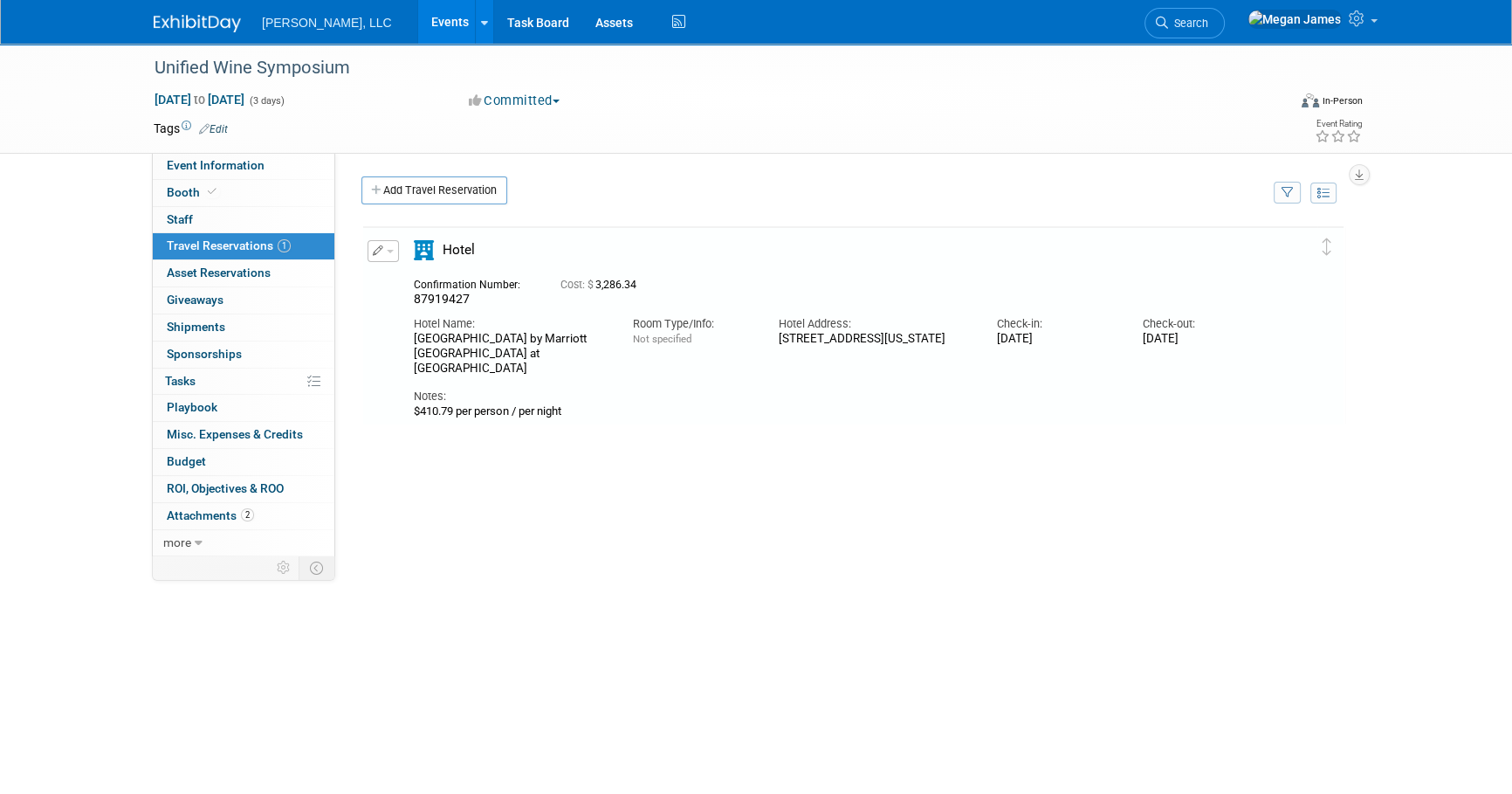
click at [389, 245] on button "button" at bounding box center [383, 251] width 32 height 22
click at [397, 279] on button "Edit Reservation" at bounding box center [441, 282] width 147 height 26
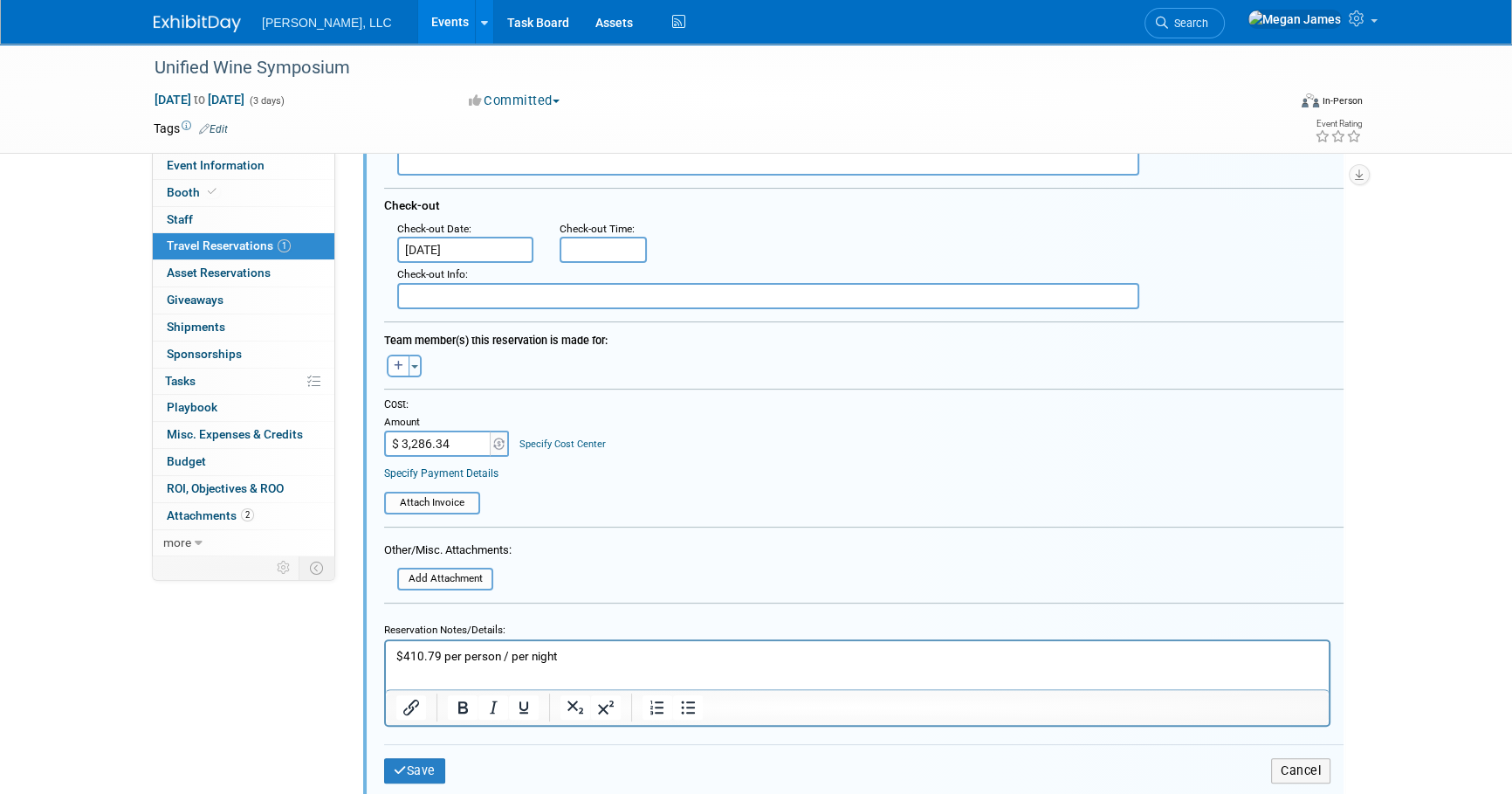
scroll to position [426, 0]
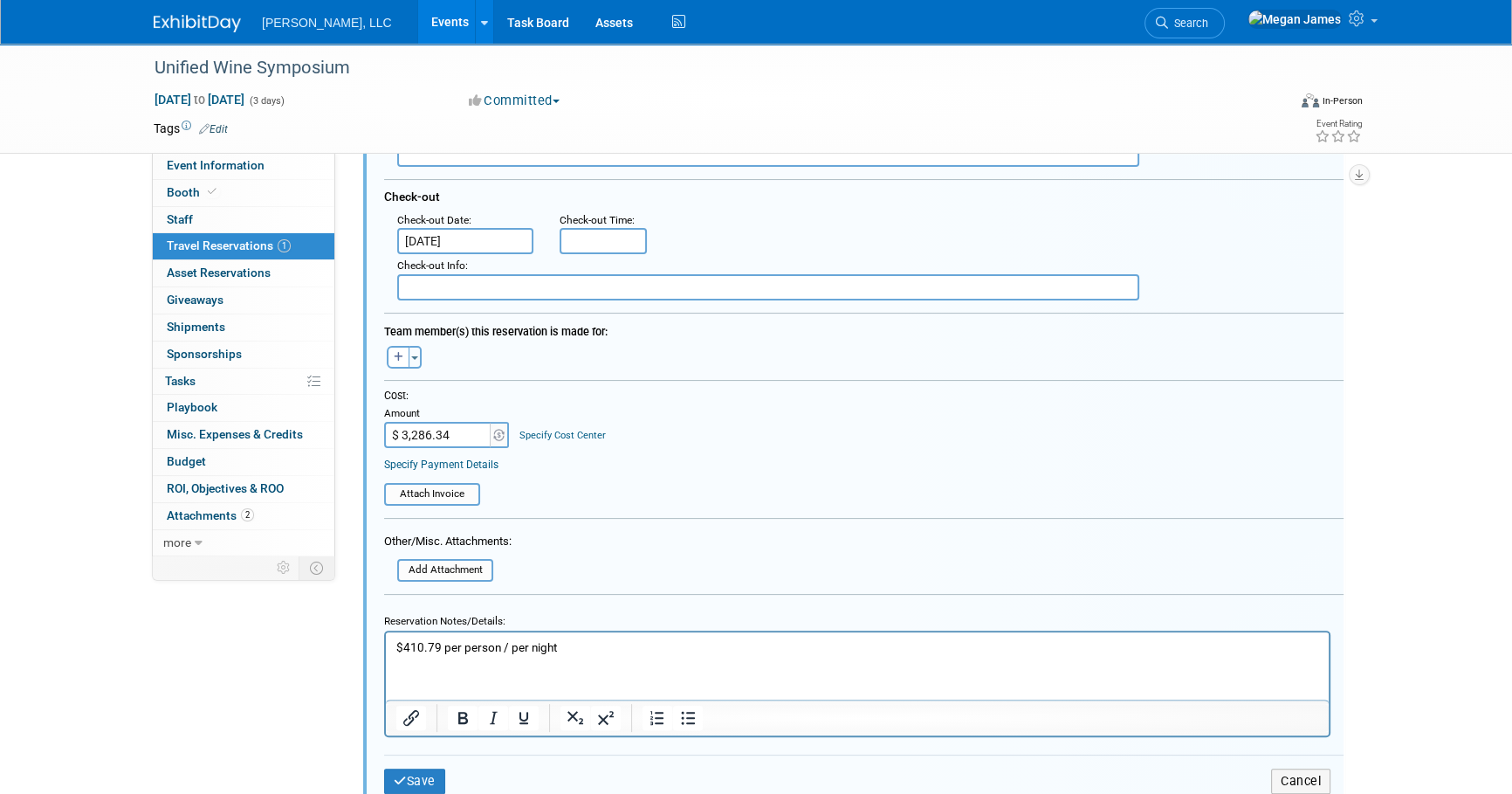
click at [619, 656] on html "$410.79 per person / per night" at bounding box center [857, 645] width 943 height 24
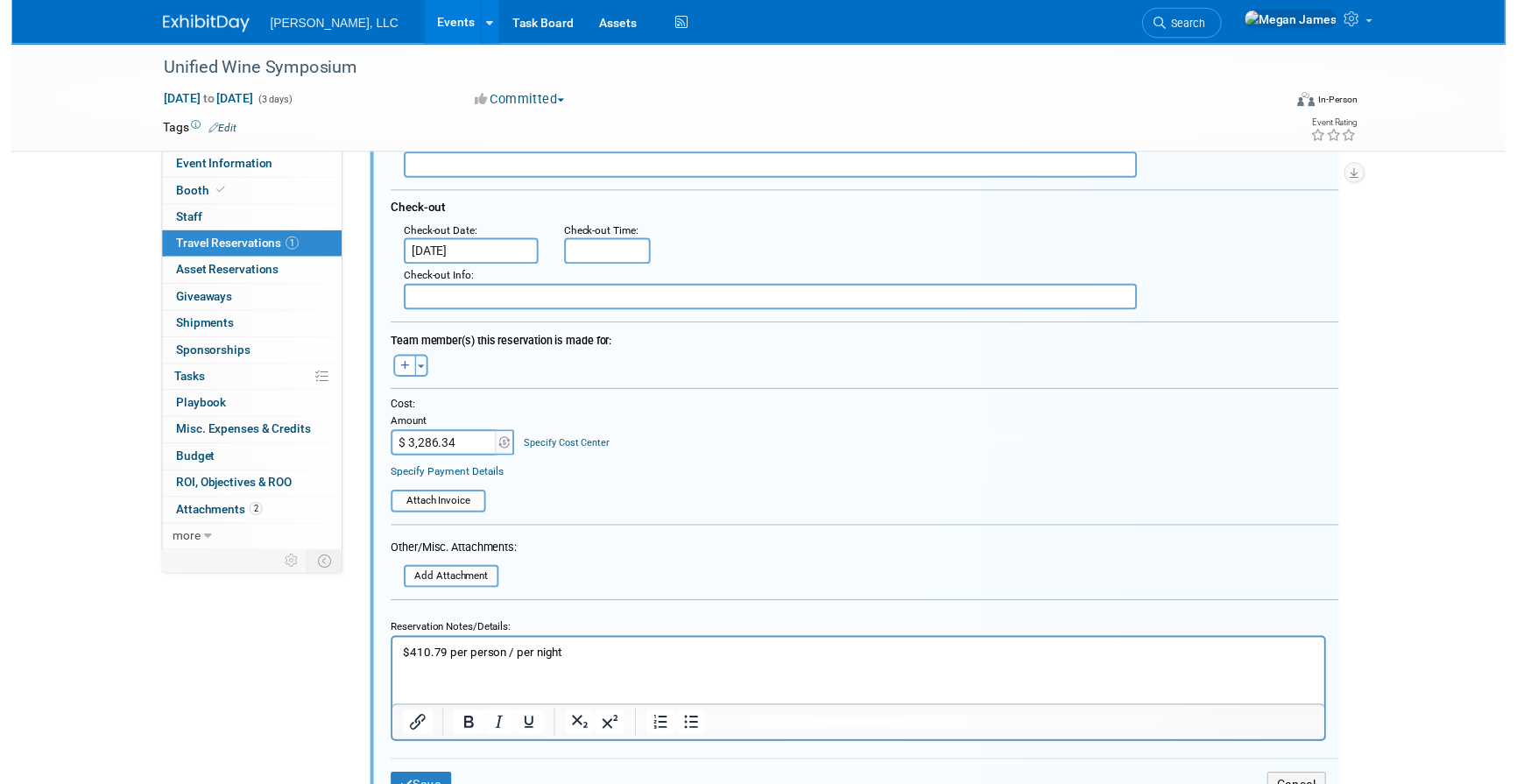
scroll to position [108, 0]
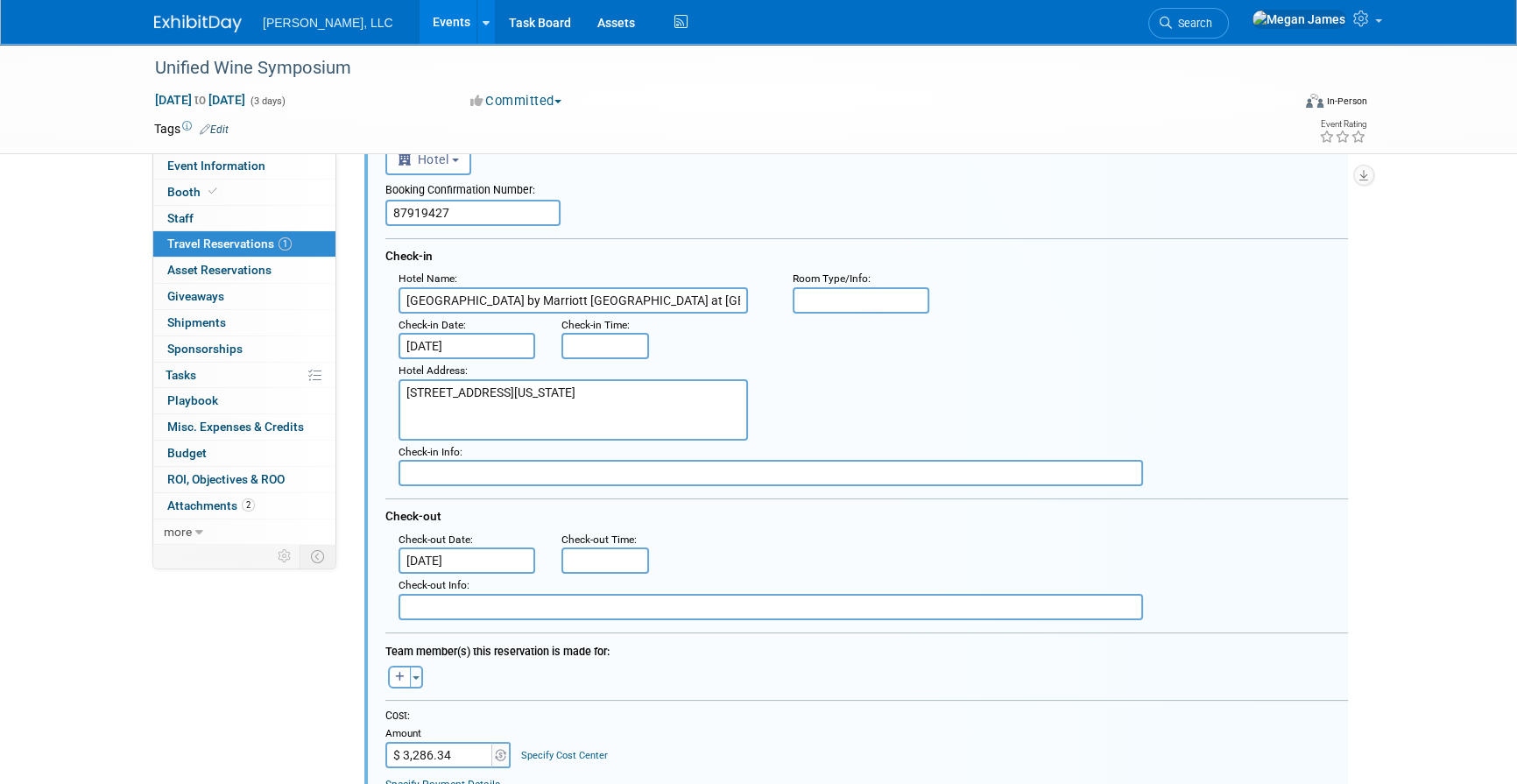
click at [866, 301] on input "text" at bounding box center [861, 300] width 137 height 26
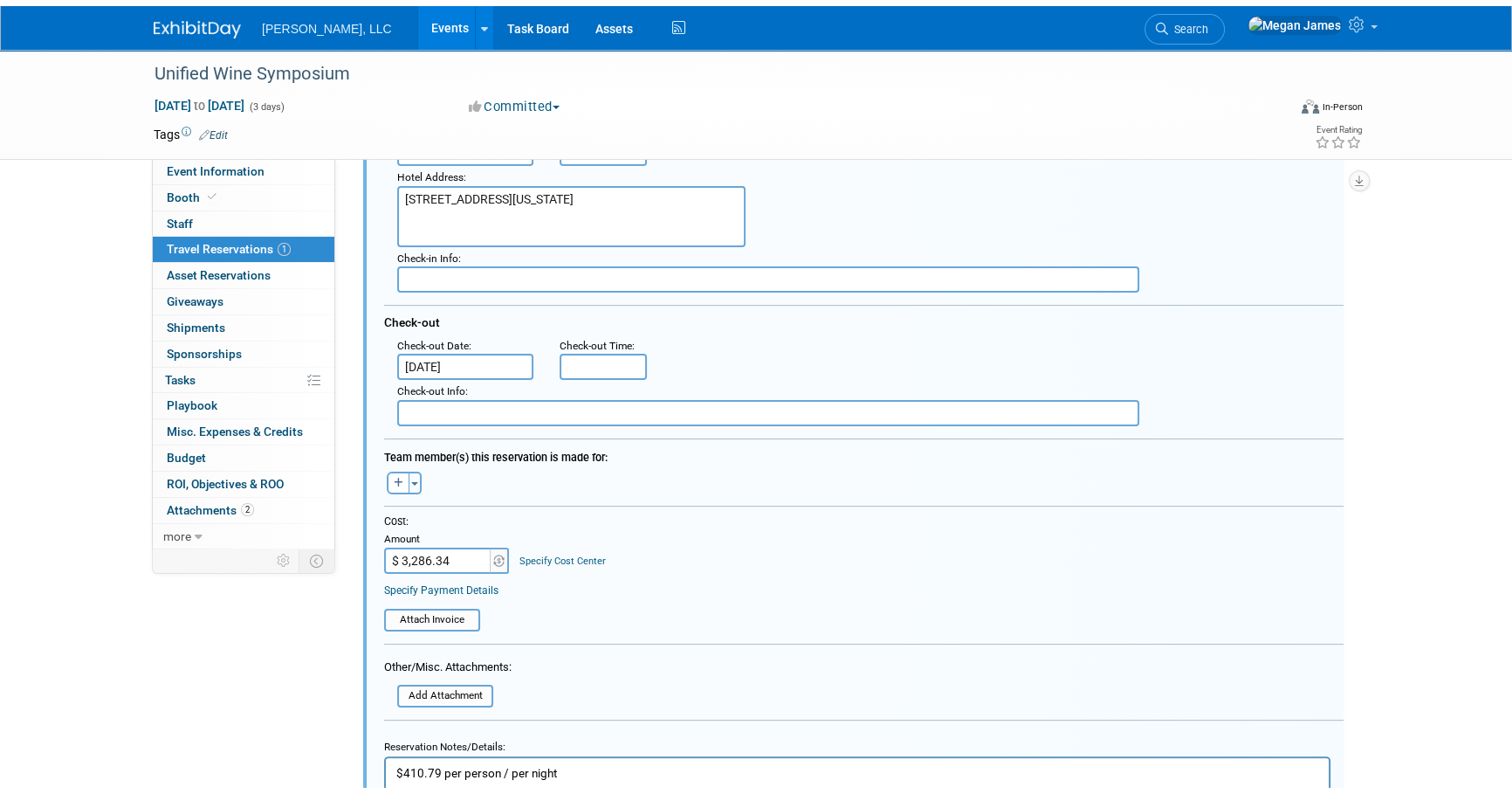
scroll to position [426, 0]
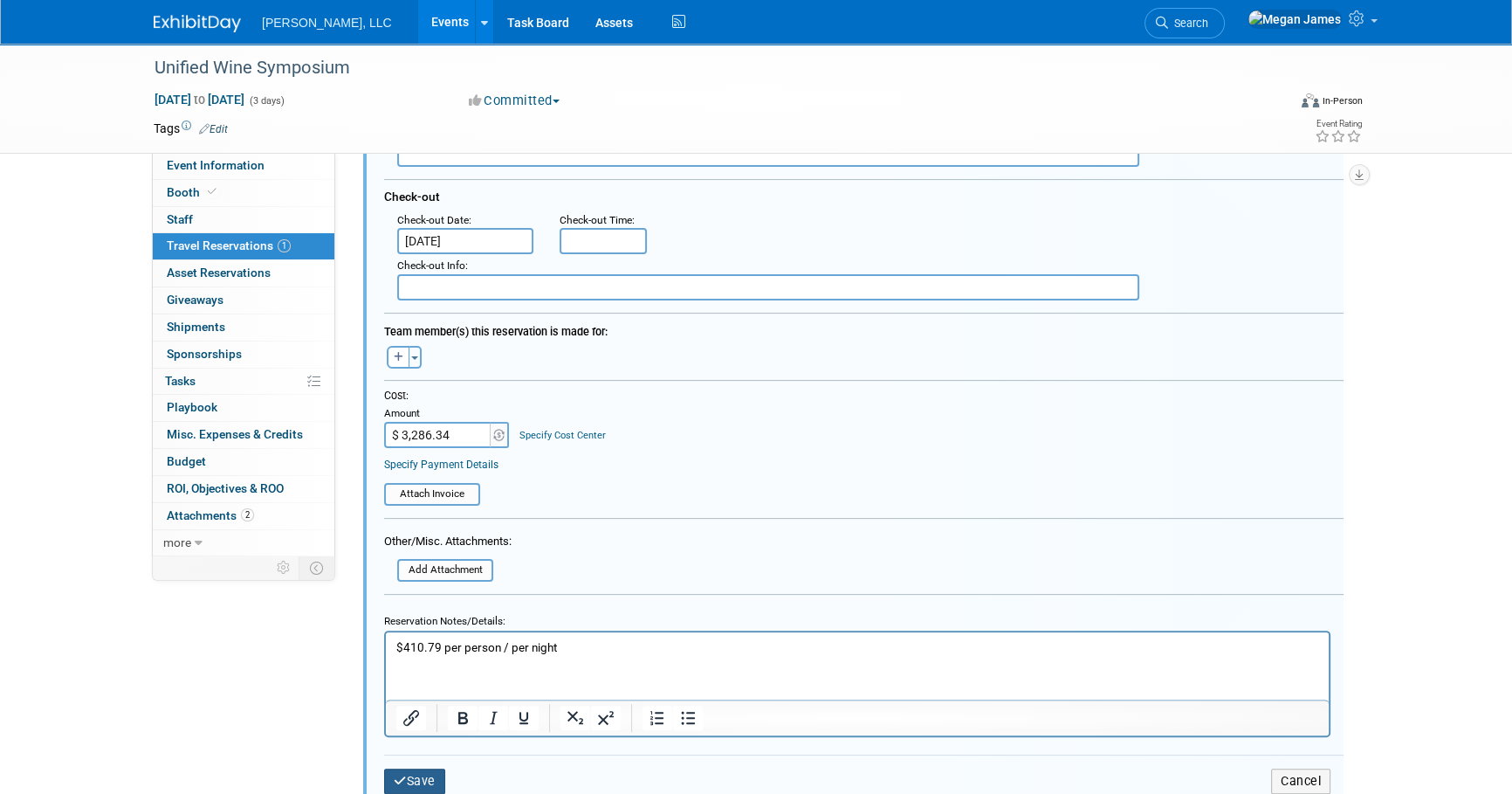
type input "ROOM TYPE 2 Bedroom Suite, Bedroom 1: 1 King, Bedroom 2: 1 King, Sofa bed"
click at [410, 775] on button "Save" at bounding box center [415, 781] width 61 height 26
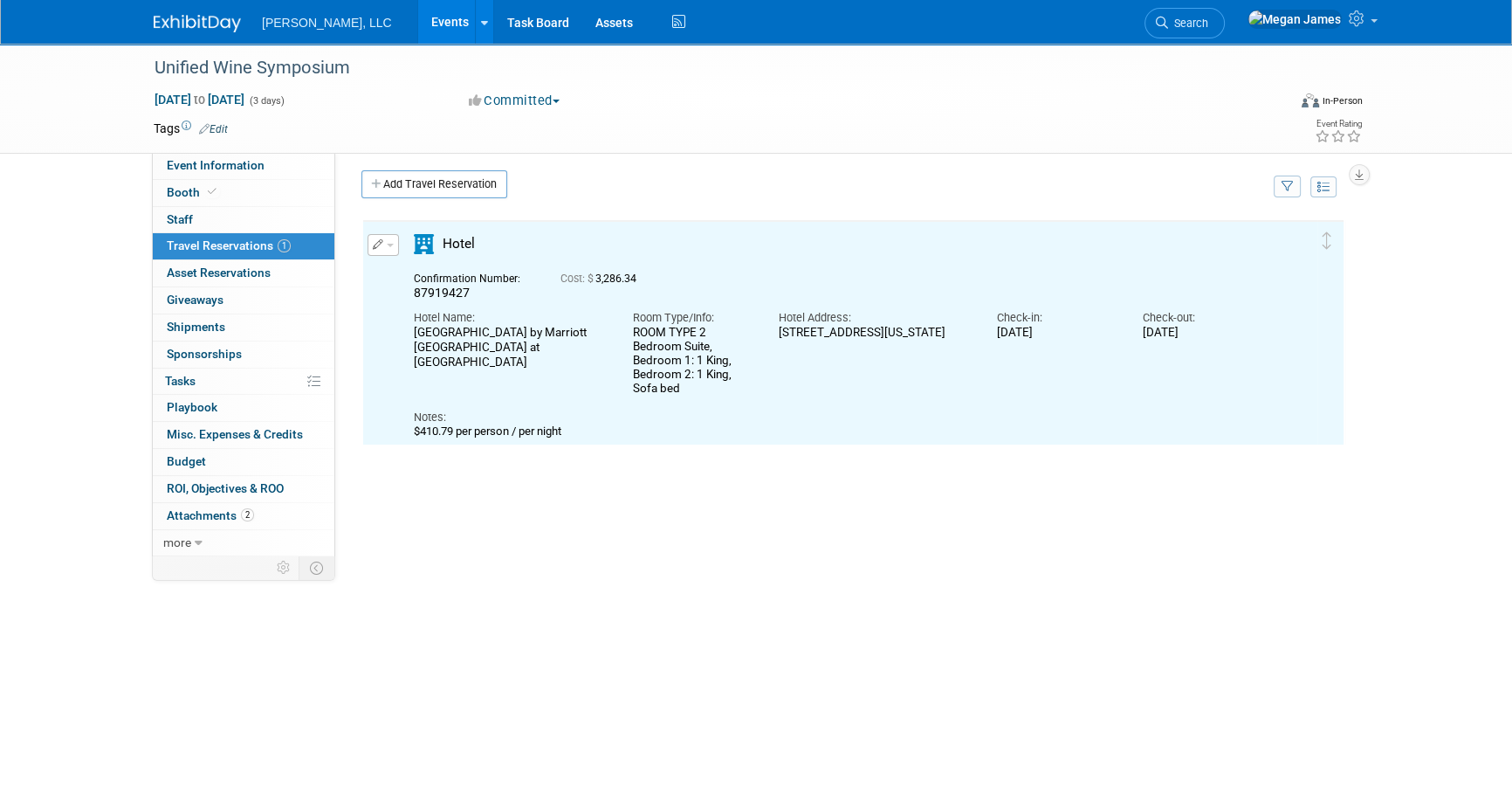
scroll to position [0, 0]
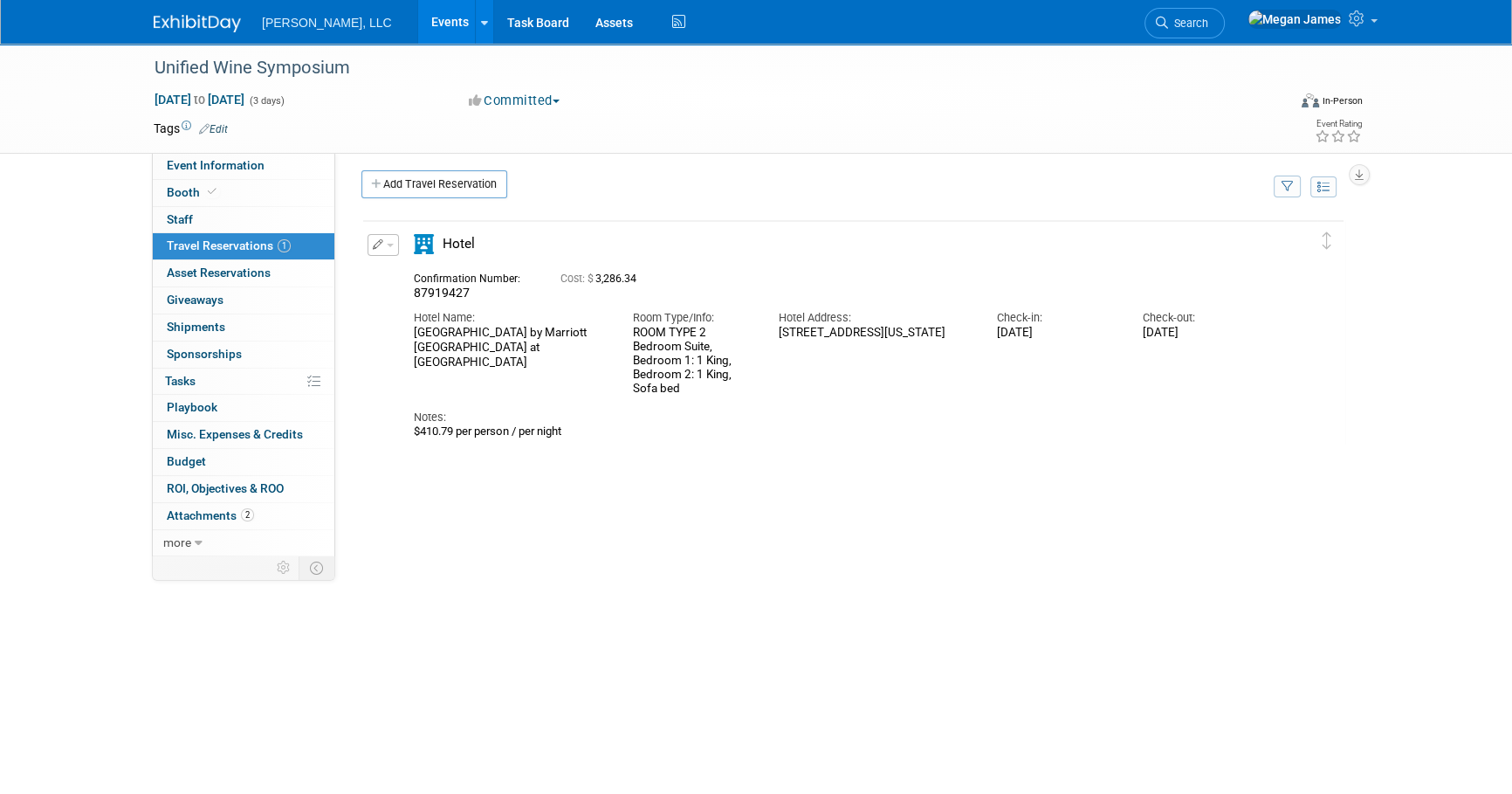
click at [958, 586] on div "Delete Reservation 87919427 Cost: $ 3,286.34 Notes:" at bounding box center [853, 480] width 984 height 524
click at [419, 24] on link "Events" at bounding box center [450, 22] width 63 height 44
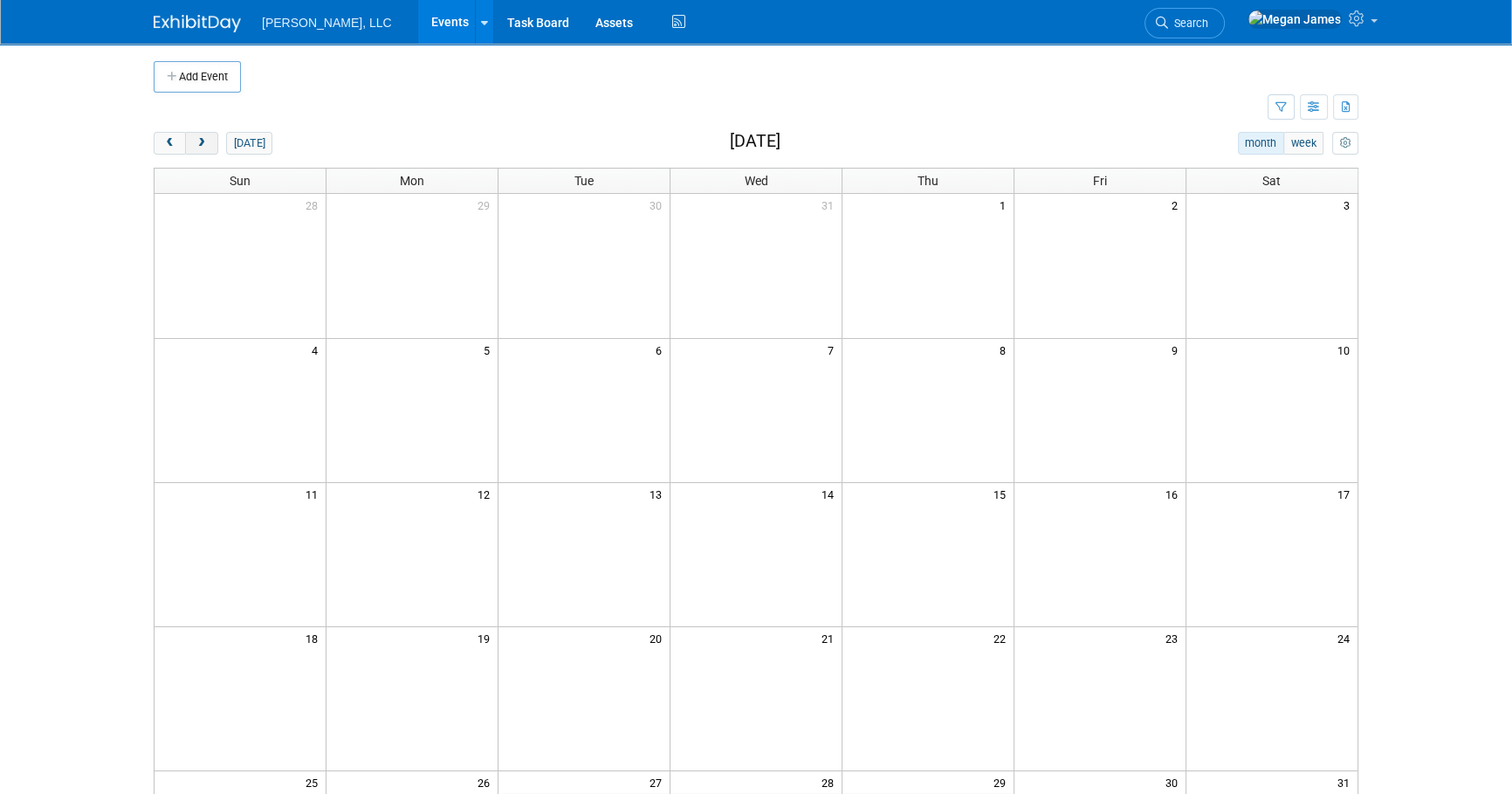
click at [206, 146] on span "next" at bounding box center [201, 143] width 13 height 11
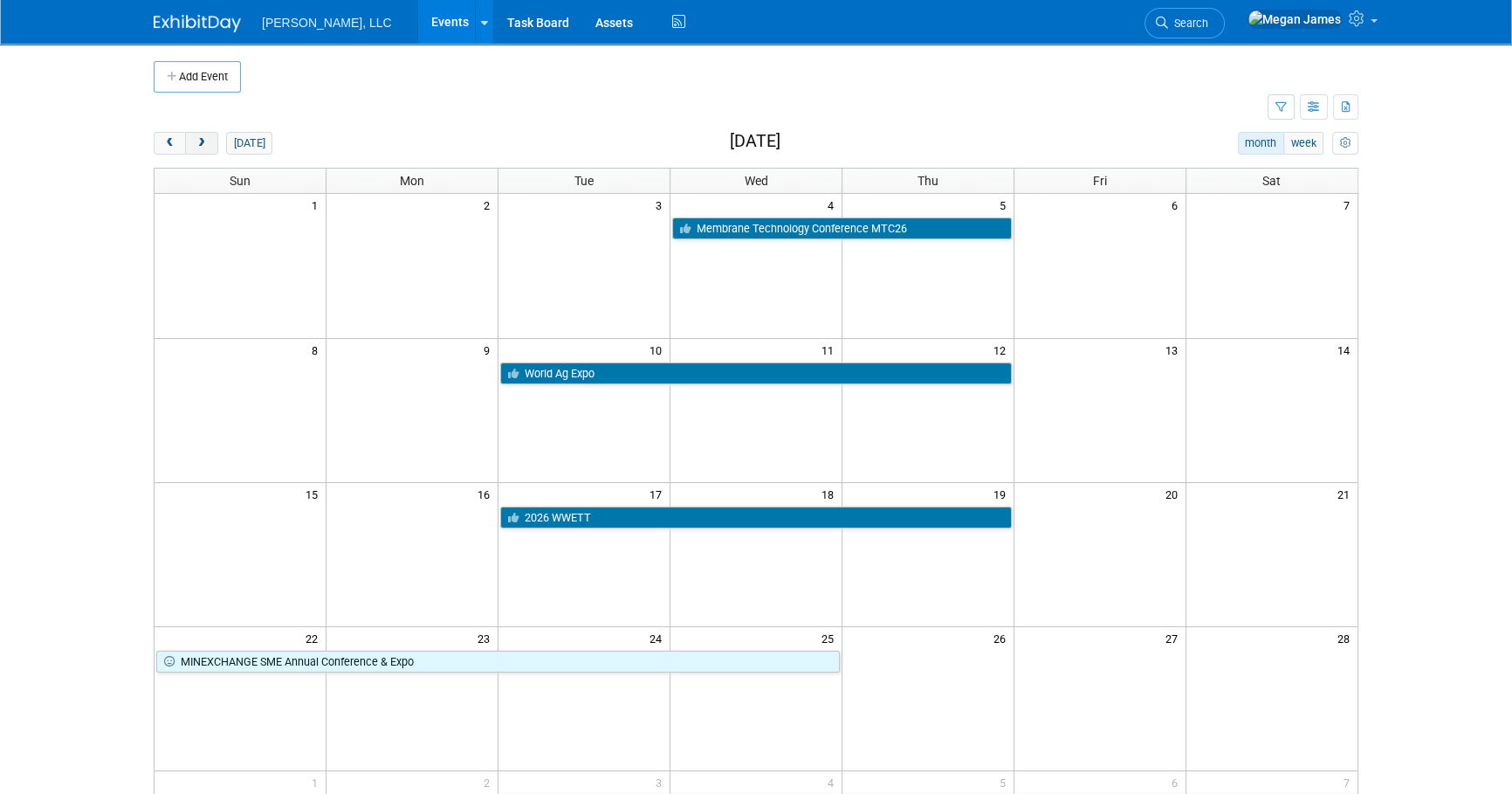
click at [206, 146] on span "next" at bounding box center [201, 143] width 13 height 11
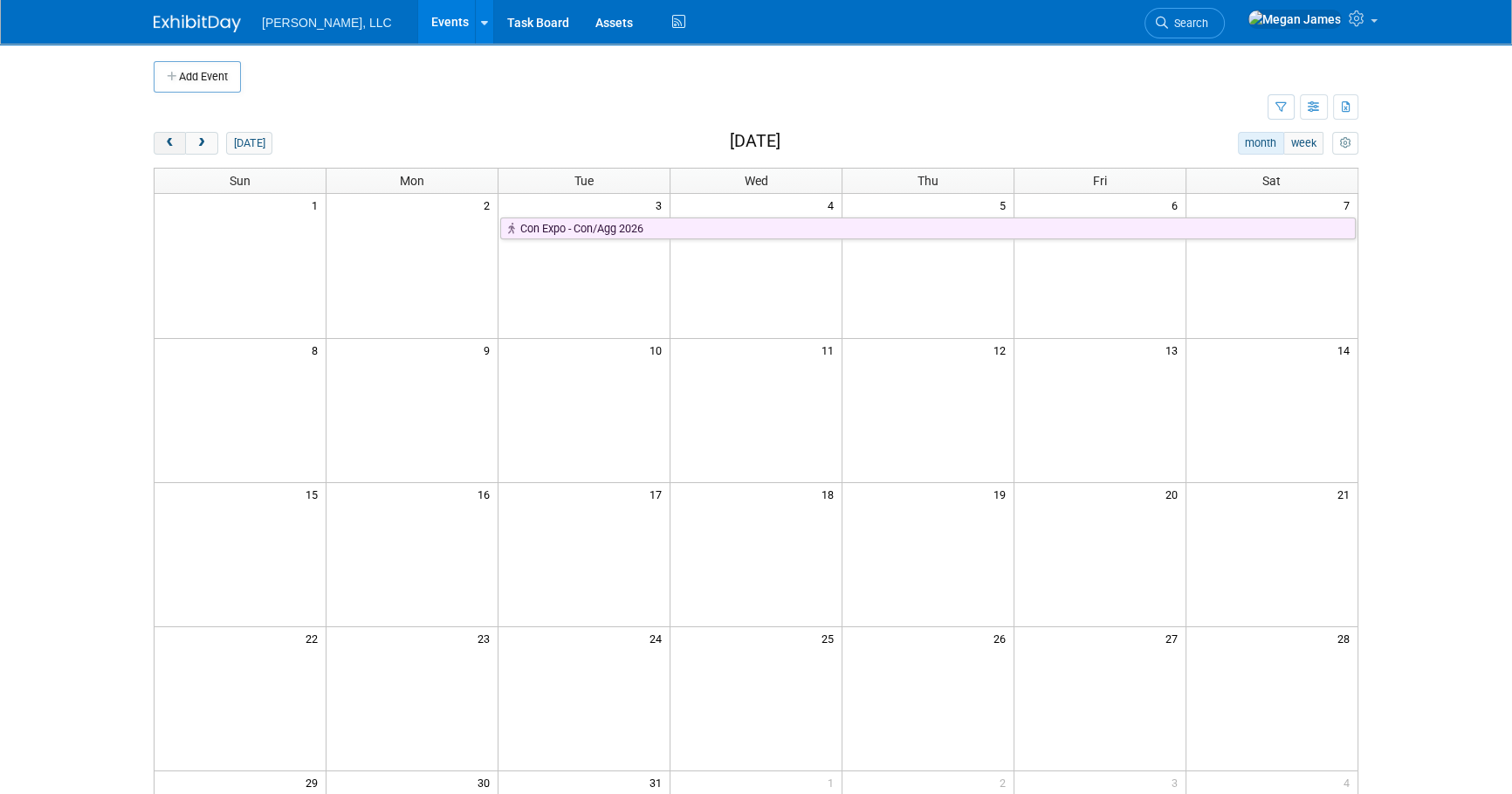
click at [175, 149] on button "prev" at bounding box center [169, 143] width 33 height 23
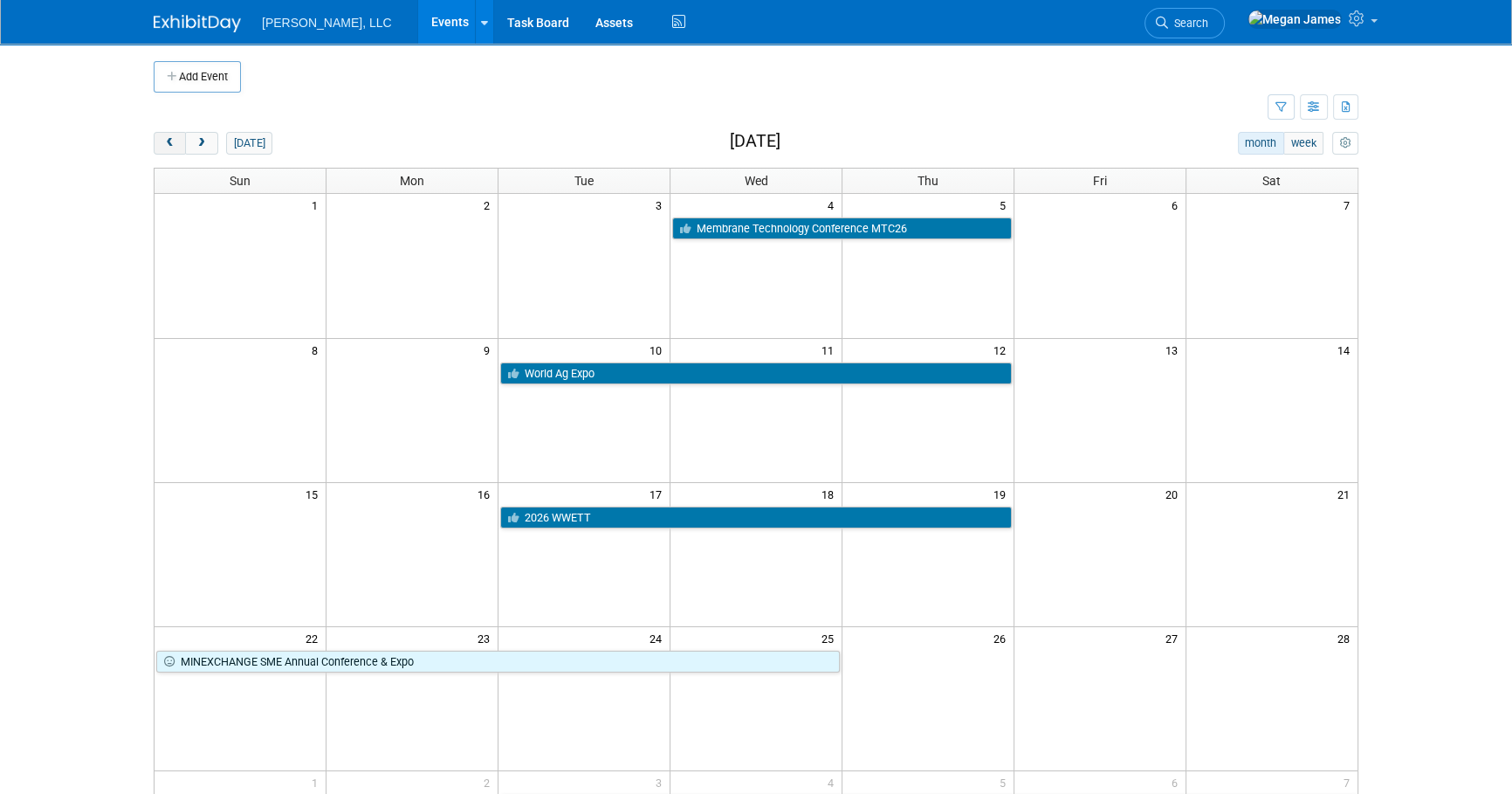
click at [175, 149] on button "prev" at bounding box center [169, 143] width 33 height 23
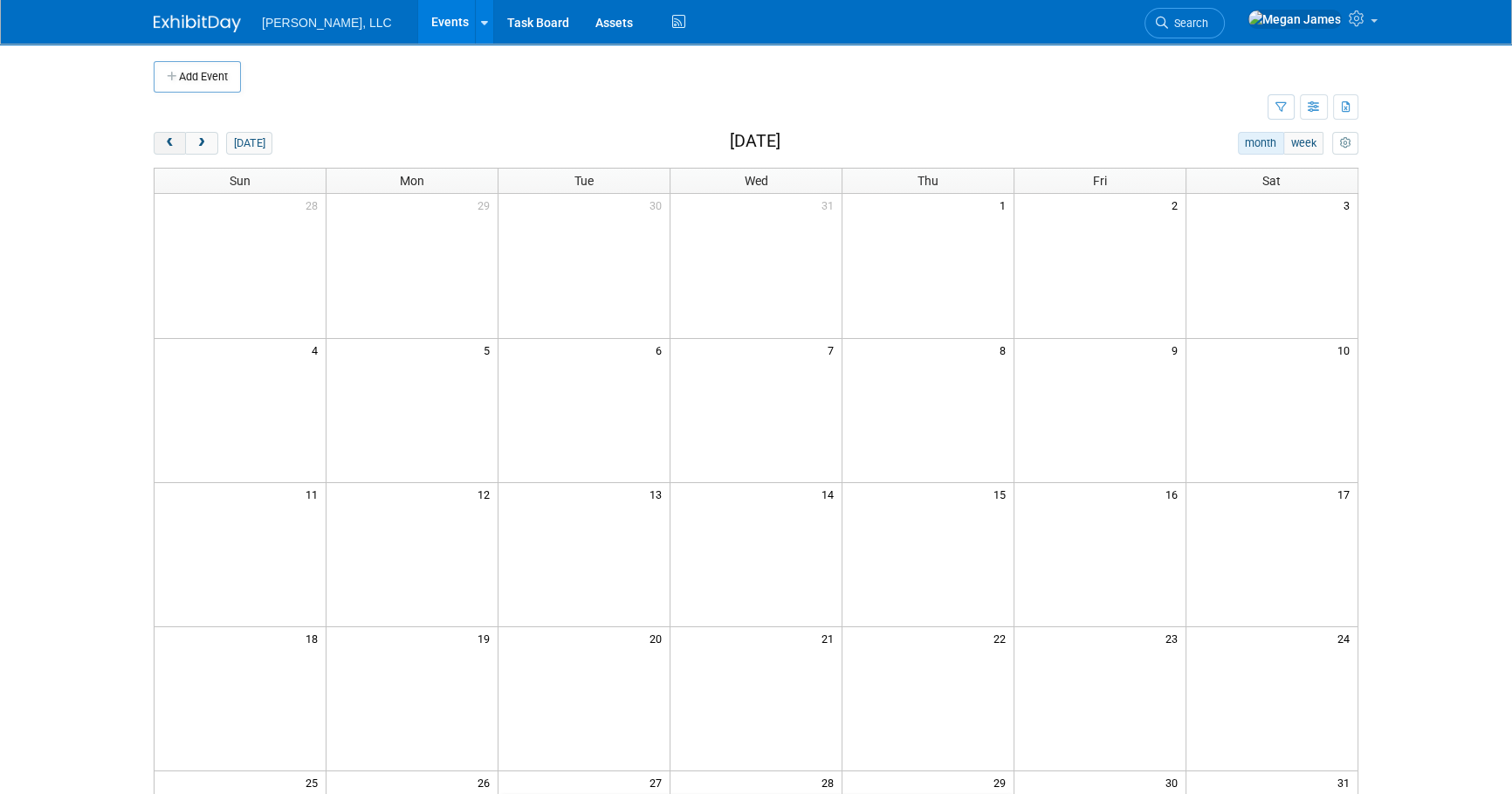
click at [175, 149] on button "prev" at bounding box center [169, 143] width 33 height 23
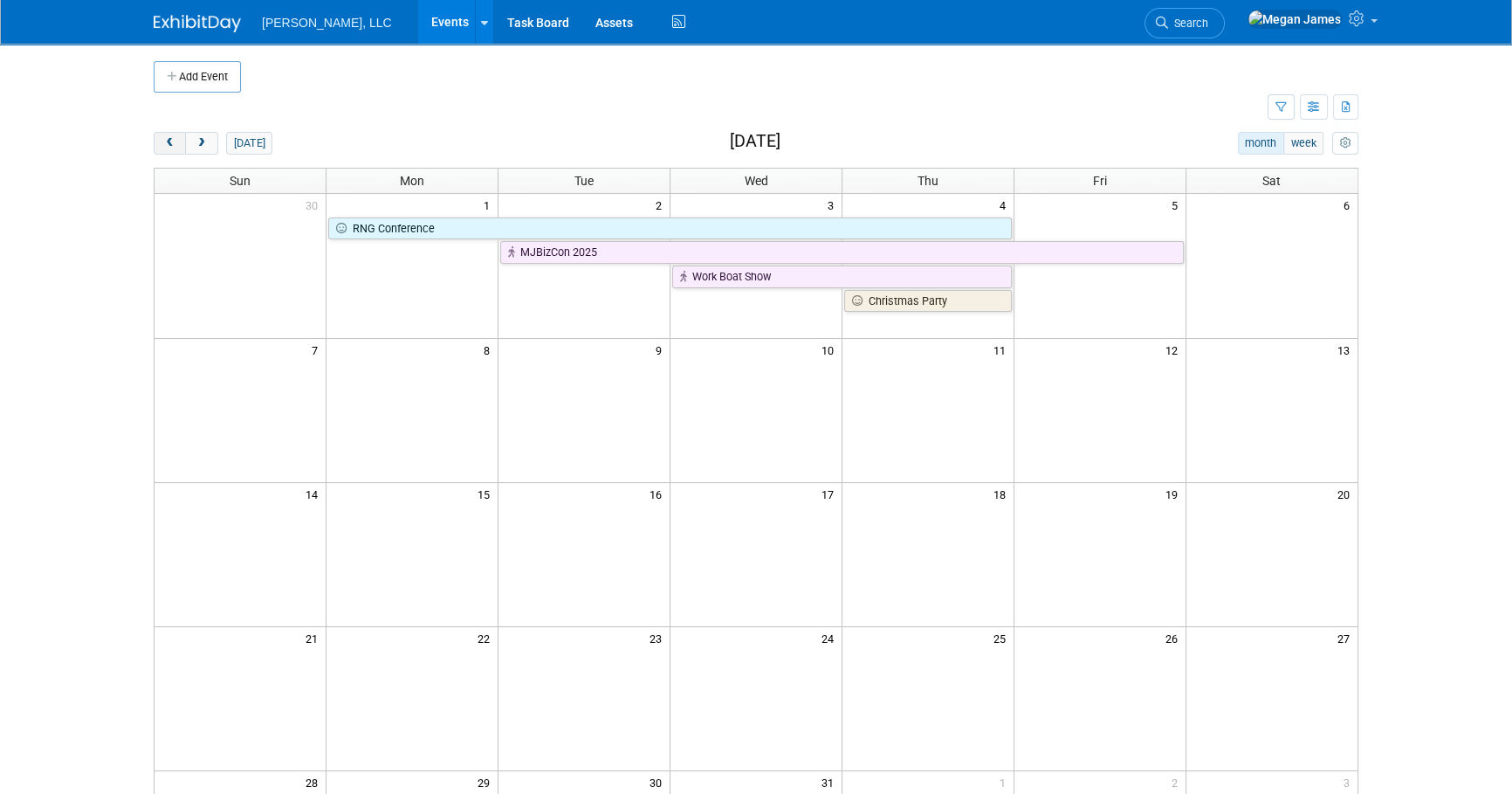
click at [175, 149] on button "prev" at bounding box center [169, 143] width 33 height 23
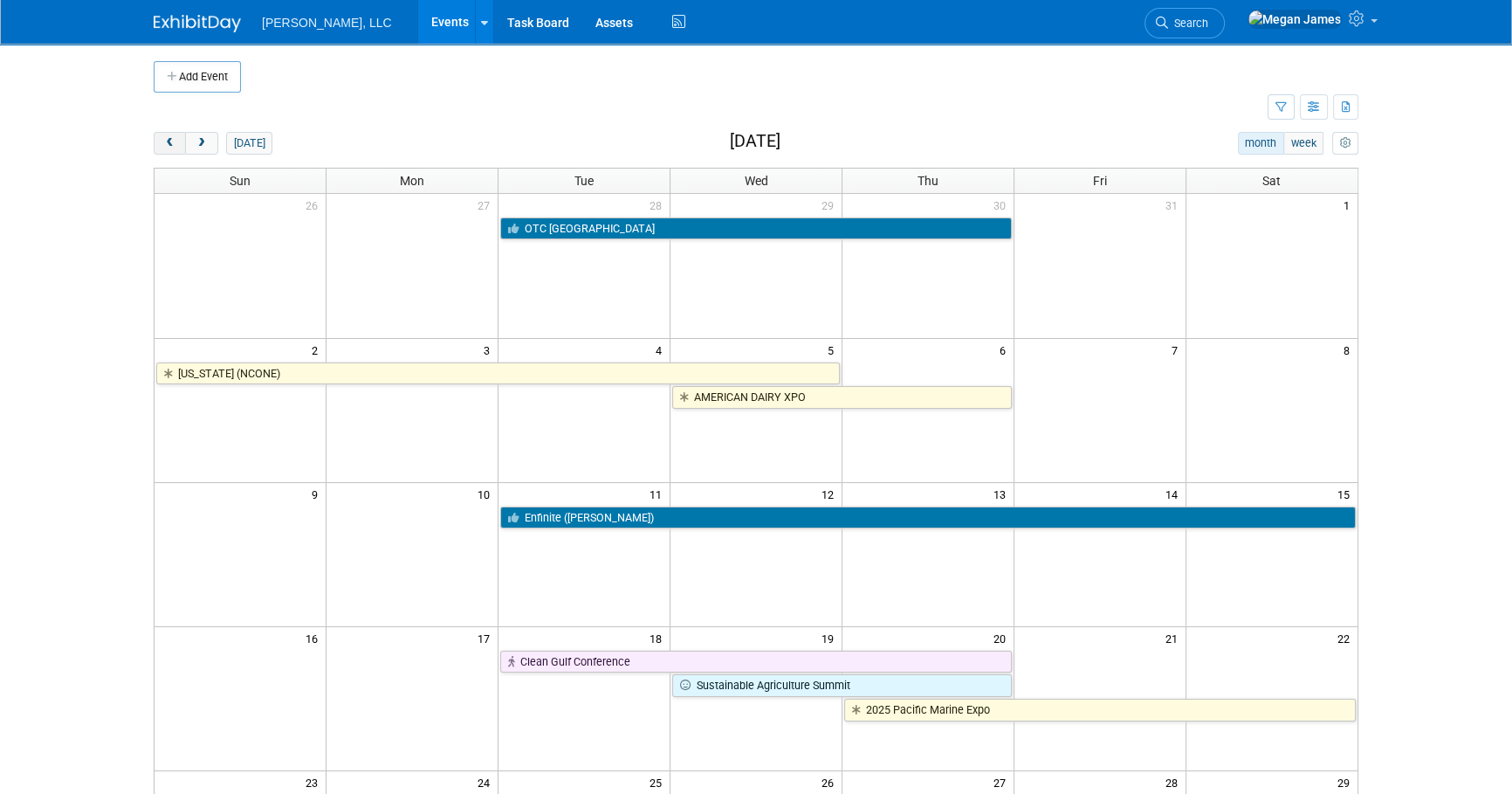
click at [175, 149] on button "prev" at bounding box center [169, 143] width 33 height 23
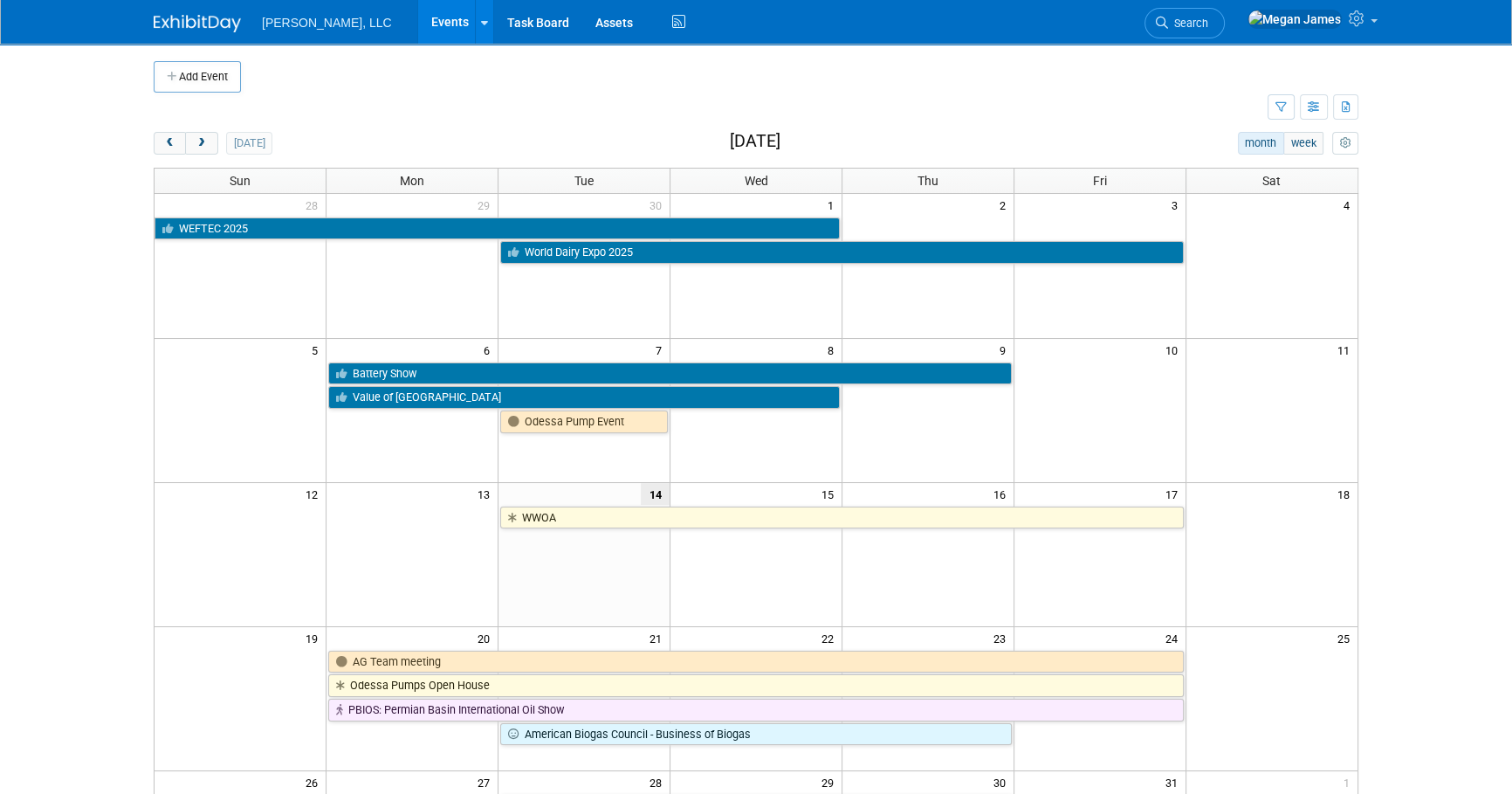
drag, startPoint x: 1465, startPoint y: 419, endPoint x: 1410, endPoint y: 436, distance: 57.6
click at [1465, 419] on body "[PERSON_NAME], LLC Events Add Event Bulk Upload Events Shareable Event Boards R…" at bounding box center [756, 397] width 1512 height 794
drag, startPoint x: 1409, startPoint y: 482, endPoint x: 1434, endPoint y: 515, distance: 41.4
click at [1409, 482] on body "[PERSON_NAME], LLC Events Add Event Bulk Upload Events Shareable Event Boards R…" at bounding box center [756, 397] width 1512 height 794
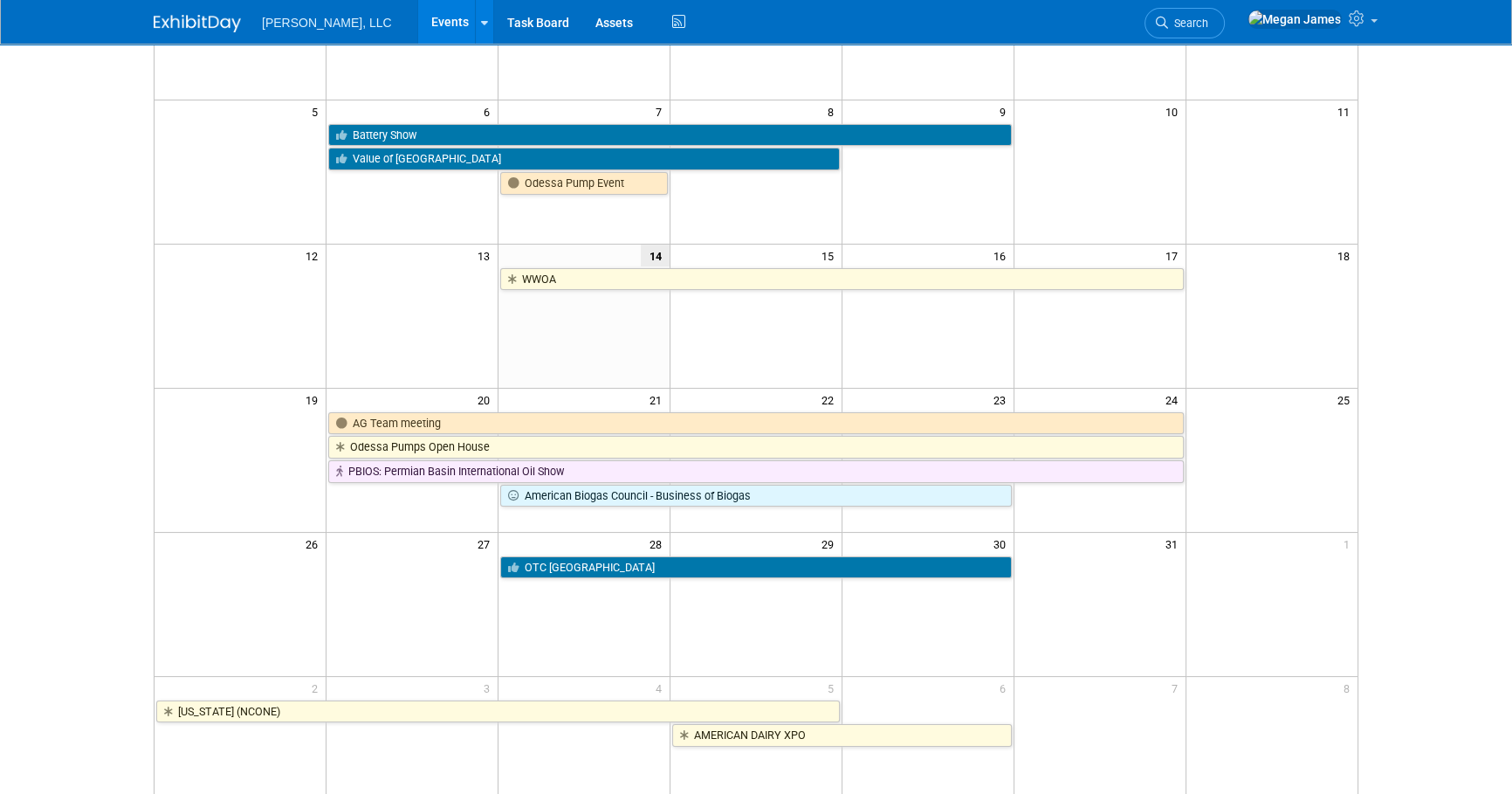
scroll to position [78, 0]
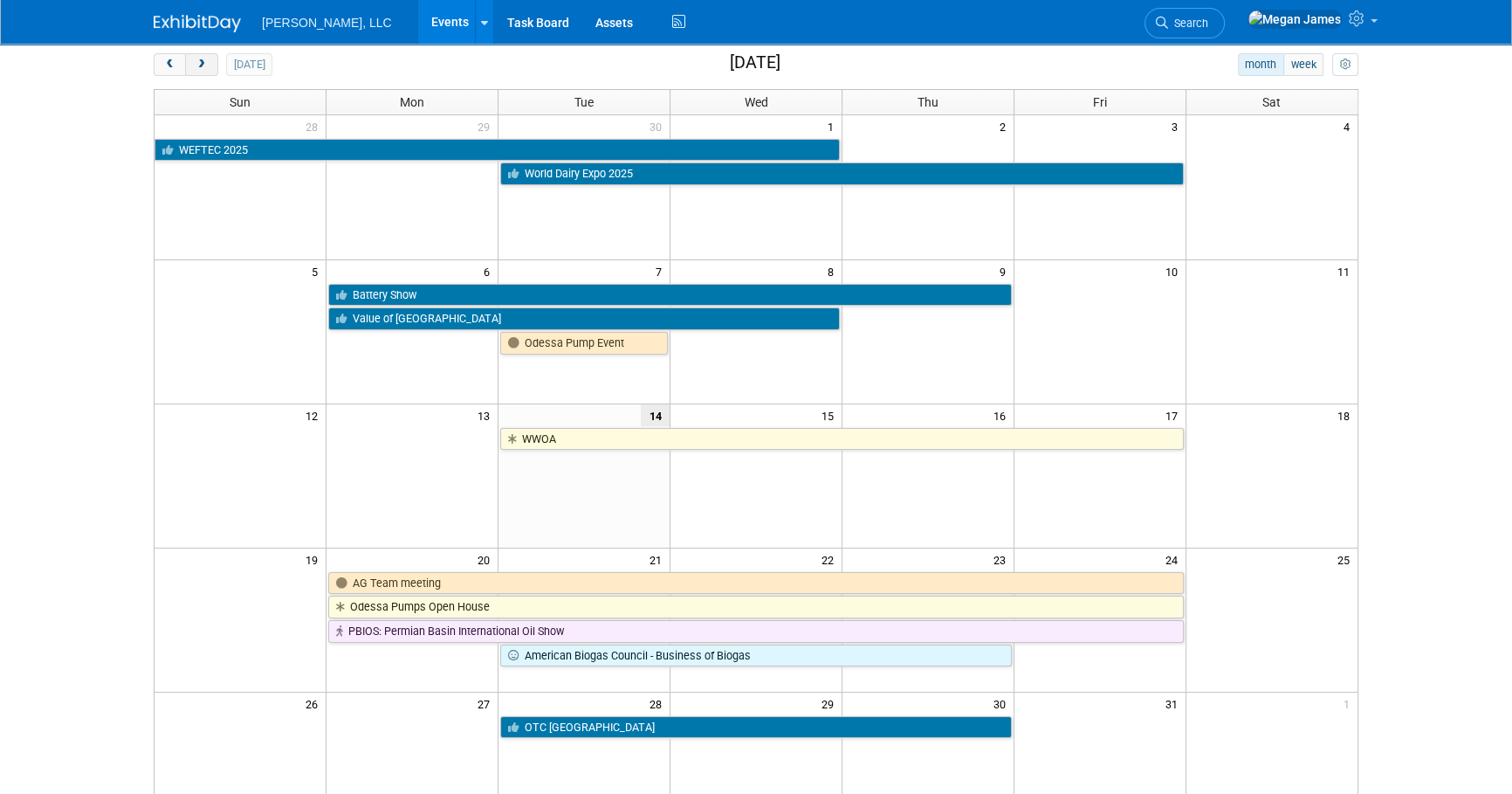
click at [203, 70] on button "next" at bounding box center [201, 64] width 33 height 23
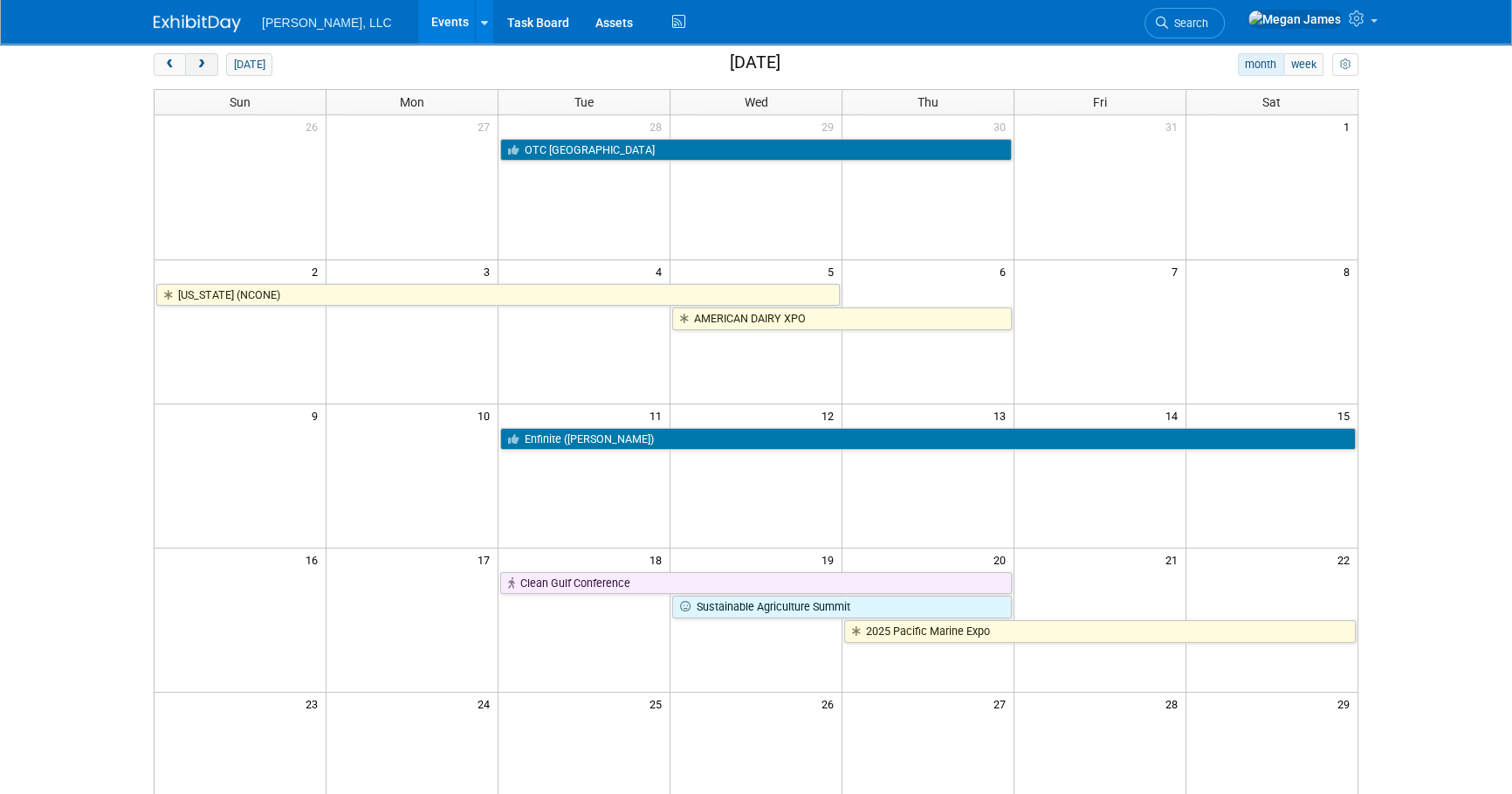
click at [201, 70] on button "next" at bounding box center [201, 64] width 33 height 23
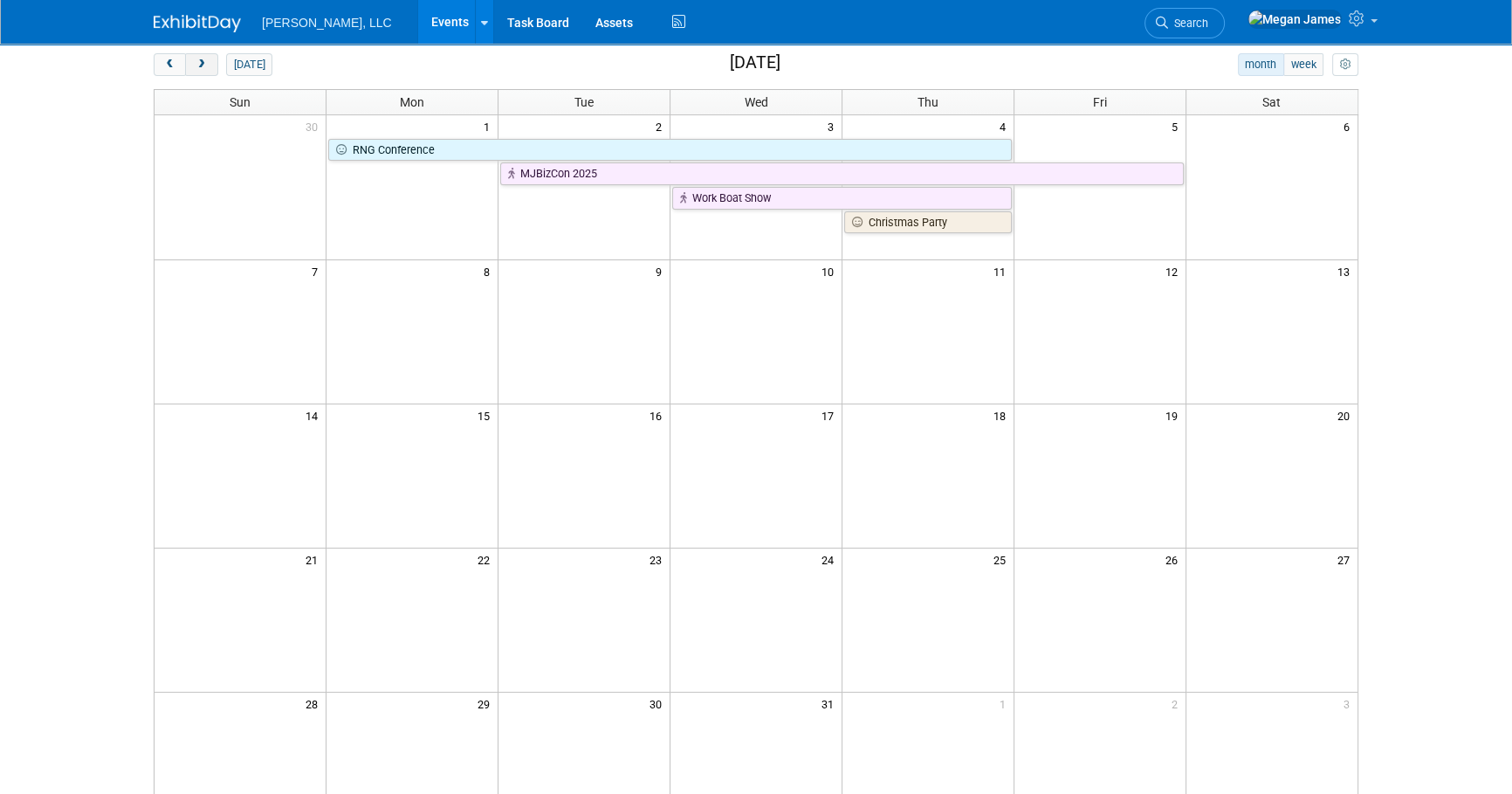
click at [201, 70] on button "next" at bounding box center [201, 64] width 33 height 23
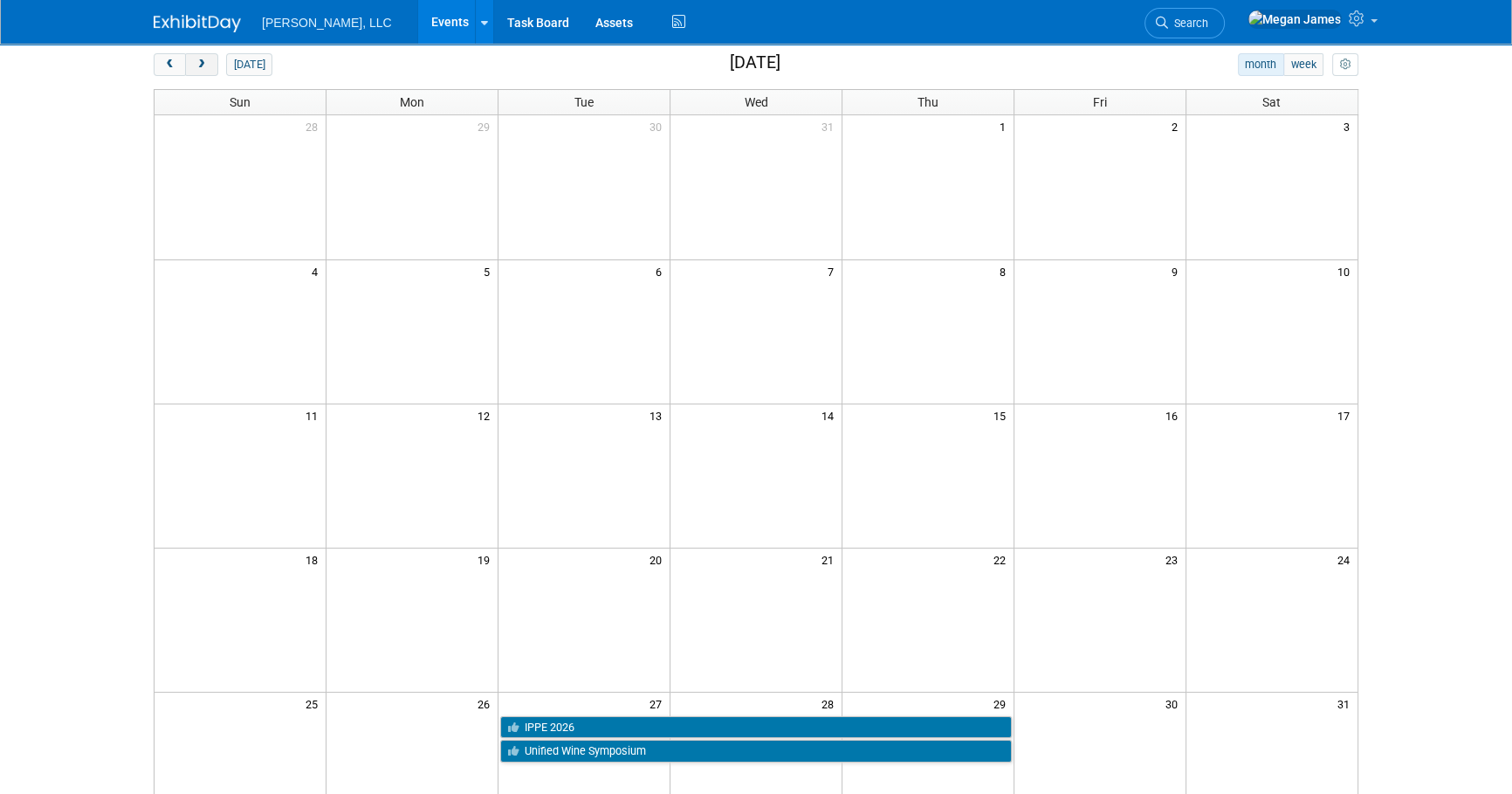
click at [201, 70] on button "next" at bounding box center [201, 64] width 33 height 23
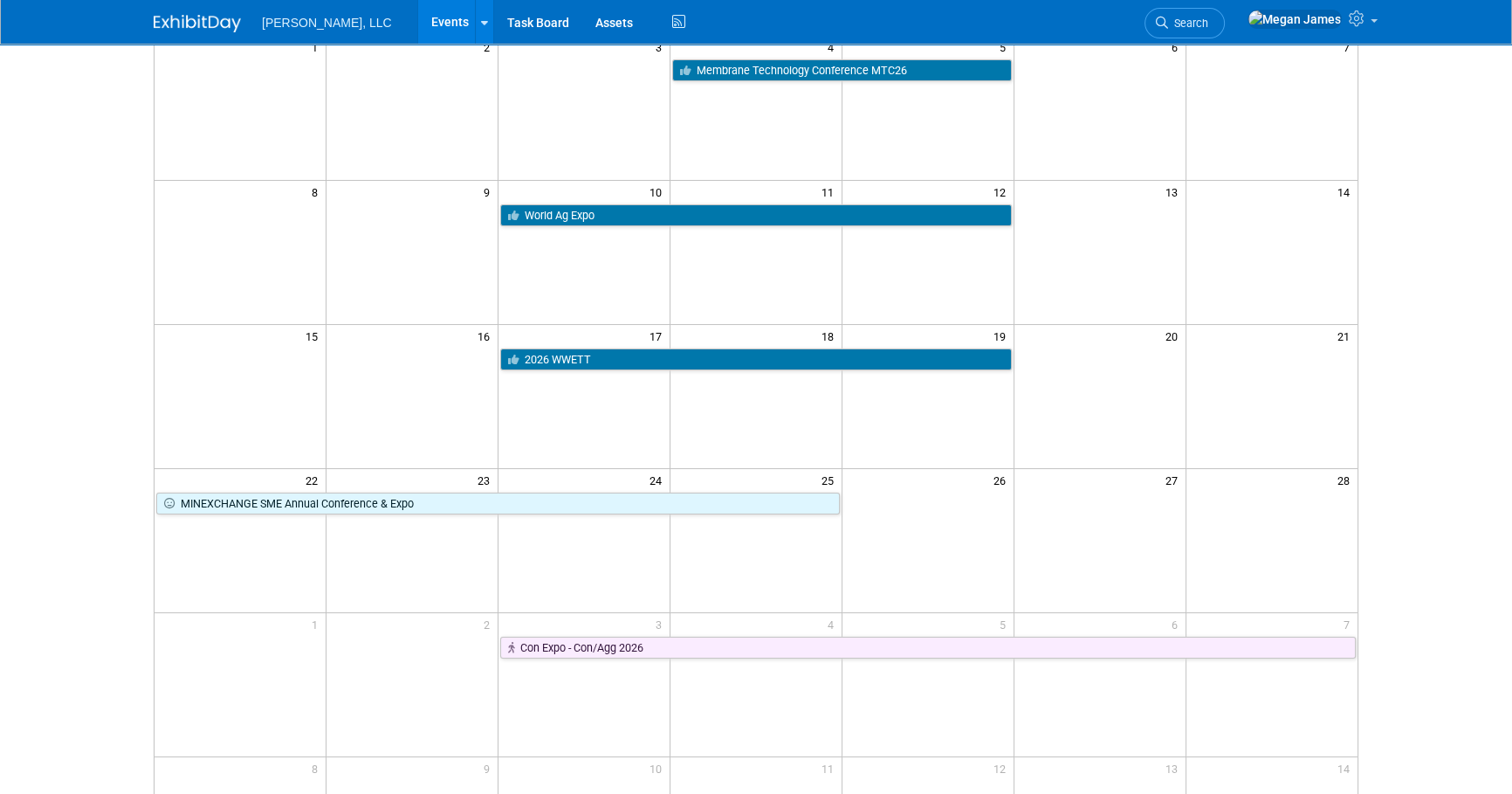
scroll to position [0, 0]
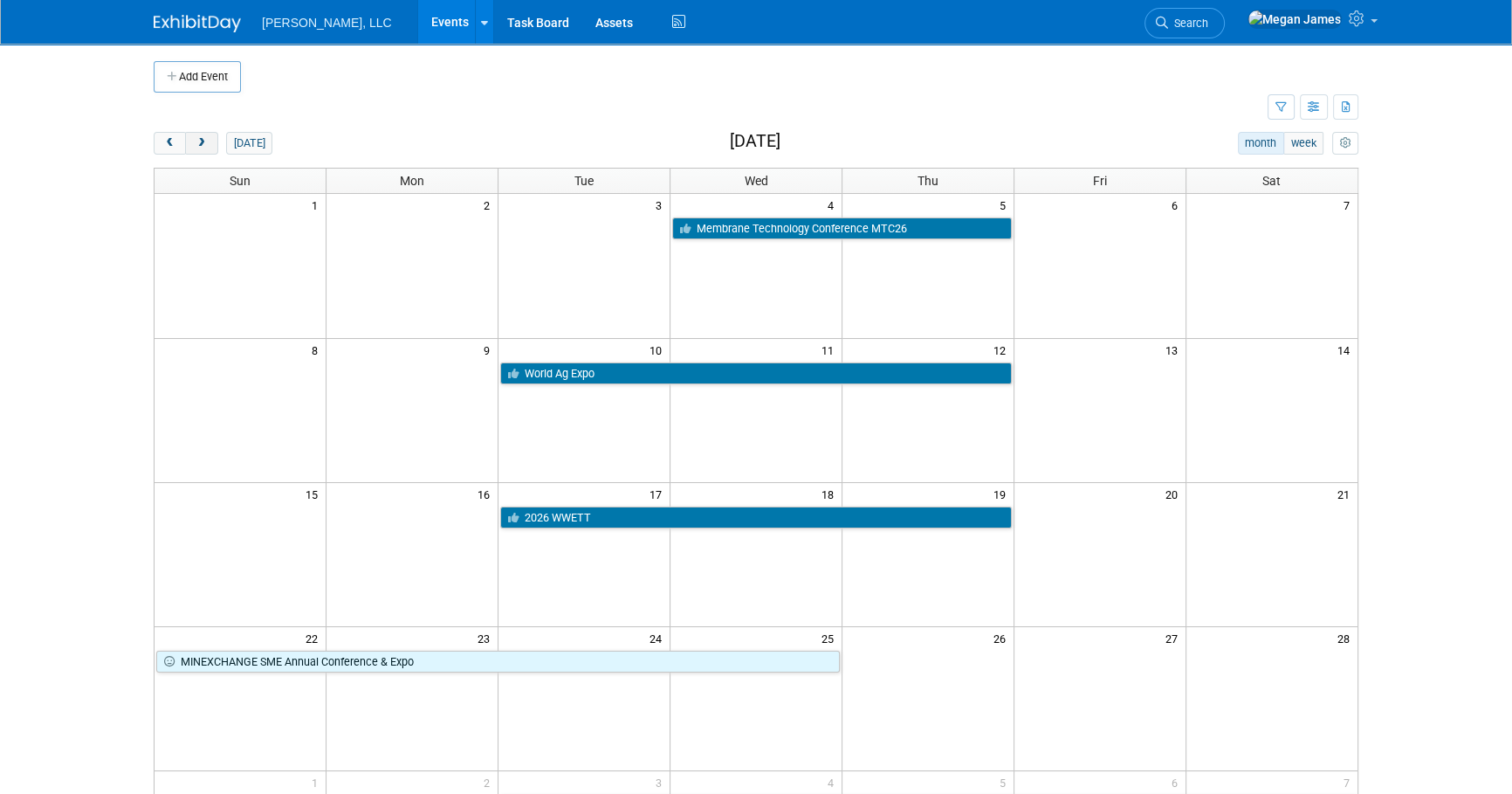
click at [204, 148] on span "next" at bounding box center [201, 143] width 13 height 11
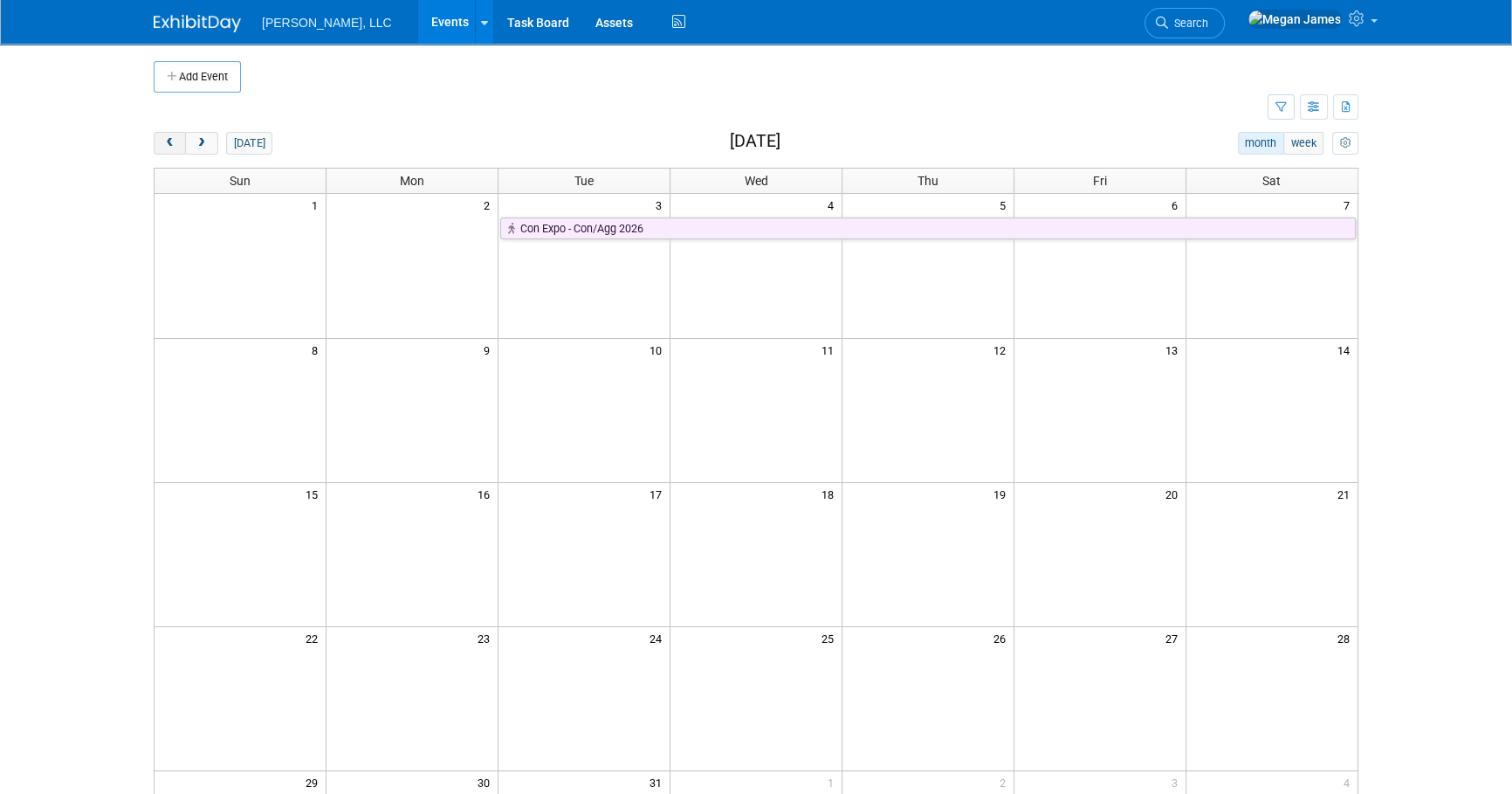
click at [176, 149] on button "prev" at bounding box center [169, 143] width 33 height 23
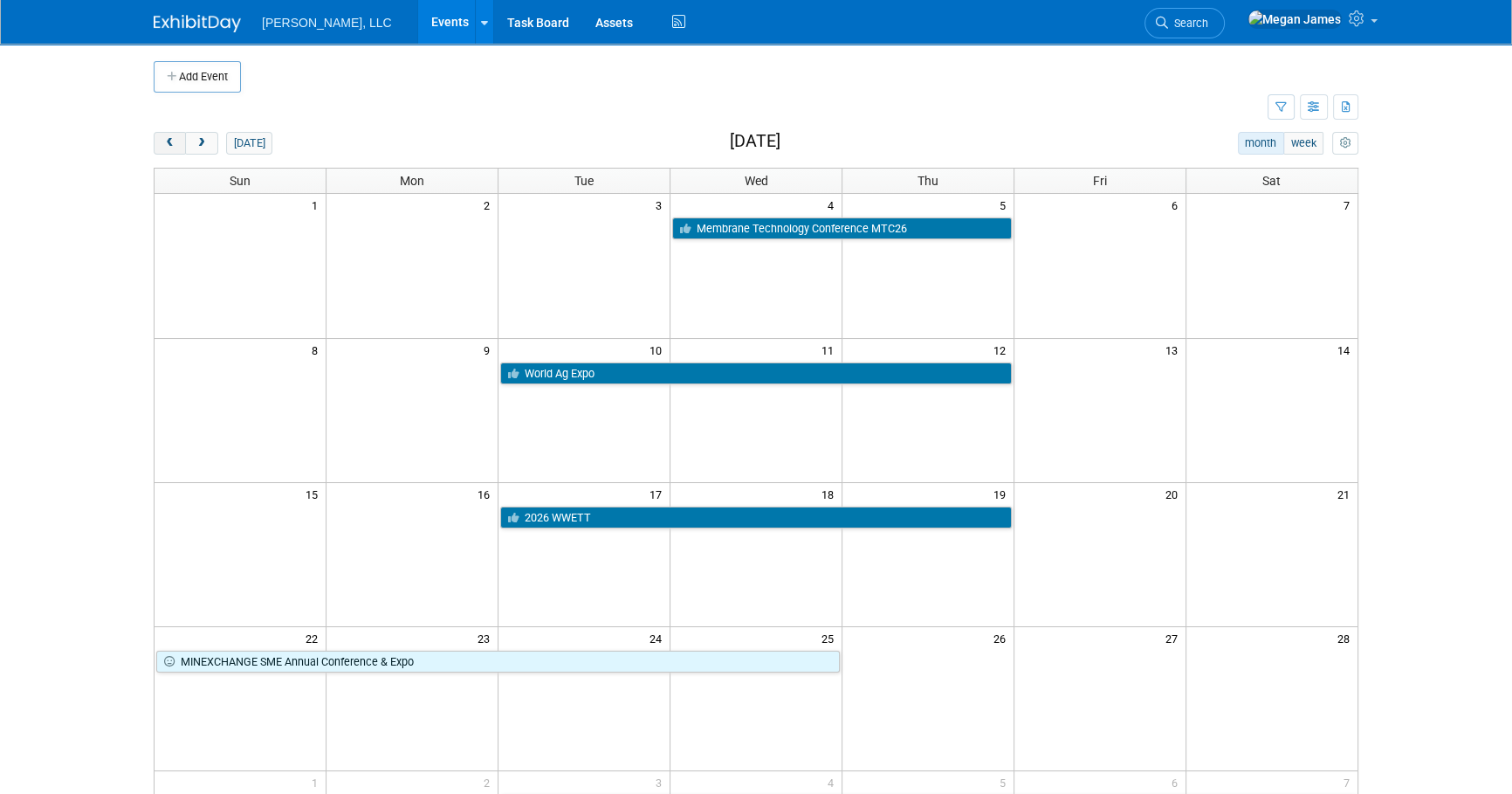
click at [176, 149] on button "prev" at bounding box center [169, 143] width 33 height 23
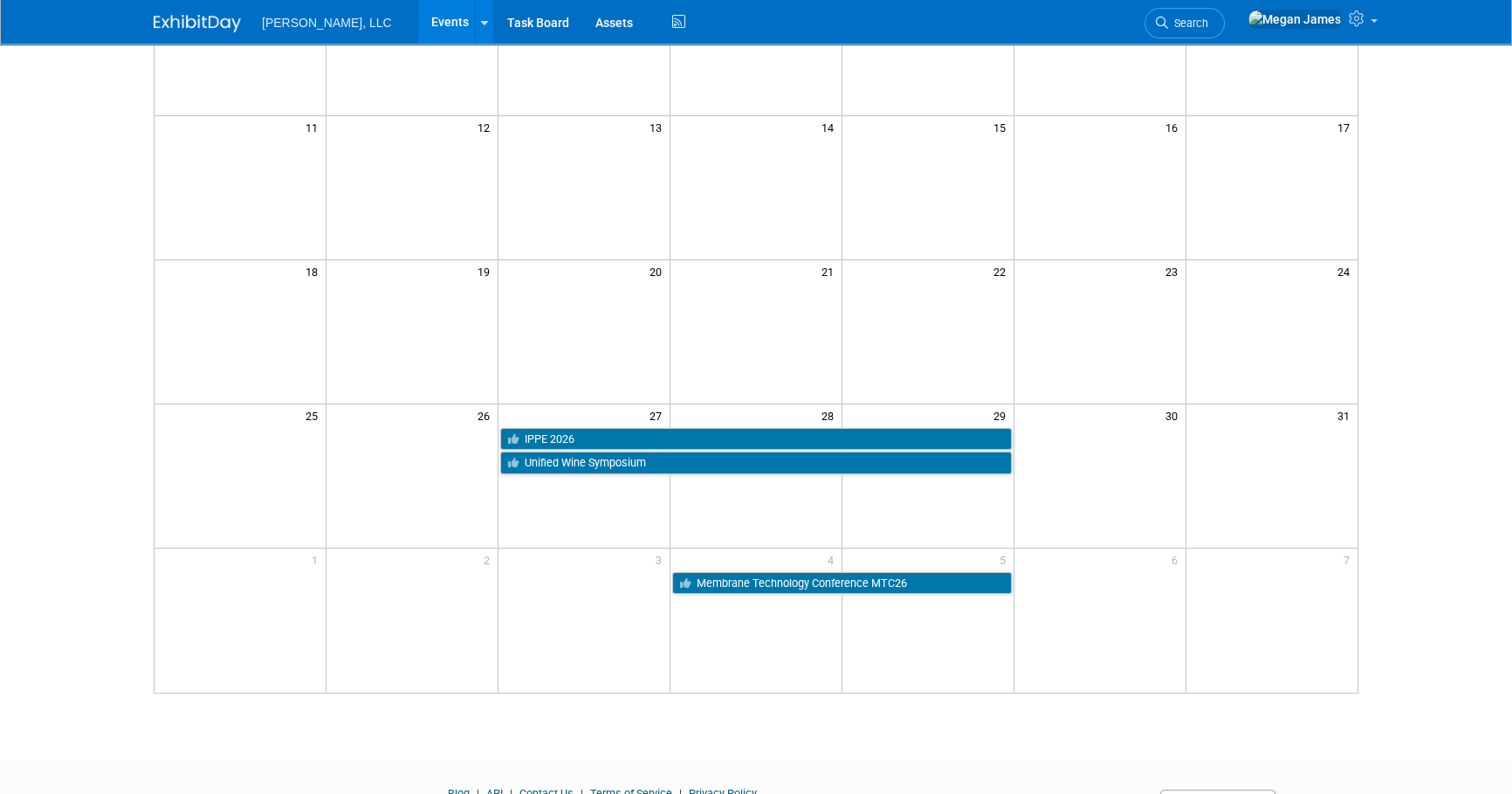
scroll to position [454, 0]
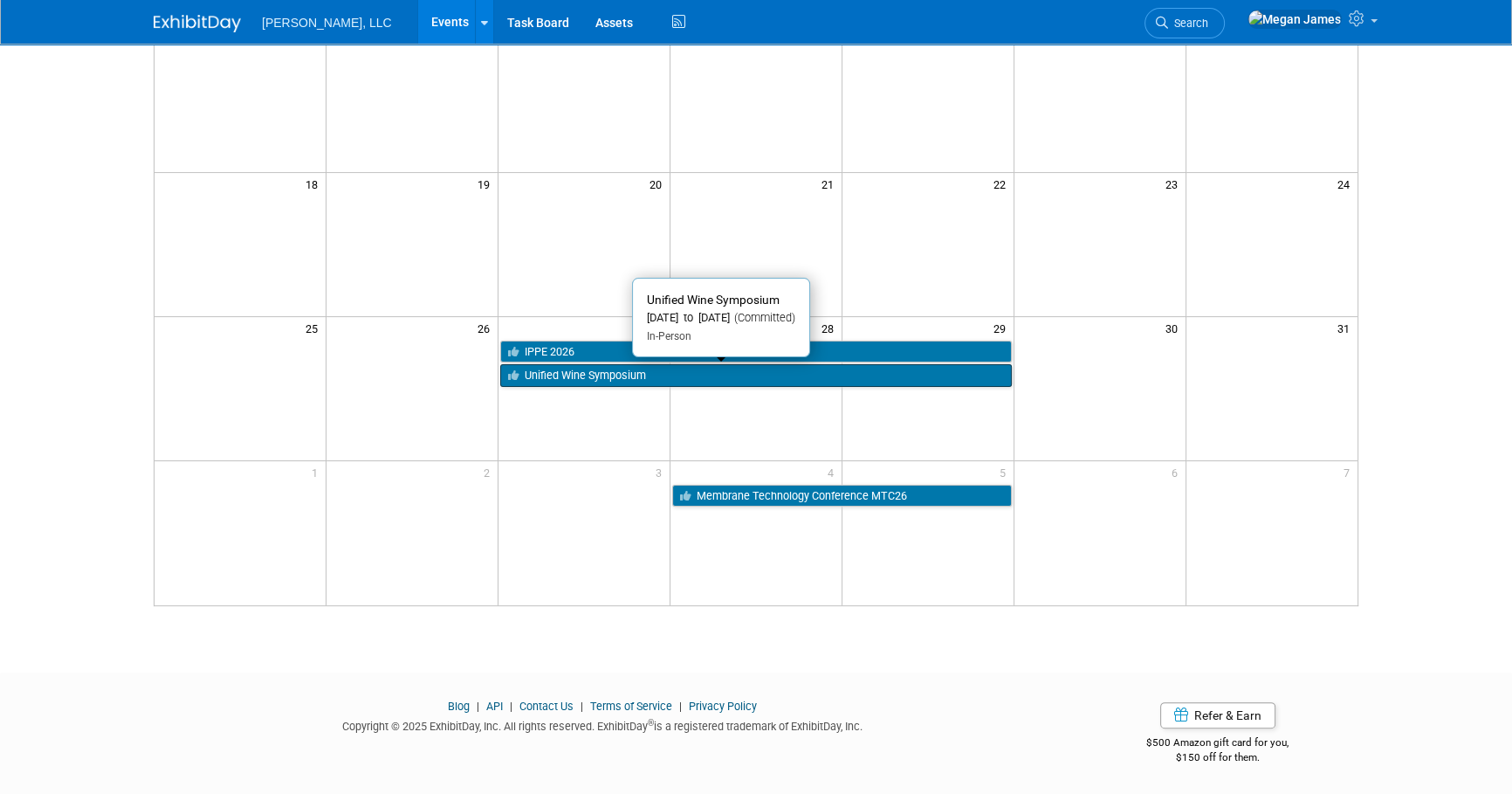
click at [644, 373] on link "Unified Wine Symposium" at bounding box center [755, 375] width 512 height 23
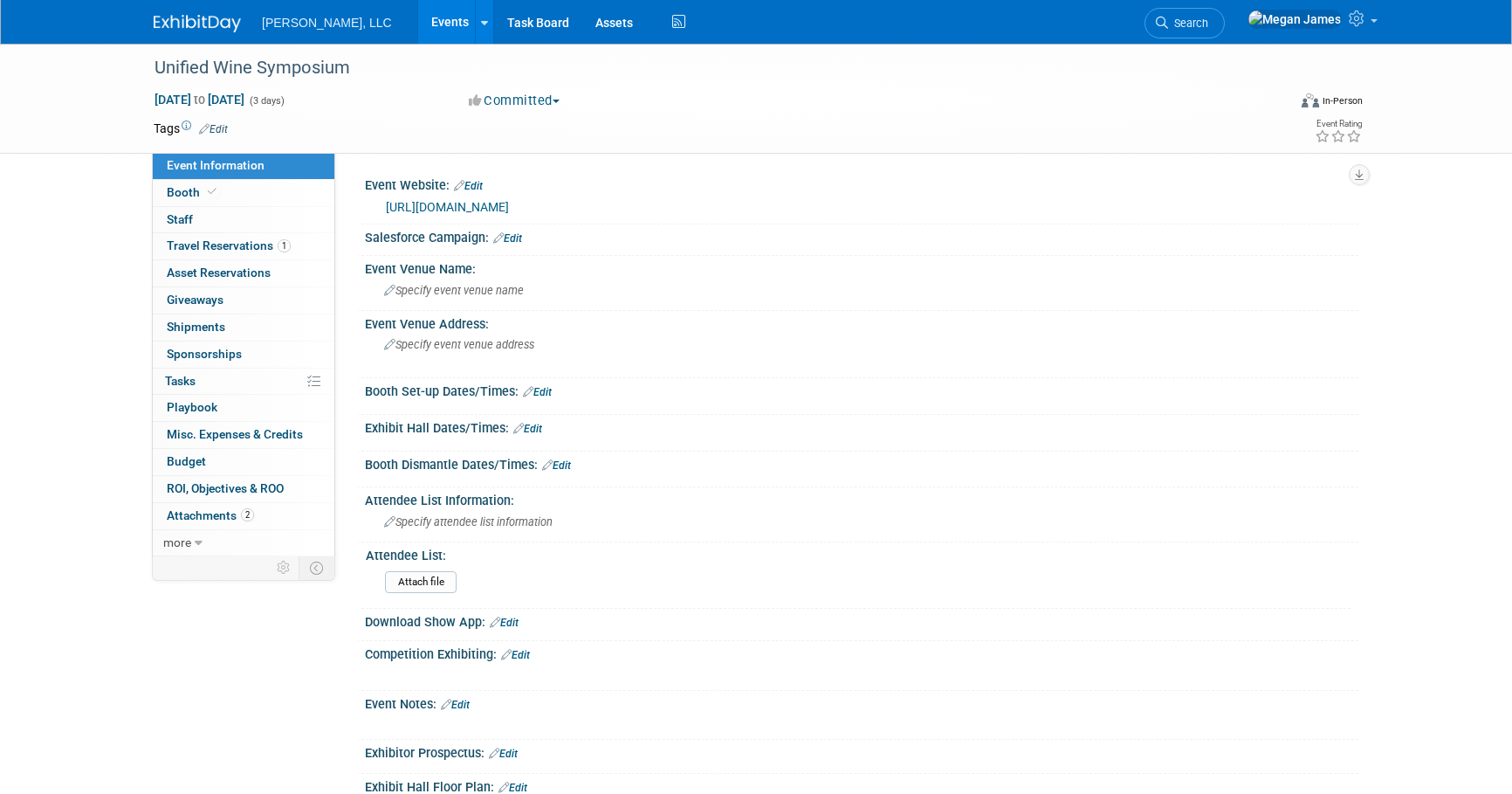
select select "Industrial"
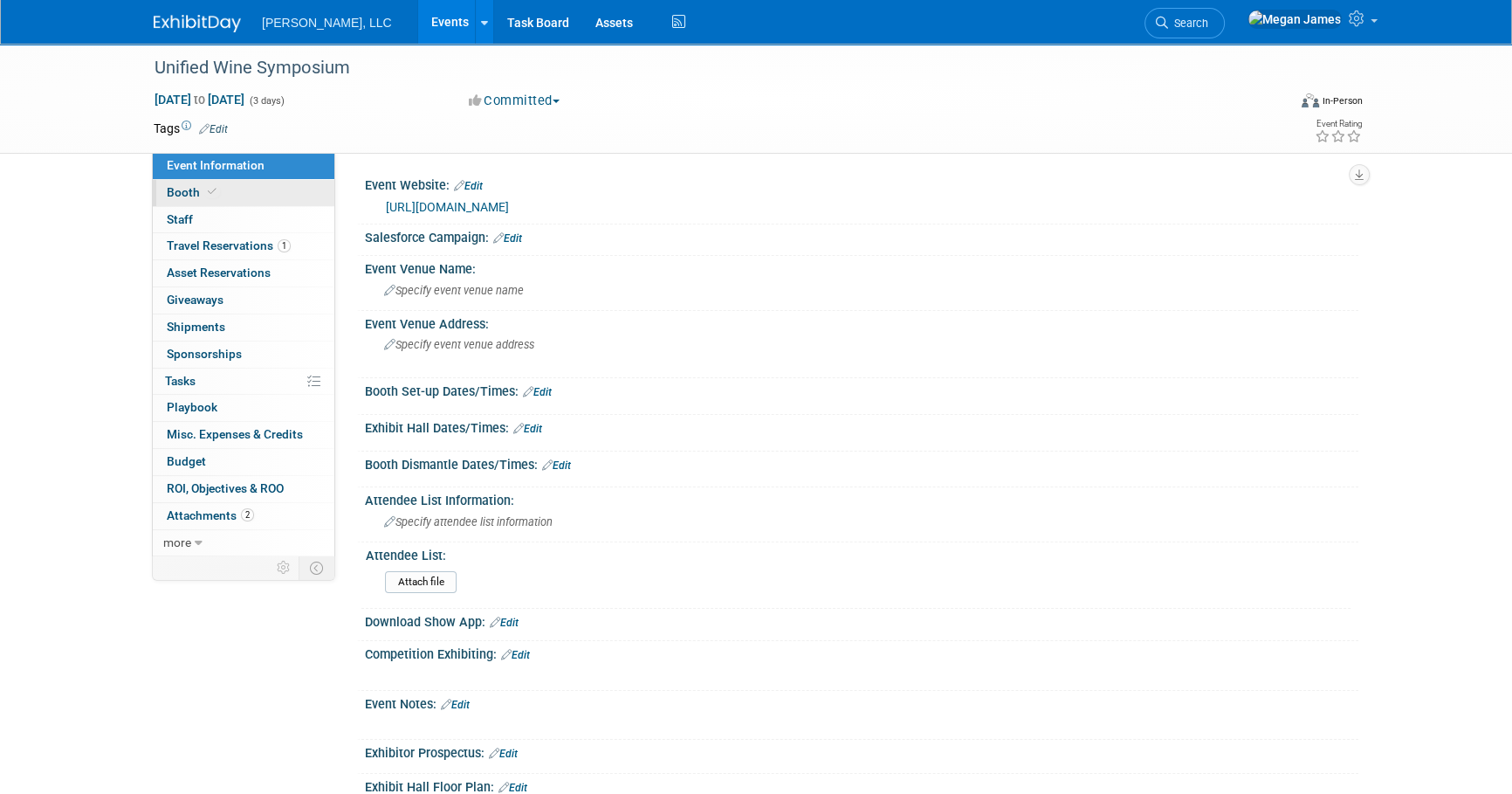
click at [288, 200] on link "Booth" at bounding box center [242, 193] width 181 height 26
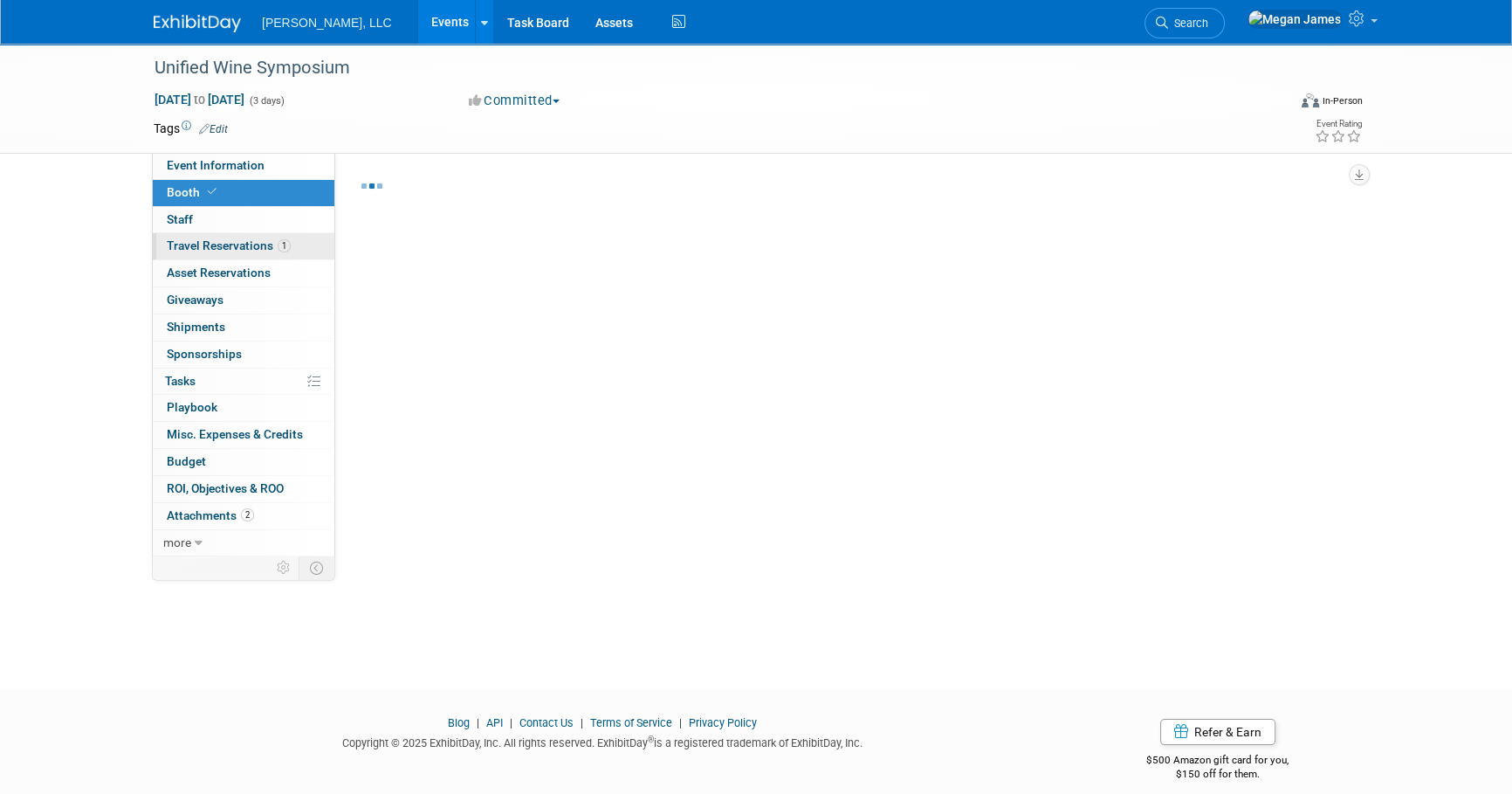
click at [288, 239] on span "Travel Reservations 1" at bounding box center [228, 246] width 124 height 14
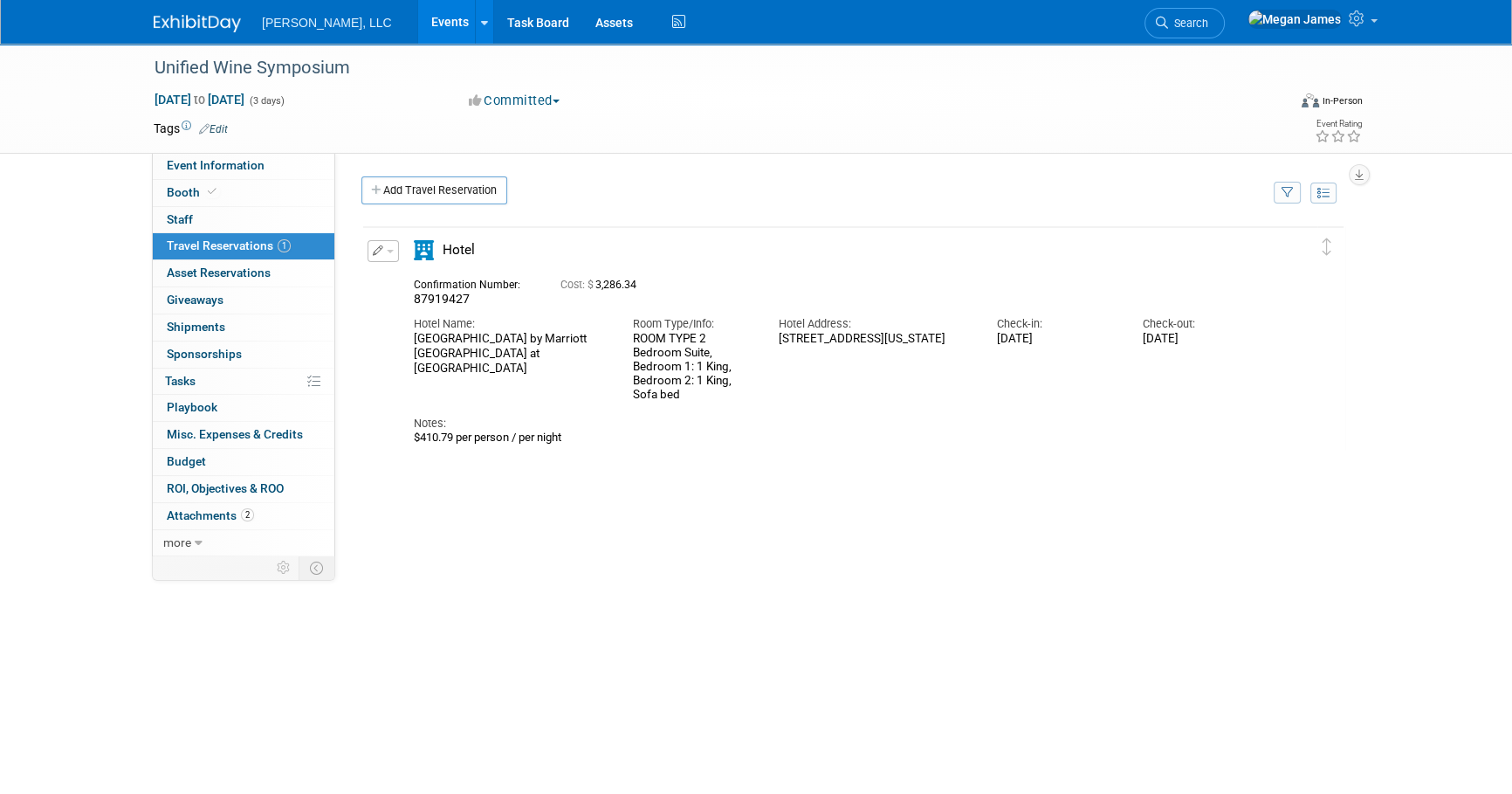
click at [394, 252] on button "button" at bounding box center [383, 251] width 32 height 22
click at [422, 336] on button "Duplicate" at bounding box center [441, 340] width 147 height 26
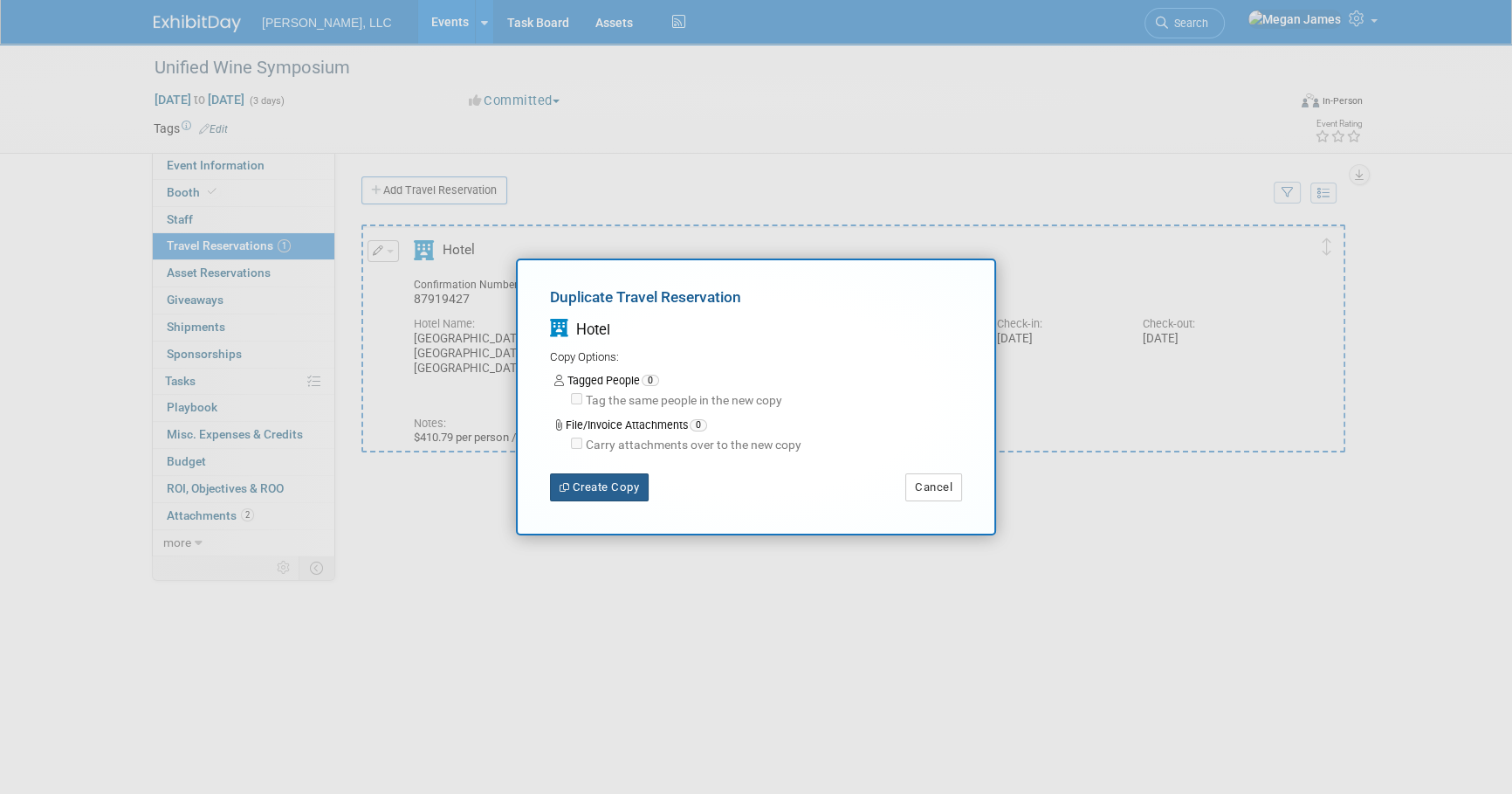
click at [630, 492] on button "Create Copy" at bounding box center [600, 487] width 99 height 28
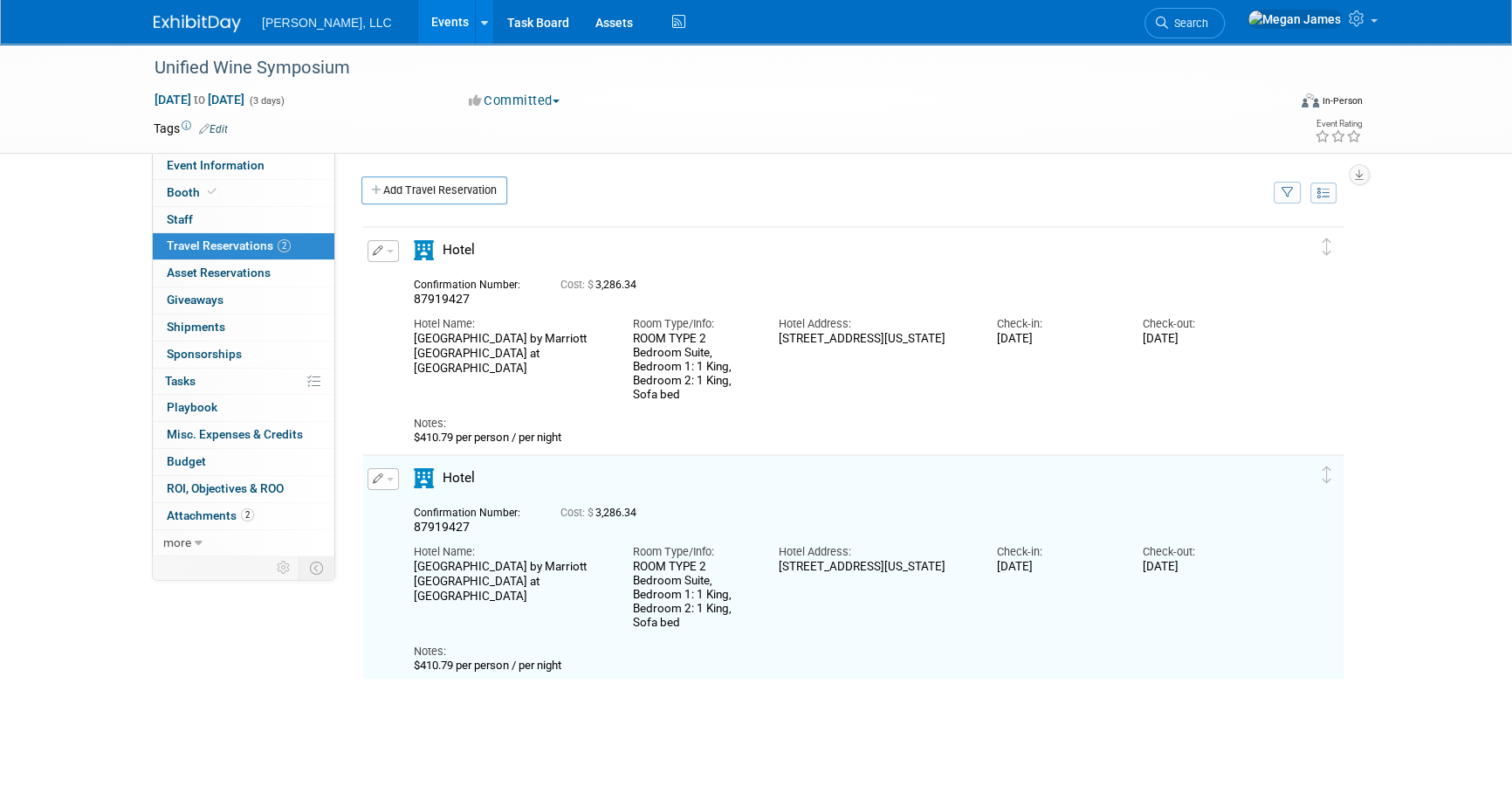
scroll to position [34, 0]
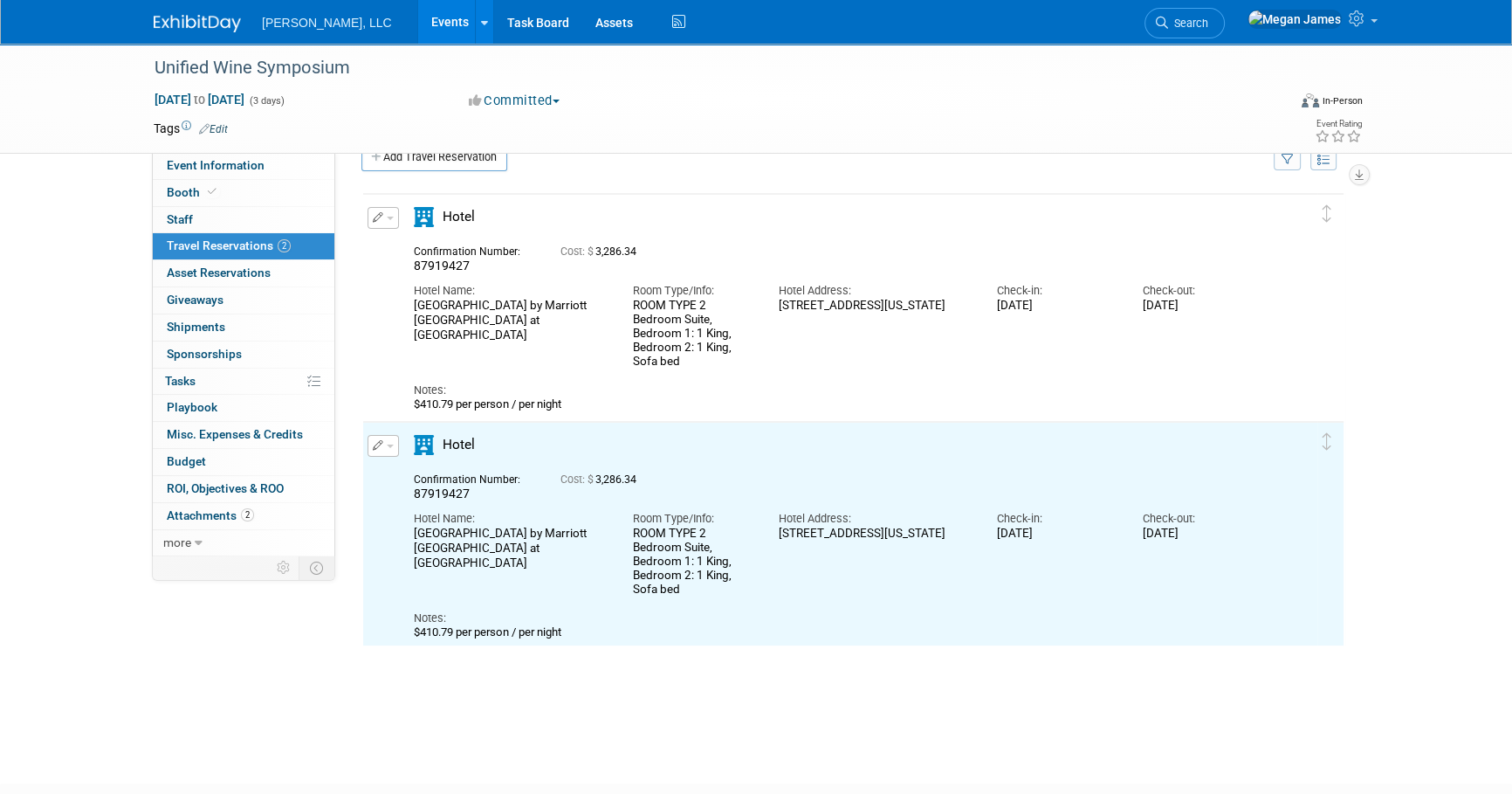
click at [382, 445] on button "button" at bounding box center [383, 446] width 32 height 22
click at [454, 479] on button "Edit Reservation" at bounding box center [441, 476] width 147 height 26
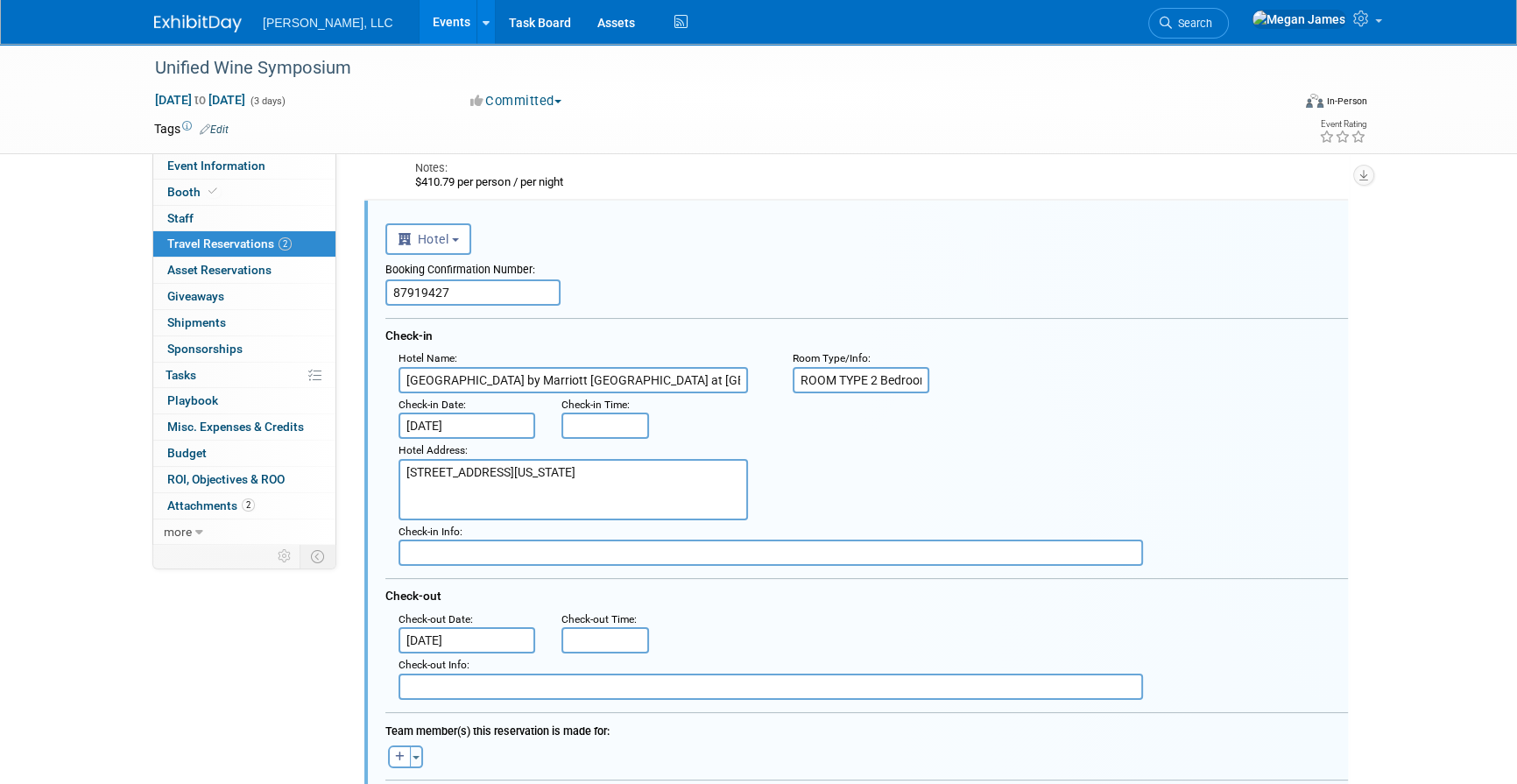
scroll to position [0, 0]
click at [438, 293] on input "87919427" at bounding box center [473, 292] width 175 height 26
paste input "879813"
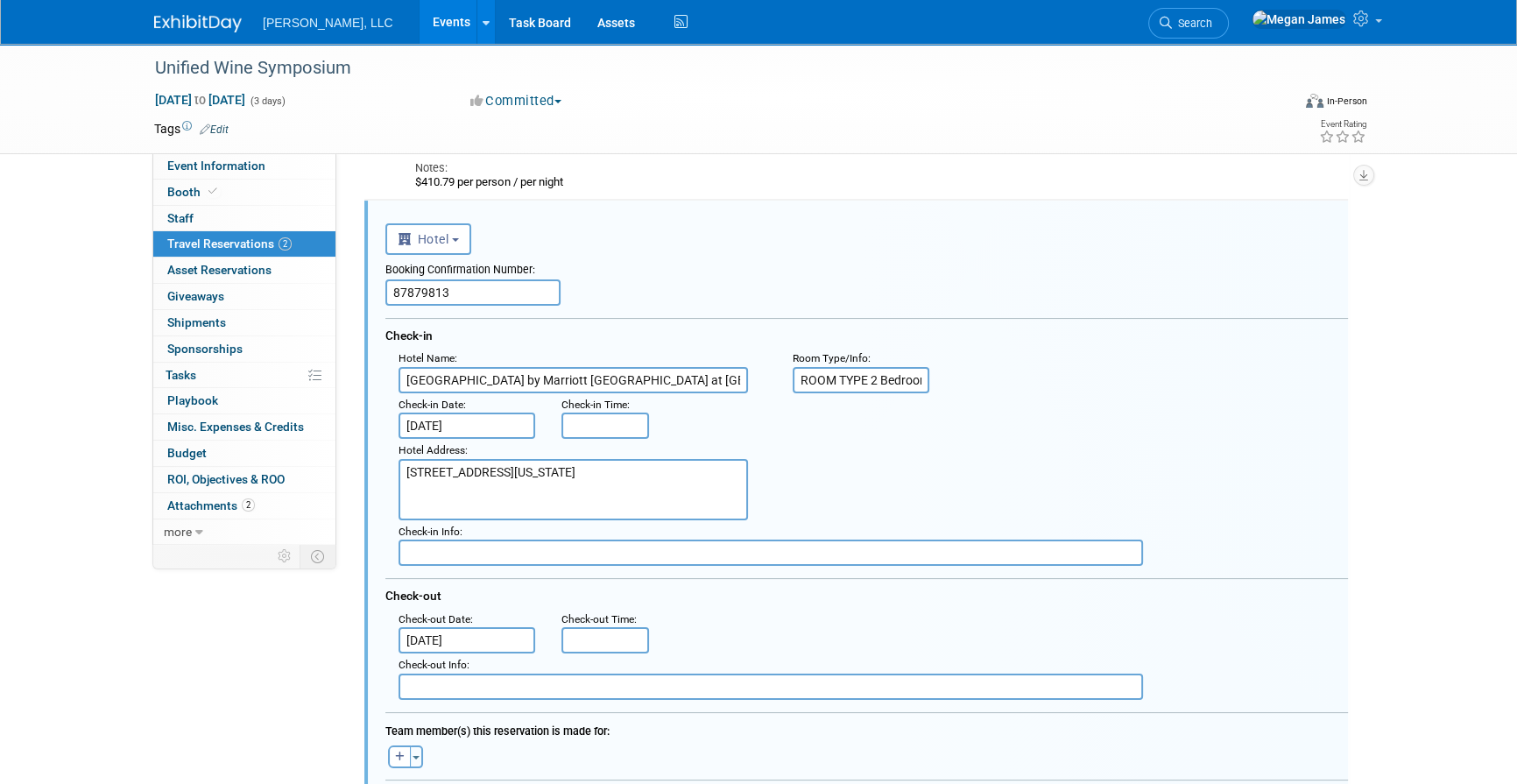
type input "87879813"
click at [866, 461] on div "Hotel Address : 1121 15th Street, Sacramento, California USA, 95814" at bounding box center [873, 479] width 976 height 81
click at [884, 371] on input "ROOM TYPE 2 Bedroom Suite, Bedroom 1: 1 King, Bedroom 2: 1 King, Sofa bed" at bounding box center [861, 380] width 137 height 26
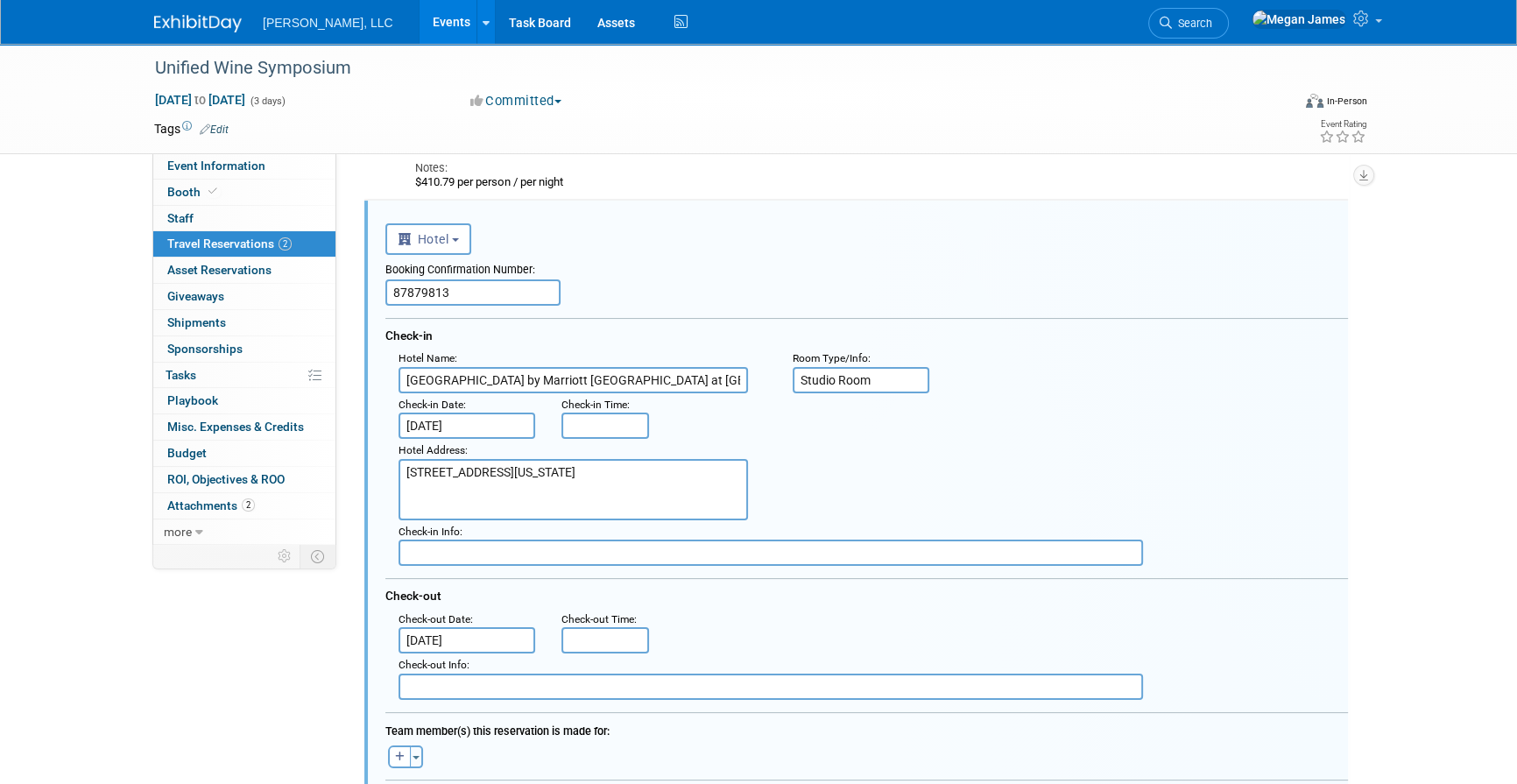
type input "Studio Room"
click at [1121, 420] on div ": Check-in Date : Jan 26, 2026 Check-in Time :" at bounding box center [873, 416] width 976 height 47
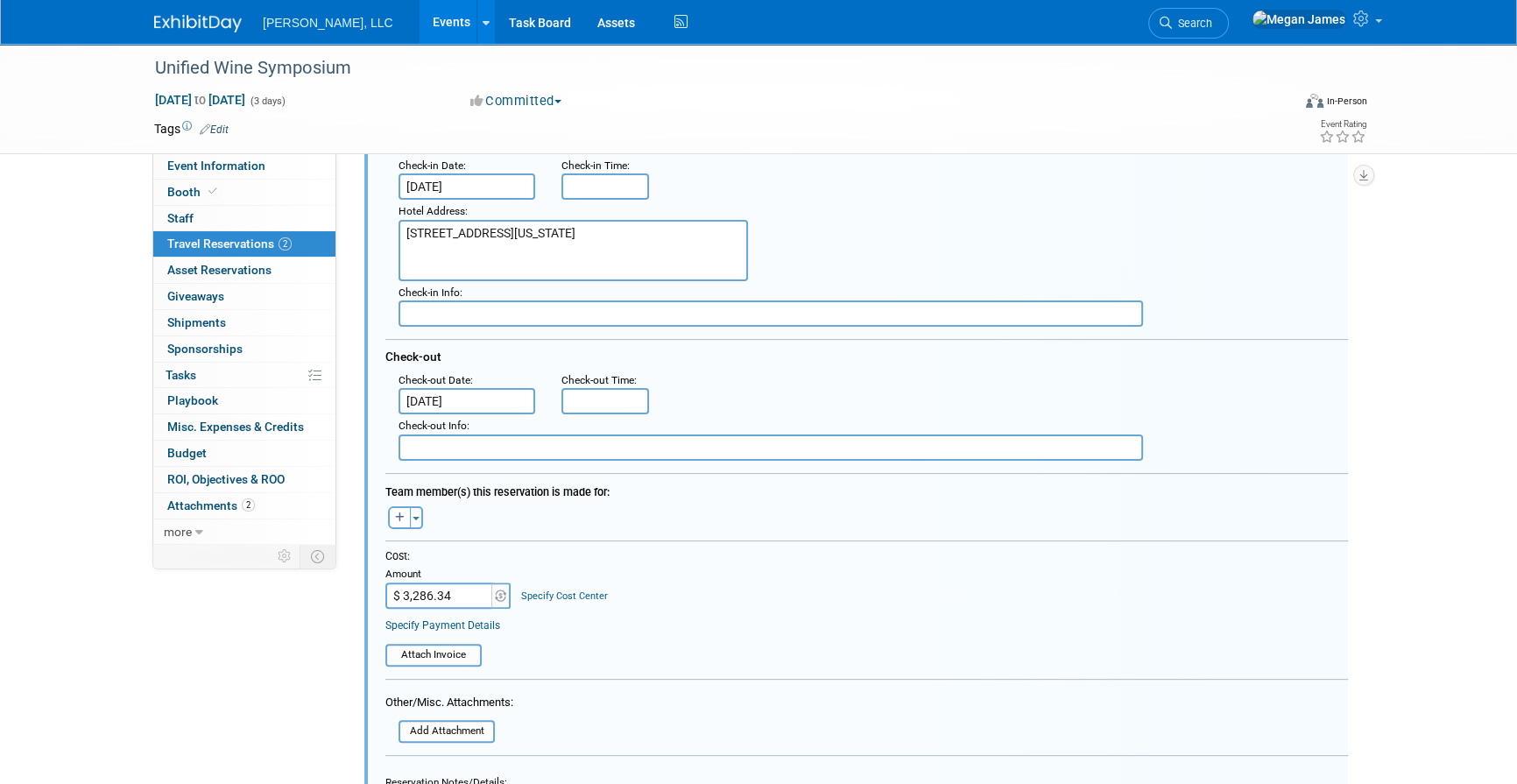
scroll to position [416, 0]
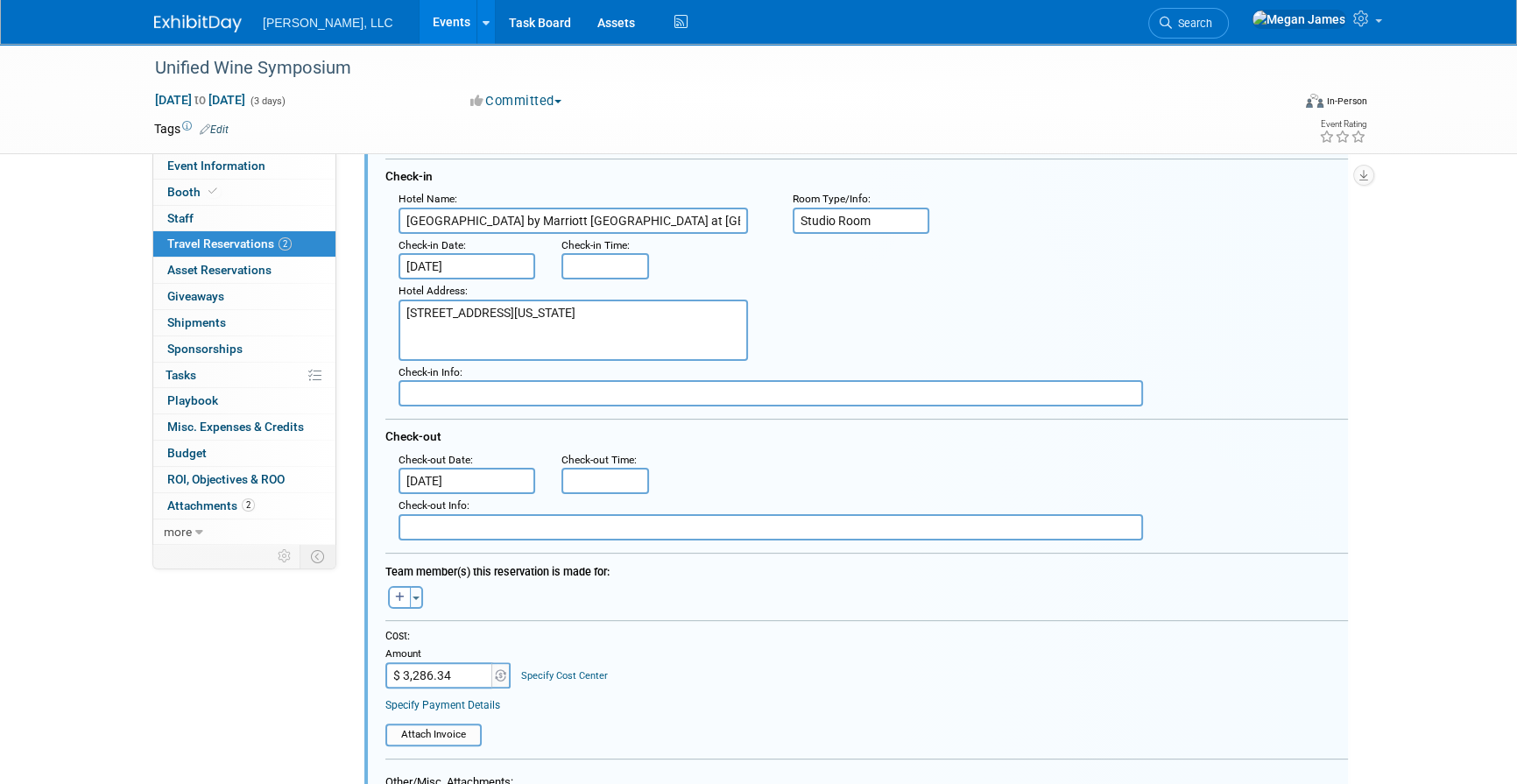
click at [1364, 512] on div "Event Information Event Info Booth Booth 0 Staff 0 Staff 2 Travel Reservations …" at bounding box center [758, 335] width 1235 height 1415
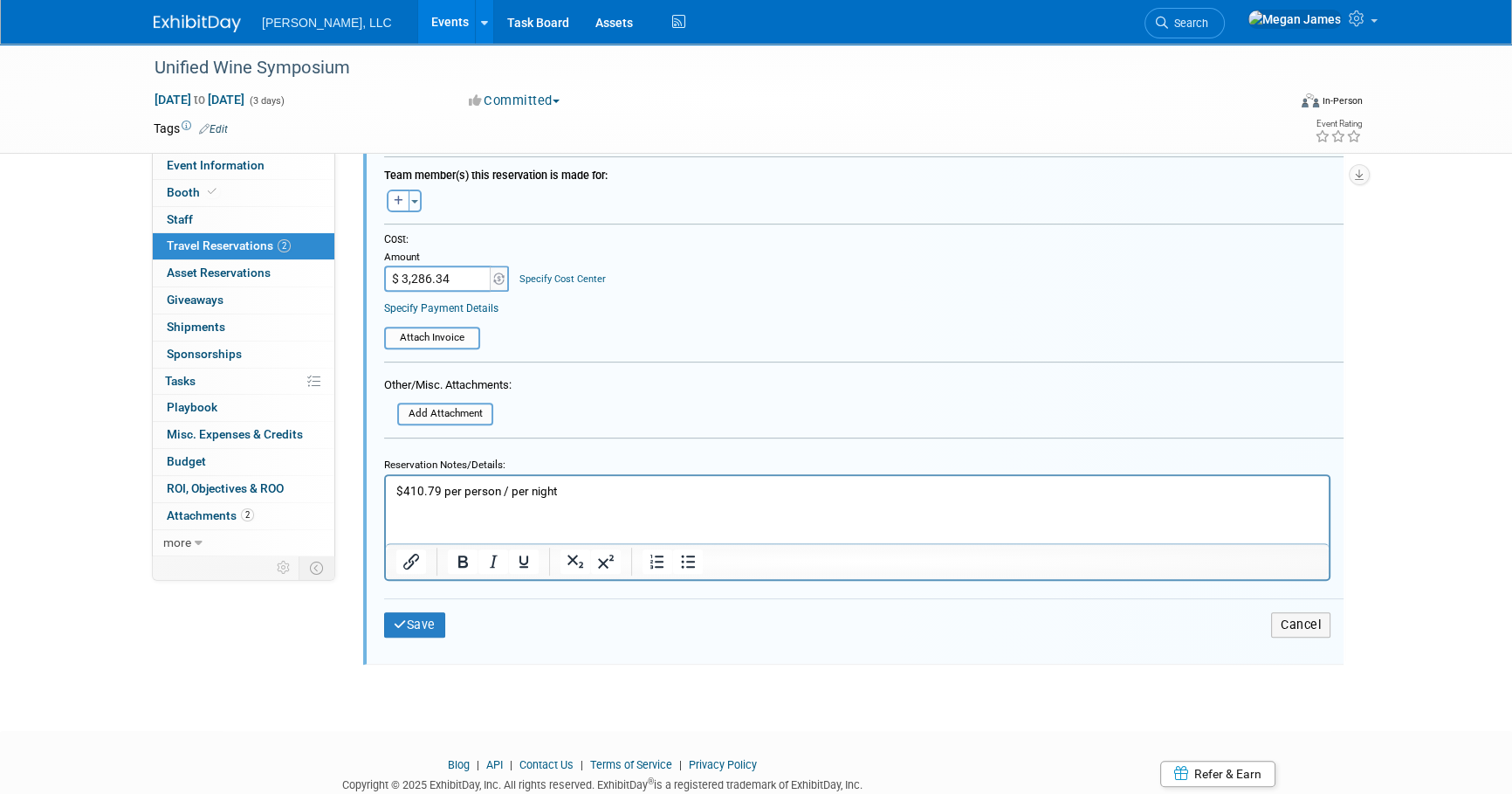
scroll to position [812, 0]
click at [434, 274] on input "$ 3,286.34" at bounding box center [438, 276] width 109 height 26
paste input "2,372.05"
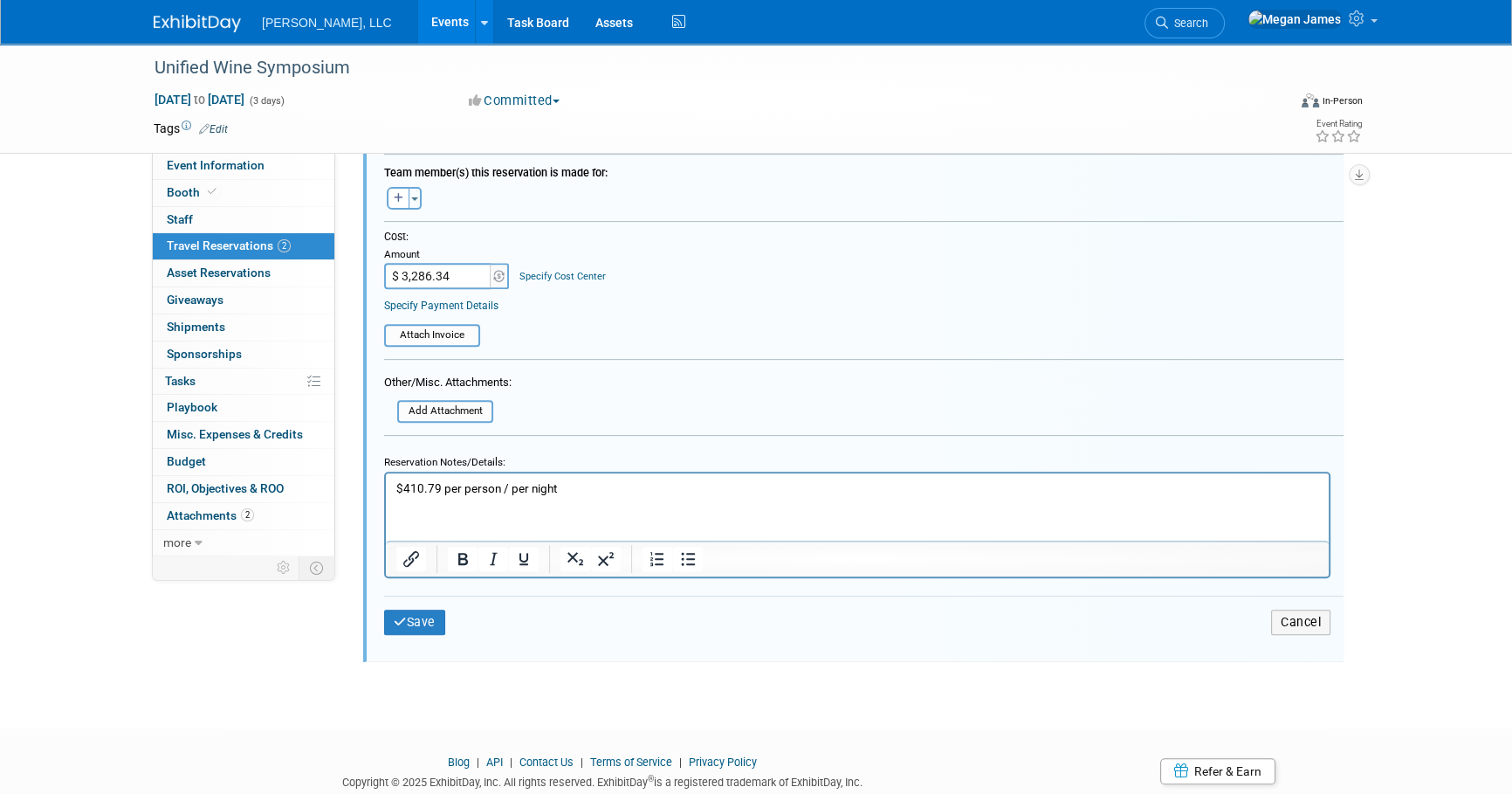
type input "$ 2,372.05"
click at [825, 315] on table "Attach Invoice" at bounding box center [864, 327] width 960 height 39
drag, startPoint x: 648, startPoint y: 495, endPoint x: 393, endPoint y: 491, distance: 255.0
click at [393, 491] on html "$410.79 per person / per night" at bounding box center [857, 485] width 943 height 24
click at [399, 488] on p "$500/night" at bounding box center [858, 488] width 922 height 17
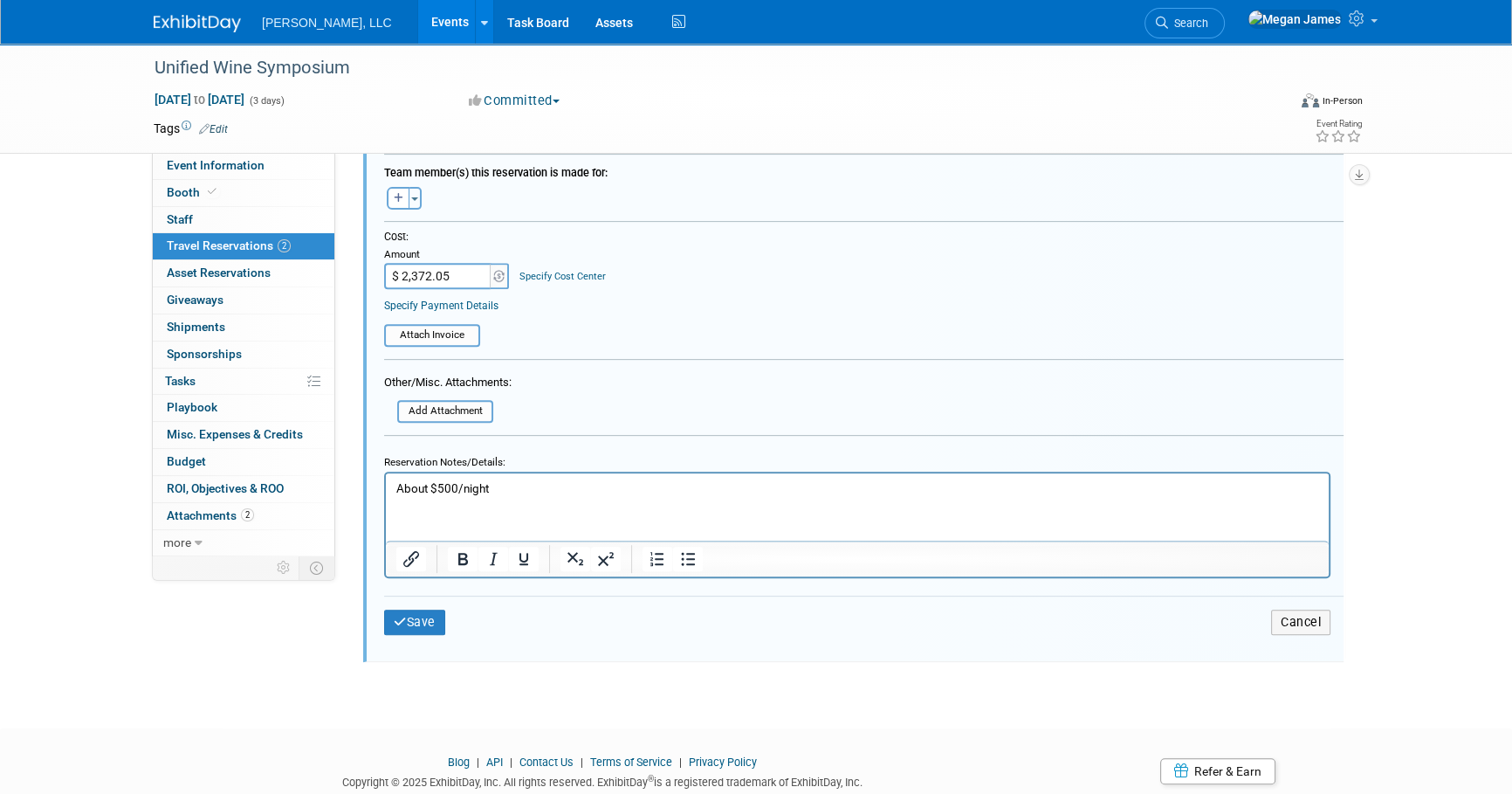
click at [547, 480] on p "About $500/night" at bounding box center [858, 488] width 922 height 17
click at [421, 616] on button "Save" at bounding box center [415, 623] width 61 height 26
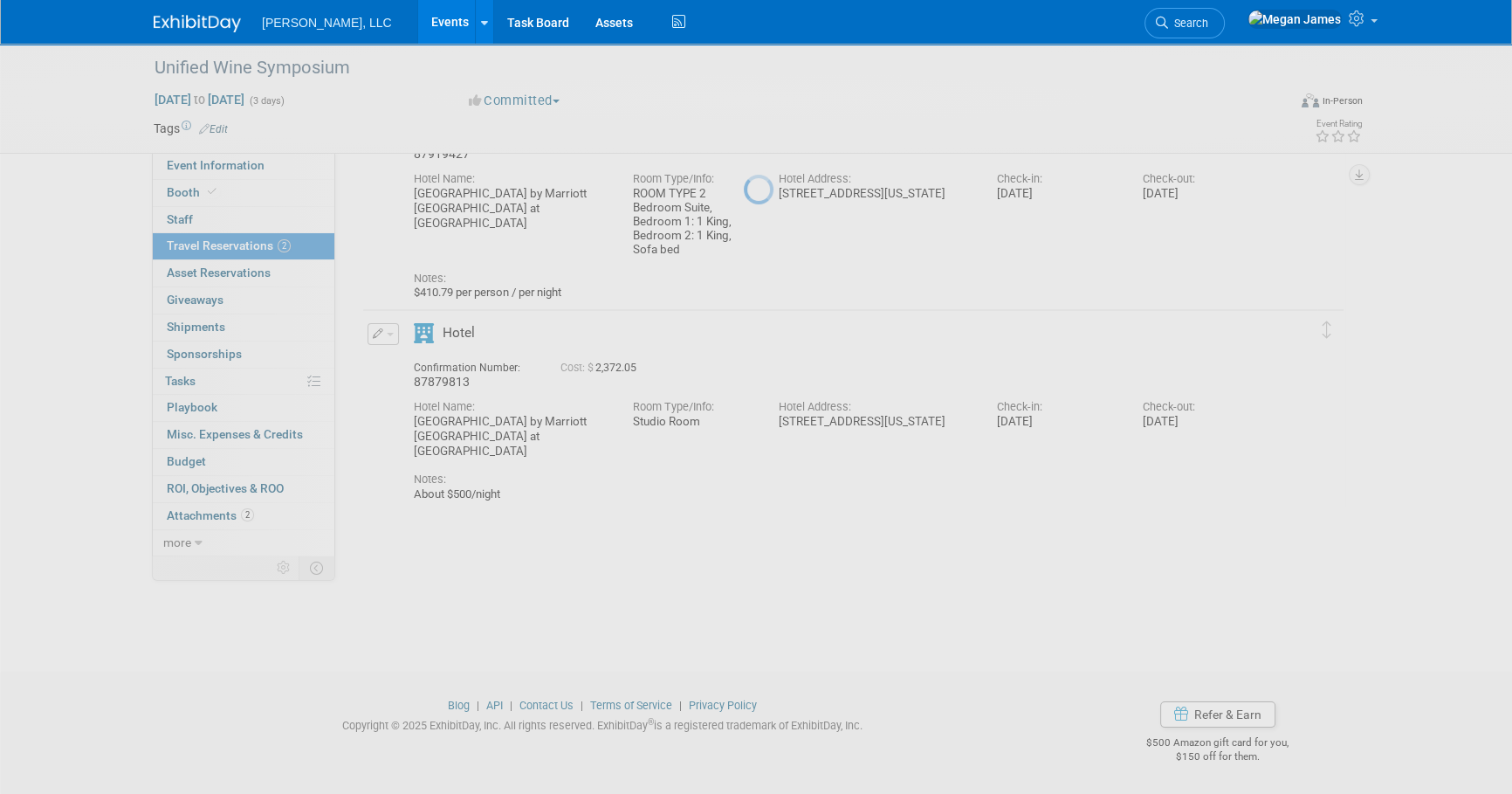
scroll to position [145, 0]
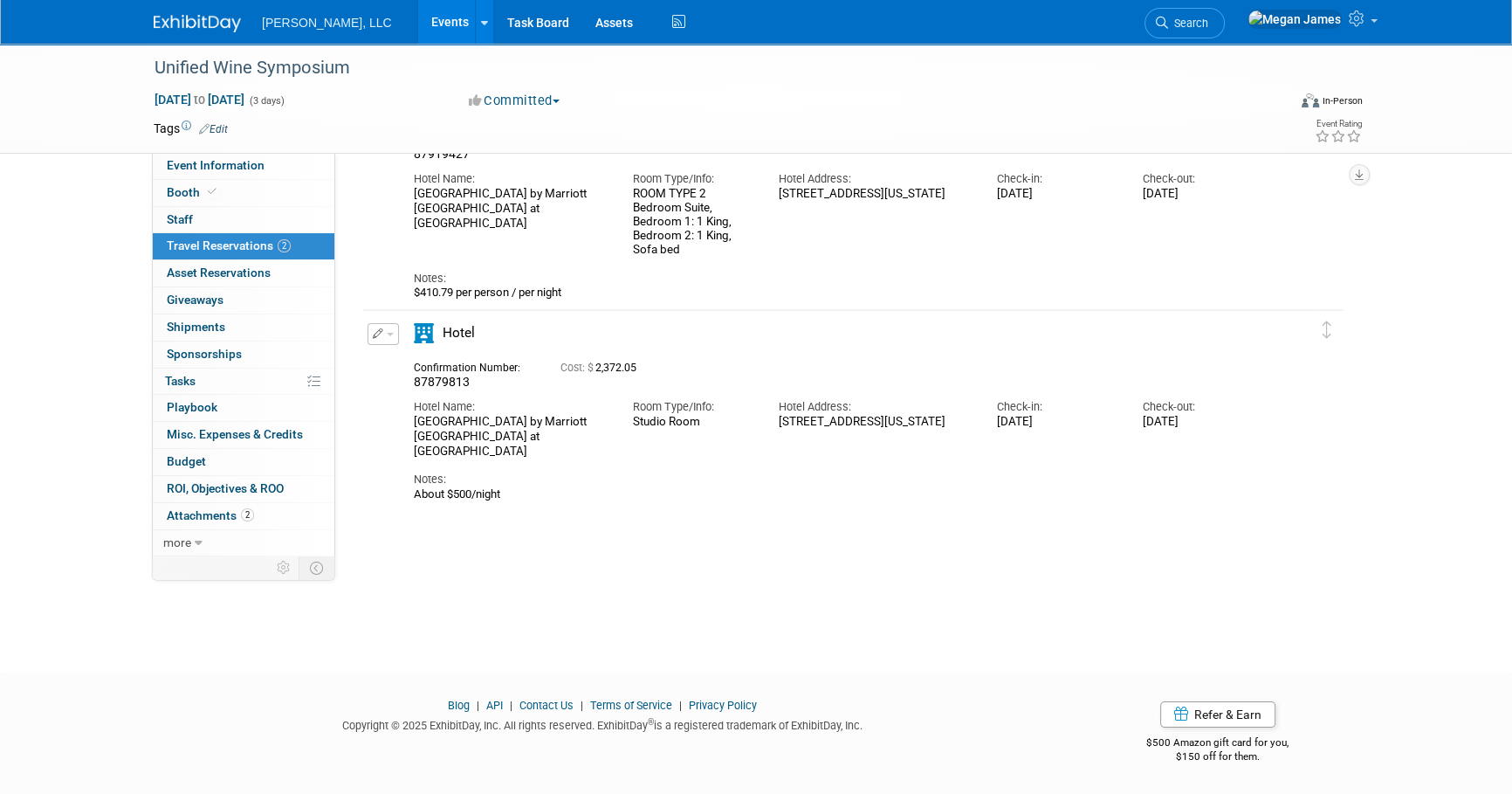
click at [615, 576] on div "87919427" at bounding box center [853, 341] width 984 height 524
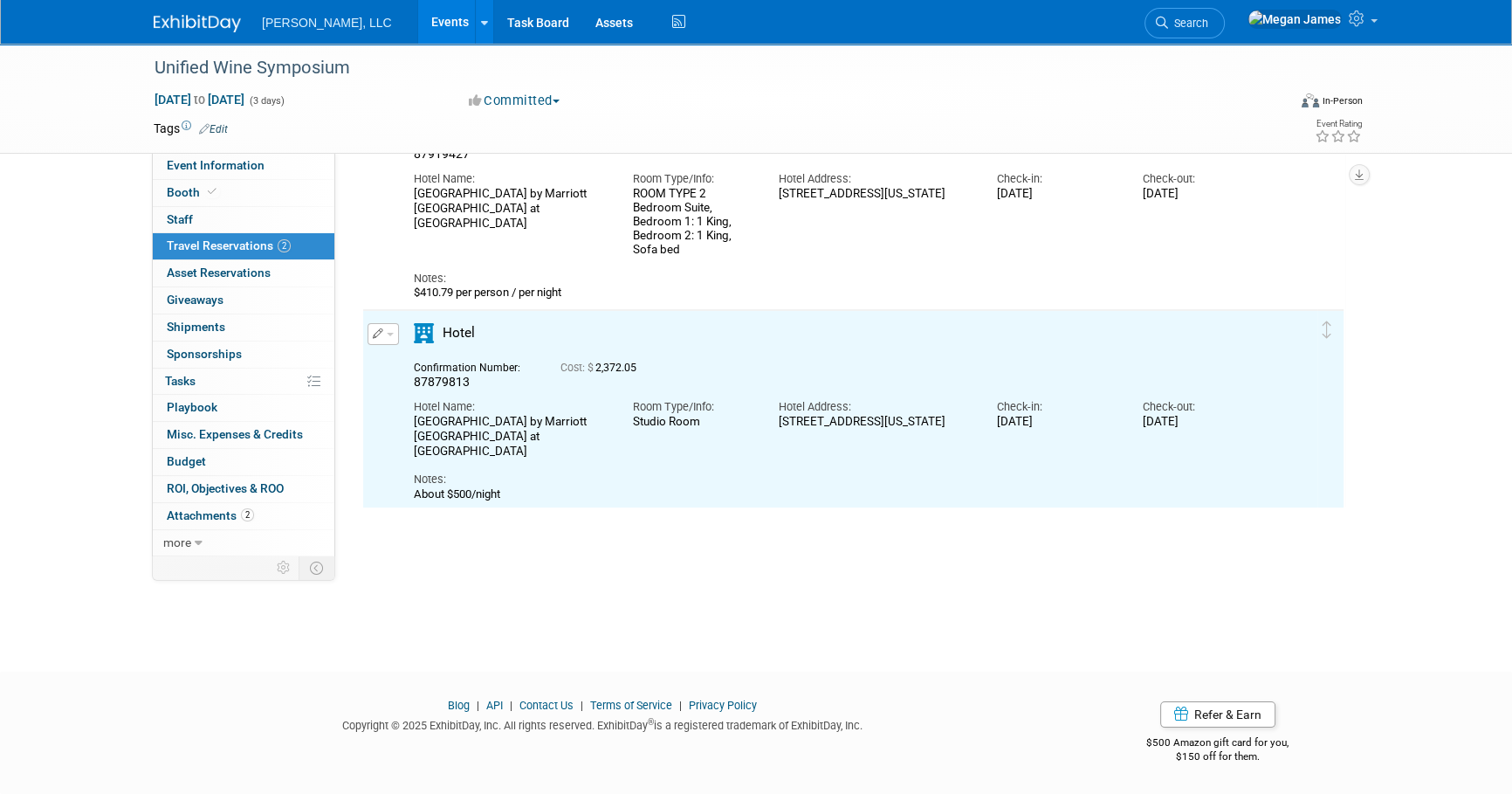
scroll to position [0, 0]
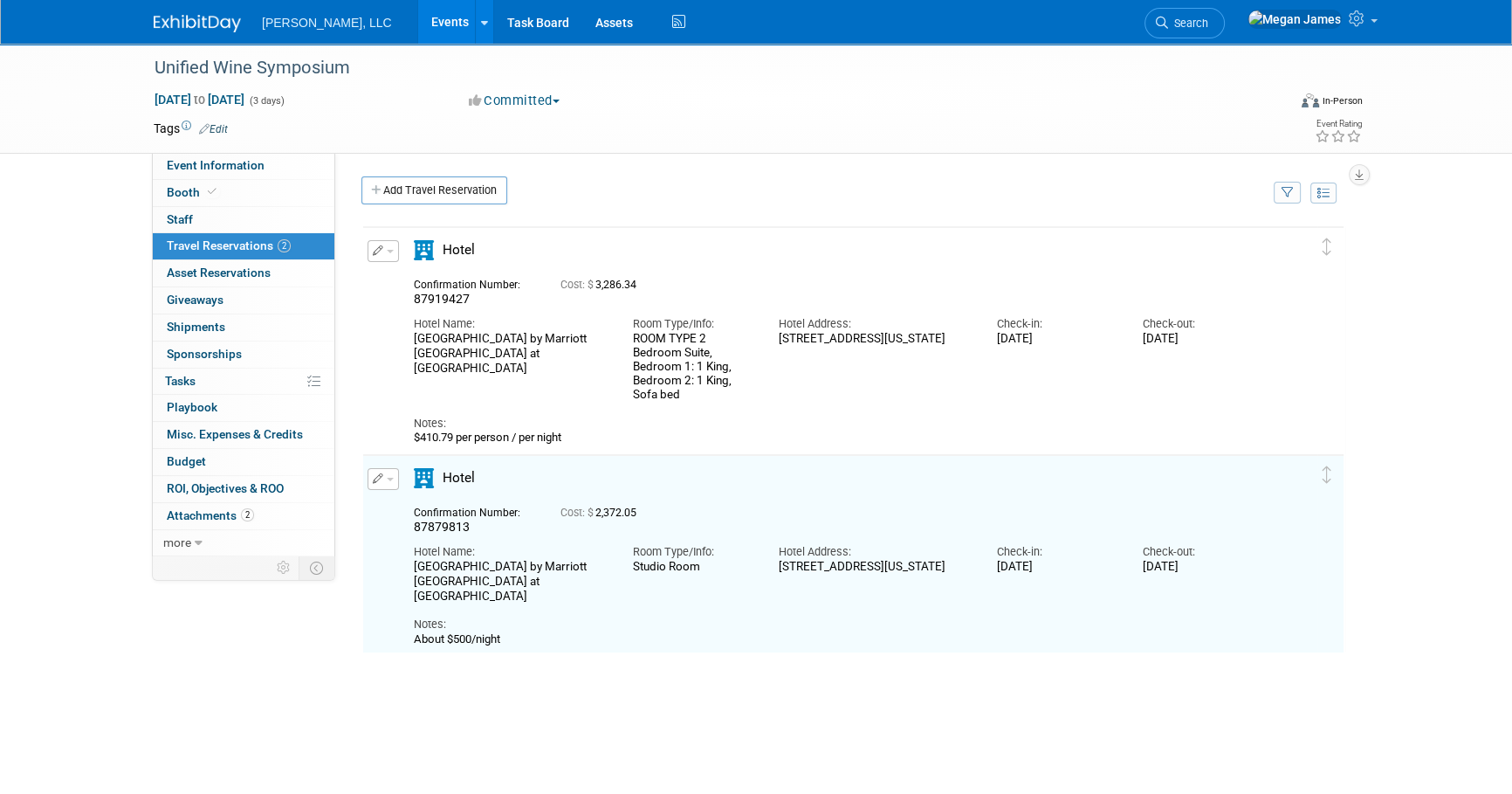
click at [388, 475] on button "button" at bounding box center [383, 479] width 32 height 22
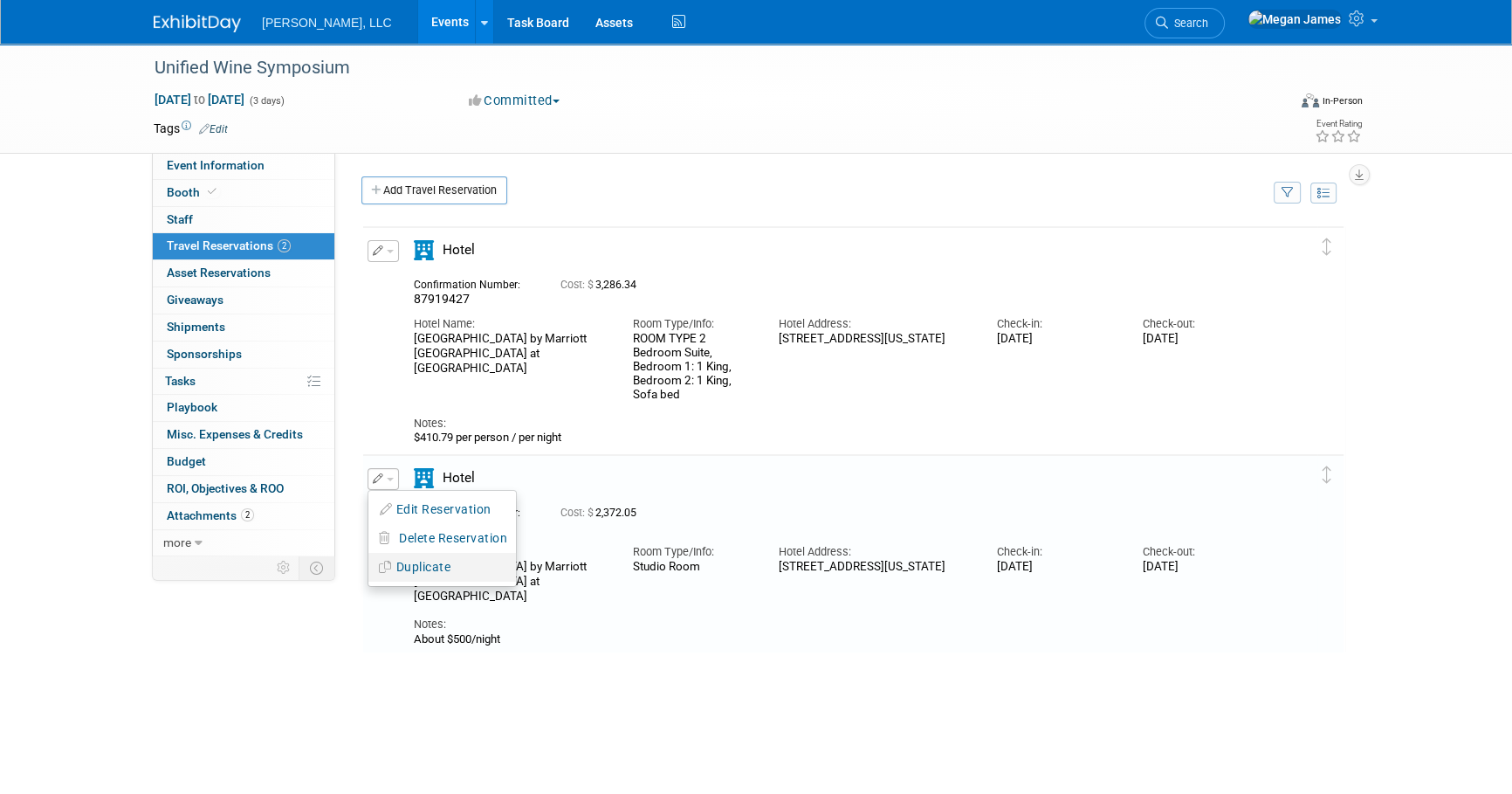
click at [442, 564] on button "Duplicate" at bounding box center [441, 567] width 147 height 26
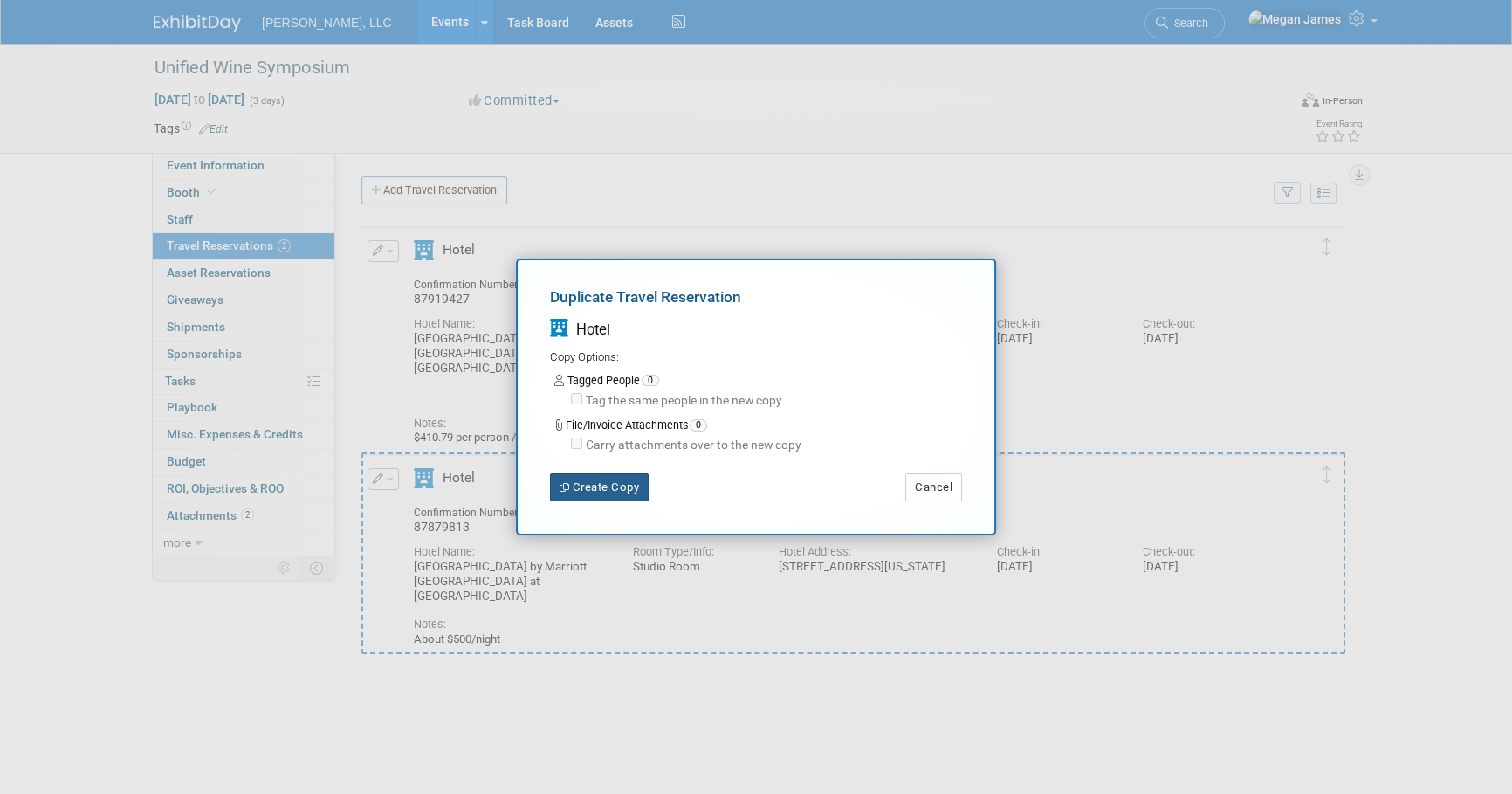
click at [626, 484] on button "Create Copy" at bounding box center [600, 487] width 99 height 28
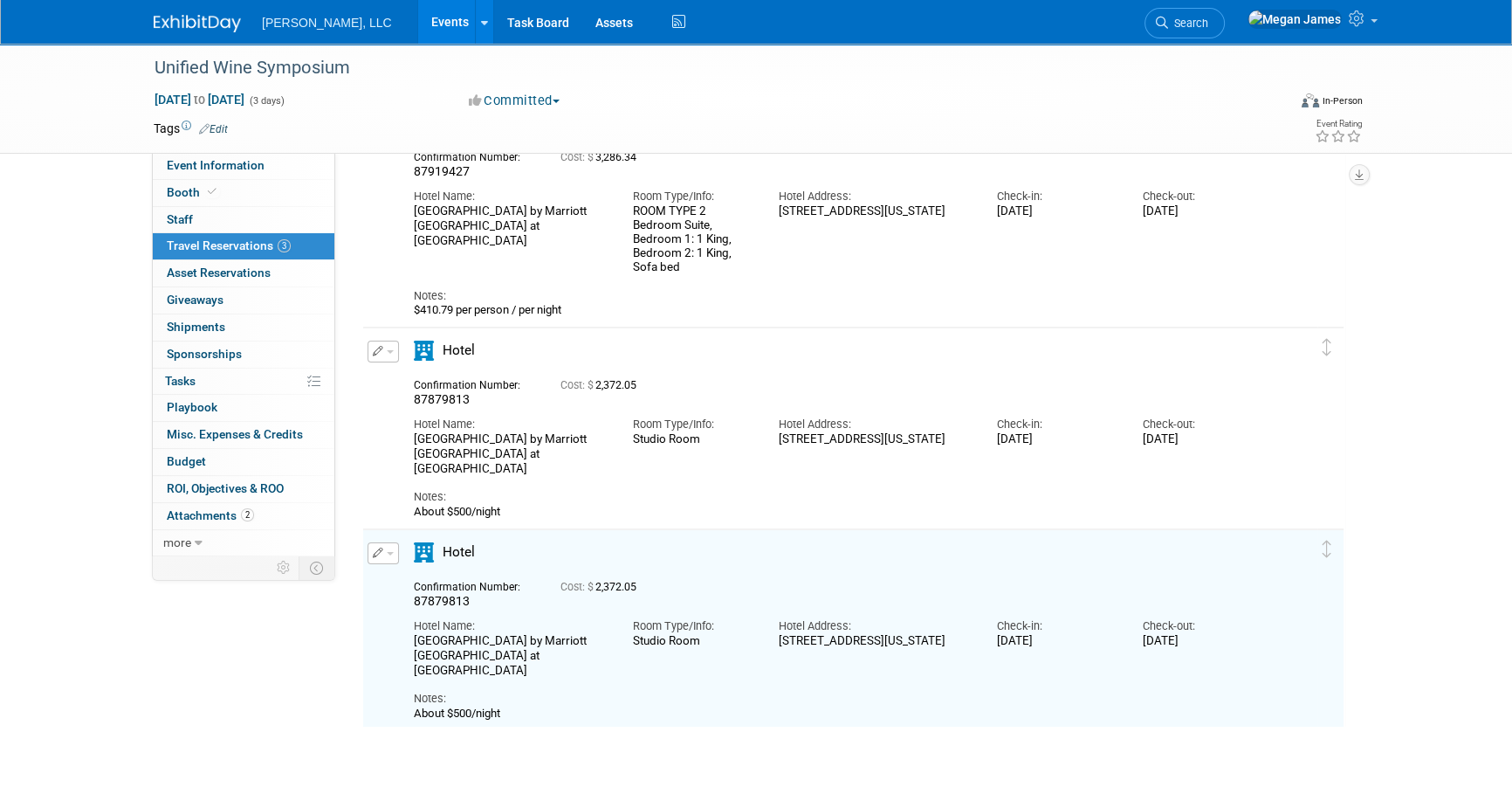
scroll to position [252, 0]
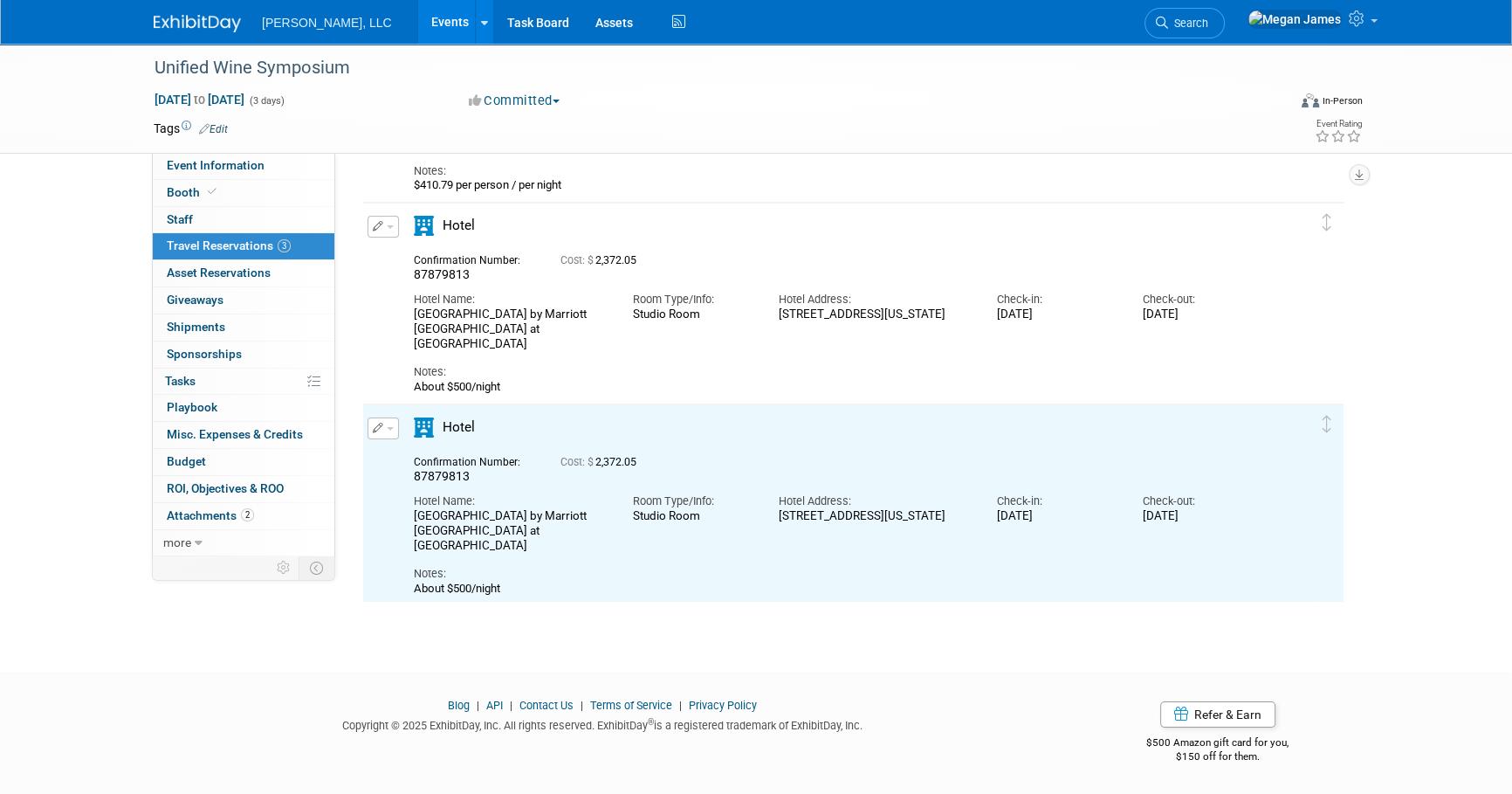
click at [389, 432] on button "button" at bounding box center [383, 429] width 32 height 22
click at [421, 453] on button "Edit Reservation" at bounding box center [441, 459] width 147 height 26
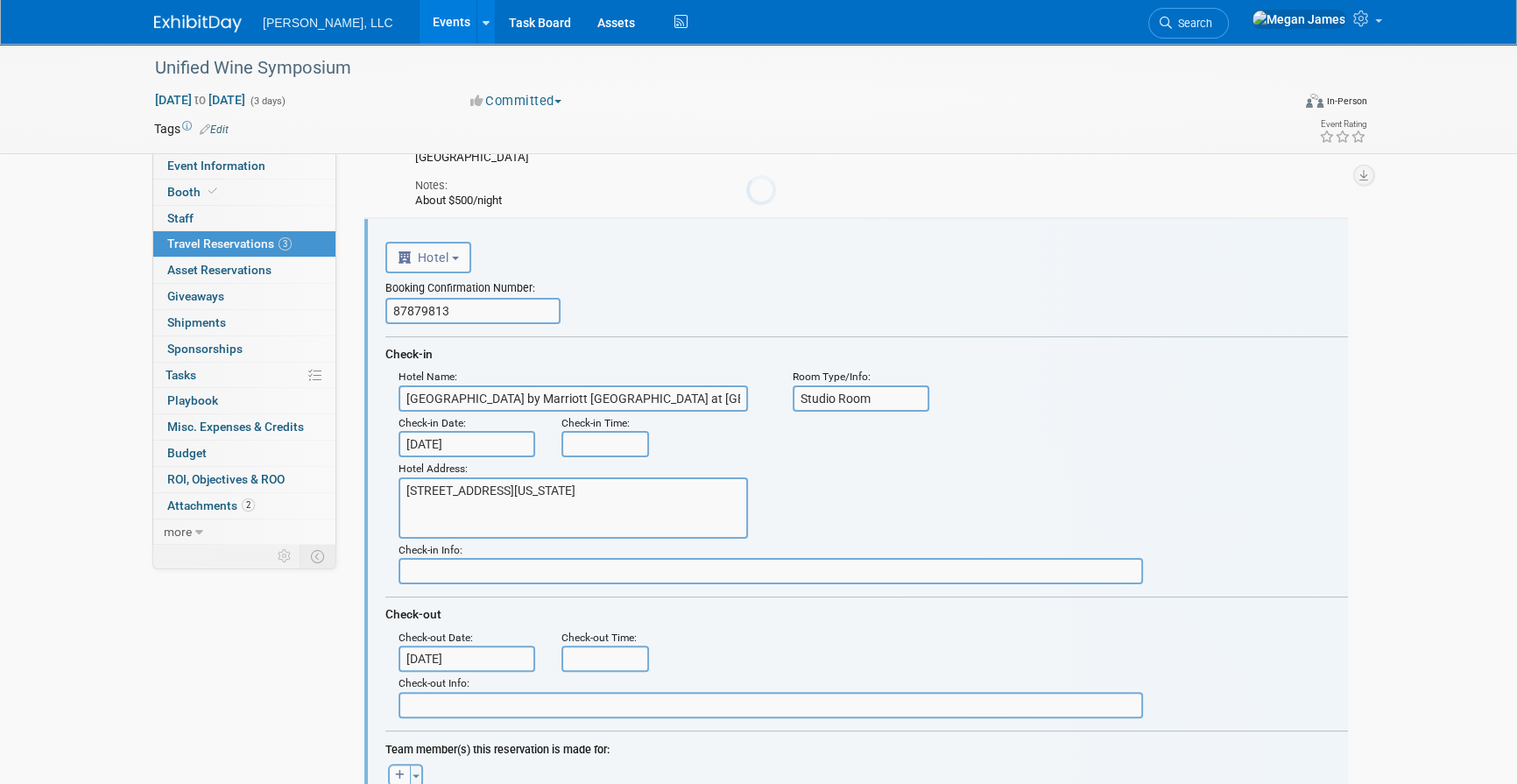
scroll to position [0, 0]
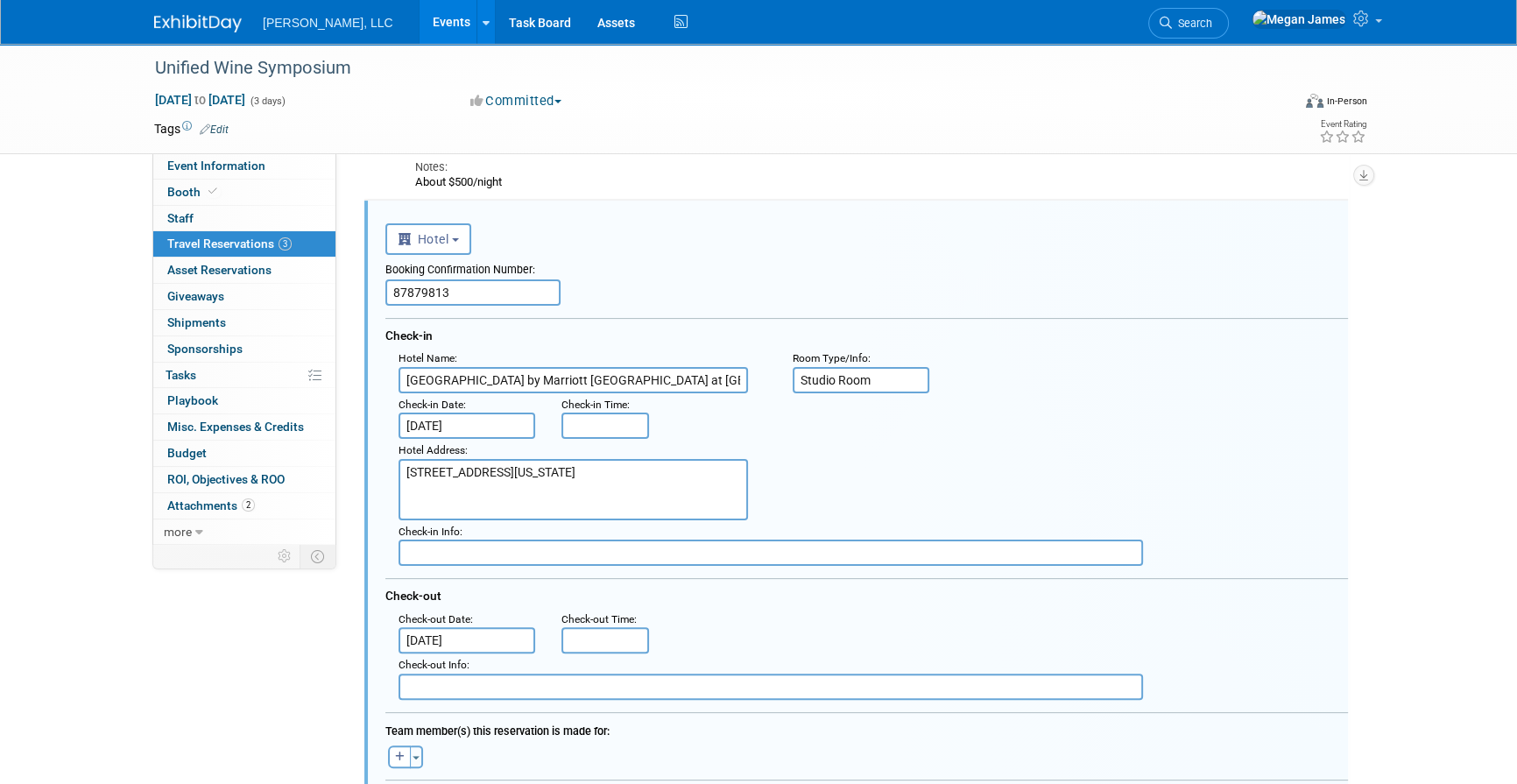
click at [460, 289] on input "87879813" at bounding box center [473, 292] width 175 height 26
paste input "49"
type input "87879849"
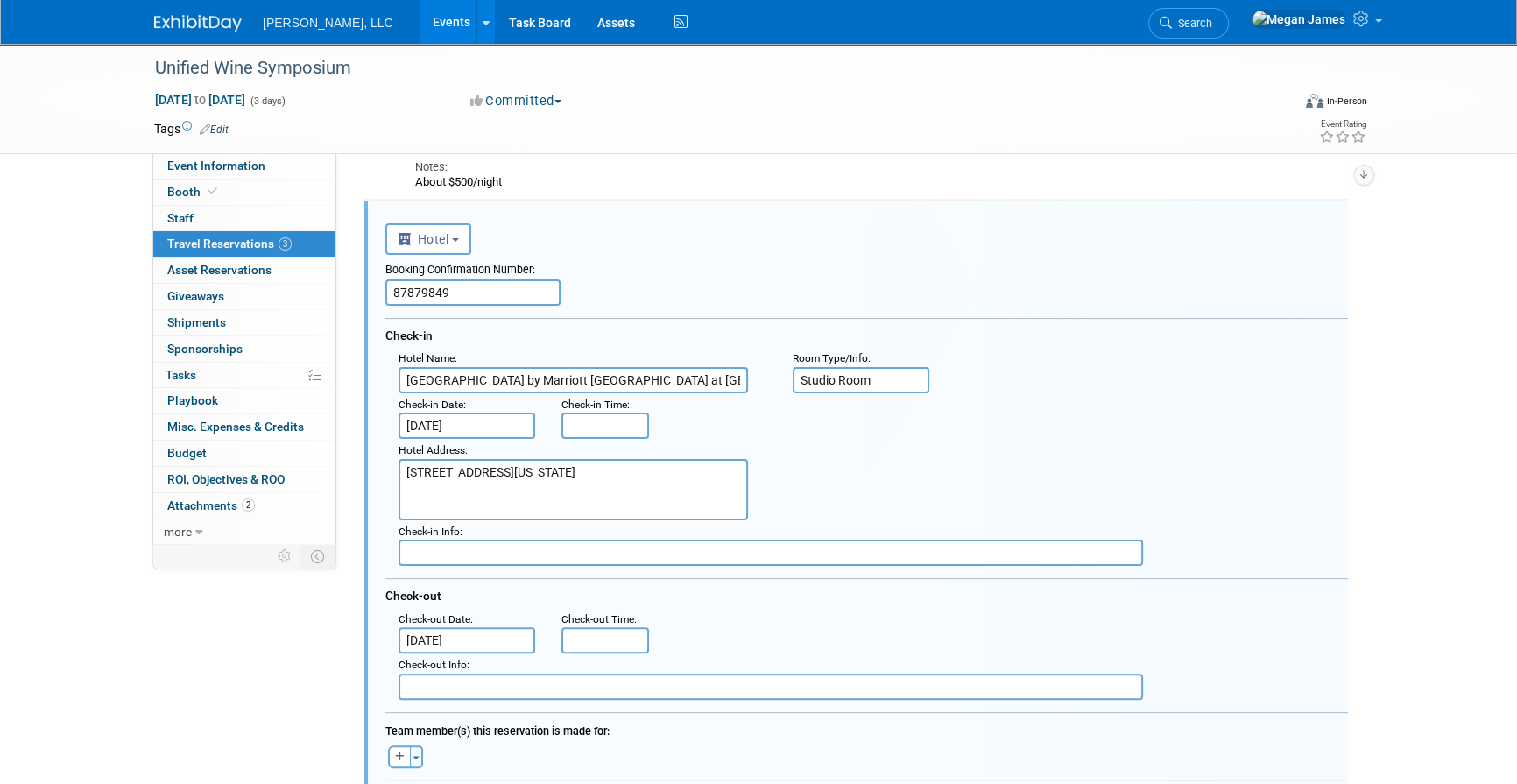
click at [1093, 490] on div "Hotel Address : 1121 15th Street, Sacramento, California USA, 95814" at bounding box center [873, 479] width 976 height 81
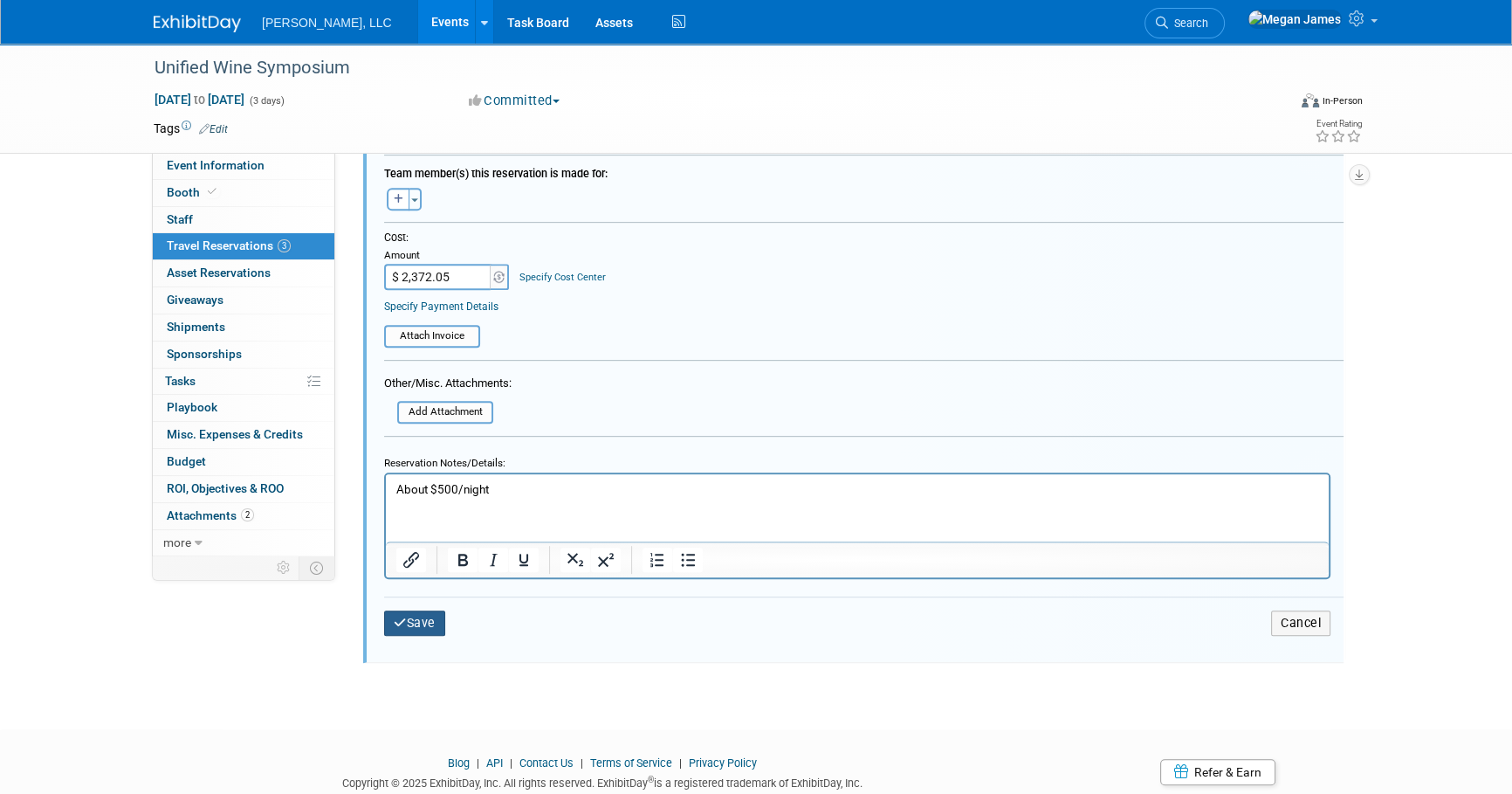
click at [425, 614] on button "Save" at bounding box center [415, 624] width 61 height 26
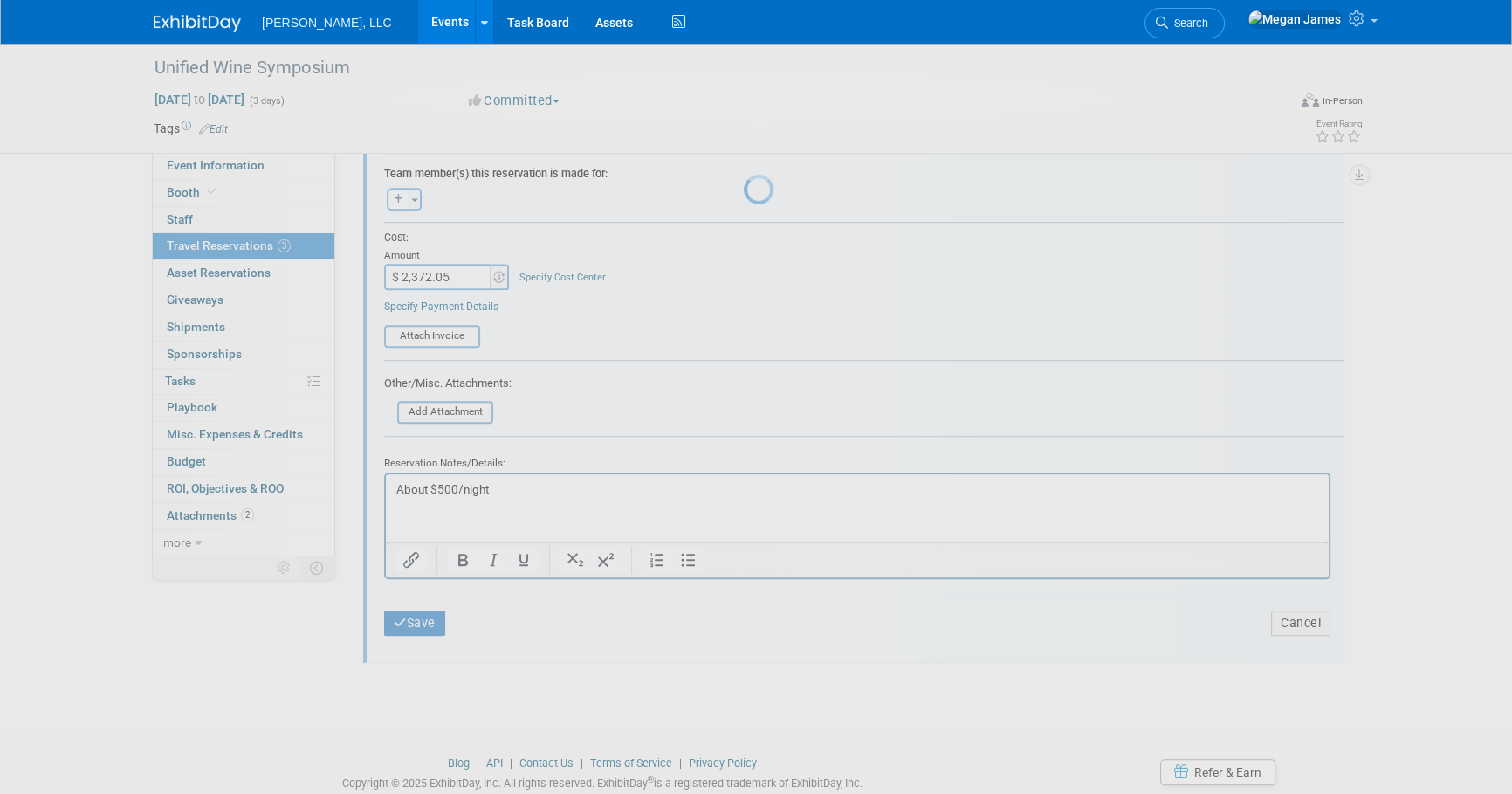
scroll to position [252, 0]
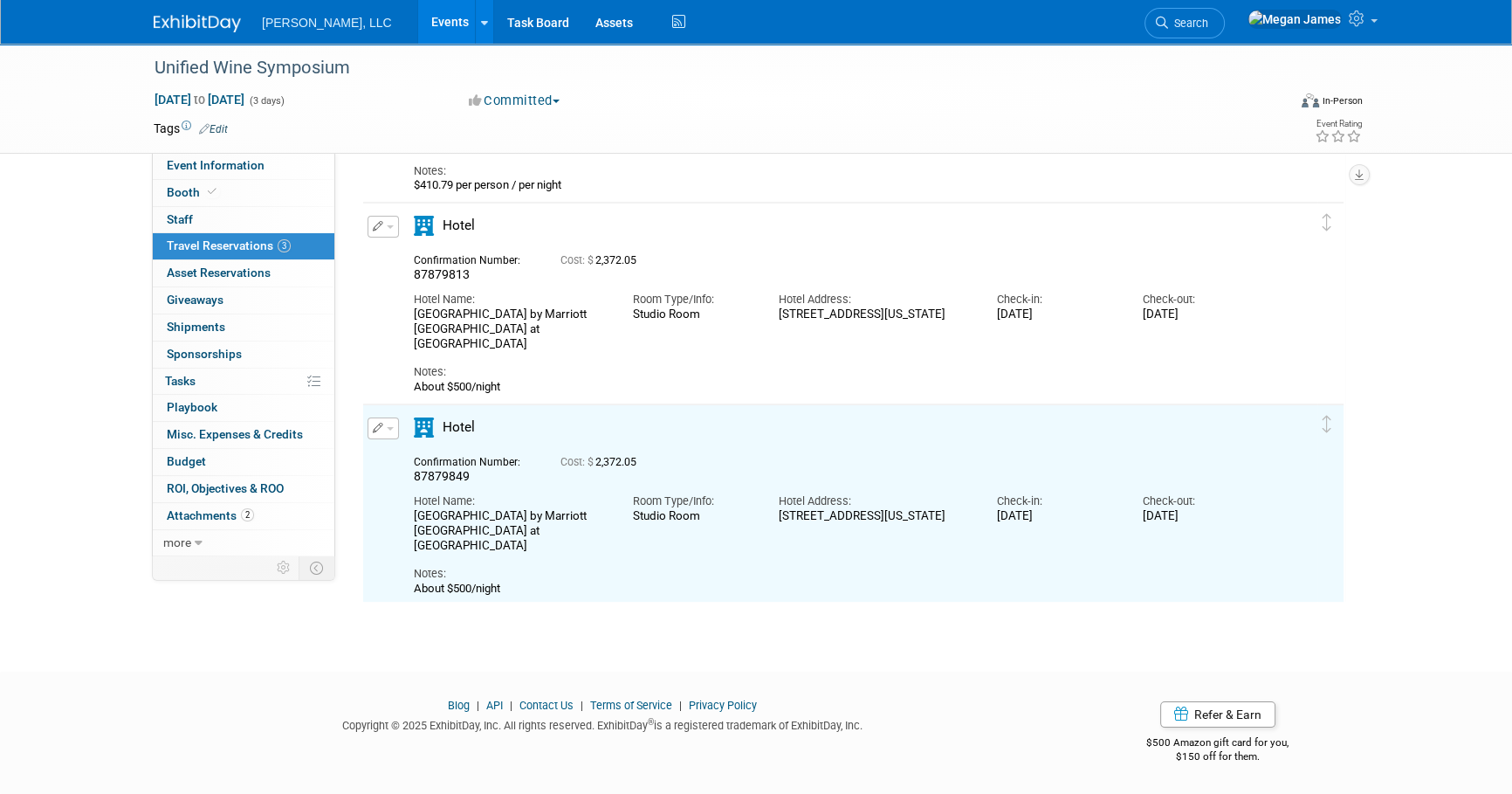
click at [1063, 620] on div "Unified Wine Symposium Jan 27, 2026 to Jan 29, 2026 (3 days) Jan 27, 2026 to Ja…" at bounding box center [756, 215] width 1512 height 848
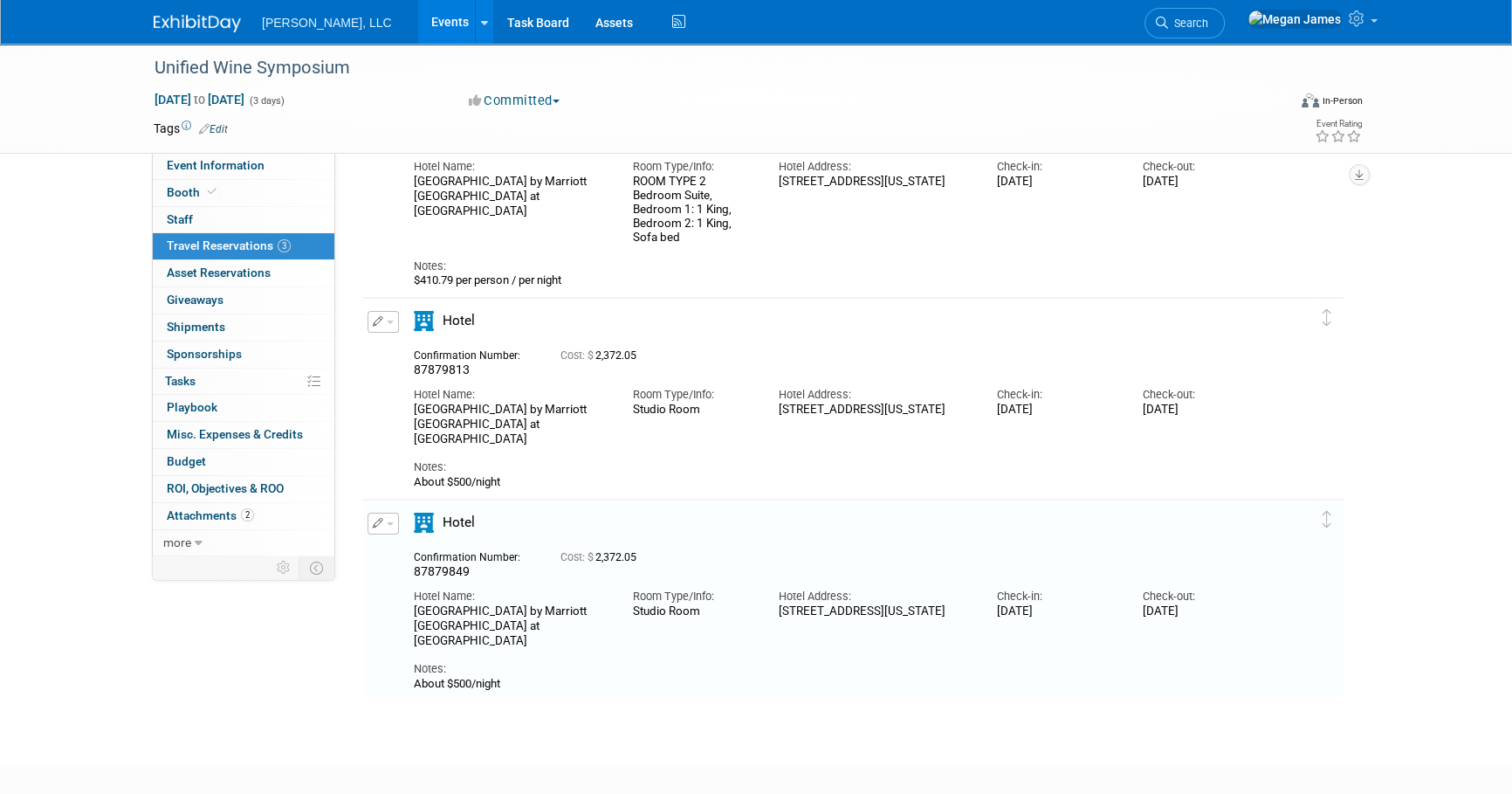
scroll to position [158, 0]
click at [380, 322] on icon "button" at bounding box center [378, 320] width 11 height 11
click at [423, 347] on button "Edit Reservation" at bounding box center [441, 351] width 147 height 26
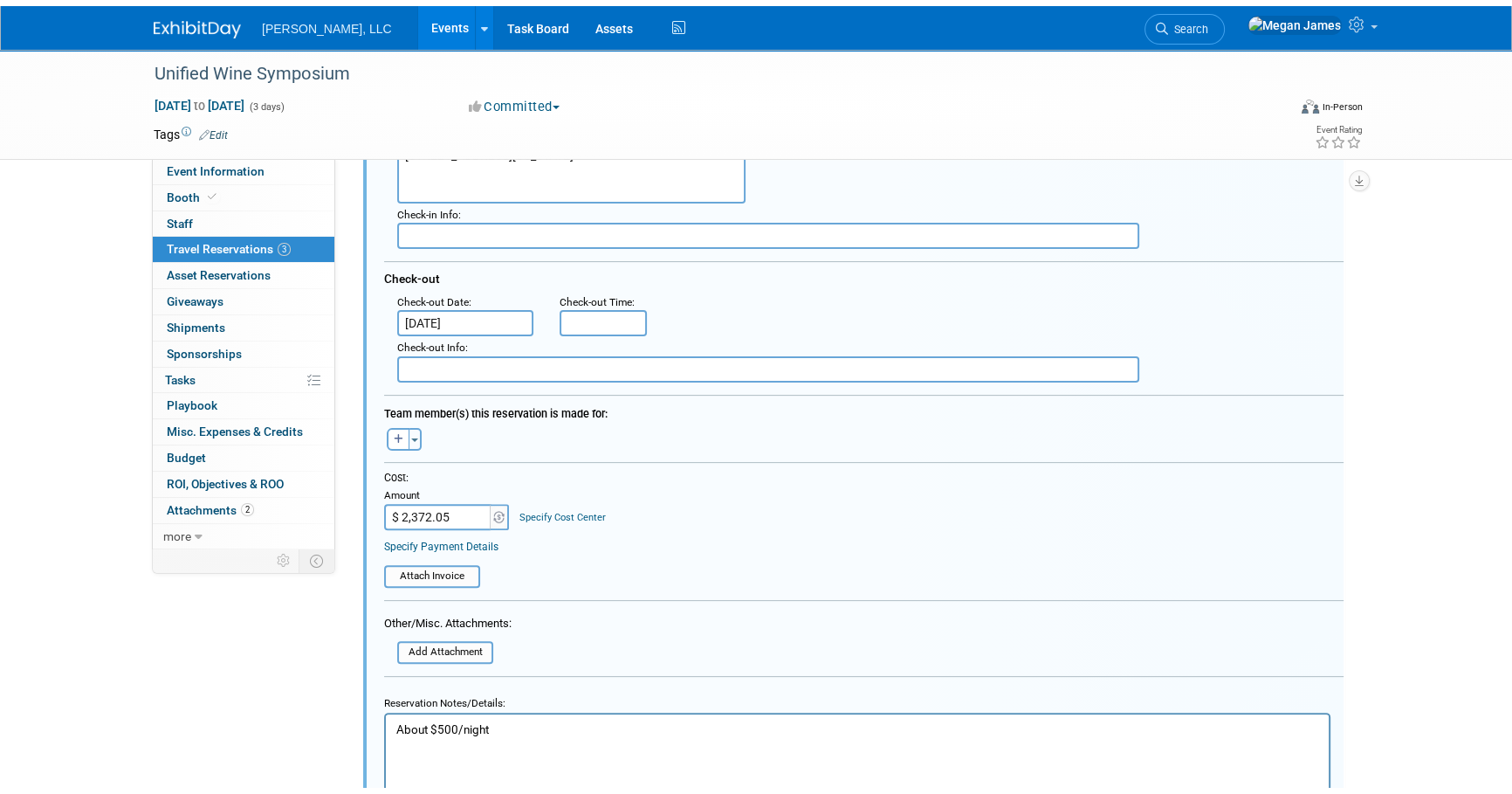
scroll to position [812, 0]
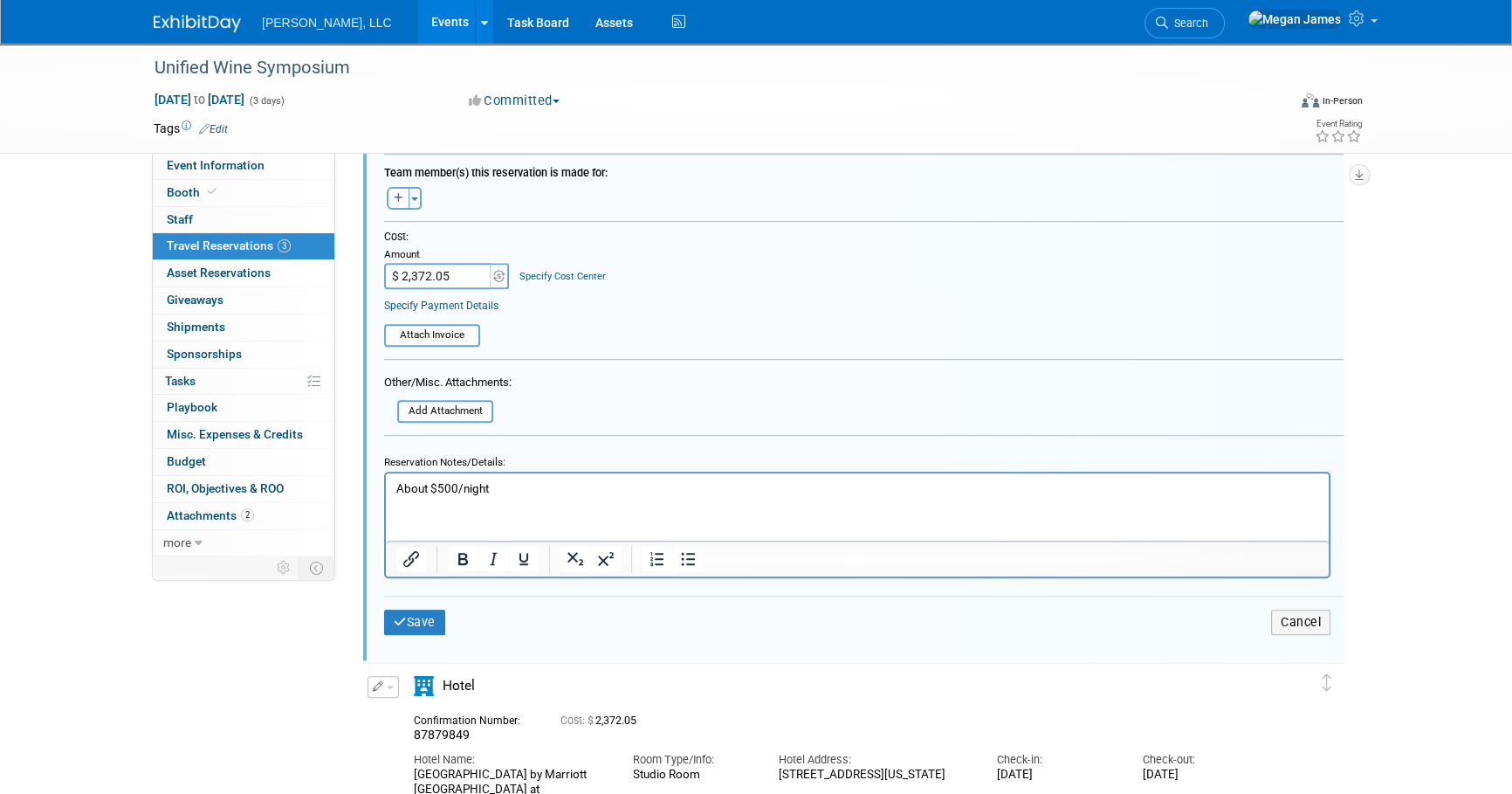
click at [571, 493] on p "About $500/night" at bounding box center [858, 488] width 922 height 17
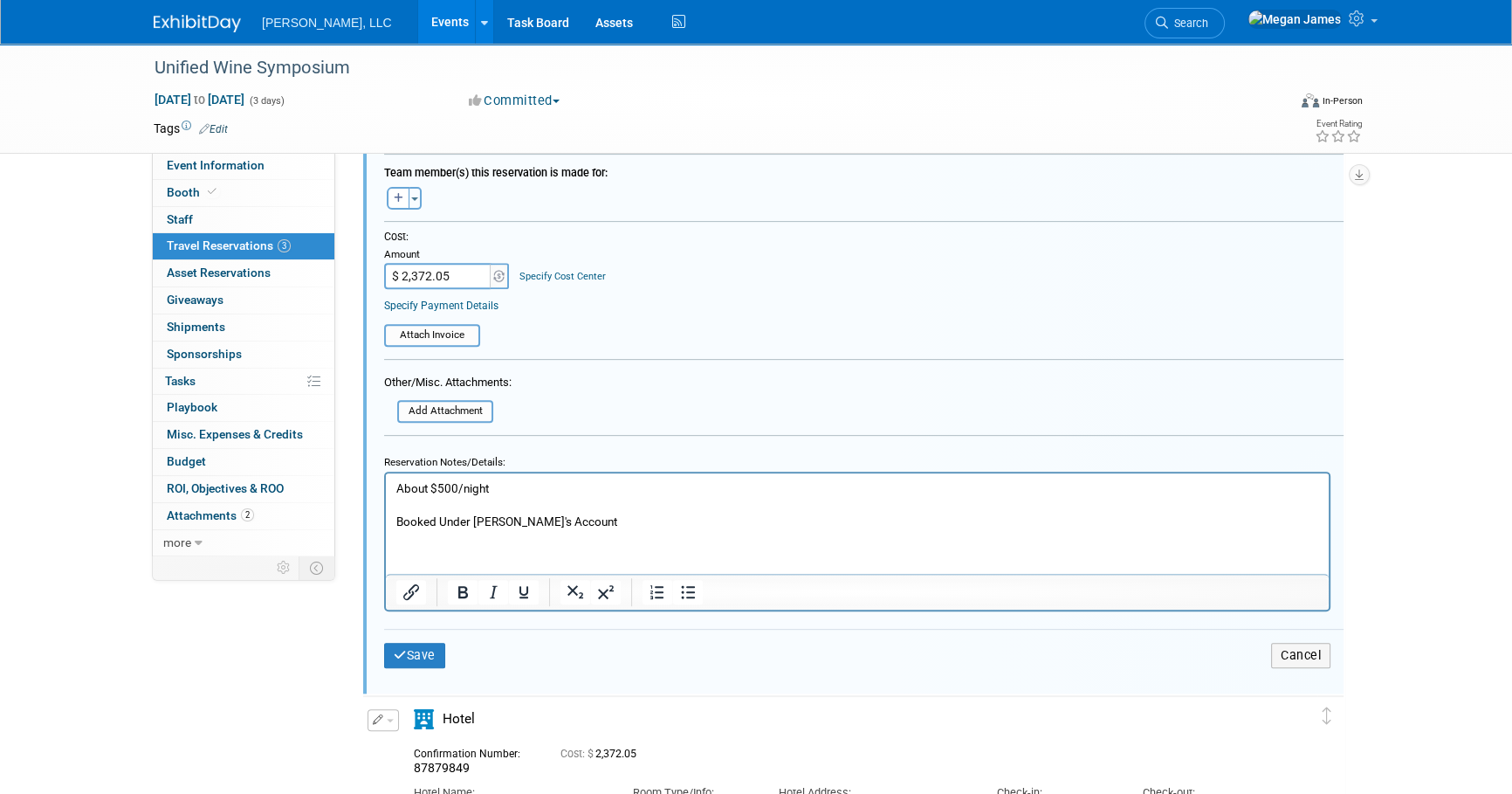
click at [544, 519] on p "Booked Under Jeff's Account" at bounding box center [858, 522] width 922 height 17
copy p "Booked Under Jeff's Account"
click at [506, 530] on p "Booked Under Jeff's Account" at bounding box center [858, 522] width 922 height 17
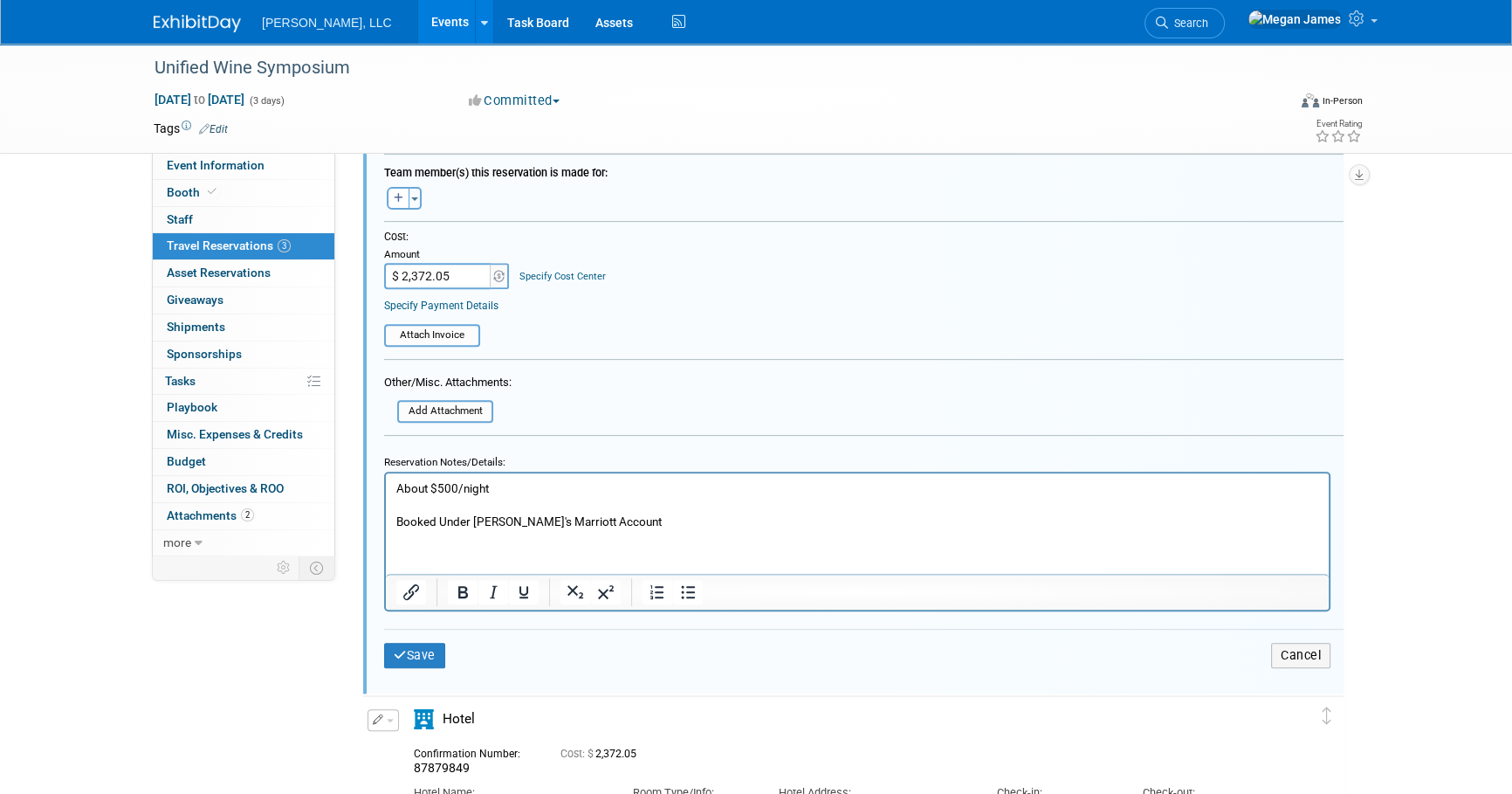
click at [507, 522] on p "Booked Under Jeff's Marriott Account" at bounding box center [858, 522] width 922 height 17
copy p "Booked Under Jeff's Marriott Account"
click at [441, 650] on button "Save" at bounding box center [415, 655] width 61 height 26
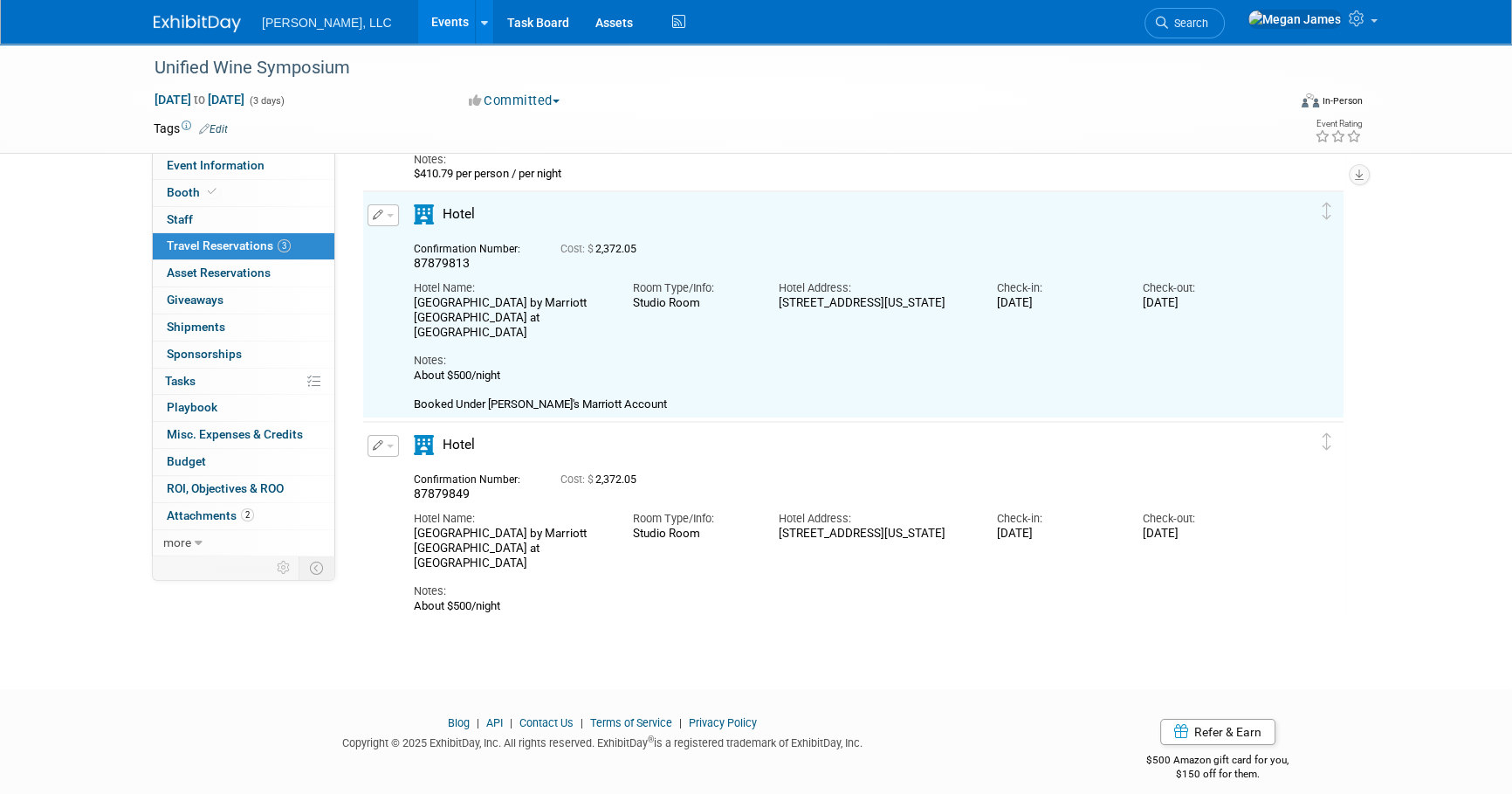
scroll to position [255, 0]
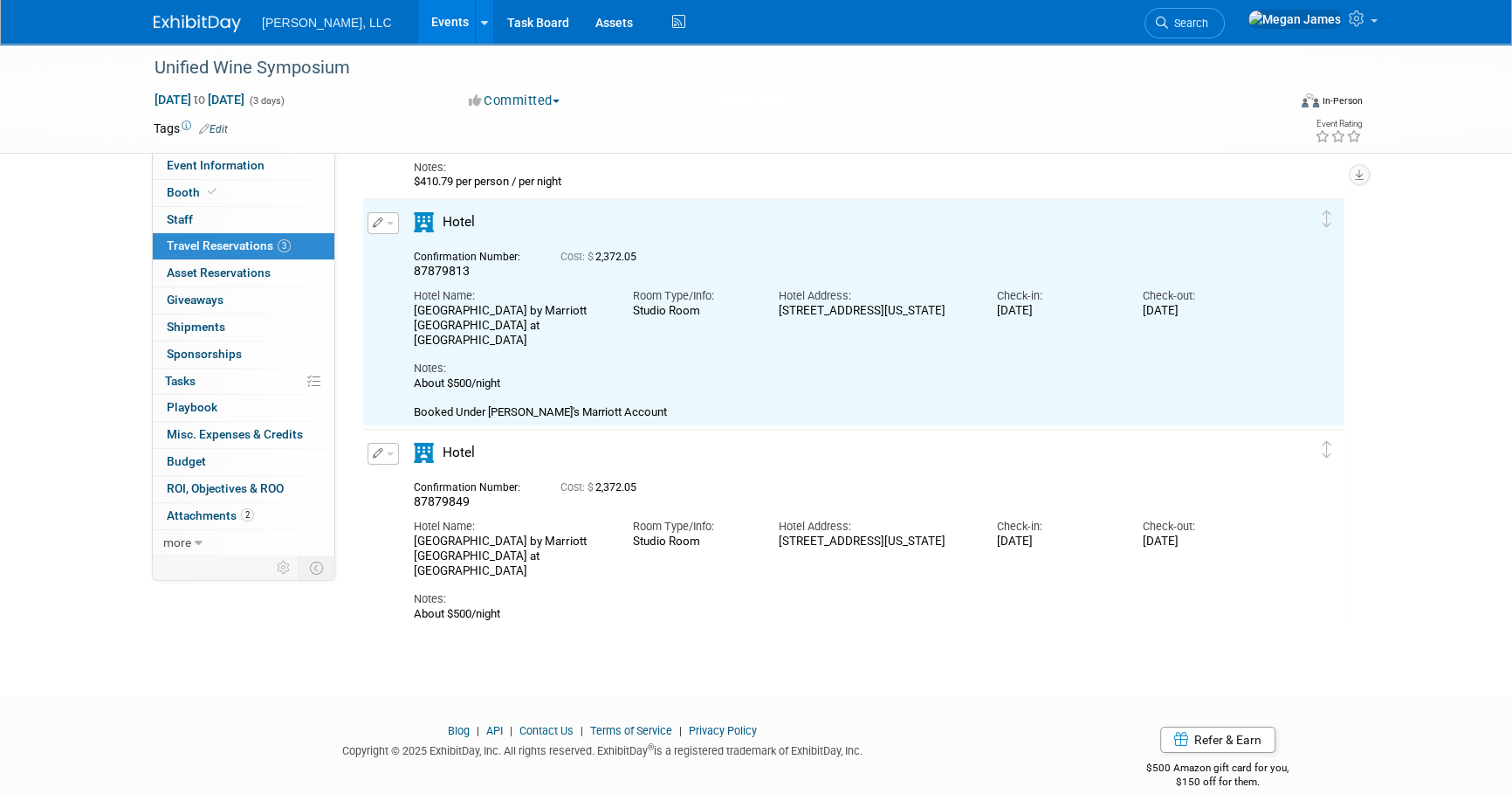
click at [387, 453] on span "button" at bounding box center [390, 454] width 7 height 4
click at [419, 475] on button "Edit Reservation" at bounding box center [441, 484] width 147 height 26
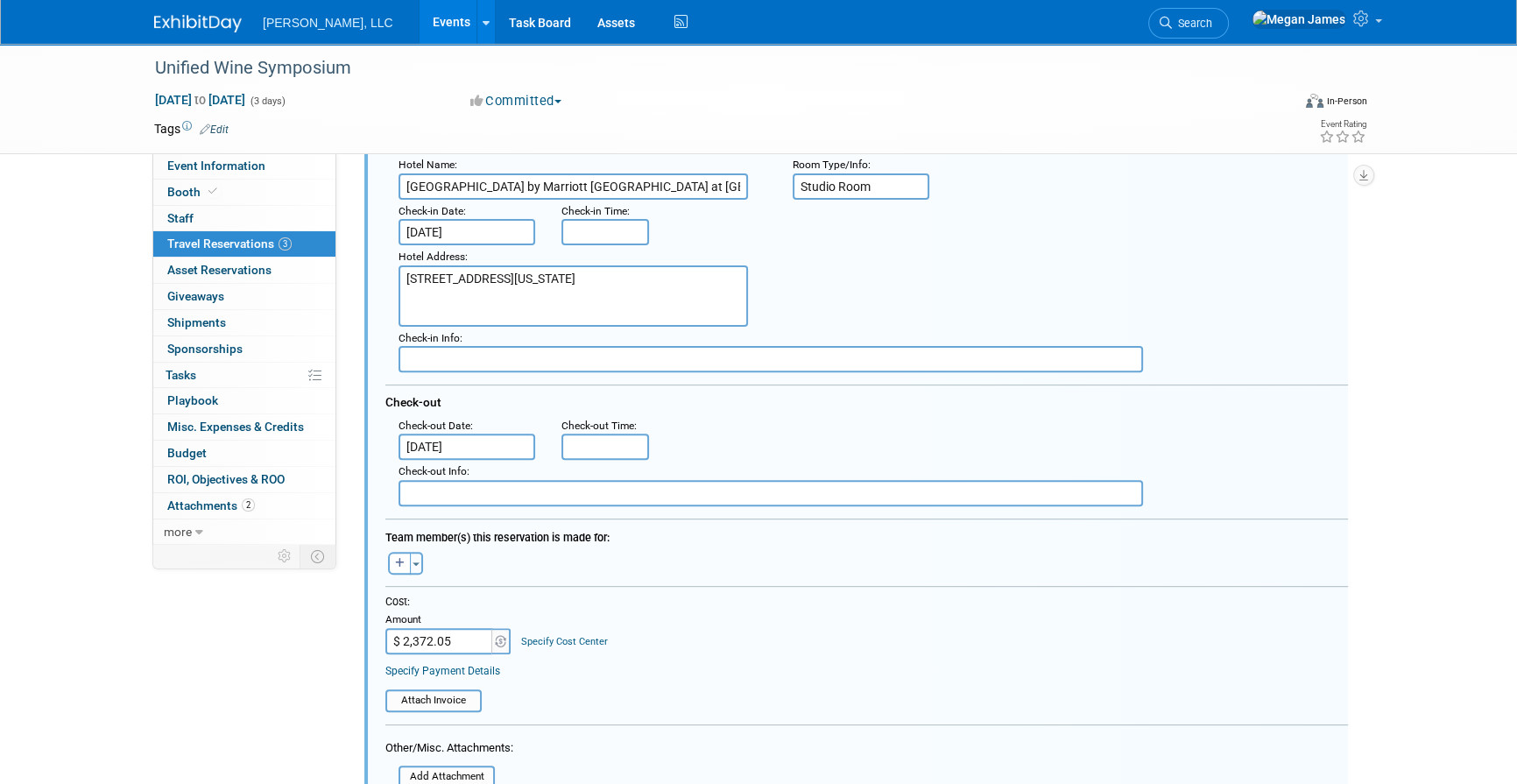
scroll to position [806, 0]
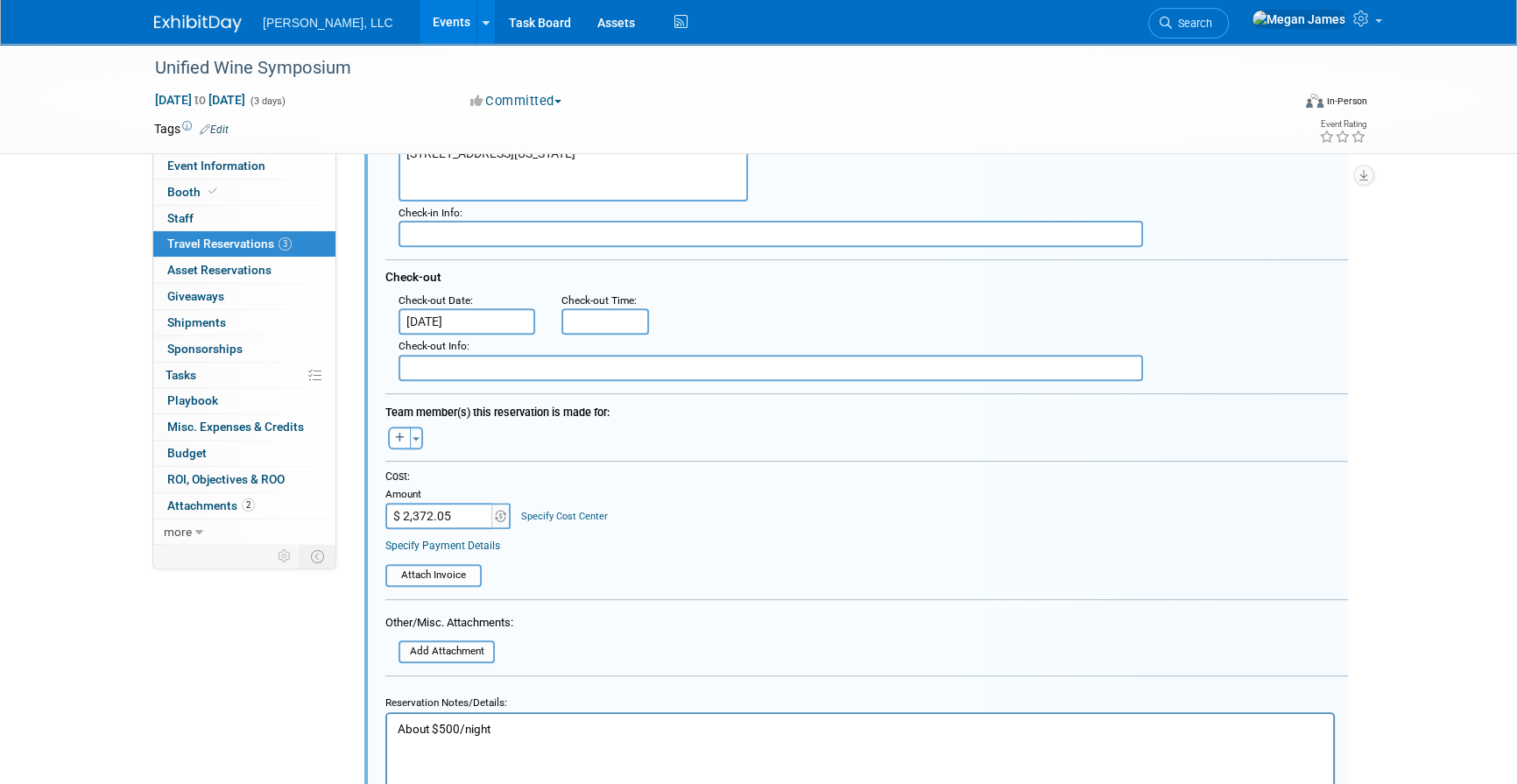
click at [545, 732] on p "About $500/night" at bounding box center [861, 728] width 925 height 17
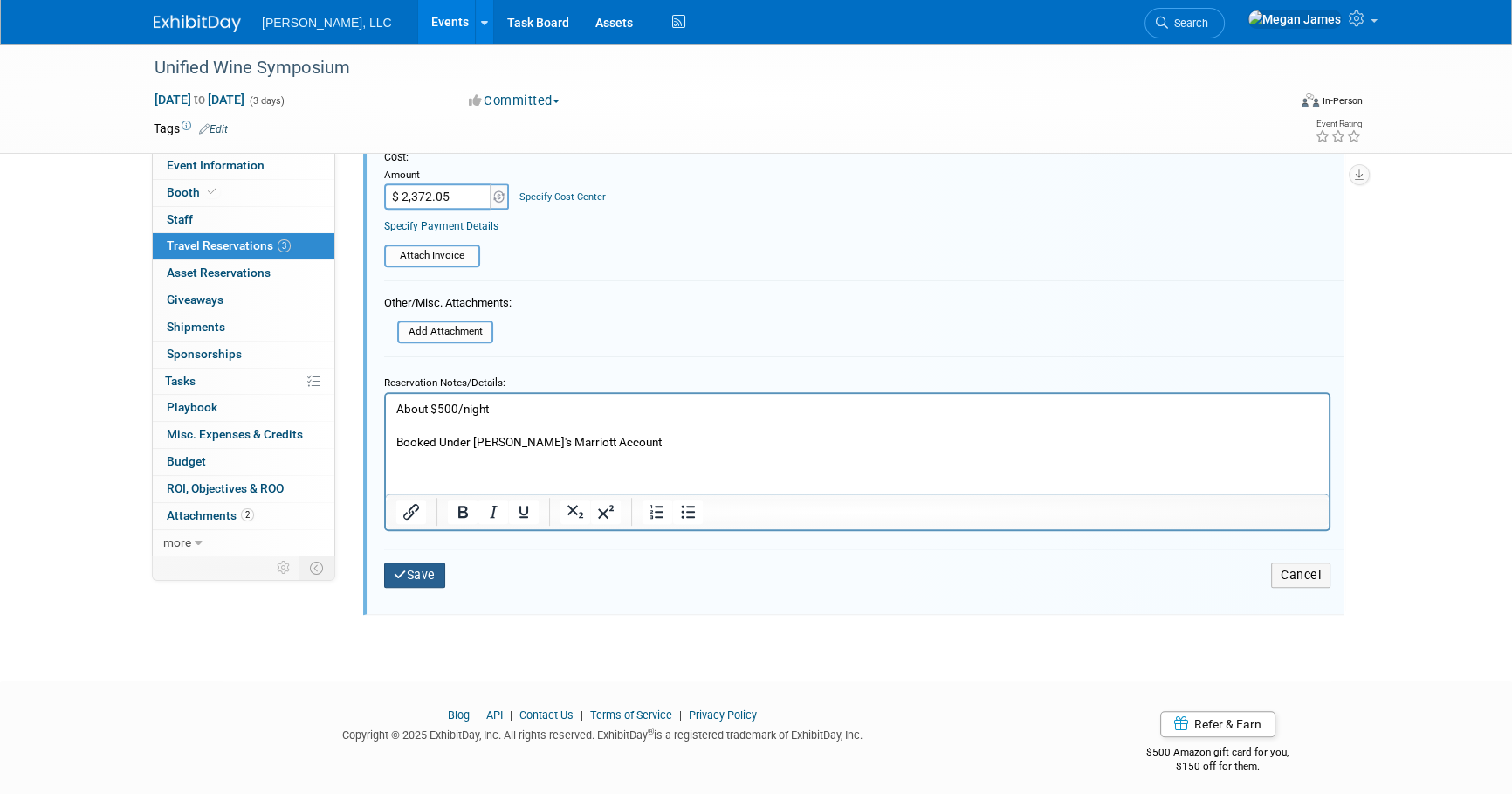
click at [404, 568] on icon "submit" at bounding box center [400, 574] width 13 height 12
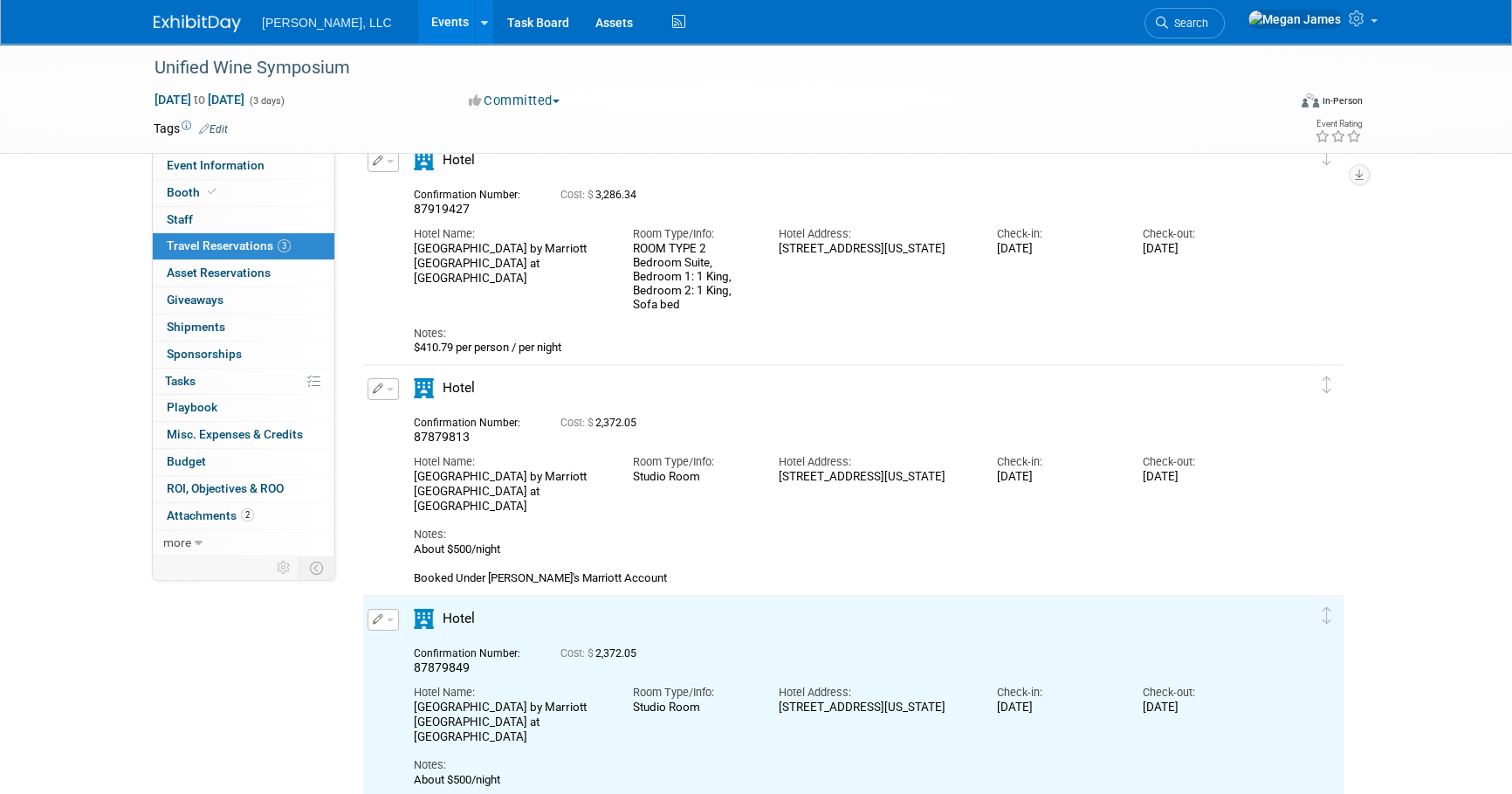
scroll to position [0, 0]
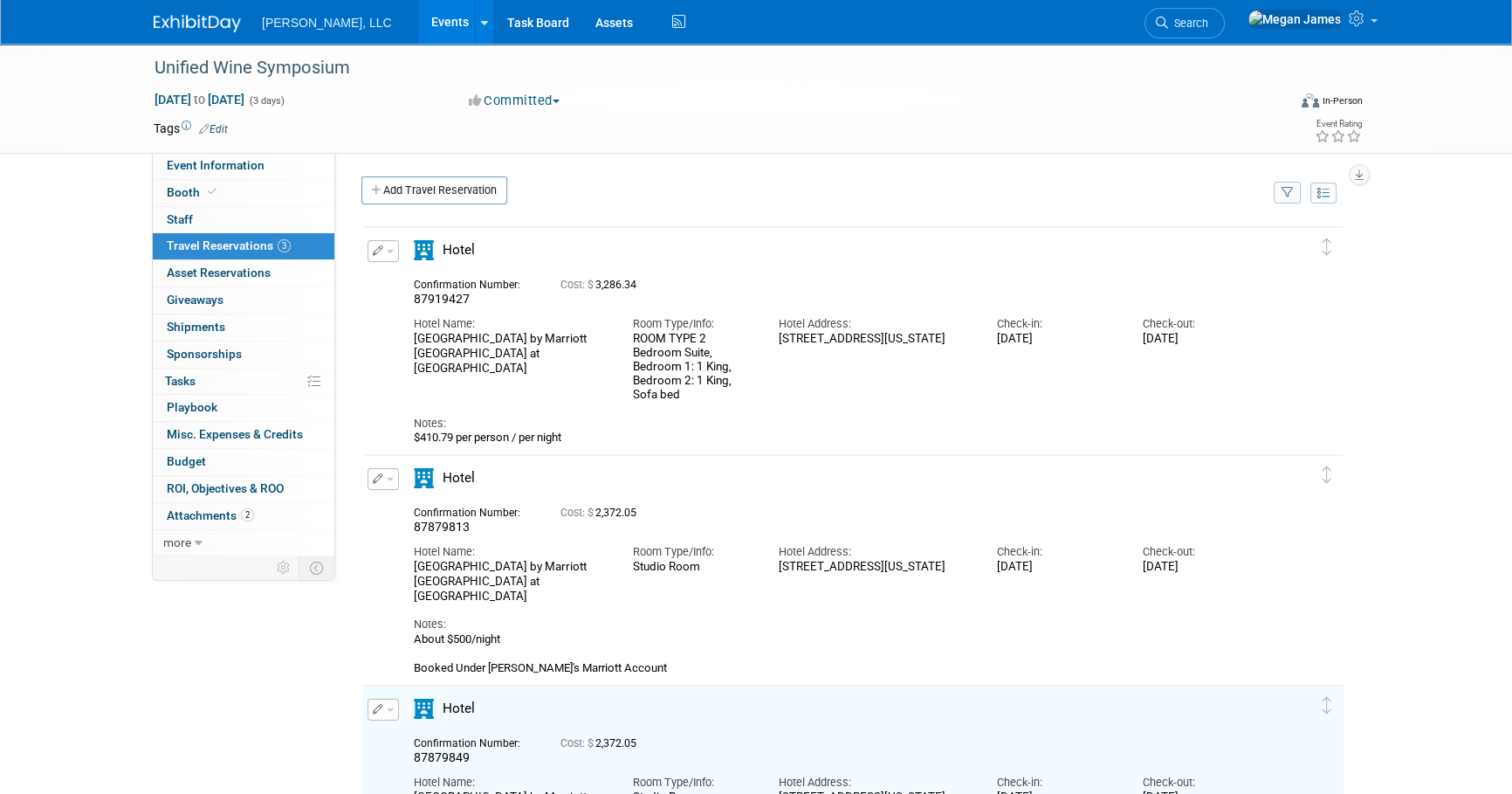
click at [376, 255] on icon "button" at bounding box center [378, 250] width 11 height 11
click at [437, 276] on button "Edit Reservation" at bounding box center [441, 282] width 147 height 26
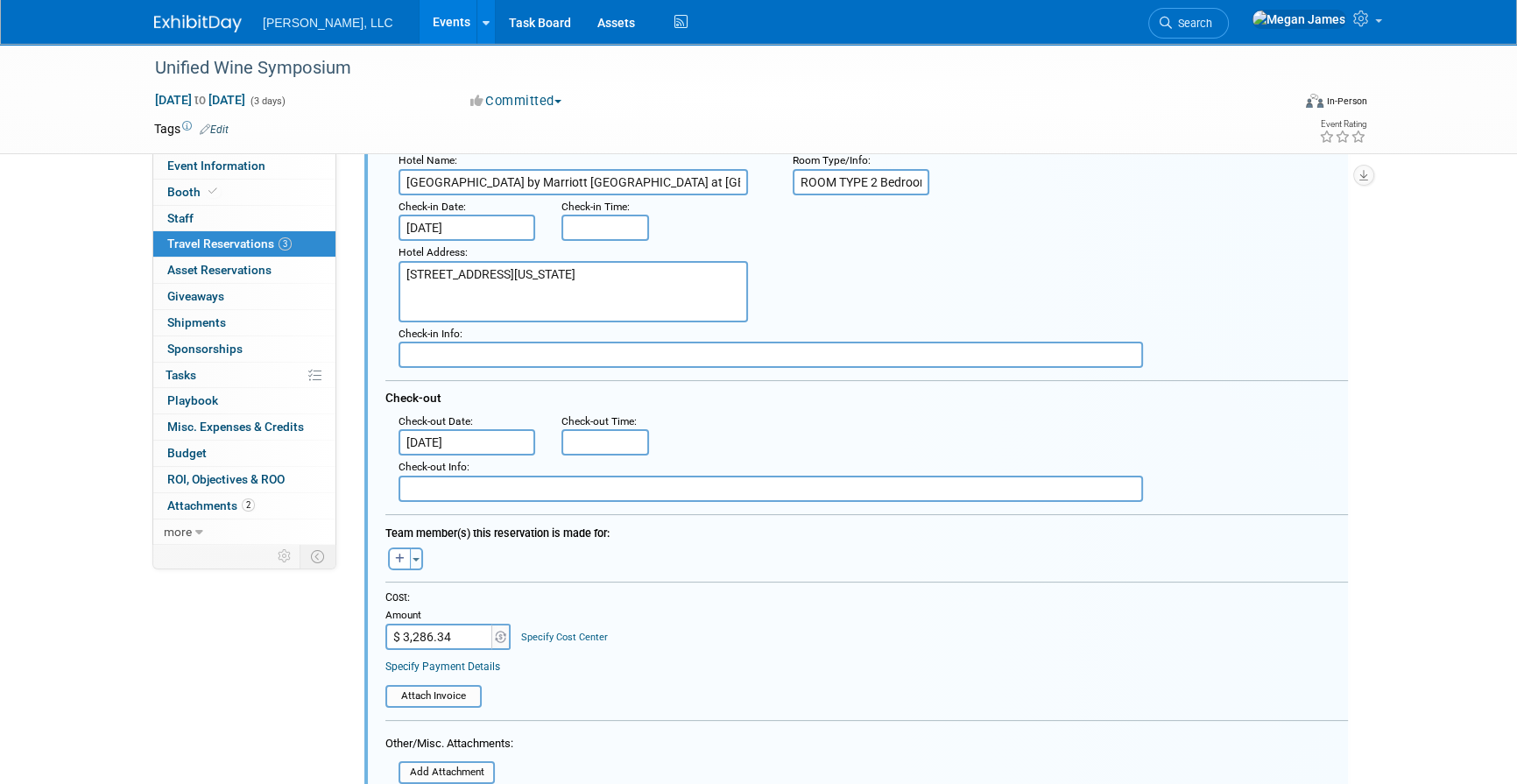
scroll to position [346, 0]
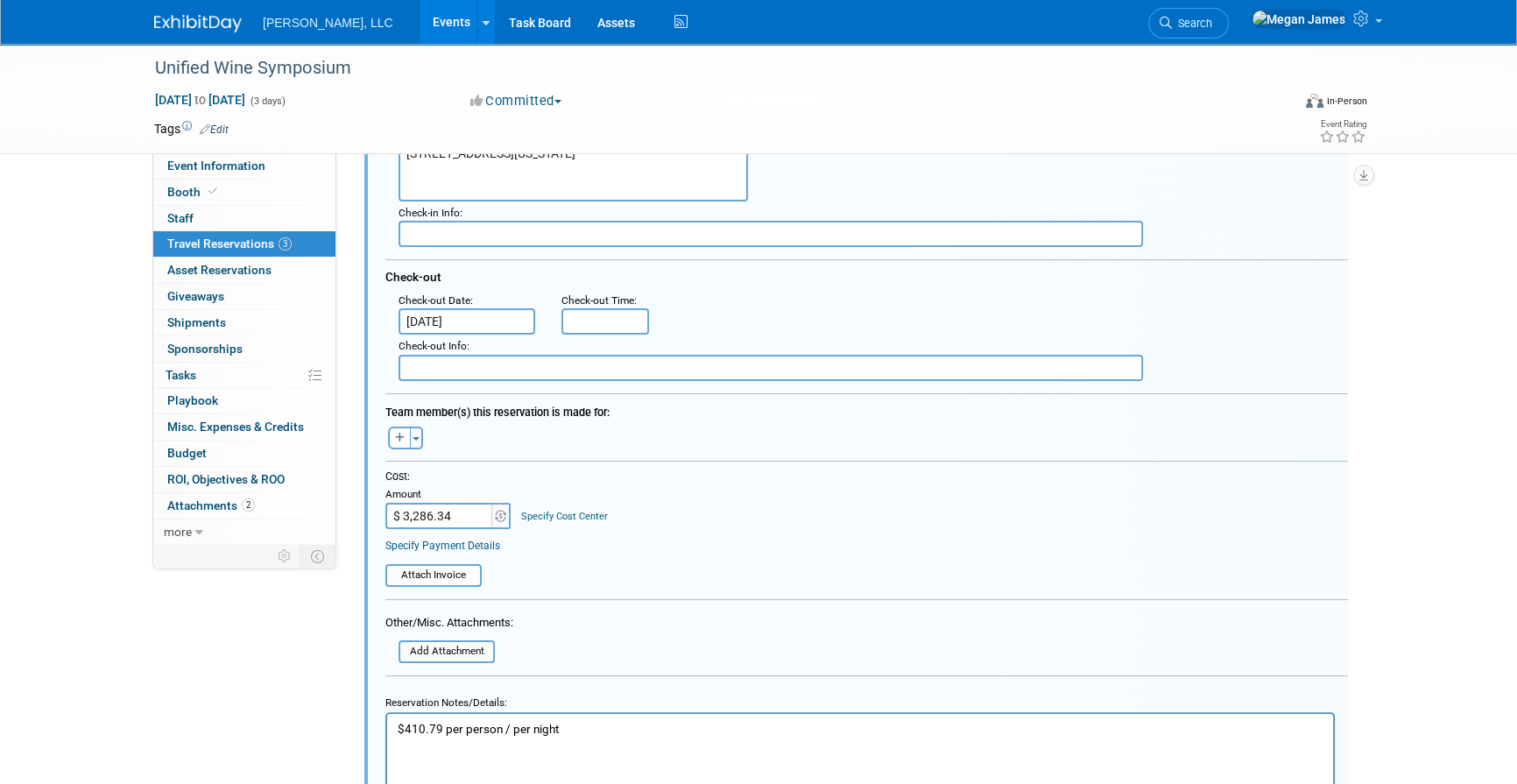
click at [606, 731] on p "$410.79 per person / per night" at bounding box center [861, 728] width 925 height 17
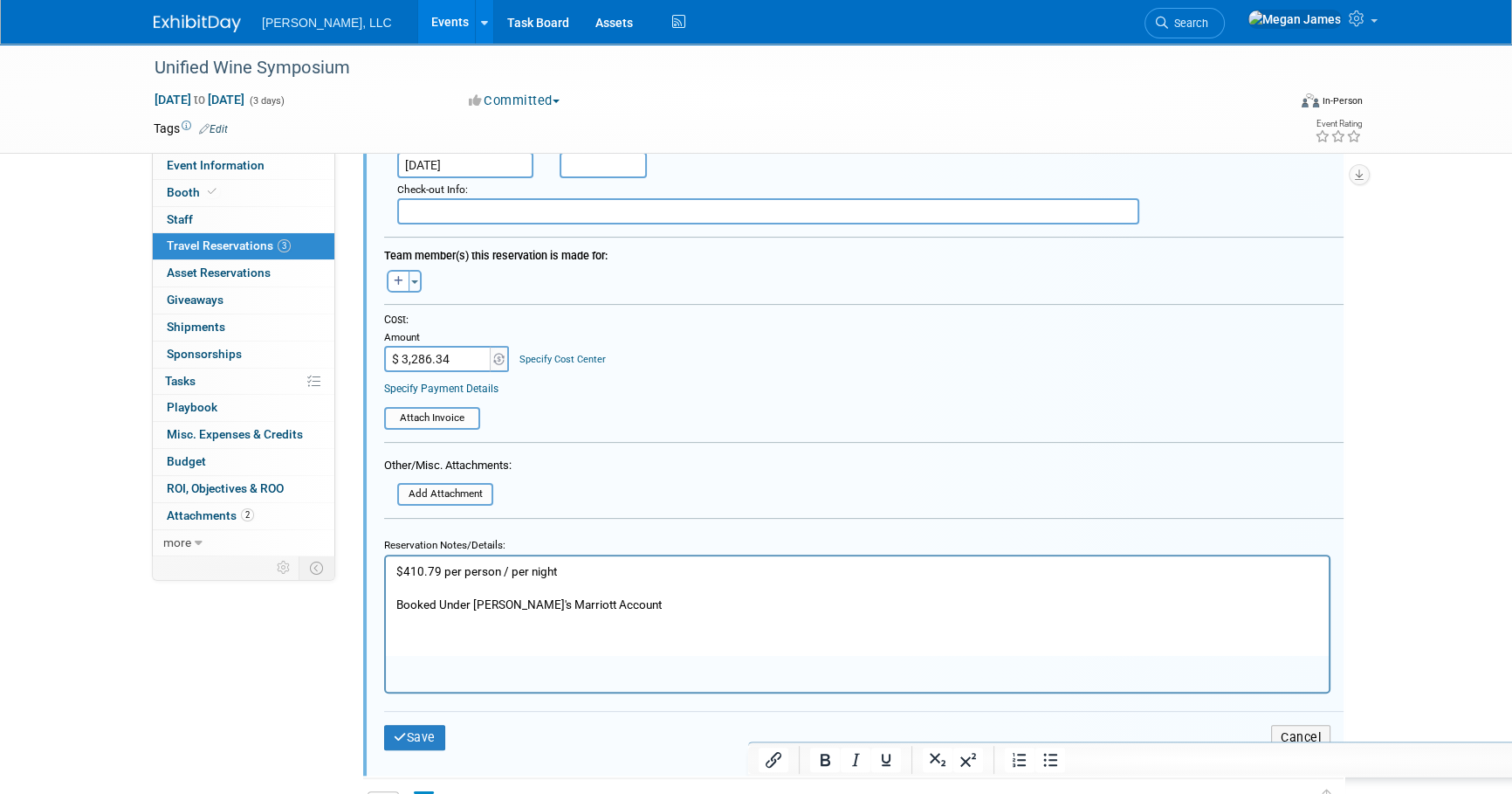
scroll to position [663, 0]
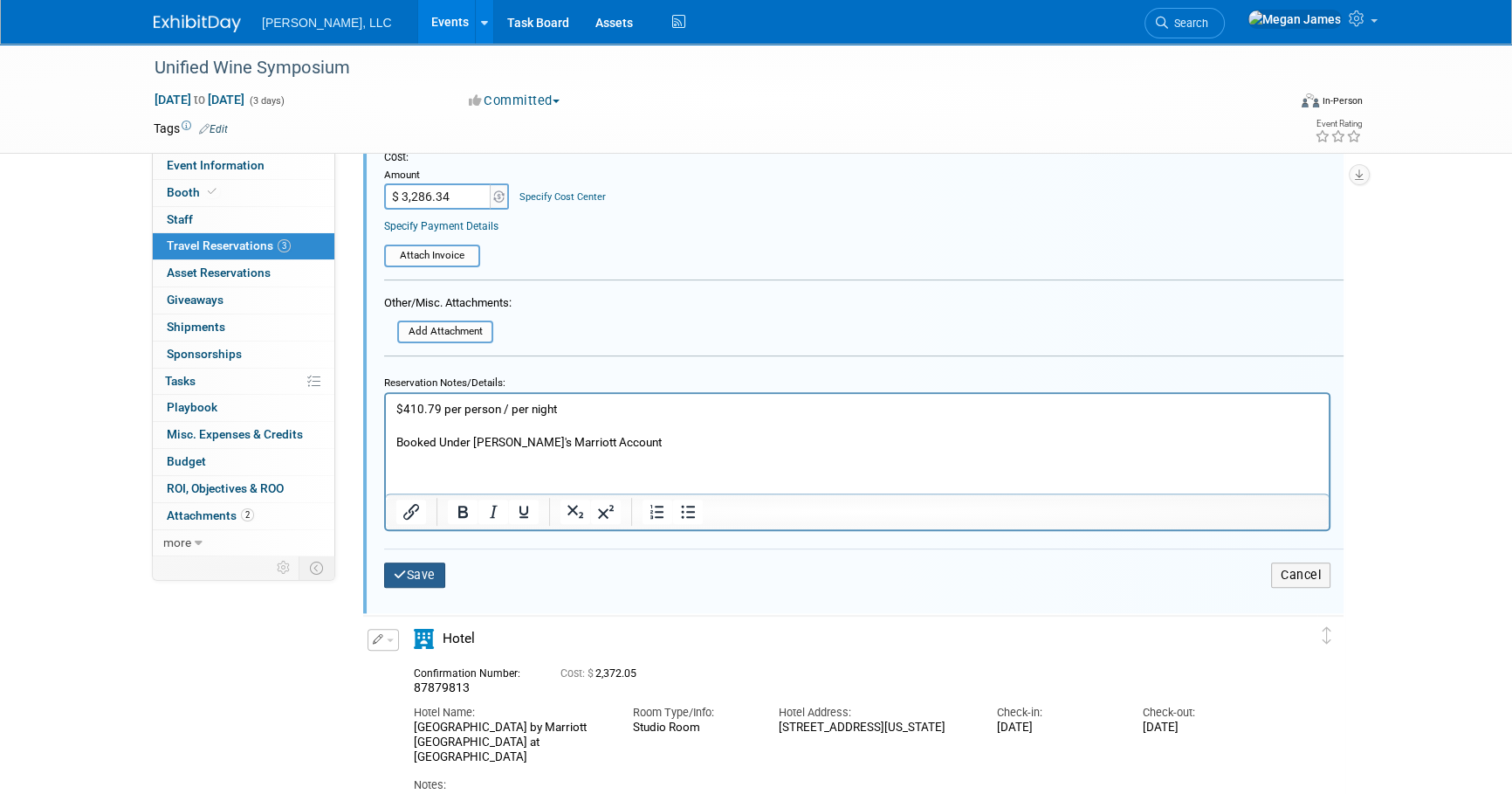
drag, startPoint x: 419, startPoint y: 567, endPoint x: 624, endPoint y: 567, distance: 205.0
click at [419, 567] on button "Save" at bounding box center [415, 575] width 61 height 26
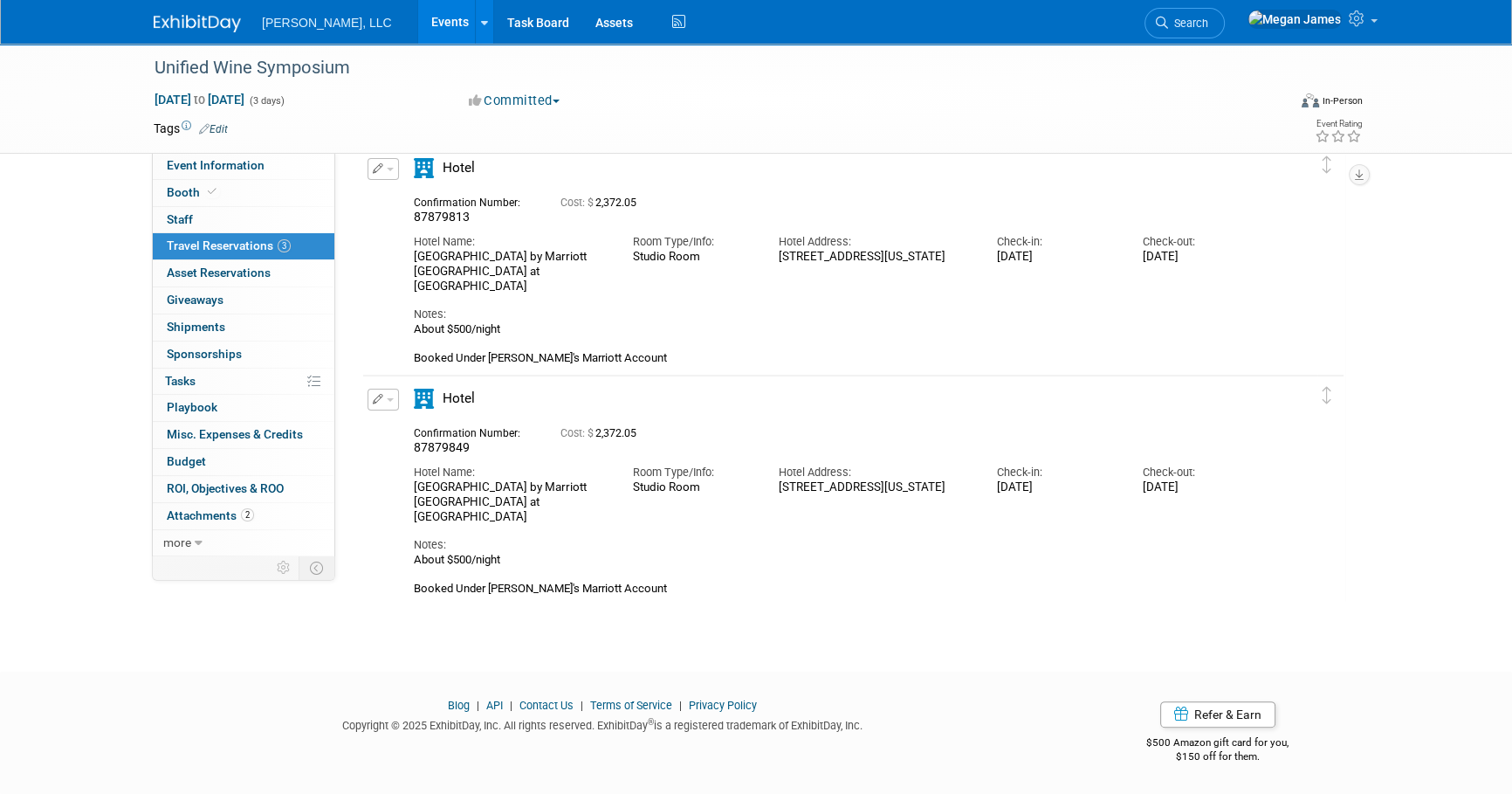
click at [1407, 498] on div "Unified Wine Symposium Jan 27, 2026 to Jan 29, 2026 (3 days) Jan 27, 2026 to Ja…" at bounding box center [756, 172] width 1512 height 936
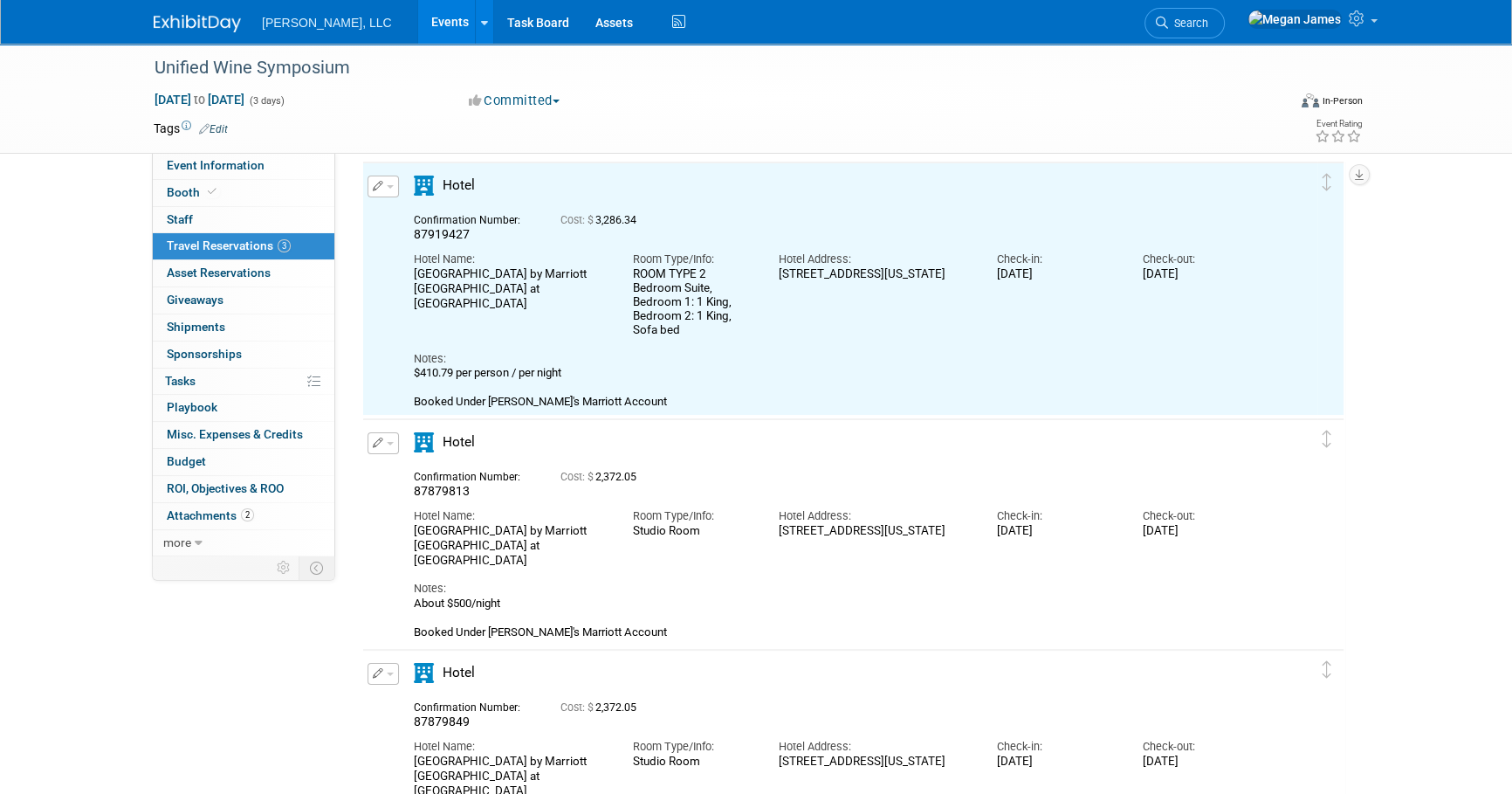
scroll to position [20, 0]
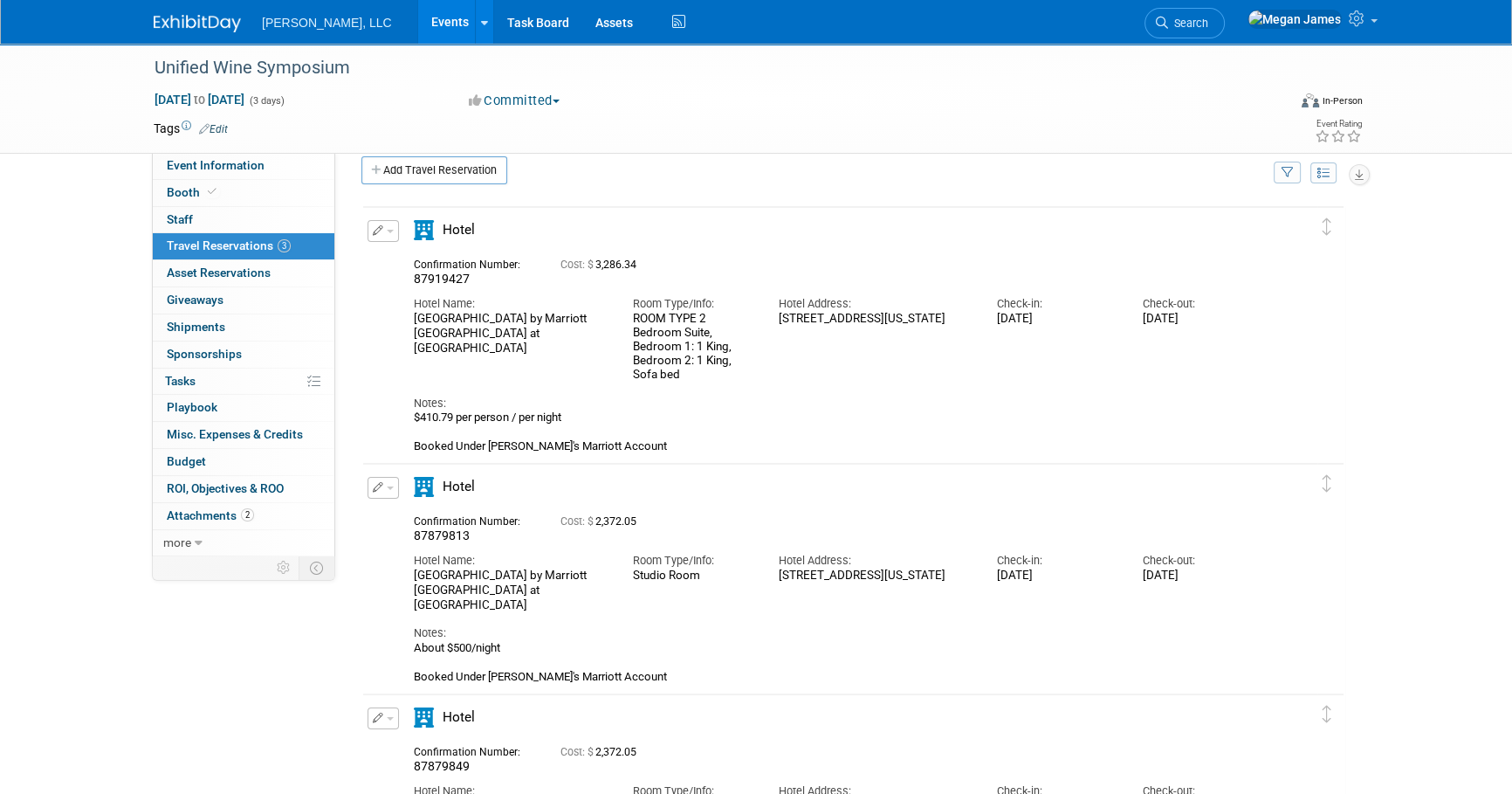
click at [1465, 480] on div "Unified Wine Symposium Jan 27, 2026 to Jan 29, 2026 (3 days) Jan 27, 2026 to Ja…" at bounding box center [756, 491] width 1512 height 936
click at [419, 18] on link "Events" at bounding box center [450, 22] width 63 height 44
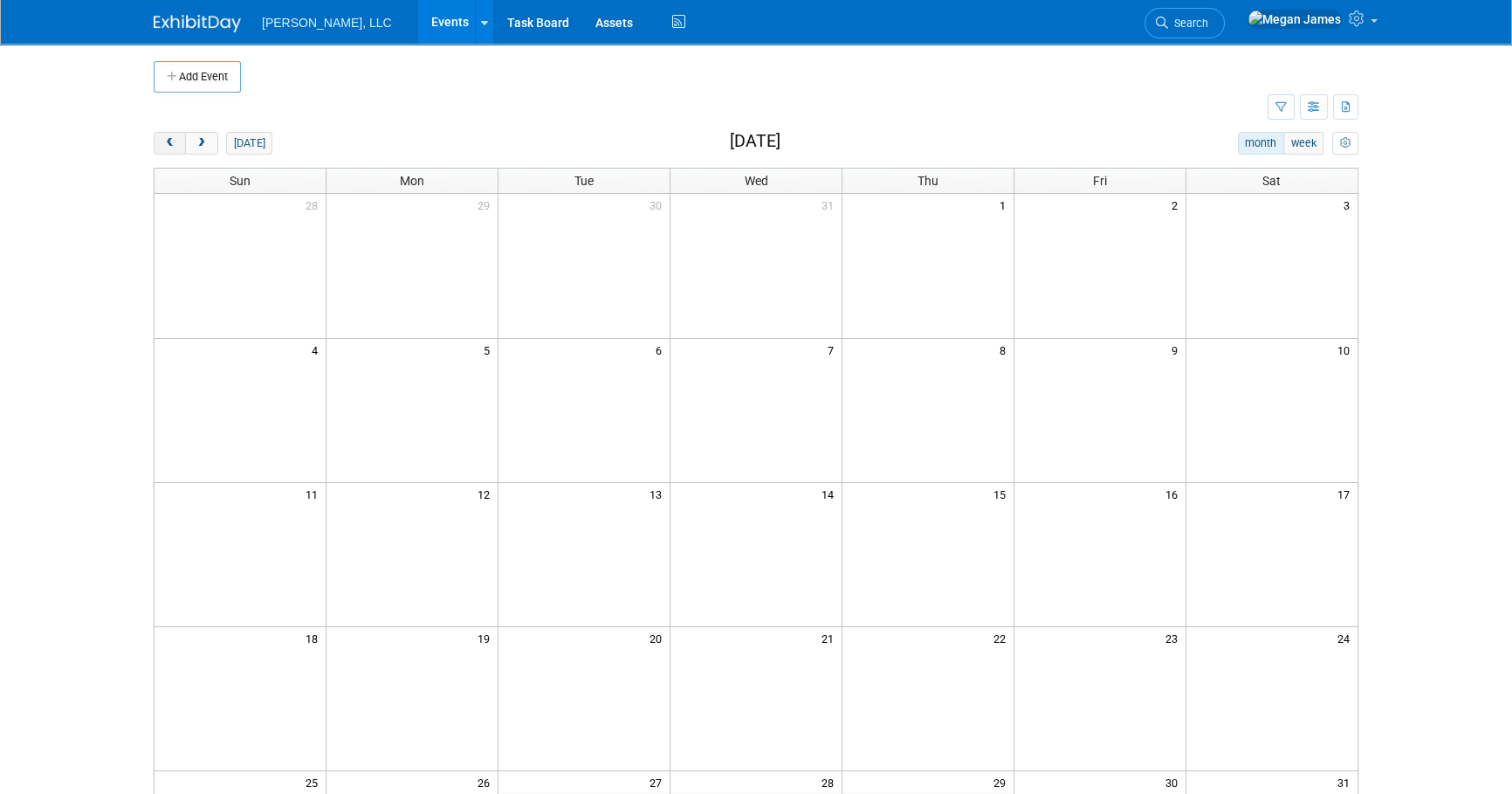
click at [167, 144] on span "prev" at bounding box center [169, 143] width 13 height 11
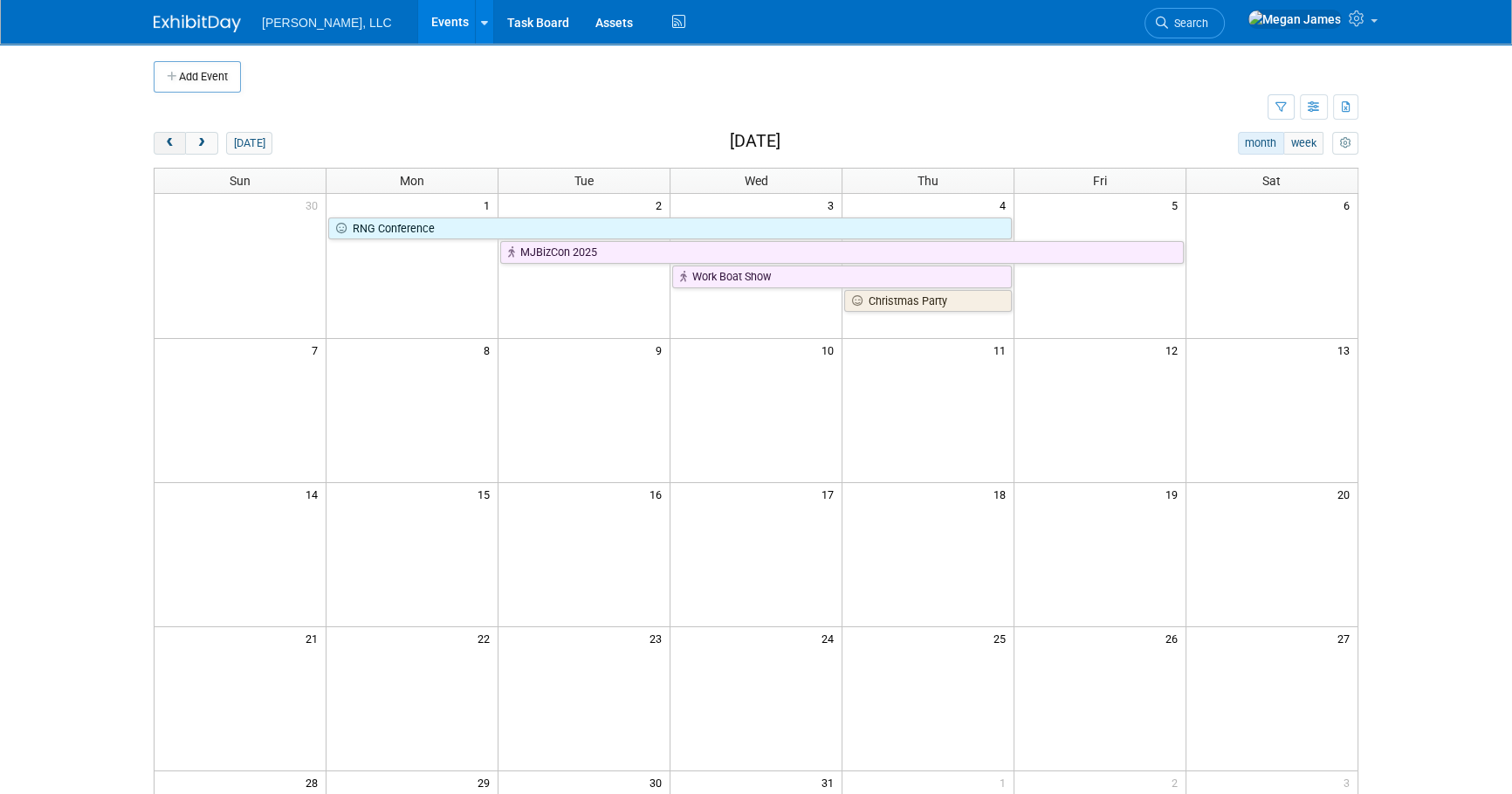
click at [167, 144] on span "prev" at bounding box center [169, 143] width 13 height 11
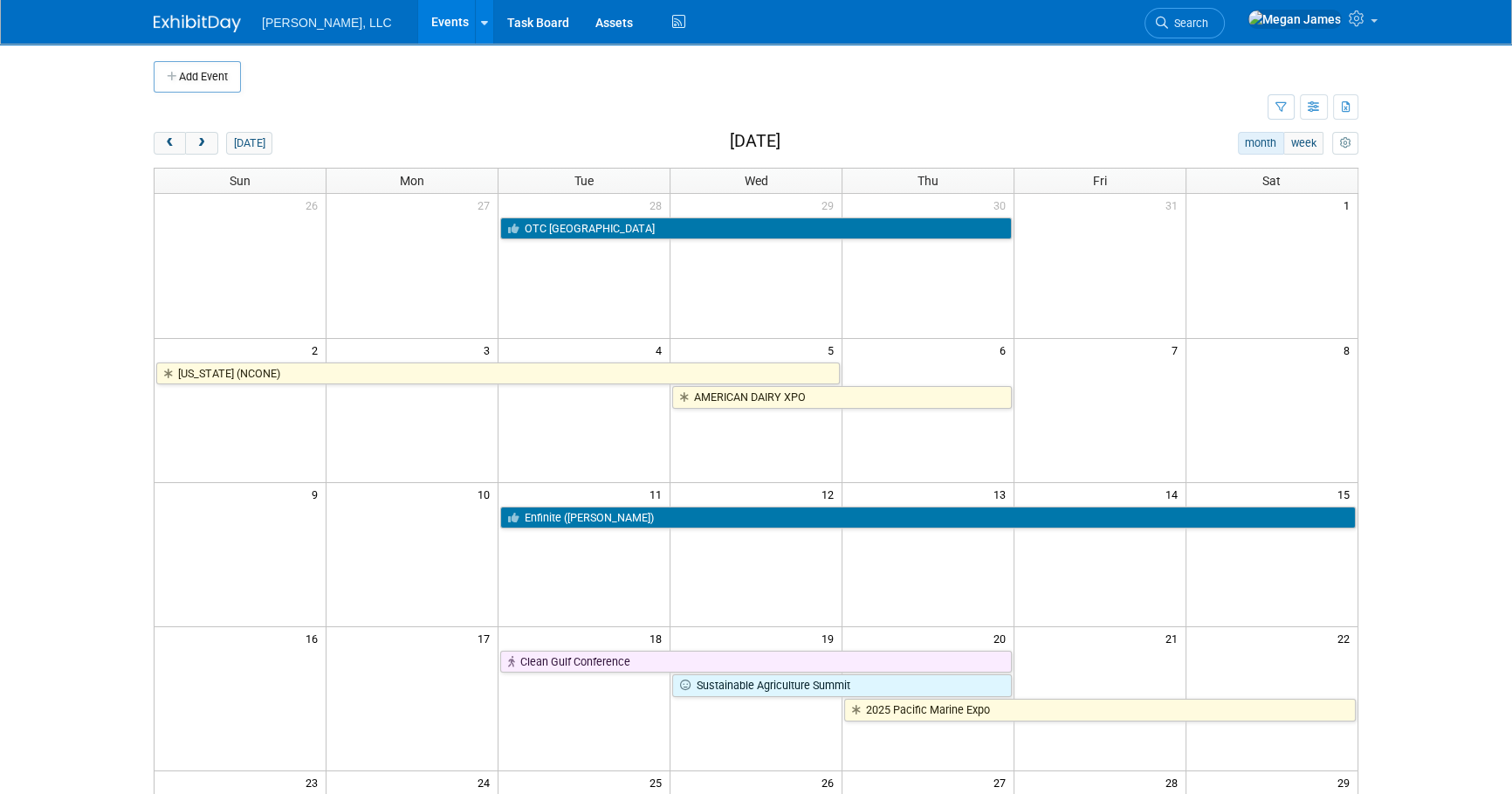
click at [1426, 623] on body "[PERSON_NAME], LLC Events Add Event Bulk Upload Events Shareable Event Boards R…" at bounding box center [756, 397] width 1512 height 794
click at [129, 250] on body "[PERSON_NAME], LLC Events Add Event Bulk Upload Events Shareable Event Boards R…" at bounding box center [756, 397] width 1512 height 794
click at [1427, 445] on body "[PERSON_NAME], LLC Events Add Event Bulk Upload Events Shareable Event Boards R…" at bounding box center [756, 397] width 1512 height 794
click at [1441, 418] on body "[PERSON_NAME], LLC Events Add Event Bulk Upload Events Shareable Event Boards R…" at bounding box center [756, 397] width 1512 height 794
click at [198, 149] on button "next" at bounding box center [201, 143] width 33 height 23
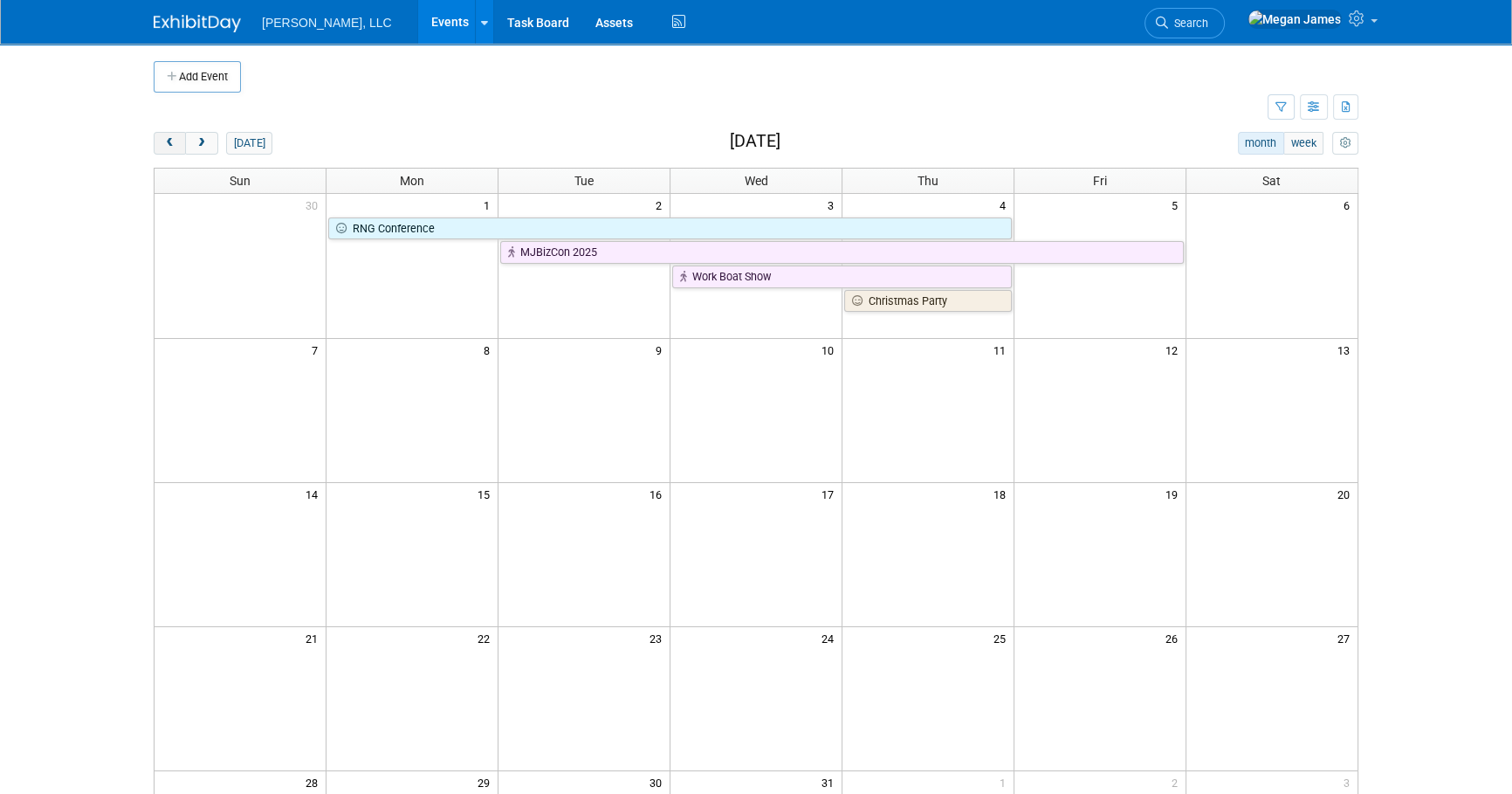
click at [163, 147] on span "prev" at bounding box center [169, 143] width 13 height 11
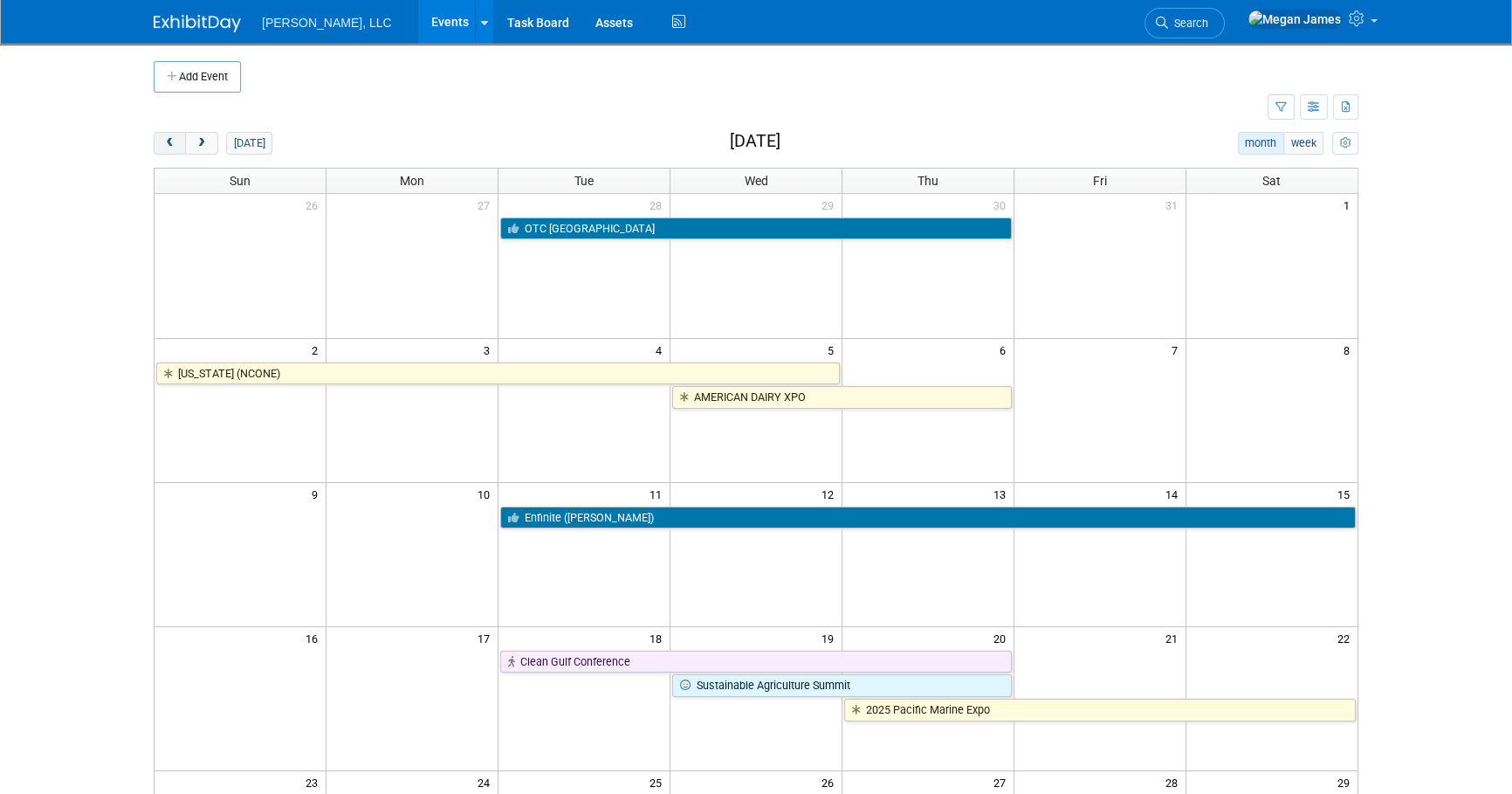
click at [163, 147] on span "prev" at bounding box center [169, 143] width 13 height 11
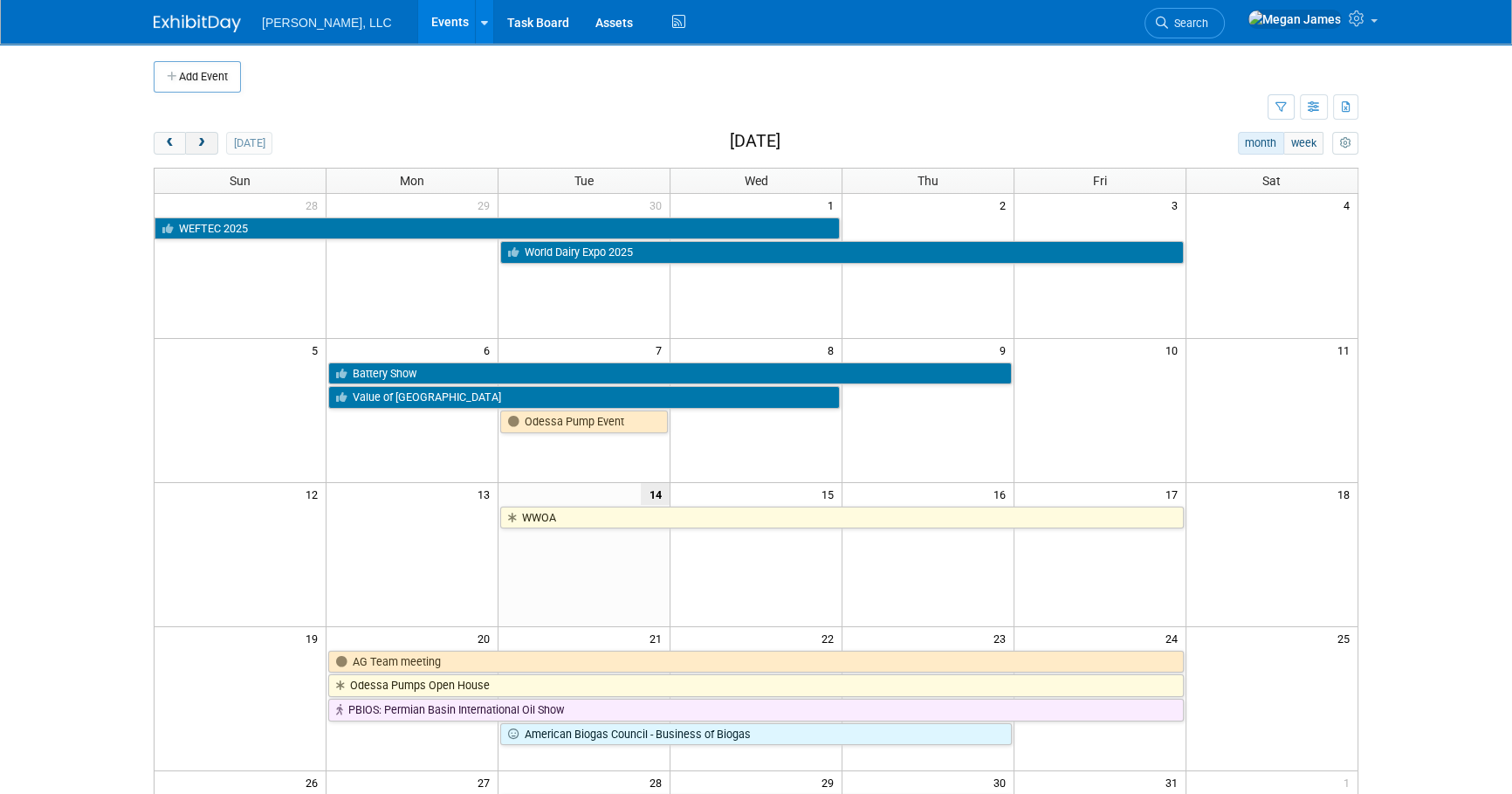
click at [205, 147] on span "next" at bounding box center [201, 143] width 13 height 11
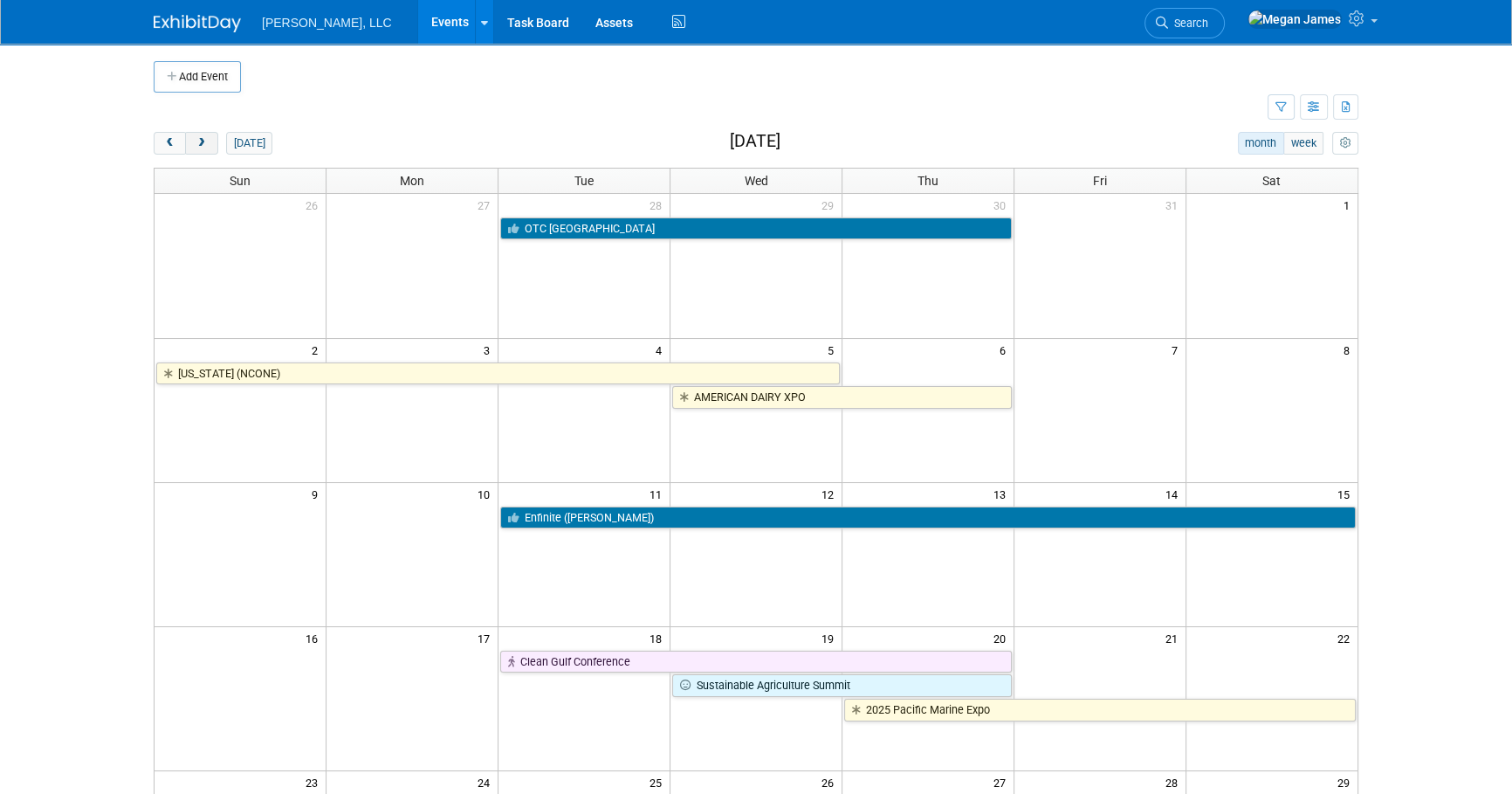
click at [207, 147] on span "next" at bounding box center [201, 143] width 13 height 11
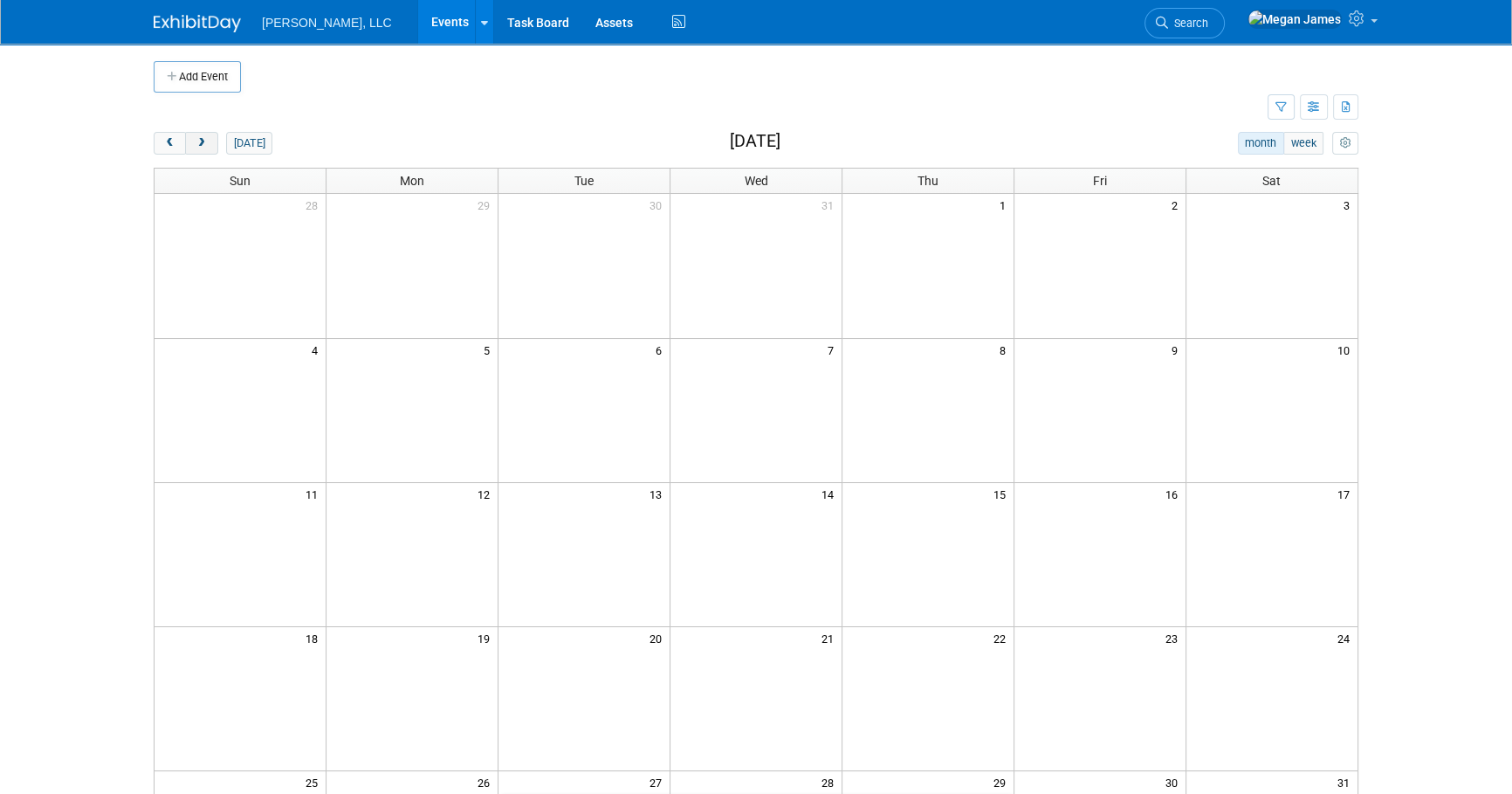
click at [207, 147] on span "next" at bounding box center [201, 143] width 13 height 11
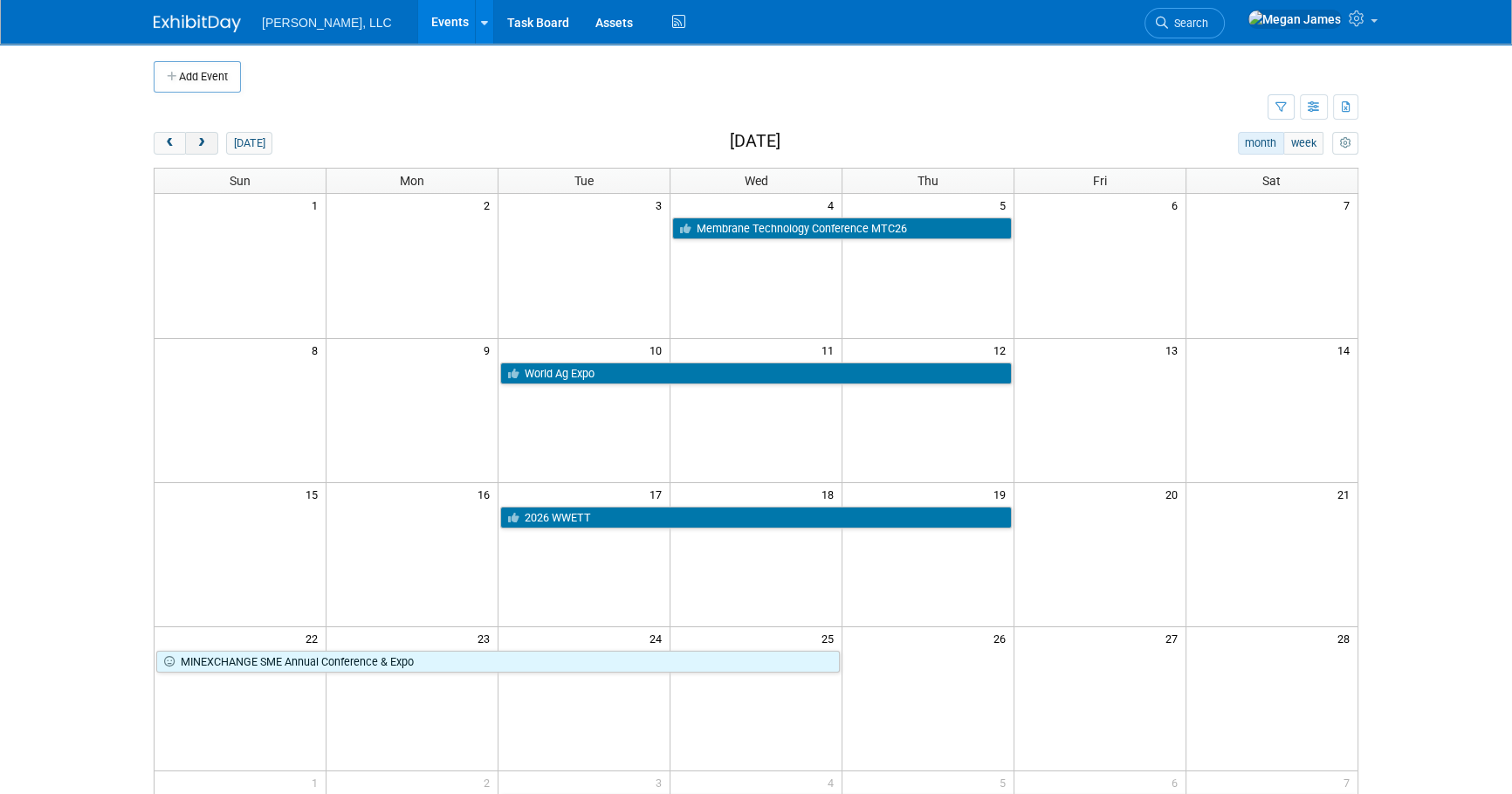
click at [207, 147] on span "next" at bounding box center [201, 143] width 13 height 11
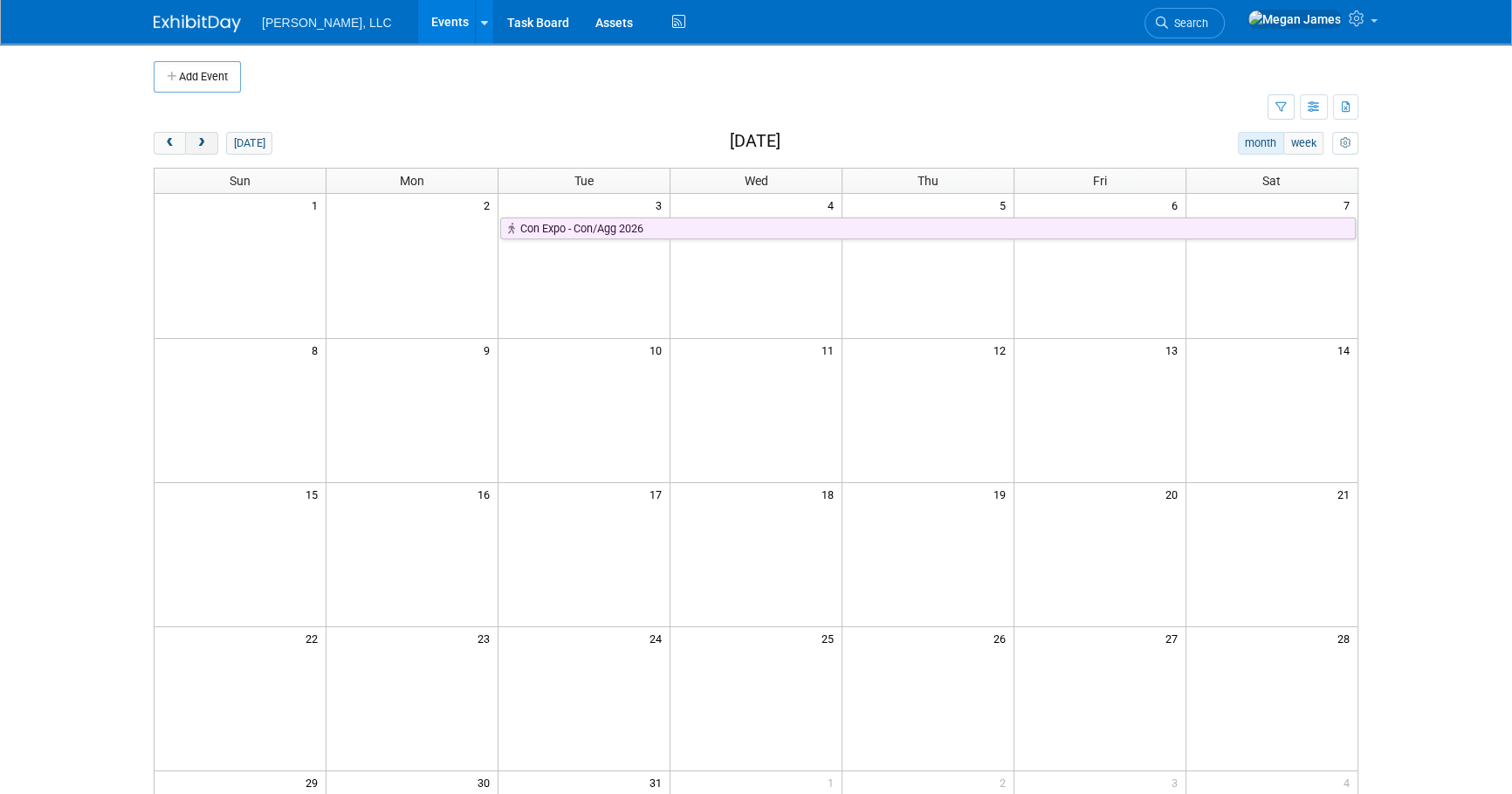
click at [207, 147] on span "next" at bounding box center [201, 143] width 13 height 11
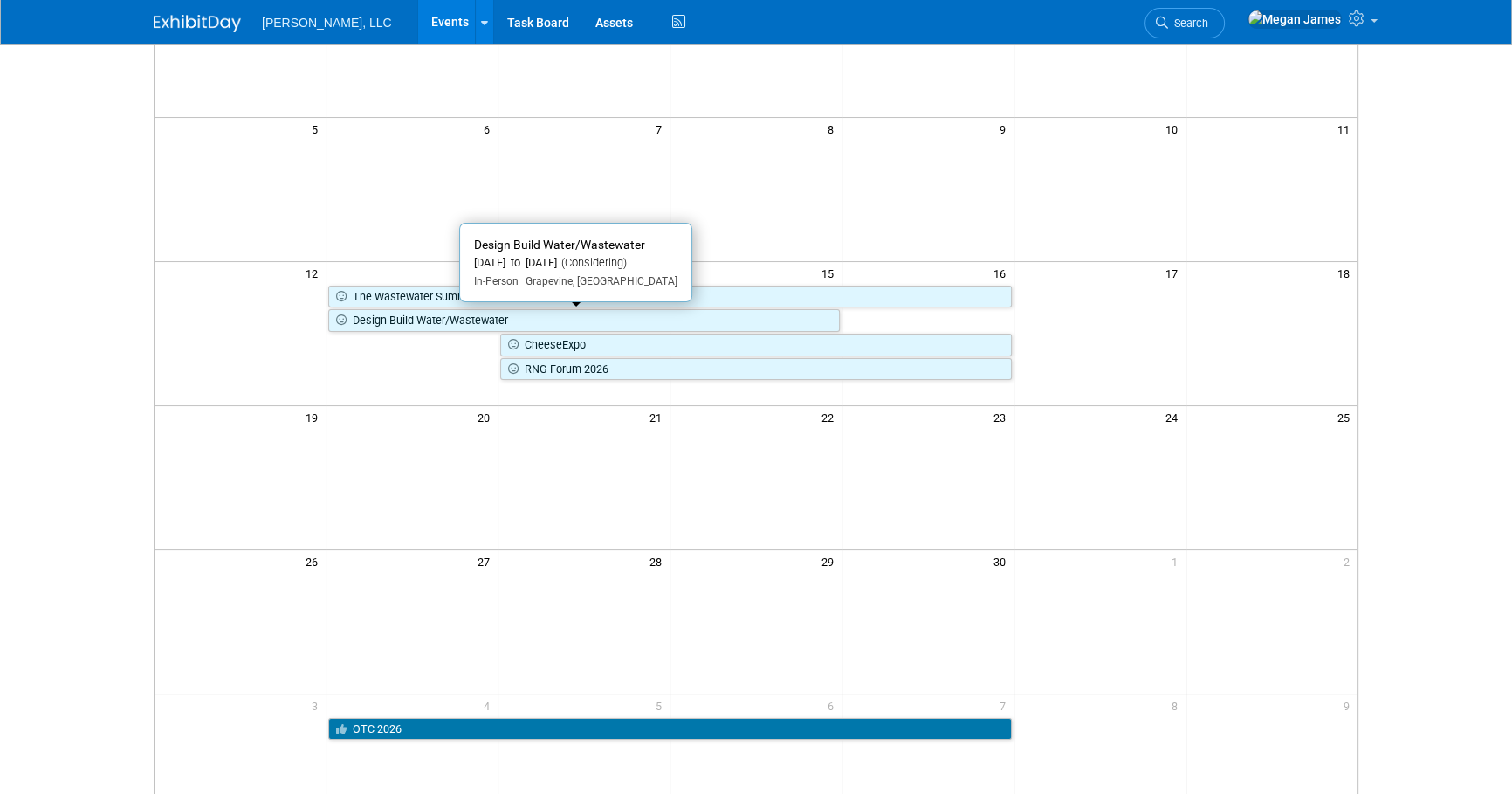
scroll to position [238, 0]
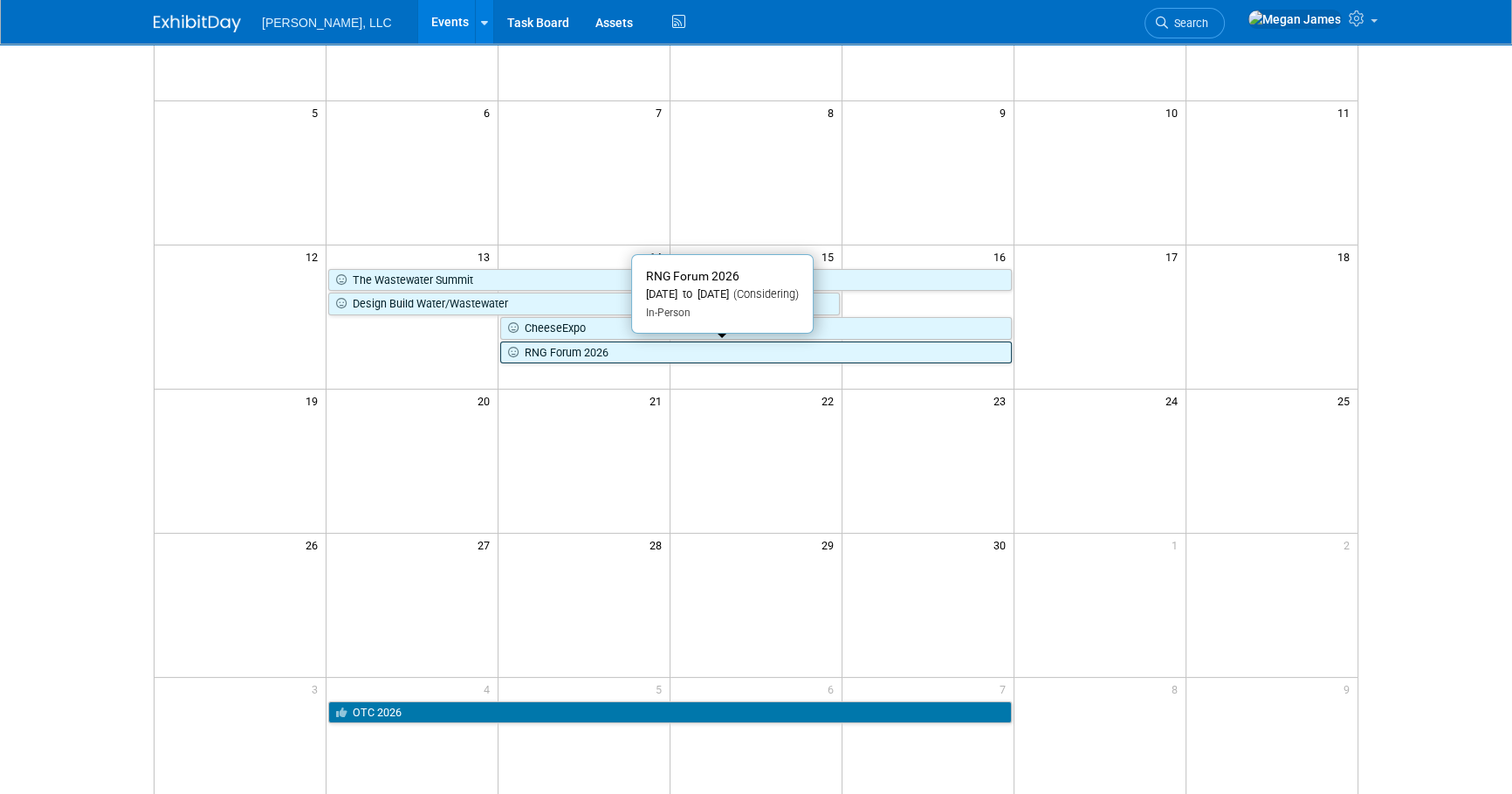
click at [602, 358] on link "RNG Forum 2026" at bounding box center [755, 352] width 512 height 23
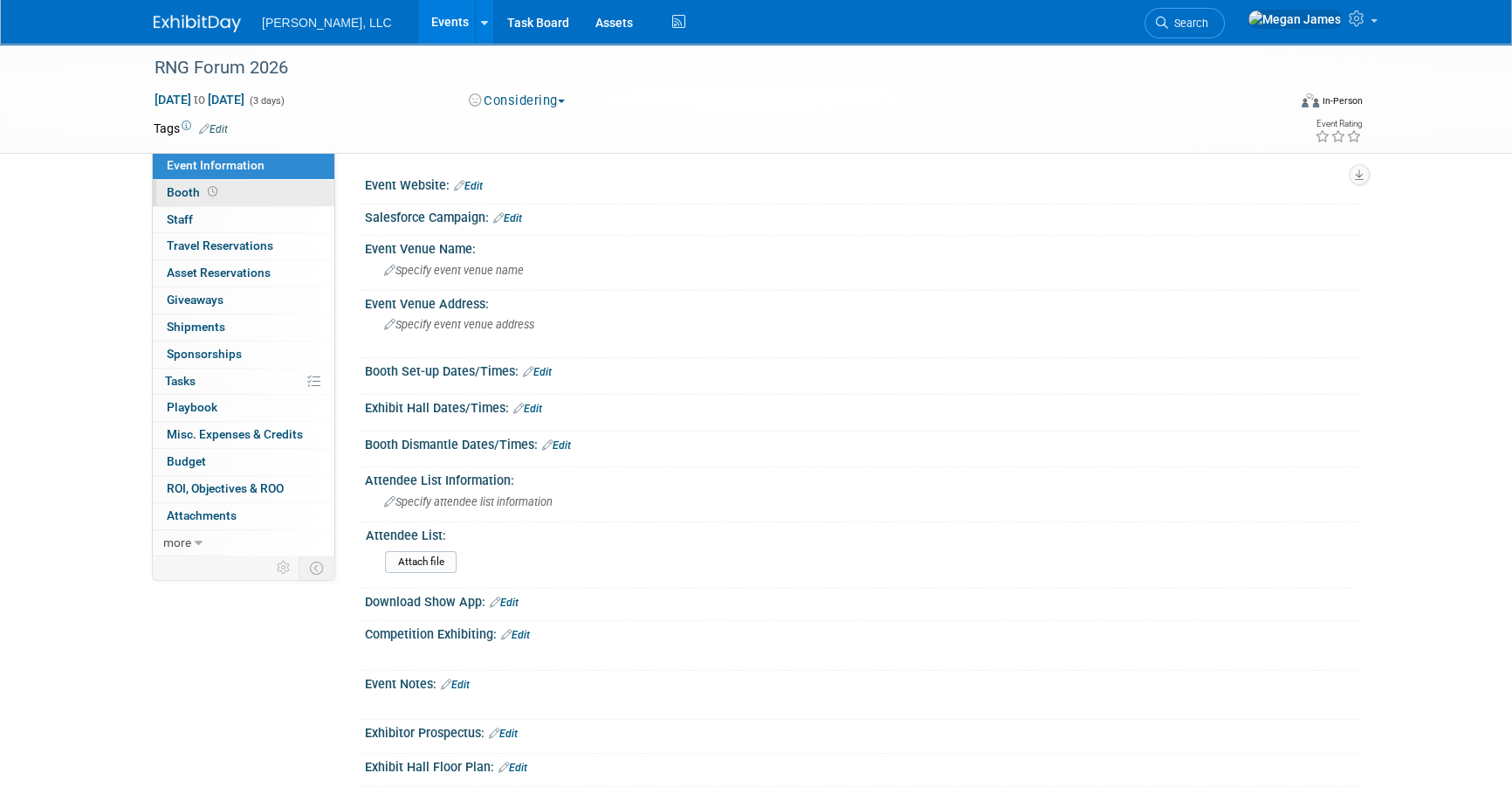
drag, startPoint x: 275, startPoint y: 188, endPoint x: 285, endPoint y: 188, distance: 10.0
click at [275, 188] on link "Booth" at bounding box center [242, 193] width 181 height 26
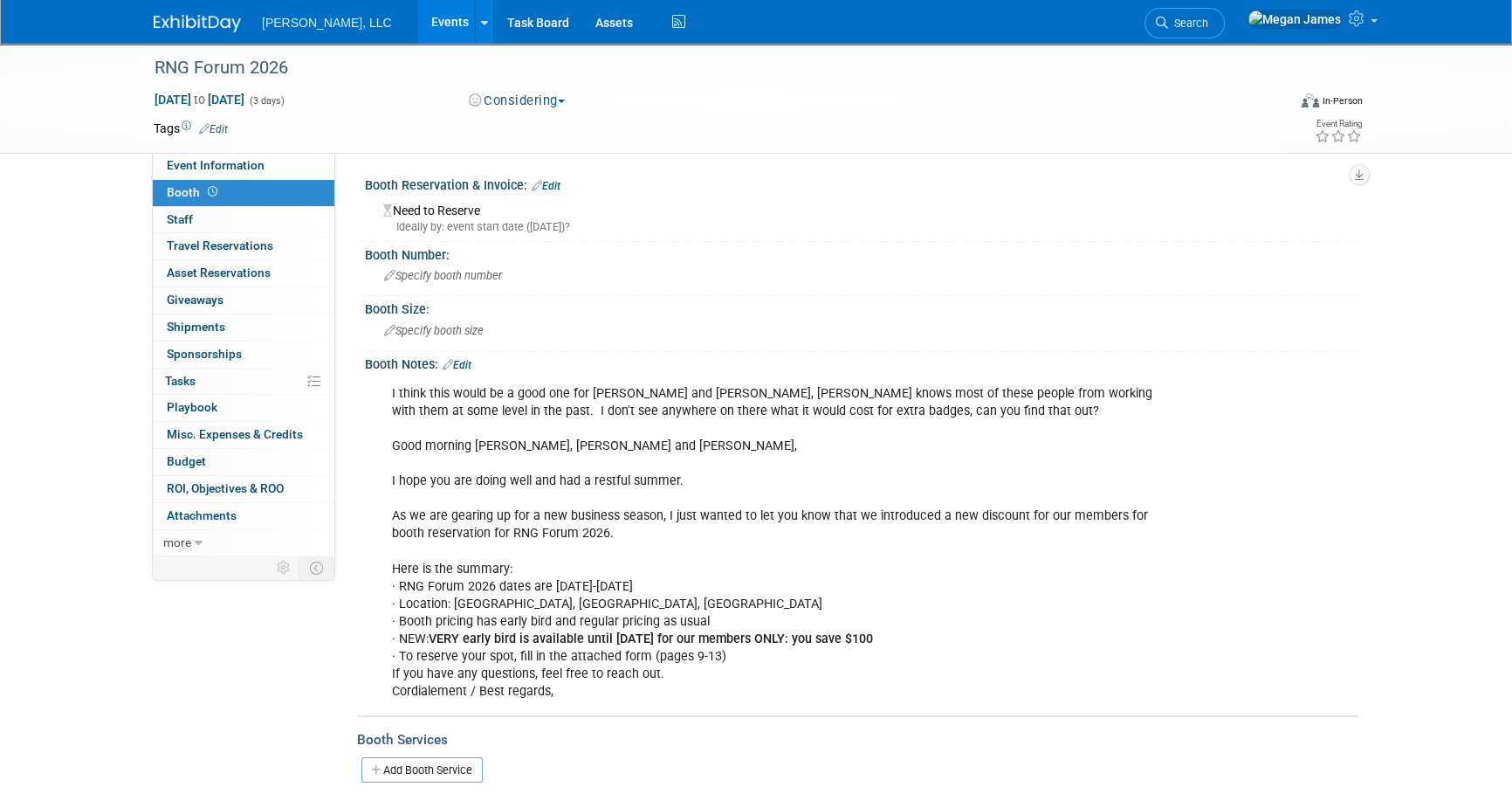
click at [466, 360] on link "Edit" at bounding box center [456, 365] width 29 height 12
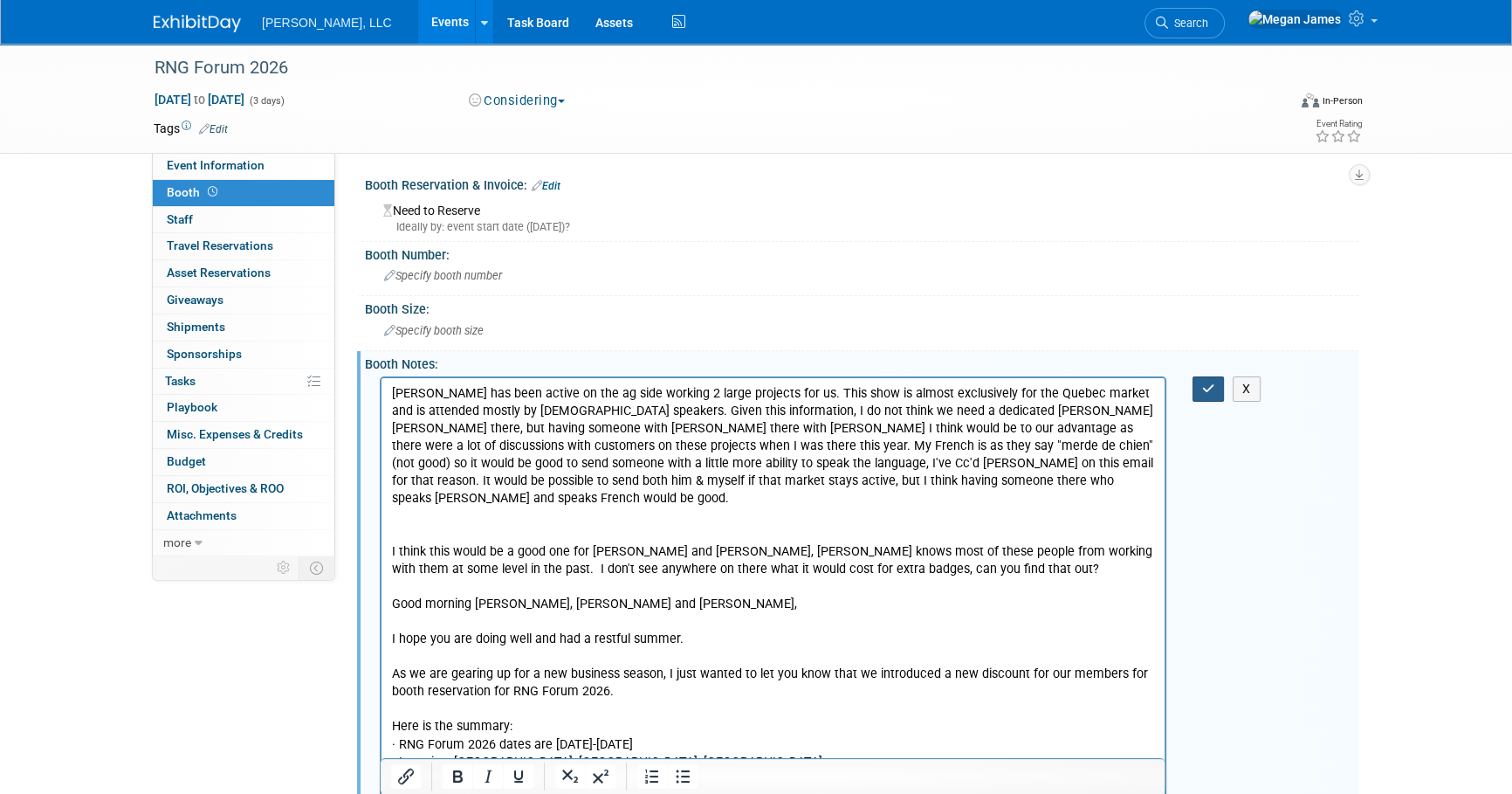
click at [1204, 389] on icon "button" at bounding box center [1208, 388] width 13 height 12
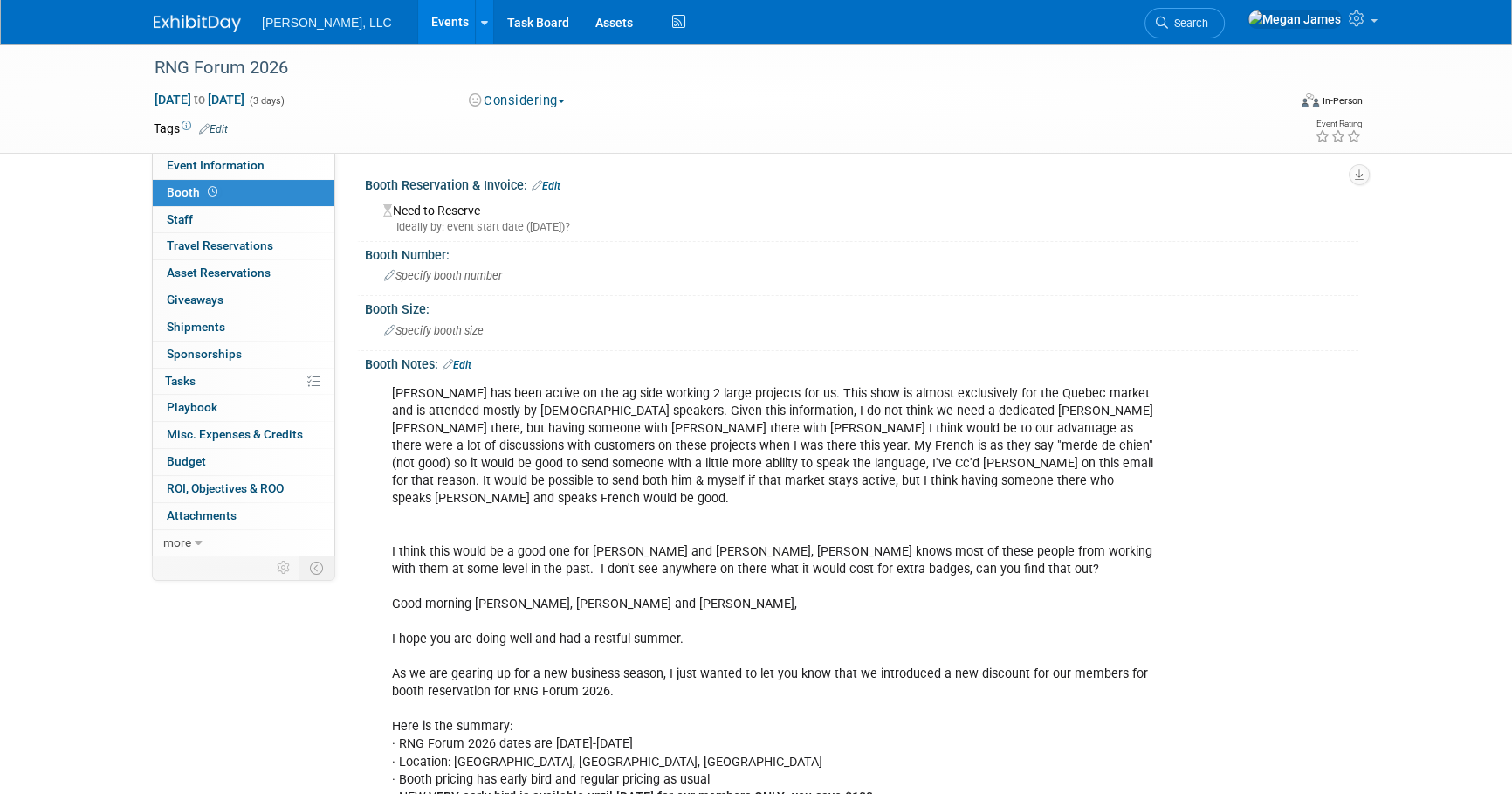
click at [419, 35] on link "Events" at bounding box center [450, 22] width 63 height 44
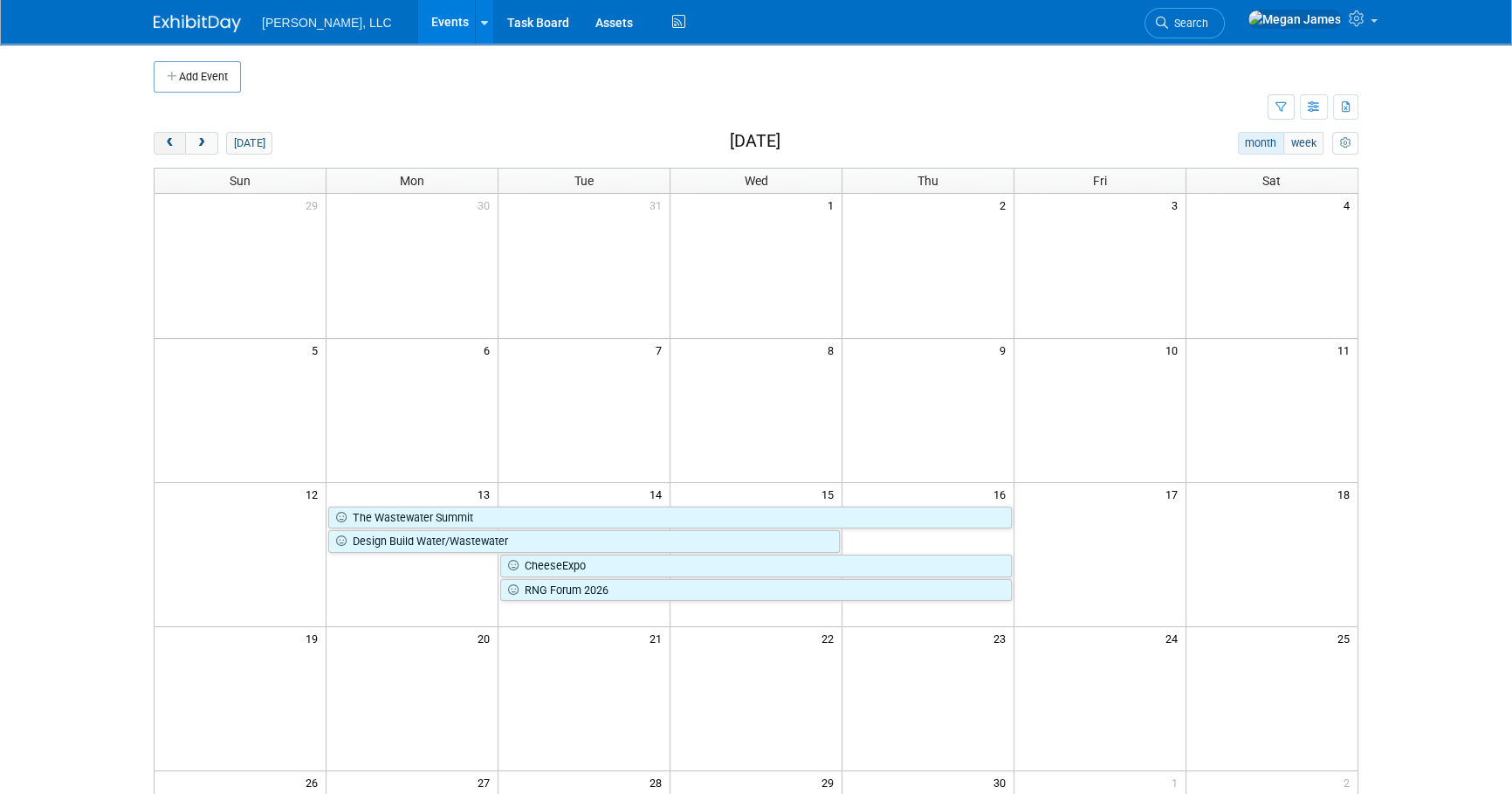
click at [168, 138] on span "prev" at bounding box center [169, 143] width 13 height 11
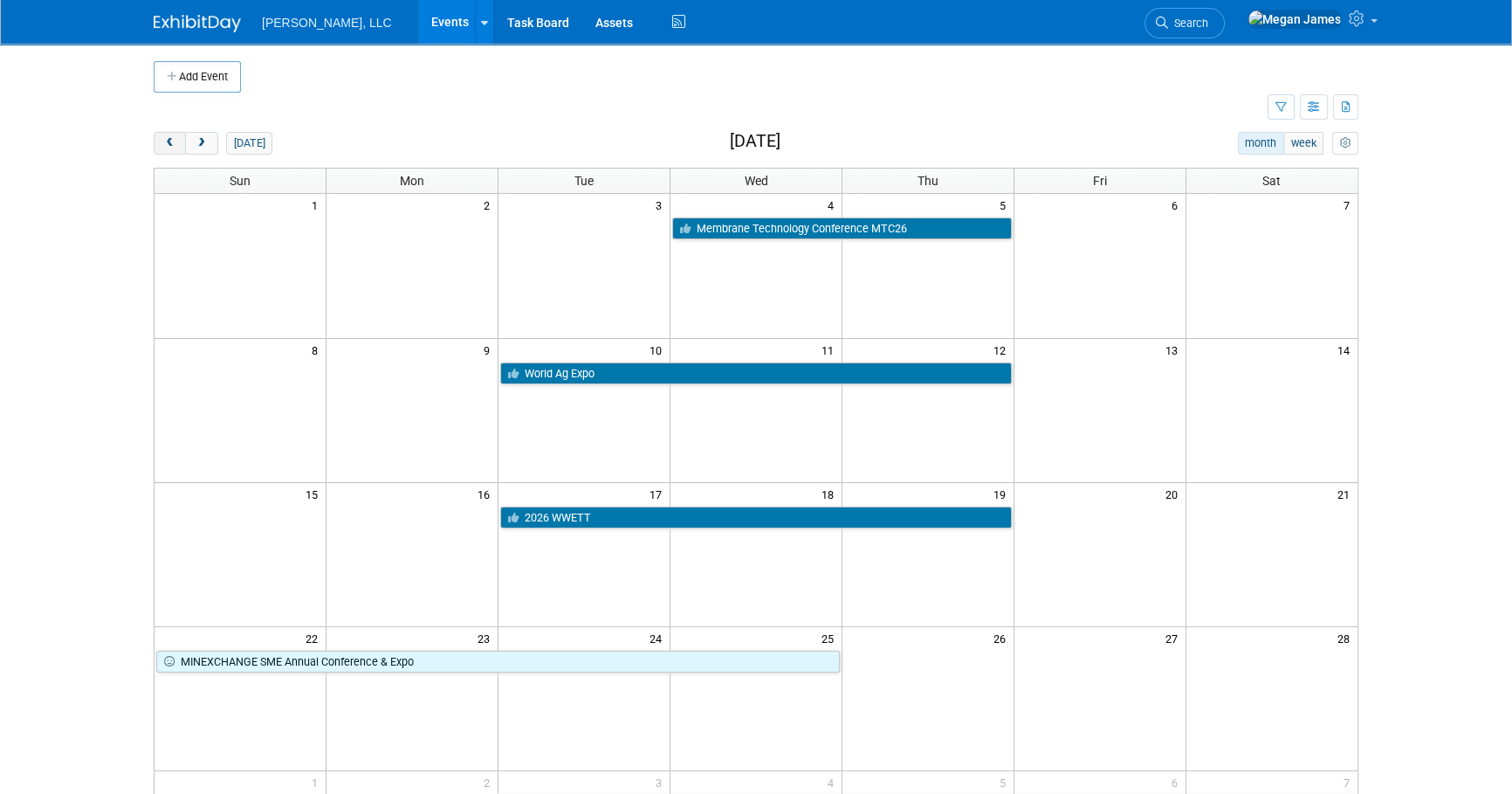
click at [168, 138] on span "prev" at bounding box center [169, 143] width 13 height 11
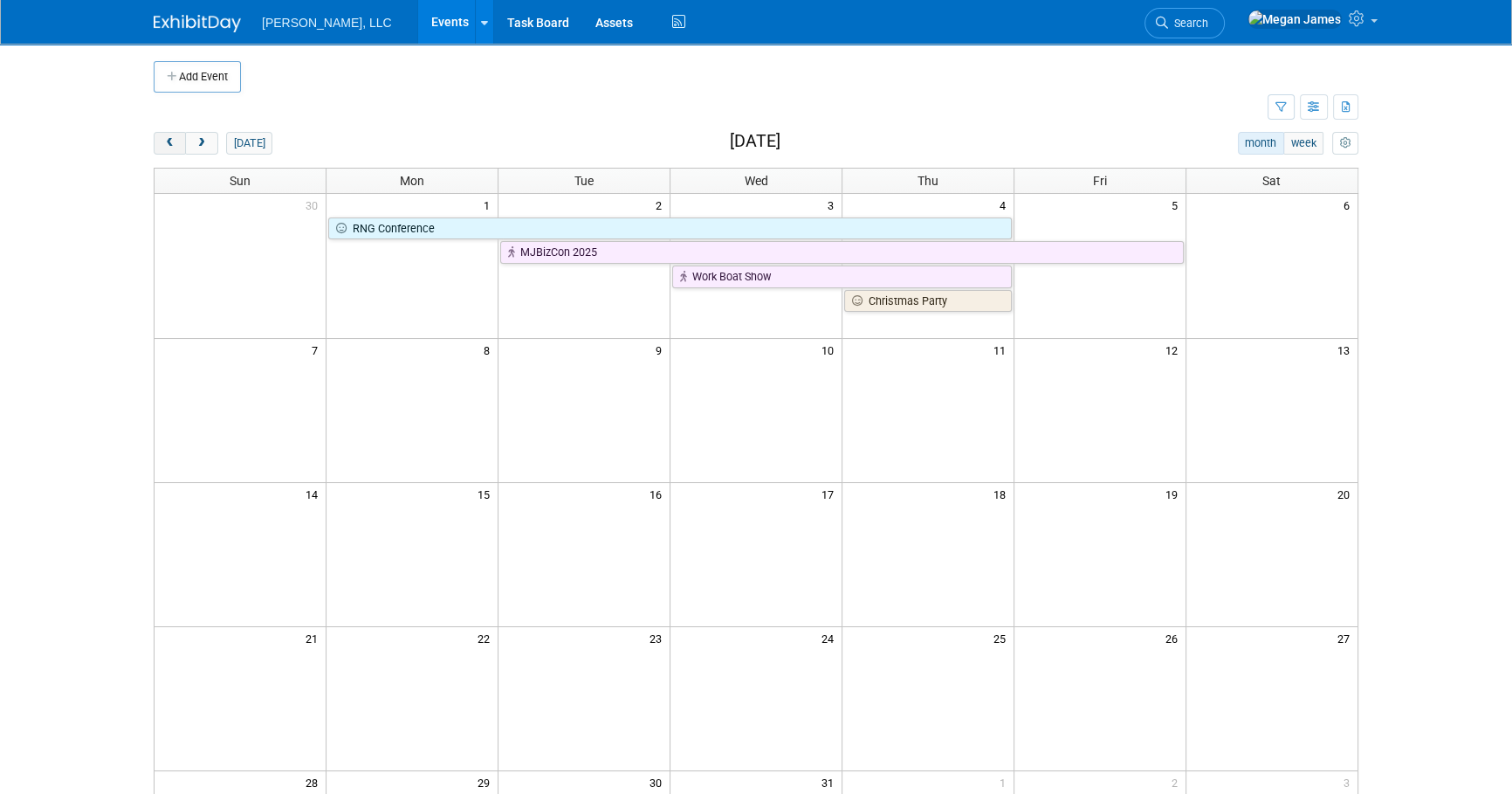
click at [168, 138] on span "prev" at bounding box center [169, 143] width 13 height 11
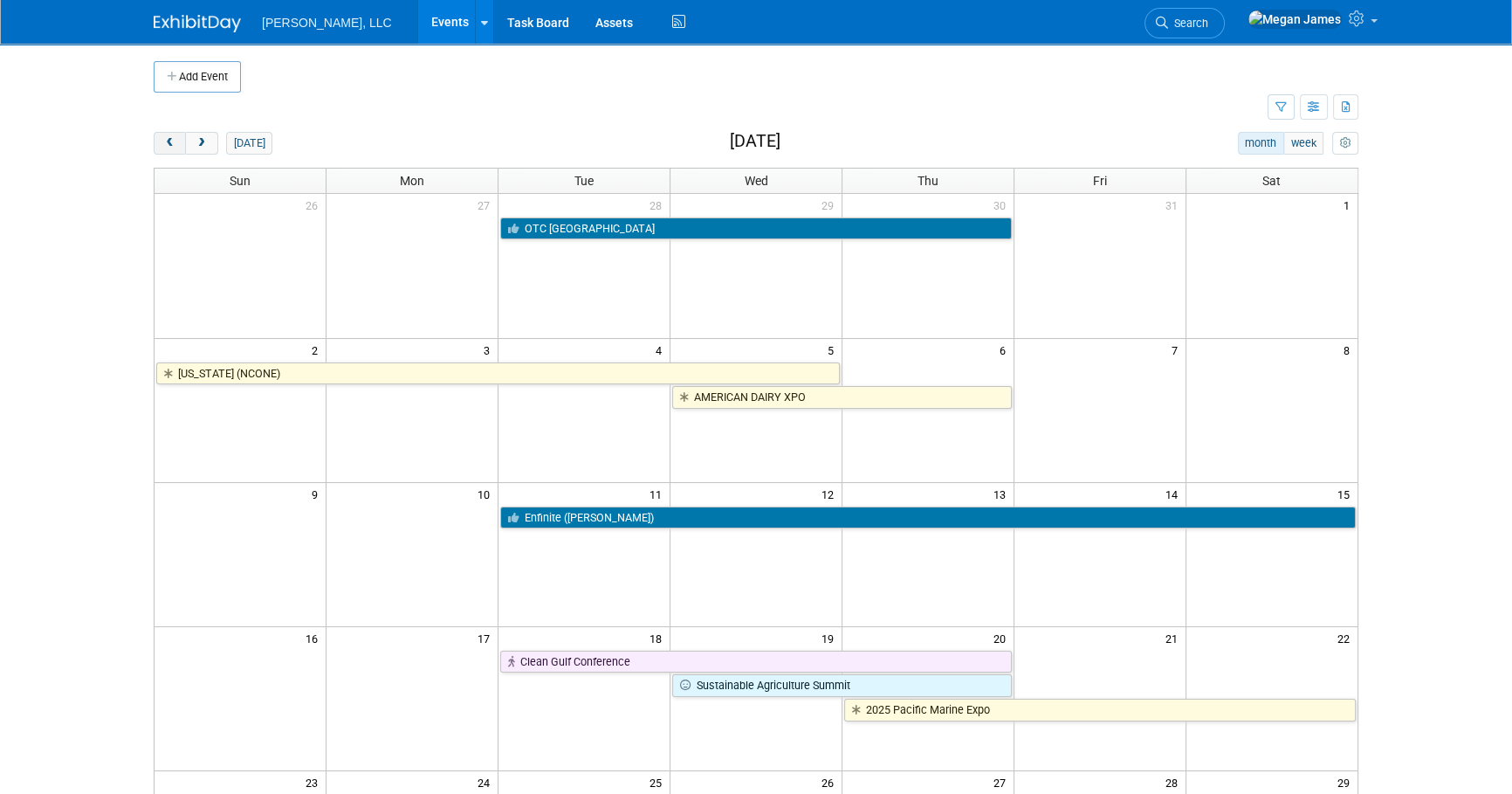
click at [168, 138] on span "prev" at bounding box center [169, 143] width 13 height 11
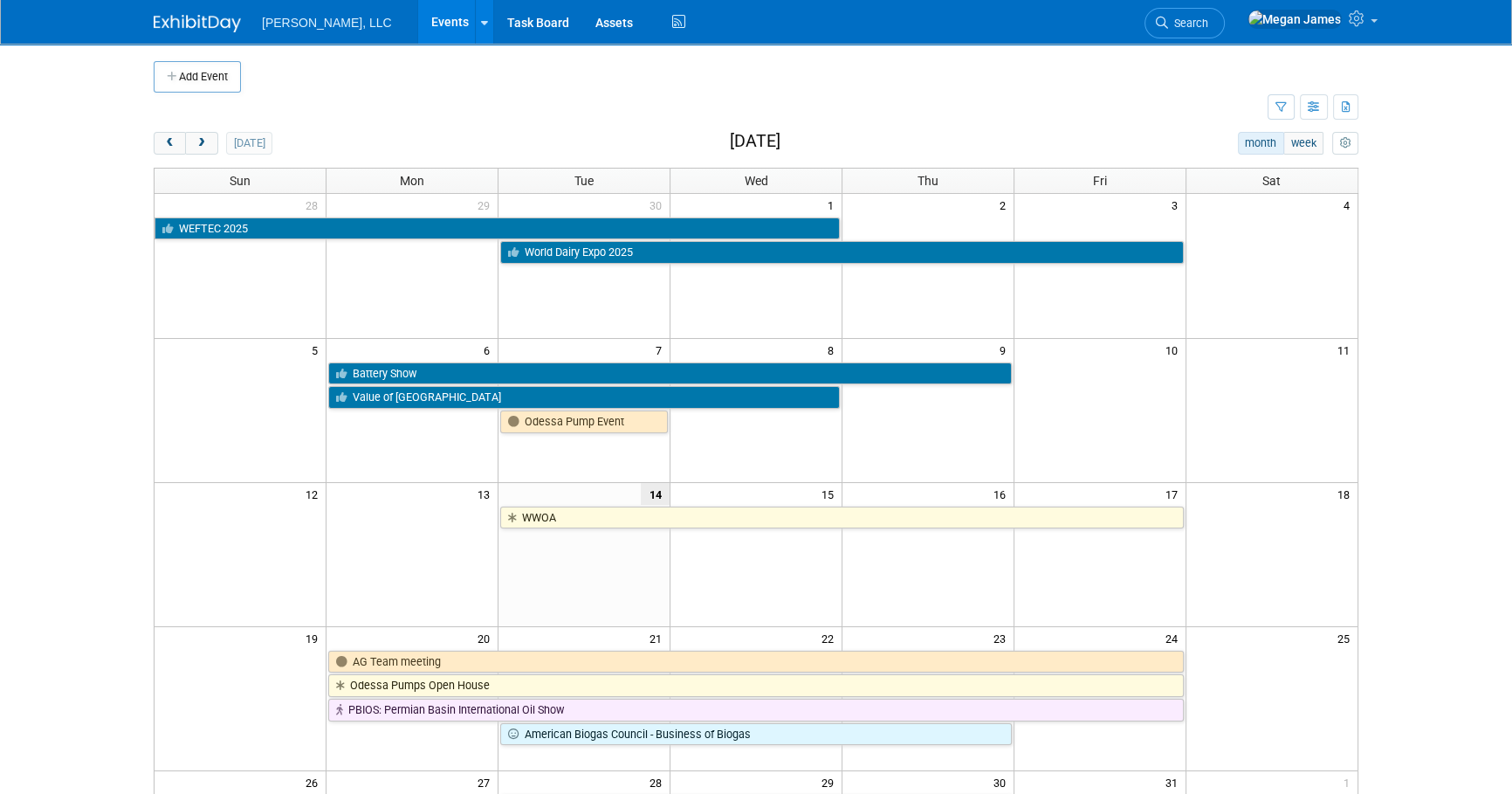
click at [212, 145] on button "next" at bounding box center [201, 143] width 33 height 23
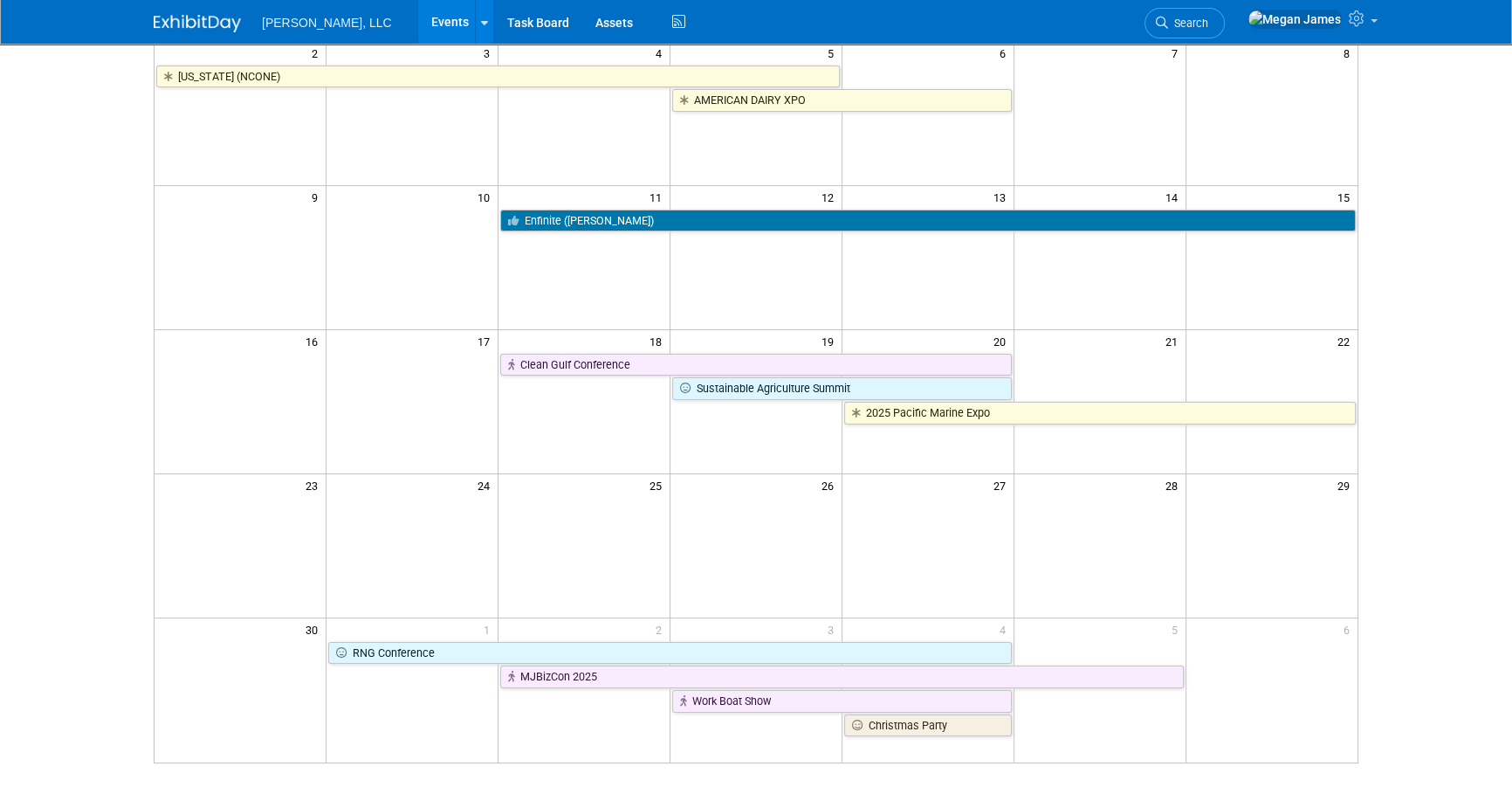
scroll to position [317, 0]
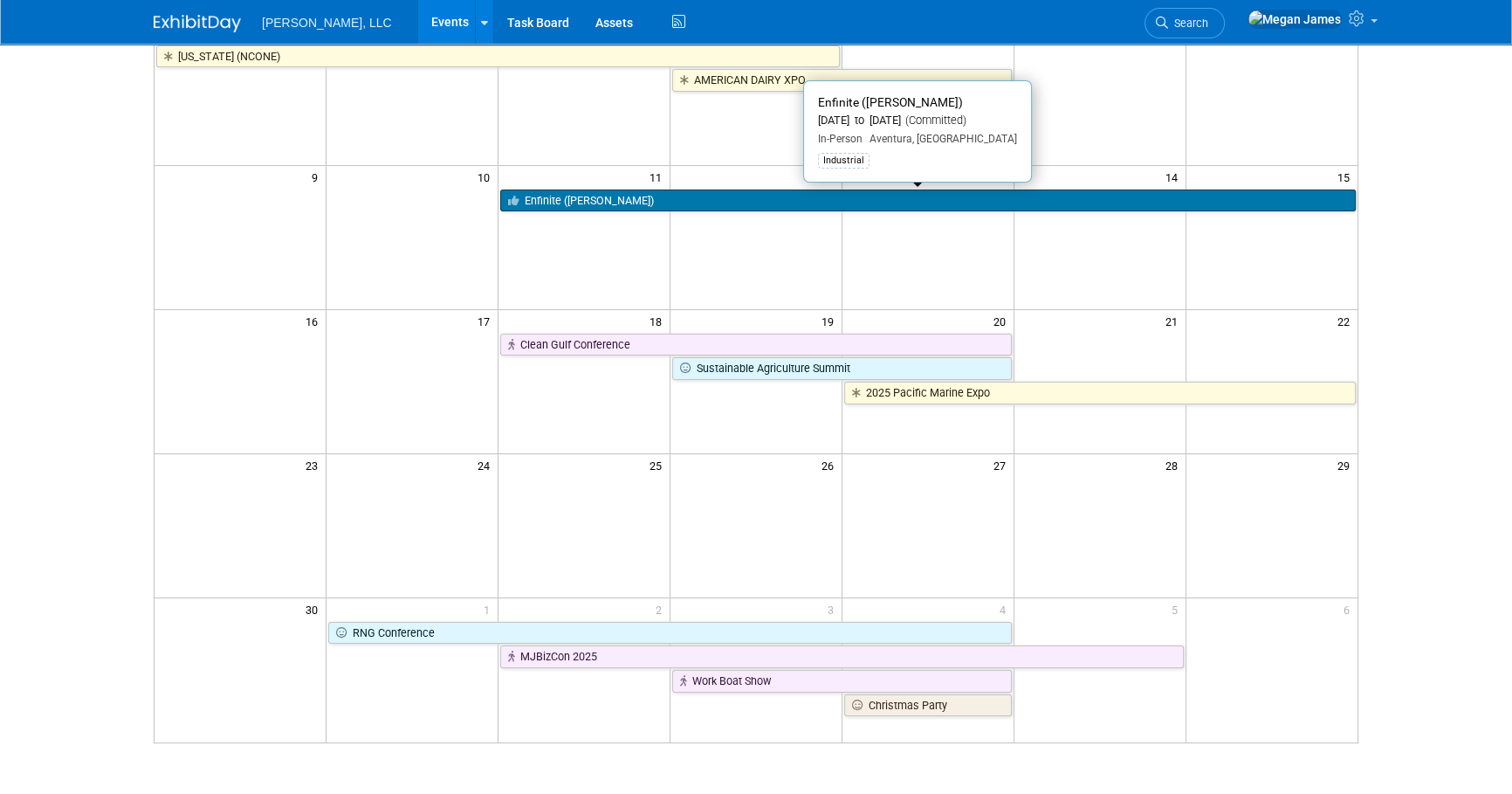
click at [594, 201] on link "Enfinite ([PERSON_NAME])" at bounding box center [927, 200] width 856 height 23
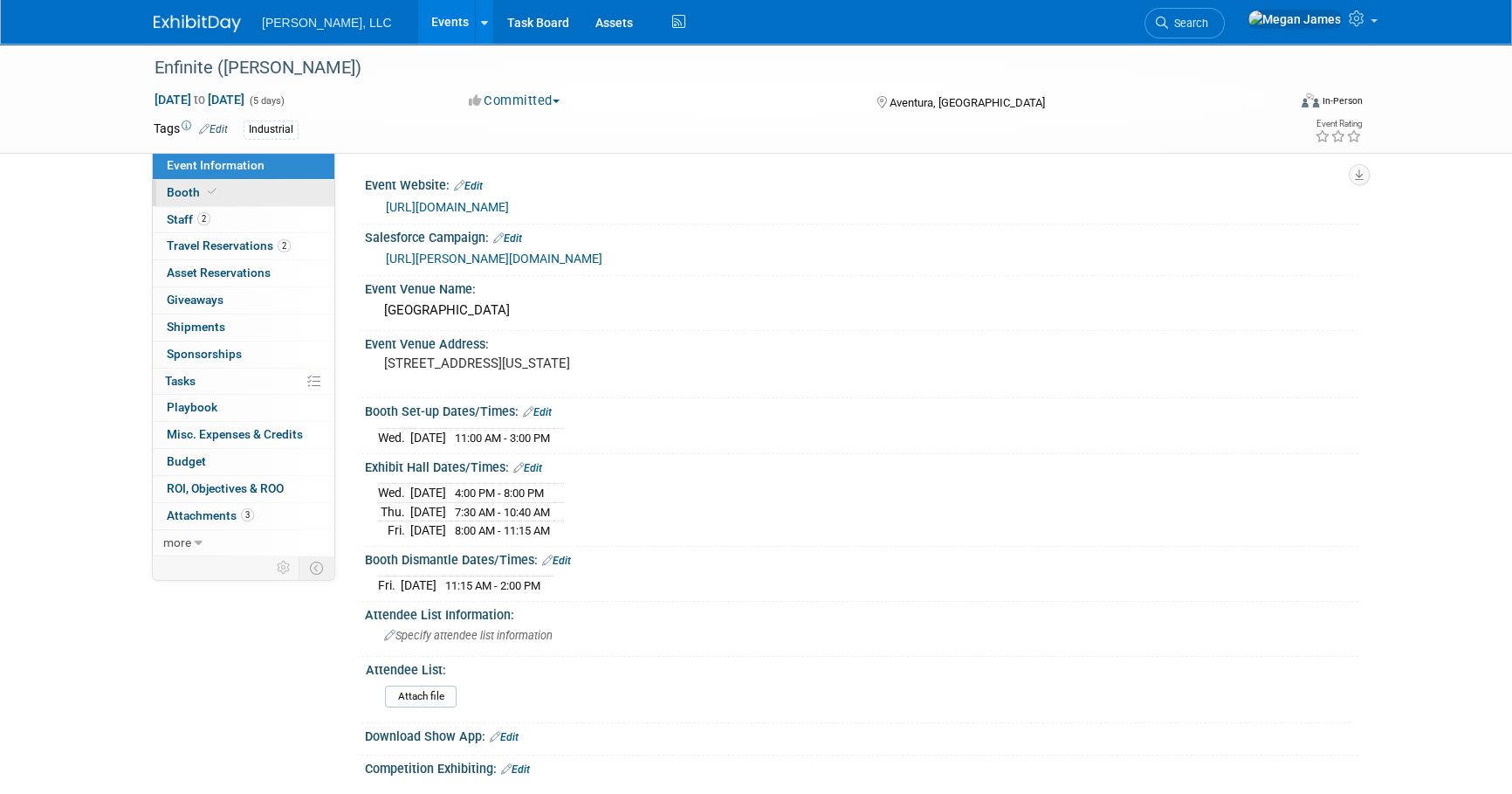
drag, startPoint x: 249, startPoint y: 191, endPoint x: 257, endPoint y: 211, distance: 21.5
click at [249, 191] on link "Booth" at bounding box center [242, 193] width 181 height 26
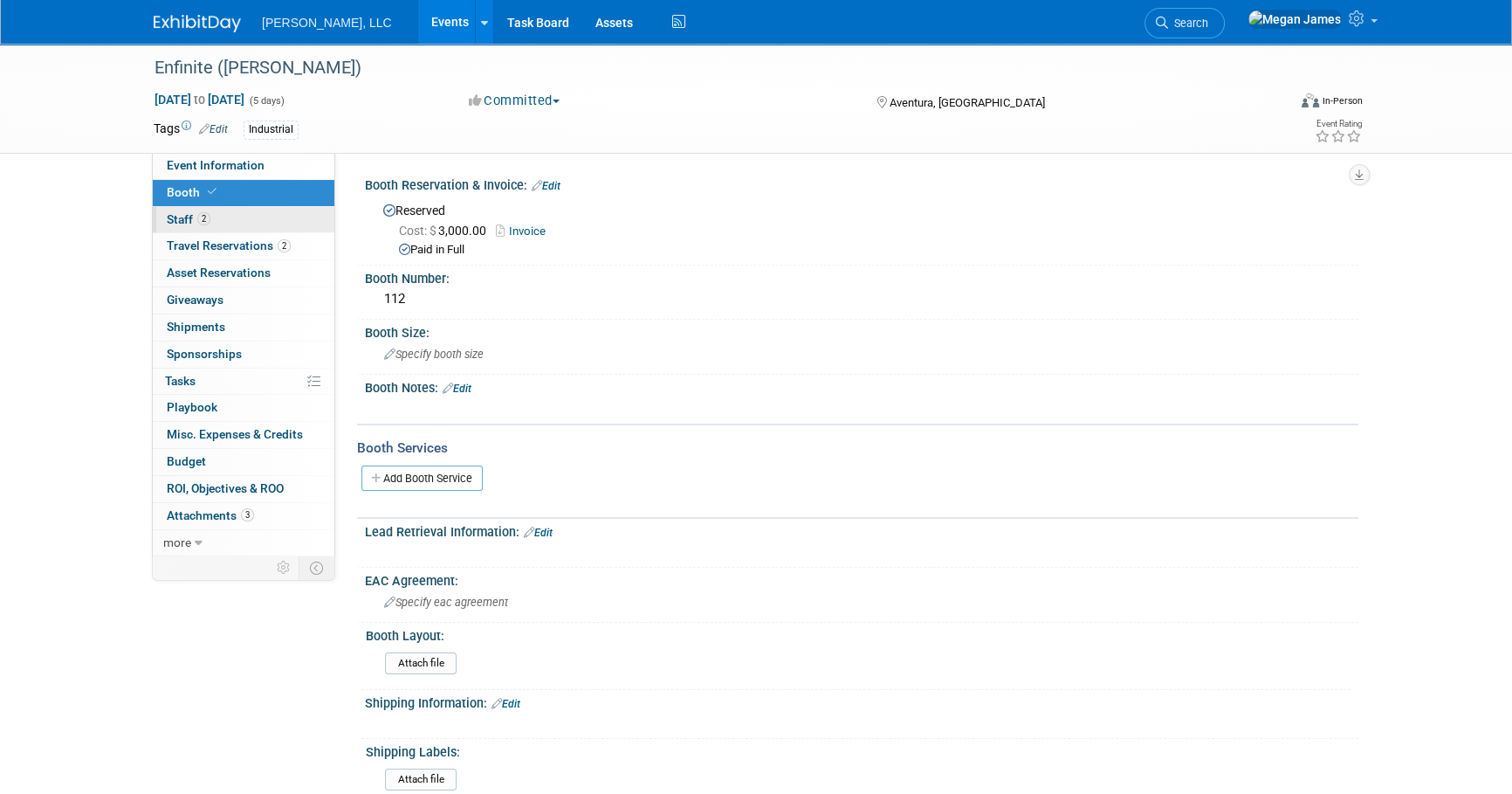
click at [257, 222] on link "2 Staff 2" at bounding box center [242, 220] width 181 height 26
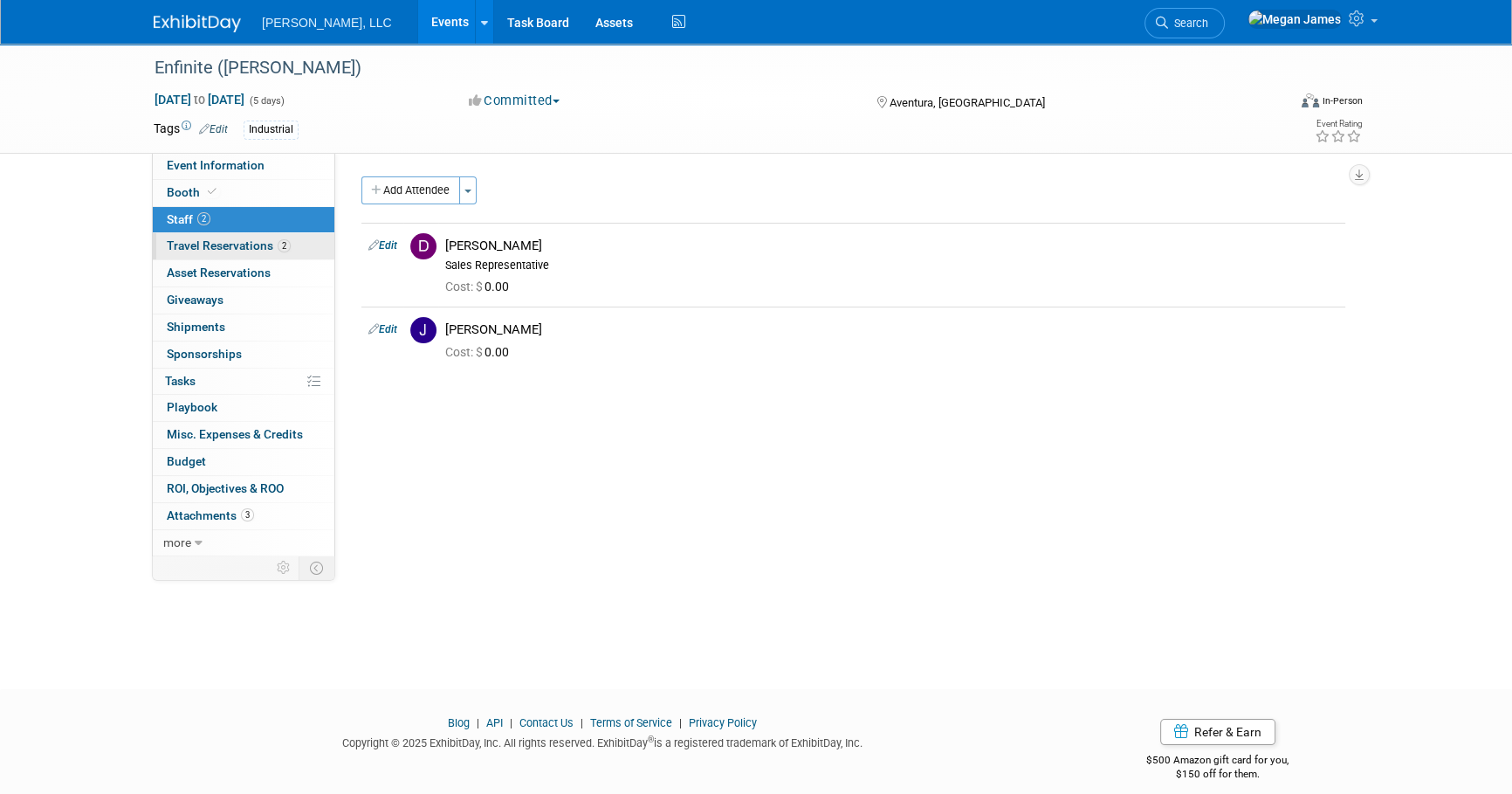
click at [276, 253] on link "2 Travel Reservations 2" at bounding box center [242, 247] width 181 height 26
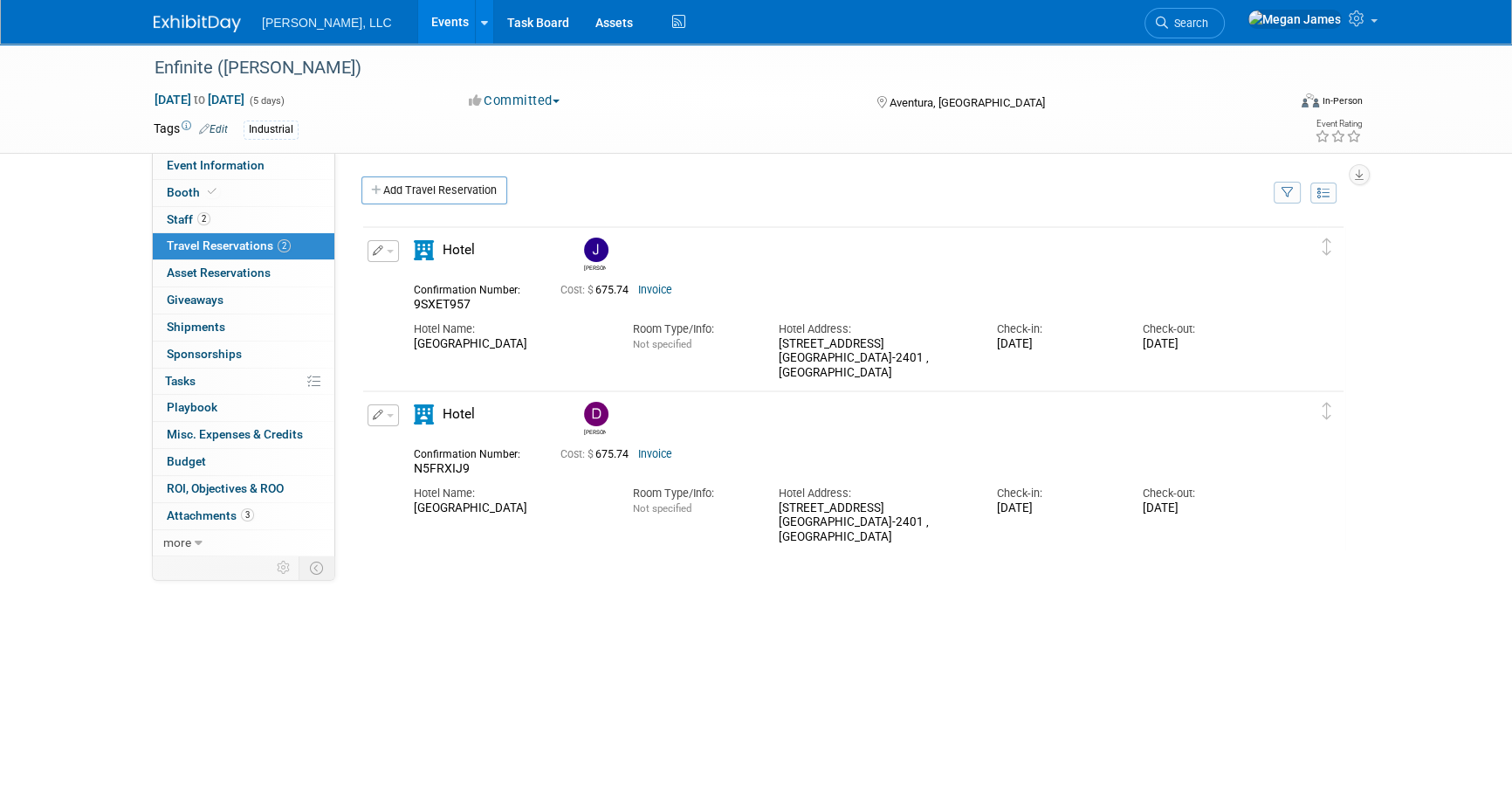
drag, startPoint x: 1353, startPoint y: 585, endPoint x: 1229, endPoint y: 610, distance: 126.5
click at [1229, 610] on div "[PERSON_NAME]" at bounding box center [853, 482] width 1010 height 537
click at [1253, 604] on div "[PERSON_NAME] 9SXET957" at bounding box center [853, 486] width 984 height 524
drag, startPoint x: 1190, startPoint y: 626, endPoint x: 394, endPoint y: 201, distance: 902.4
click at [394, 201] on div "Add Travel Reservation Filter by tagged traveller -- Select Traveler -- All res…" at bounding box center [853, 463] width 1010 height 574
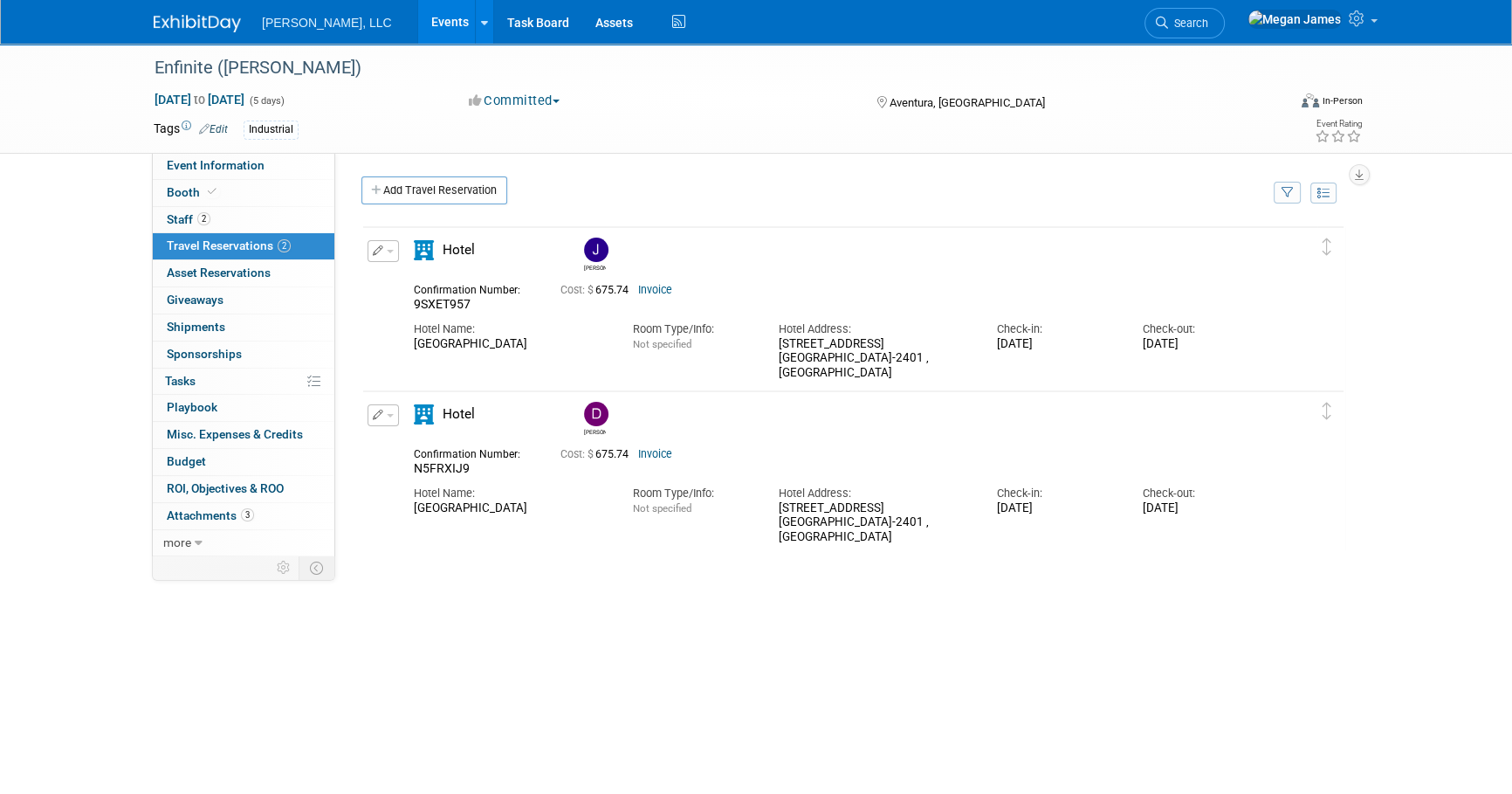
click at [1297, 643] on div "[PERSON_NAME] 9SXET957" at bounding box center [853, 486] width 984 height 524
click at [1285, 598] on div "[PERSON_NAME] 9SXET957" at bounding box center [853, 486] width 984 height 524
click at [277, 279] on link "0 Asset Reservations 0" at bounding box center [242, 273] width 181 height 26
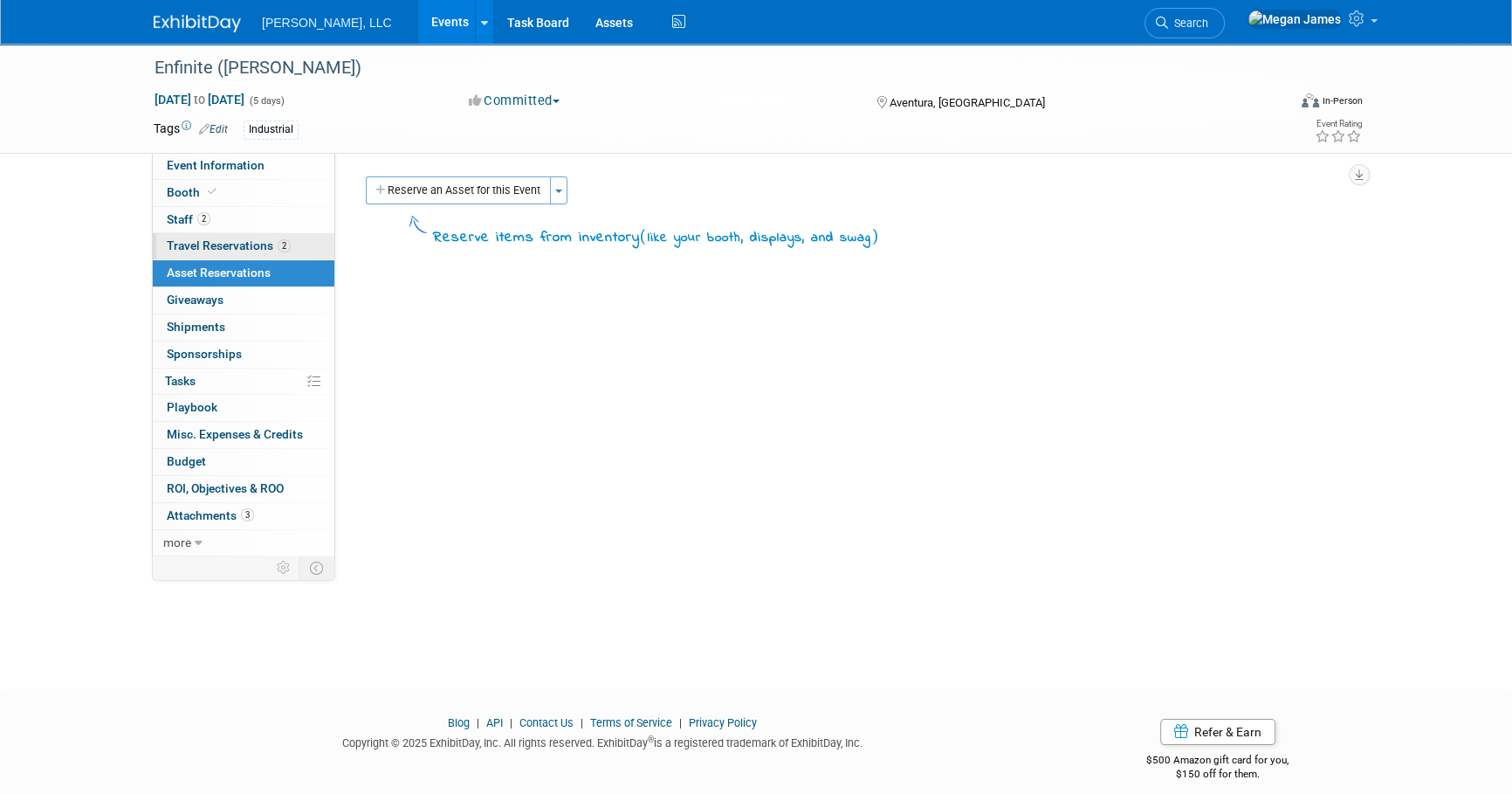
click at [270, 247] on span "Travel Reservations 2" at bounding box center [228, 246] width 124 height 14
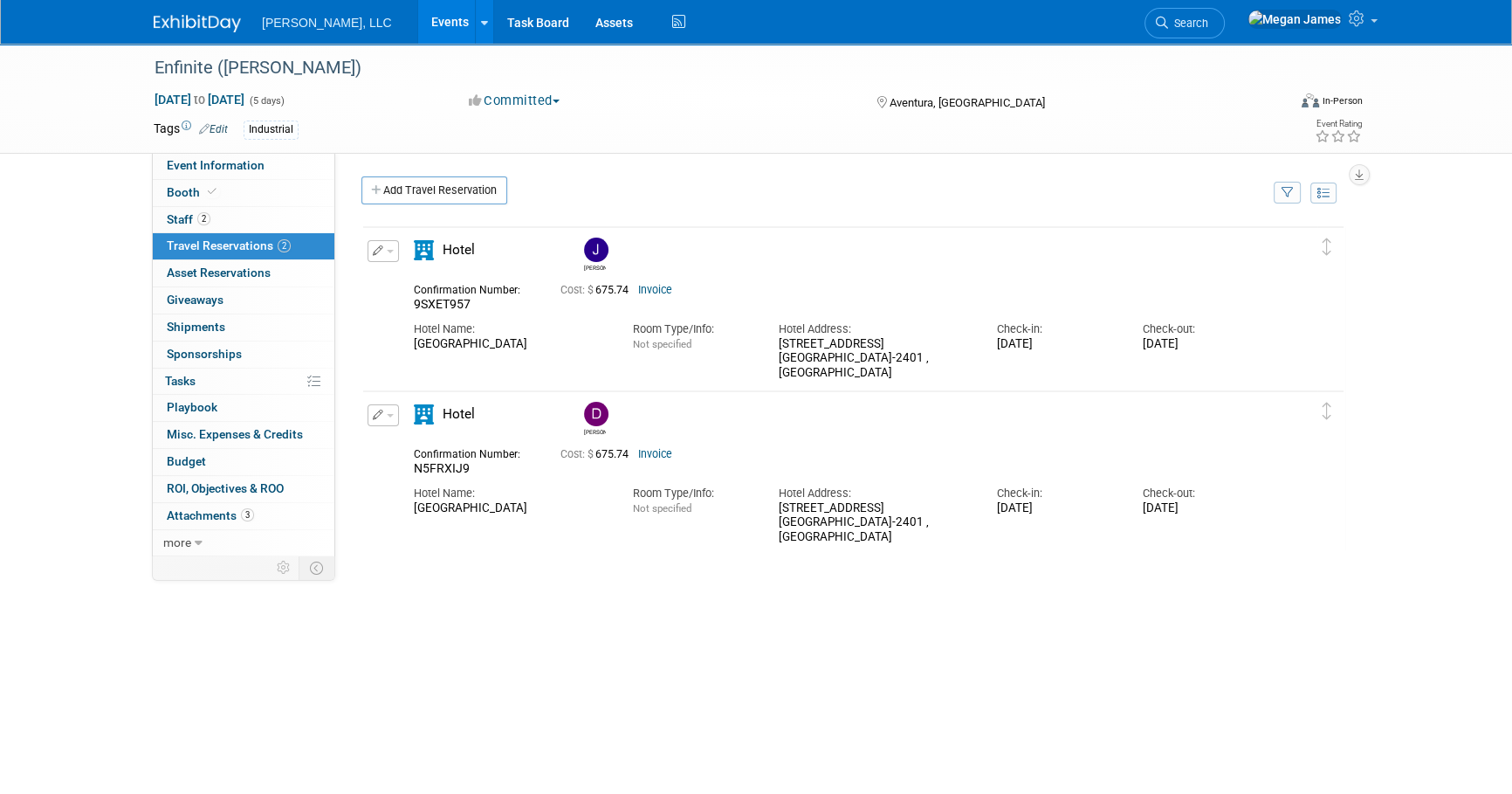
drag, startPoint x: 341, startPoint y: 227, endPoint x: 1292, endPoint y: 537, distance: 1000.3
click at [1292, 537] on div "Event Website: Edit [URL][DOMAIN_NAME] Salesforce Campaign: Edit [URL][PERSON_N…" at bounding box center [847, 353] width 1023 height 403
drag, startPoint x: 1292, startPoint y: 537, endPoint x: 1430, endPoint y: 573, distance: 142.6
click at [1430, 573] on div "Enfinite ([PERSON_NAME]) [DATE] to [DATE] (5 days) [DATE] to [DATE] Committed C…" at bounding box center [756, 414] width 1512 height 742
click at [237, 189] on link "Booth" at bounding box center [242, 193] width 181 height 26
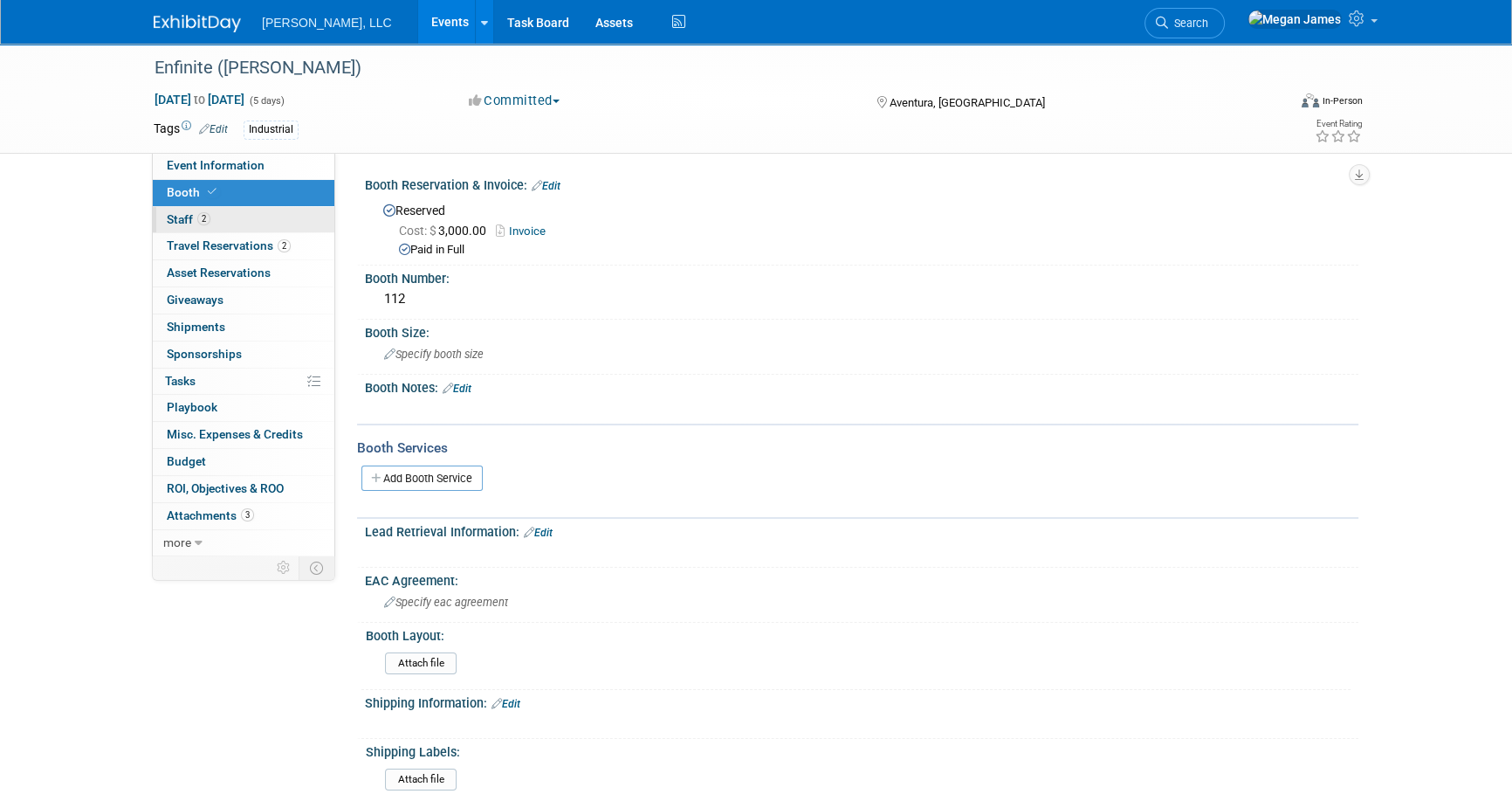
click at [204, 214] on span "2" at bounding box center [203, 218] width 13 height 13
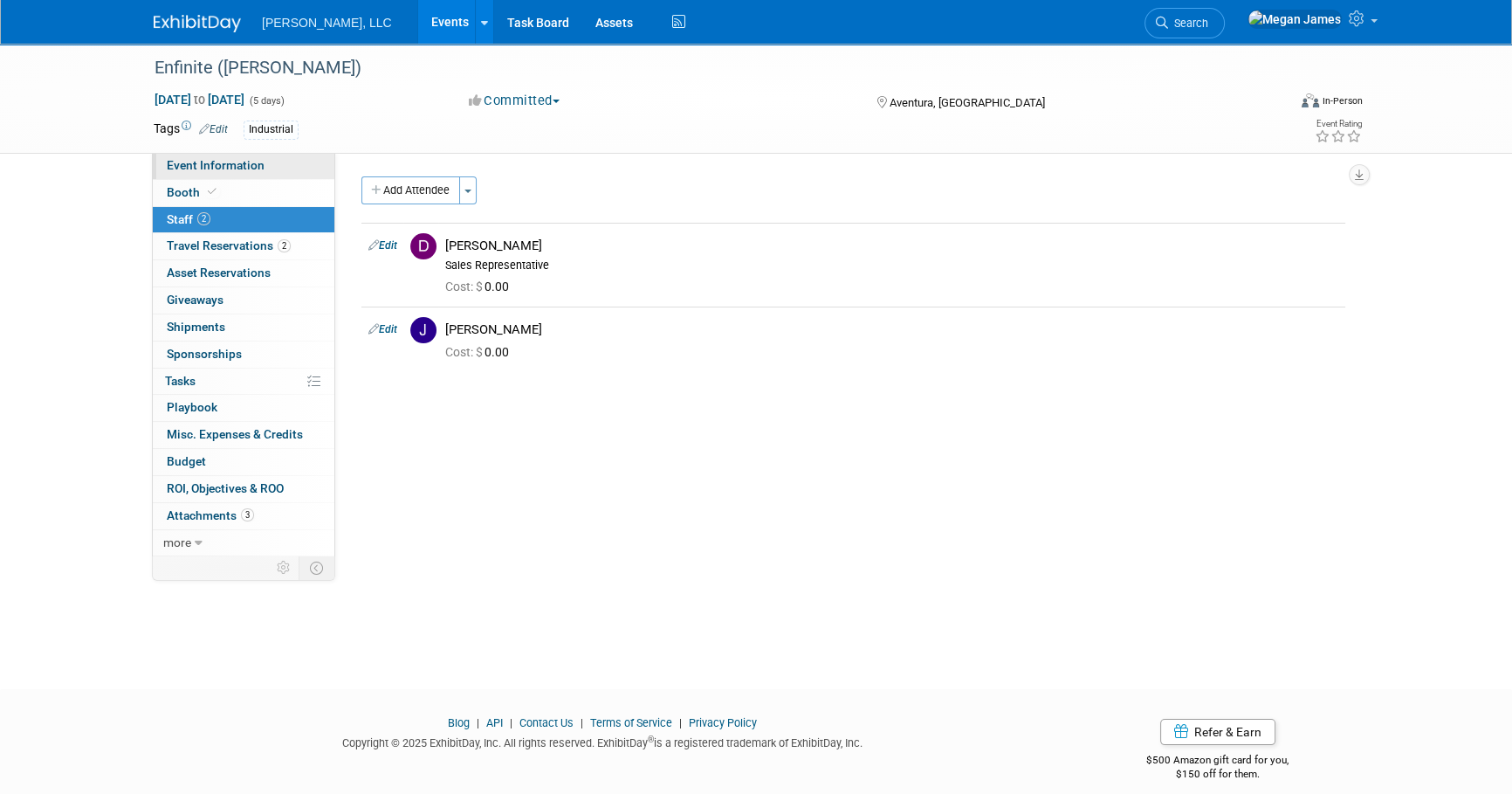
click at [263, 170] on link "Event Information" at bounding box center [242, 165] width 181 height 26
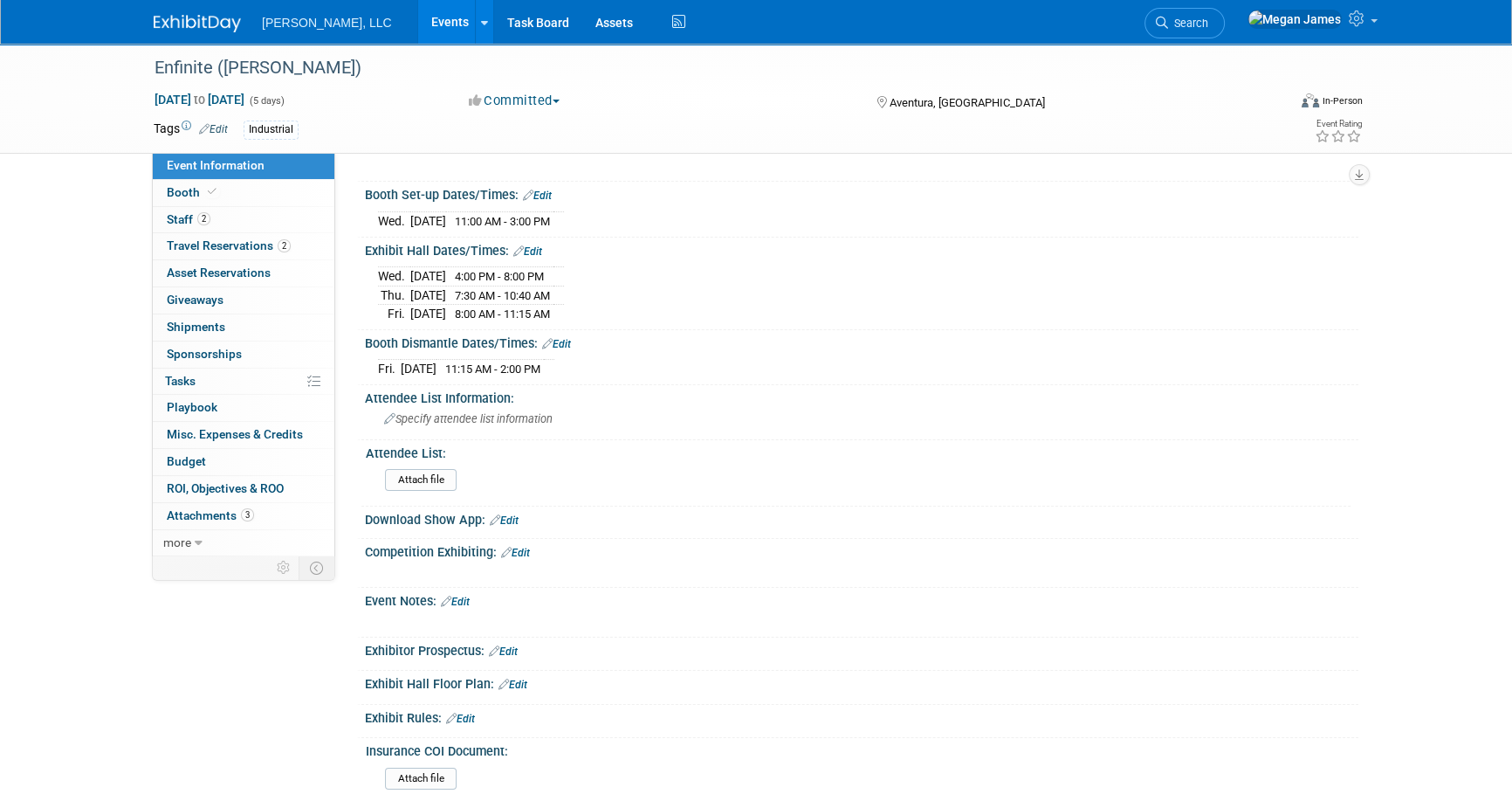
scroll to position [397, 0]
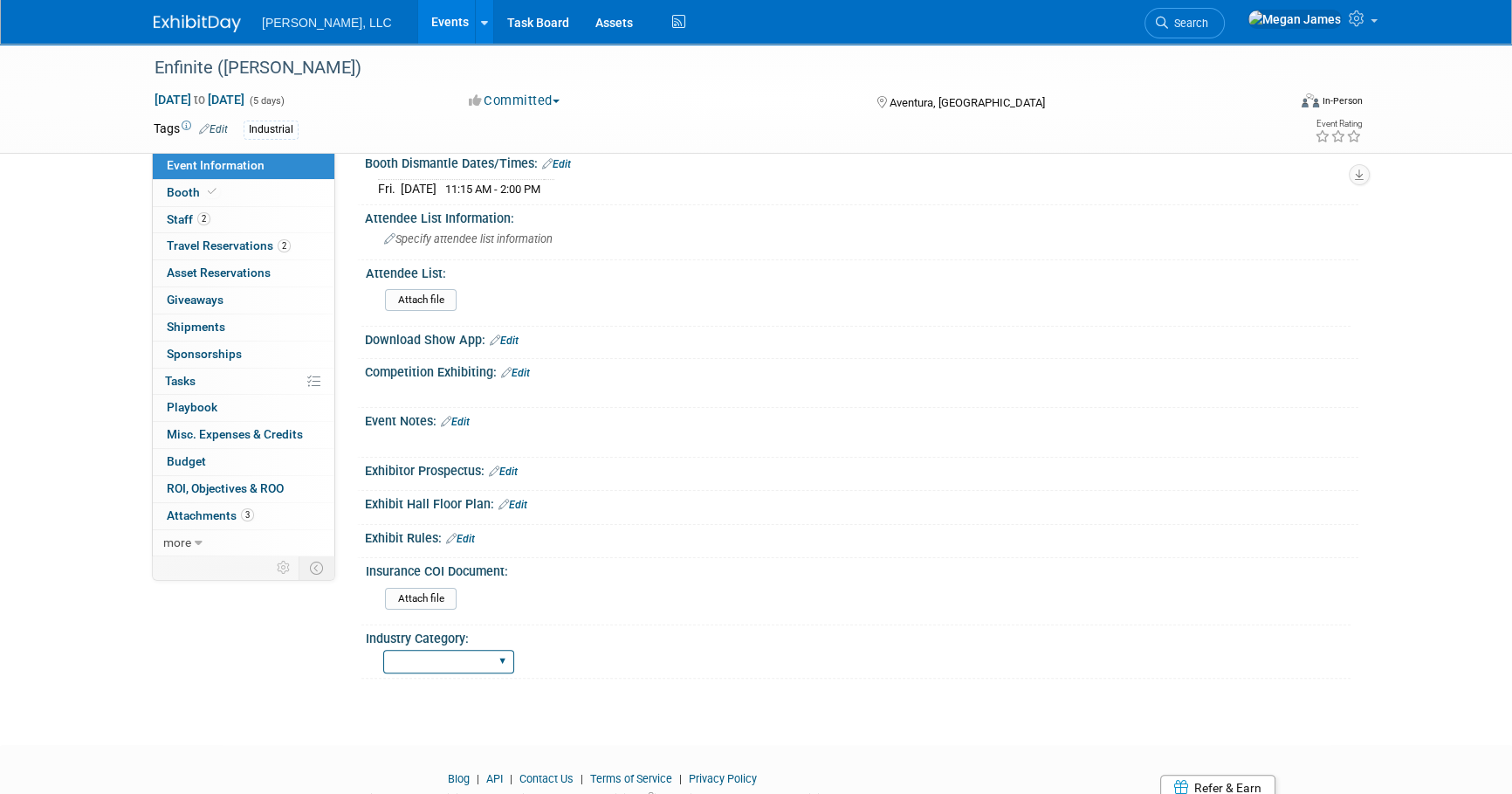
click at [454, 655] on select "Municipal Industrial Ag/Biogas" at bounding box center [448, 661] width 131 height 24
select select "Industrial"
click at [383, 649] on select "Municipal Industrial Ag/Biogas" at bounding box center [448, 661] width 131 height 24
click at [258, 397] on html "[PERSON_NAME], LLC Events Add Event Bulk Upload Events Shareable Event Boards R…" at bounding box center [756, 0] width 1512 height 794
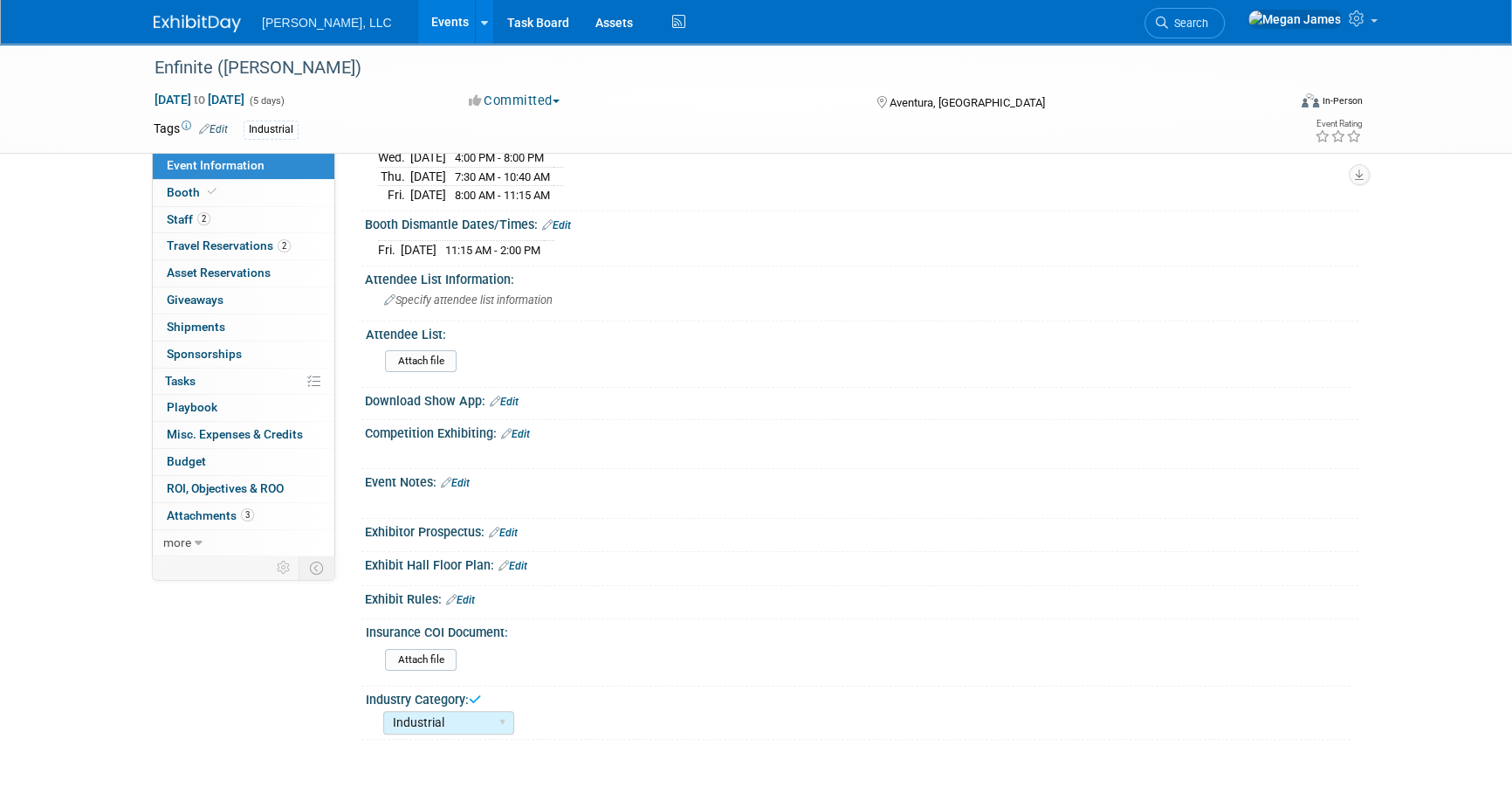
scroll to position [0, 0]
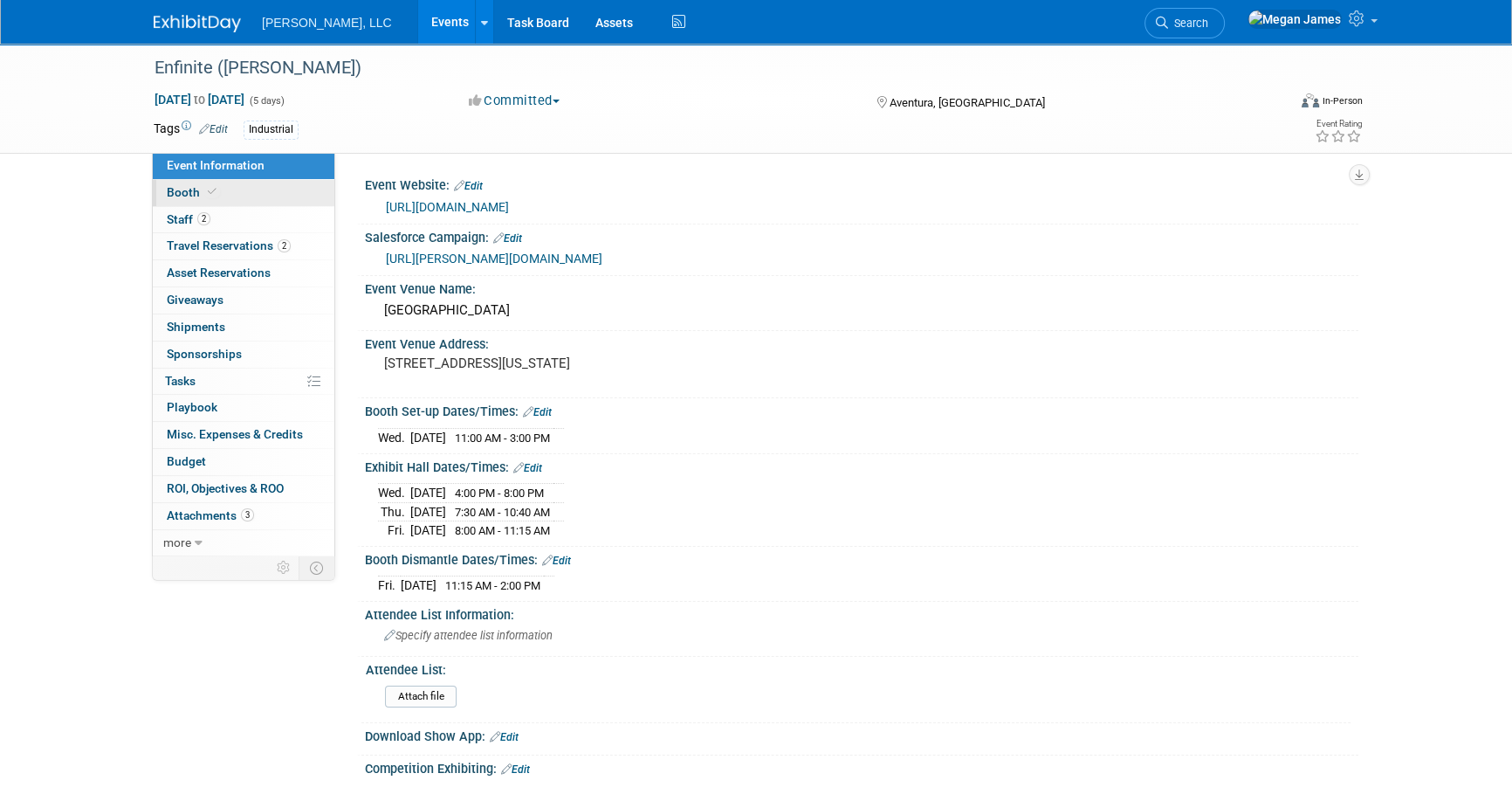
click at [288, 191] on link "Booth" at bounding box center [242, 193] width 181 height 26
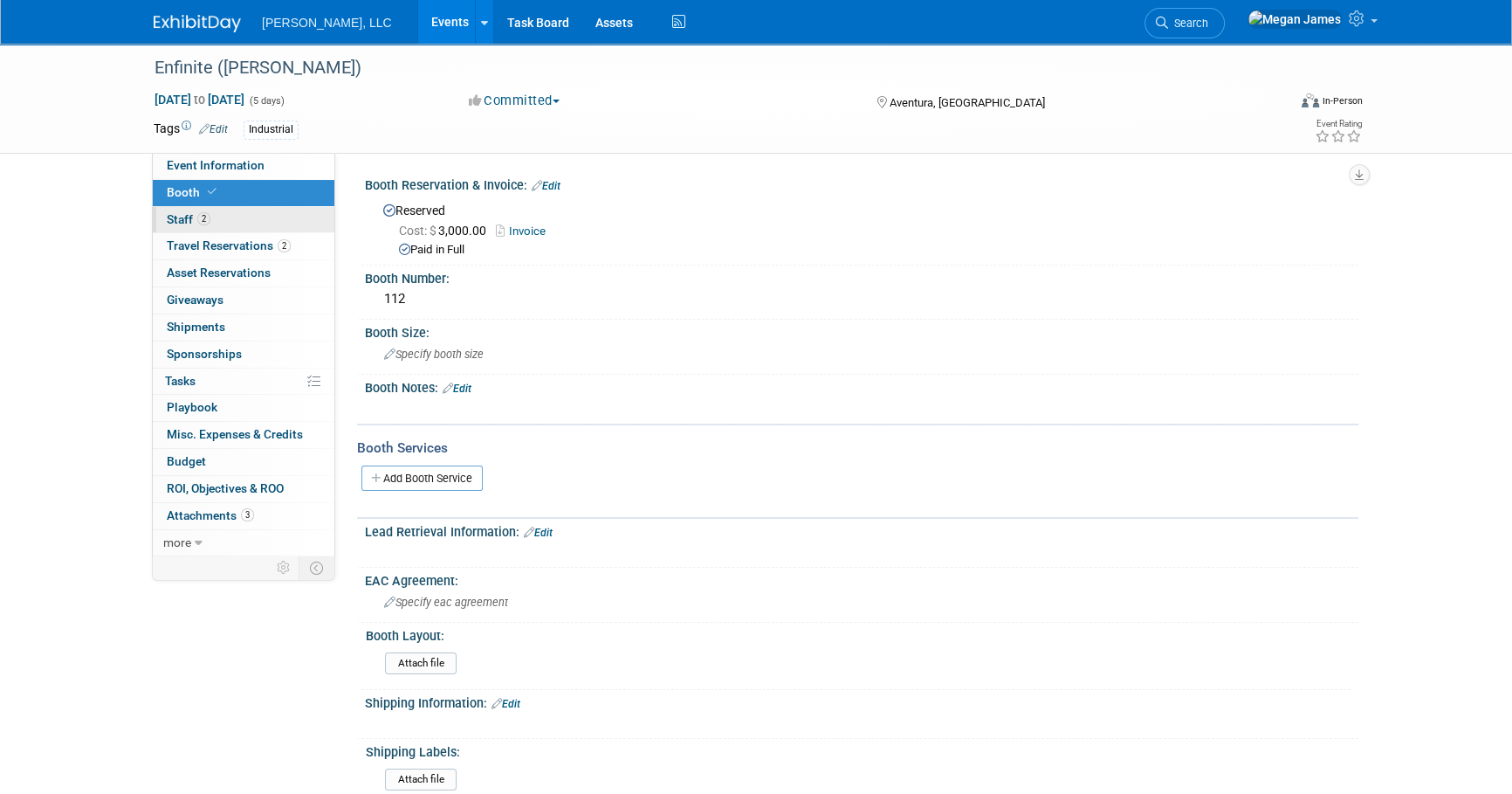
click at [273, 218] on link "2 Staff 2" at bounding box center [242, 220] width 181 height 26
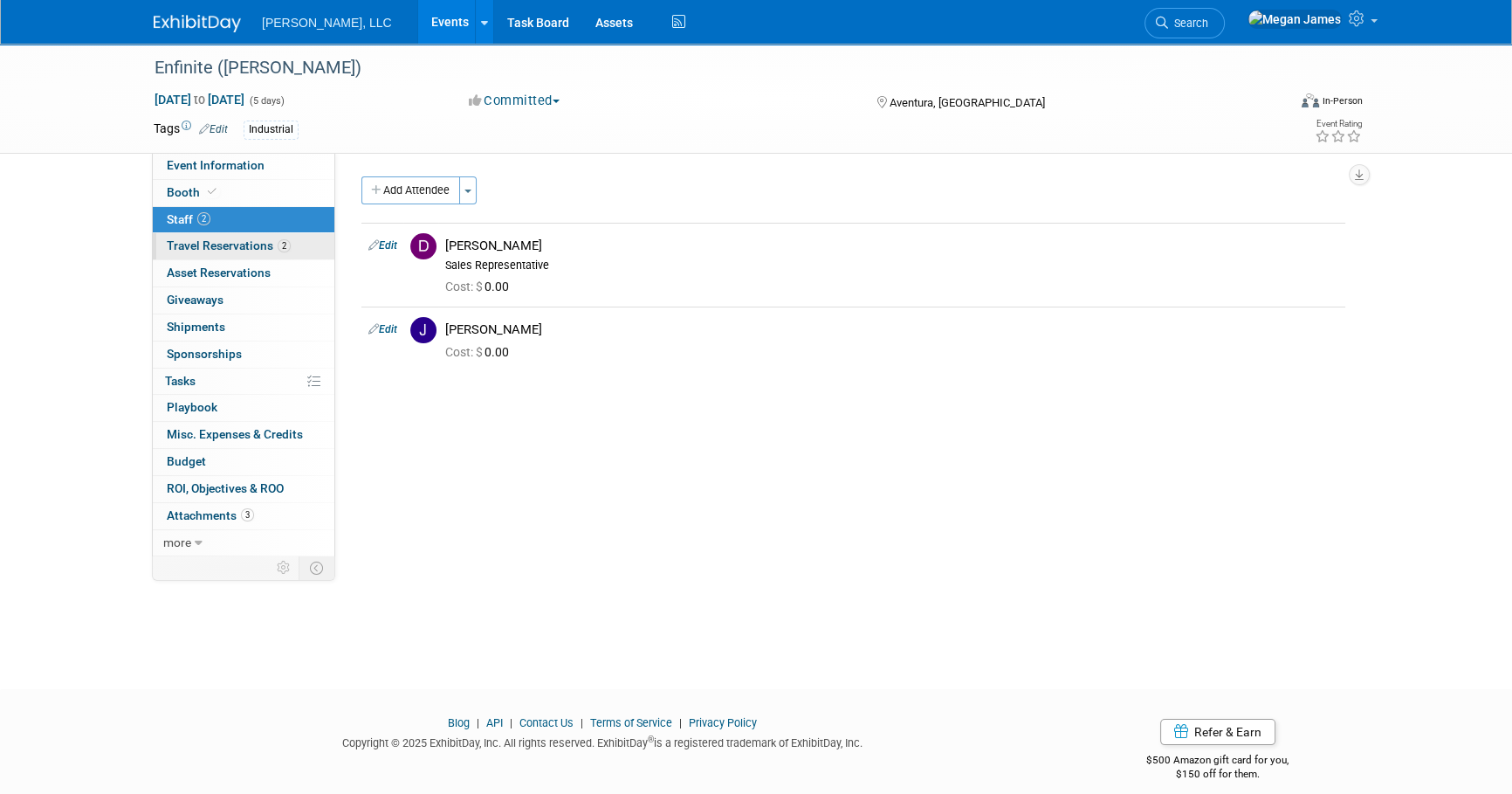
click at [299, 248] on link "2 Travel Reservations 2" at bounding box center [242, 247] width 181 height 26
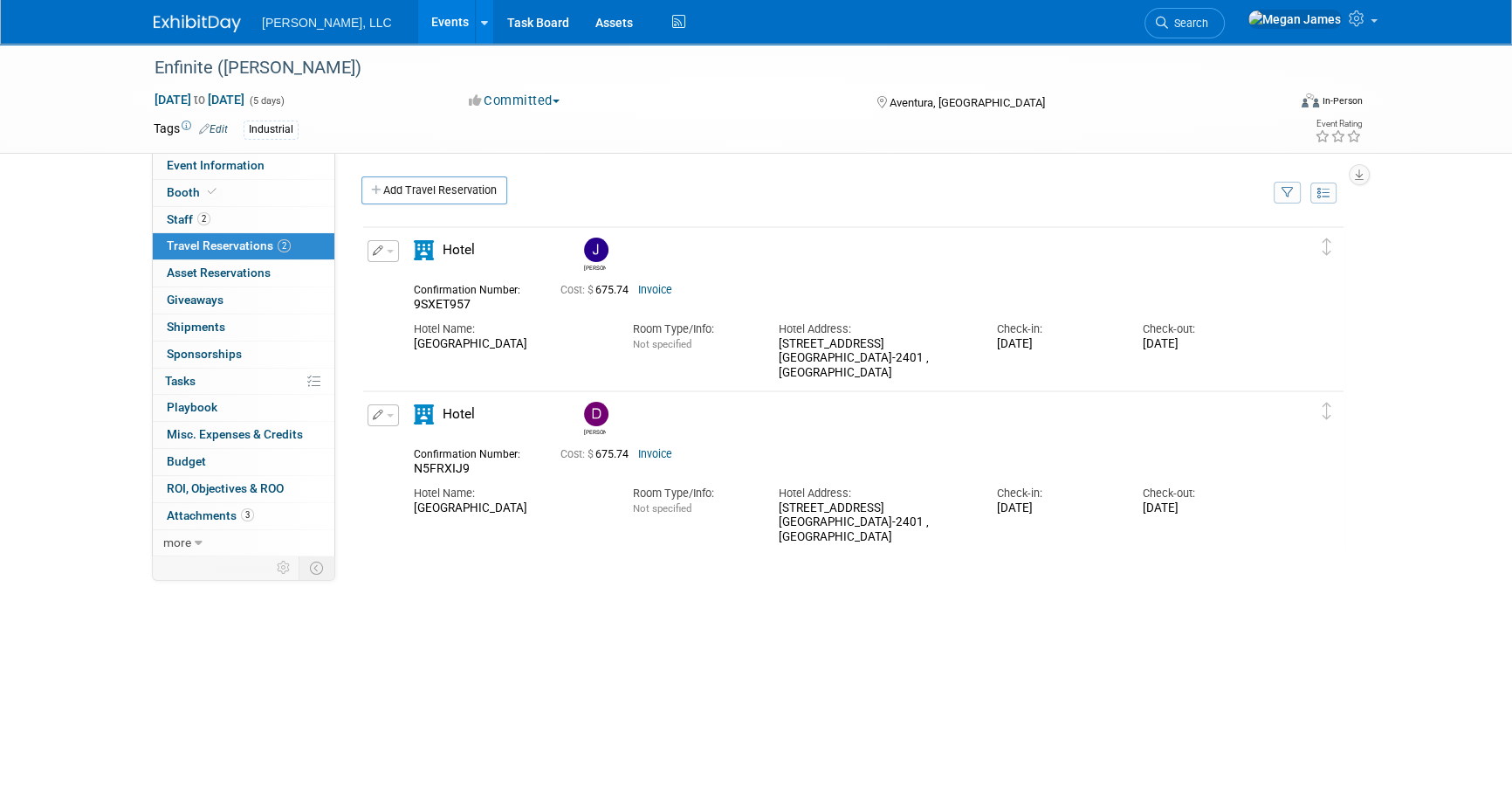
drag, startPoint x: 1472, startPoint y: 449, endPoint x: 1161, endPoint y: 326, distance: 334.4
click at [1471, 449] on div "Enfinite ([PERSON_NAME]) [DATE] to [DATE] (5 days) [DATE] to [DATE] Committed C…" at bounding box center [756, 414] width 1512 height 742
click at [308, 159] on link "Event Information" at bounding box center [242, 165] width 181 height 26
select select "Industrial"
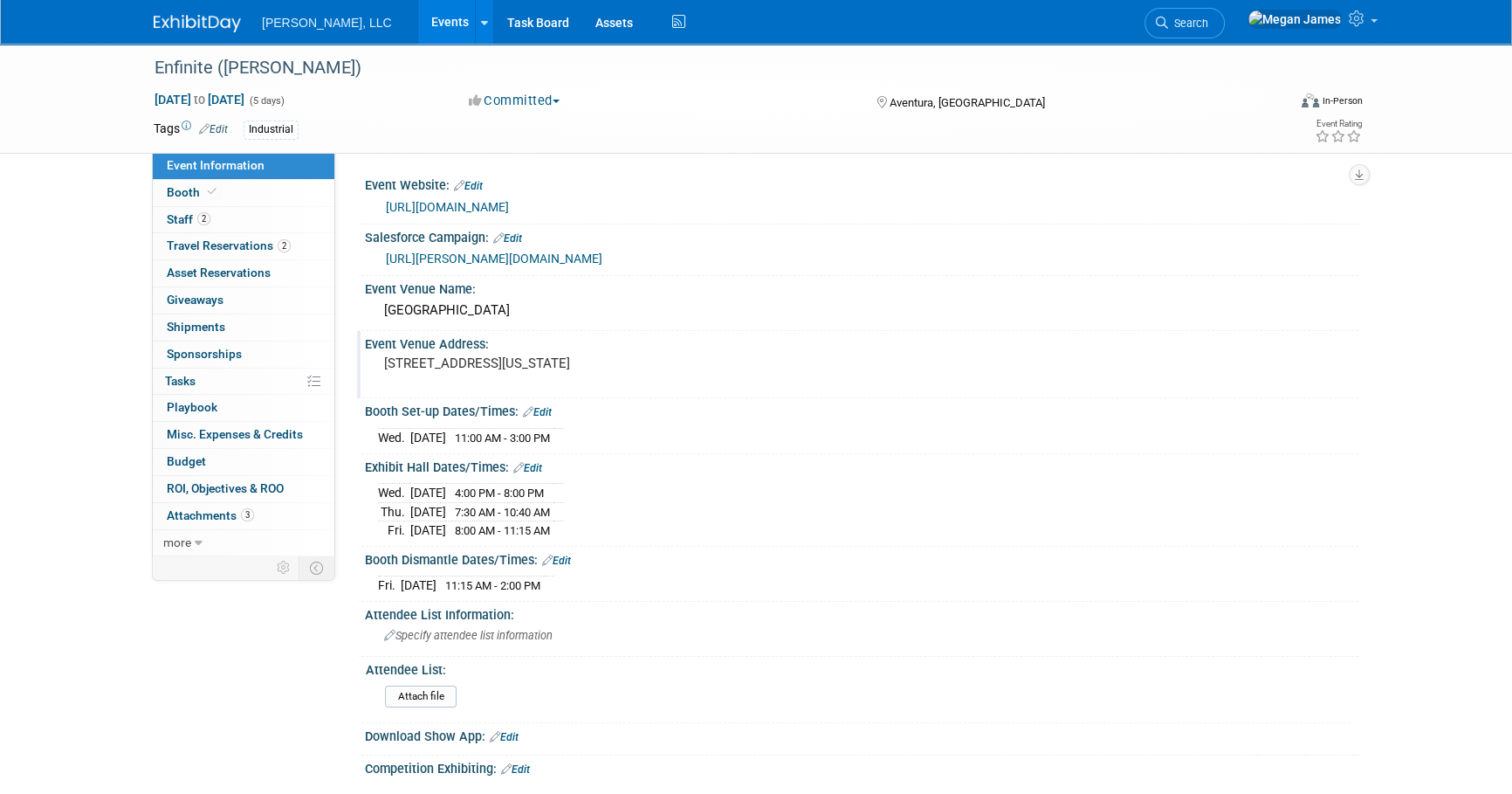
click at [491, 368] on pre "[STREET_ADDRESS][US_STATE]" at bounding box center [571, 363] width 375 height 16
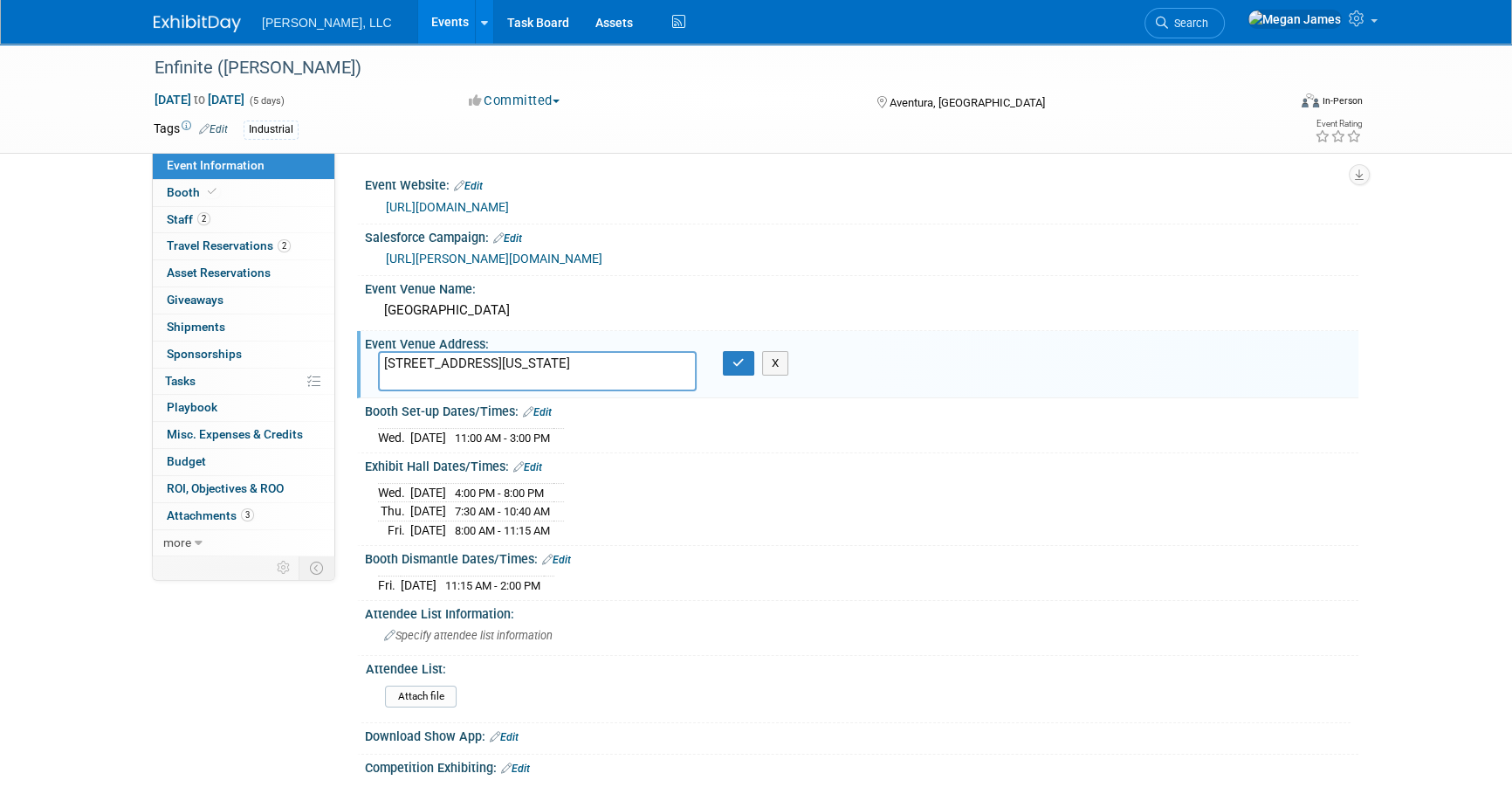
click at [380, 359] on textarea "[STREET_ADDRESS][US_STATE]" at bounding box center [537, 371] width 319 height 41
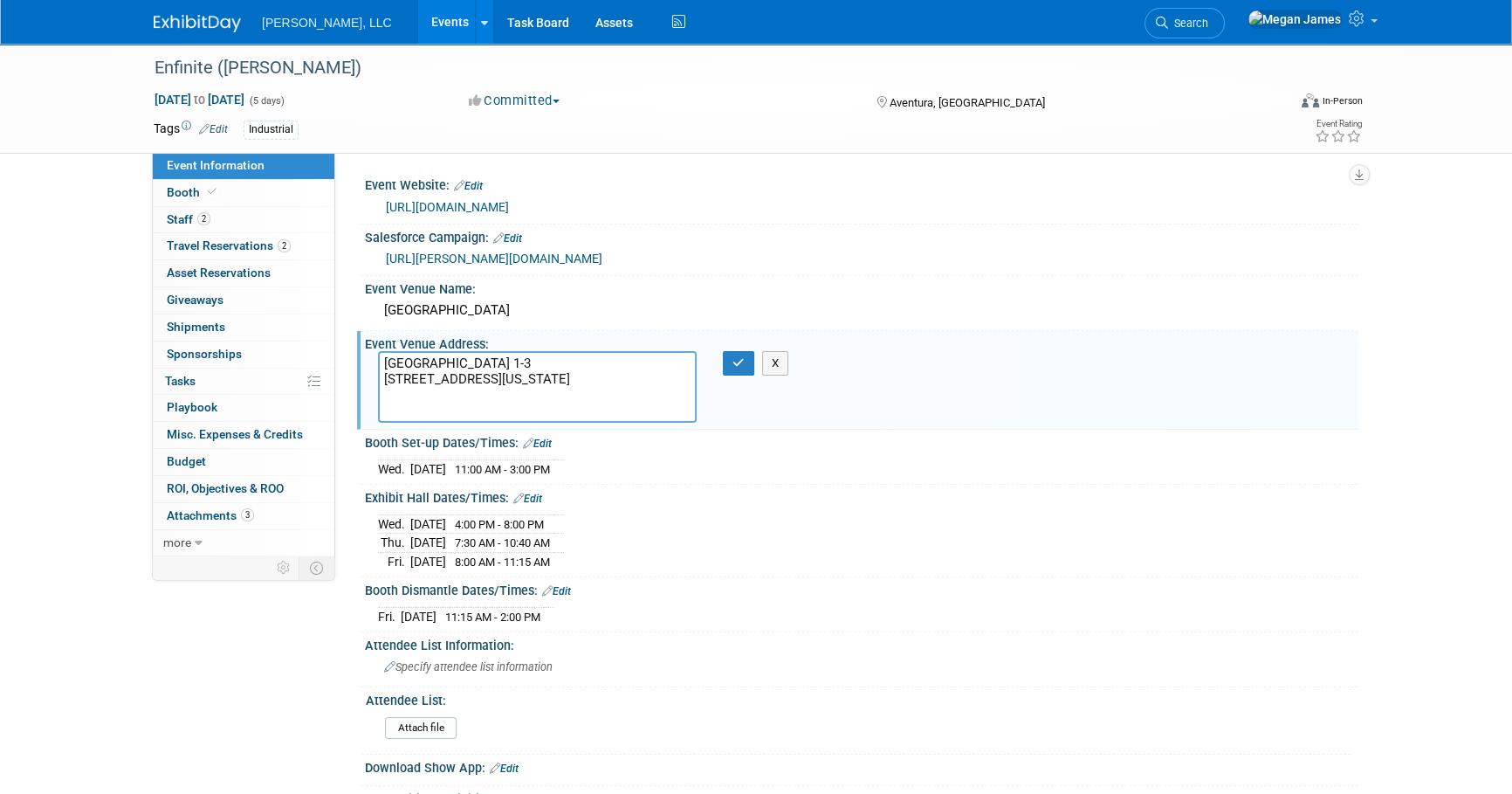
click at [570, 392] on textarea "[GEOGRAPHIC_DATA] 1-3 [STREET_ADDRESS][US_STATE]" at bounding box center [537, 387] width 319 height 71
click at [529, 407] on textarea "[GEOGRAPHIC_DATA] 1-3 [STREET_ADDRESS][US_STATE]" at bounding box center [537, 387] width 319 height 71
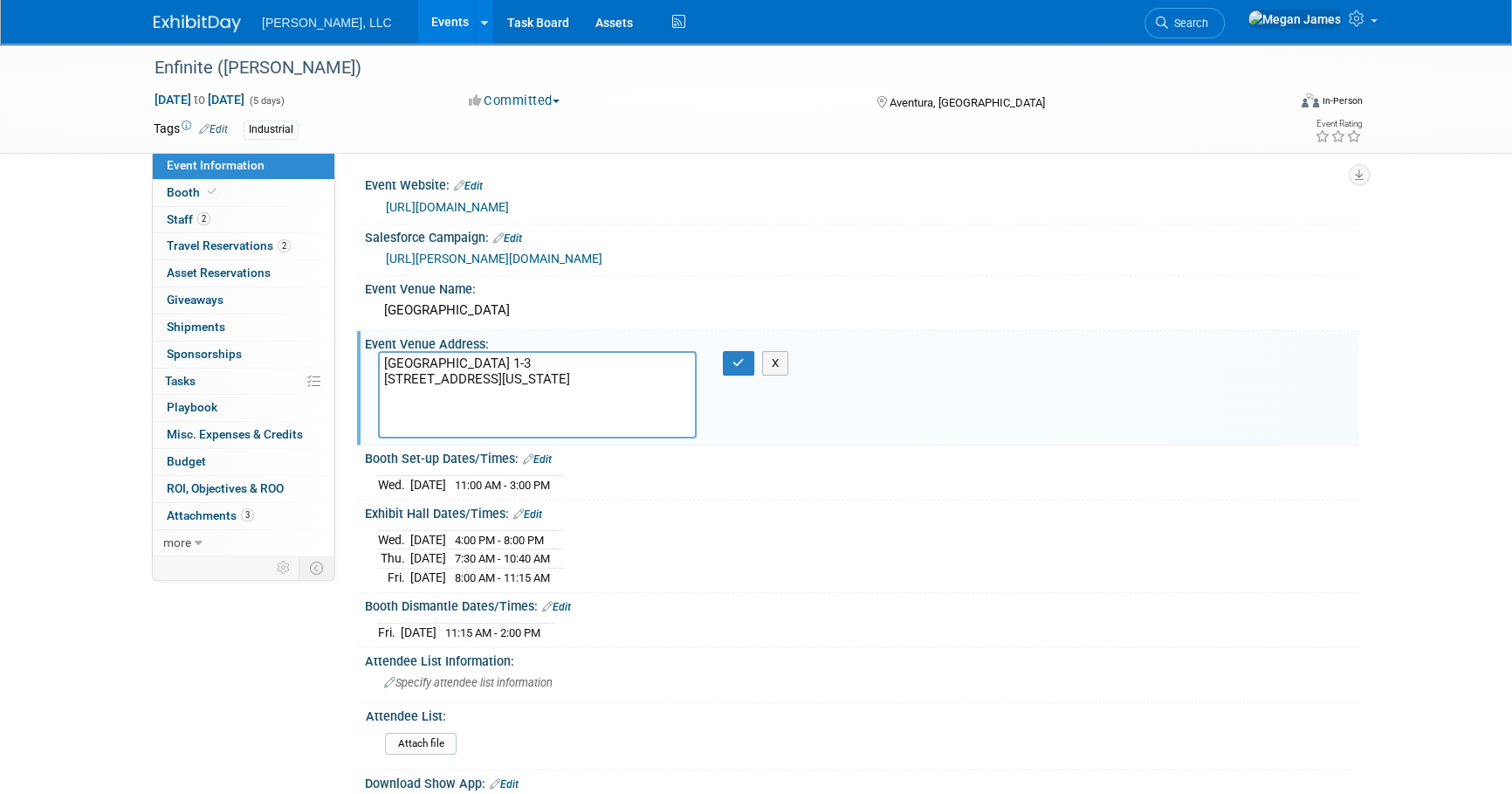
drag, startPoint x: 435, startPoint y: 424, endPoint x: 334, endPoint y: 423, distance: 101.0
click at [334, 423] on div "Event Information Event Info Booth Booth 2 Staff 2 Staff 2 Travel Reservations …" at bounding box center [756, 582] width 1231 height 1078
click at [384, 376] on textarea "[GEOGRAPHIC_DATA] 1-3 [STREET_ADDRESS][US_STATE]" at bounding box center [537, 395] width 319 height 87
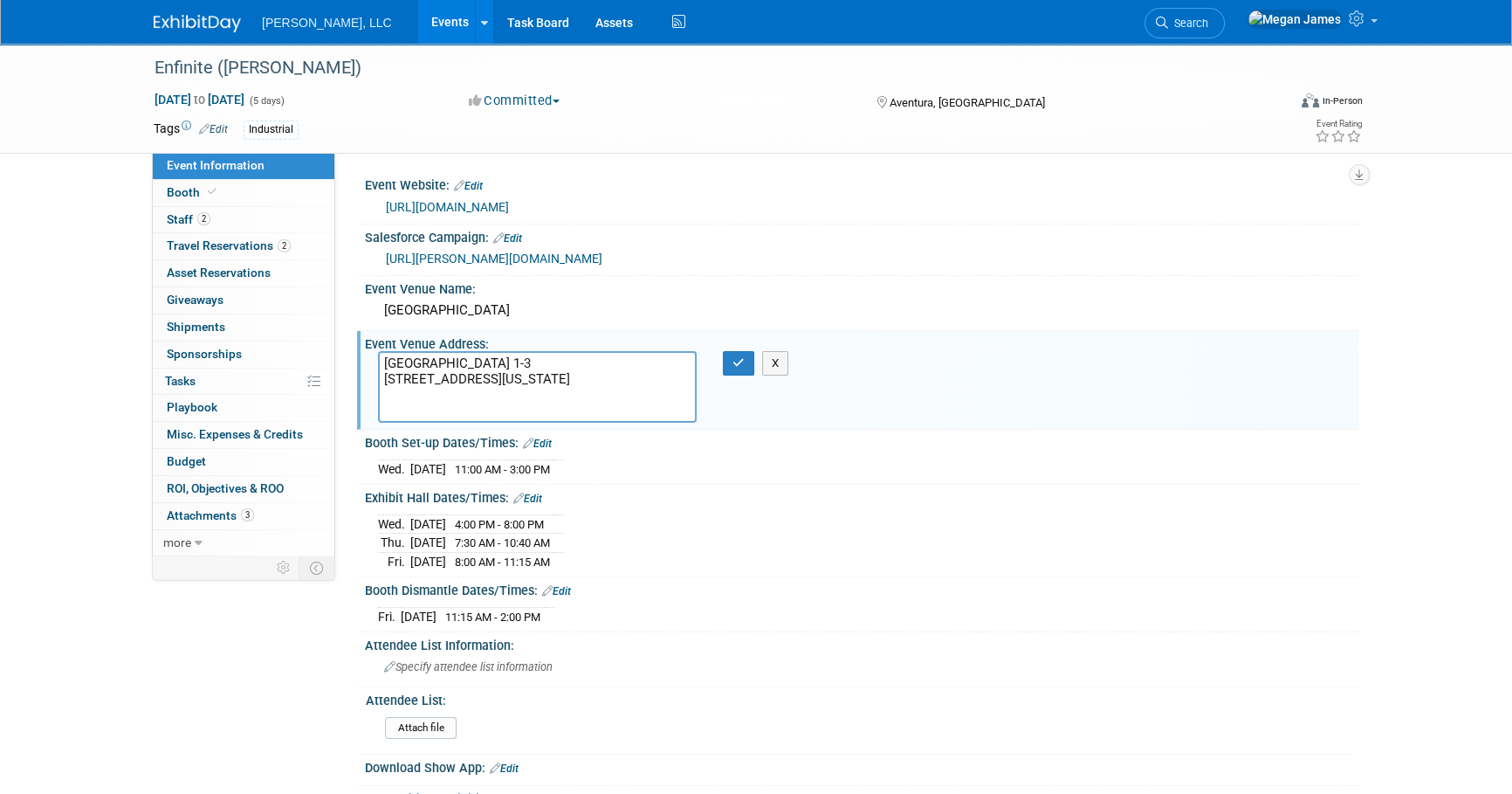
click at [532, 358] on textarea "[GEOGRAPHIC_DATA] 1-3 [STREET_ADDRESS][US_STATE]" at bounding box center [537, 387] width 319 height 71
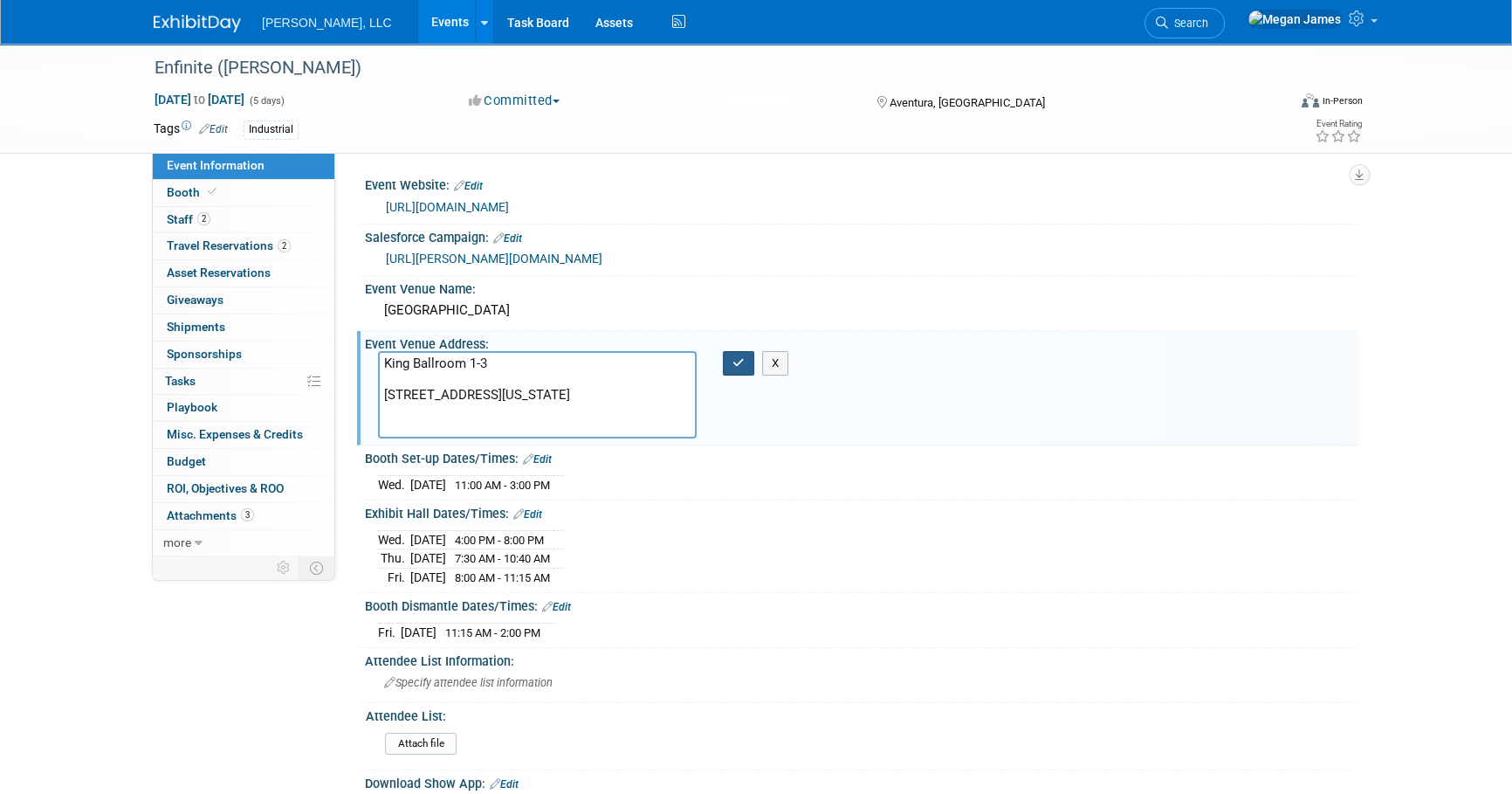
type textarea "King Ballroom 1-3 [STREET_ADDRESS][US_STATE]"
click at [744, 363] on button "button" at bounding box center [738, 363] width 32 height 25
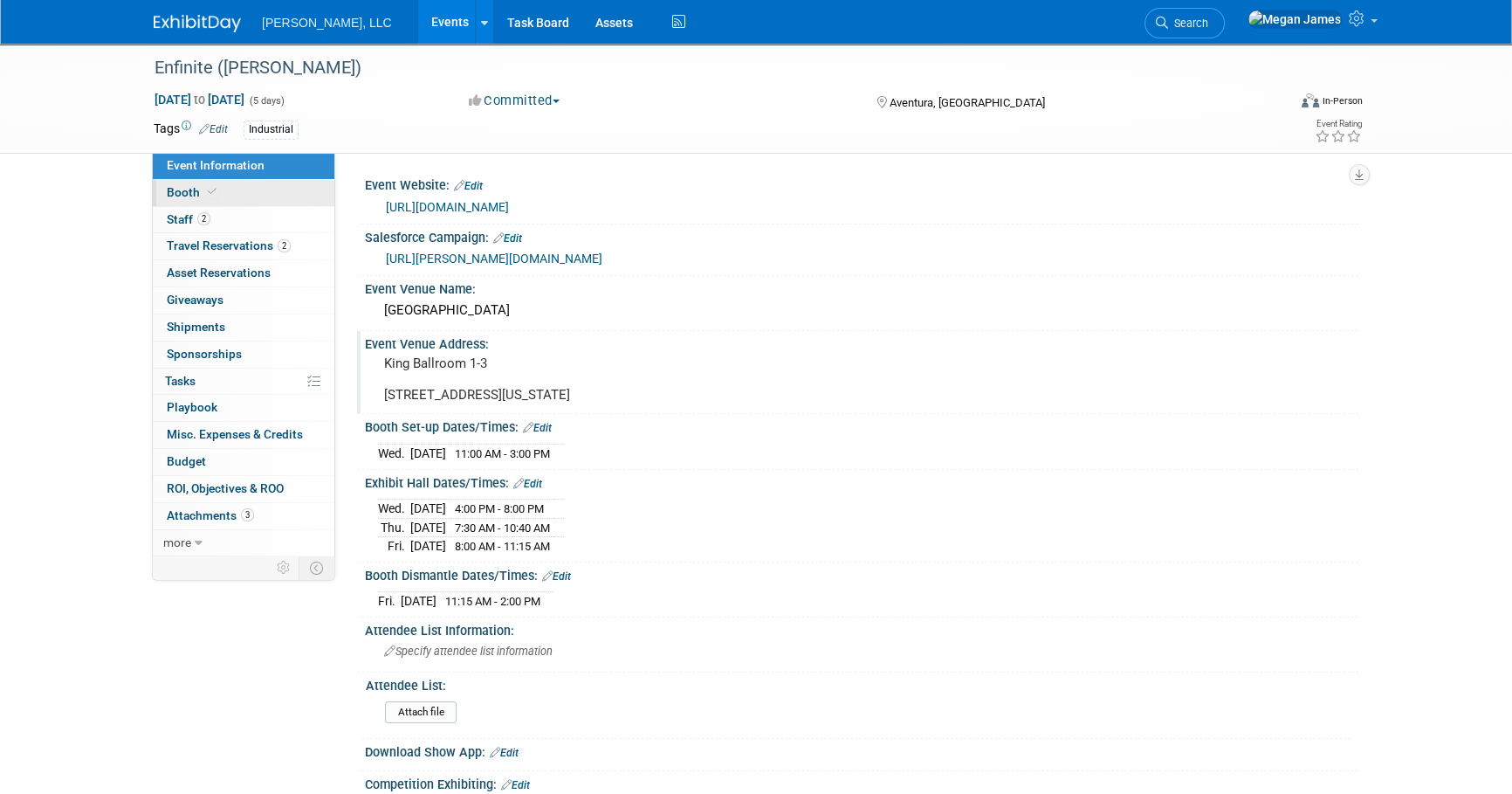
click at [297, 192] on link "Booth" at bounding box center [242, 193] width 181 height 26
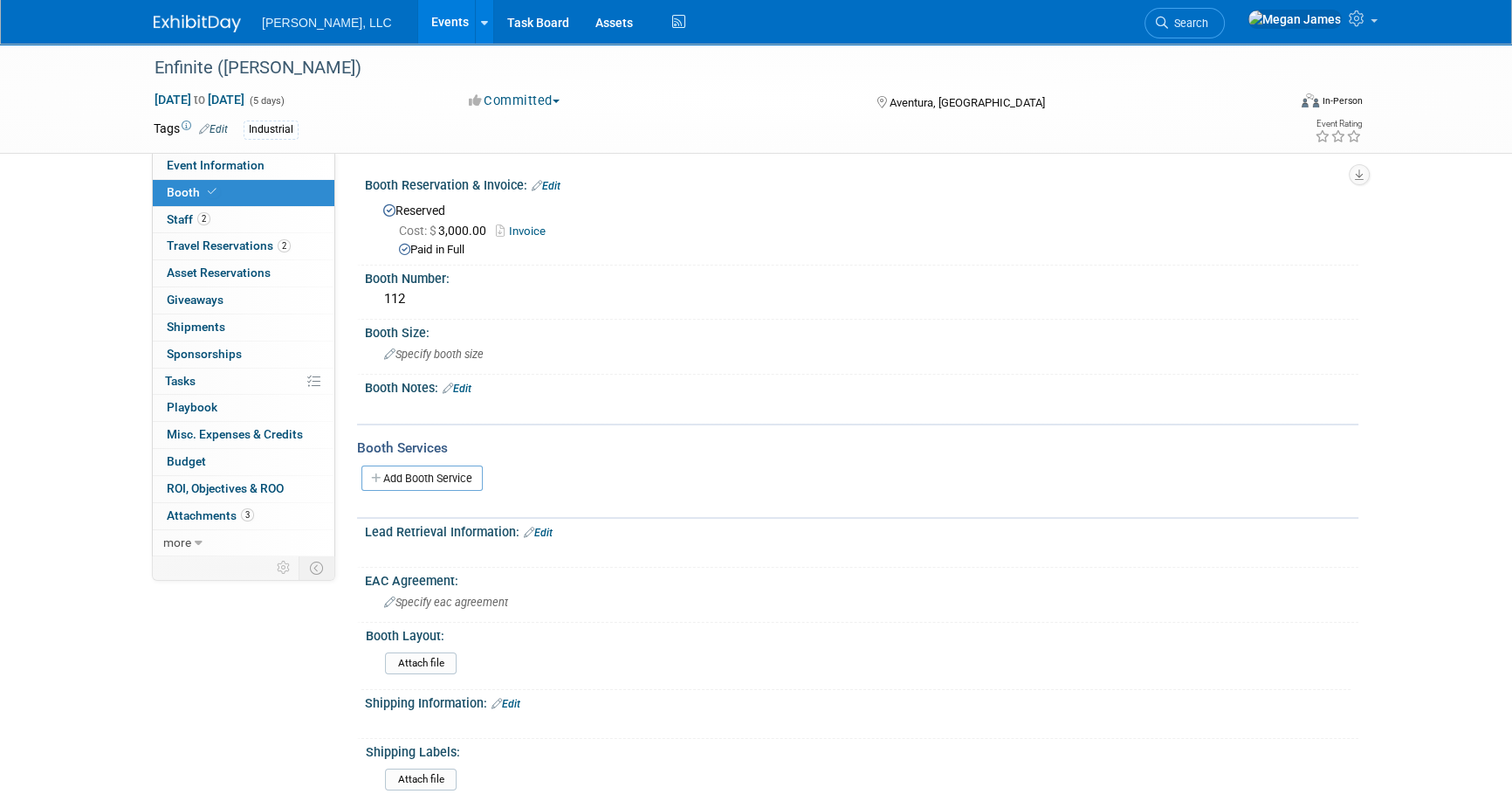
click at [456, 489] on div "Add Booth Service" at bounding box center [858, 477] width 1001 height 41
click at [455, 487] on div "Add Booth Service" at bounding box center [858, 477] width 1001 height 26
click at [455, 485] on link "Add Booth Service" at bounding box center [422, 478] width 122 height 26
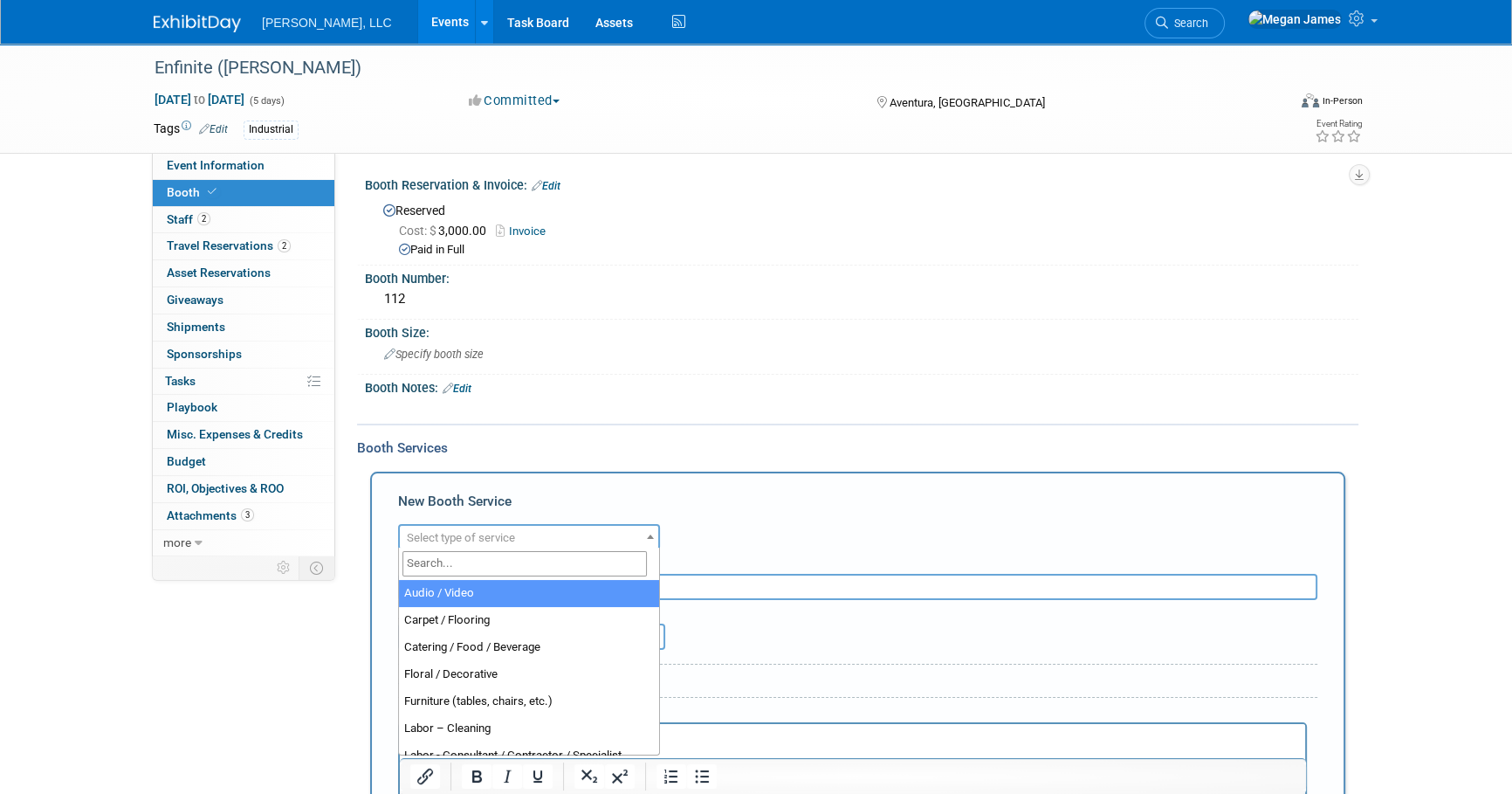
click at [493, 542] on span "Select type of service" at bounding box center [460, 537] width 108 height 13
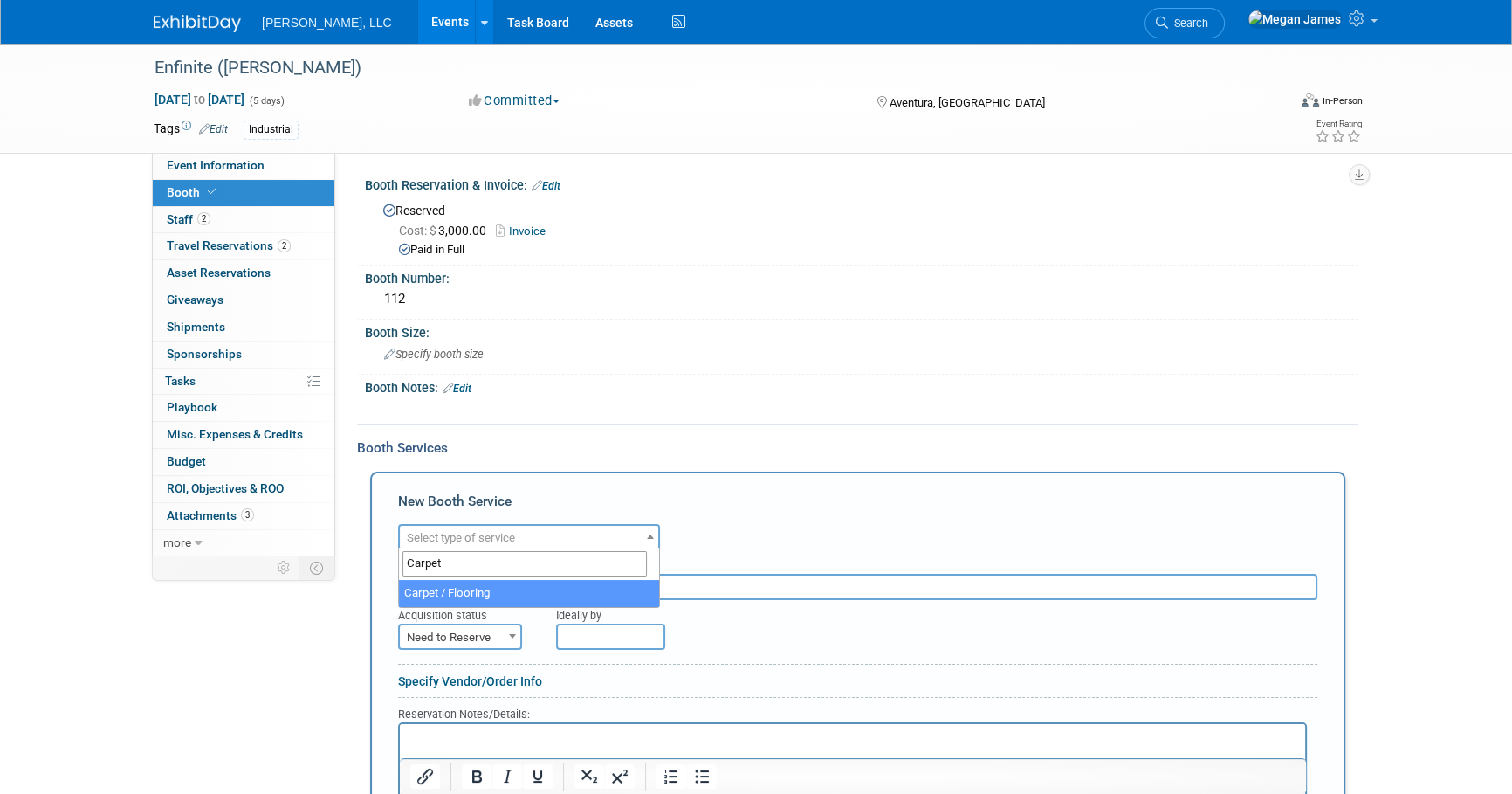
type input "Carpet"
select select "4"
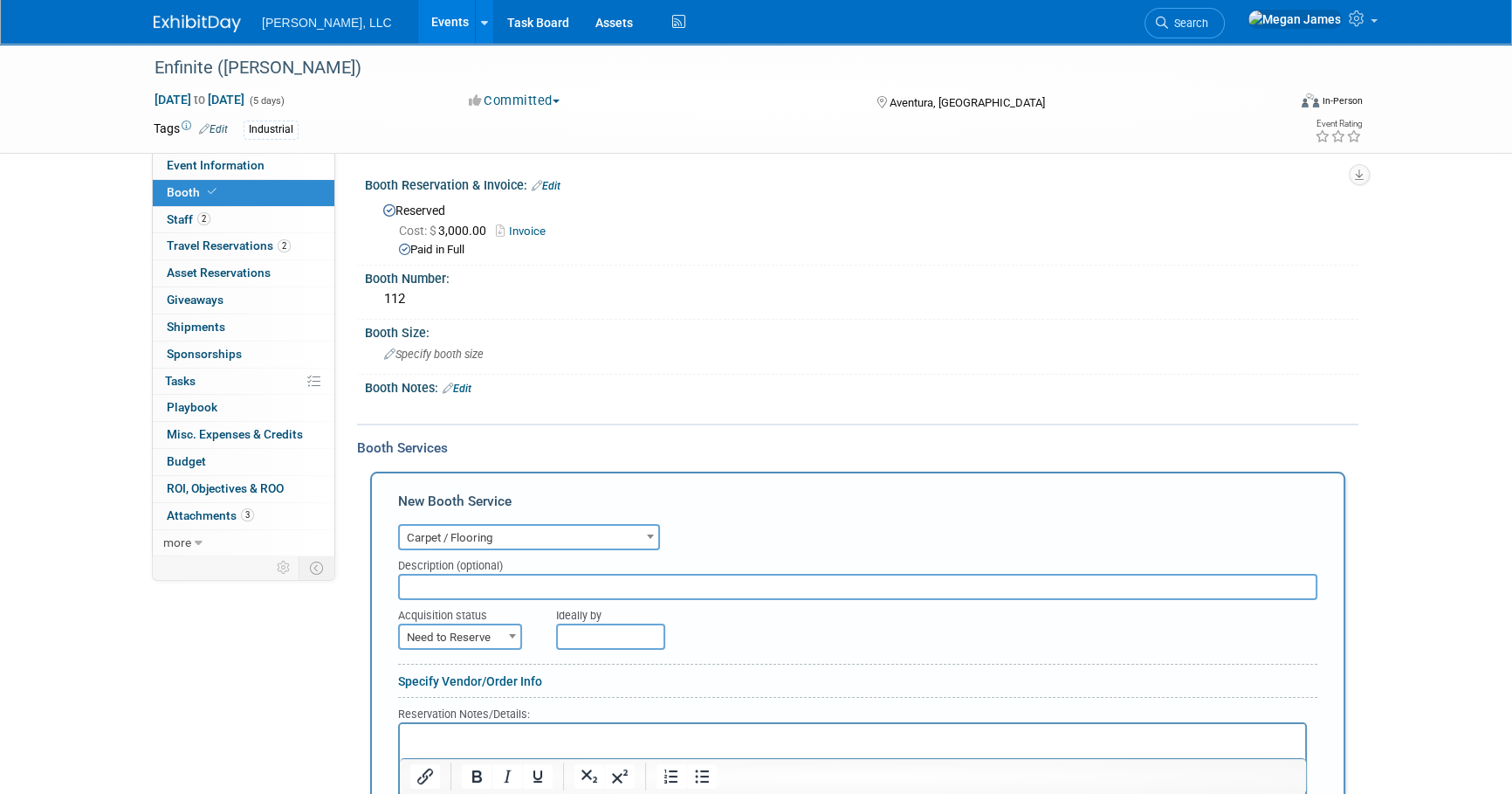
click at [478, 591] on input "text" at bounding box center [857, 587] width 919 height 26
paste input "The Exhibit Hall is carpeted."
type input "The Exhibit Hall is carpeted."
click at [493, 643] on span "Need to Reserve" at bounding box center [460, 638] width 121 height 25
select select "2"
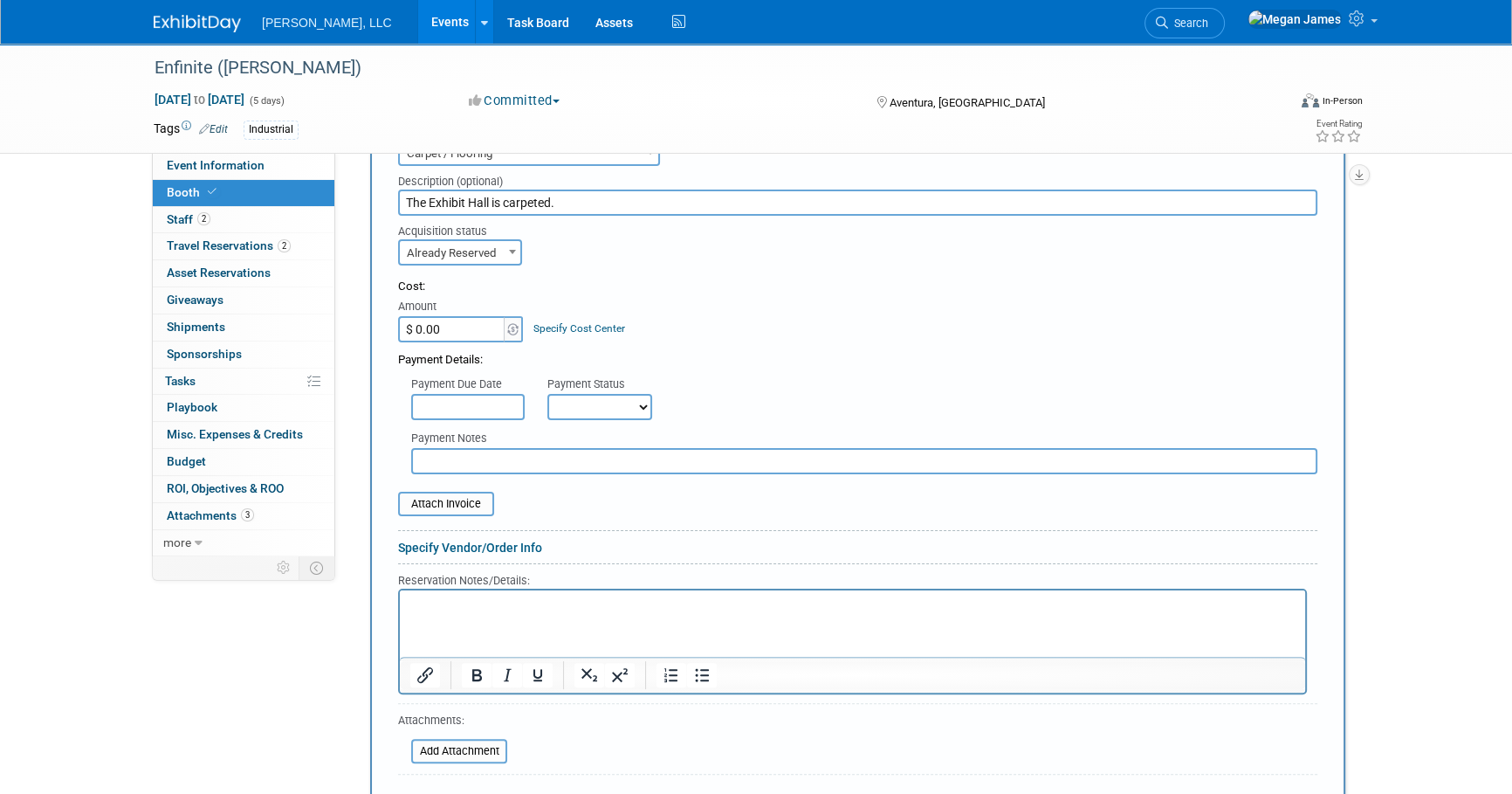
scroll to position [476, 0]
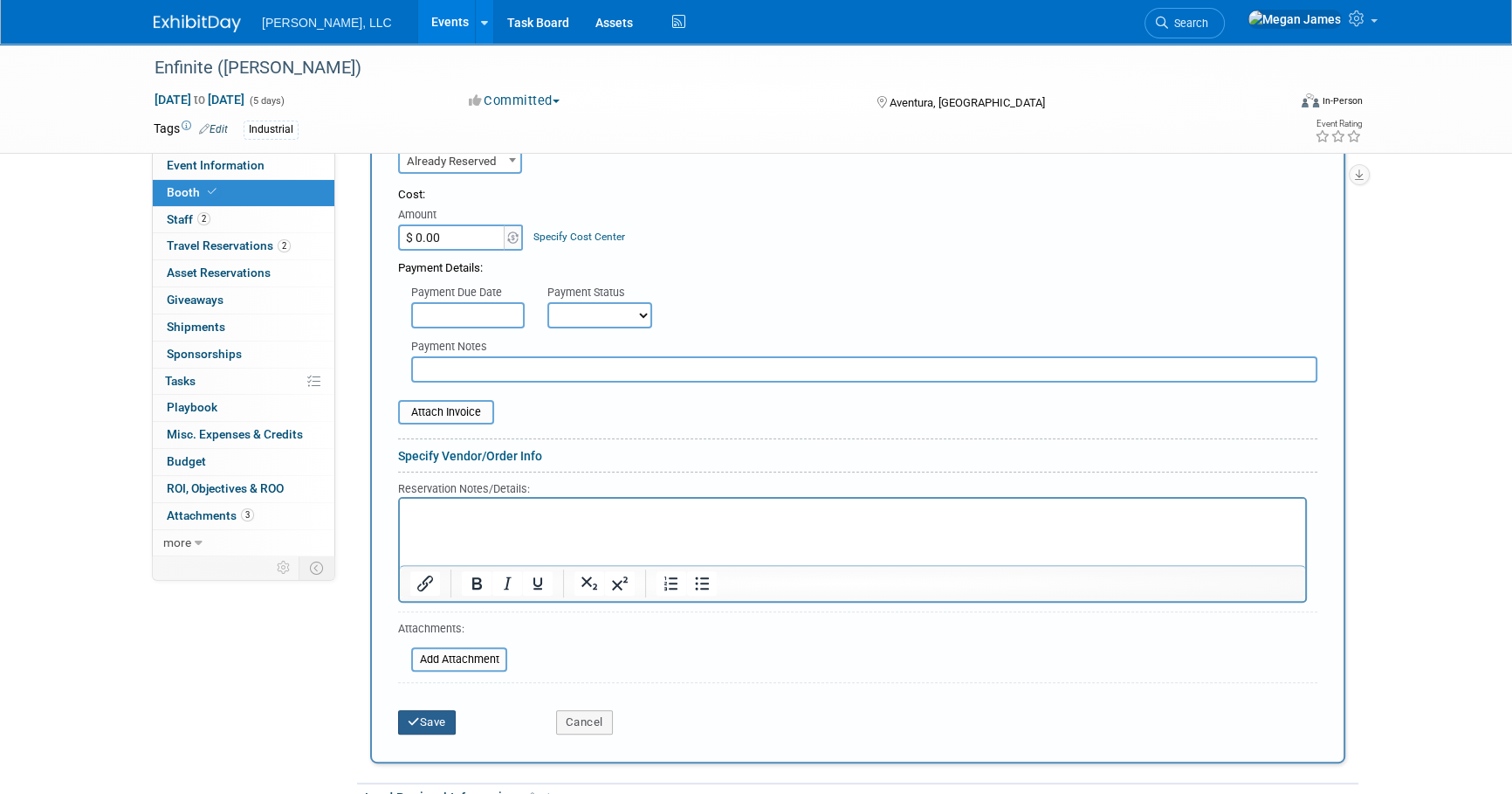
click at [455, 722] on button "Save" at bounding box center [426, 722] width 57 height 25
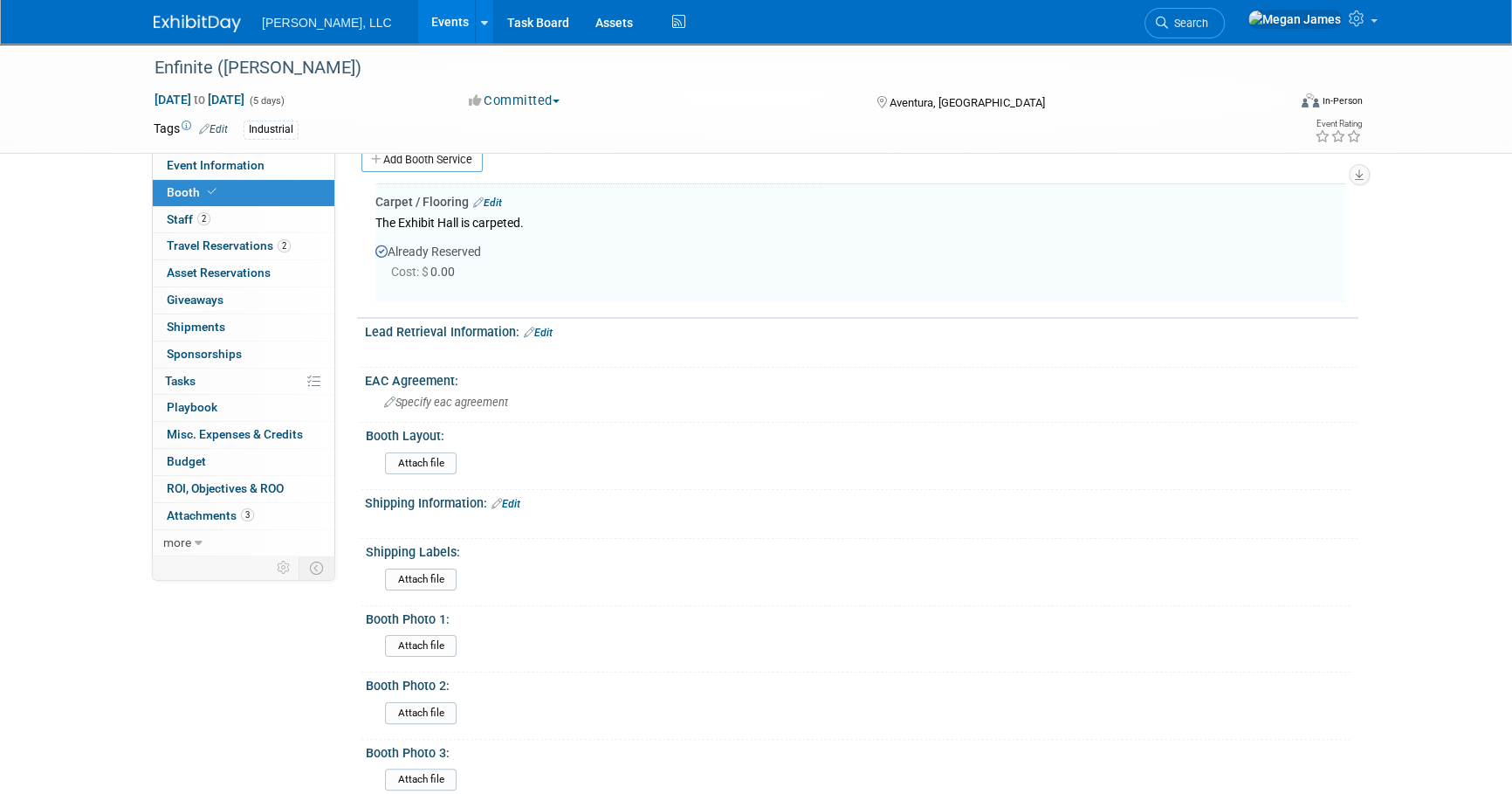
scroll to position [315, 0]
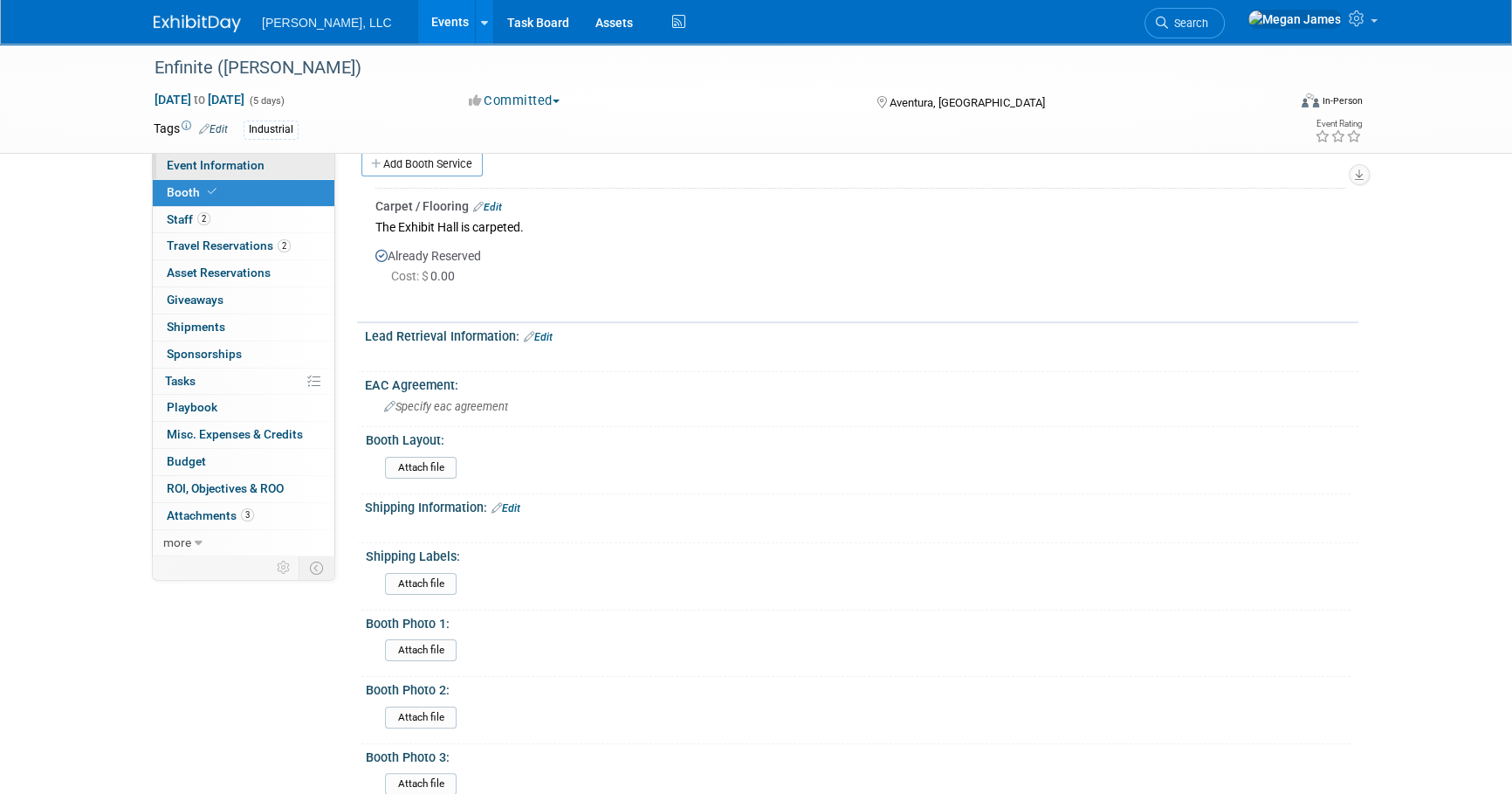
click at [286, 166] on link "Event Information" at bounding box center [242, 165] width 181 height 26
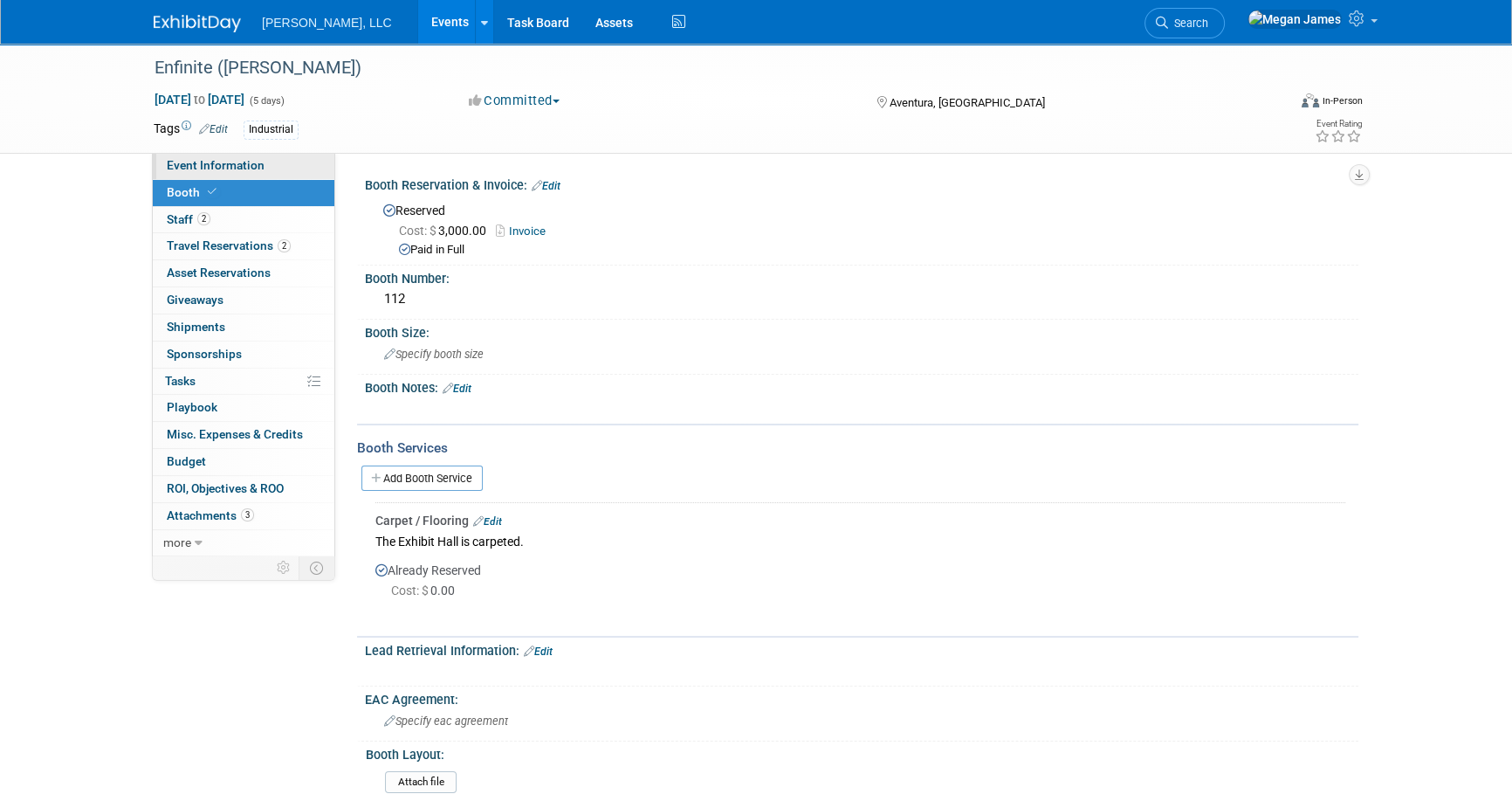
select select "Industrial"
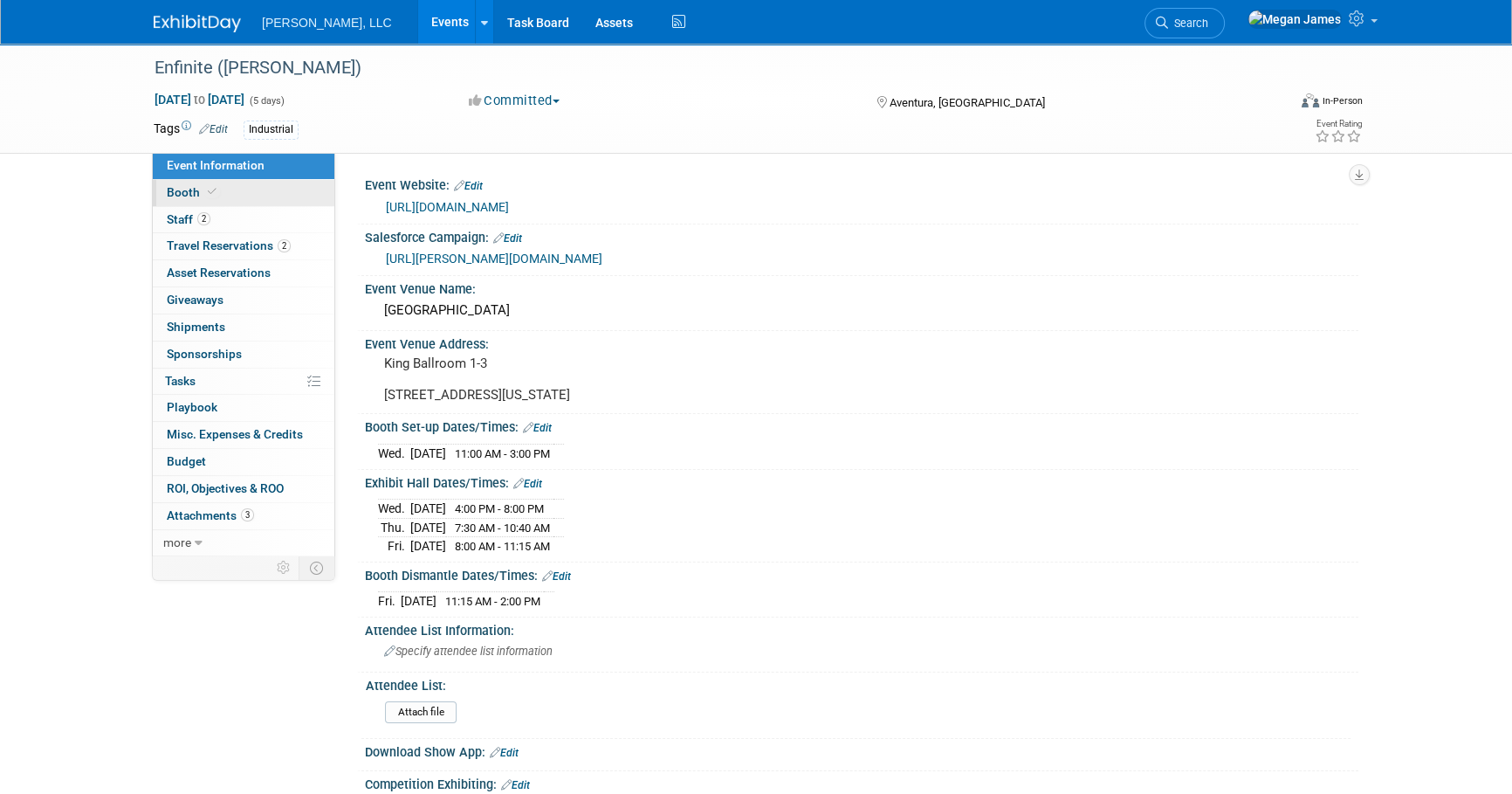
click at [307, 194] on link "Booth" at bounding box center [242, 193] width 181 height 26
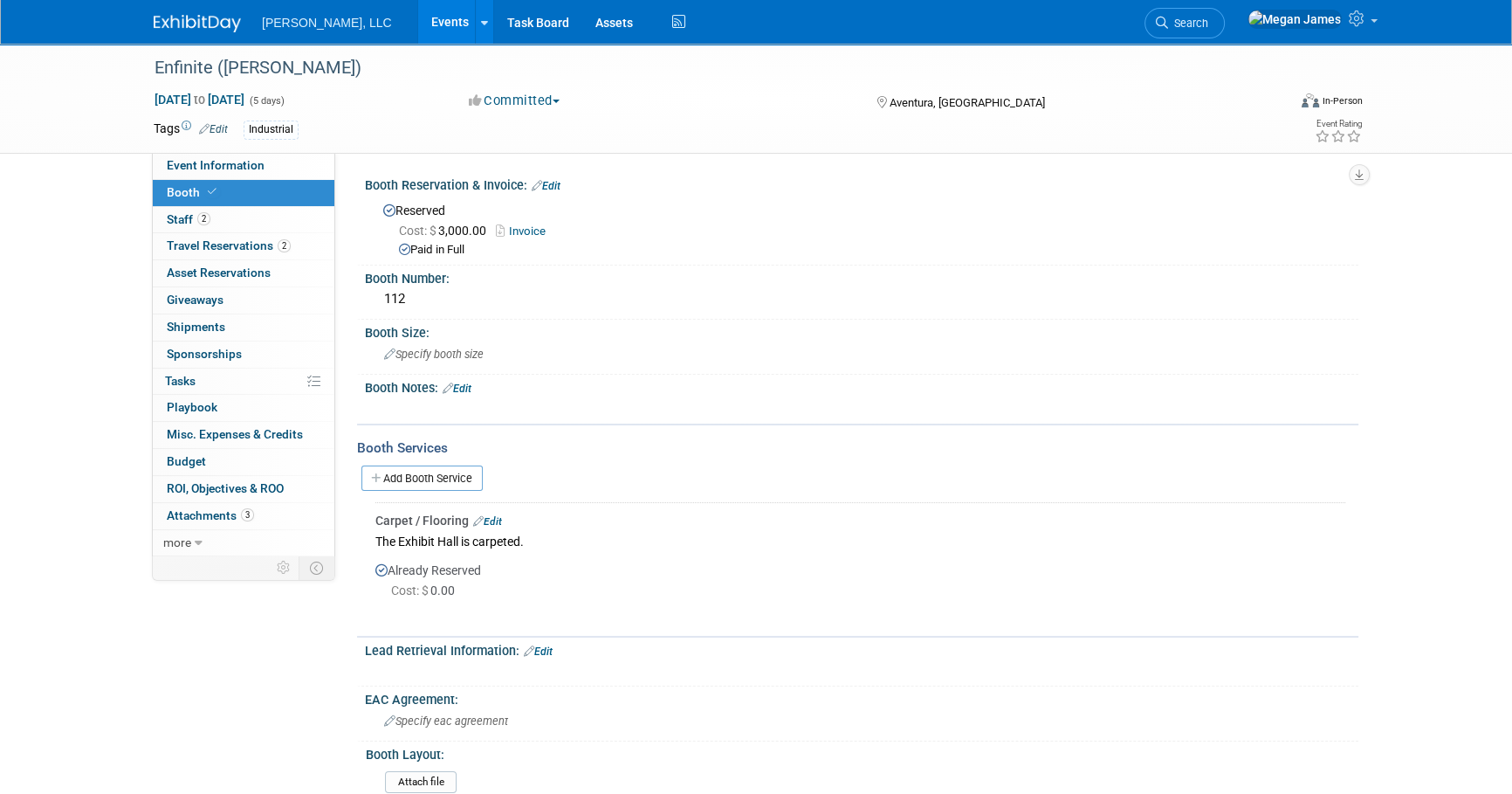
click at [532, 225] on link "Invoice" at bounding box center [524, 231] width 58 height 13
click at [474, 471] on link "Add Booth Service" at bounding box center [422, 478] width 122 height 26
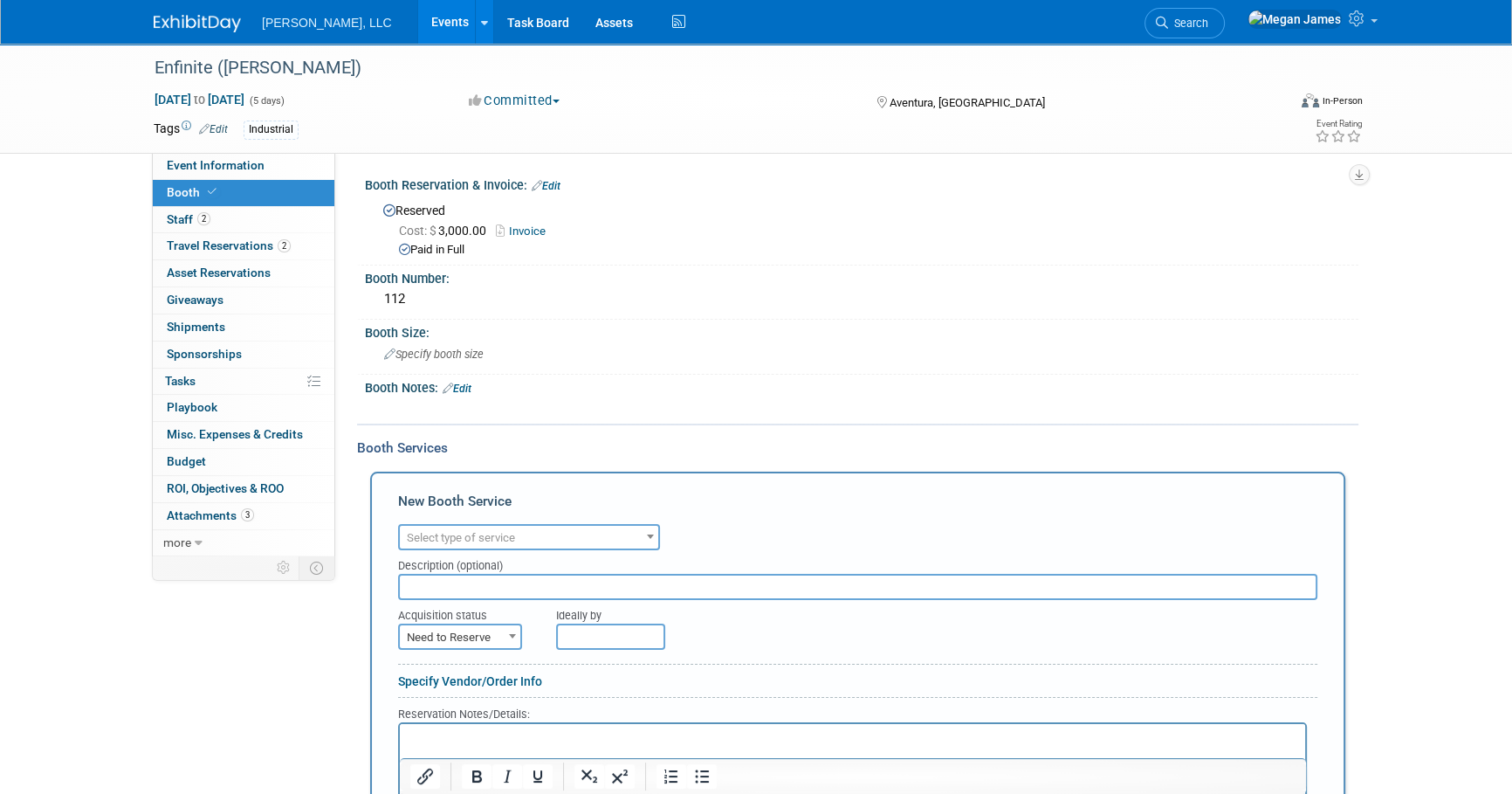
click at [490, 532] on span "Select type of service" at bounding box center [460, 537] width 108 height 13
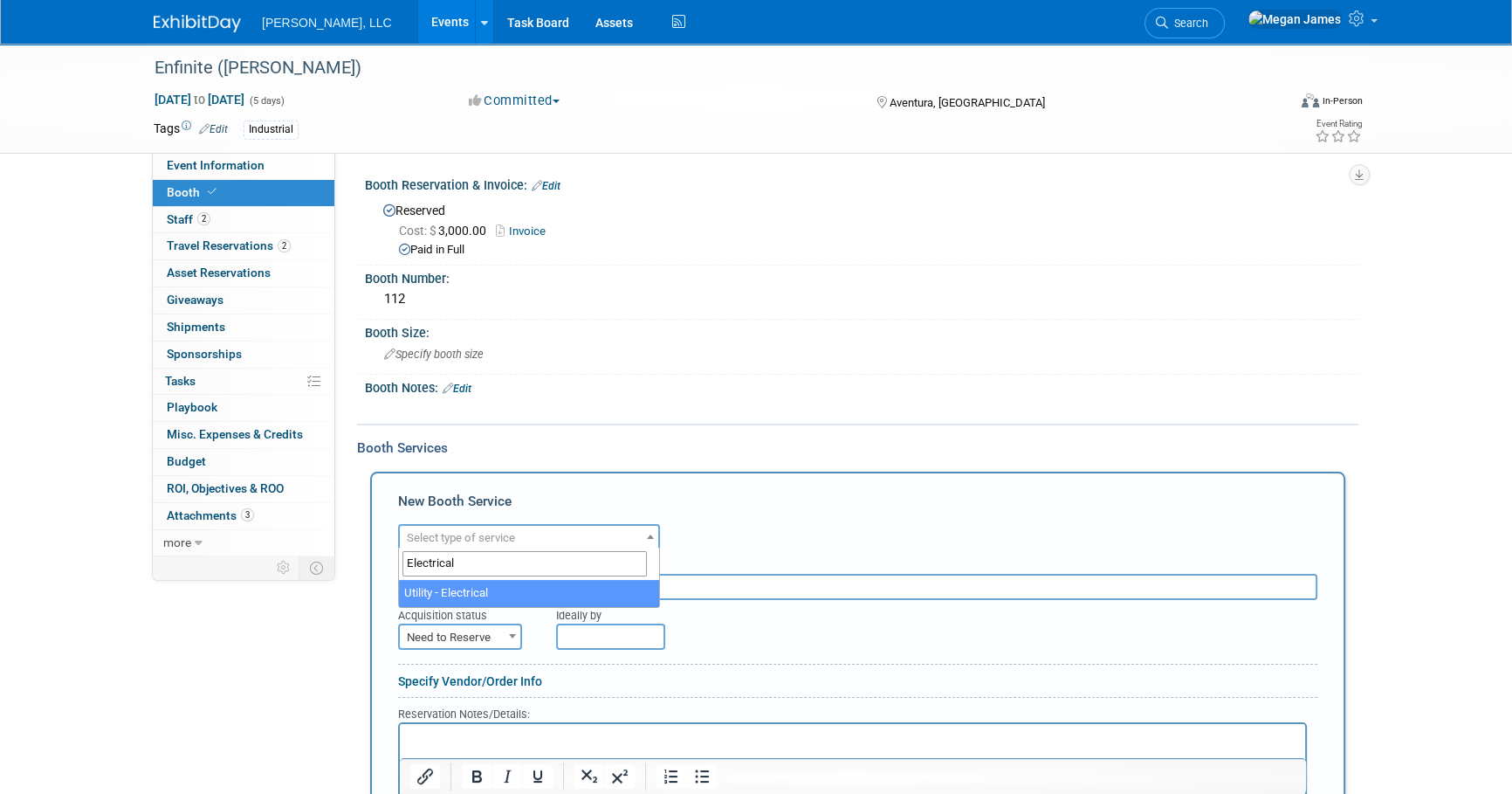
type input "Electrical"
select select "8"
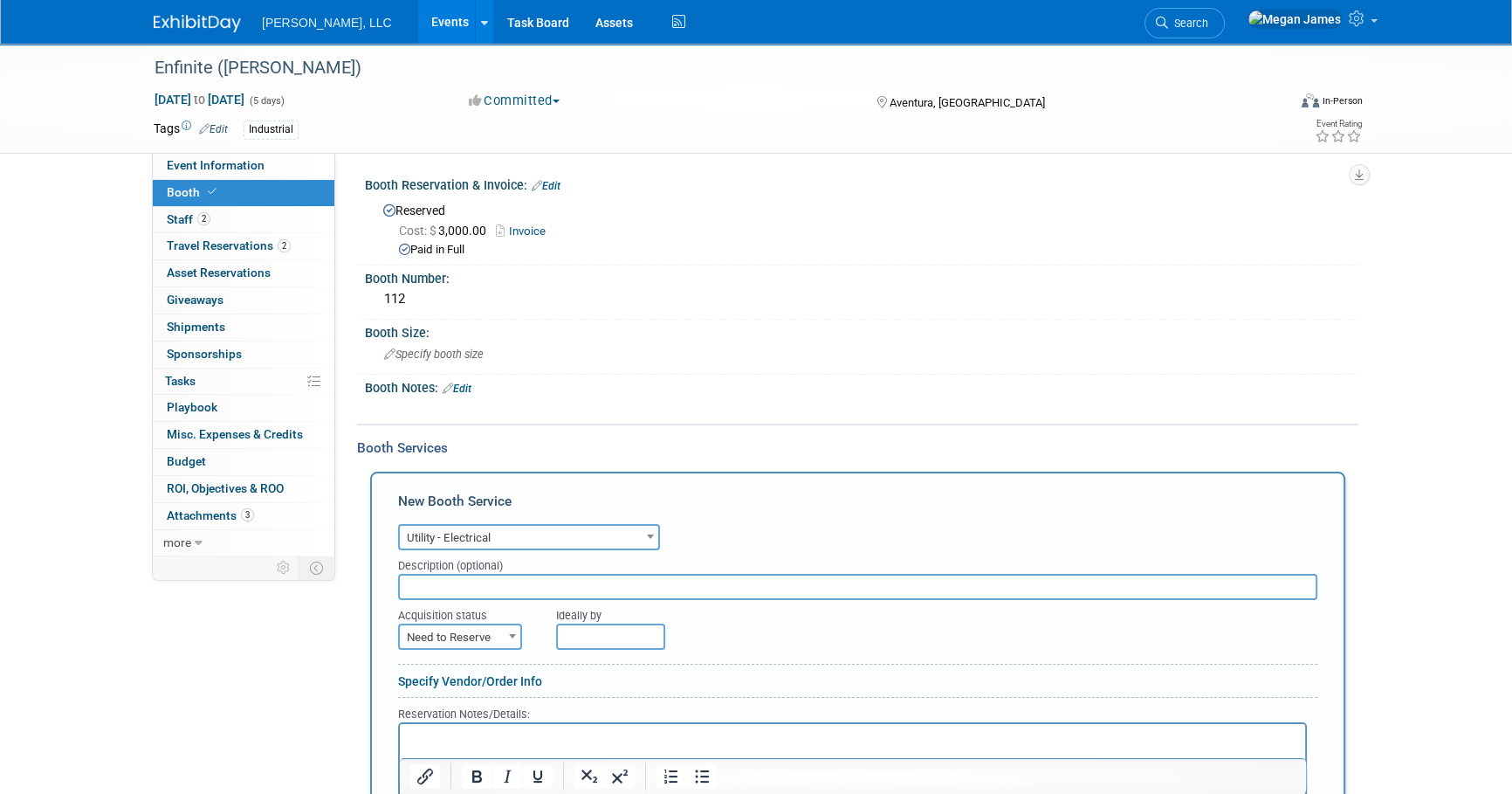
click at [817, 534] on div "Audio / Video Carpet / Flooring Catering / Food / Beverage Floral / Decorative …" at bounding box center [857, 535] width 919 height 31
click at [507, 633] on span at bounding box center [513, 636] width 18 height 23
select select "2"
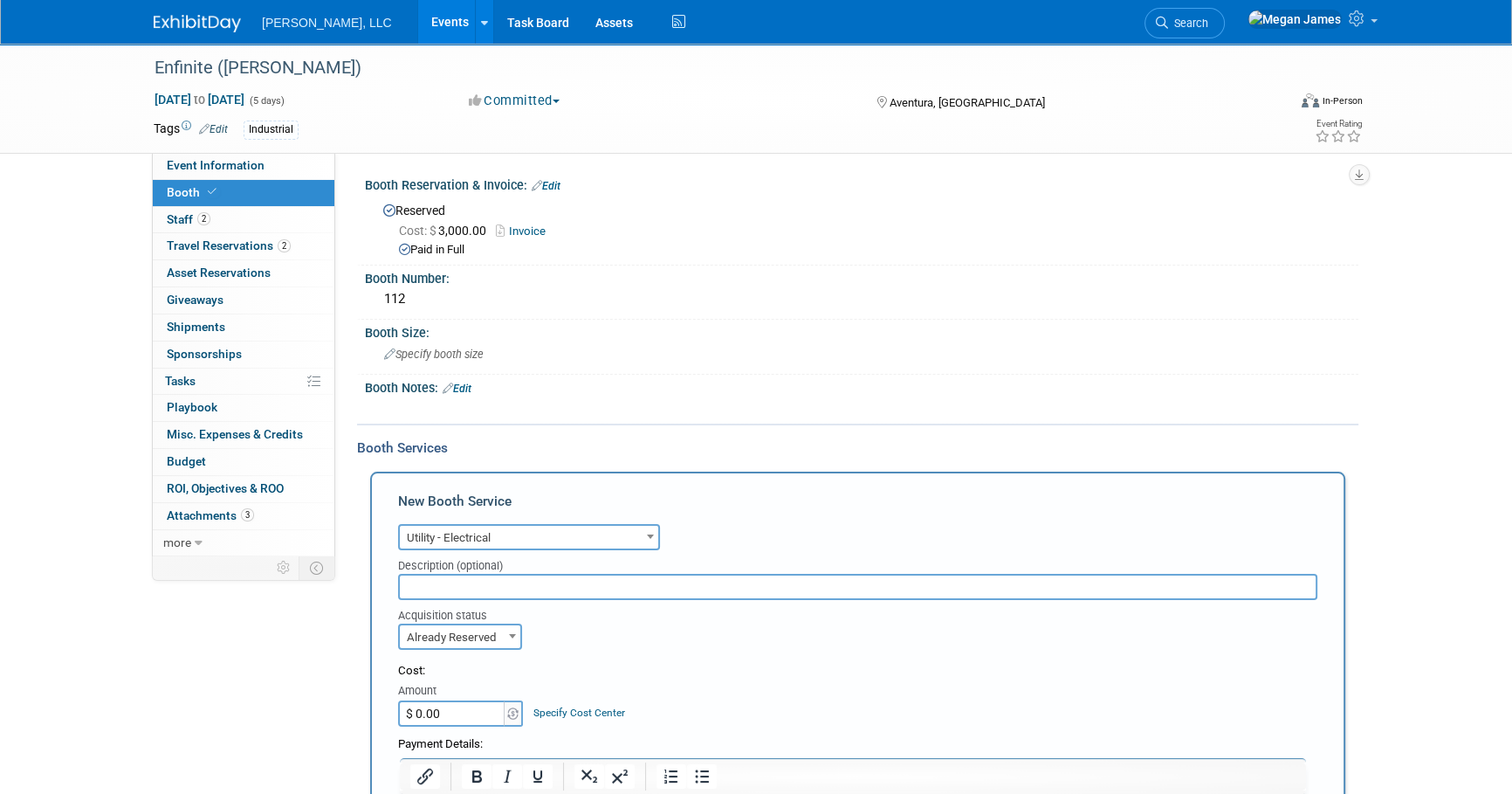
click at [730, 663] on div "Cost:" at bounding box center [857, 671] width 919 height 17
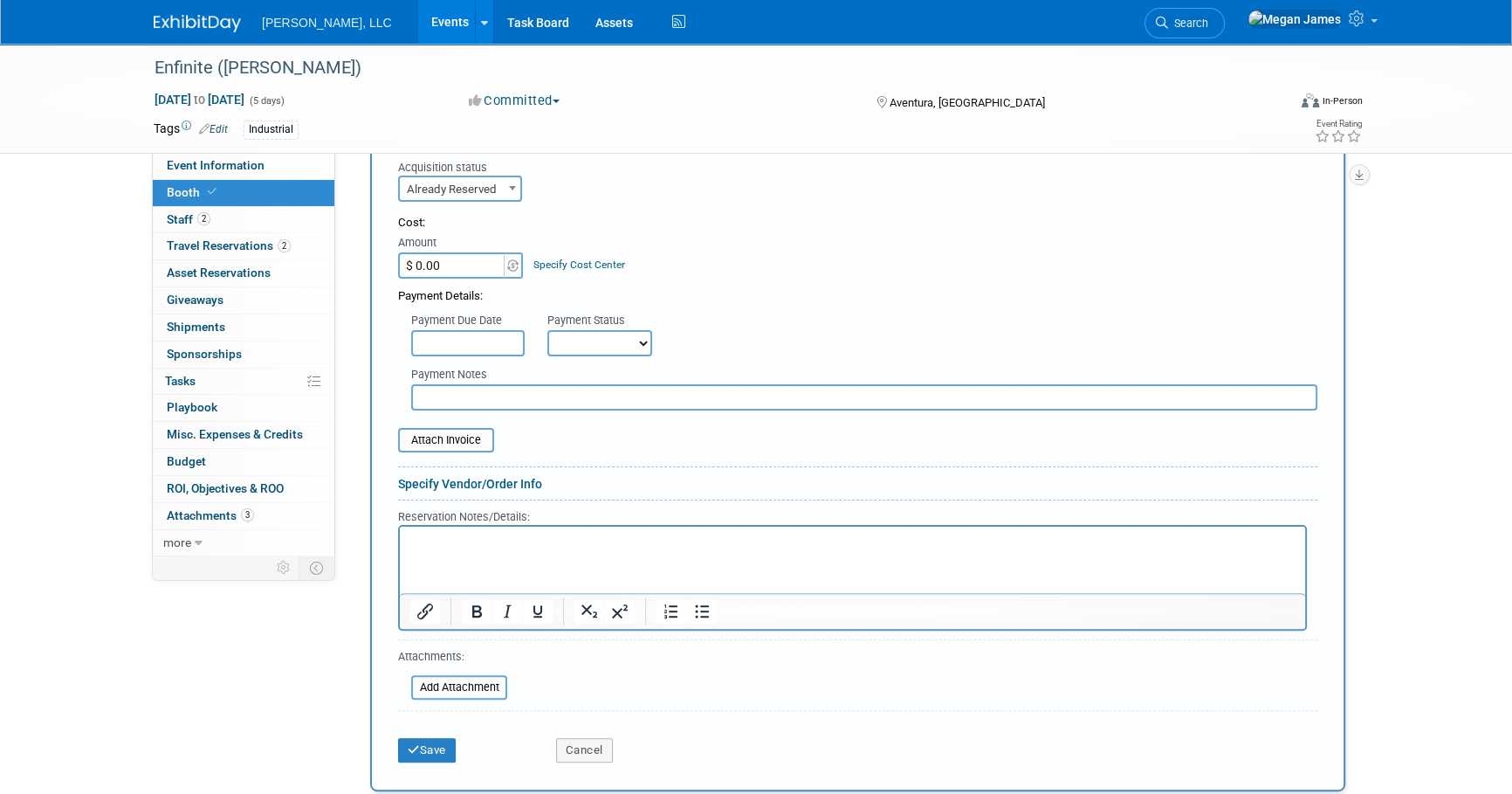
scroll to position [476, 0]
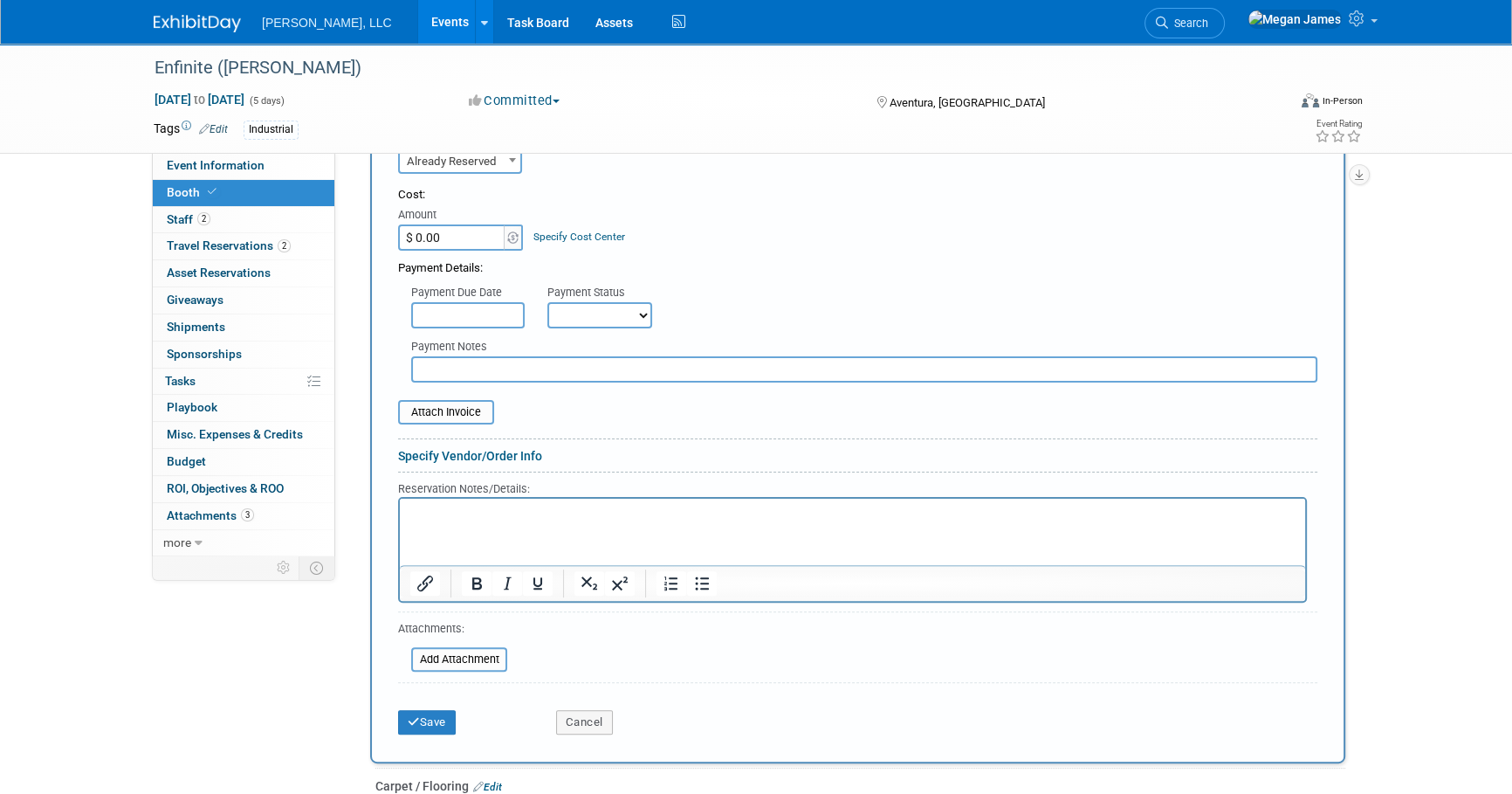
click at [536, 515] on p "Rich Text Area. Press ALT-0 for help." at bounding box center [853, 513] width 886 height 17
click at [447, 715] on button "Save" at bounding box center [426, 723] width 57 height 25
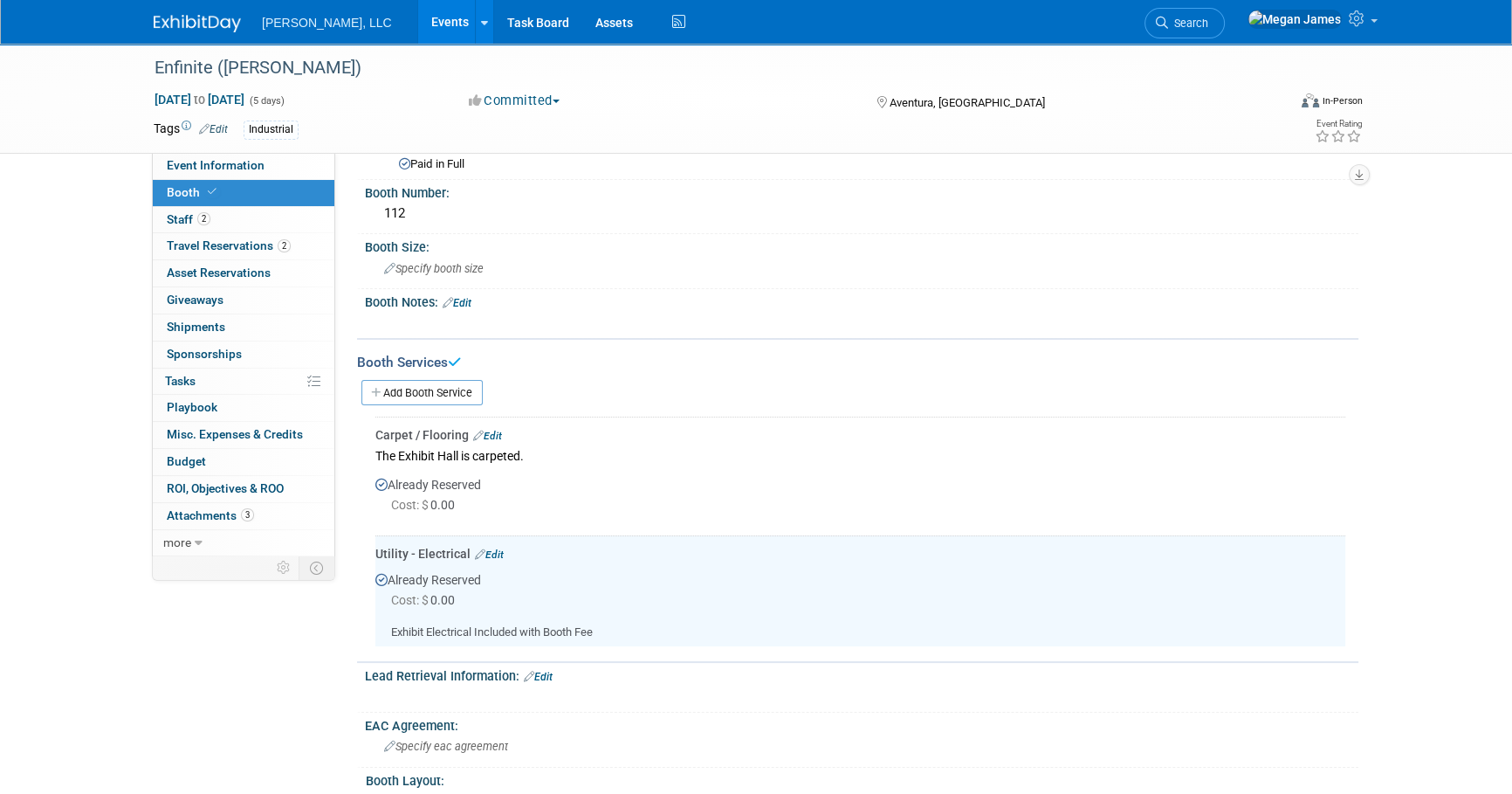
scroll to position [37, 0]
